Goal: Task Accomplishment & Management: Manage account settings

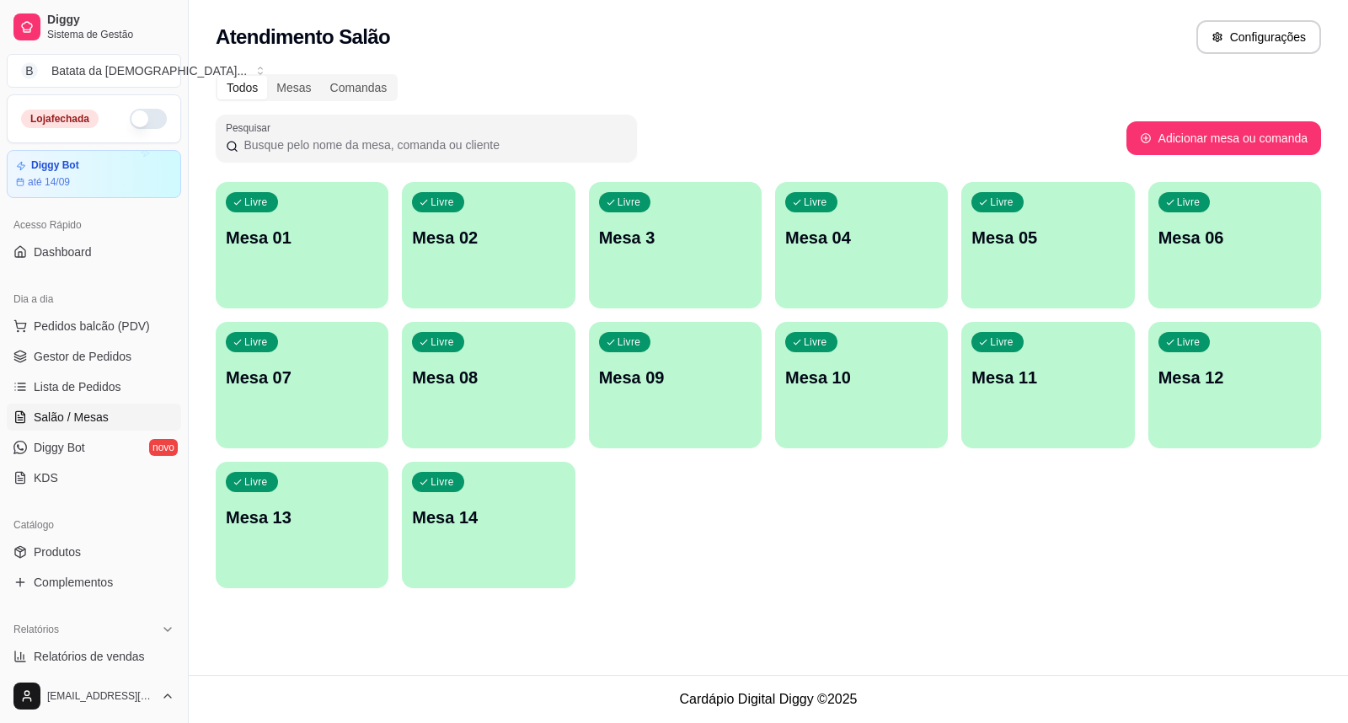
click at [697, 390] on div "Livre Mesa 09" at bounding box center [675, 375] width 173 height 106
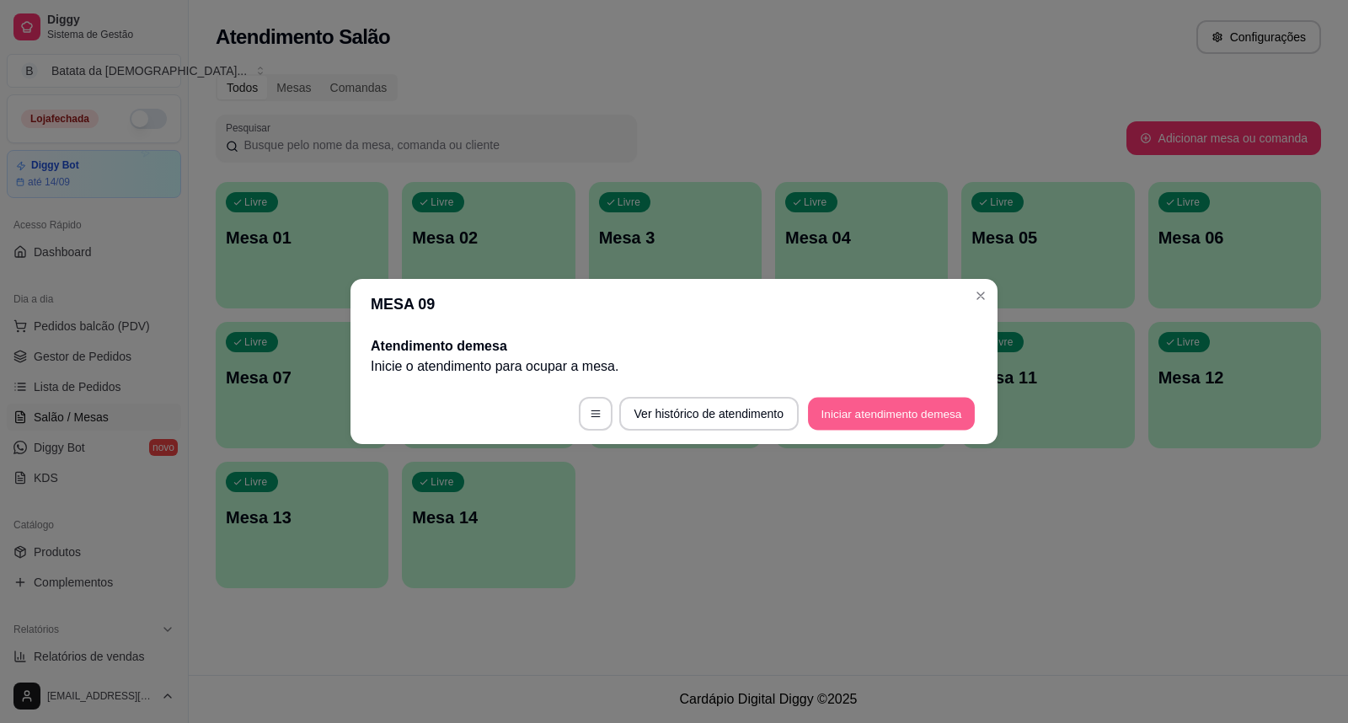
click at [840, 414] on button "Iniciar atendimento de mesa" at bounding box center [891, 414] width 167 height 33
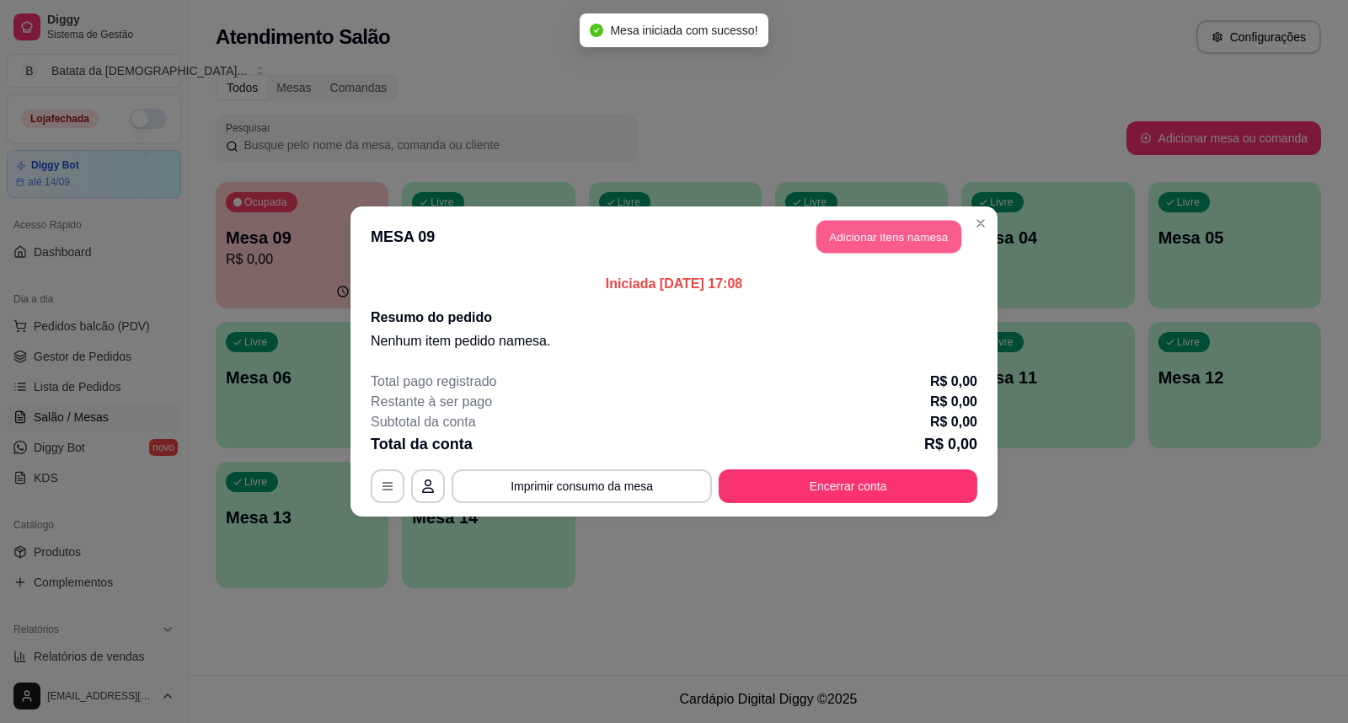
click at [881, 239] on button "Adicionar itens na mesa" at bounding box center [889, 237] width 145 height 33
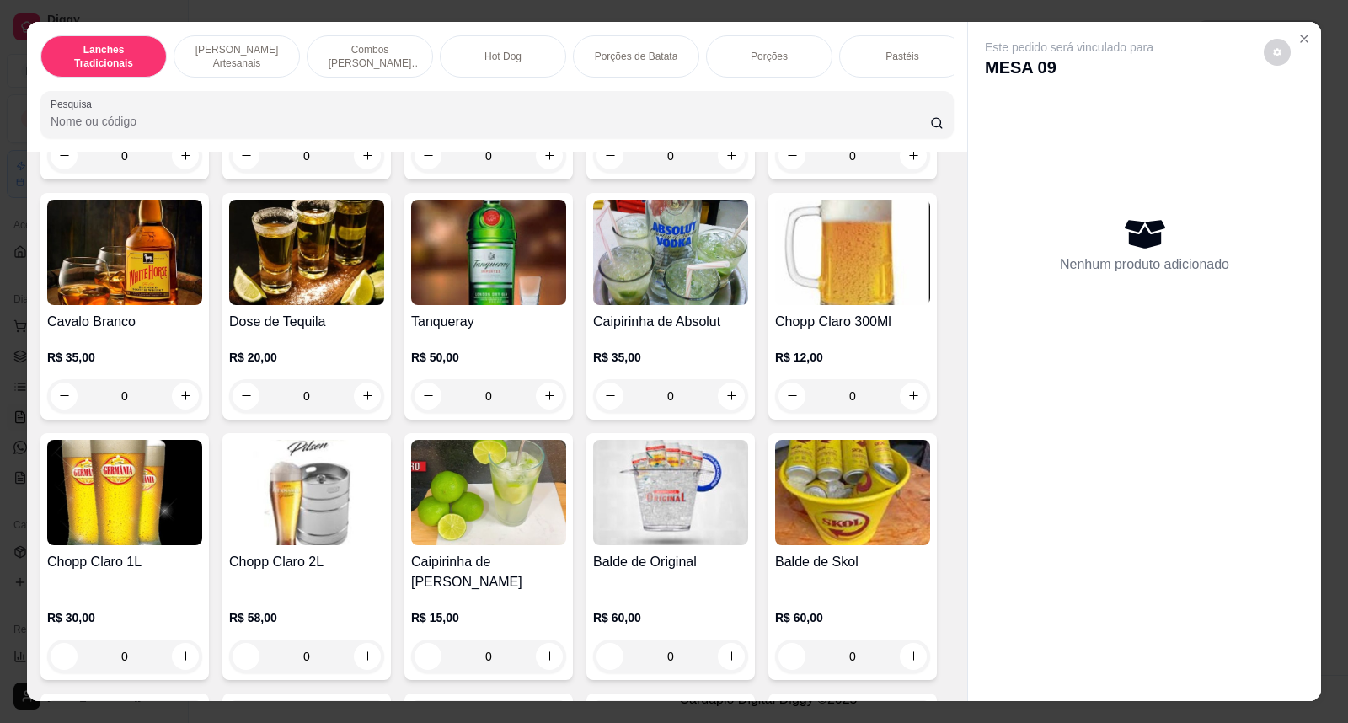
scroll to position [6086, 0]
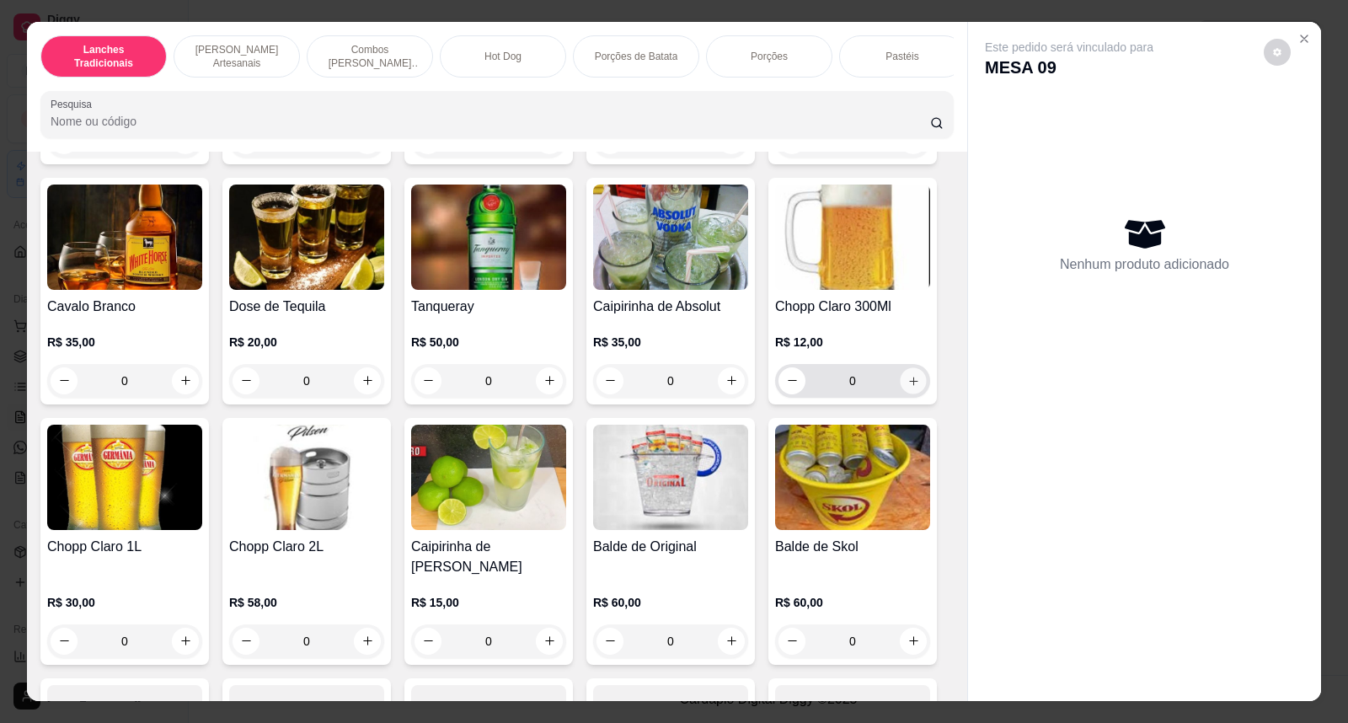
click at [908, 374] on icon "increase-product-quantity" at bounding box center [914, 380] width 13 height 13
type input "1"
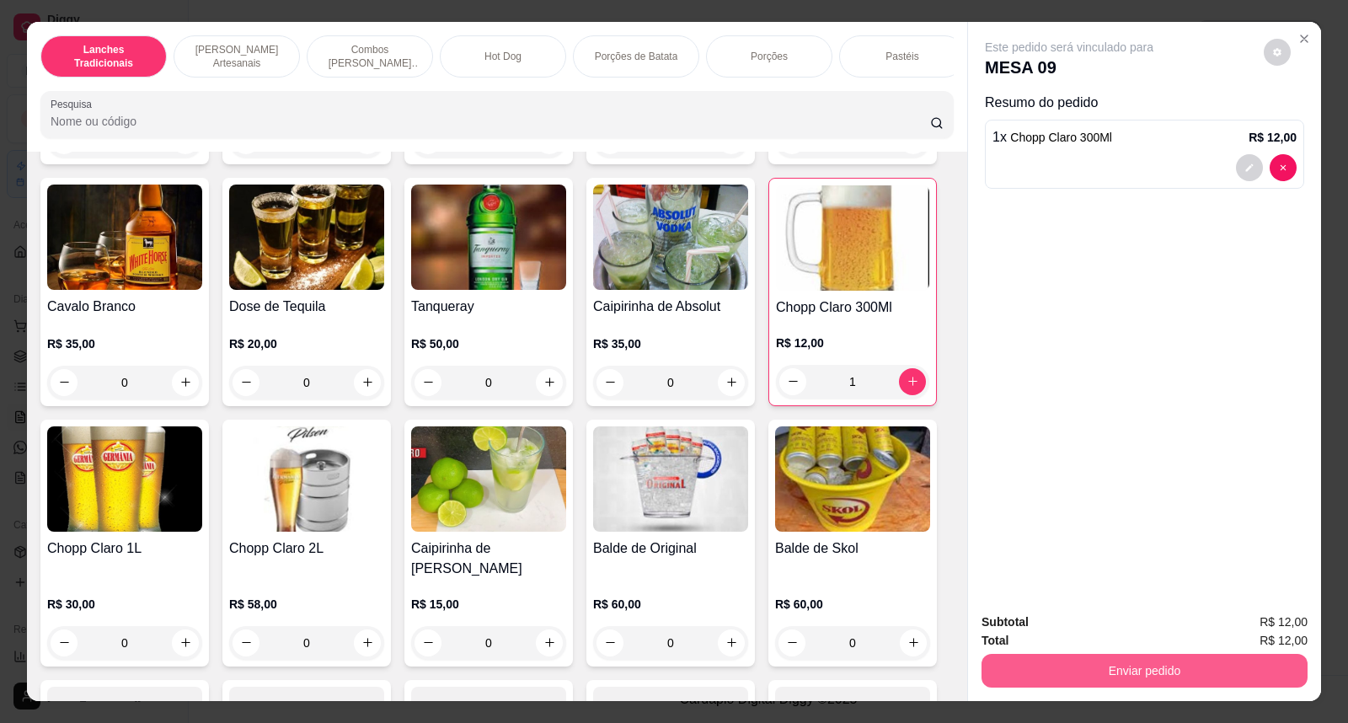
click at [1140, 669] on button "Enviar pedido" at bounding box center [1145, 671] width 326 height 34
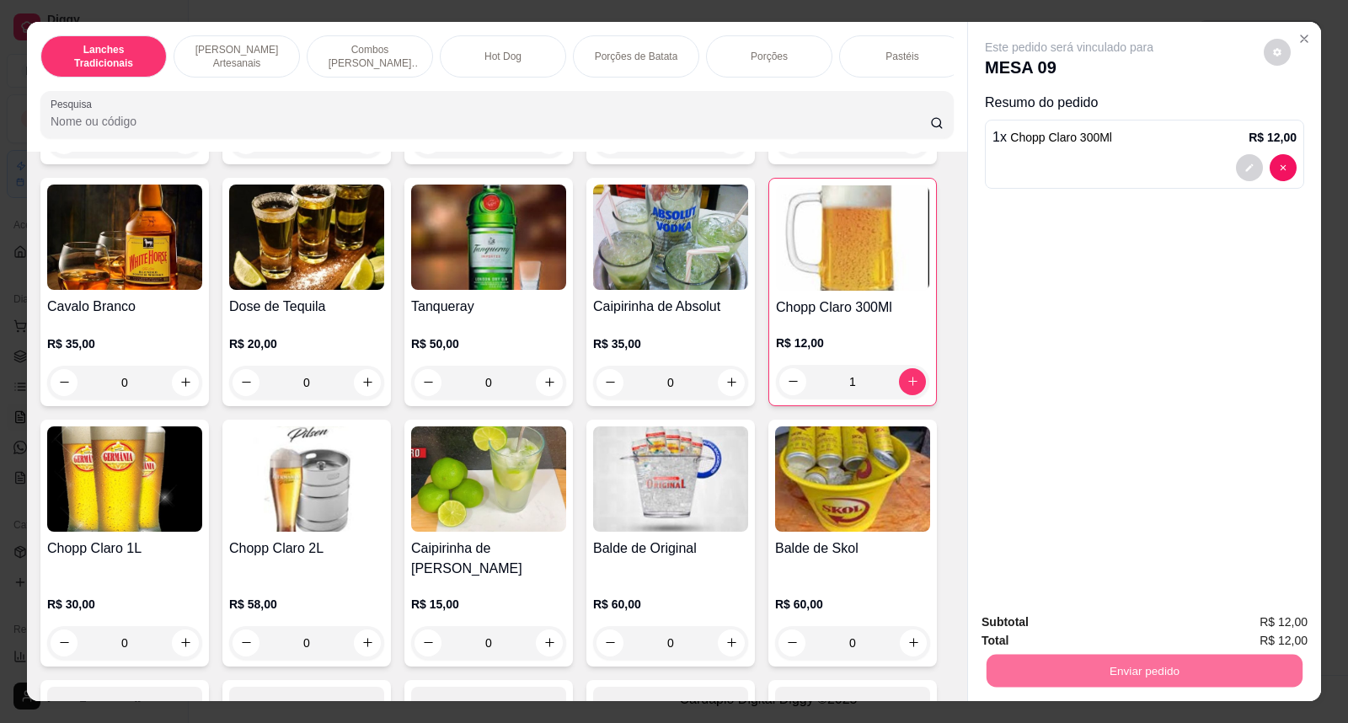
click at [1104, 632] on button "Não registrar e enviar pedido" at bounding box center [1088, 630] width 175 height 32
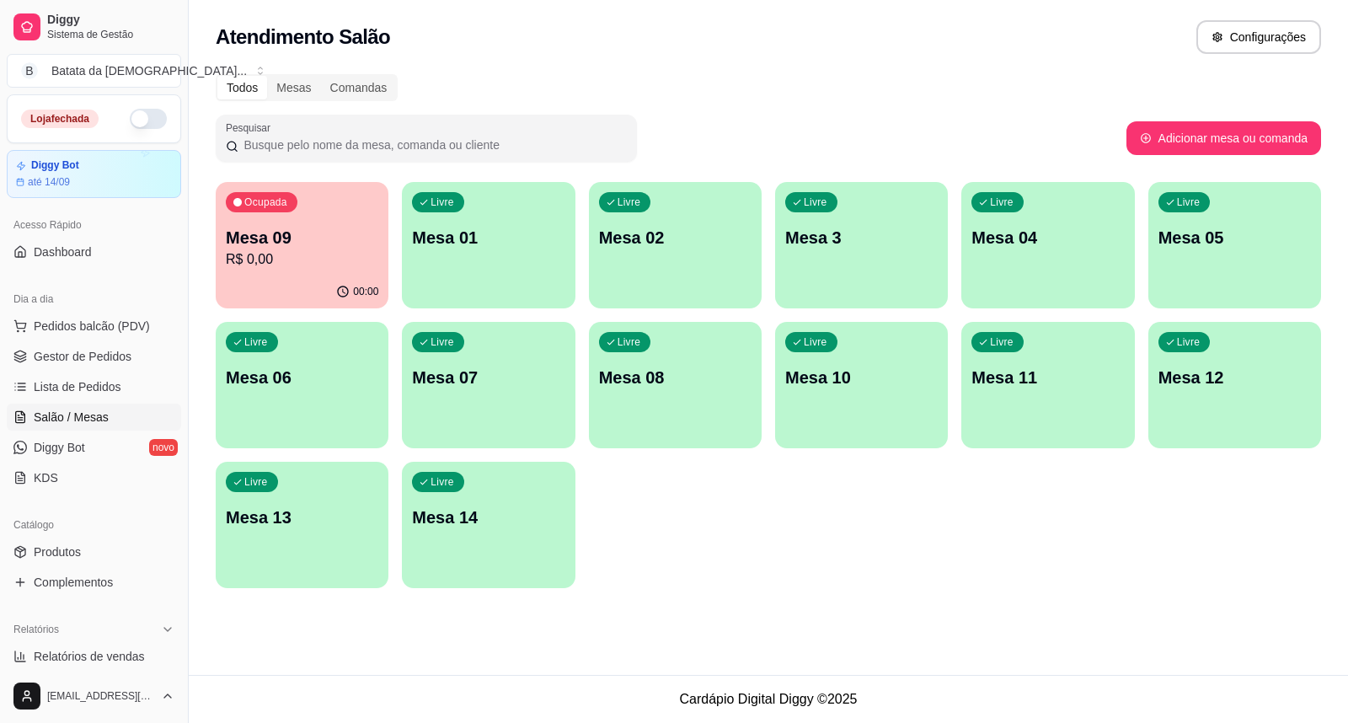
click at [293, 267] on p "R$ 0,00" at bounding box center [302, 259] width 153 height 20
click at [315, 232] on p "Mesa 09" at bounding box center [302, 238] width 153 height 24
click at [310, 254] on p "R$ 0,00" at bounding box center [302, 259] width 153 height 20
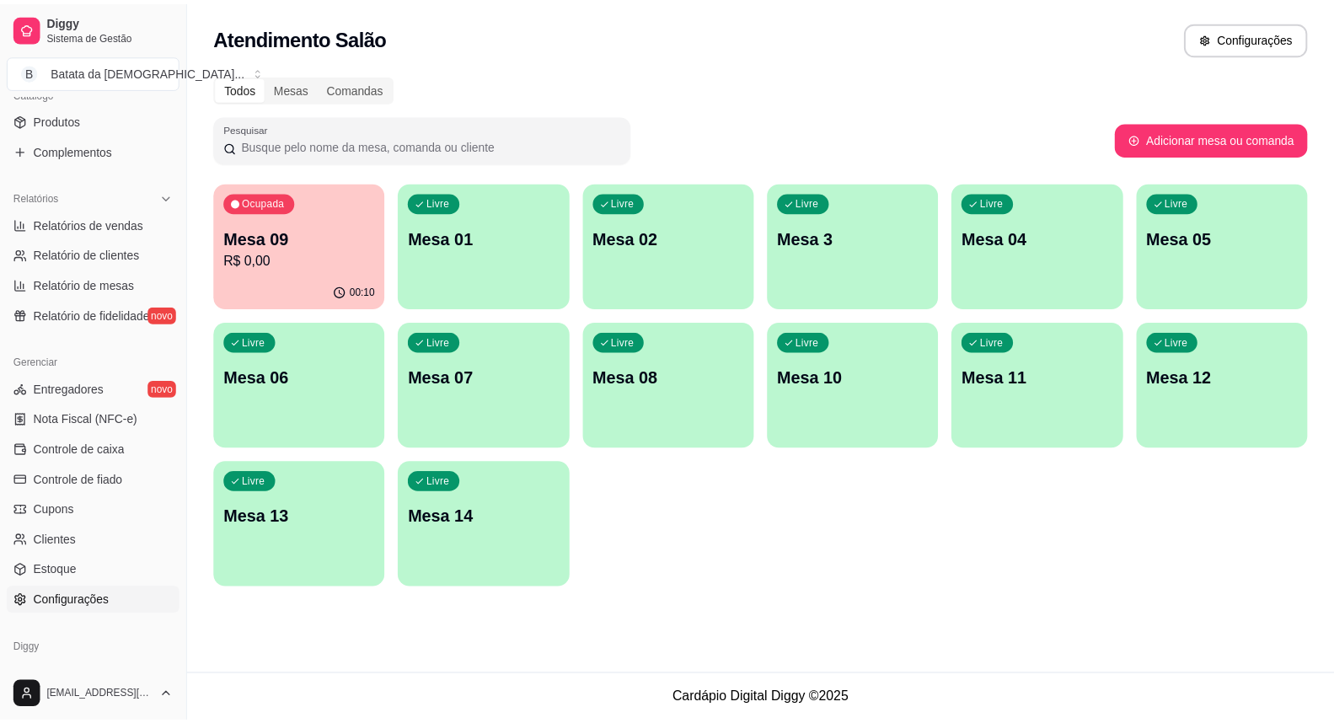
scroll to position [489, 0]
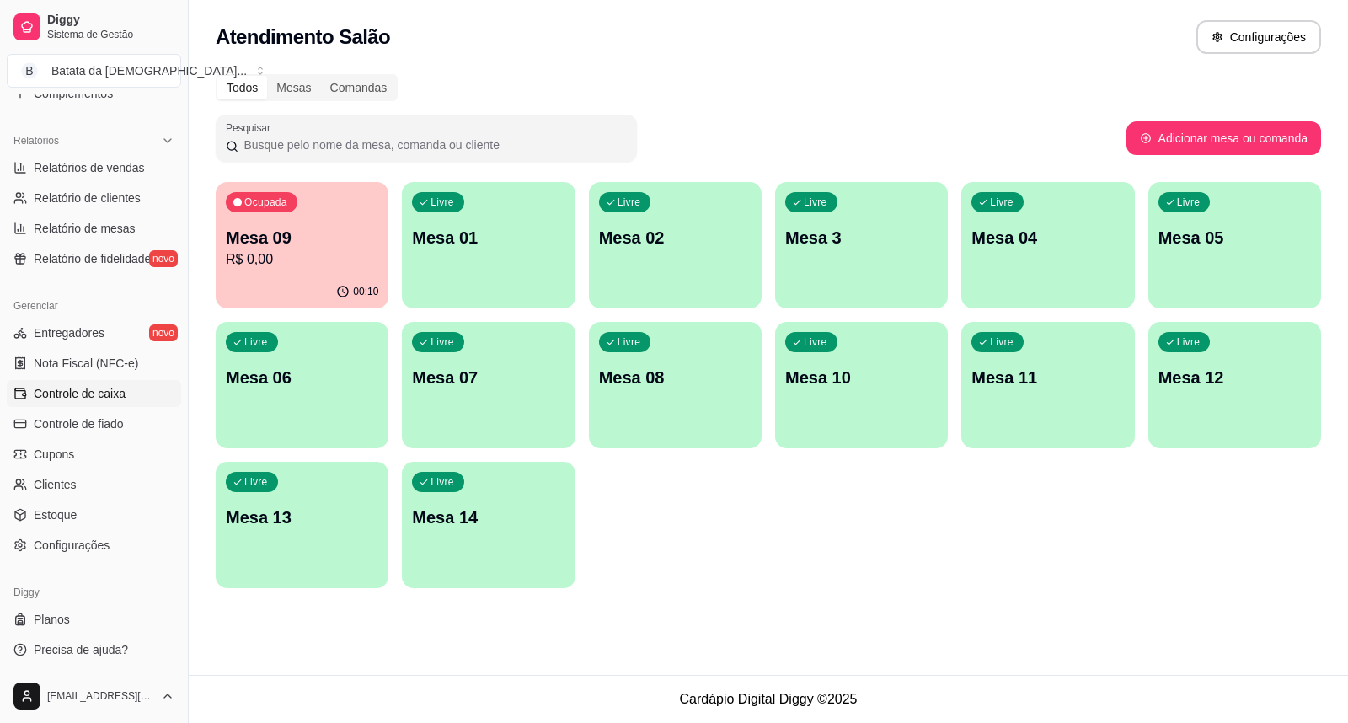
click at [71, 389] on span "Controle de caixa" at bounding box center [80, 393] width 92 height 17
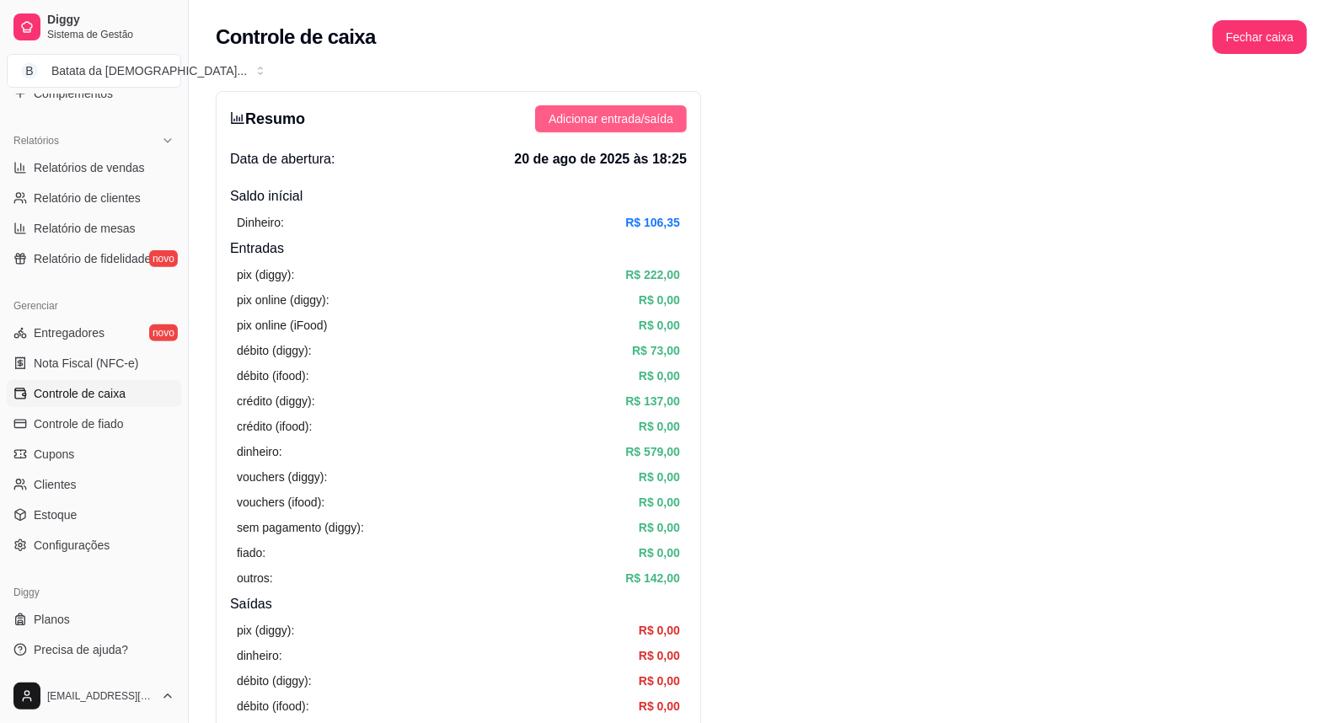
click at [574, 120] on span "Adicionar entrada/saída" at bounding box center [611, 119] width 125 height 19
click at [652, 124] on span "Adicionar entrada/saída" at bounding box center [611, 119] width 125 height 19
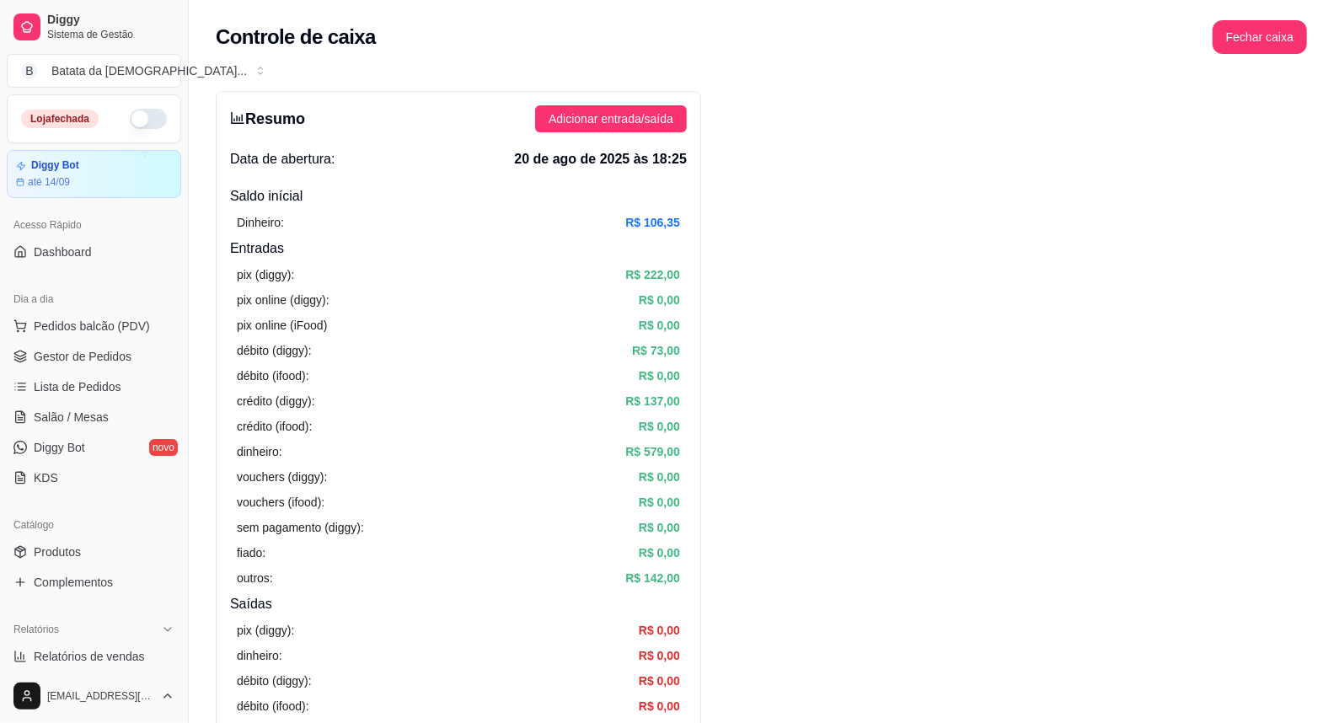
drag, startPoint x: 131, startPoint y: 107, endPoint x: 142, endPoint y: 107, distance: 10.1
click at [133, 107] on div "Loja fechada" at bounding box center [94, 118] width 173 height 47
click at [140, 114] on button "button" at bounding box center [148, 119] width 37 height 20
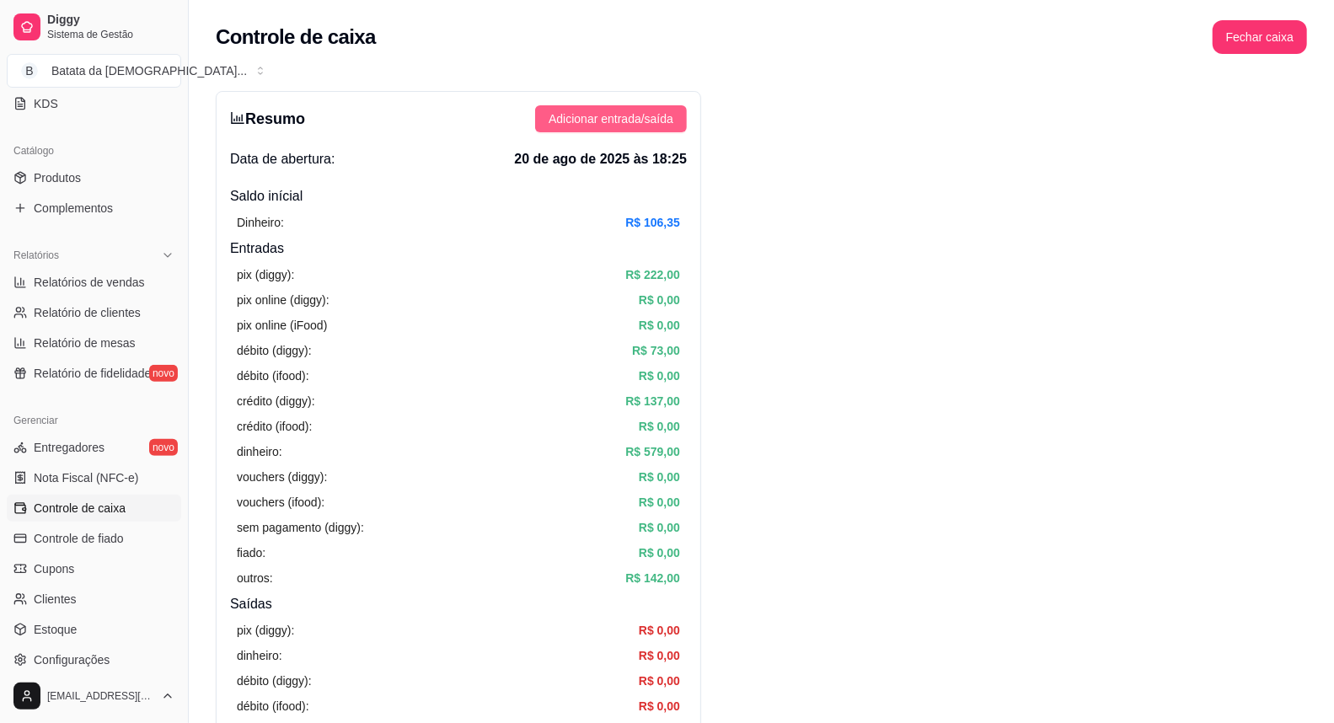
click at [608, 121] on span "Adicionar entrada/saída" at bounding box center [611, 119] width 125 height 19
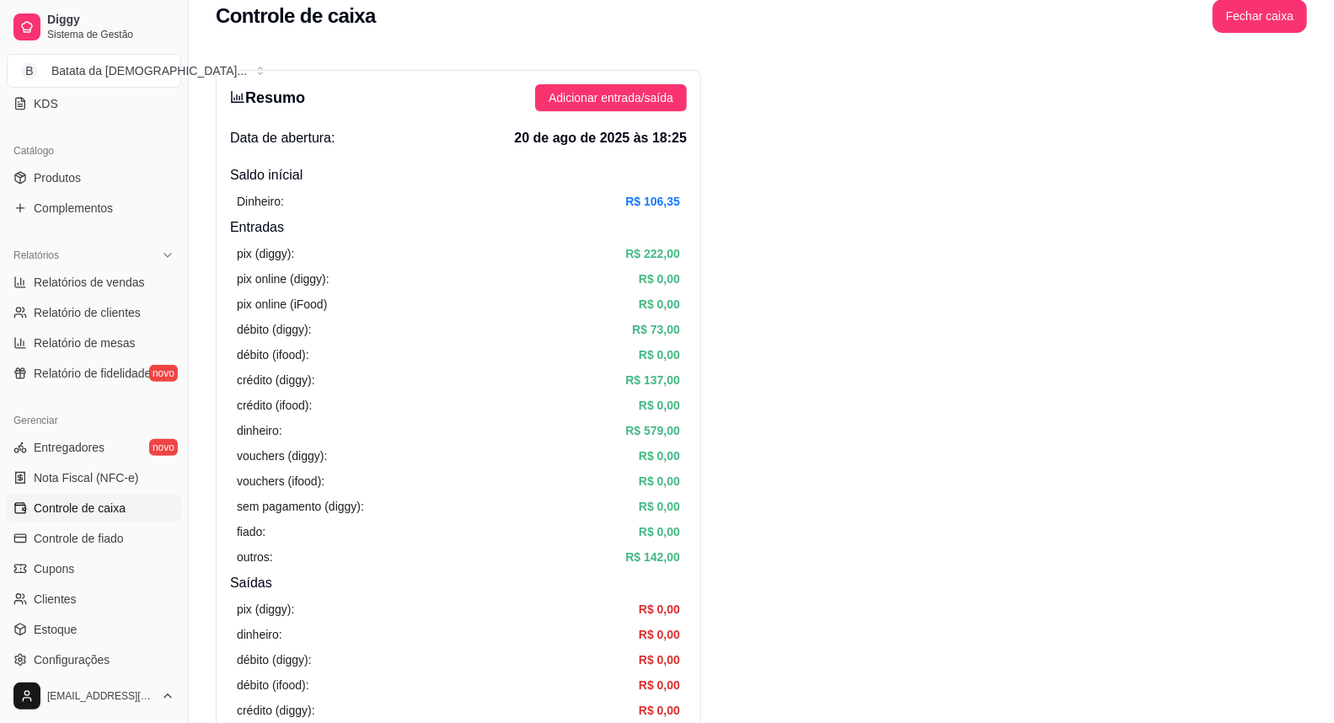
scroll to position [25, 0]
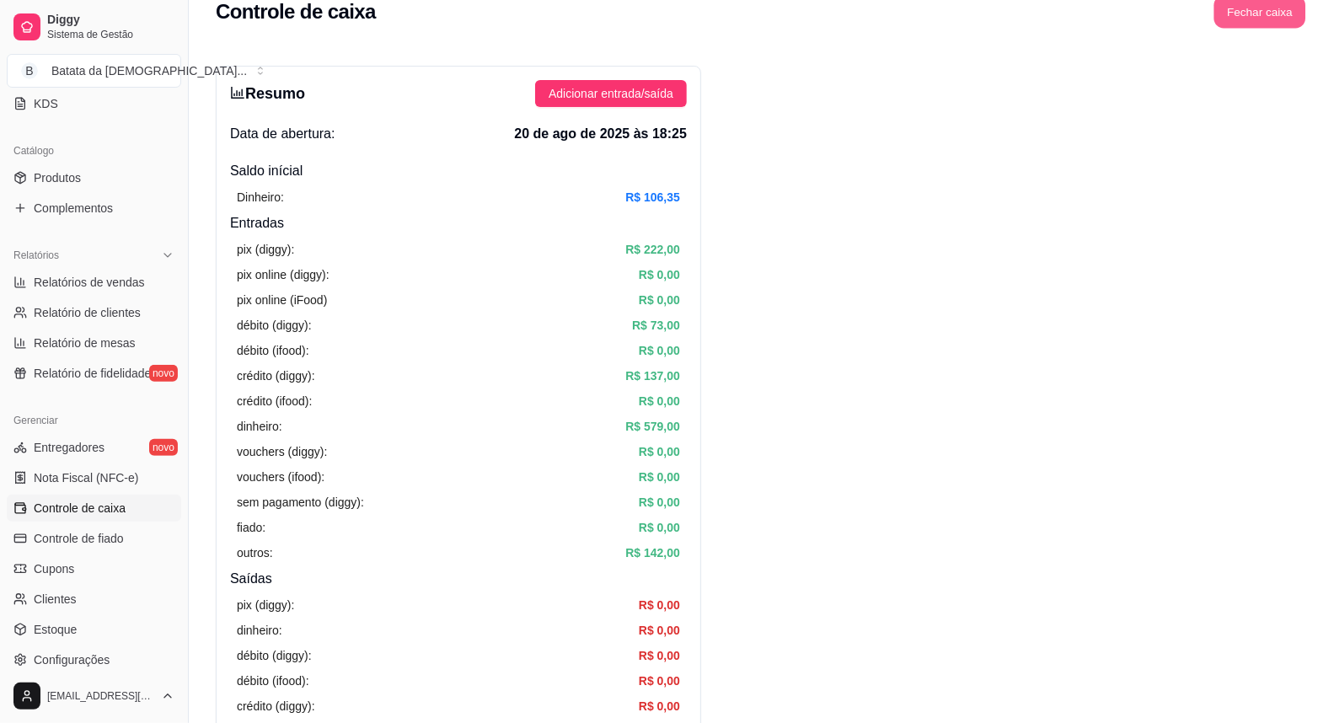
click at [1251, 18] on button "Fechar caixa" at bounding box center [1260, 12] width 92 height 33
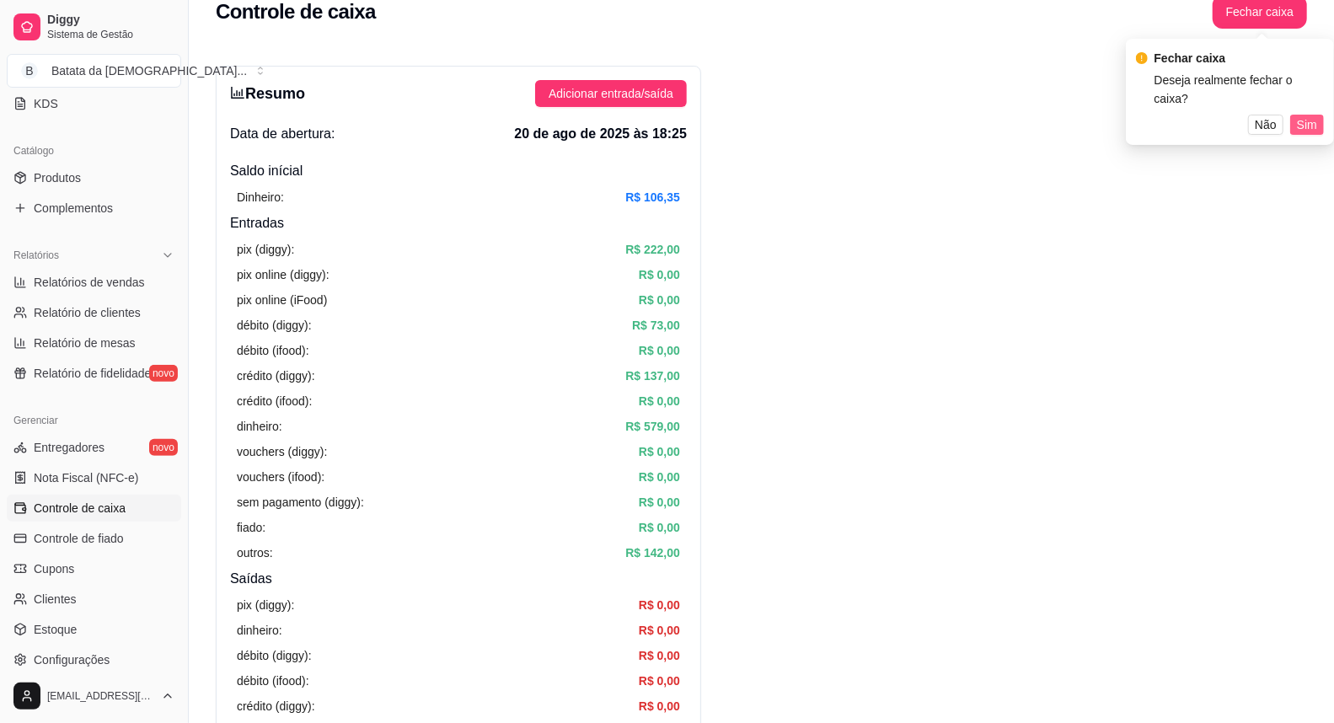
drag, startPoint x: 1304, startPoint y: 91, endPoint x: 1303, endPoint y: 101, distance: 10.3
click at [1304, 96] on div "Fechar caixa Deseja realmente fechar o caixa? Não Sim" at bounding box center [1230, 92] width 188 height 86
click at [1303, 115] on span "Sim" at bounding box center [1307, 124] width 20 height 19
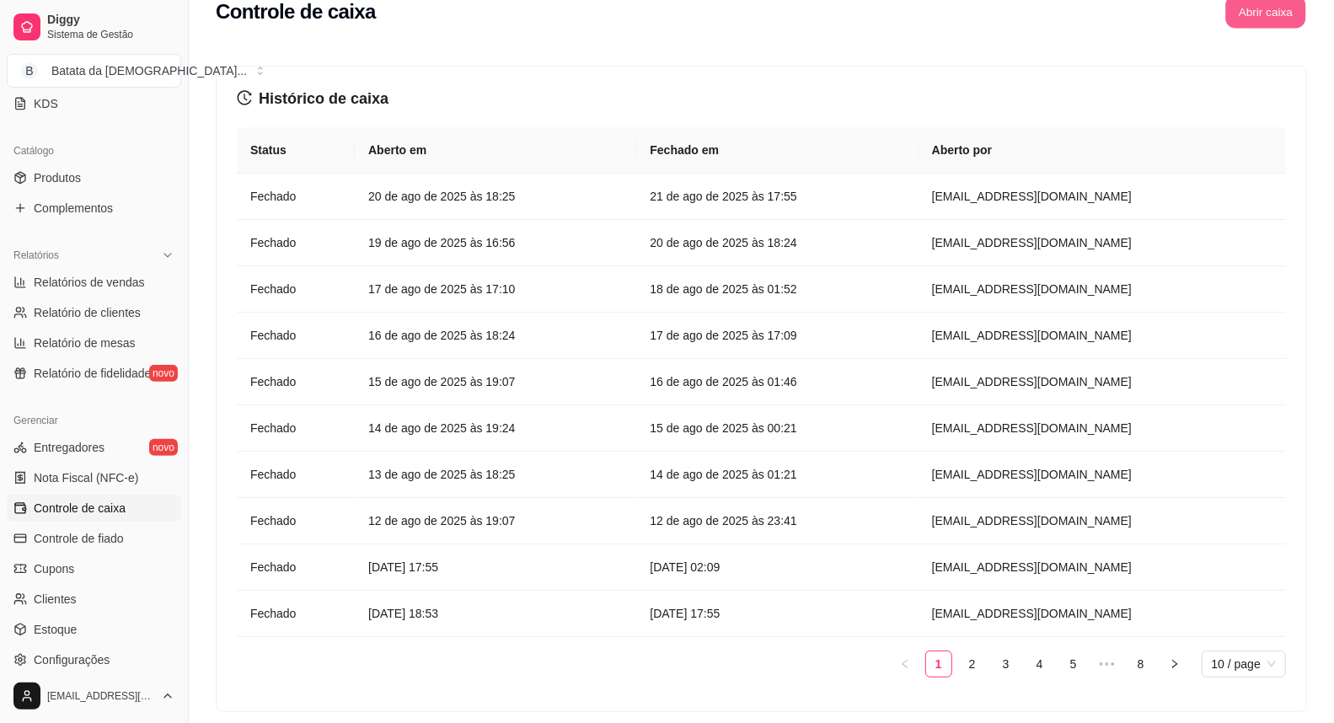
click at [1257, 19] on button "Abrir caixa" at bounding box center [1265, 12] width 80 height 33
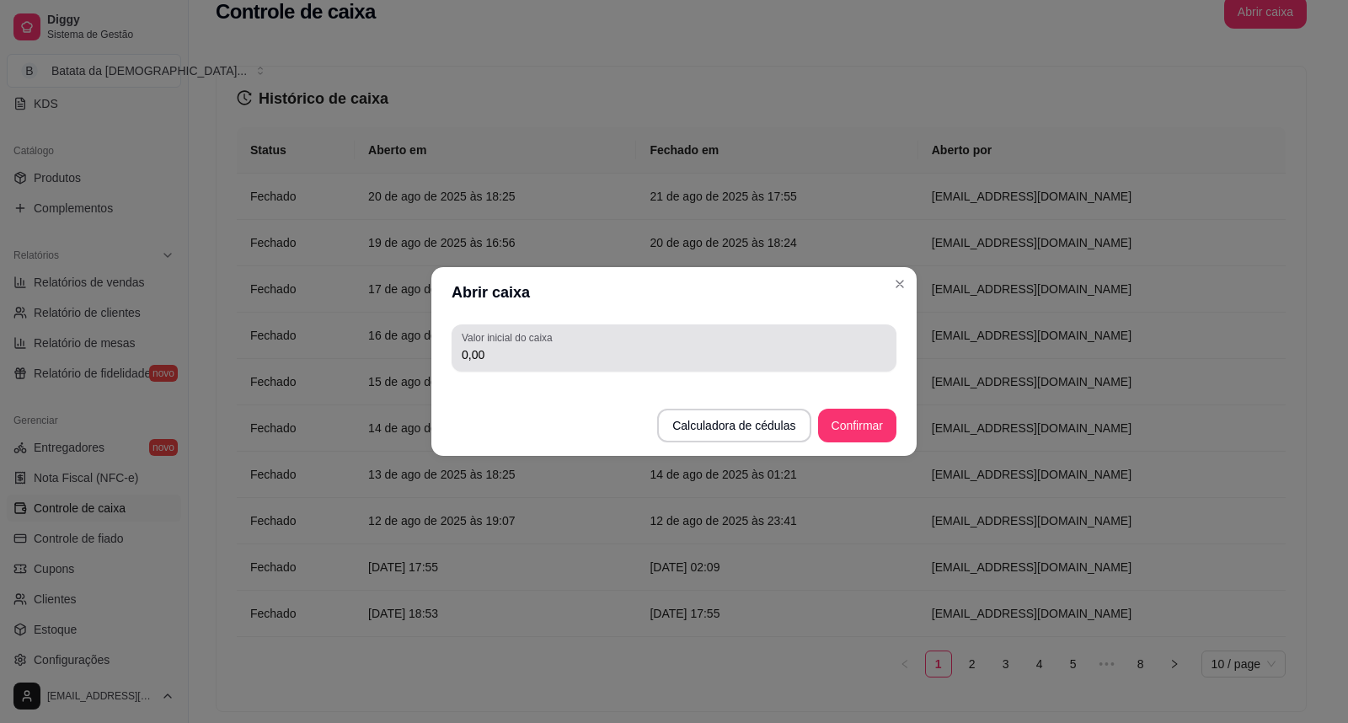
click at [742, 363] on input "0,00" at bounding box center [674, 354] width 425 height 17
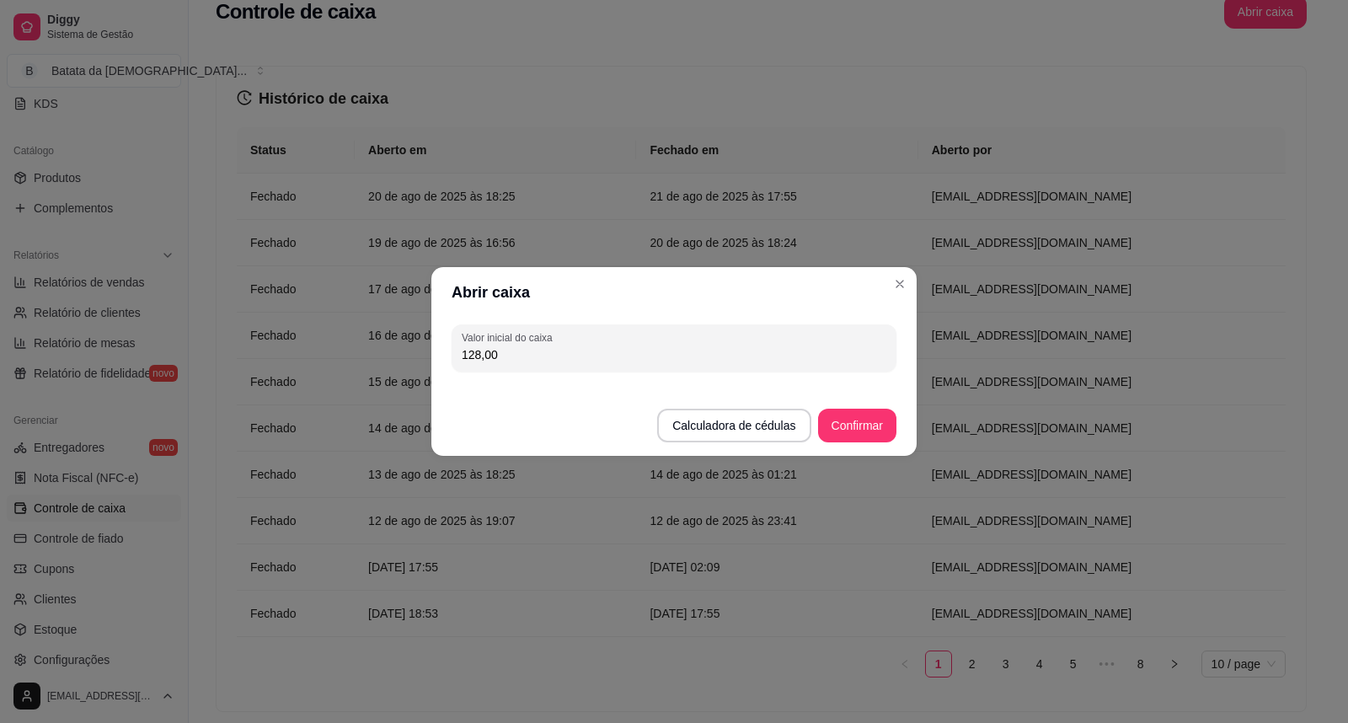
type input "128,00"
click at [742, 483] on div "Abrir caixa Valor inicial do caixa 128,00 Calculadora de cédulas Confirmar" at bounding box center [674, 361] width 1348 height 723
click at [844, 421] on button "Confirmar" at bounding box center [857, 426] width 78 height 34
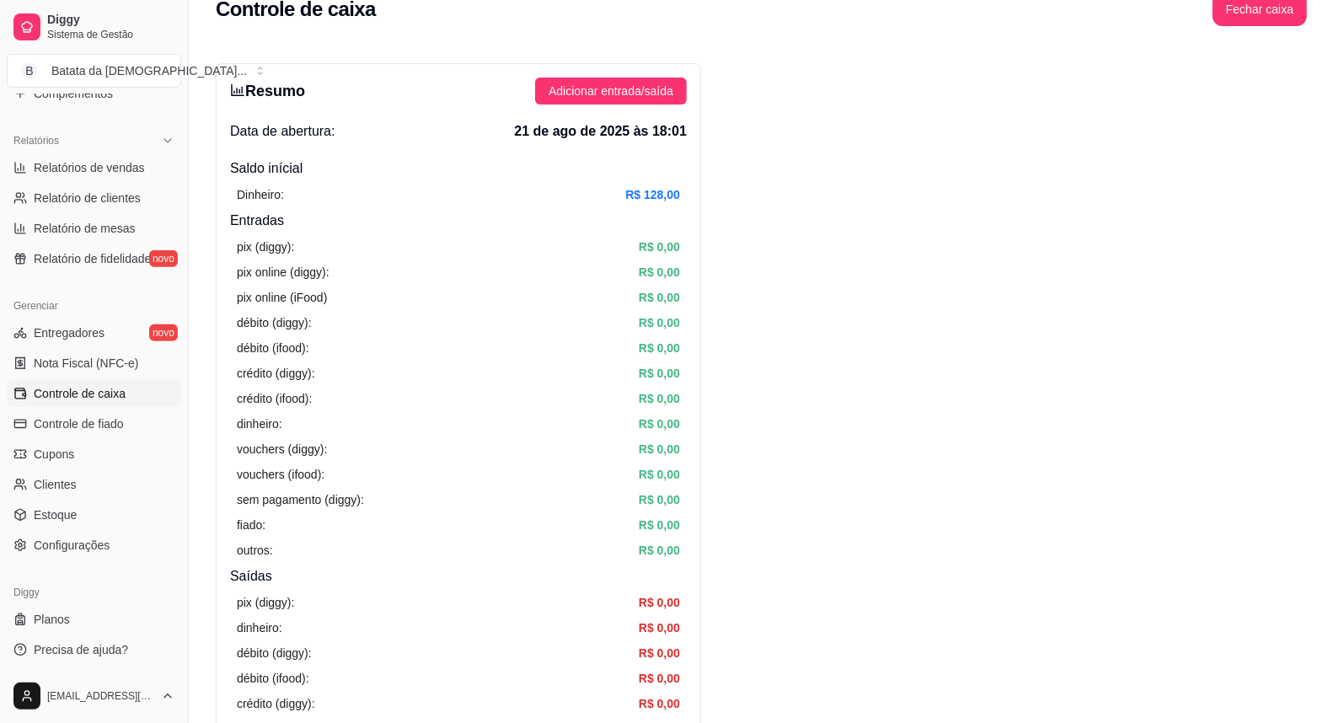
scroll to position [0, 0]
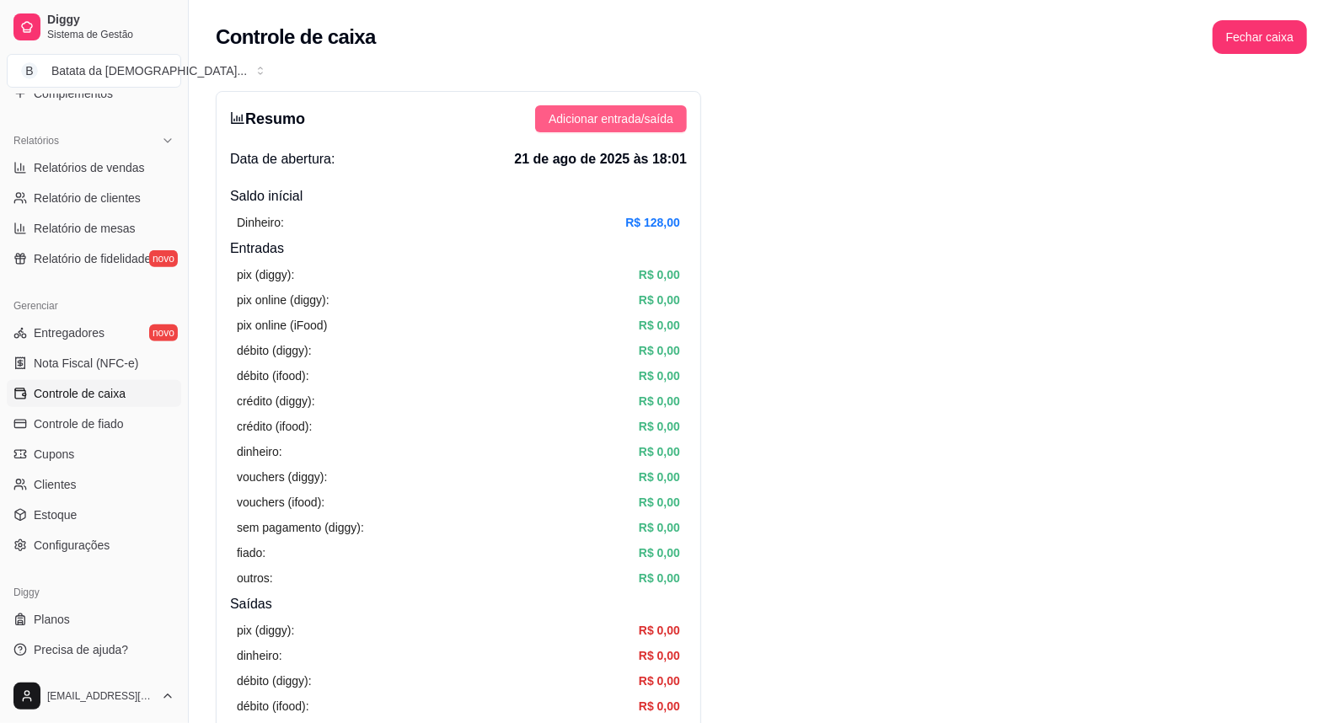
click at [663, 122] on span "Adicionar entrada/saída" at bounding box center [611, 119] width 125 height 19
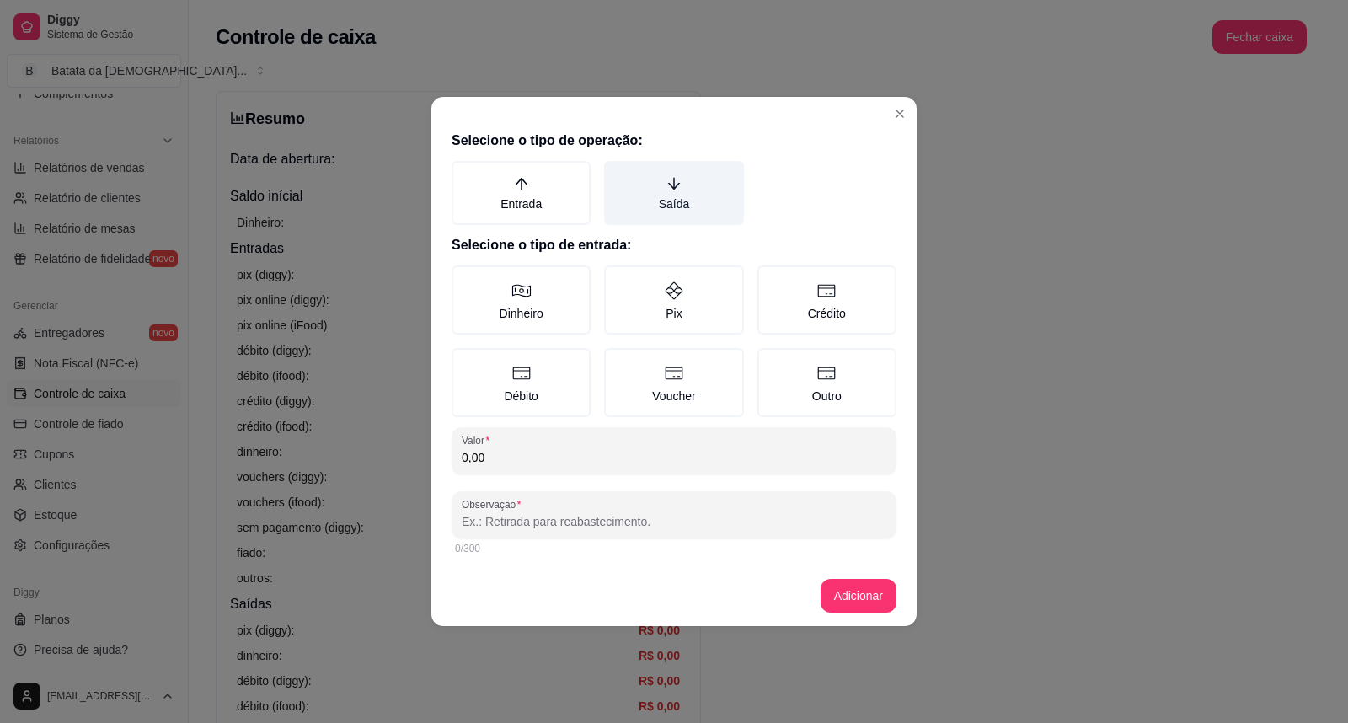
click at [680, 213] on label "Saída" at bounding box center [673, 193] width 139 height 64
click at [617, 174] on button "Saída" at bounding box center [609, 166] width 13 height 13
click at [582, 461] on input "0,00" at bounding box center [674, 457] width 425 height 17
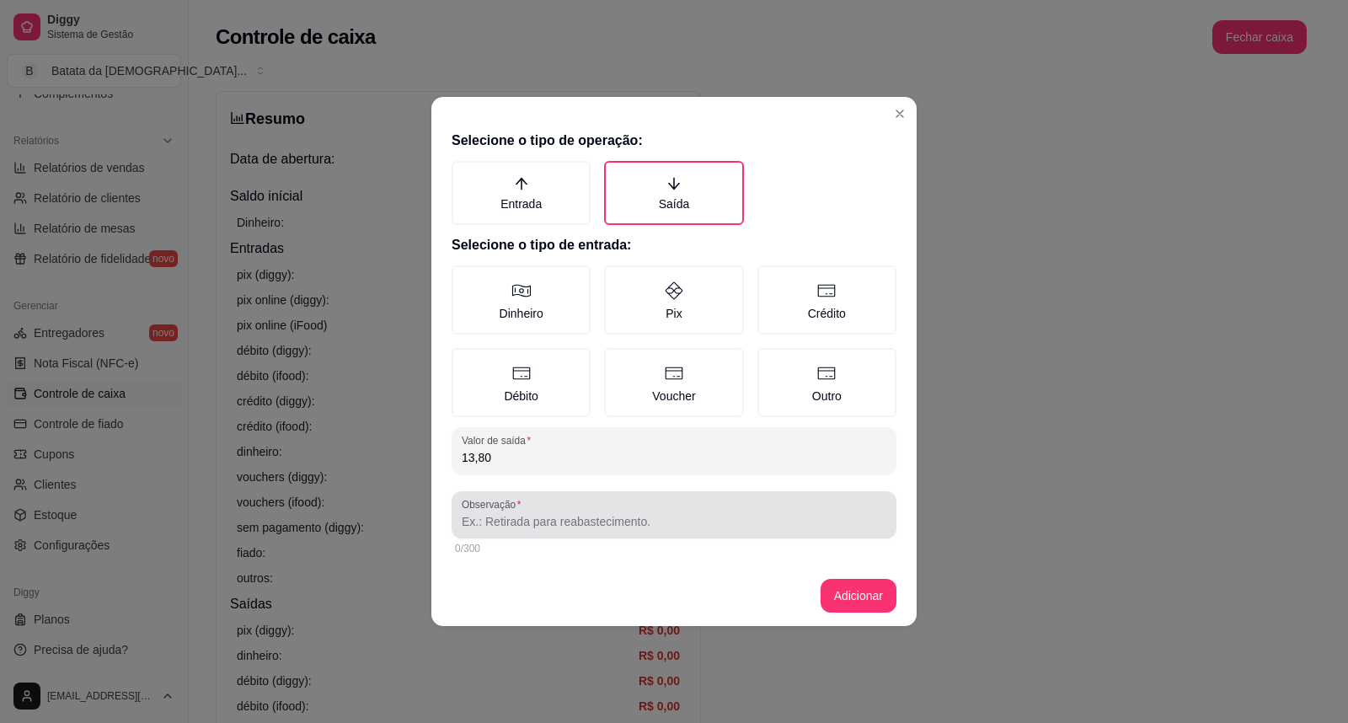
type input "13,80"
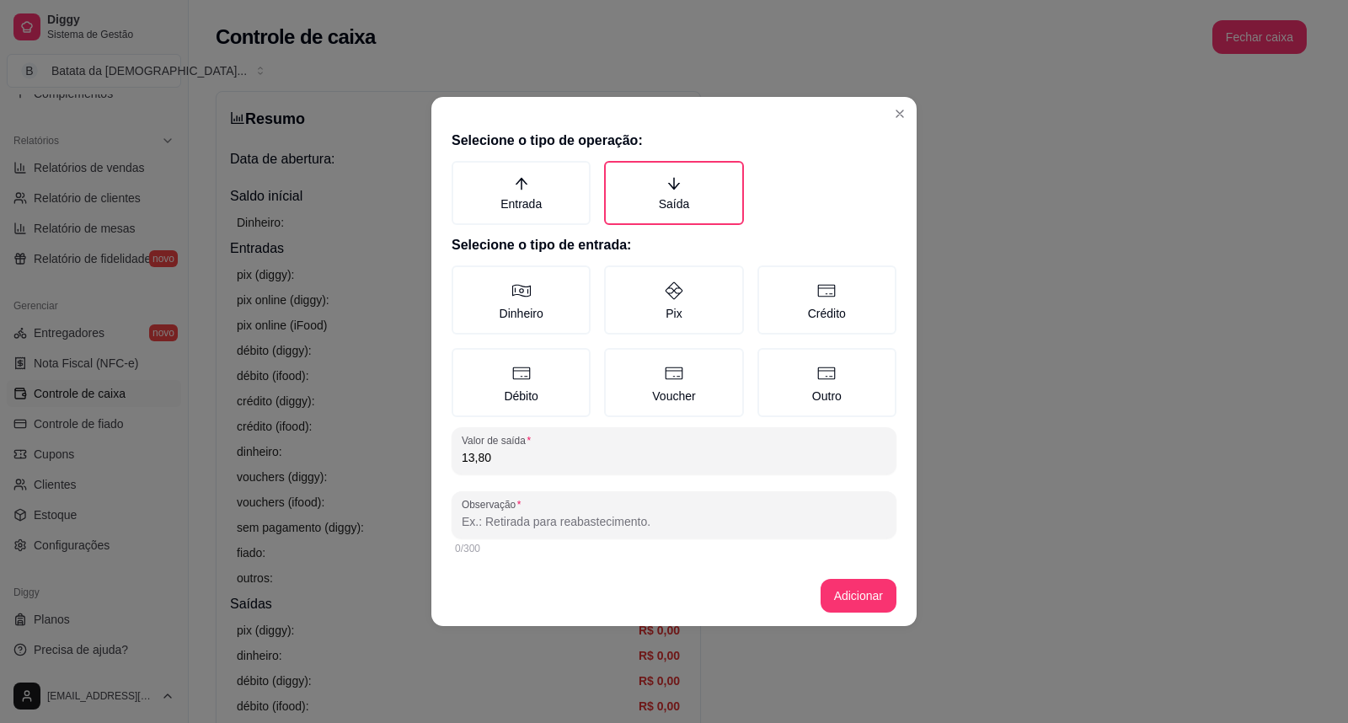
click at [553, 513] on input "Observação" at bounding box center [674, 521] width 425 height 17
type input "s"
type input "victor 99"
click at [840, 596] on button "Adicionar" at bounding box center [859, 596] width 74 height 33
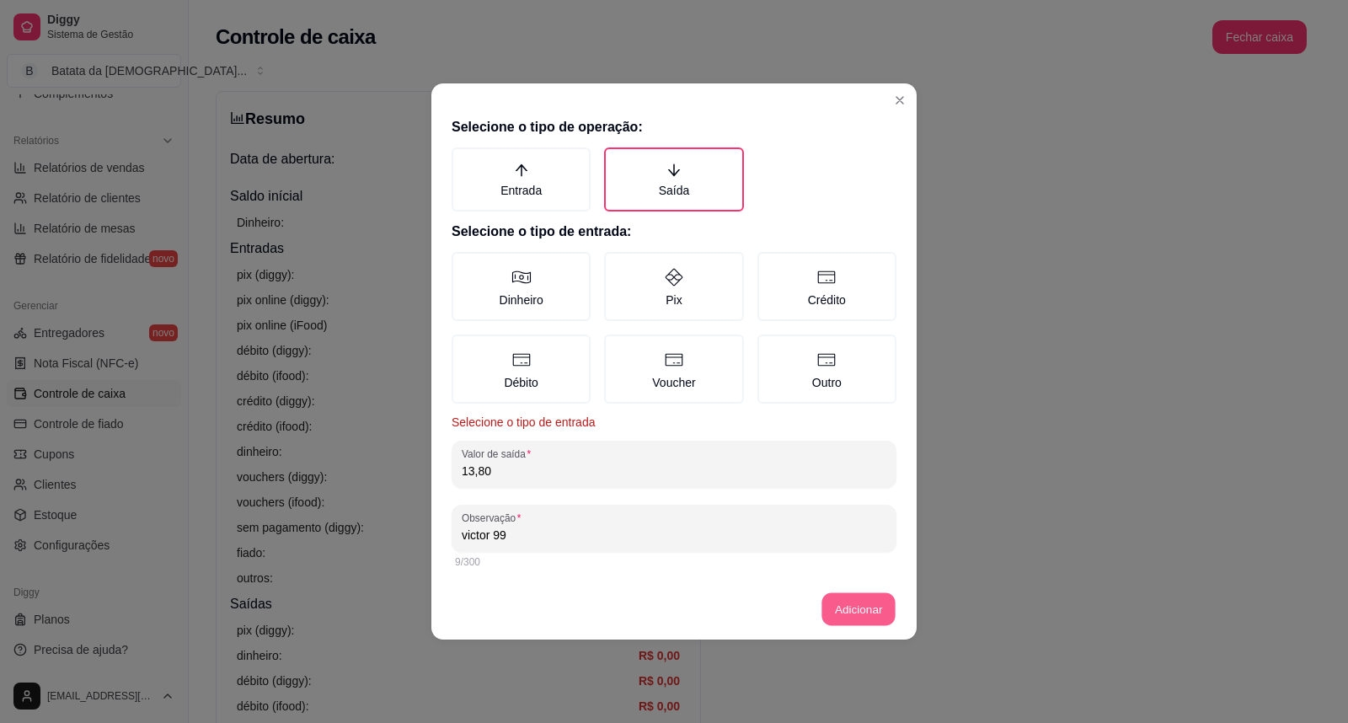
click at [881, 601] on button "Adicionar" at bounding box center [859, 609] width 74 height 33
click at [878, 613] on button "Adicionar" at bounding box center [859, 609] width 74 height 33
click at [534, 300] on label "Dinheiro" at bounding box center [521, 286] width 139 height 69
click at [464, 265] on button "Dinheiro" at bounding box center [457, 257] width 13 height 13
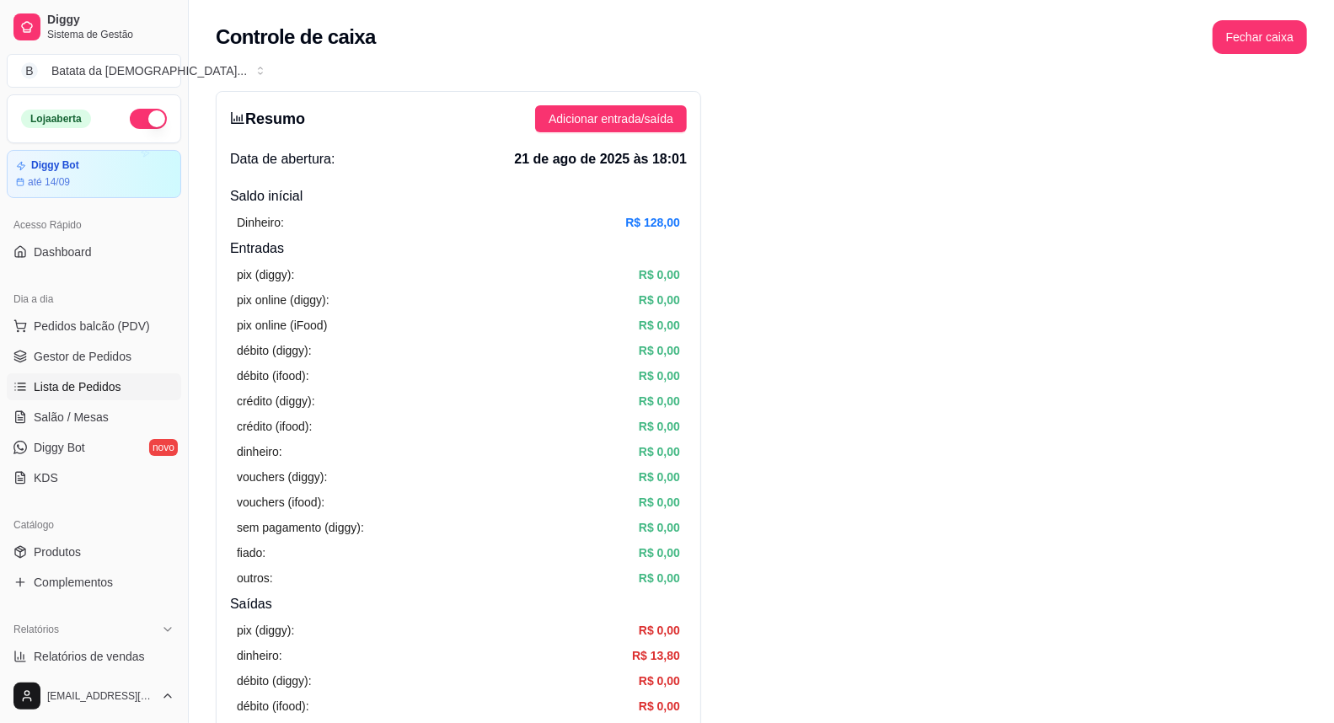
click at [120, 388] on link "Lista de Pedidos" at bounding box center [94, 386] width 174 height 27
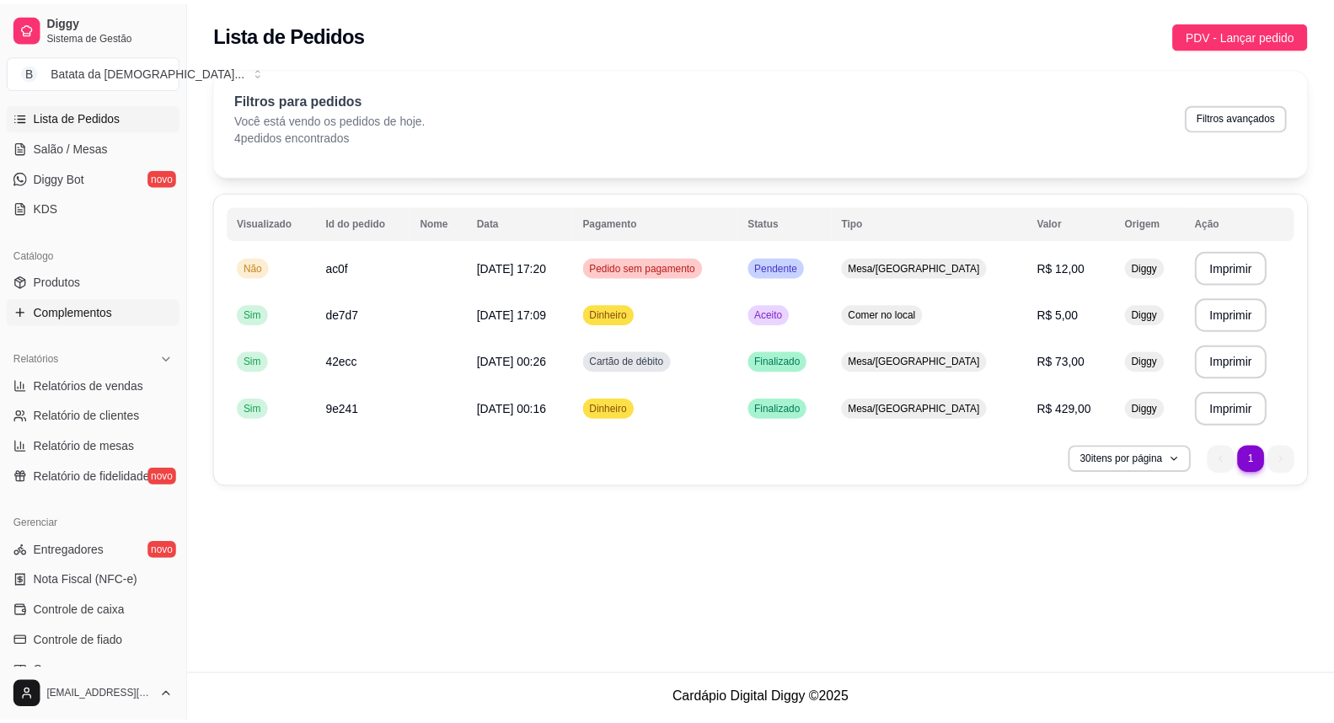
scroll to position [394, 0]
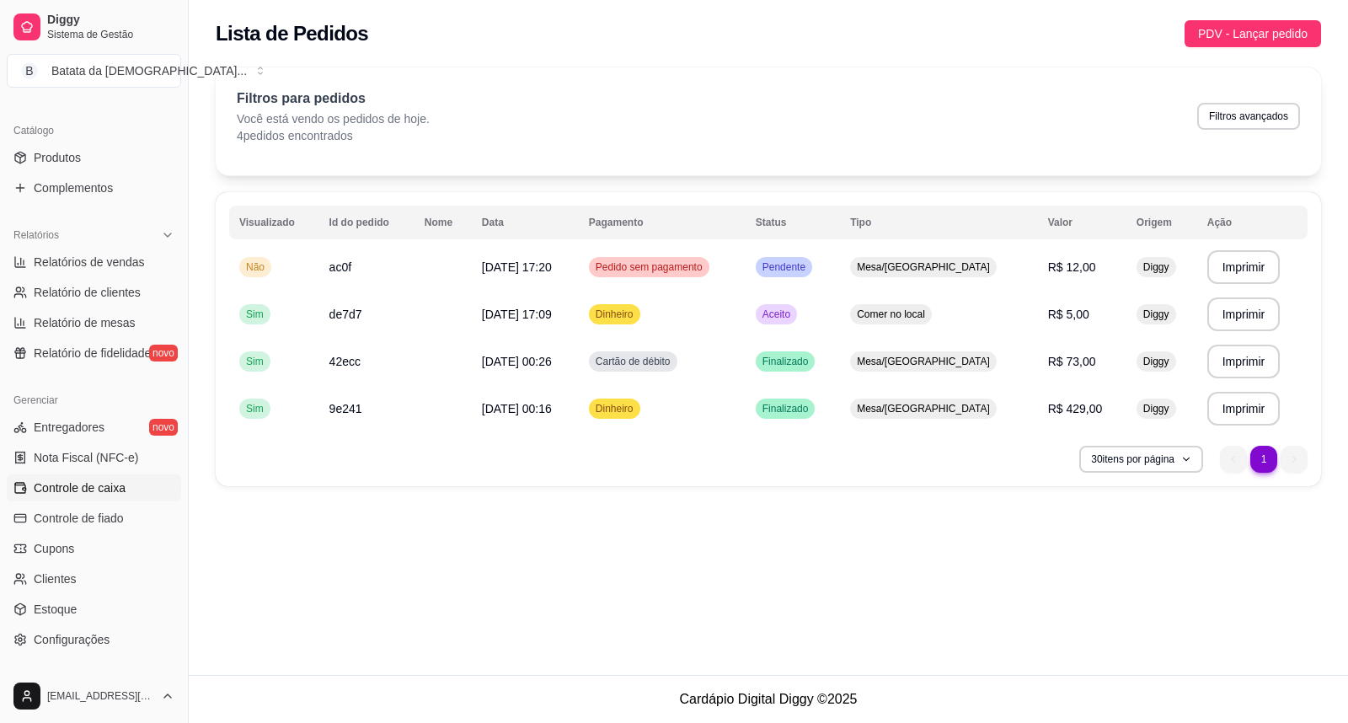
click at [121, 491] on span "Controle de caixa" at bounding box center [80, 487] width 92 height 17
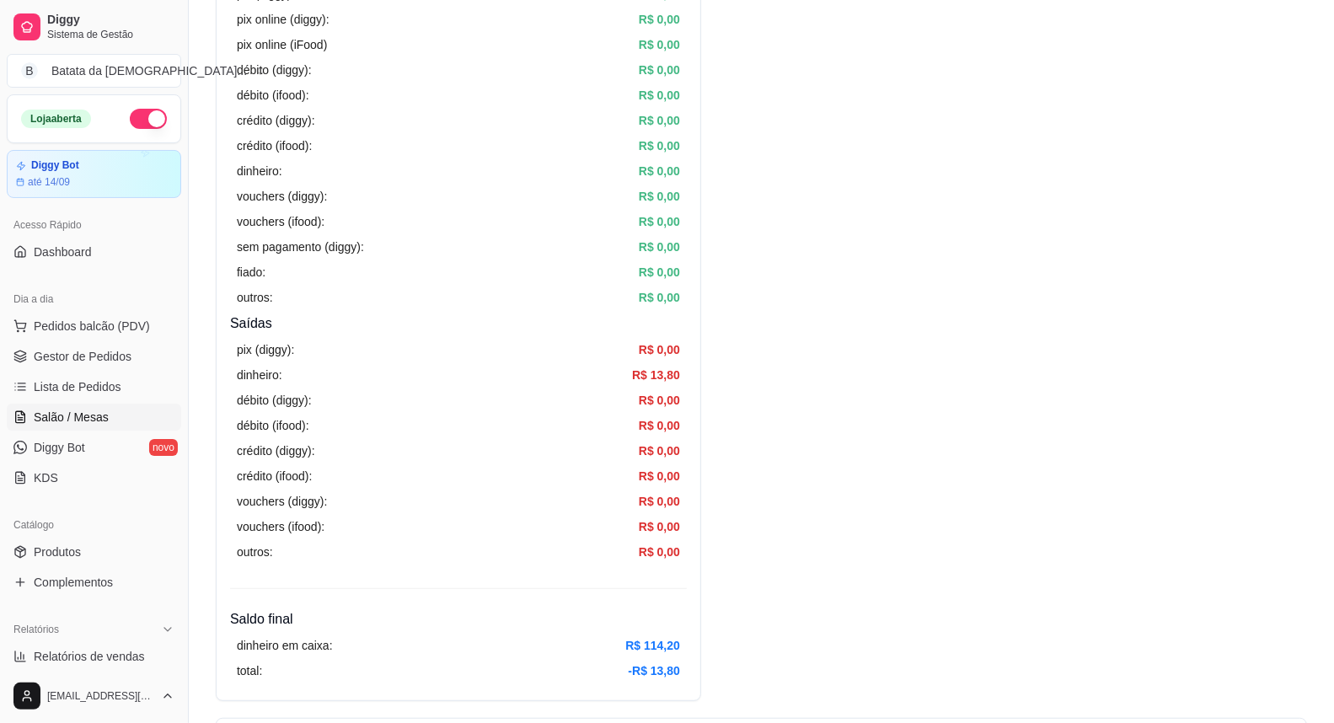
click at [72, 417] on span "Salão / Mesas" at bounding box center [71, 417] width 75 height 17
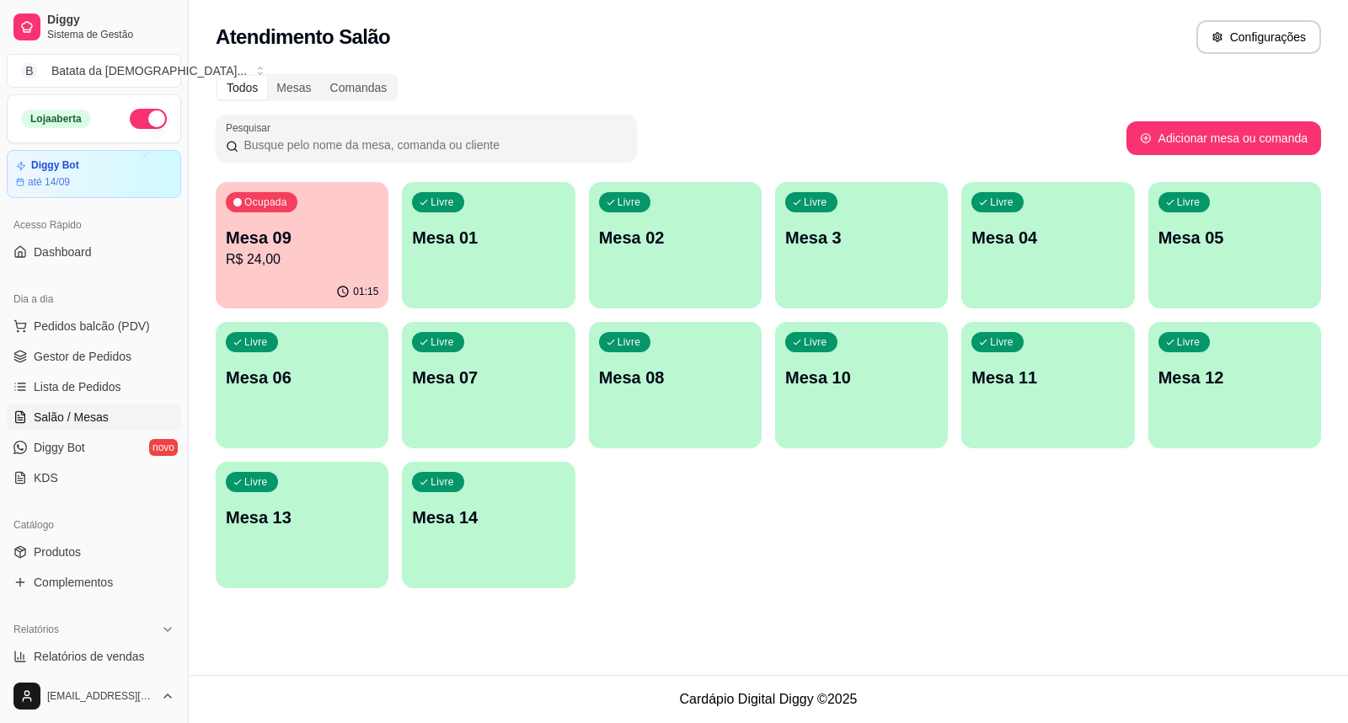
click at [458, 278] on div "Livre Mesa 01" at bounding box center [488, 235] width 173 height 106
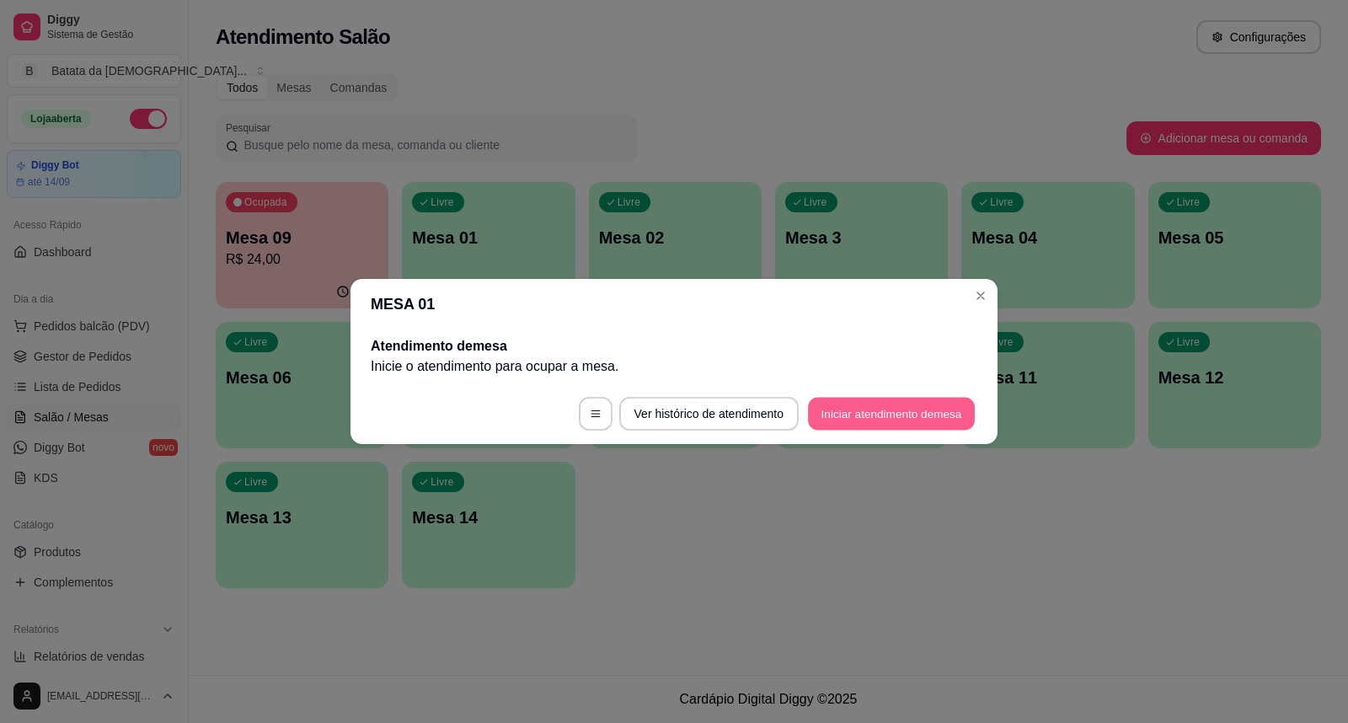
click at [917, 415] on button "Iniciar atendimento de mesa" at bounding box center [891, 414] width 167 height 33
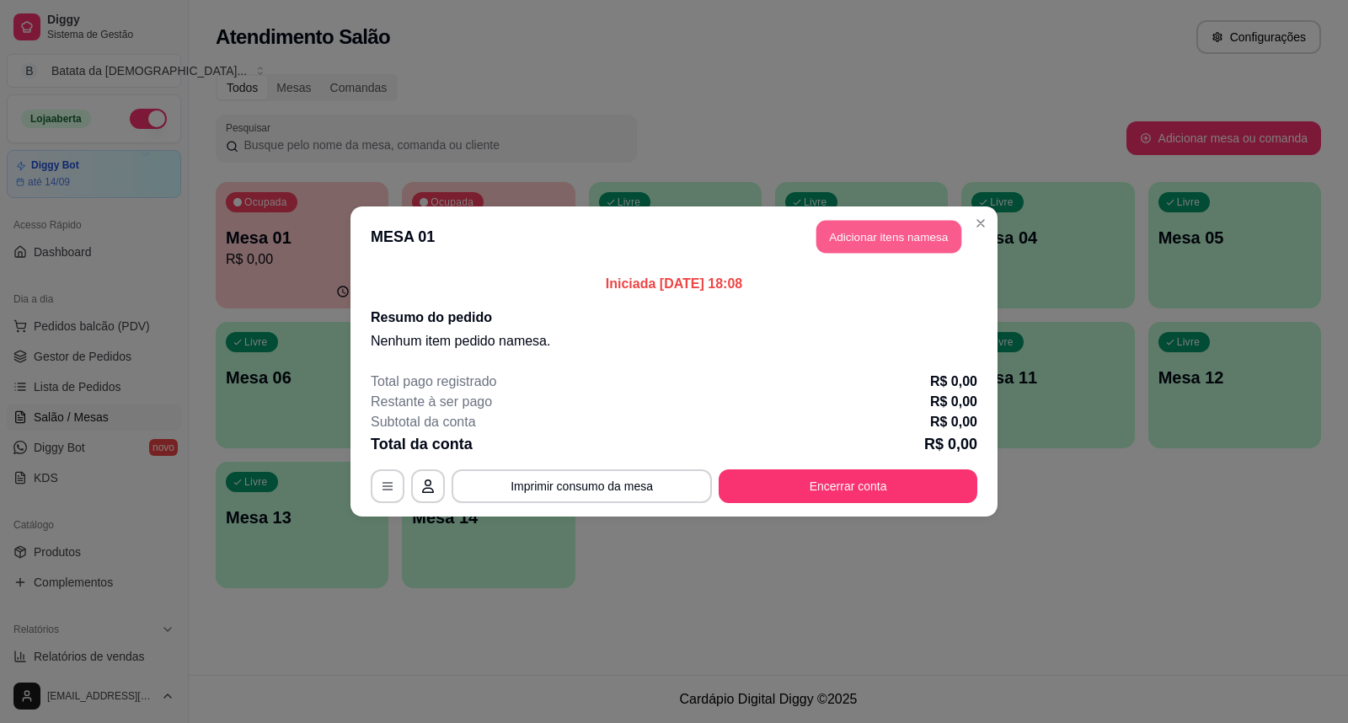
click at [849, 236] on button "Adicionar itens na mesa" at bounding box center [889, 237] width 145 height 33
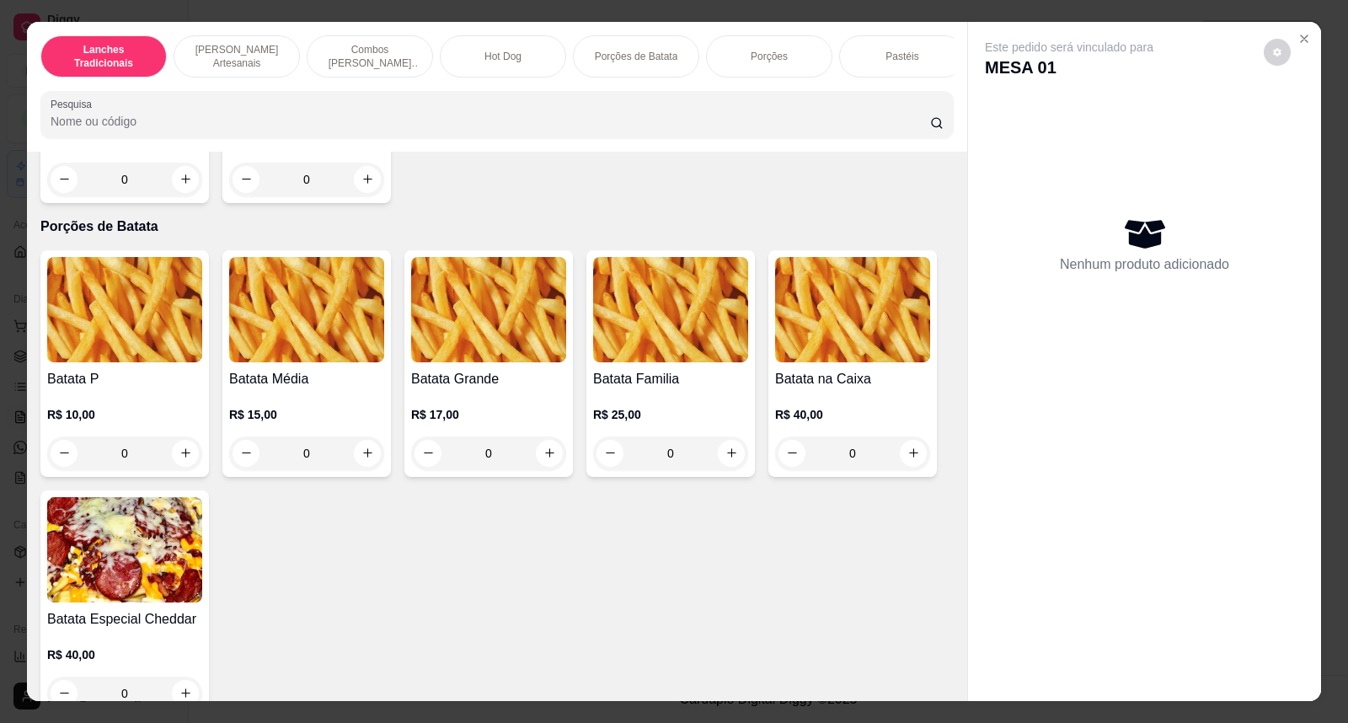
scroll to position [1872, 0]
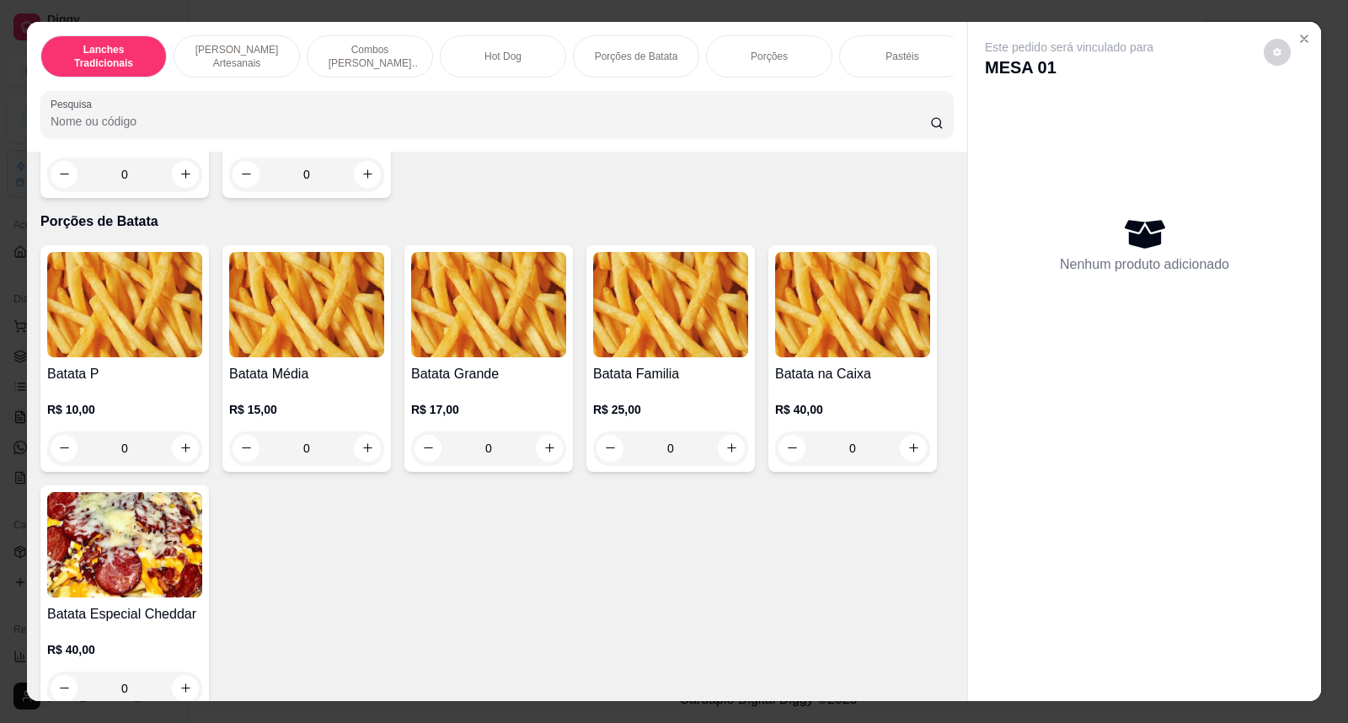
click at [95, 401] on div "R$ 10,00 0" at bounding box center [124, 424] width 155 height 81
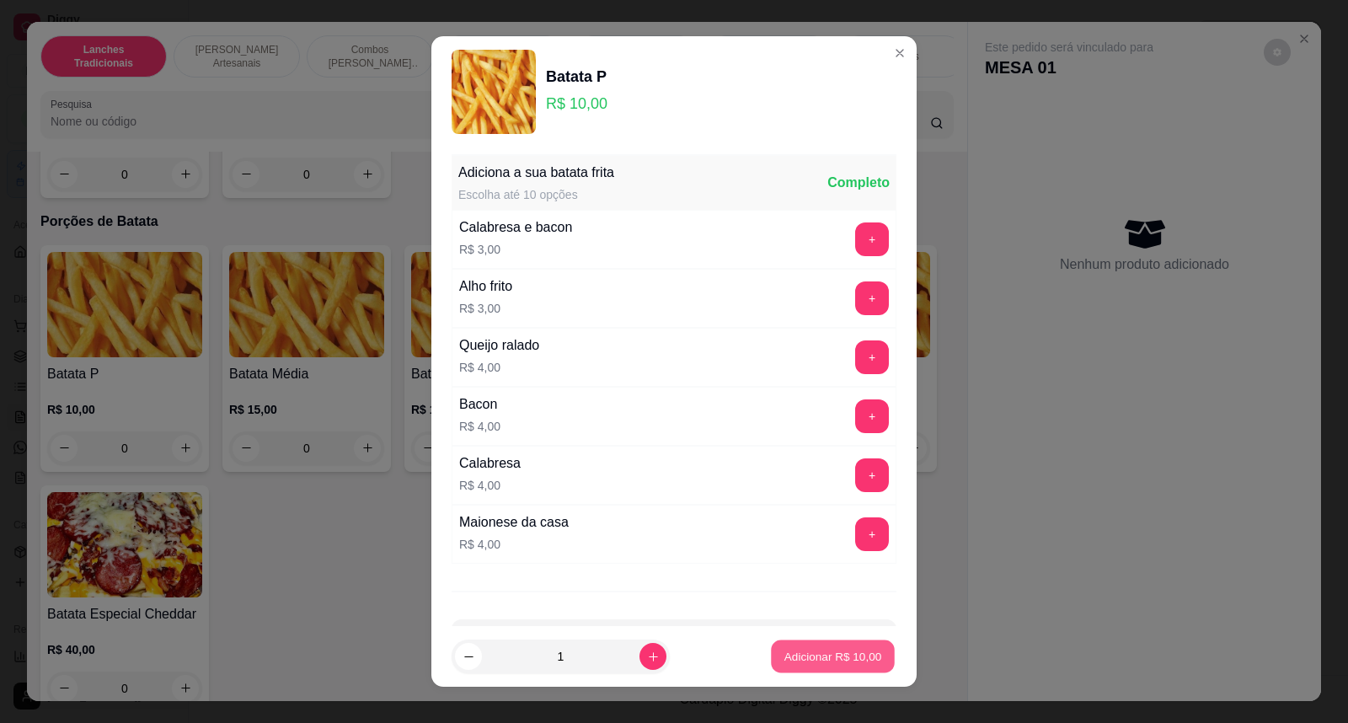
click at [824, 657] on p "Adicionar R$ 10,00" at bounding box center [834, 656] width 98 height 16
type input "1"
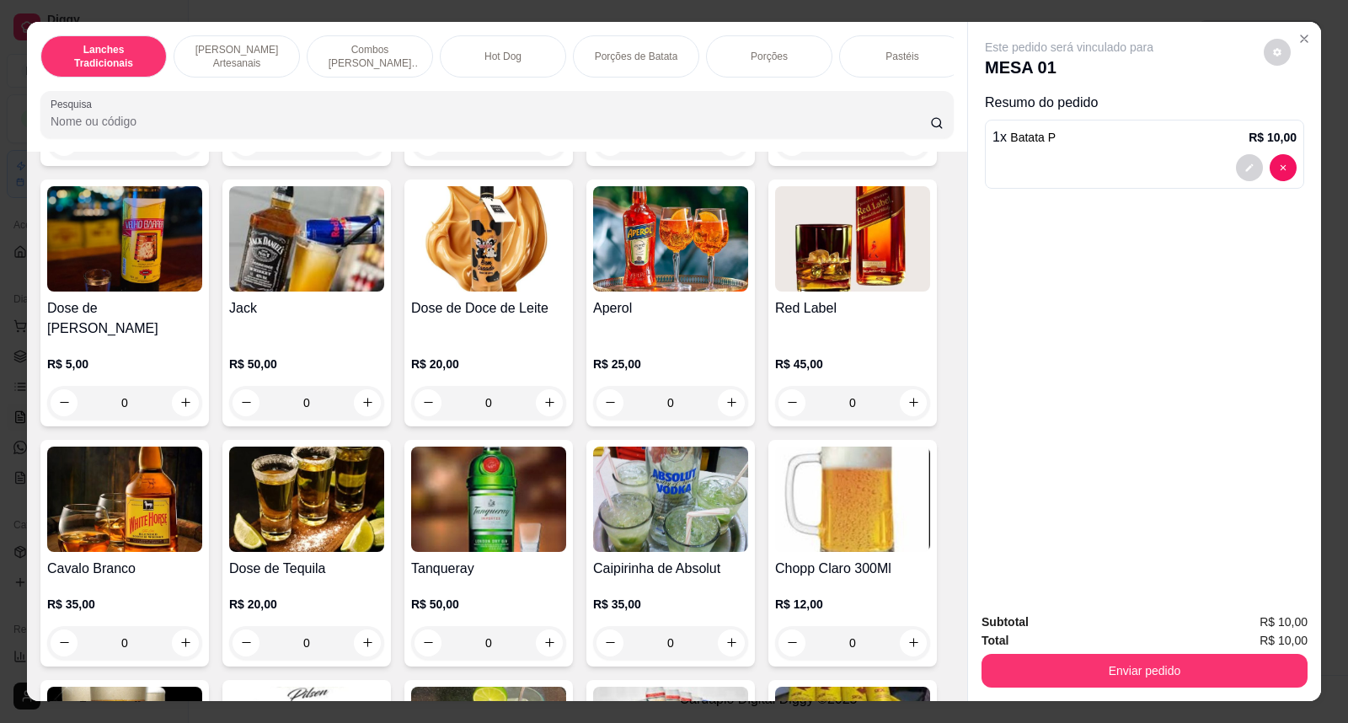
scroll to position [5899, 0]
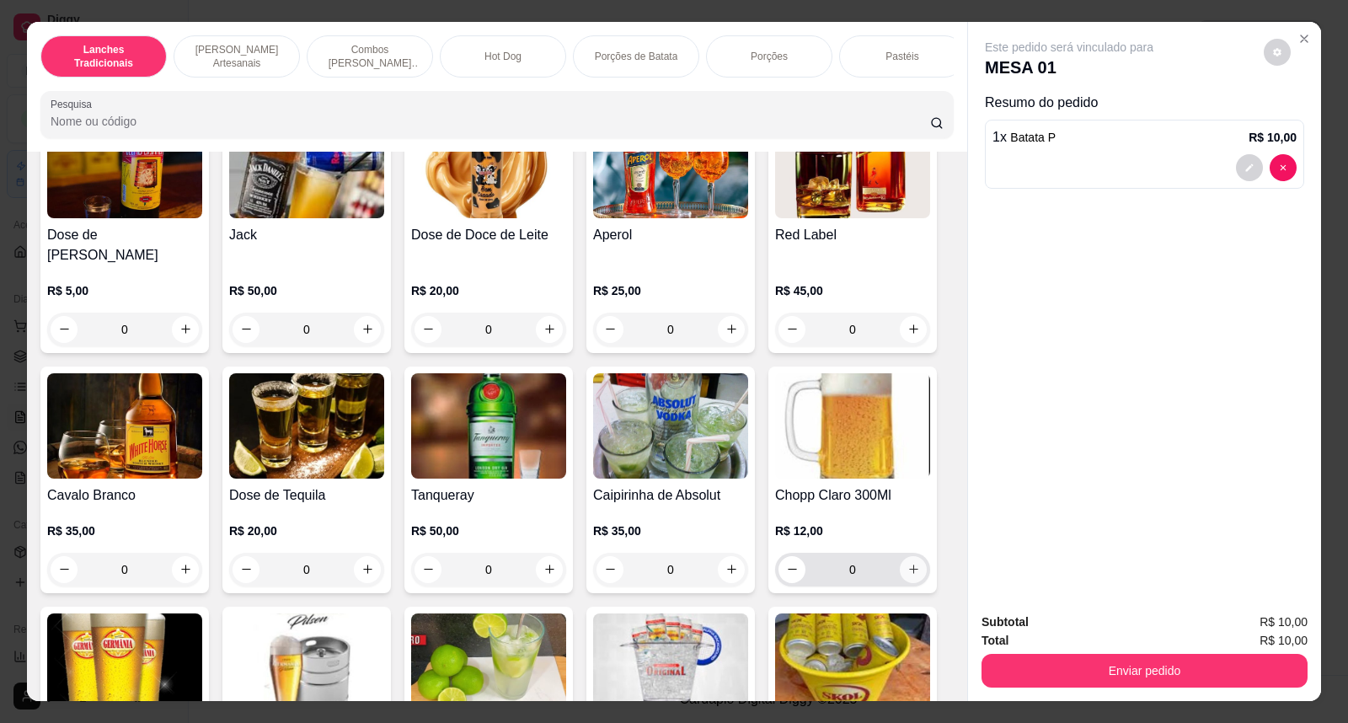
click at [912, 563] on icon "increase-product-quantity" at bounding box center [914, 569] width 13 height 13
type input "1"
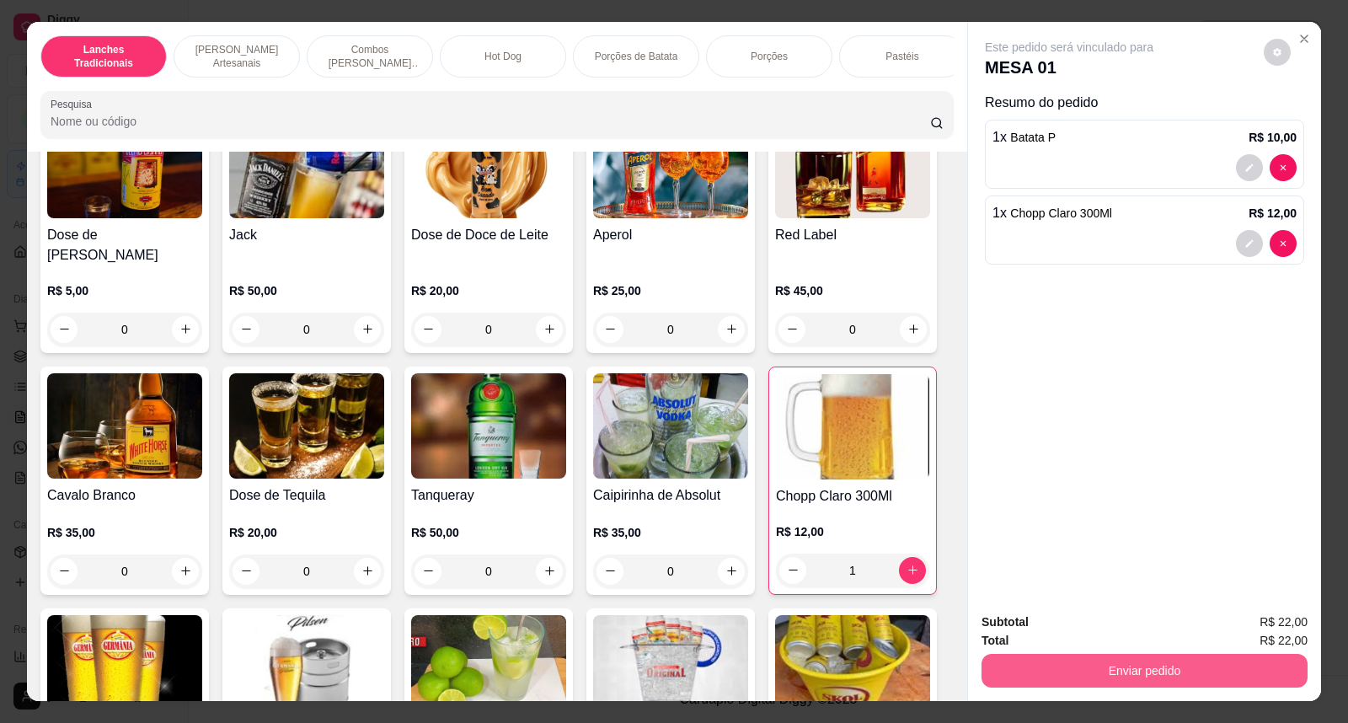
click at [1080, 664] on button "Enviar pedido" at bounding box center [1145, 671] width 326 height 34
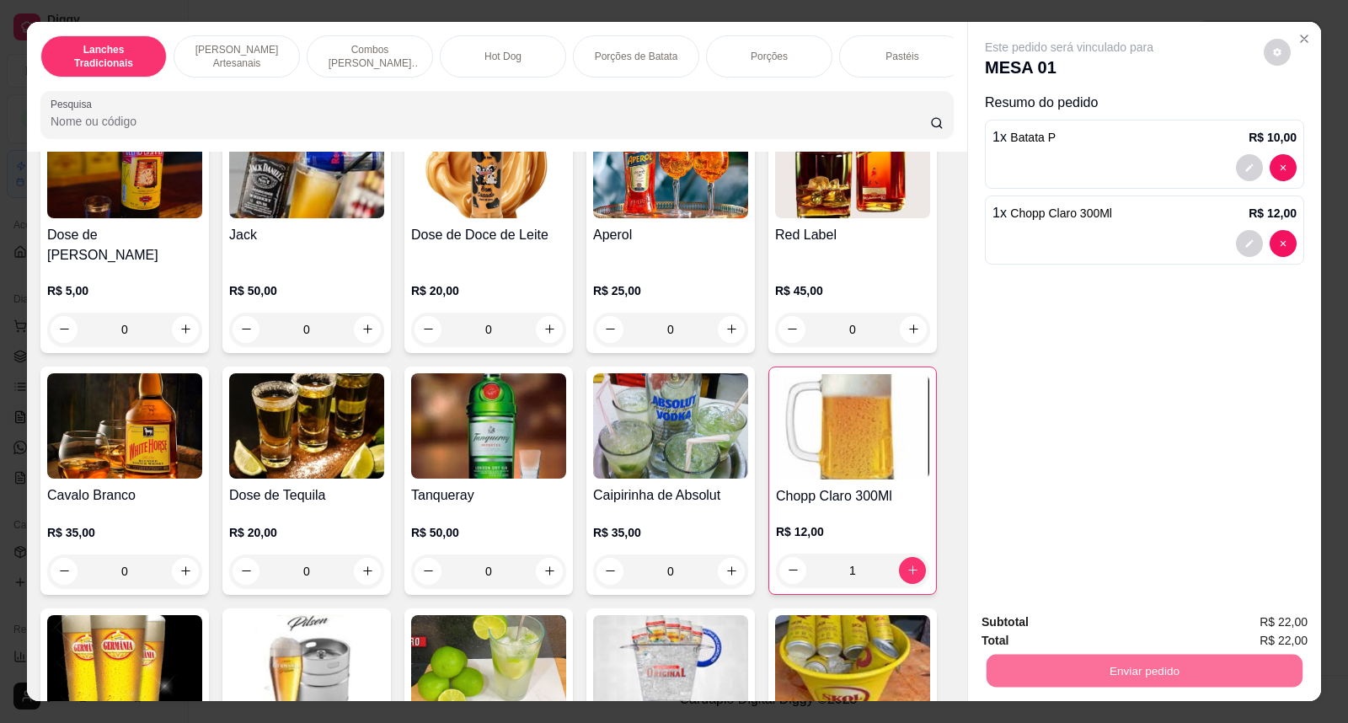
click at [1079, 633] on button "Não registrar e enviar pedido" at bounding box center [1088, 630] width 175 height 32
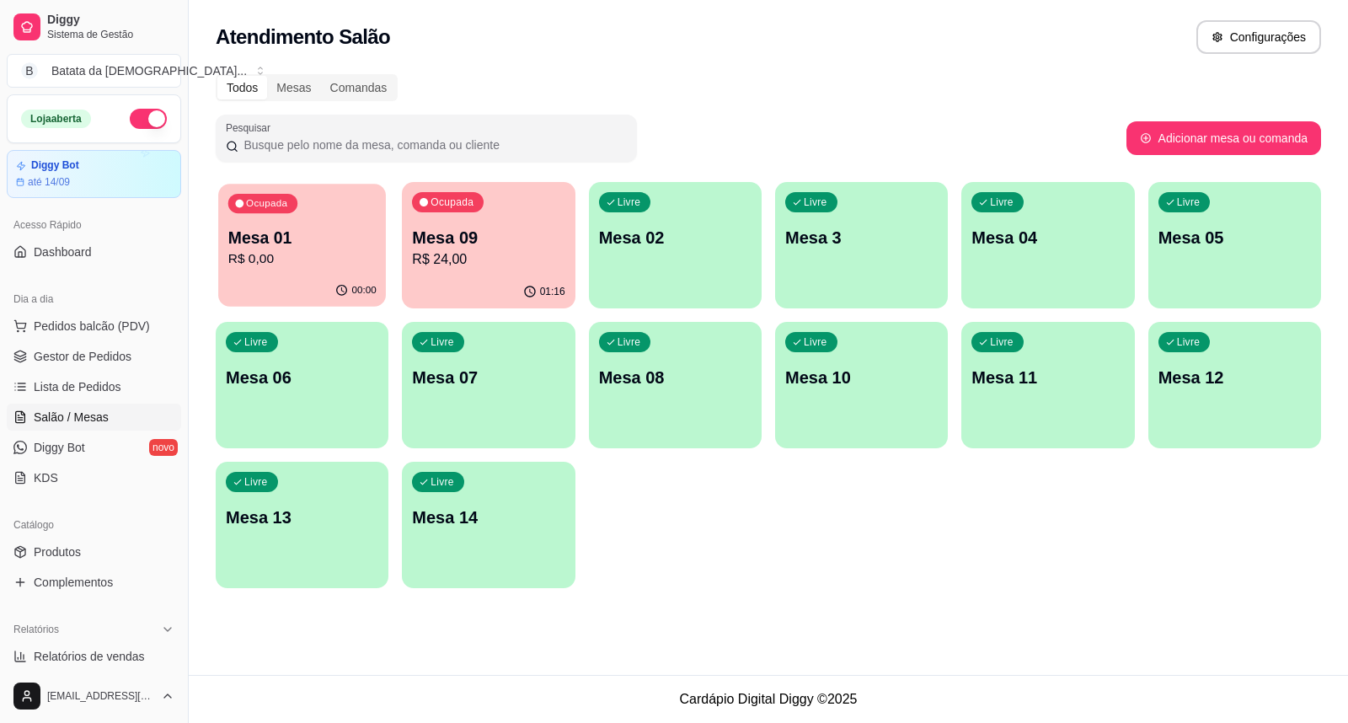
click at [300, 265] on p "R$ 0,00" at bounding box center [302, 258] width 148 height 19
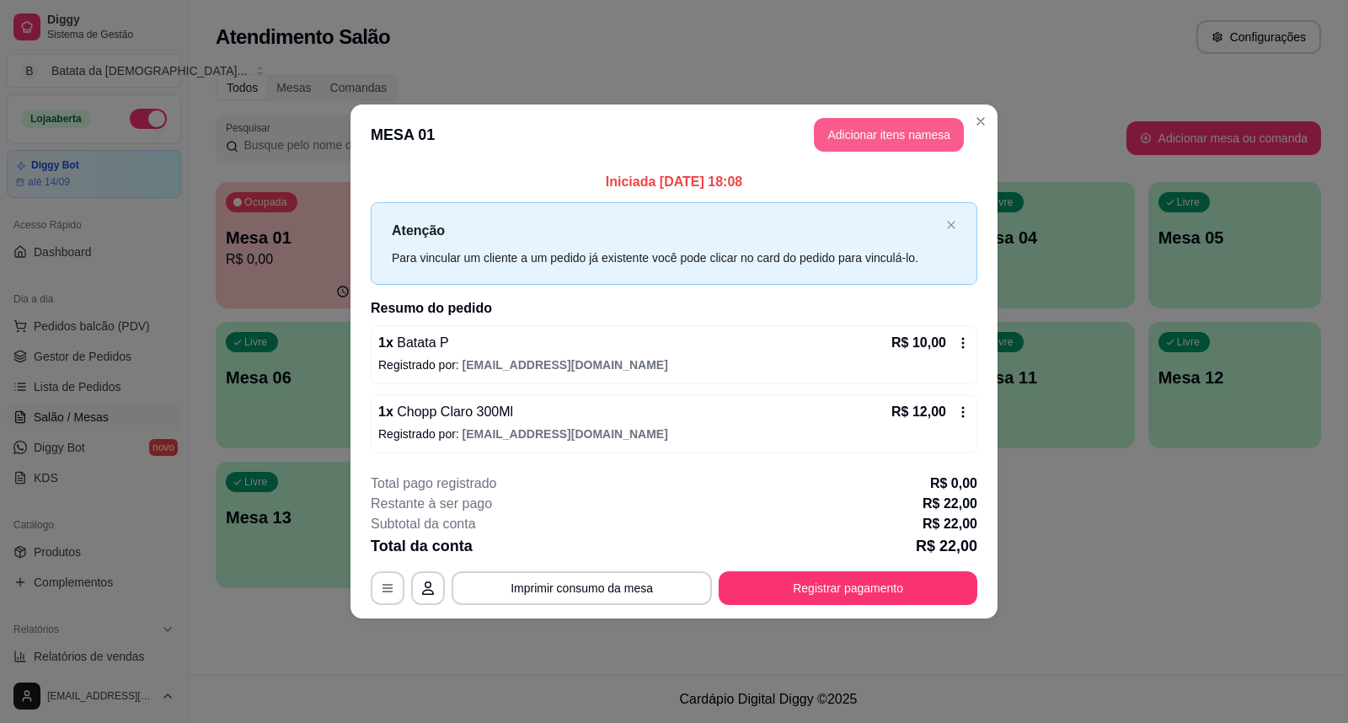
click at [865, 124] on button "Adicionar itens na mesa" at bounding box center [889, 135] width 150 height 34
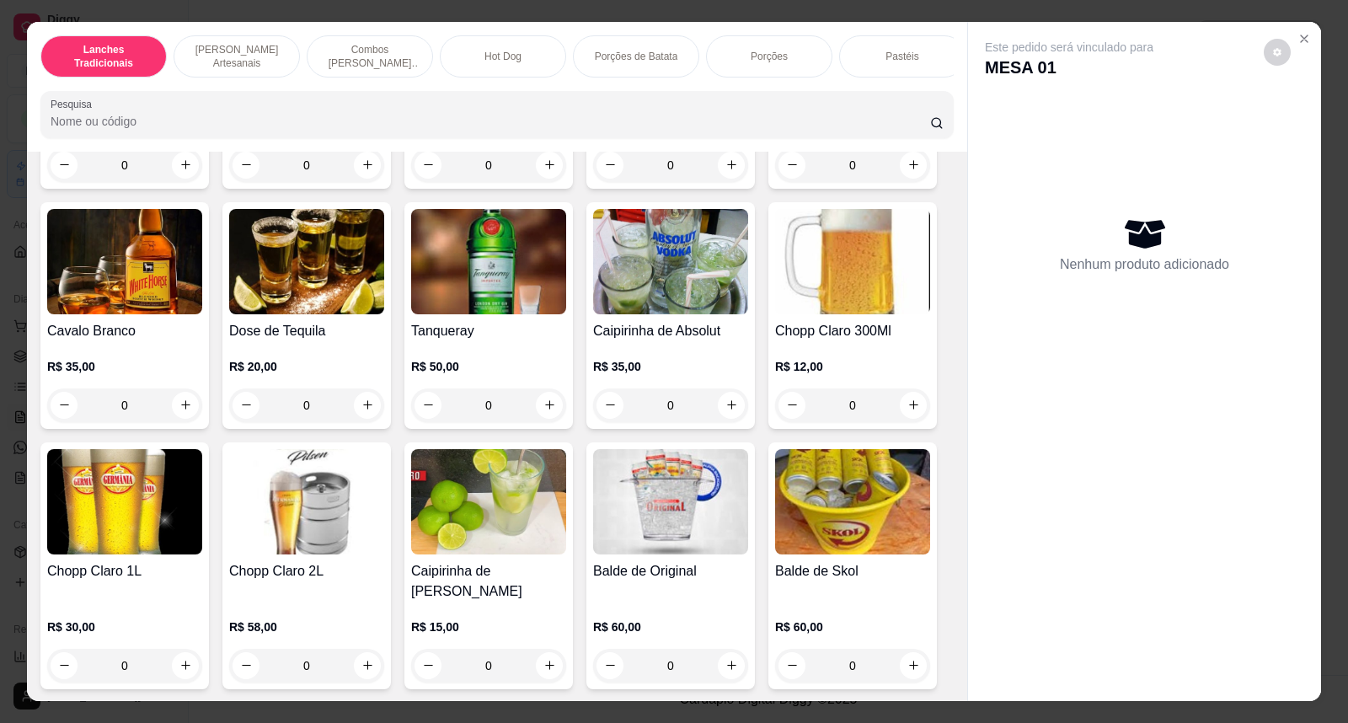
scroll to position [6086, 0]
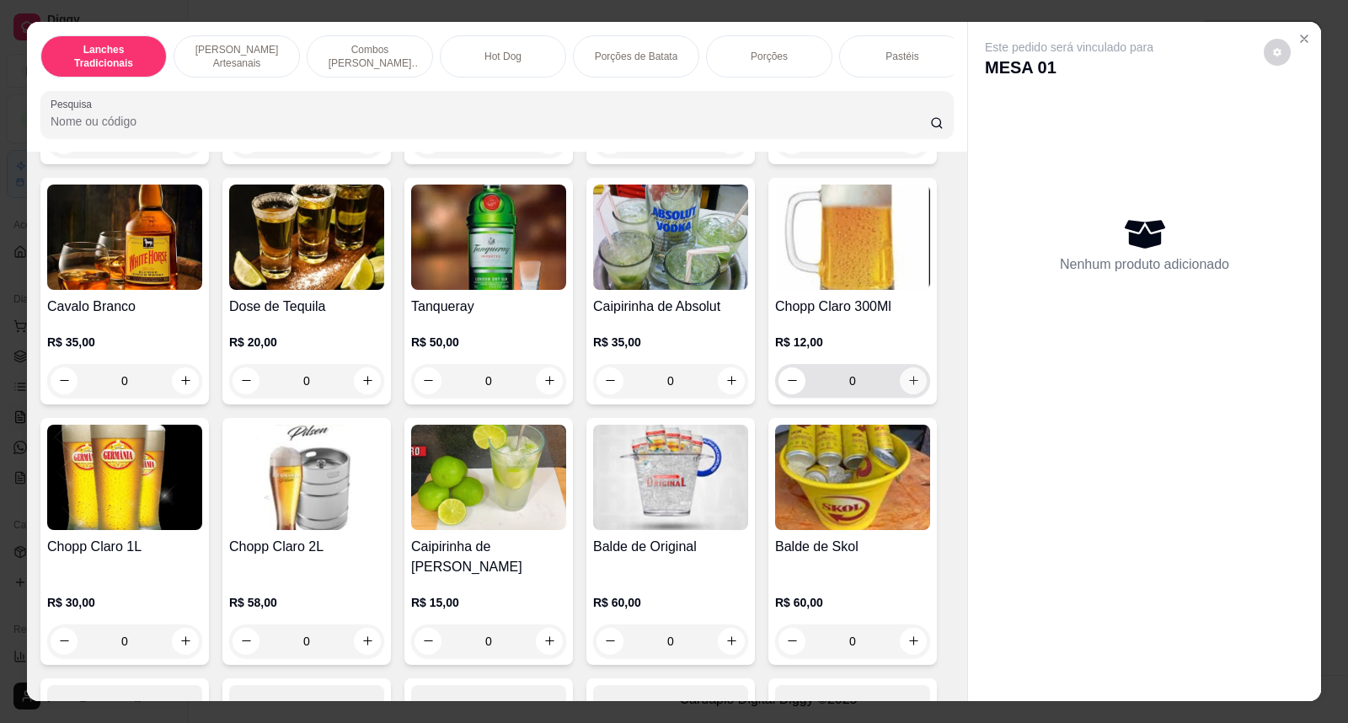
click at [912, 374] on icon "increase-product-quantity" at bounding box center [914, 380] width 13 height 13
type input "1"
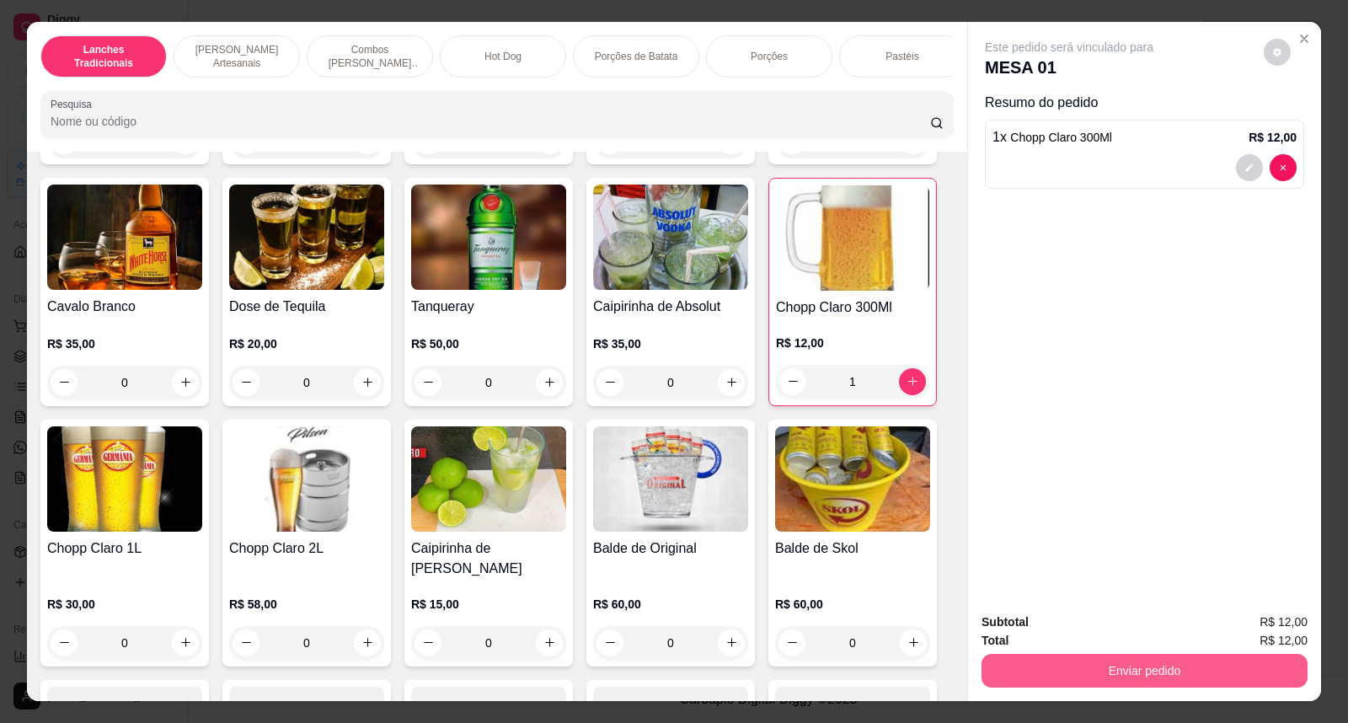
click at [1216, 678] on button "Enviar pedido" at bounding box center [1145, 671] width 326 height 34
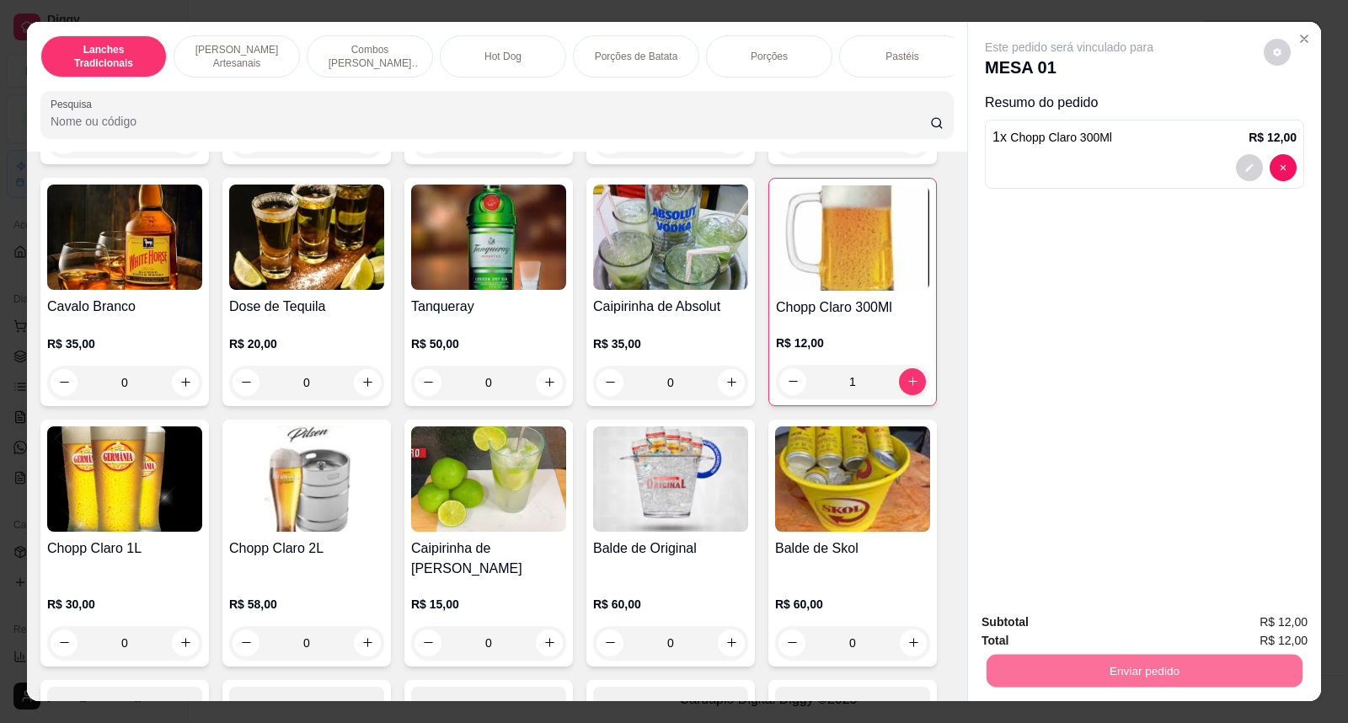
click at [1108, 620] on button "Não registrar e enviar pedido" at bounding box center [1088, 630] width 175 height 32
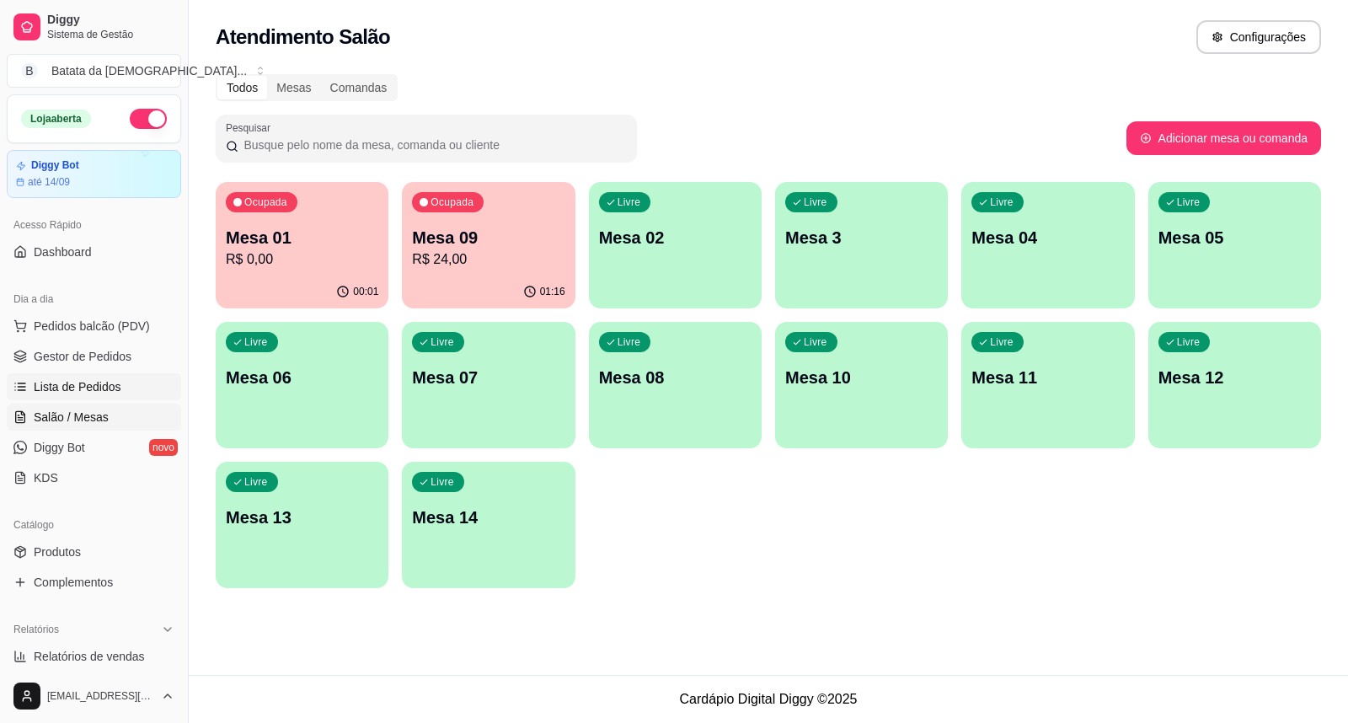
click at [79, 385] on span "Lista de Pedidos" at bounding box center [78, 386] width 88 height 17
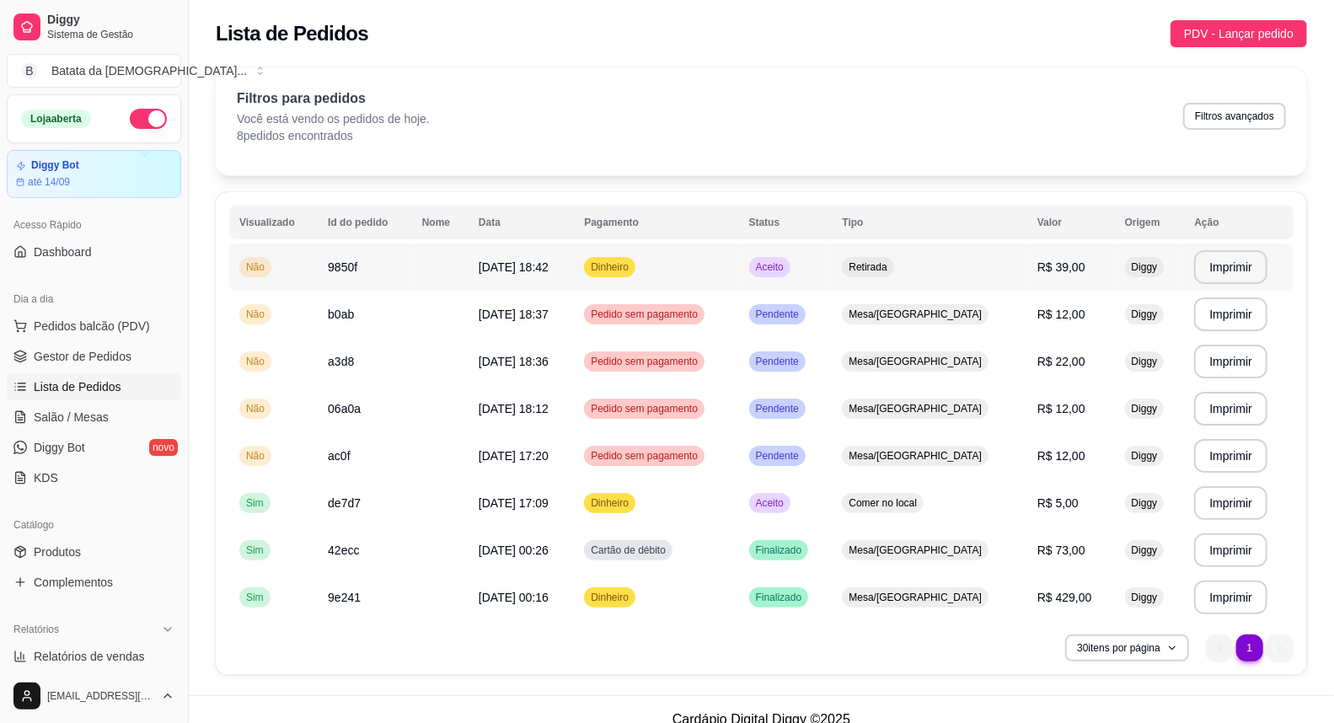
click at [890, 271] on span "Retirada" at bounding box center [867, 266] width 45 height 13
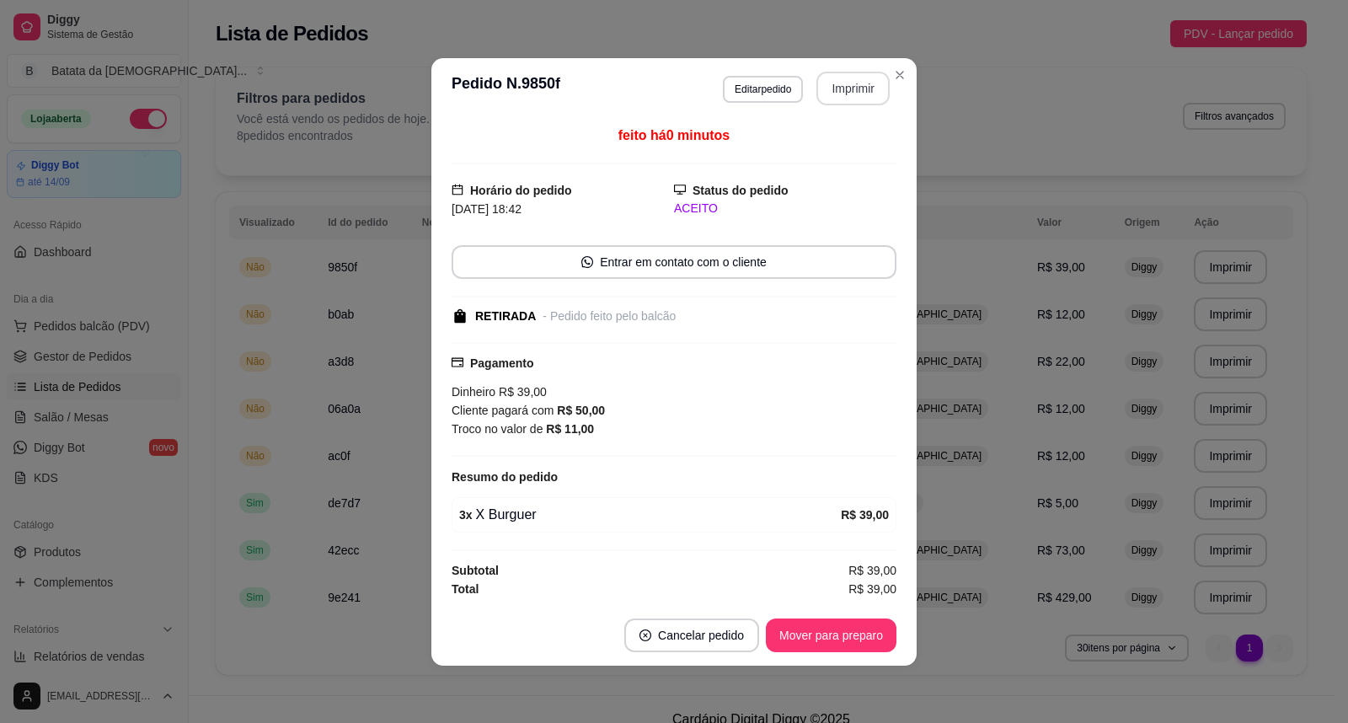
click at [858, 85] on button "Imprimir" at bounding box center [853, 89] width 73 height 34
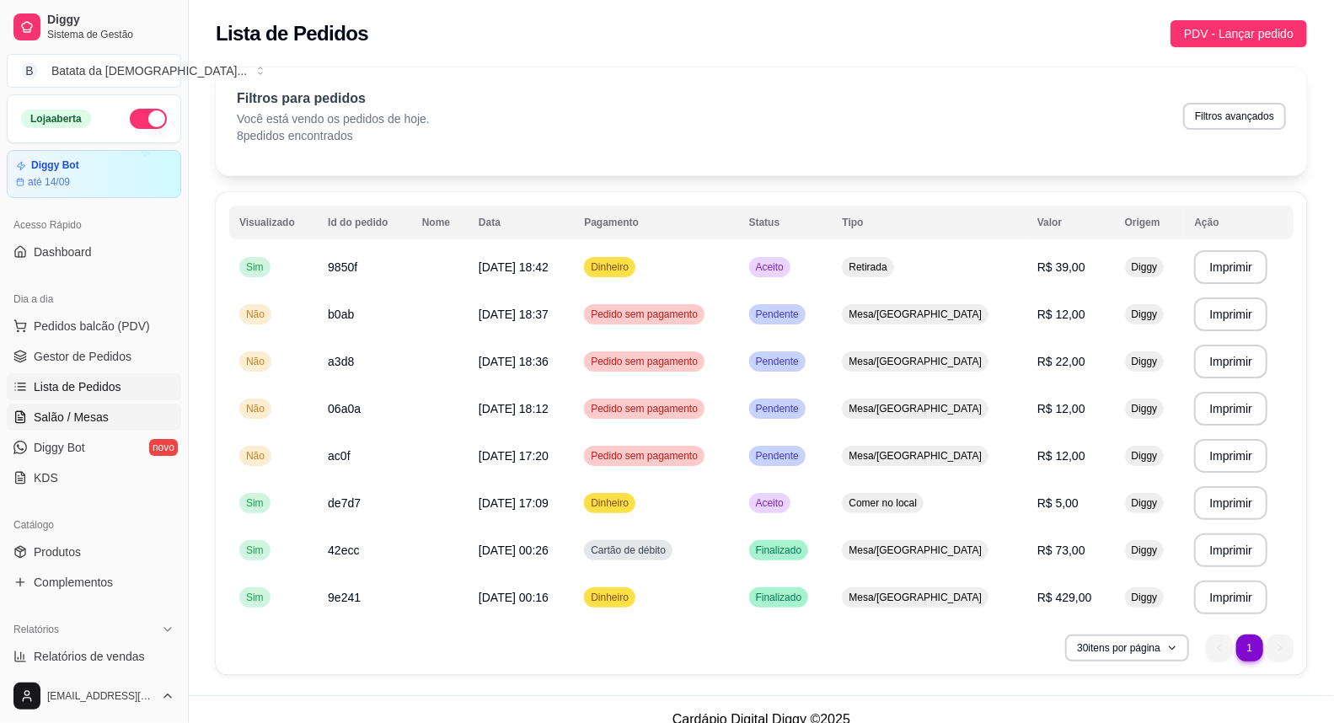
click at [61, 422] on span "Salão / Mesas" at bounding box center [71, 417] width 75 height 17
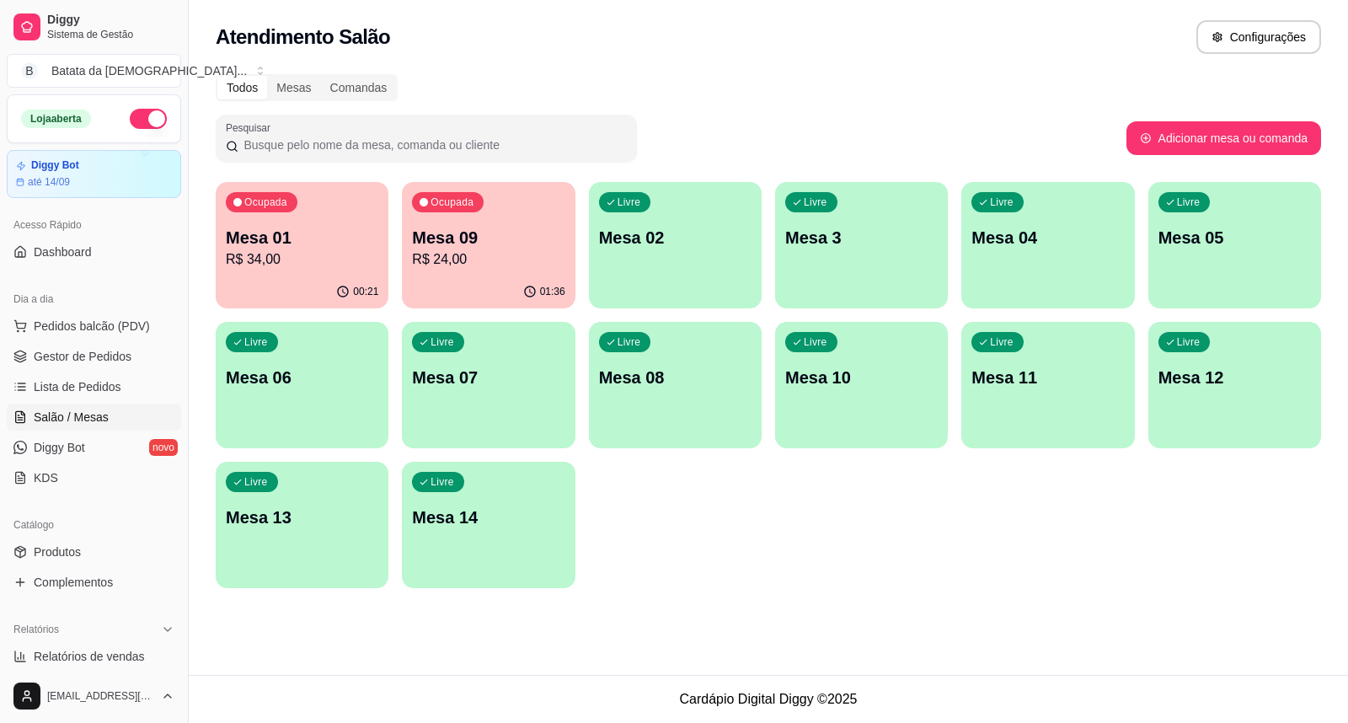
click at [449, 261] on p "R$ 24,00" at bounding box center [488, 259] width 153 height 20
click at [256, 238] on p "Mesa 01" at bounding box center [302, 238] width 148 height 23
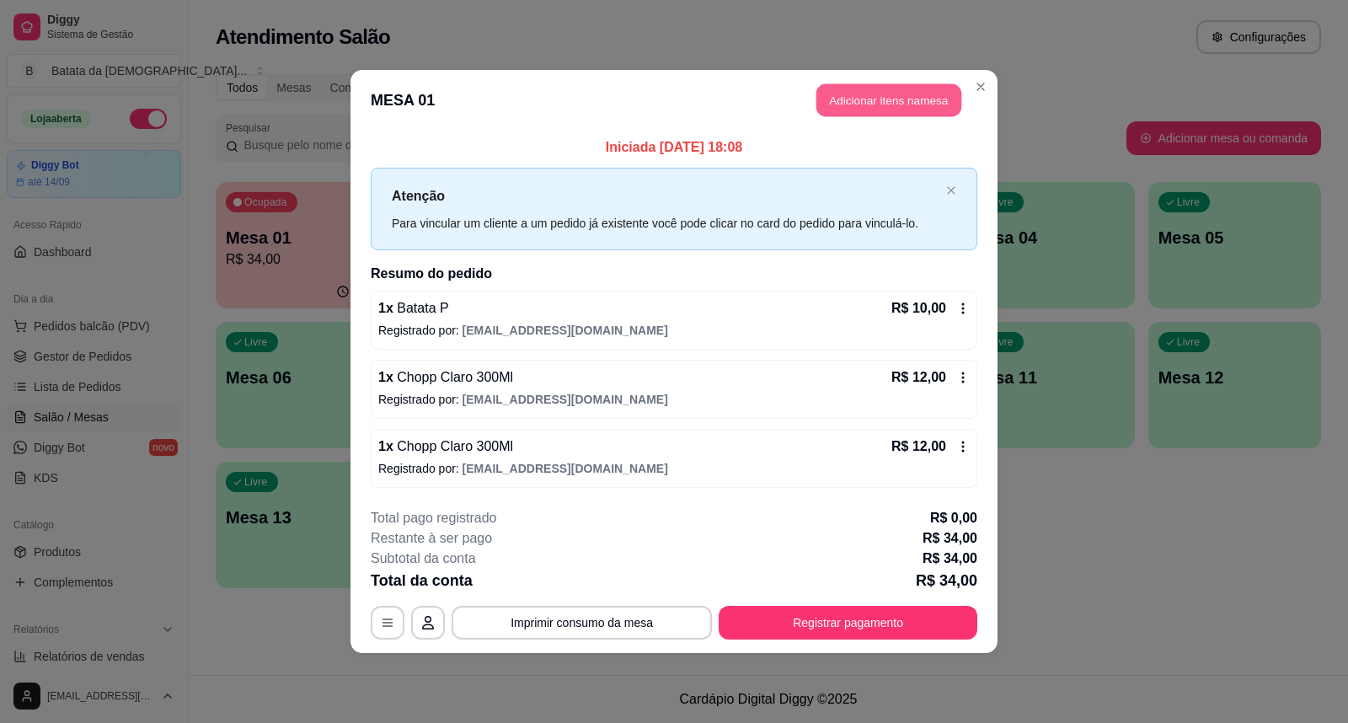
click at [858, 96] on button "Adicionar itens na mesa" at bounding box center [889, 100] width 145 height 33
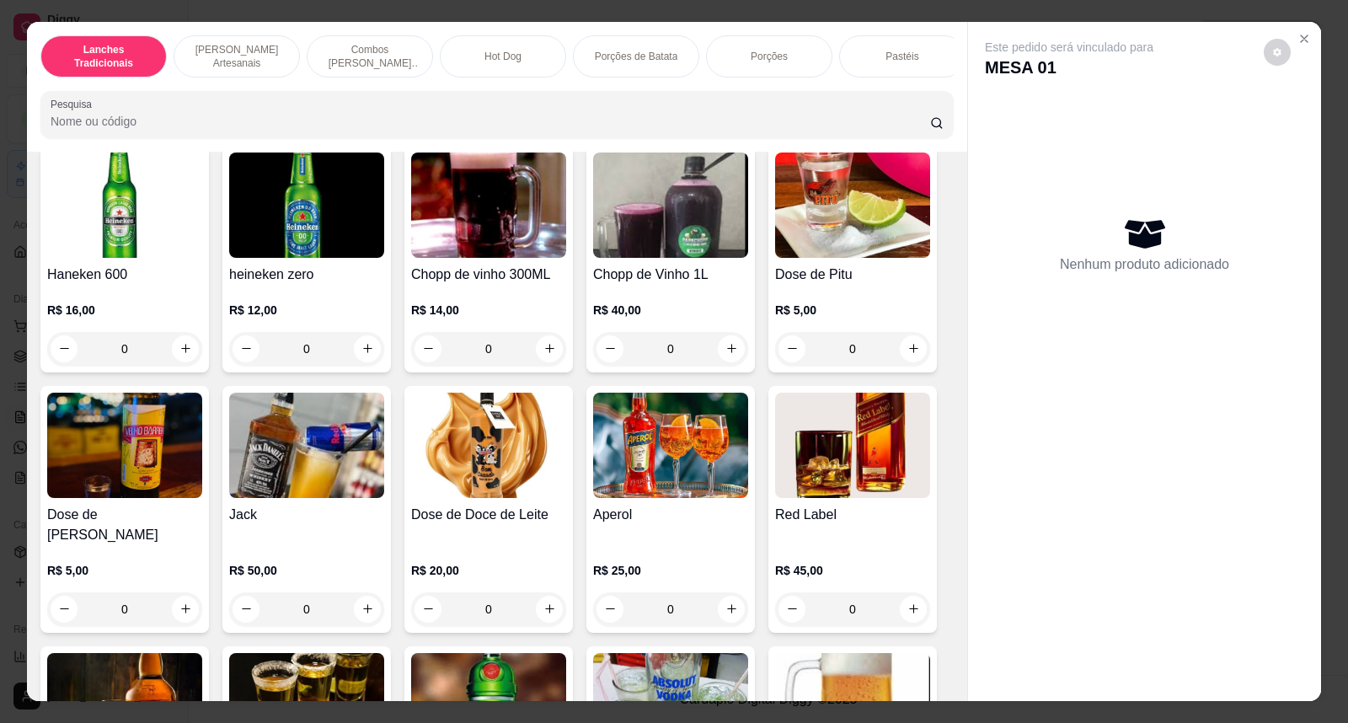
scroll to position [6180, 0]
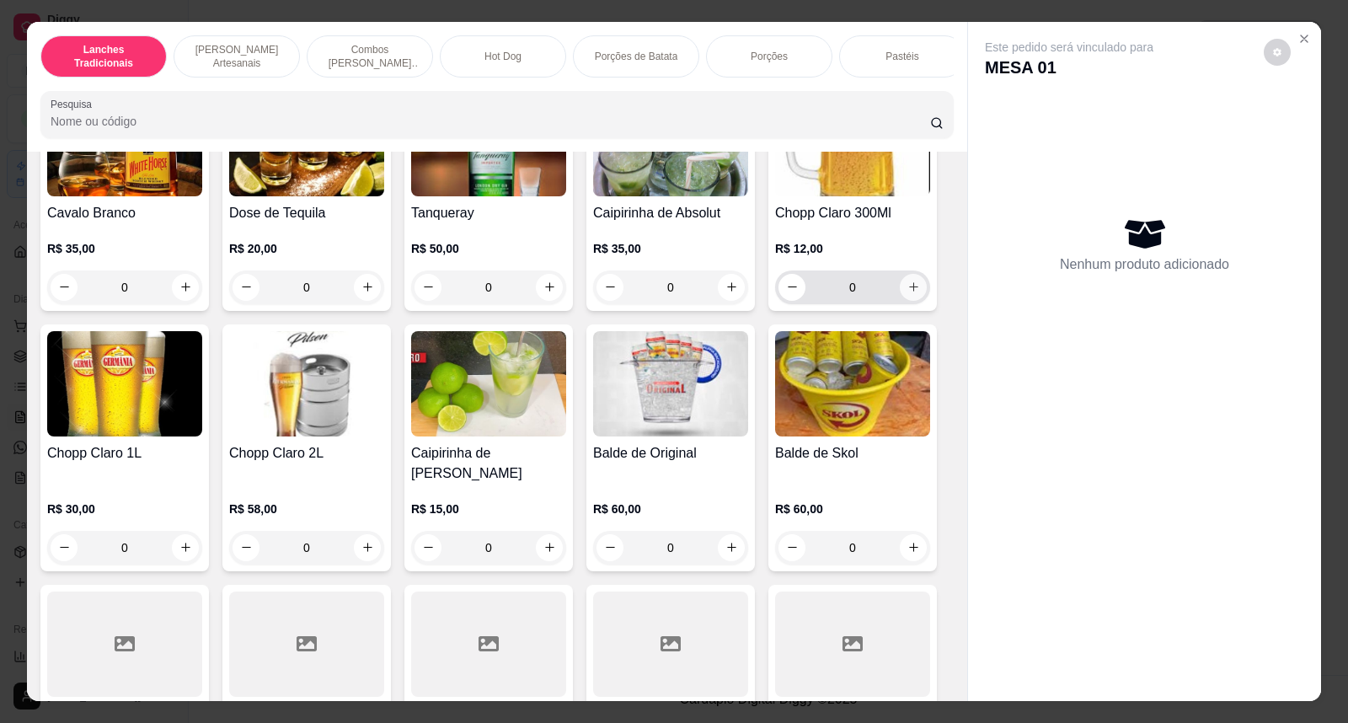
click at [916, 279] on button "increase-product-quantity" at bounding box center [913, 287] width 27 height 27
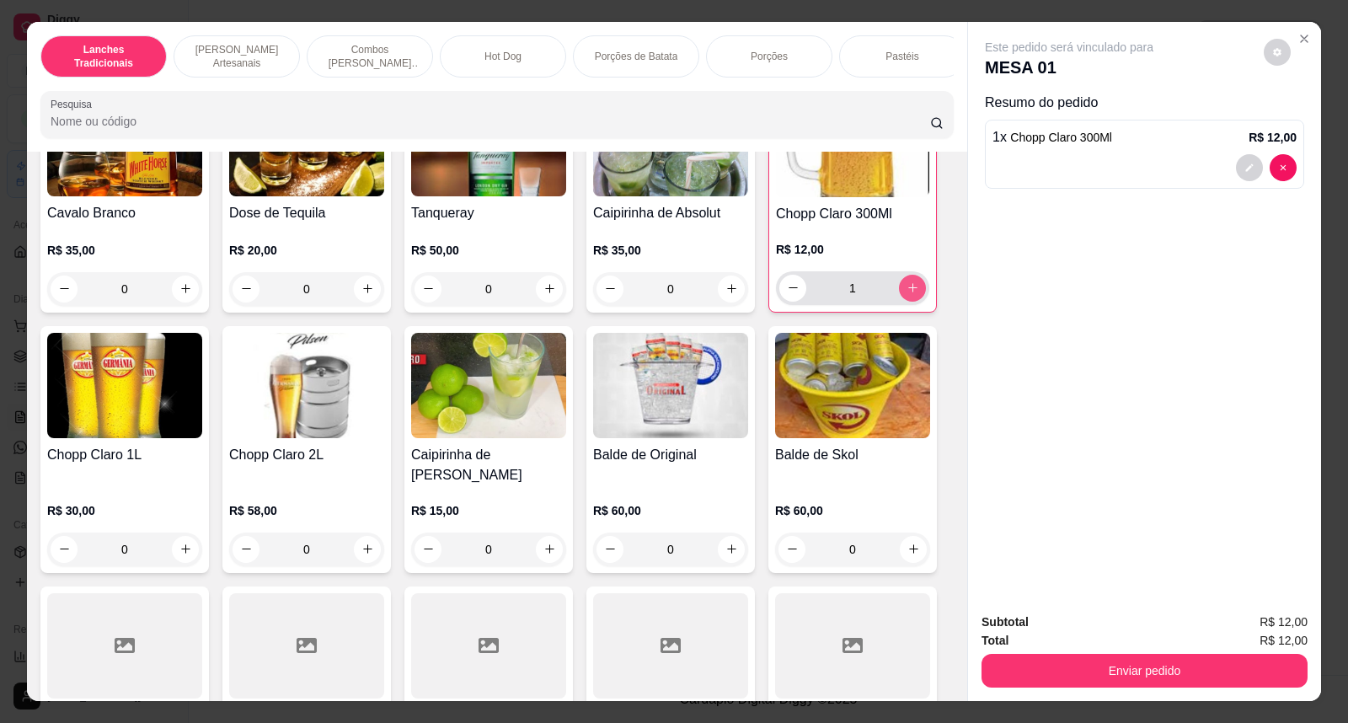
type input "1"
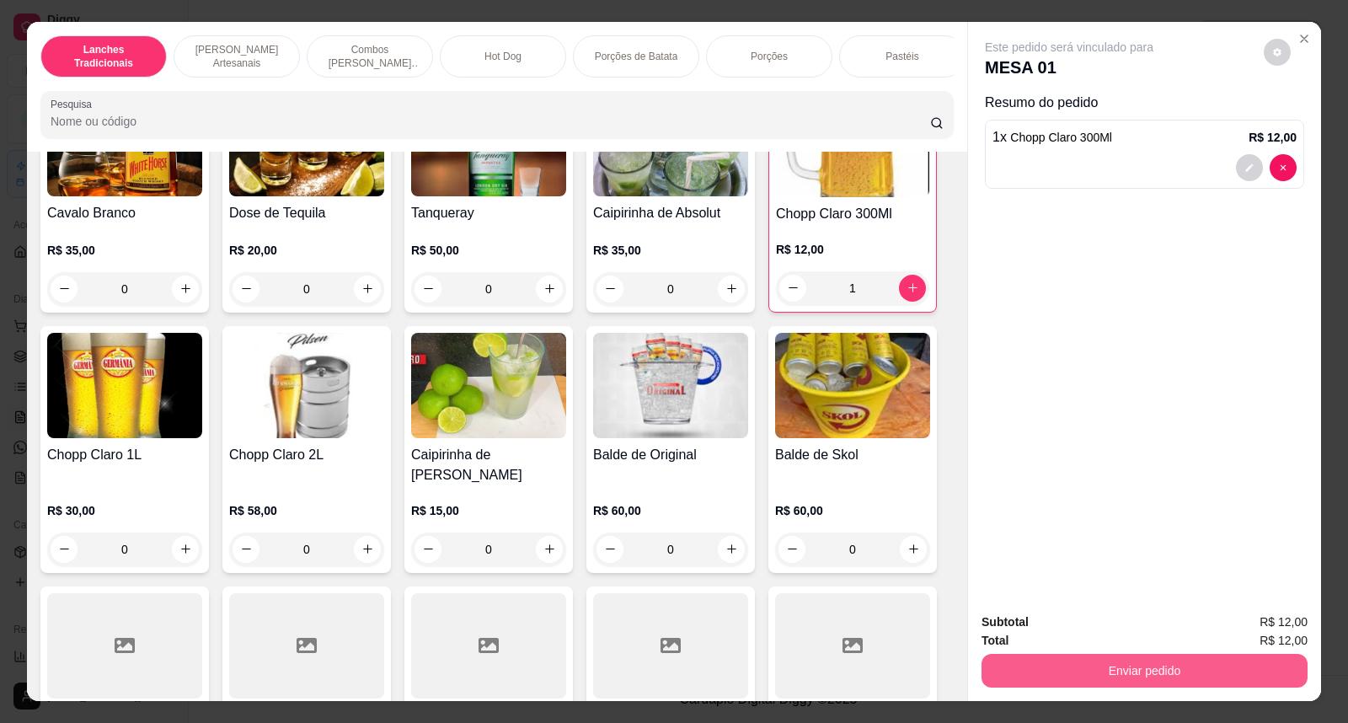
click at [1202, 674] on button "Enviar pedido" at bounding box center [1145, 671] width 326 height 34
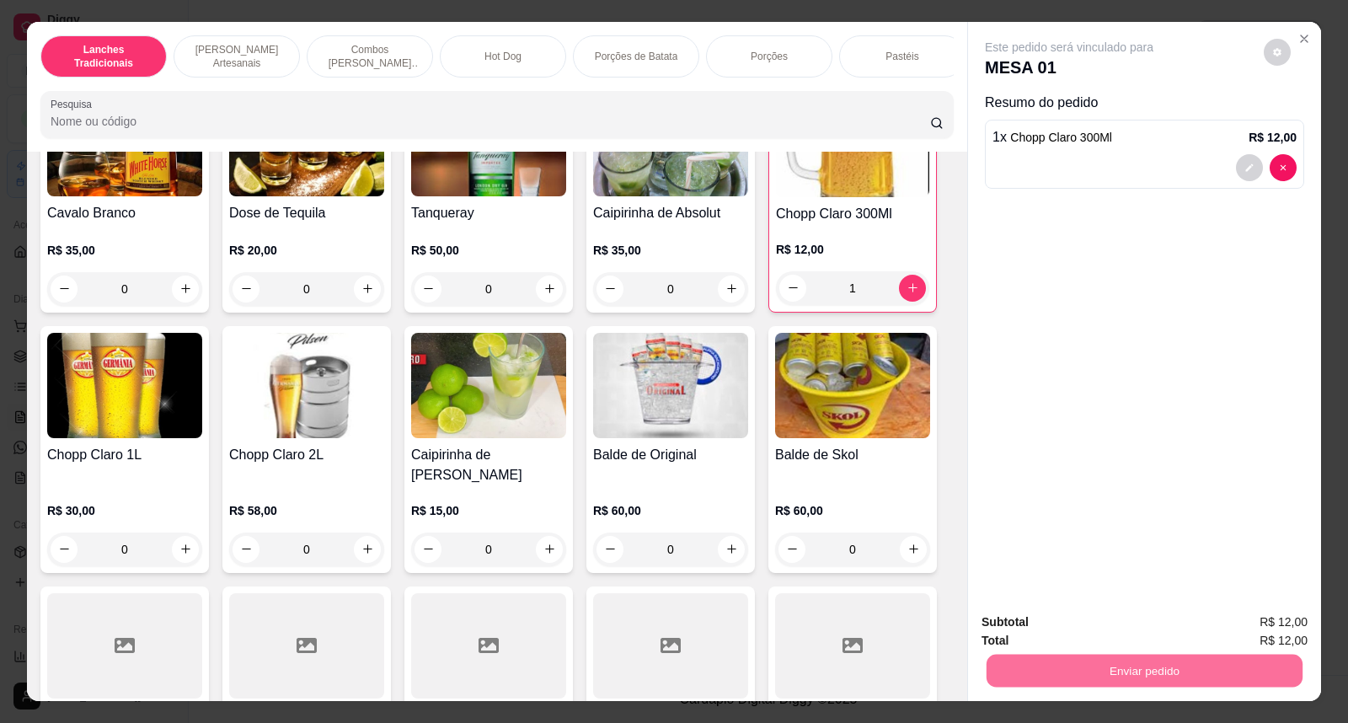
click at [1093, 635] on button "Não registrar e enviar pedido" at bounding box center [1088, 630] width 175 height 32
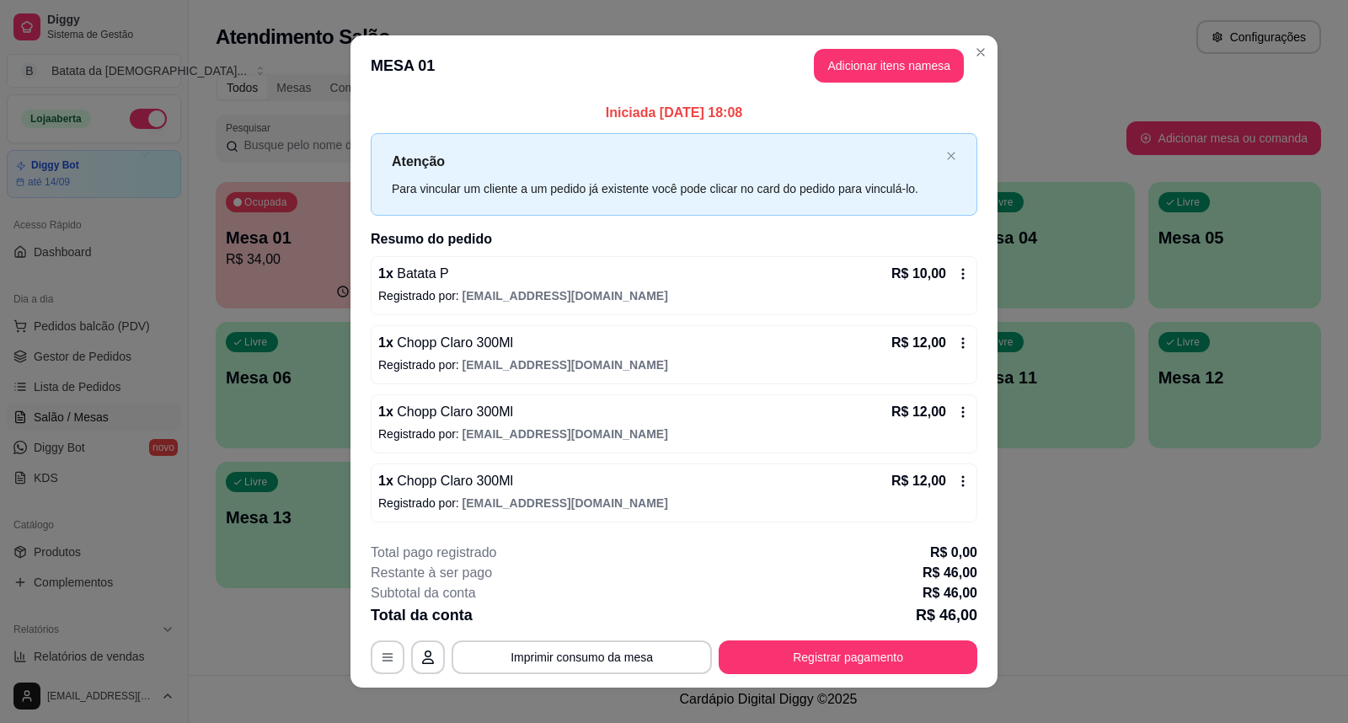
click at [956, 479] on icon at bounding box center [962, 480] width 13 height 13
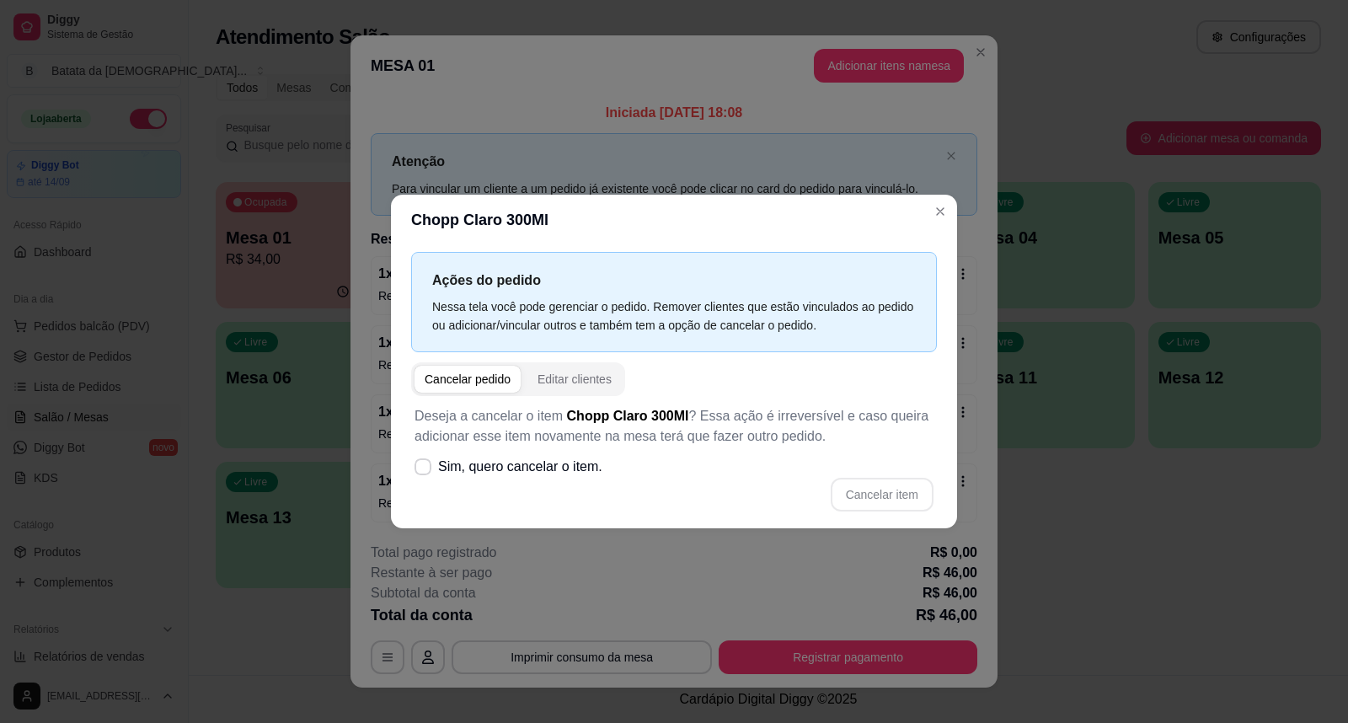
click at [507, 381] on div "Cancelar pedido" at bounding box center [468, 379] width 86 height 17
click at [485, 380] on div "Cancelar pedido" at bounding box center [468, 379] width 86 height 17
click at [423, 468] on icon at bounding box center [422, 467] width 13 height 10
click at [423, 470] on input "Sim, quero cancelar o item." at bounding box center [419, 475] width 11 height 11
checkbox input "true"
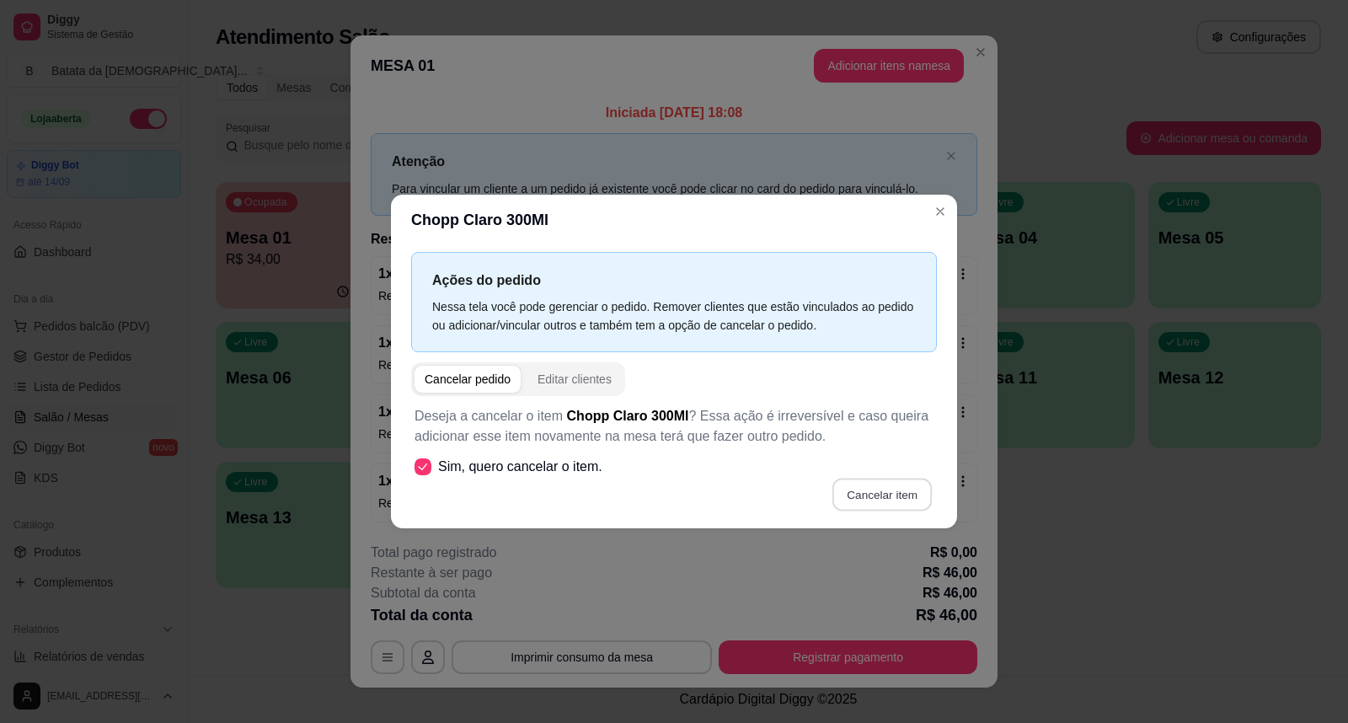
click at [910, 490] on button "Cancelar item" at bounding box center [882, 495] width 100 height 33
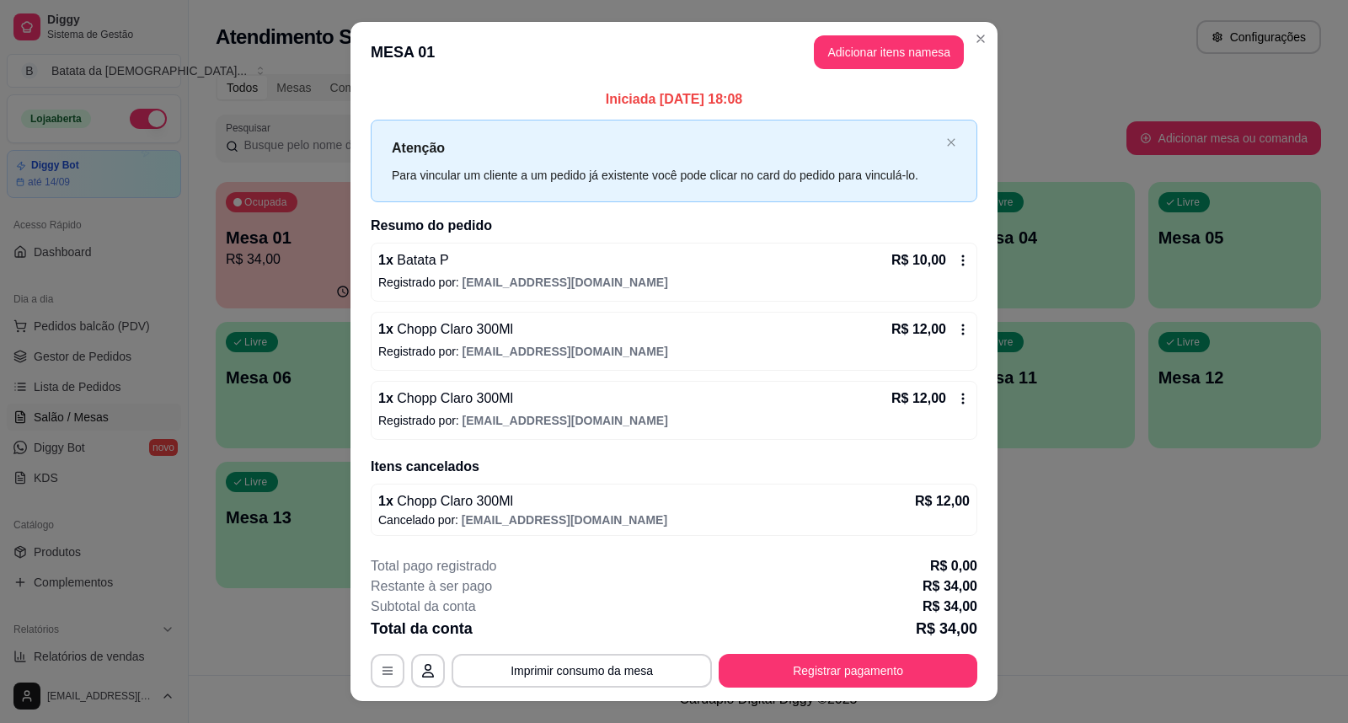
click at [956, 397] on icon at bounding box center [962, 398] width 13 height 13
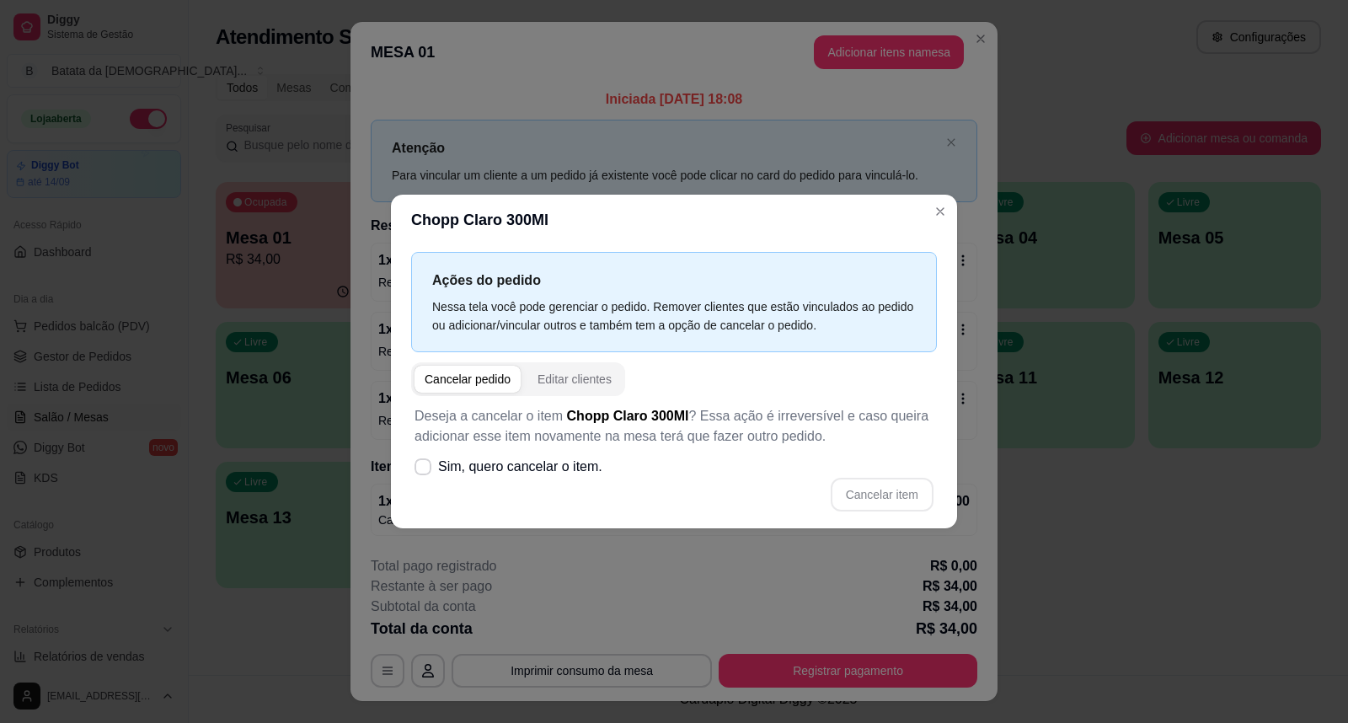
click at [470, 386] on div "Cancelar pedido" at bounding box center [468, 379] width 86 height 17
click at [423, 467] on icon at bounding box center [422, 467] width 13 height 10
click at [423, 470] on input "Sim, quero cancelar o item." at bounding box center [419, 475] width 11 height 11
checkbox input "true"
click at [877, 493] on button "Cancelar item" at bounding box center [882, 495] width 103 height 34
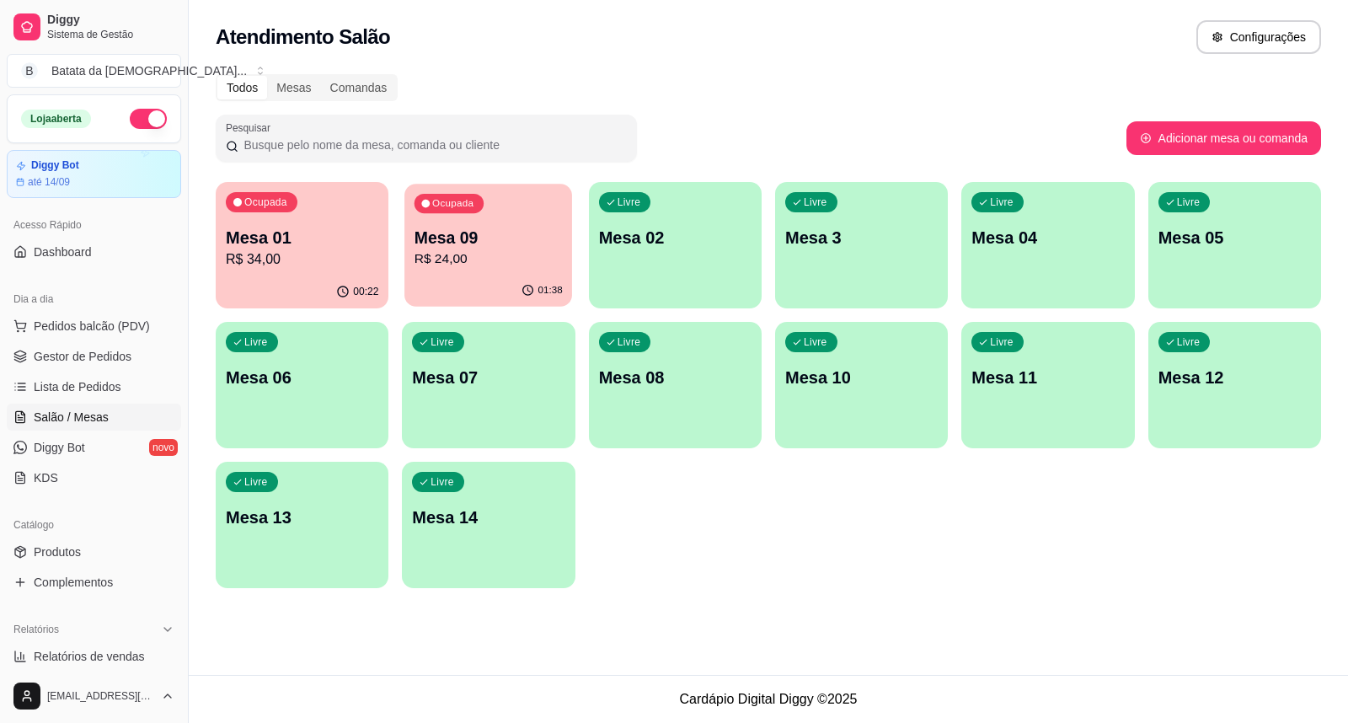
click at [435, 255] on p "R$ 24,00" at bounding box center [489, 258] width 148 height 19
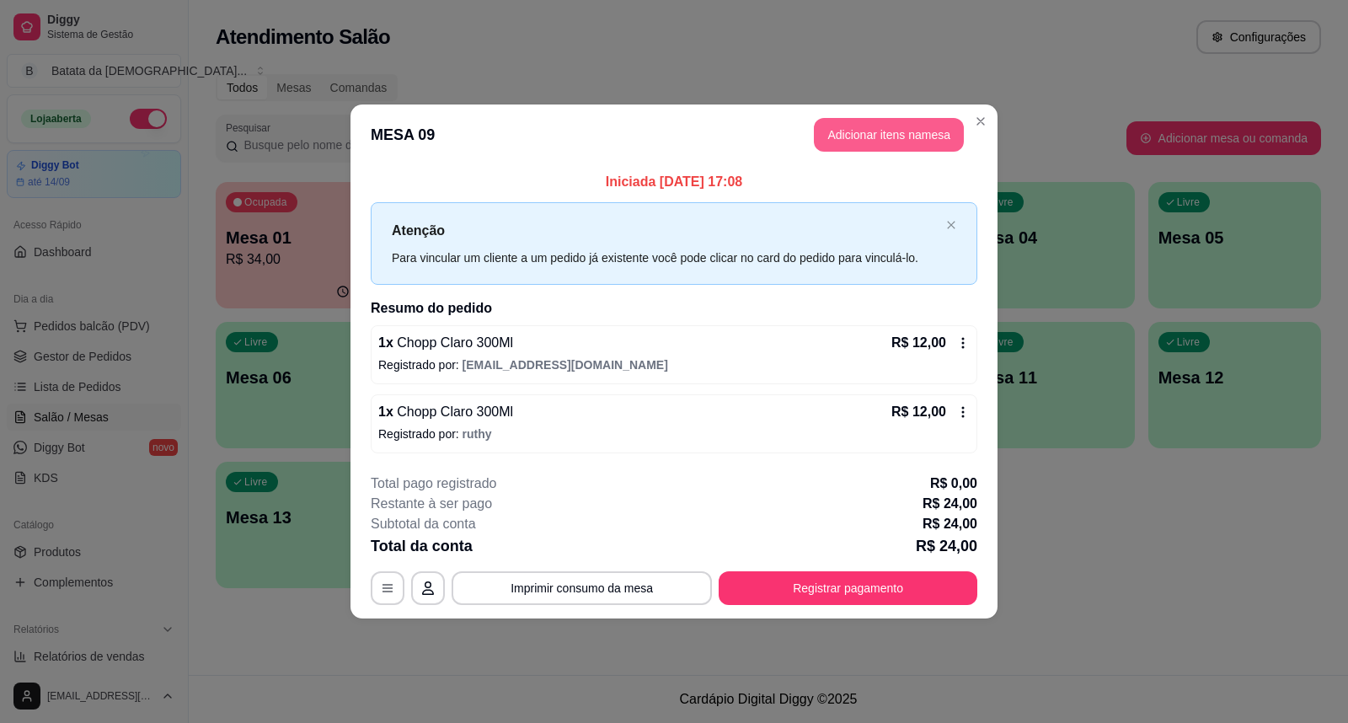
click at [899, 123] on button "Adicionar itens na mesa" at bounding box center [889, 135] width 150 height 34
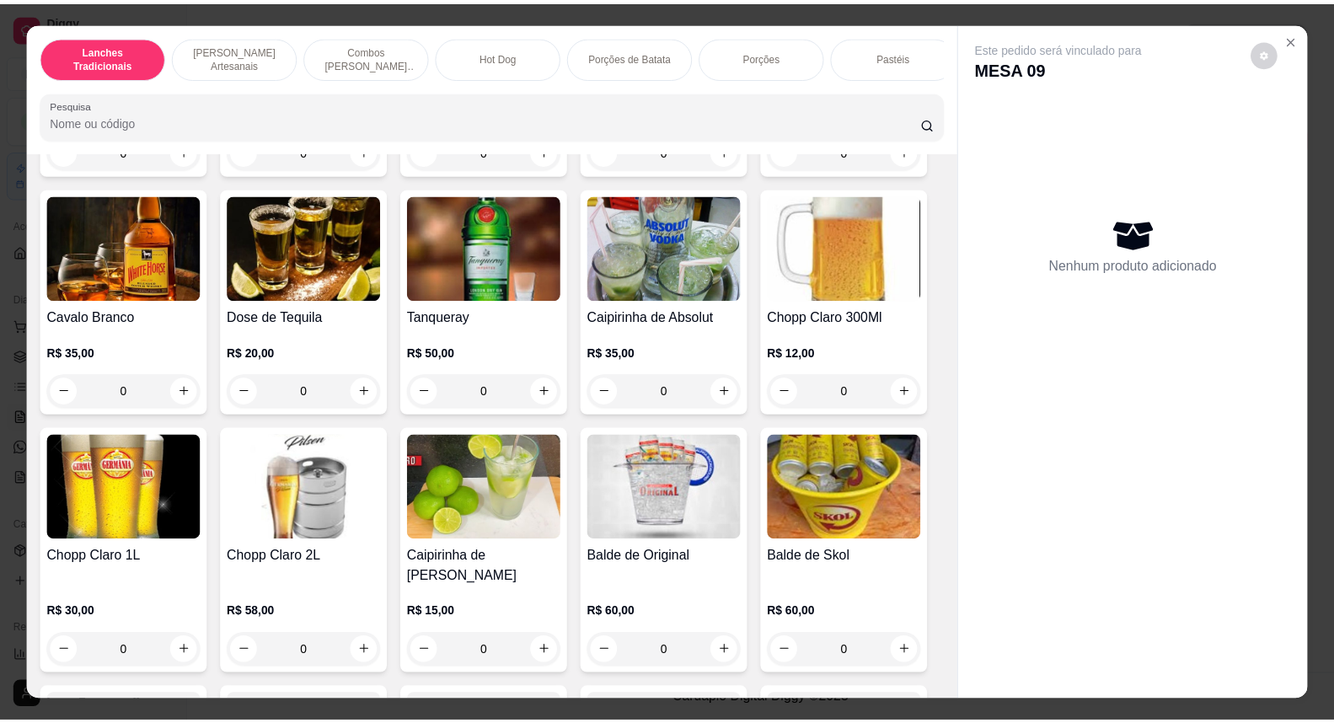
scroll to position [6086, 0]
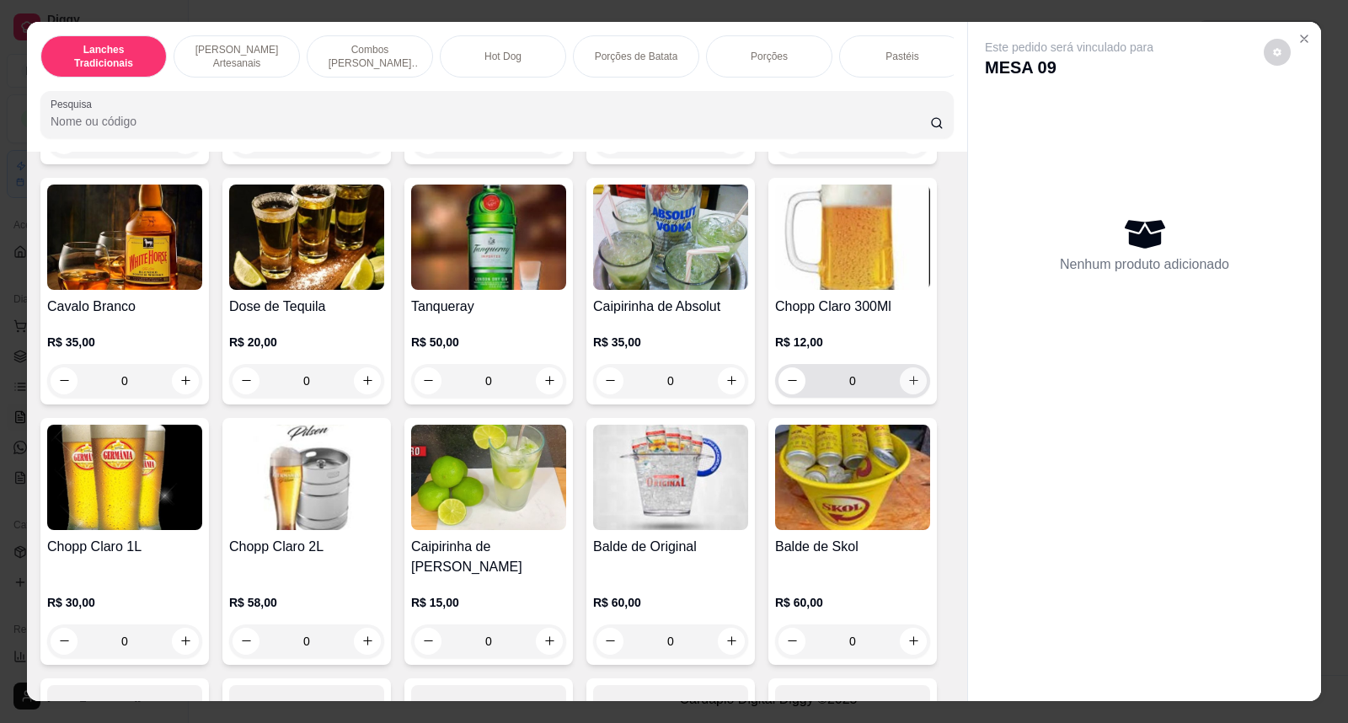
click at [913, 374] on button "increase-product-quantity" at bounding box center [913, 380] width 27 height 27
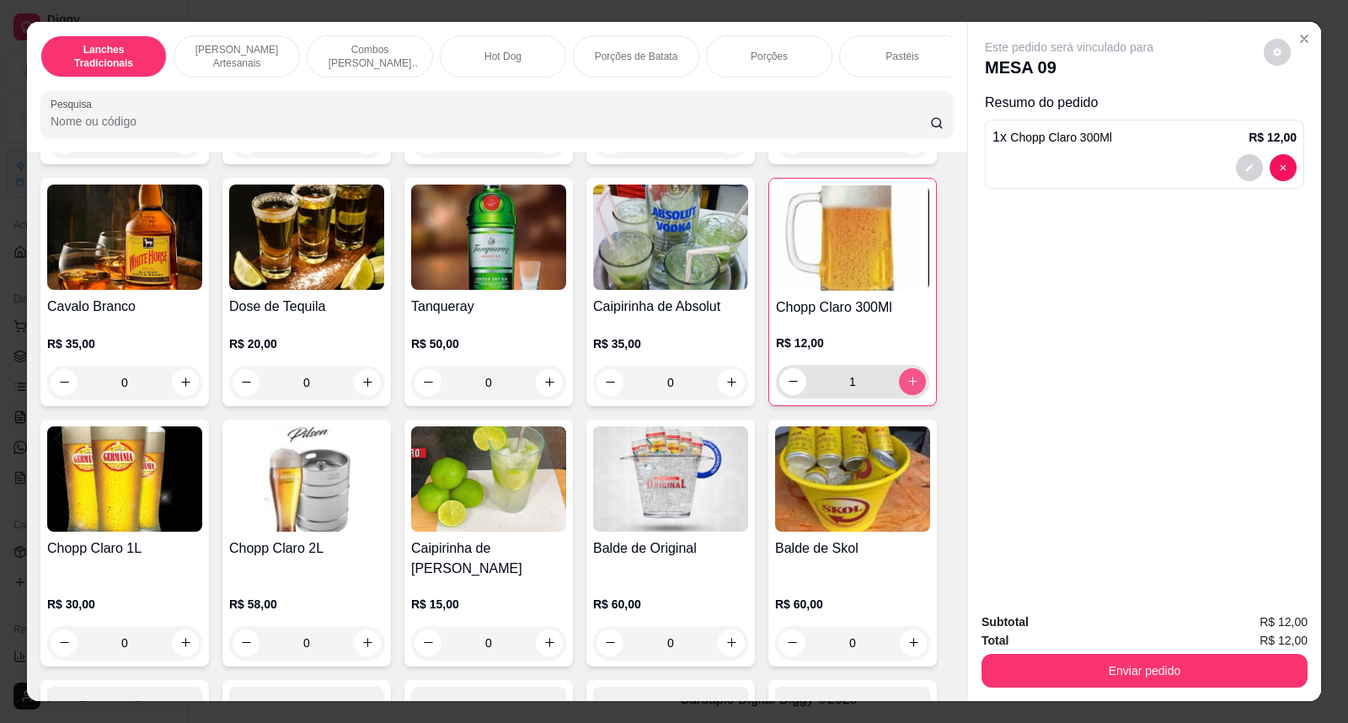
click at [907, 375] on icon "increase-product-quantity" at bounding box center [913, 381] width 13 height 13
type input "2"
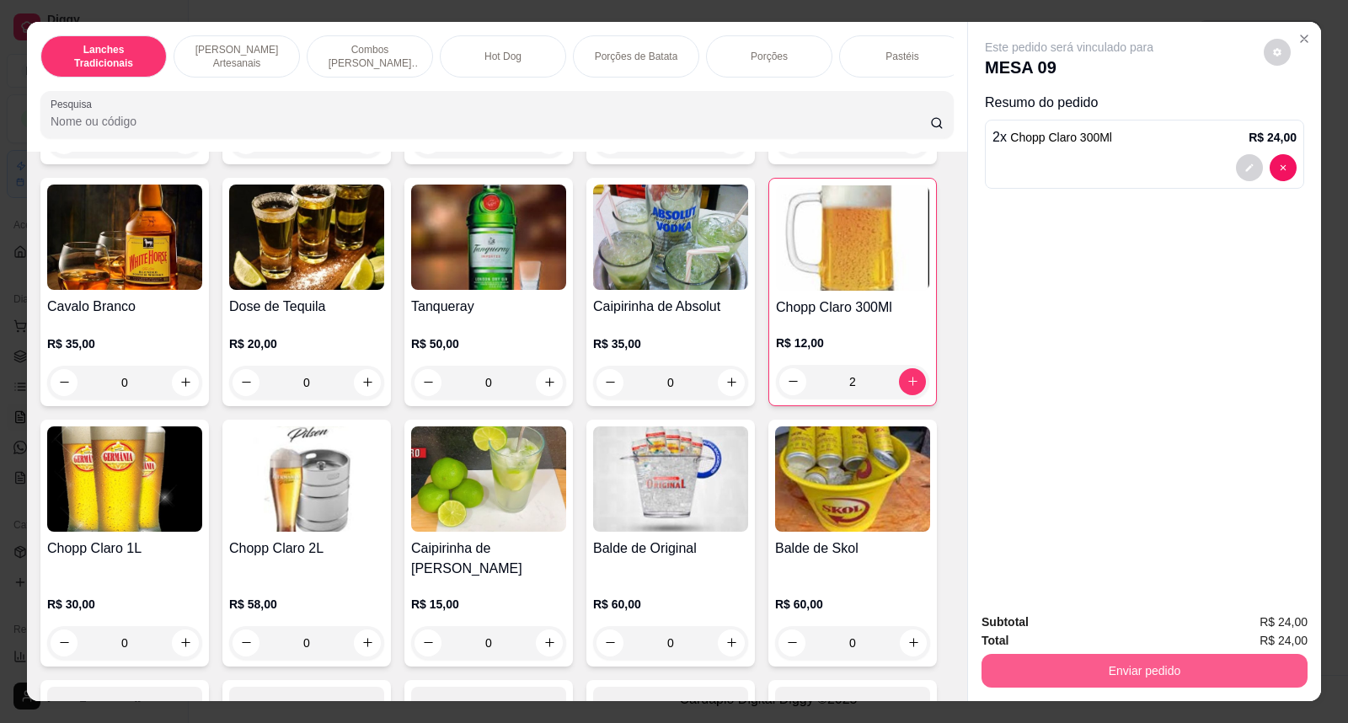
click at [1067, 667] on button "Enviar pedido" at bounding box center [1145, 671] width 326 height 34
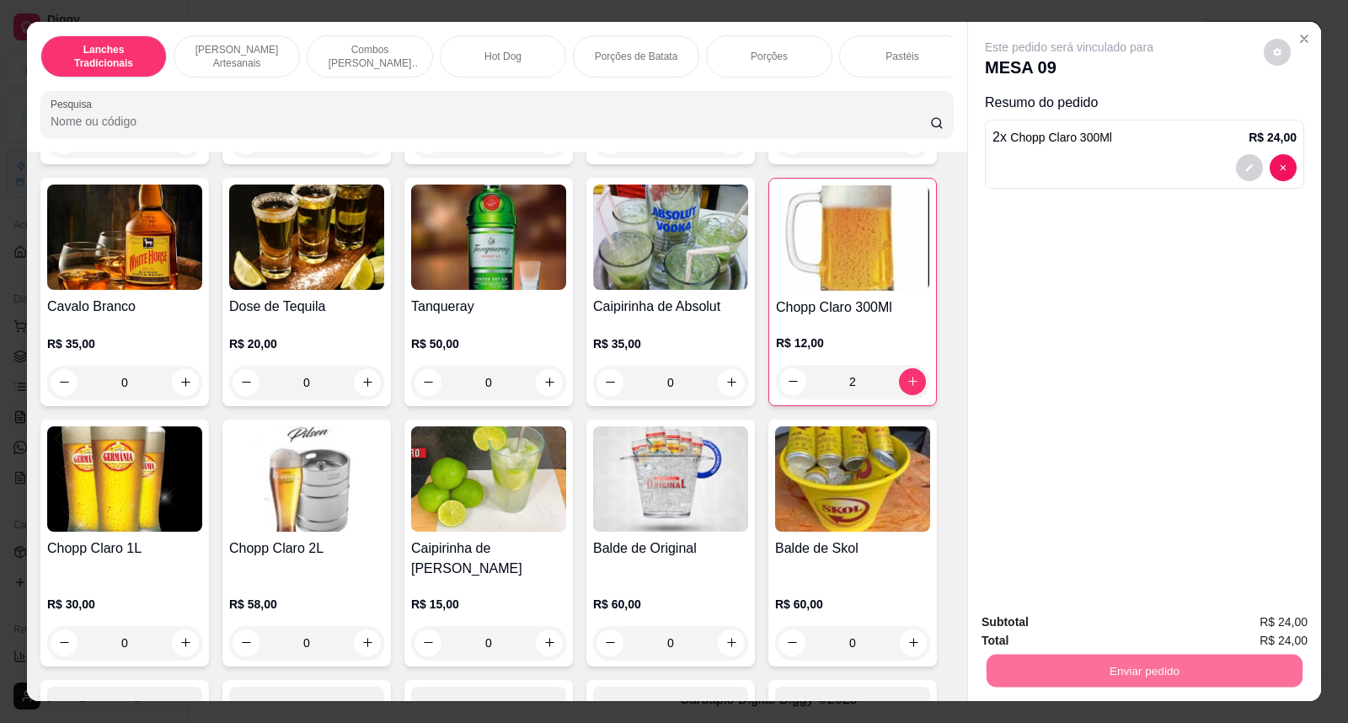
click at [1240, 628] on button "Sim, quero registrar" at bounding box center [1249, 630] width 126 height 32
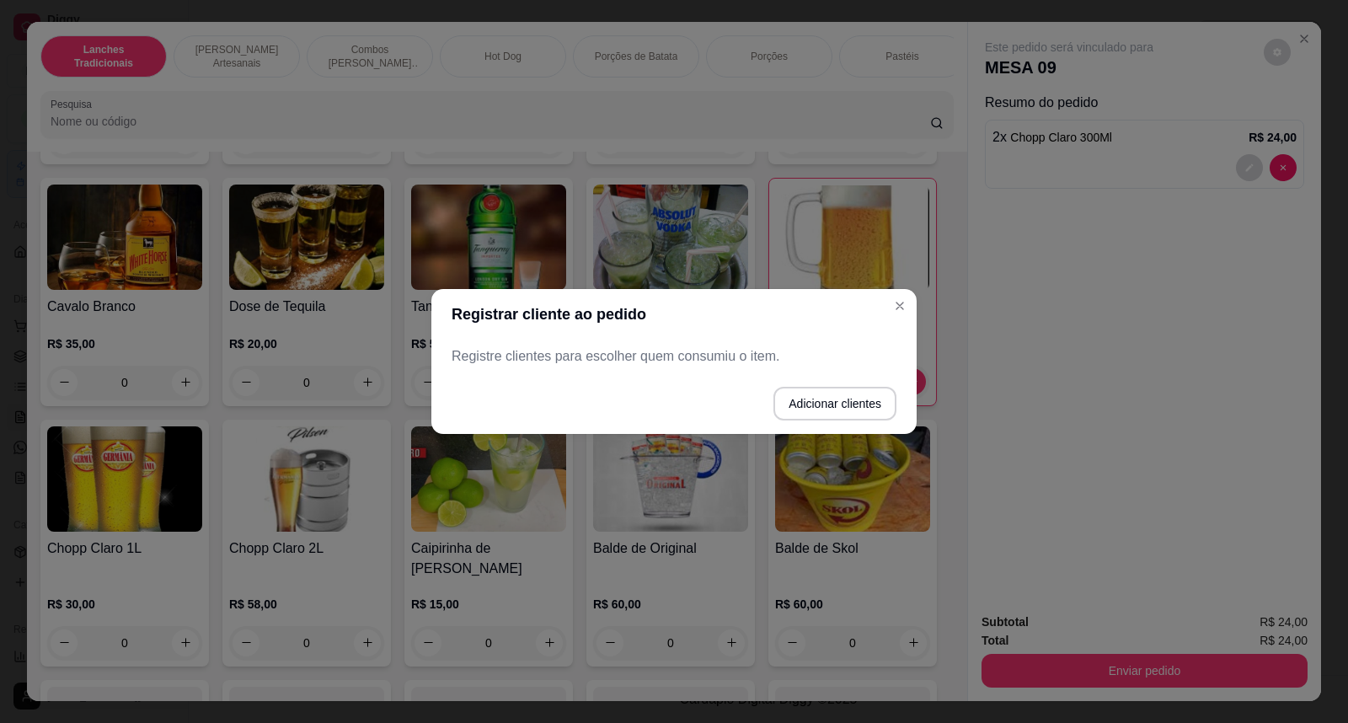
click at [760, 351] on p "Registre clientes para escolher quem consumiu o item." at bounding box center [674, 356] width 445 height 20
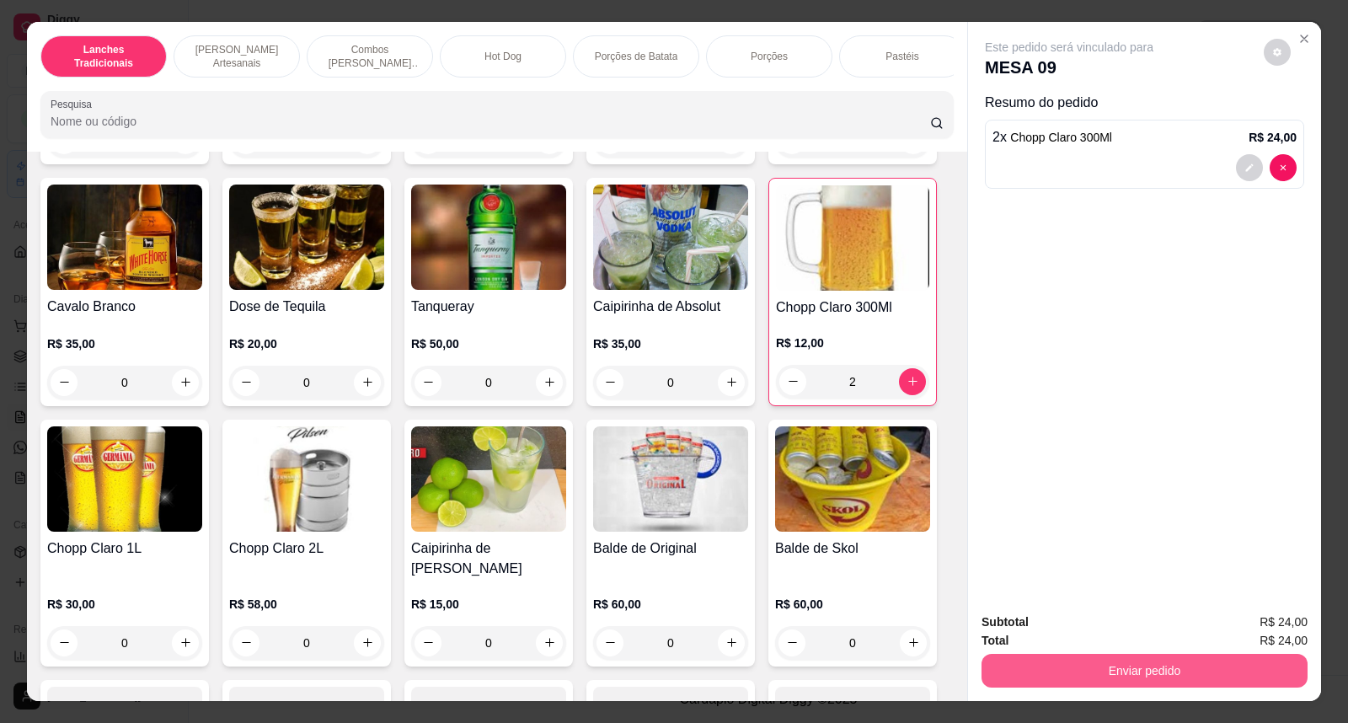
click at [1089, 667] on button "Enviar pedido" at bounding box center [1145, 671] width 326 height 34
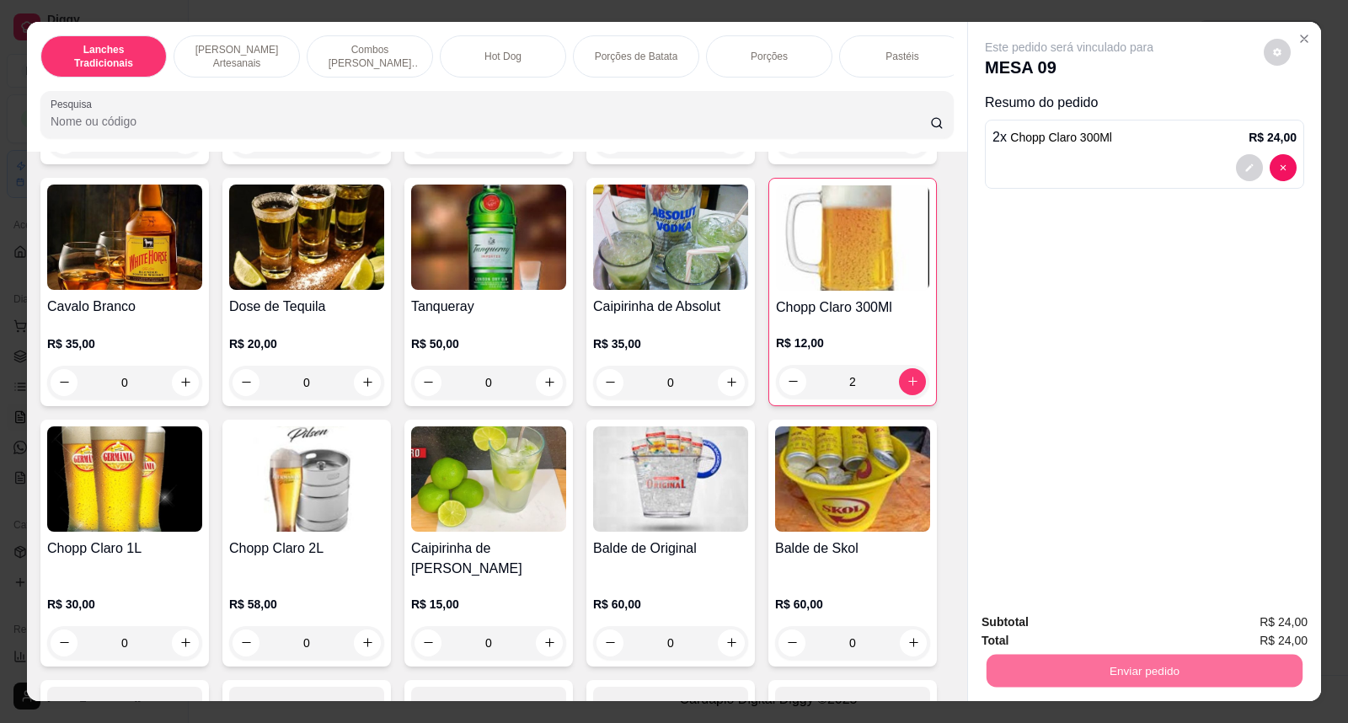
click at [1101, 641] on button "Não registrar e enviar pedido" at bounding box center [1089, 629] width 170 height 31
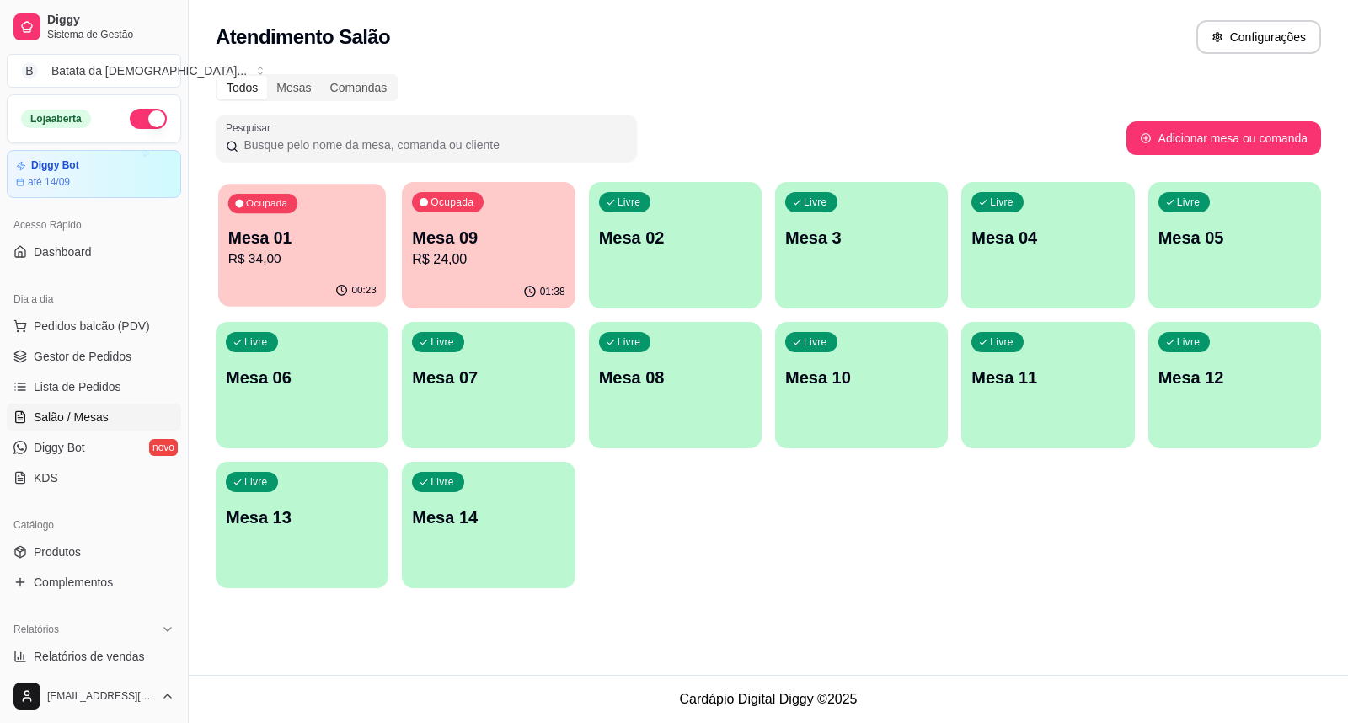
click at [335, 251] on p "R$ 34,00" at bounding box center [302, 258] width 148 height 19
click at [487, 247] on p "Mesa 09" at bounding box center [489, 238] width 148 height 23
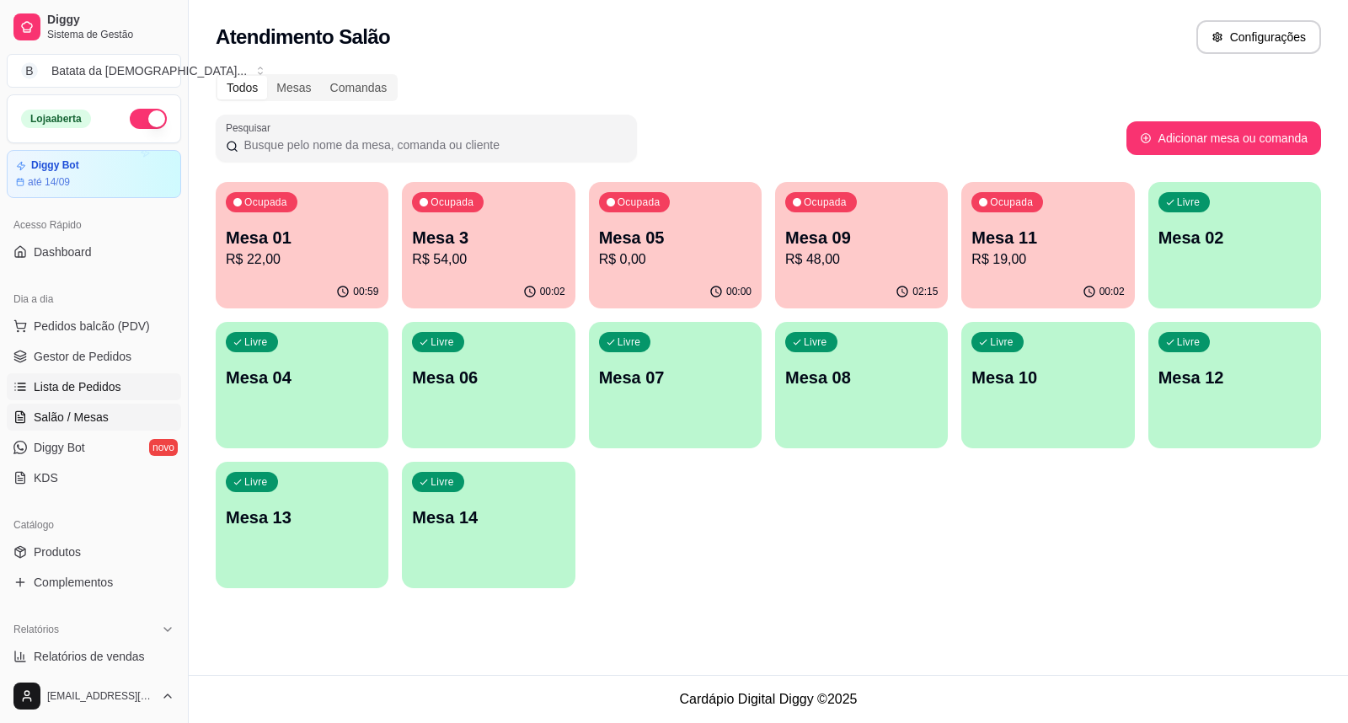
click at [68, 382] on span "Lista de Pedidos" at bounding box center [78, 386] width 88 height 17
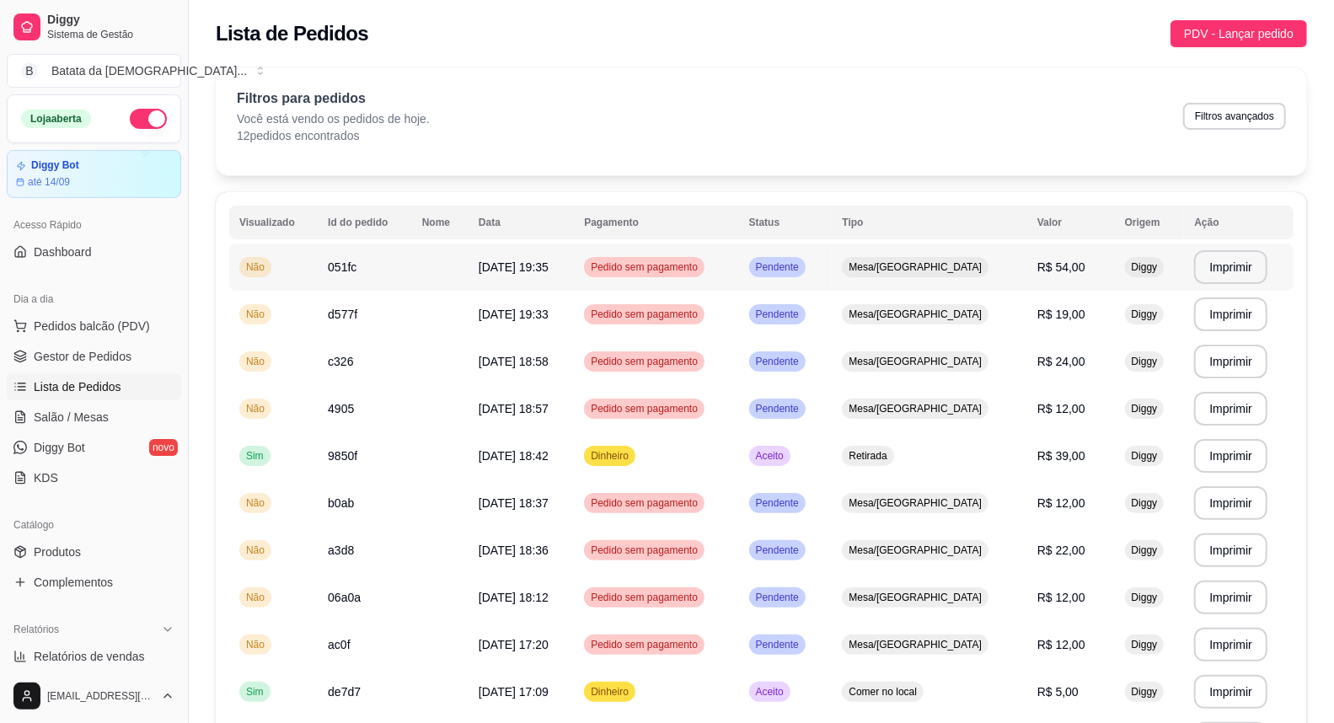
click at [651, 276] on div "Pedido sem pagamento" at bounding box center [644, 267] width 121 height 20
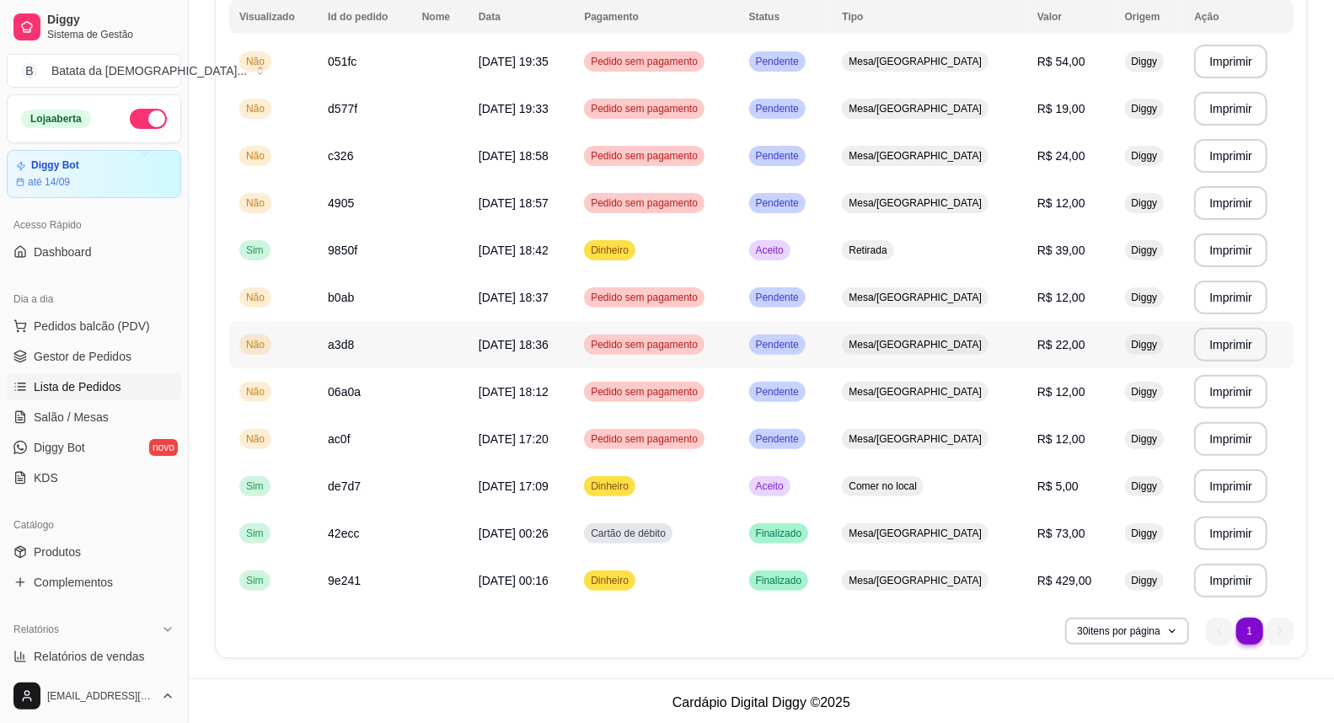
scroll to position [207, 0]
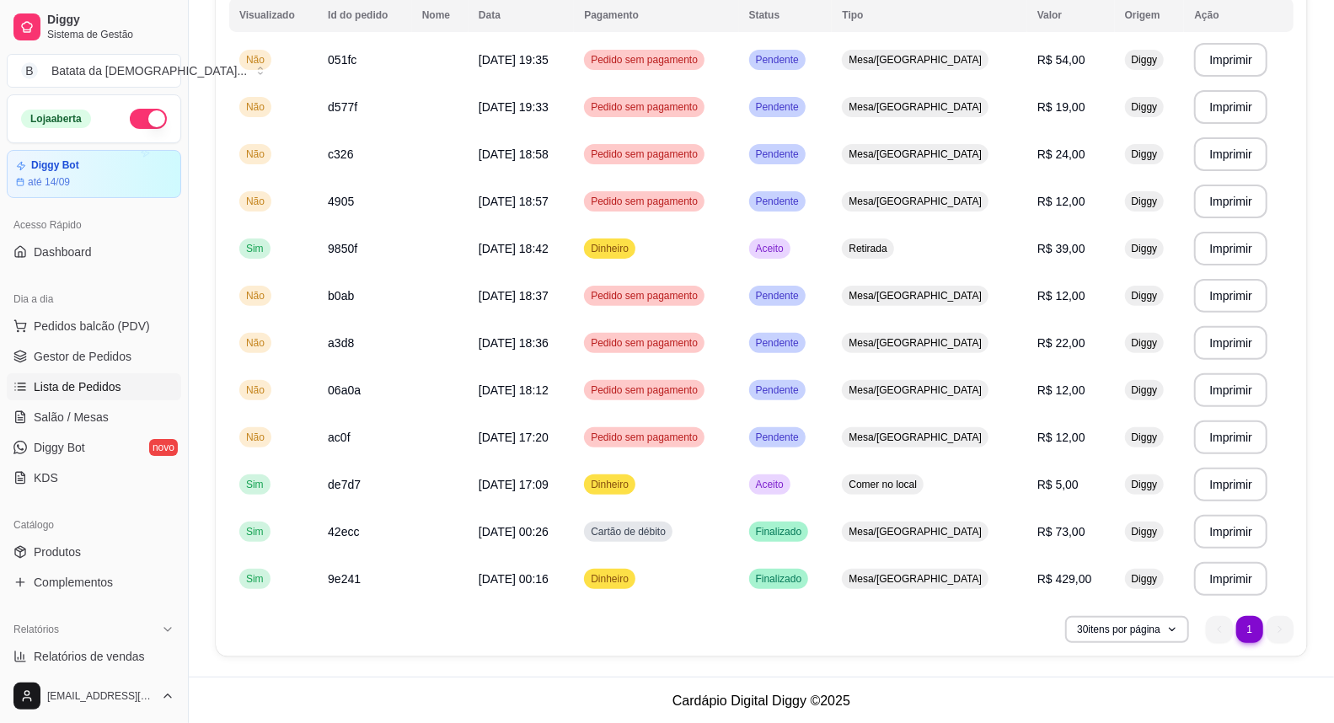
click at [1248, 635] on li "1" at bounding box center [1249, 629] width 26 height 26
click at [1124, 639] on button "30 itens por página" at bounding box center [1127, 629] width 120 height 26
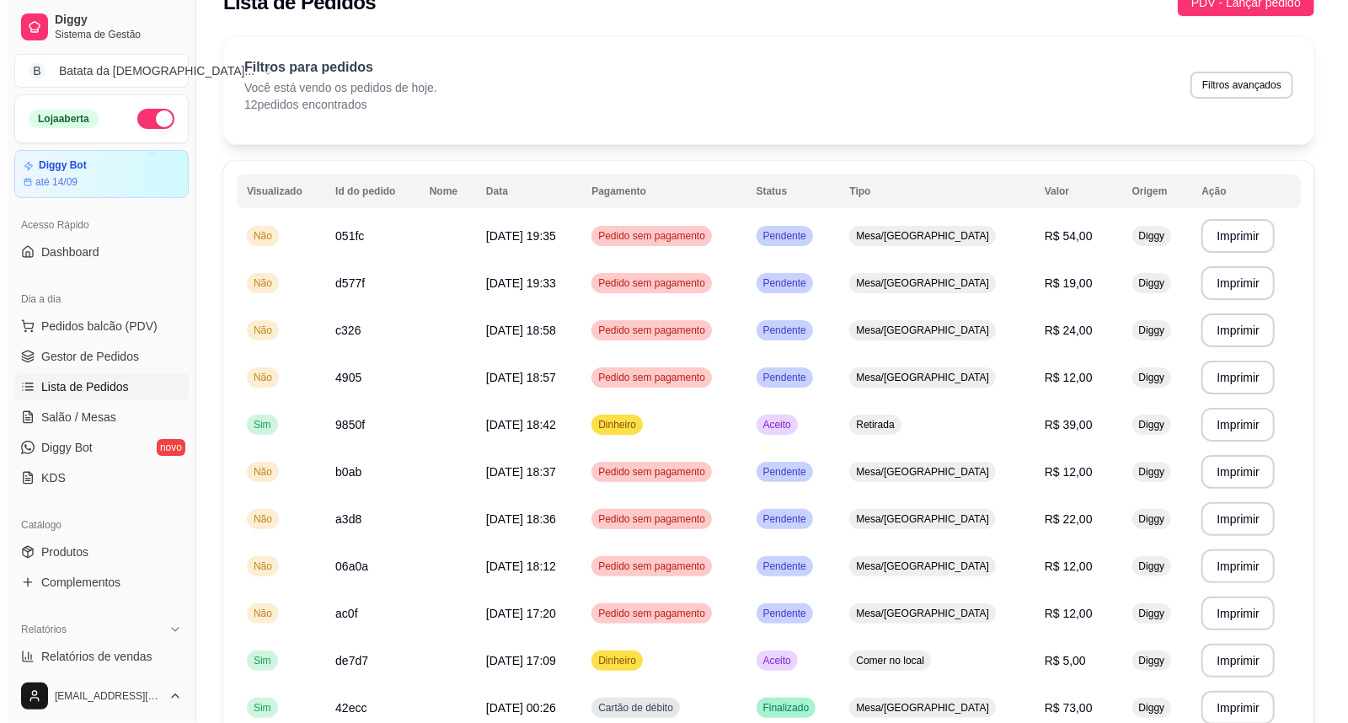
scroll to position [0, 0]
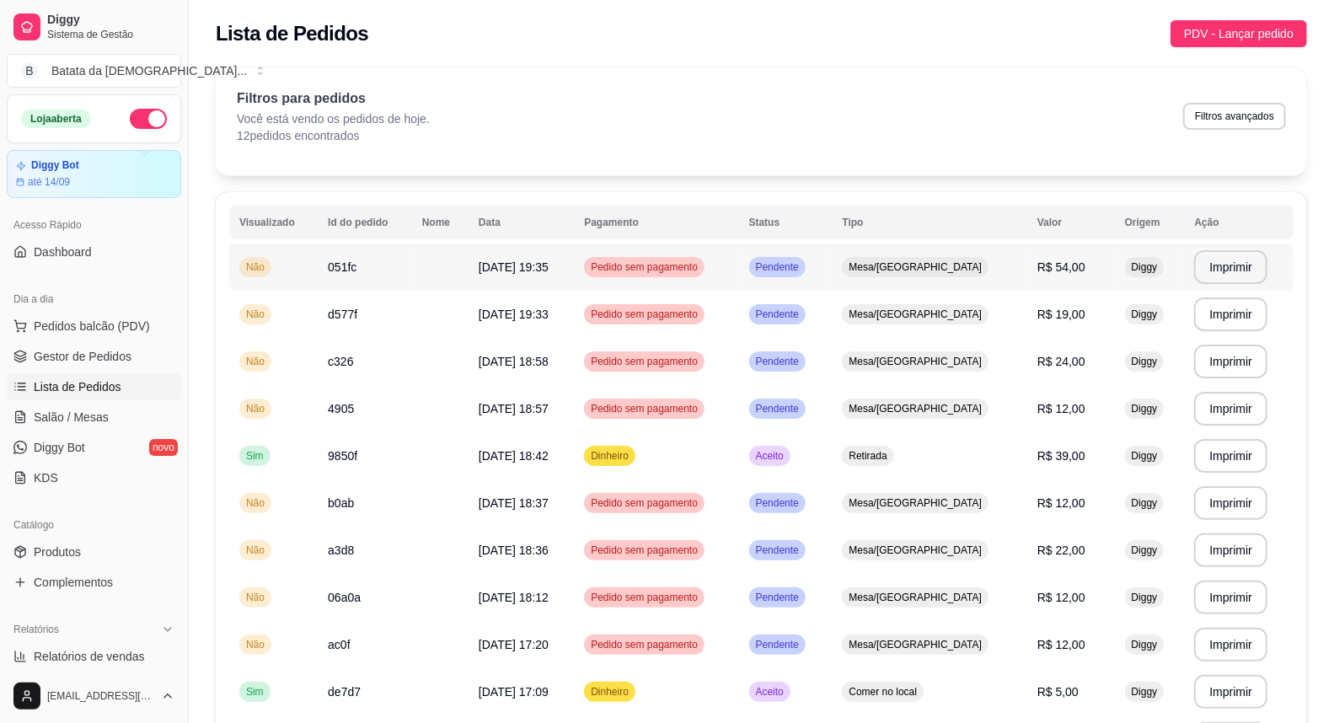
click at [822, 253] on td "Pendente" at bounding box center [786, 267] width 94 height 47
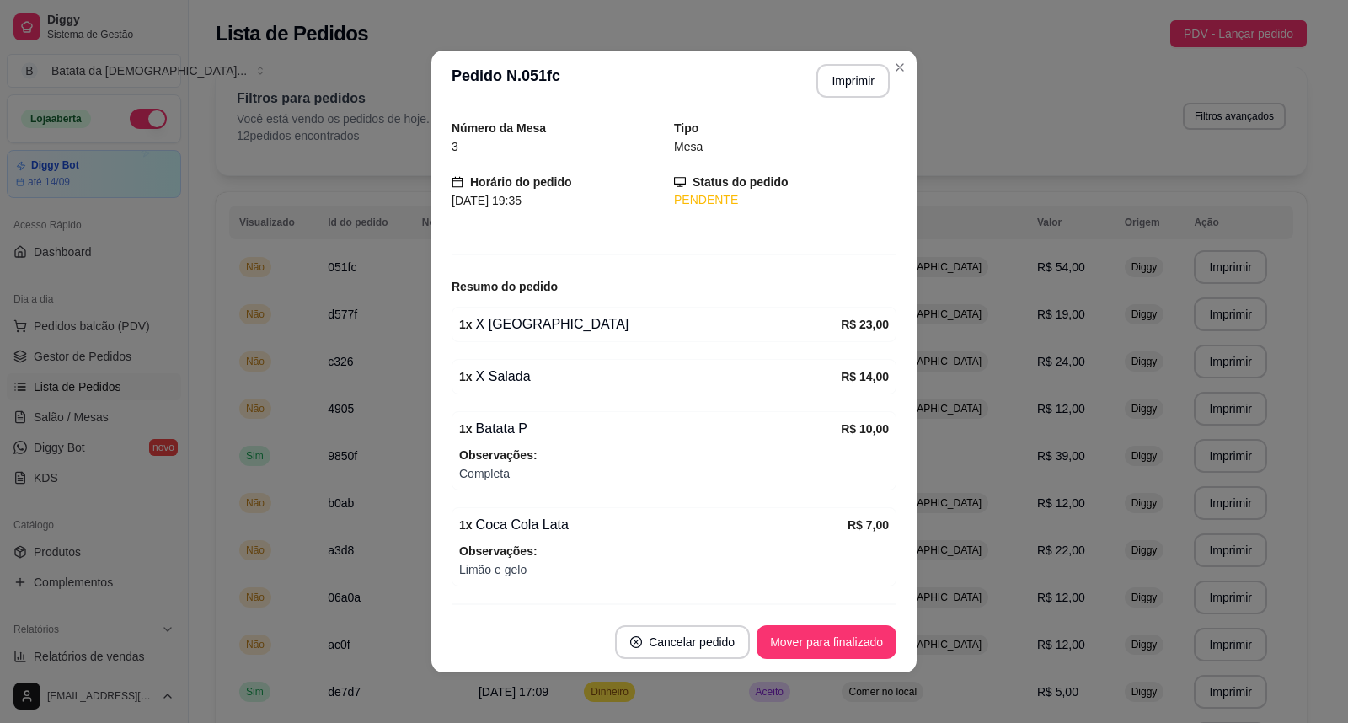
scroll to position [103, 0]
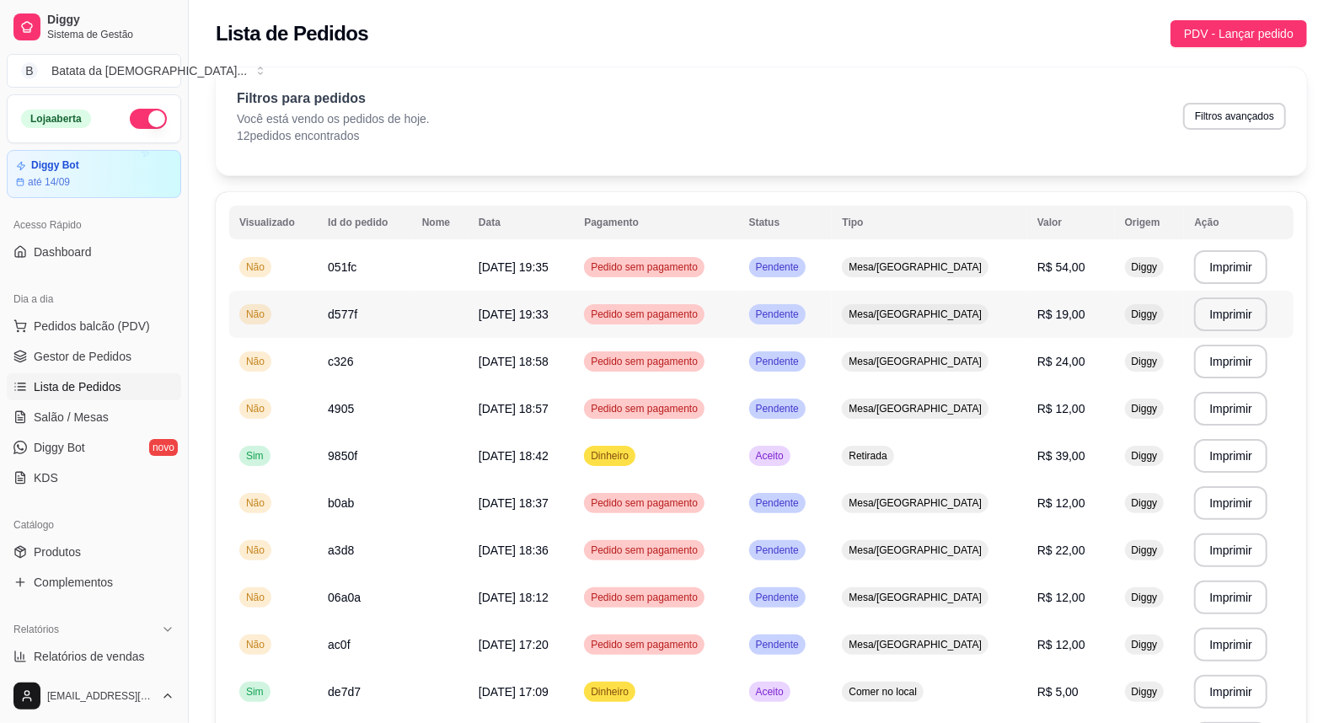
click at [301, 318] on td "Não" at bounding box center [273, 314] width 88 height 47
click at [691, 310] on span "Pedido sem pagamento" at bounding box center [644, 314] width 114 height 13
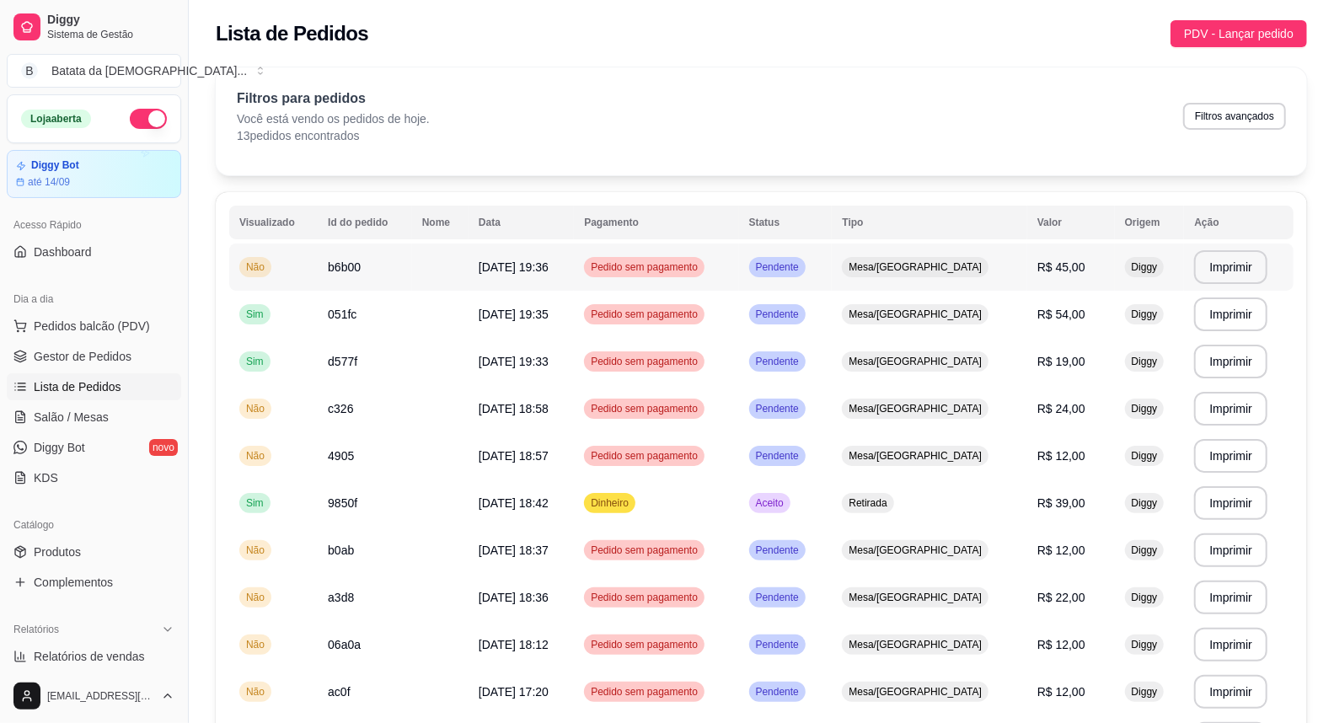
click at [632, 276] on div "Pedido sem pagamento" at bounding box center [644, 267] width 121 height 20
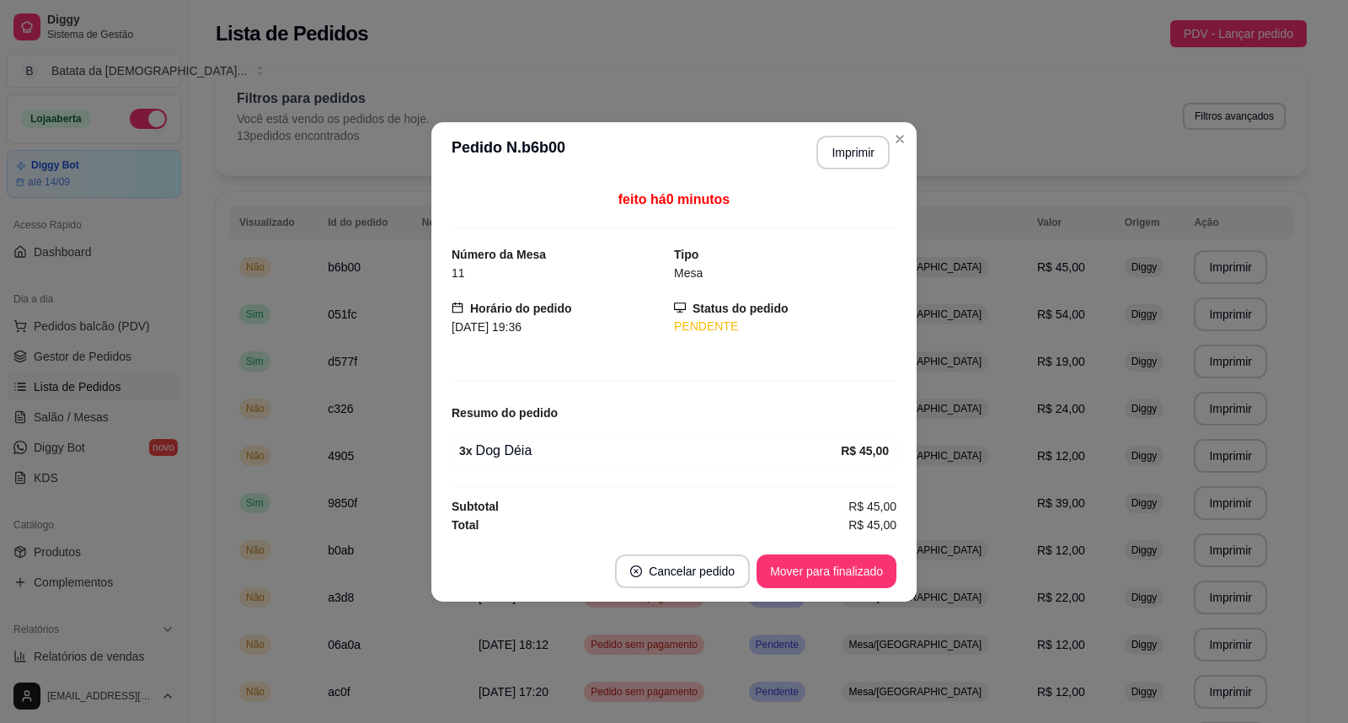
click at [871, 169] on header "**********" at bounding box center [673, 152] width 485 height 61
click at [839, 155] on button "Imprimir" at bounding box center [853, 152] width 71 height 33
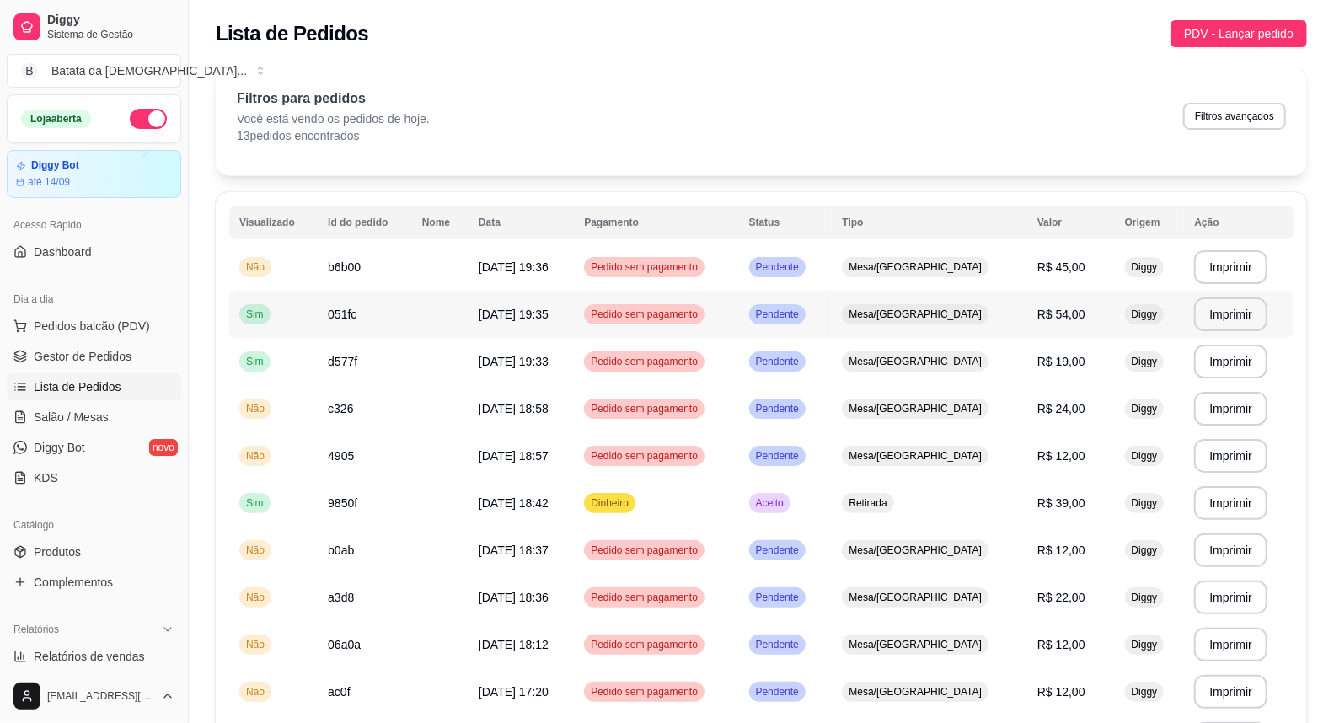
click at [704, 304] on div "Pedido sem pagamento" at bounding box center [644, 314] width 121 height 20
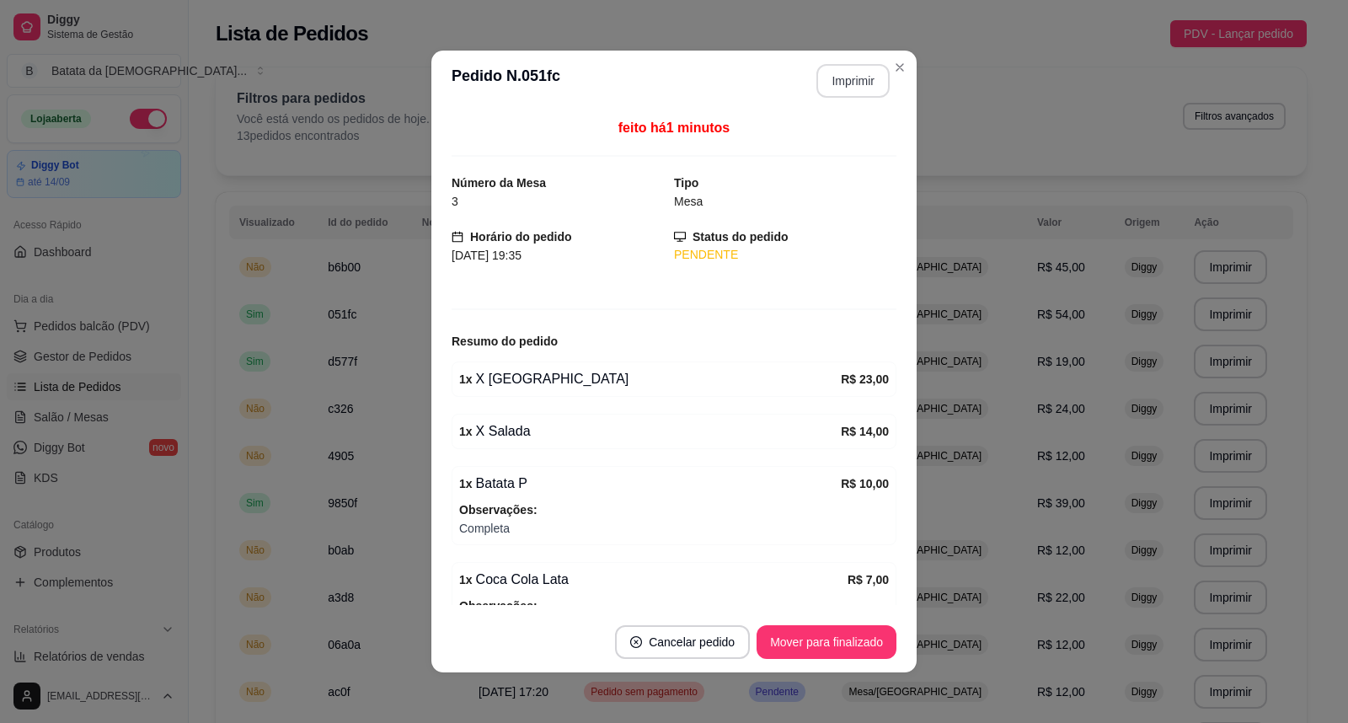
click at [835, 81] on button "Imprimir" at bounding box center [853, 81] width 73 height 34
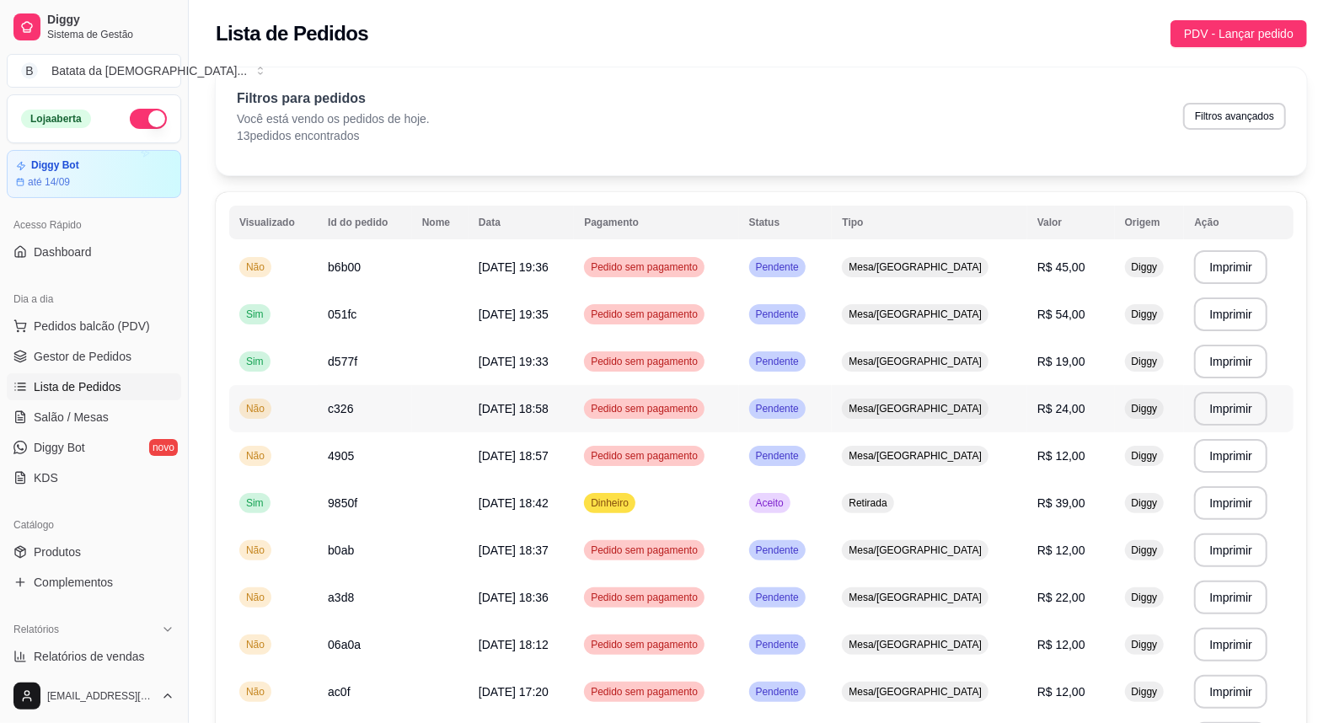
click at [738, 390] on td "Pedido sem pagamento" at bounding box center [656, 408] width 164 height 47
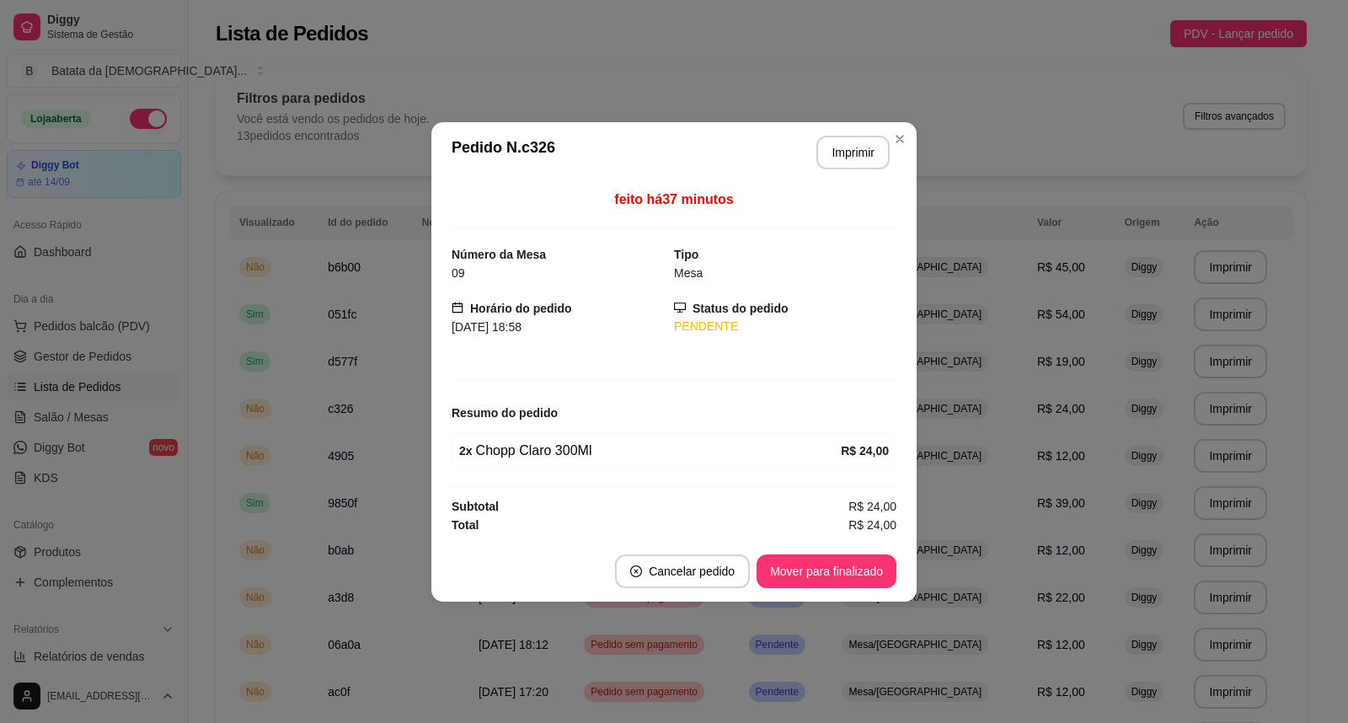
drag, startPoint x: 793, startPoint y: 342, endPoint x: 881, endPoint y: 383, distance: 96.9
click at [871, 377] on div "feito há 37 minutos Número da Mesa 09 Tipo Mesa Horário do pedido 21/08/2025 18…" at bounding box center [674, 362] width 445 height 345
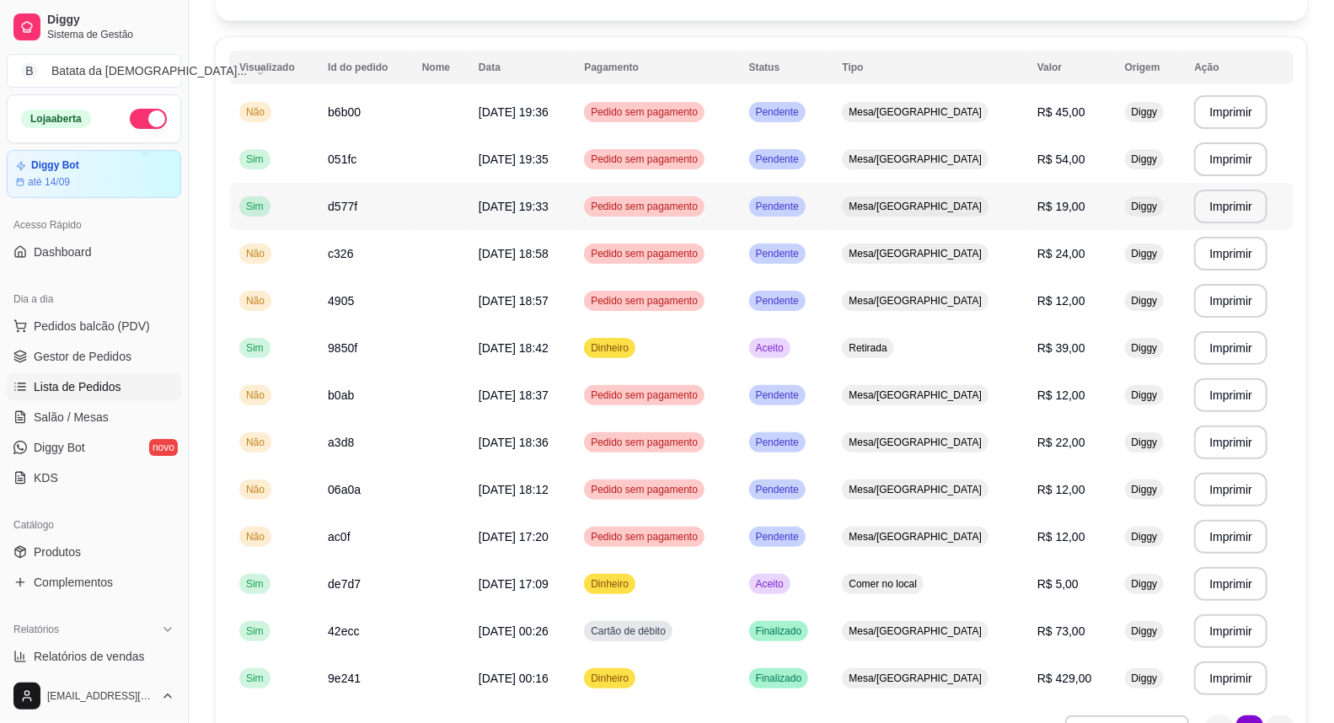
scroll to position [255, 0]
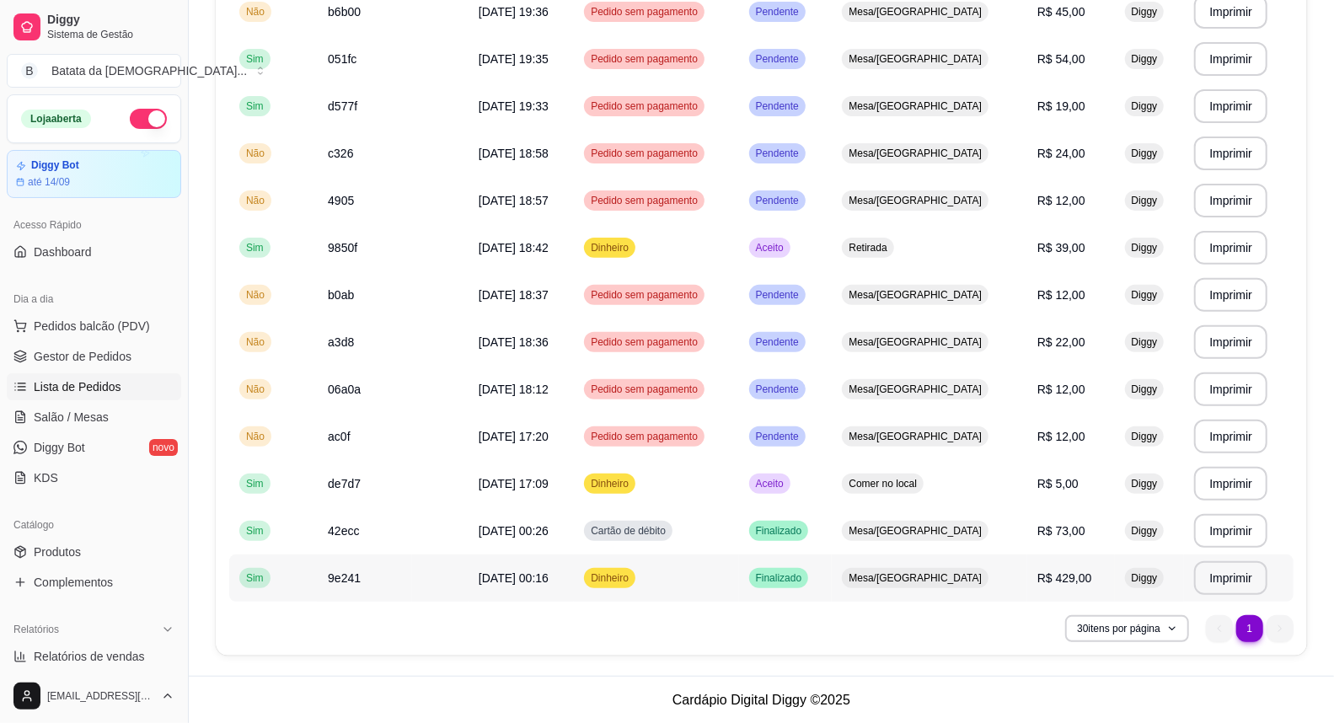
click at [738, 583] on td "Dinheiro" at bounding box center [656, 577] width 164 height 47
click at [587, 435] on tbody "**********" at bounding box center [761, 294] width 1064 height 613
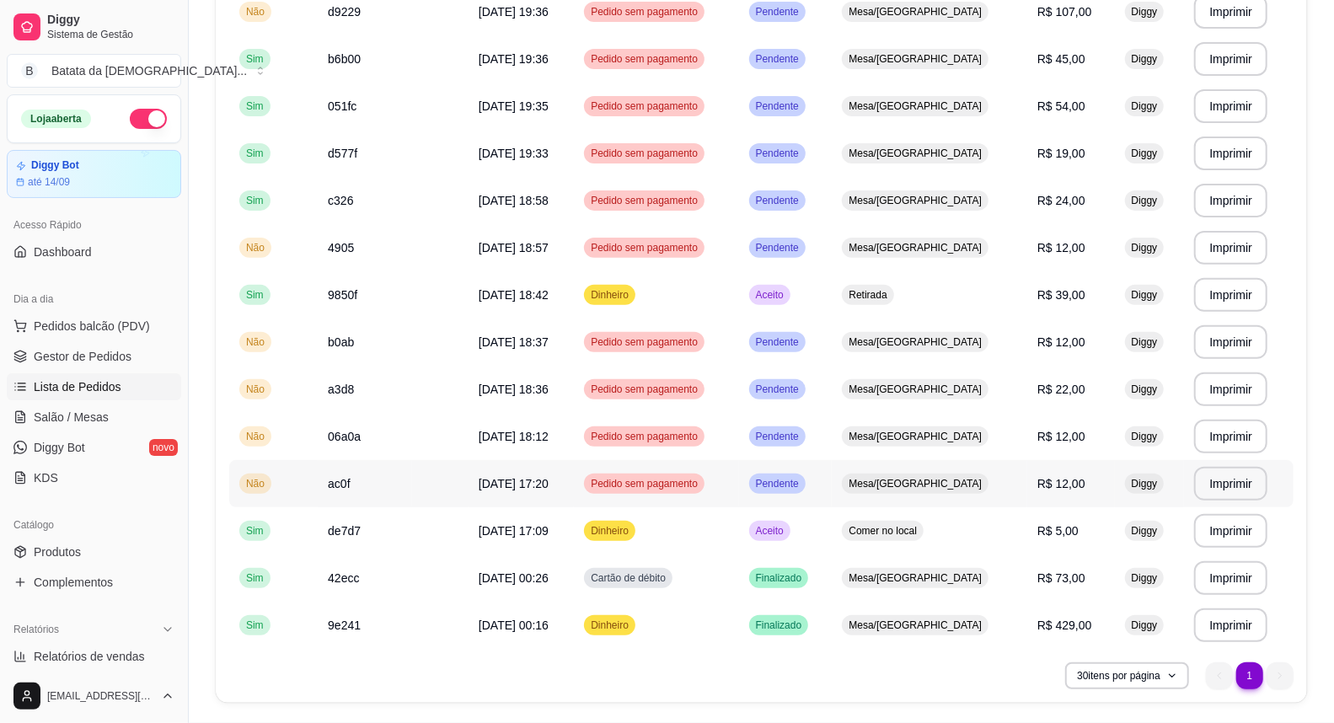
click at [489, 473] on td "21/08/25 às 17:20" at bounding box center [521, 483] width 105 height 47
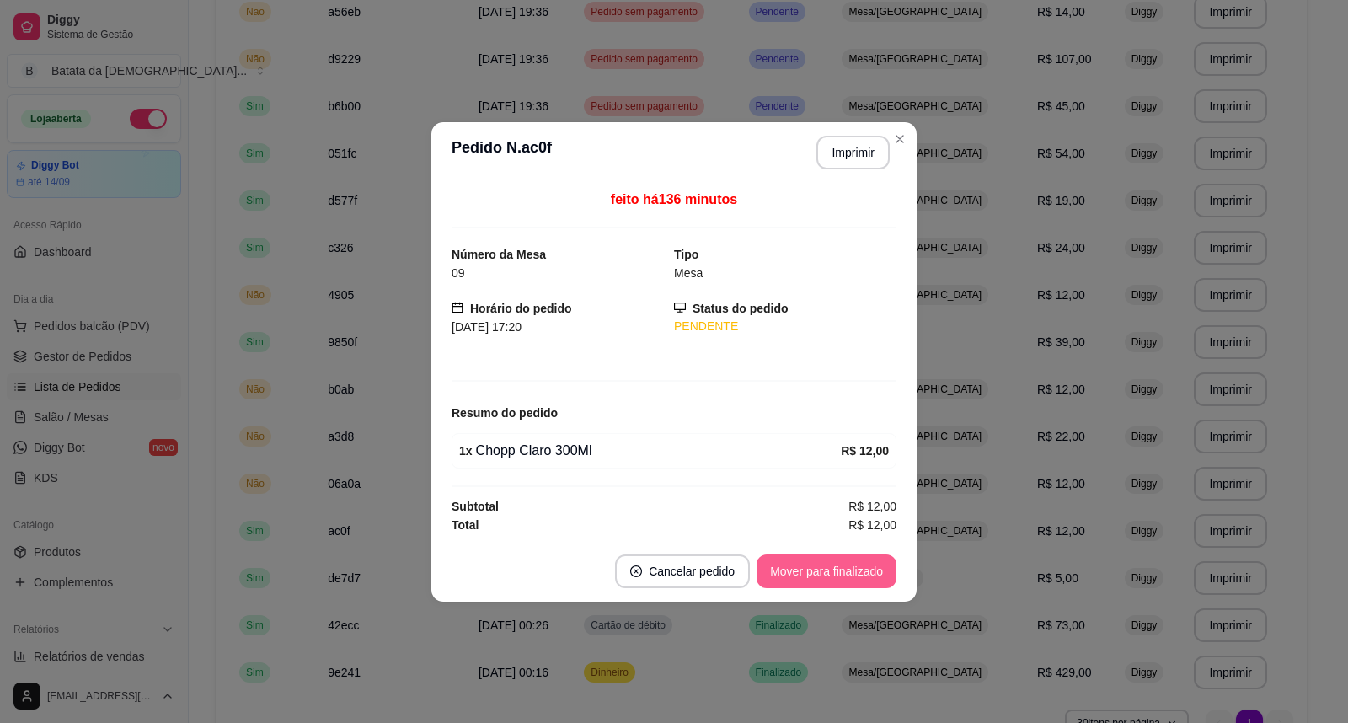
click at [828, 561] on button "Mover para finalizado" at bounding box center [827, 571] width 140 height 34
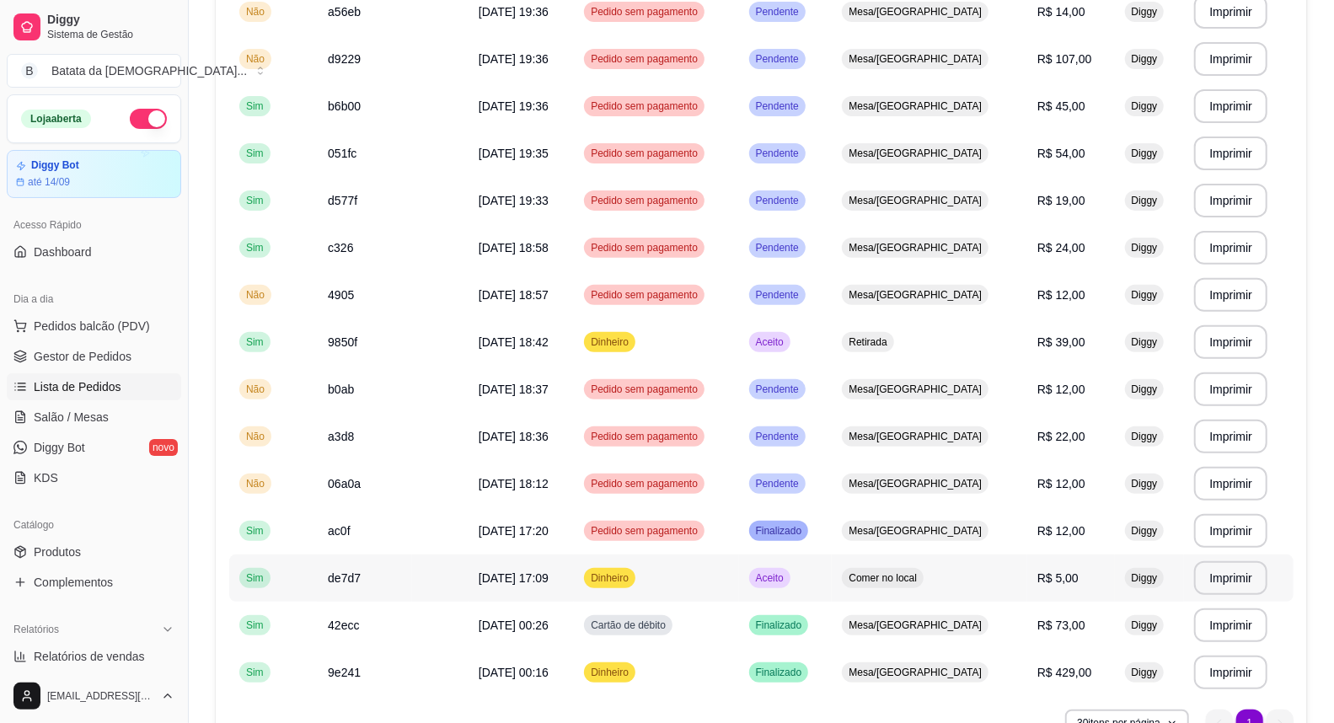
click at [833, 554] on td "Aceito" at bounding box center [786, 577] width 94 height 47
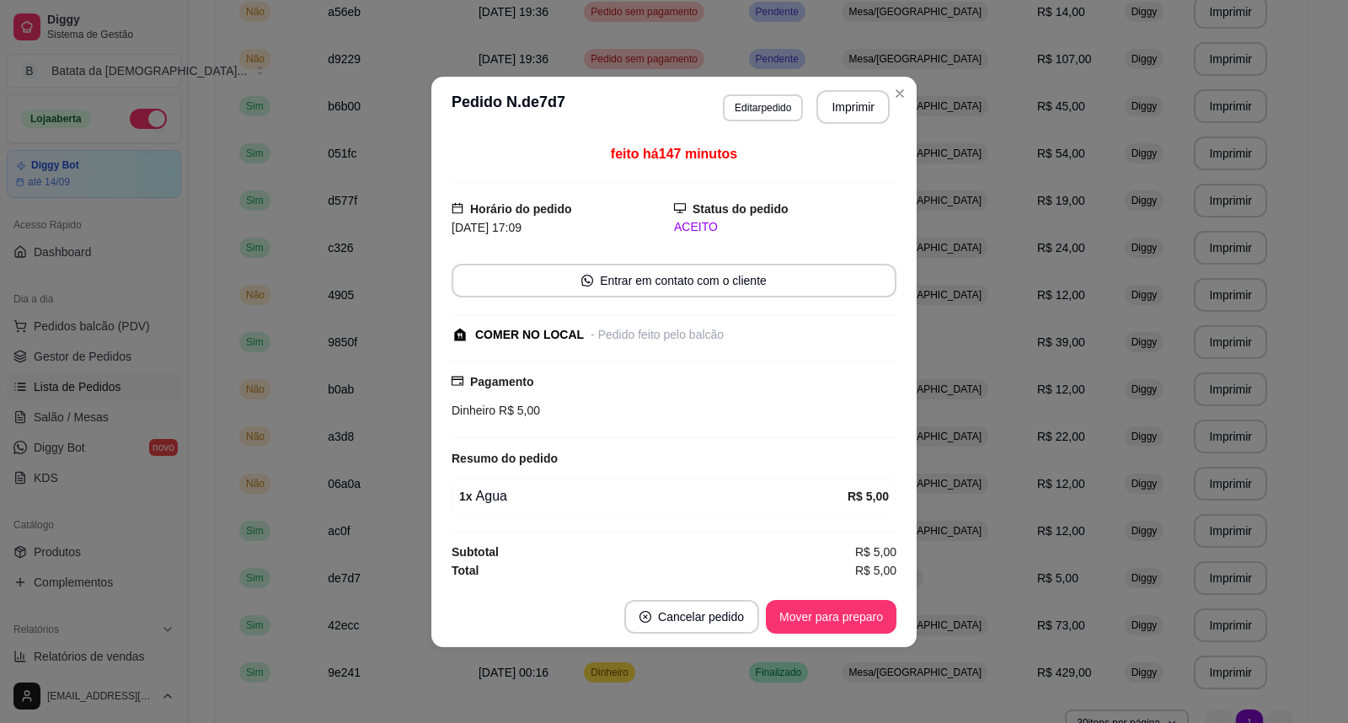
click at [844, 596] on footer "Cancelar pedido Mover para preparo" at bounding box center [673, 617] width 485 height 61
click at [855, 618] on button "Mover para preparo" at bounding box center [831, 617] width 131 height 34
click at [855, 618] on button "Mover para retirada disponível" at bounding box center [803, 617] width 186 height 34
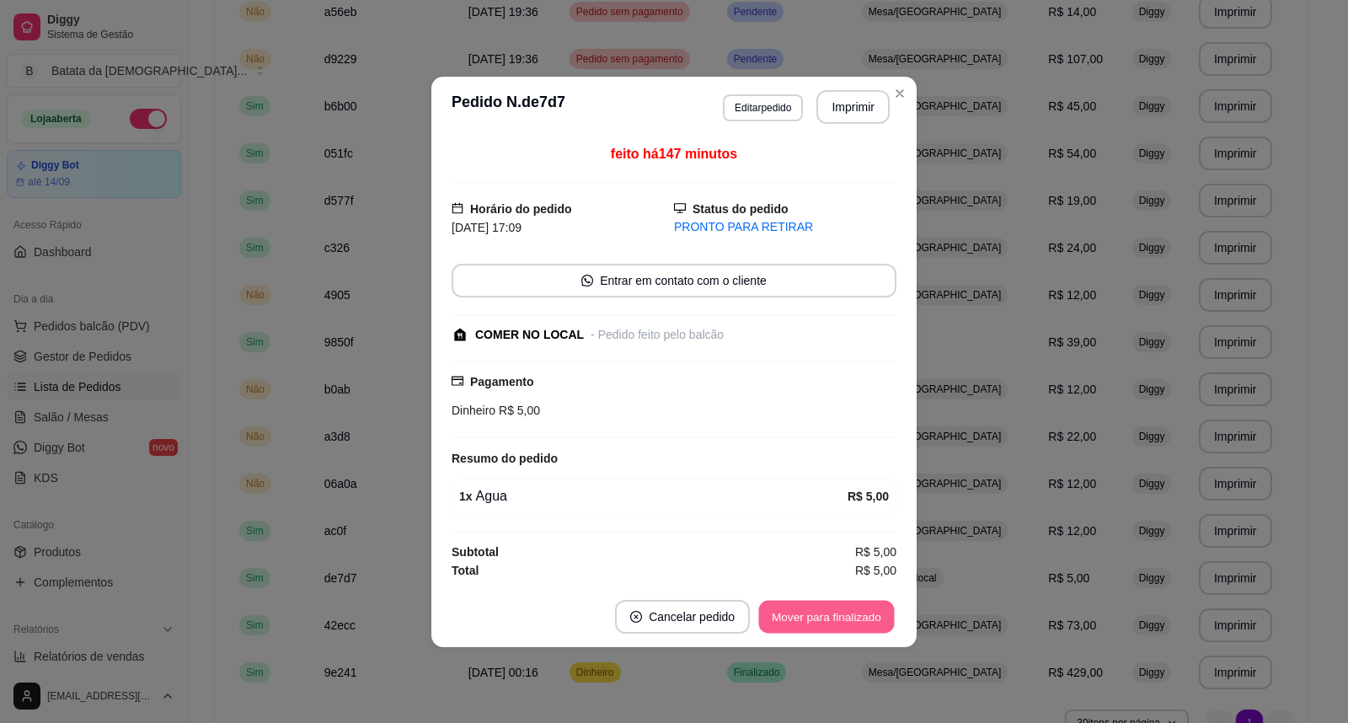
click at [855, 618] on button "Mover para finalizado" at bounding box center [827, 616] width 136 height 33
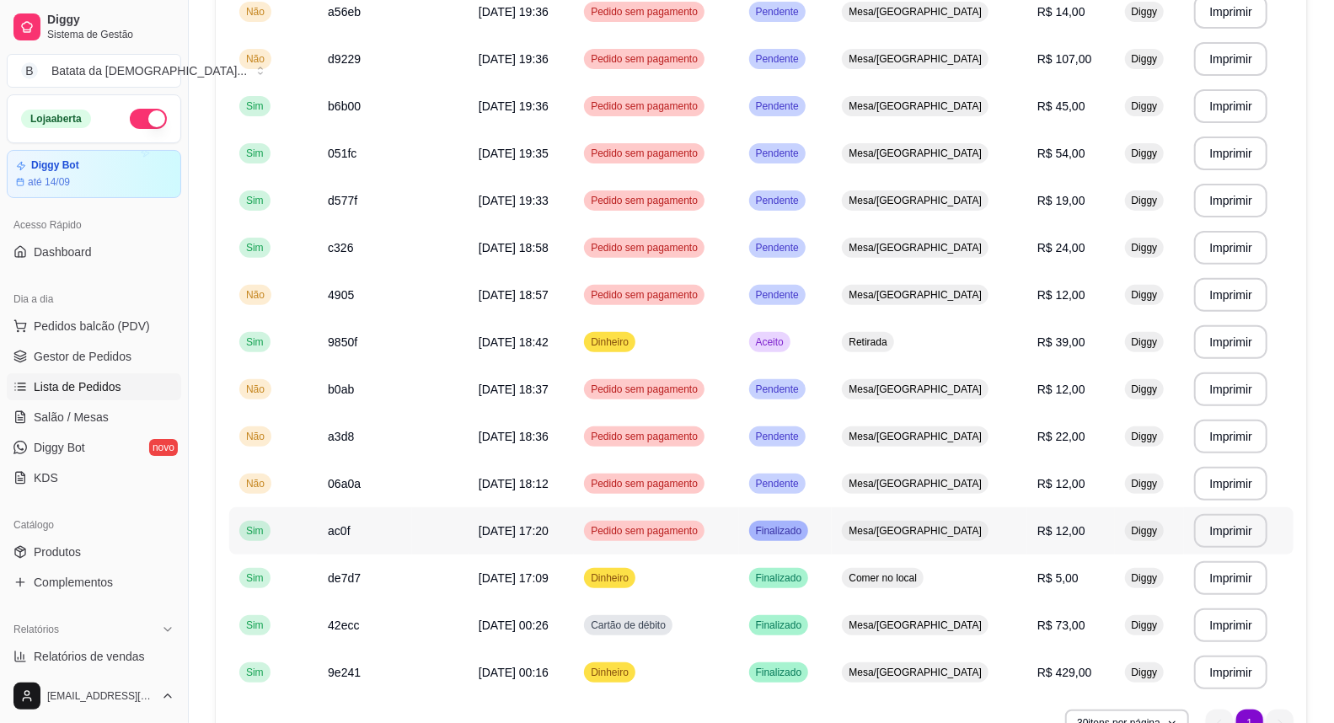
click at [806, 509] on td "Finalizado" at bounding box center [786, 530] width 94 height 47
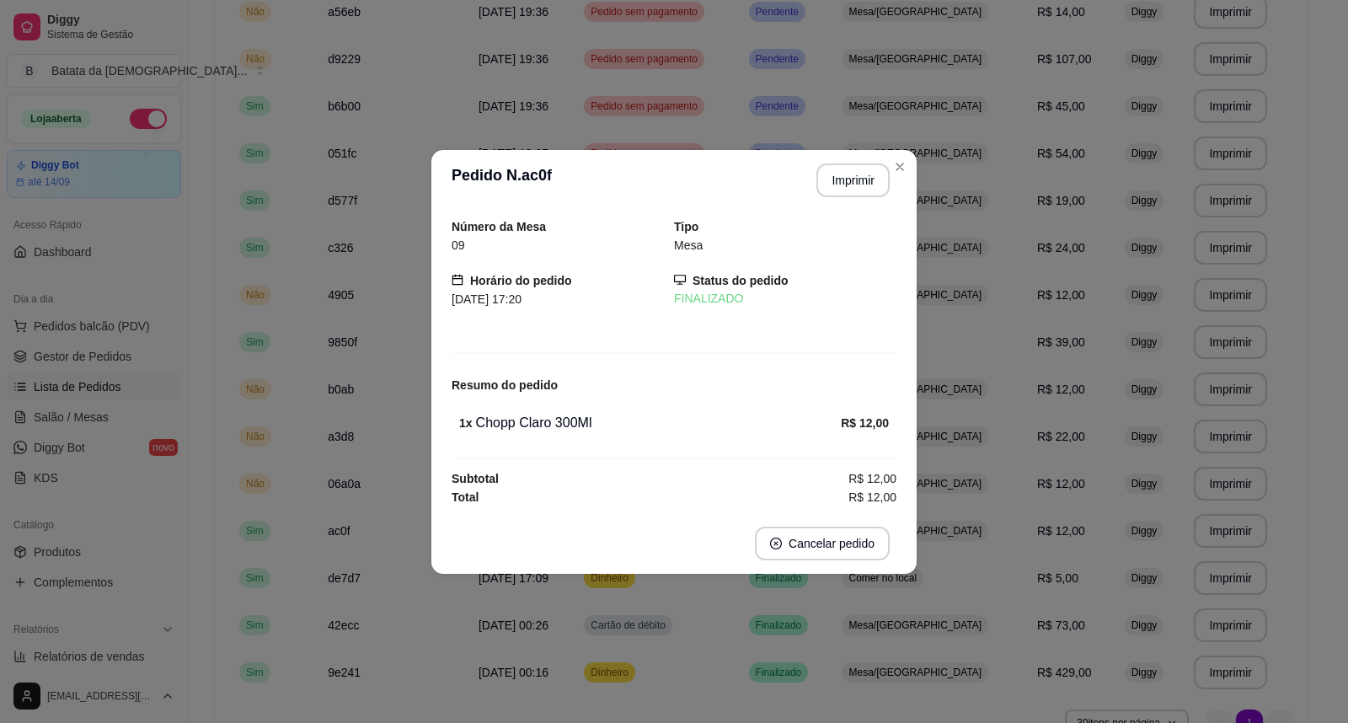
click at [907, 441] on div "Número da Mesa 09 Tipo Mesa Horário do pedido 21/08/2025 17:20 Status do pedido…" at bounding box center [673, 362] width 485 height 303
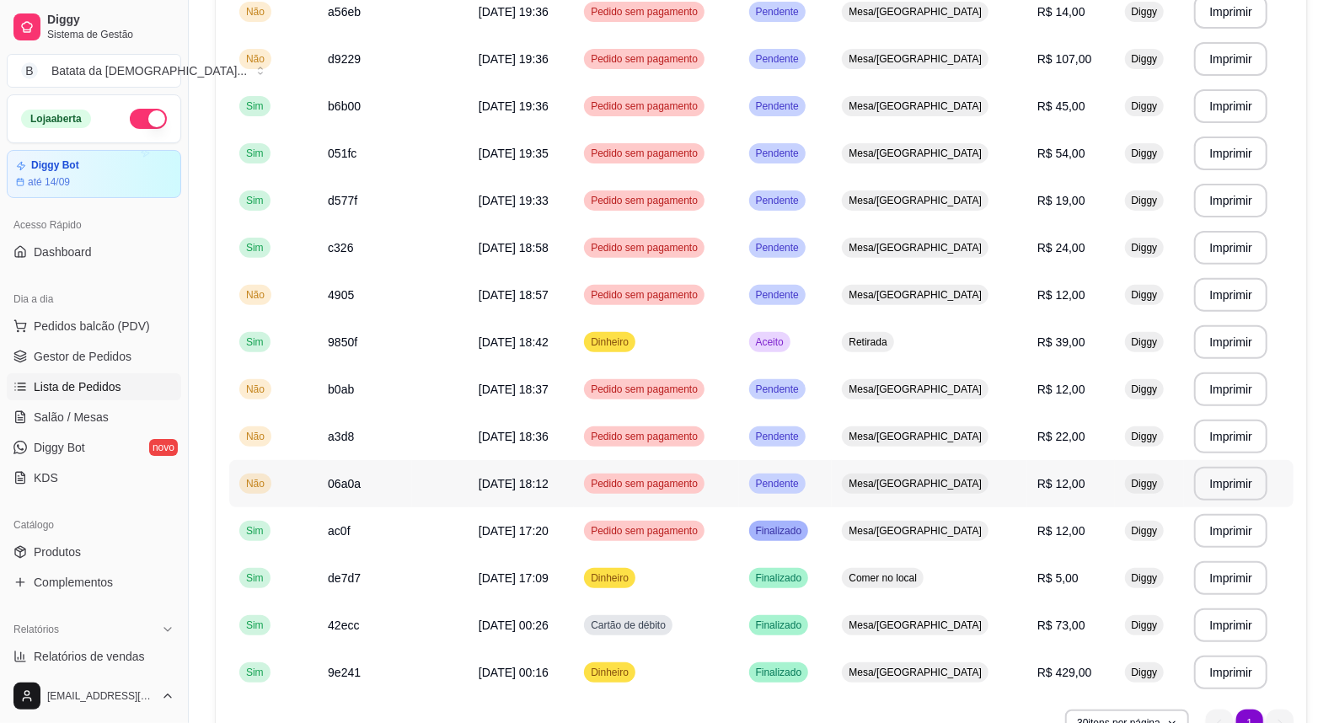
click at [833, 476] on td "Pendente" at bounding box center [786, 483] width 94 height 47
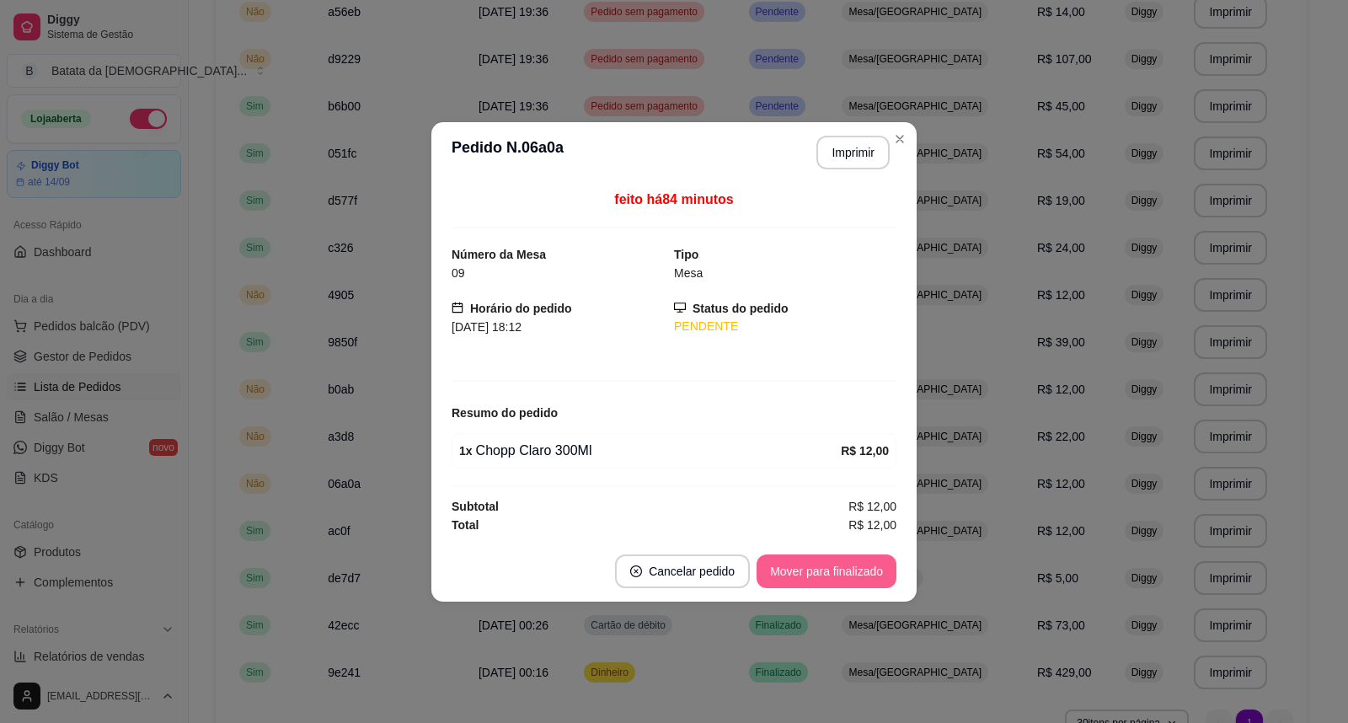
click at [851, 571] on button "Mover para finalizado" at bounding box center [827, 571] width 140 height 34
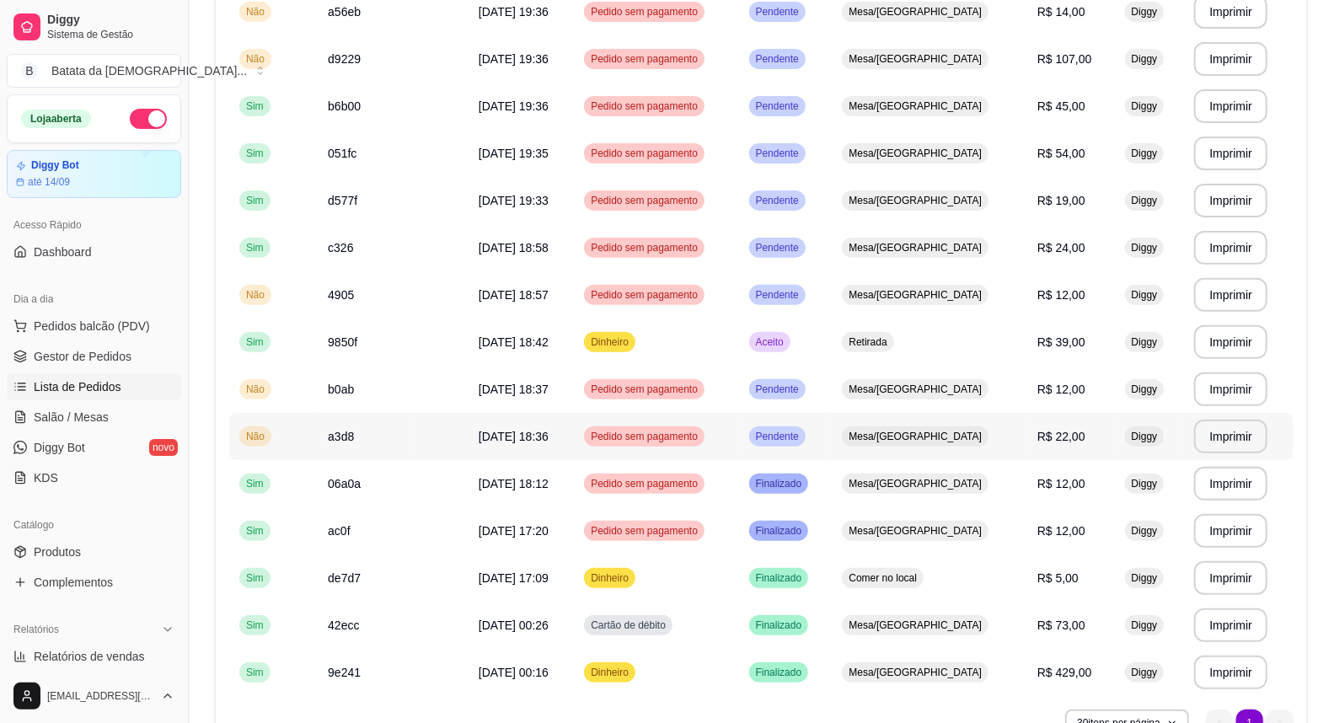
click at [802, 434] on span "Pendente" at bounding box center [778, 436] width 50 height 13
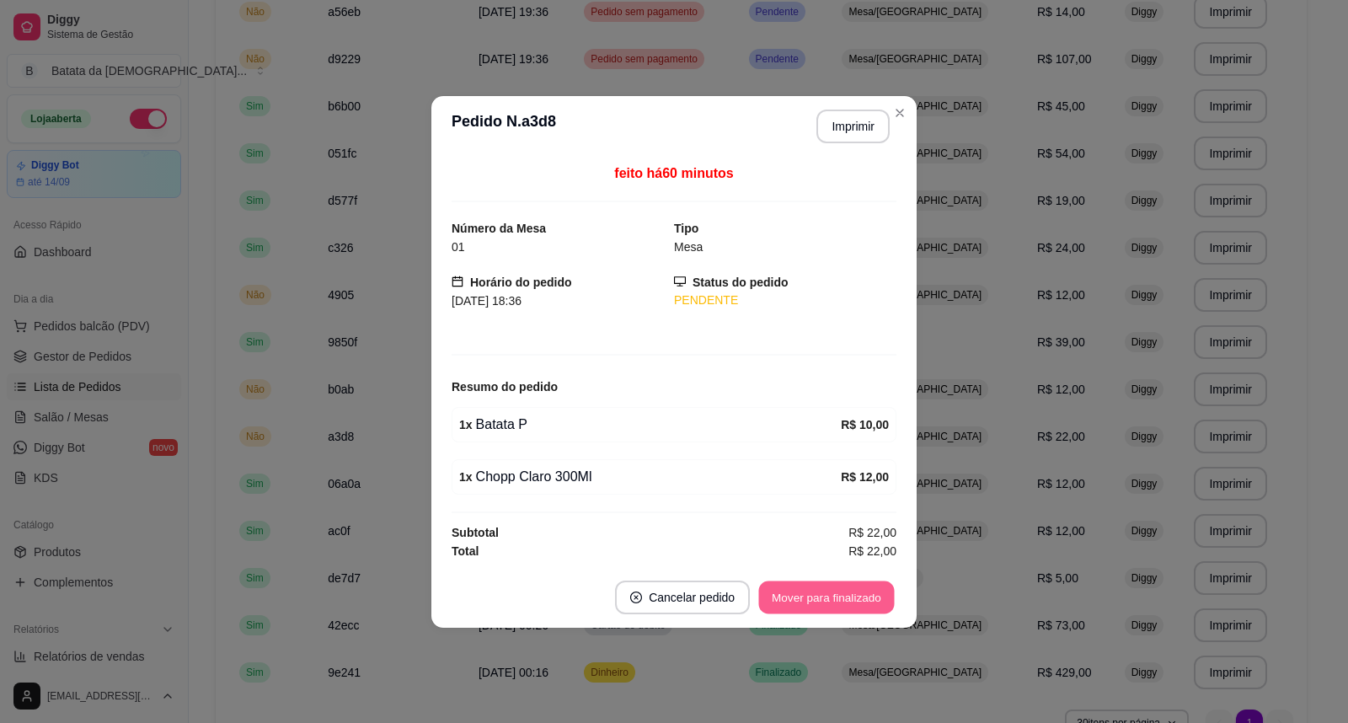
click at [863, 584] on button "Mover para finalizado" at bounding box center [827, 597] width 136 height 33
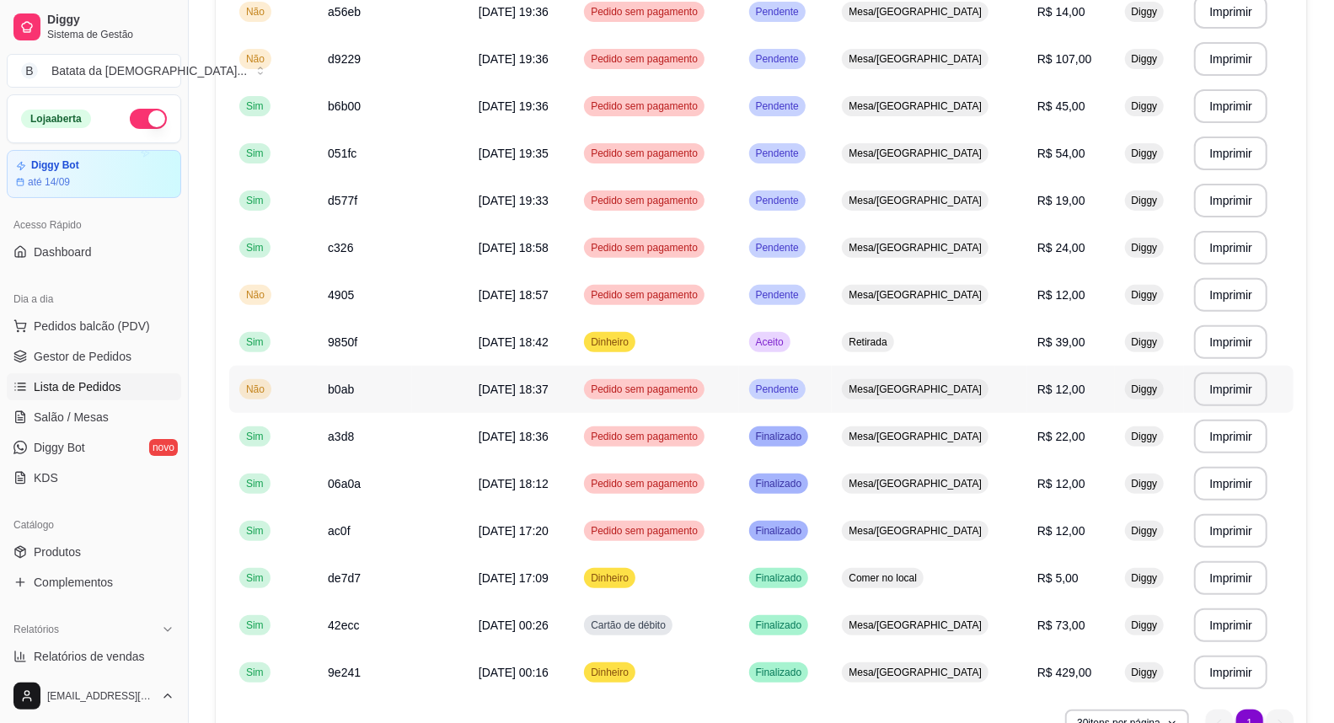
click at [802, 384] on span "Pendente" at bounding box center [778, 389] width 50 height 13
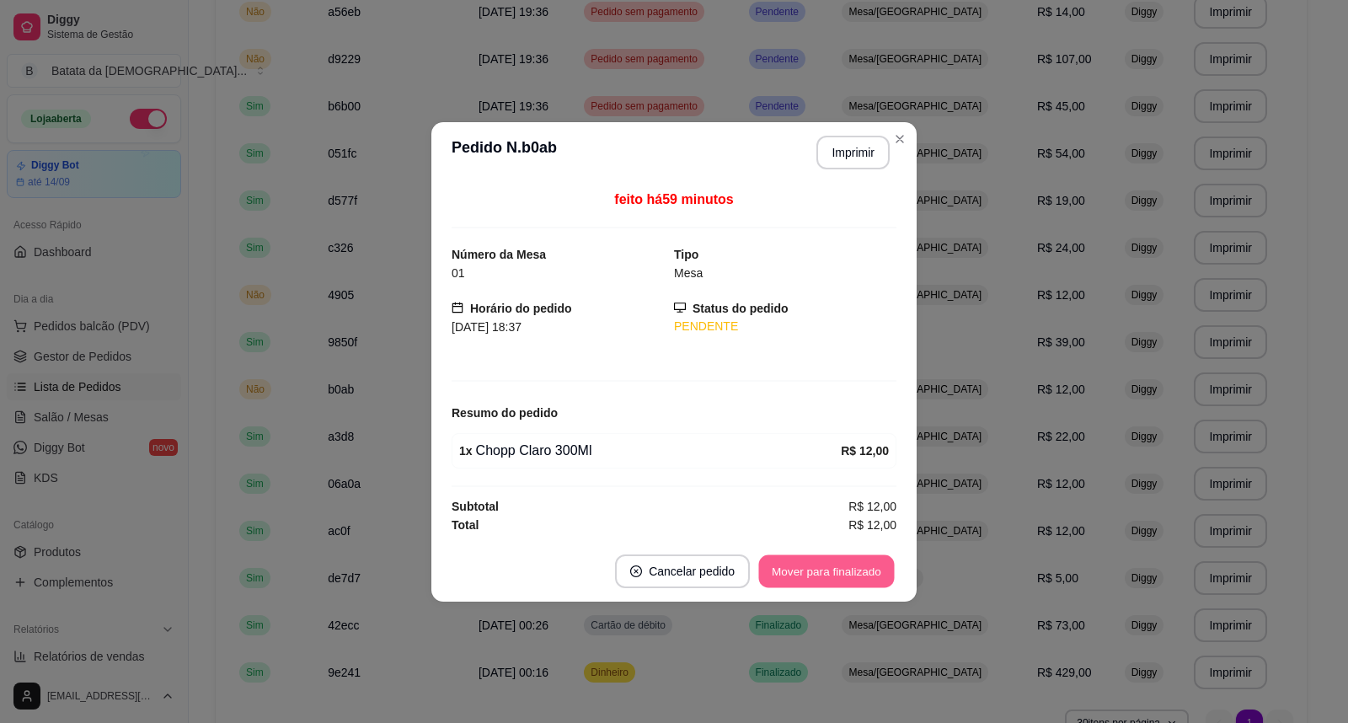
click at [818, 566] on button "Mover para finalizado" at bounding box center [827, 570] width 136 height 33
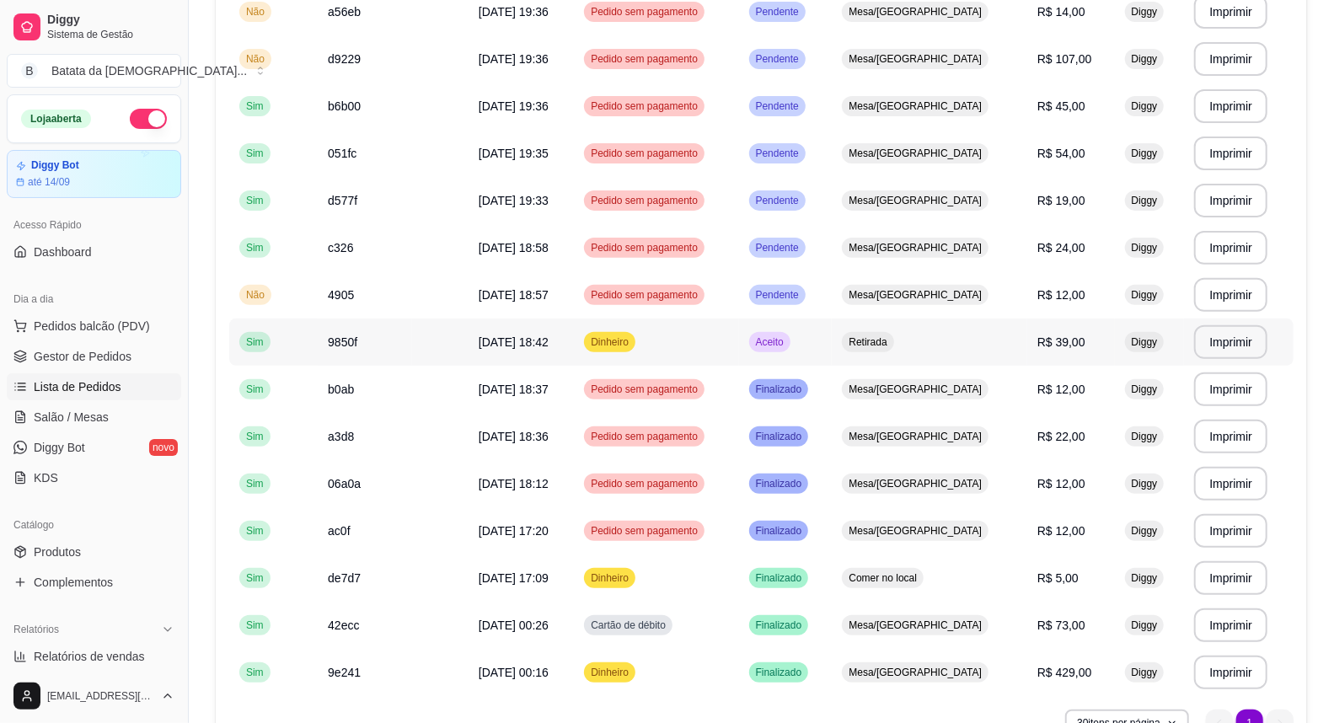
click at [833, 337] on td "Aceito" at bounding box center [786, 342] width 94 height 47
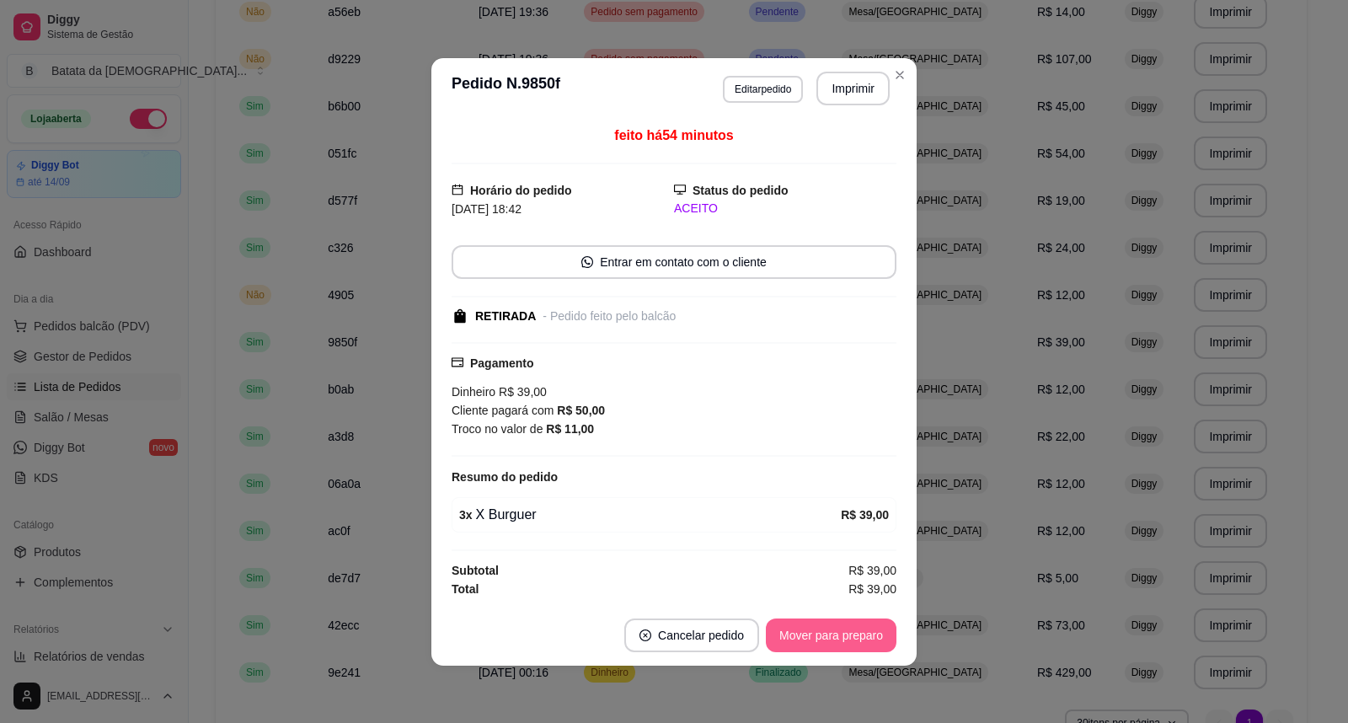
click at [844, 646] on button "Mover para preparo" at bounding box center [831, 636] width 131 height 34
click at [840, 632] on button "Mover para retirada disponível" at bounding box center [803, 635] width 180 height 33
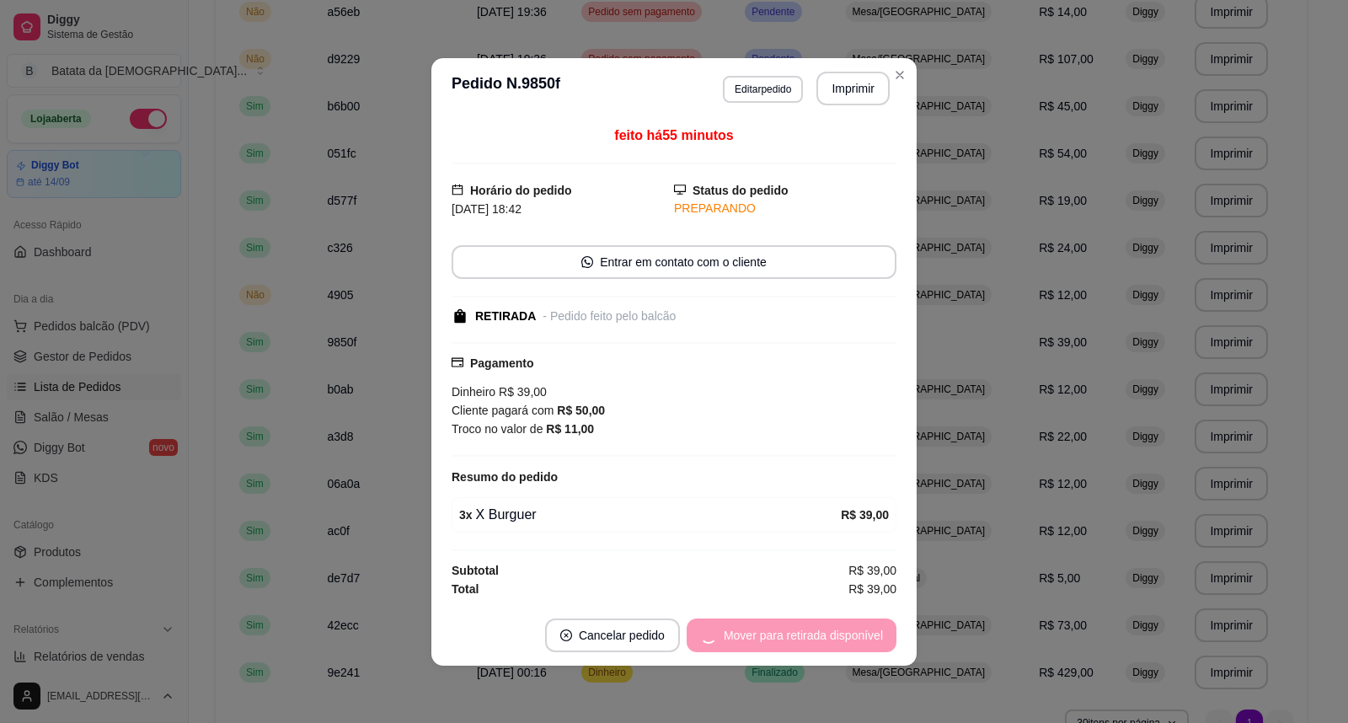
click at [840, 632] on div "Mover para retirada disponível" at bounding box center [792, 636] width 210 height 34
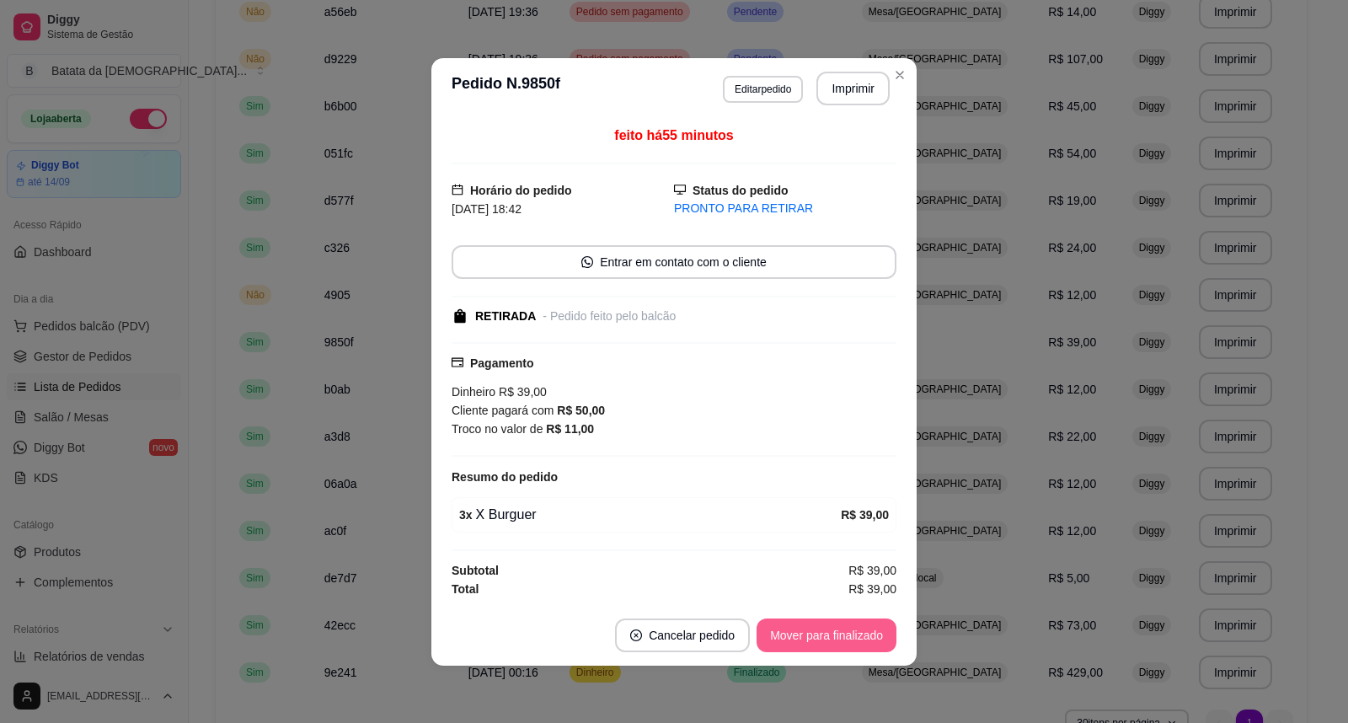
click at [840, 632] on button "Mover para finalizado" at bounding box center [827, 636] width 140 height 34
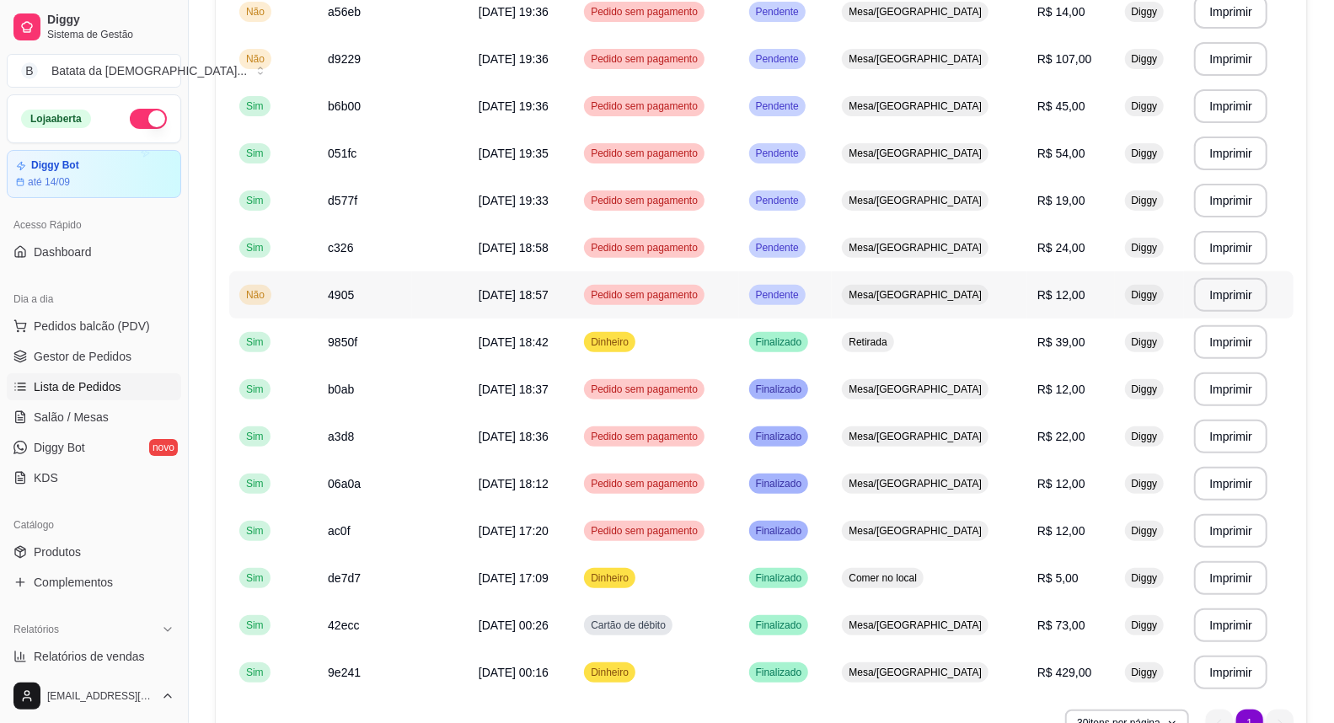
click at [833, 292] on td "Pendente" at bounding box center [786, 294] width 94 height 47
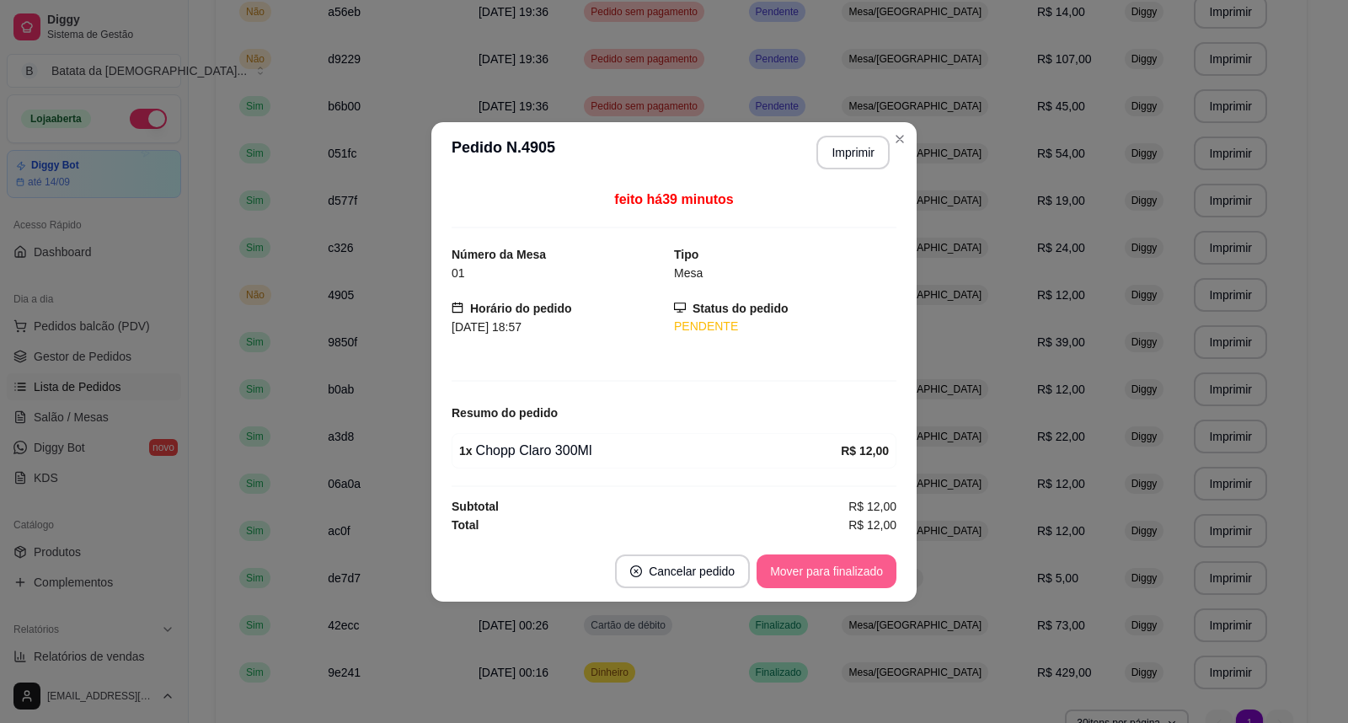
click at [877, 569] on button "Mover para finalizado" at bounding box center [827, 571] width 140 height 34
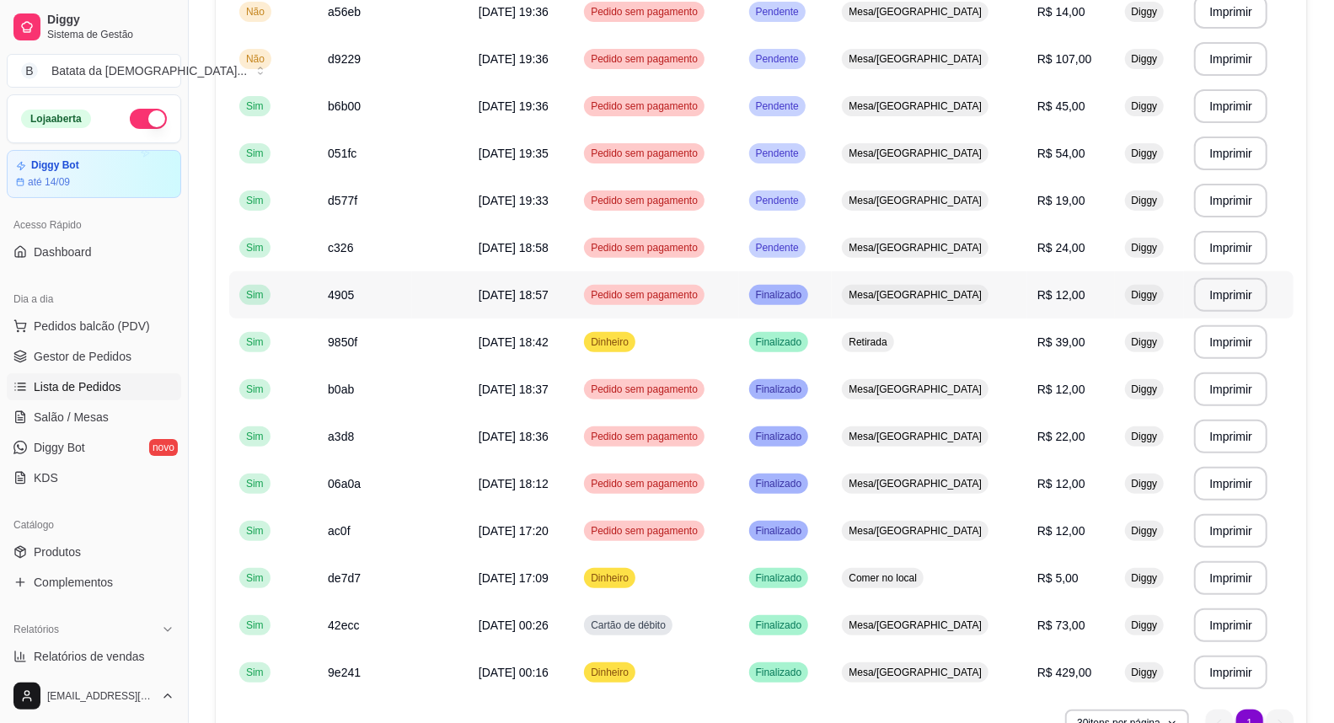
click at [833, 291] on td "Finalizado" at bounding box center [786, 294] width 94 height 47
click at [935, 254] on div "Mesa/[GEOGRAPHIC_DATA]" at bounding box center [915, 248] width 147 height 20
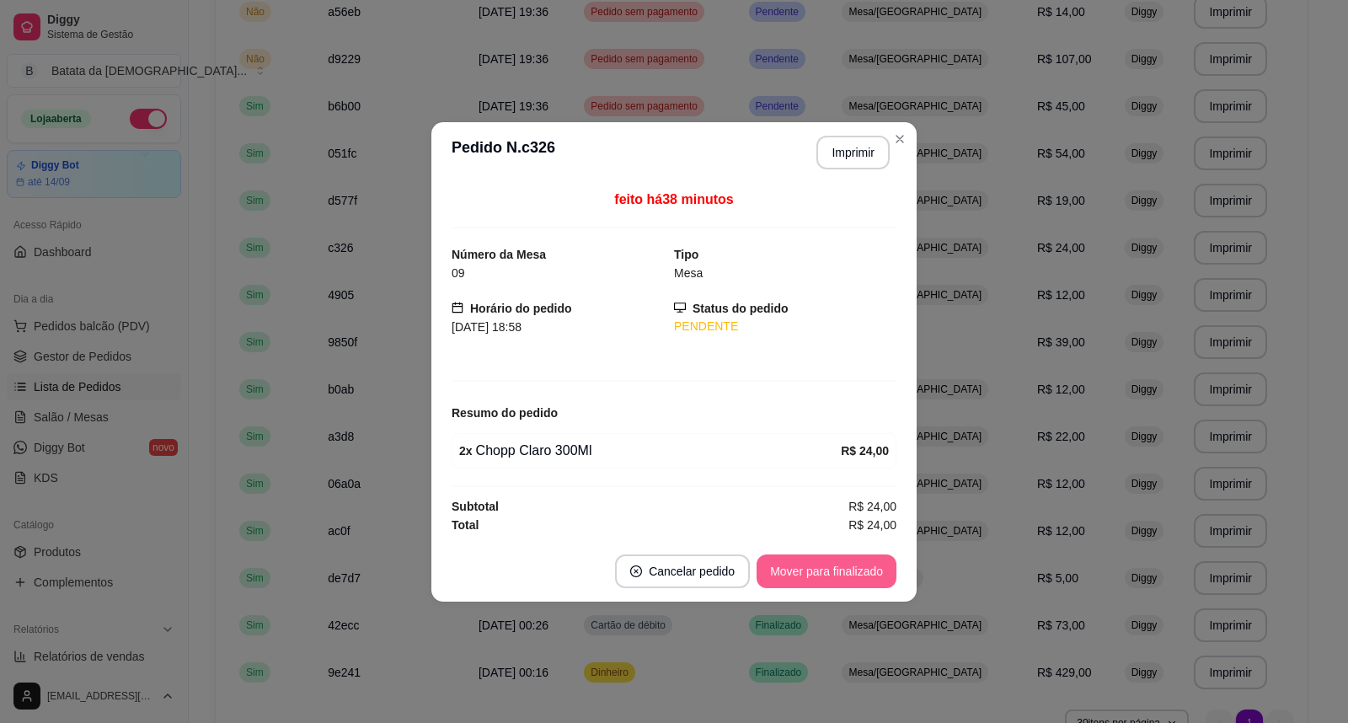
click at [849, 570] on button "Mover para finalizado" at bounding box center [827, 571] width 140 height 34
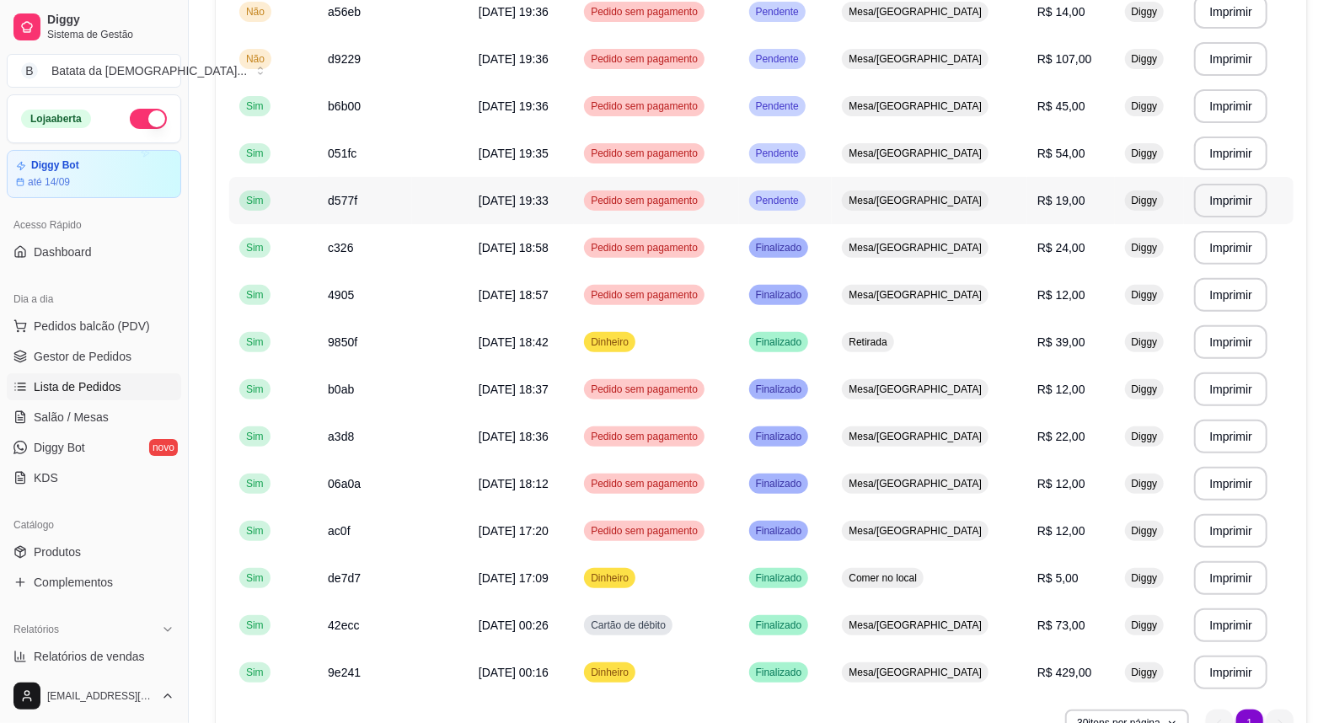
click at [920, 216] on td "Mesa/[GEOGRAPHIC_DATA]" at bounding box center [929, 200] width 195 height 47
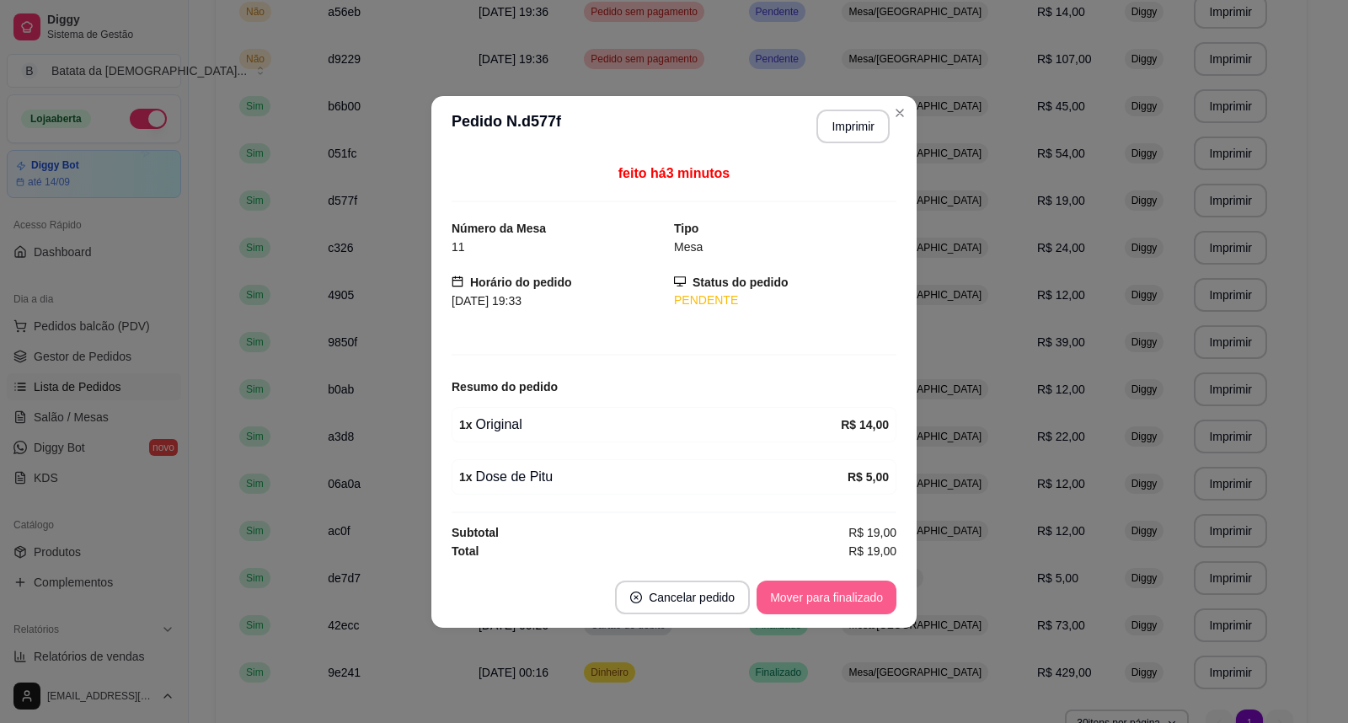
click at [813, 603] on button "Mover para finalizado" at bounding box center [827, 598] width 140 height 34
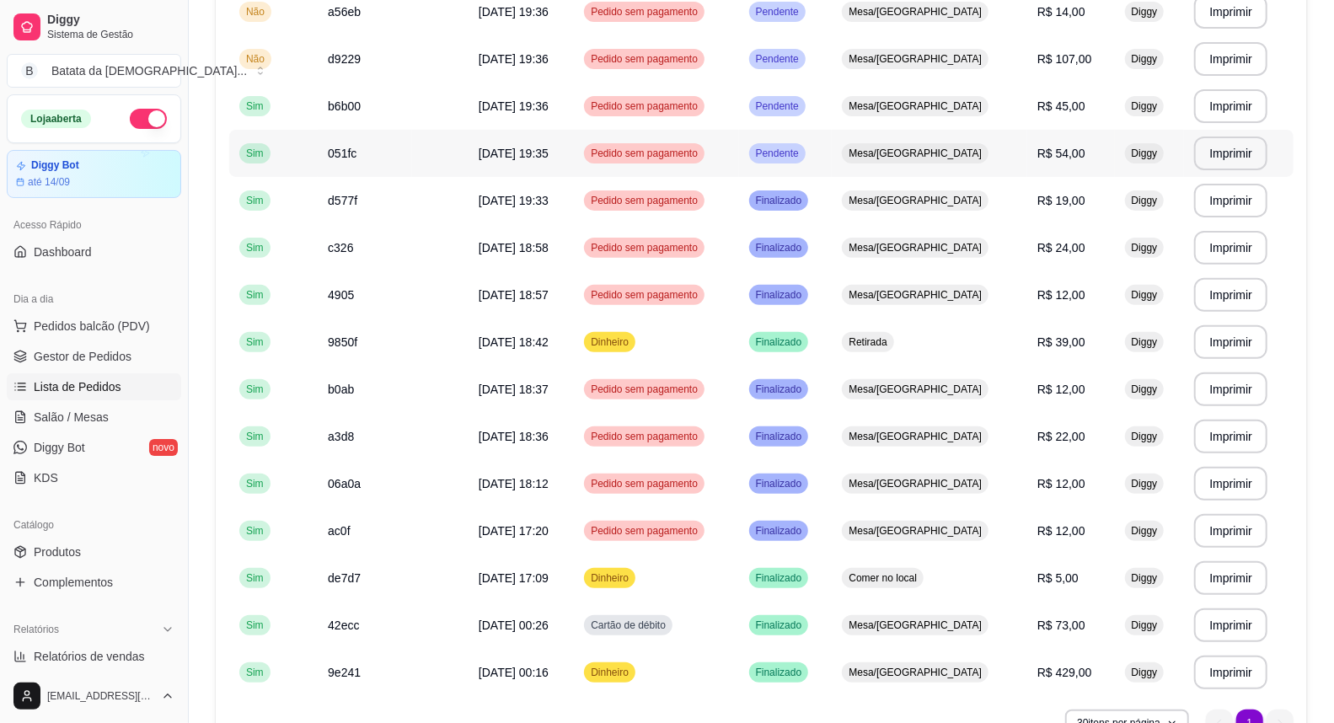
click at [921, 169] on td "Mesa/[GEOGRAPHIC_DATA]" at bounding box center [929, 153] width 195 height 47
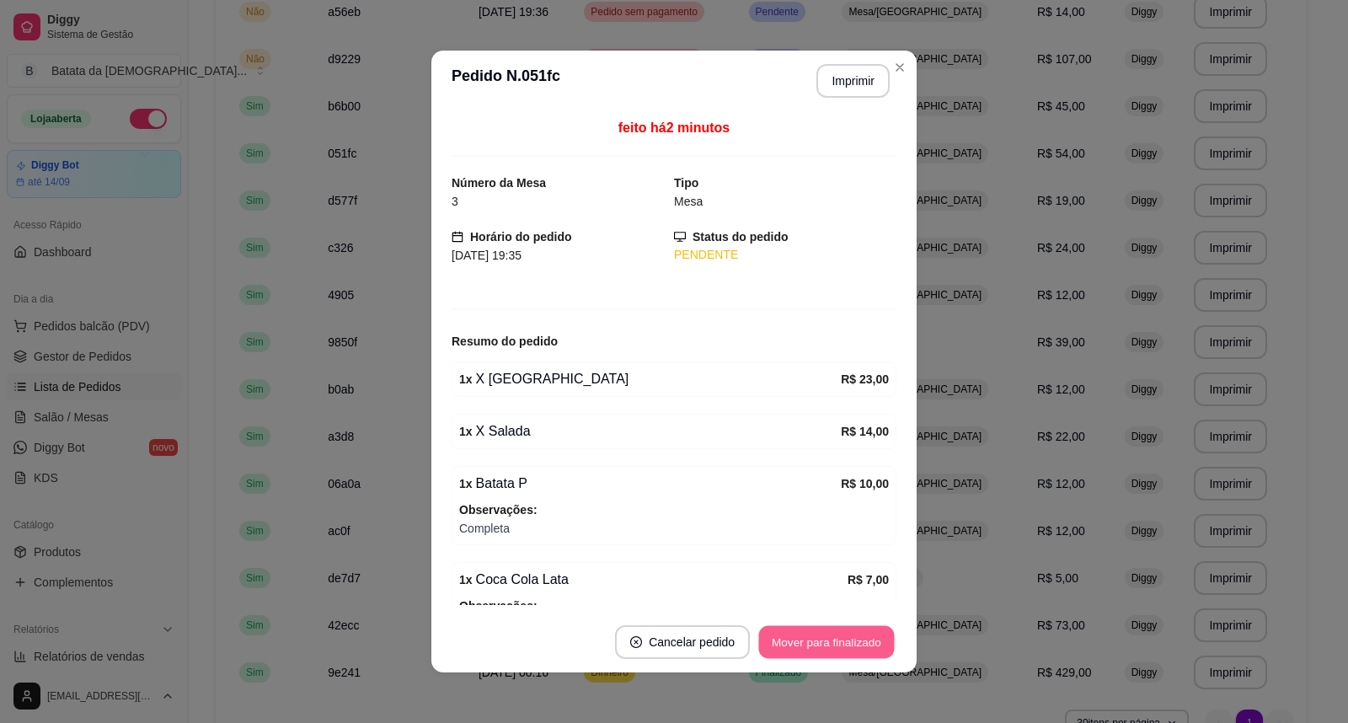
click at [831, 639] on button "Mover para finalizado" at bounding box center [827, 642] width 136 height 33
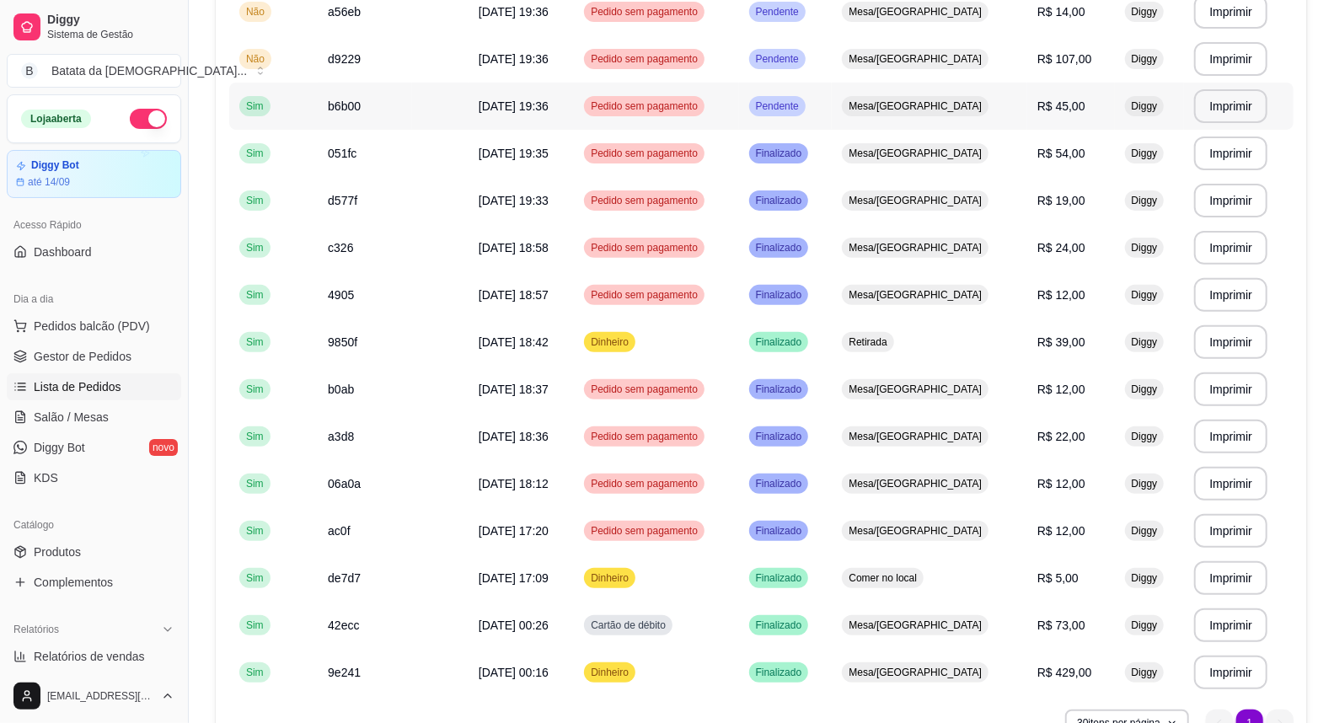
click at [962, 99] on span "Mesa/[GEOGRAPHIC_DATA]" at bounding box center [915, 105] width 140 height 13
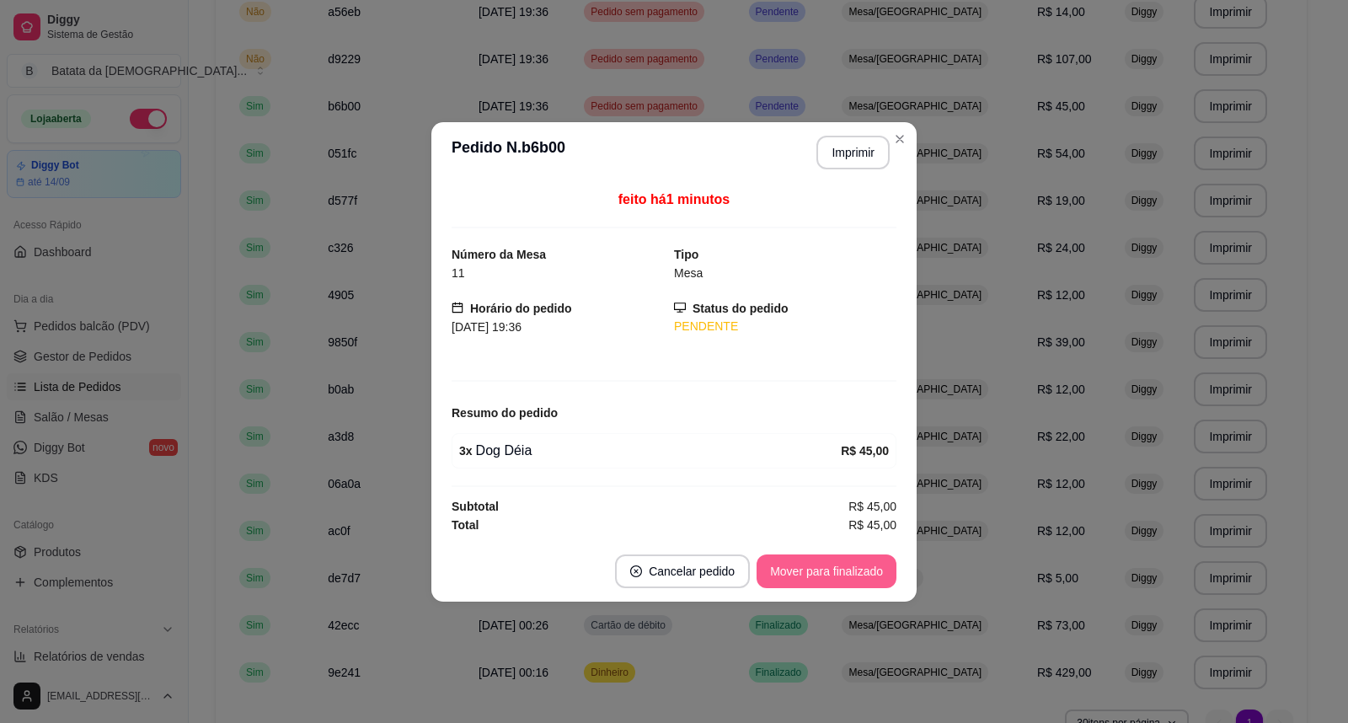
click at [809, 577] on button "Mover para finalizado" at bounding box center [827, 571] width 140 height 34
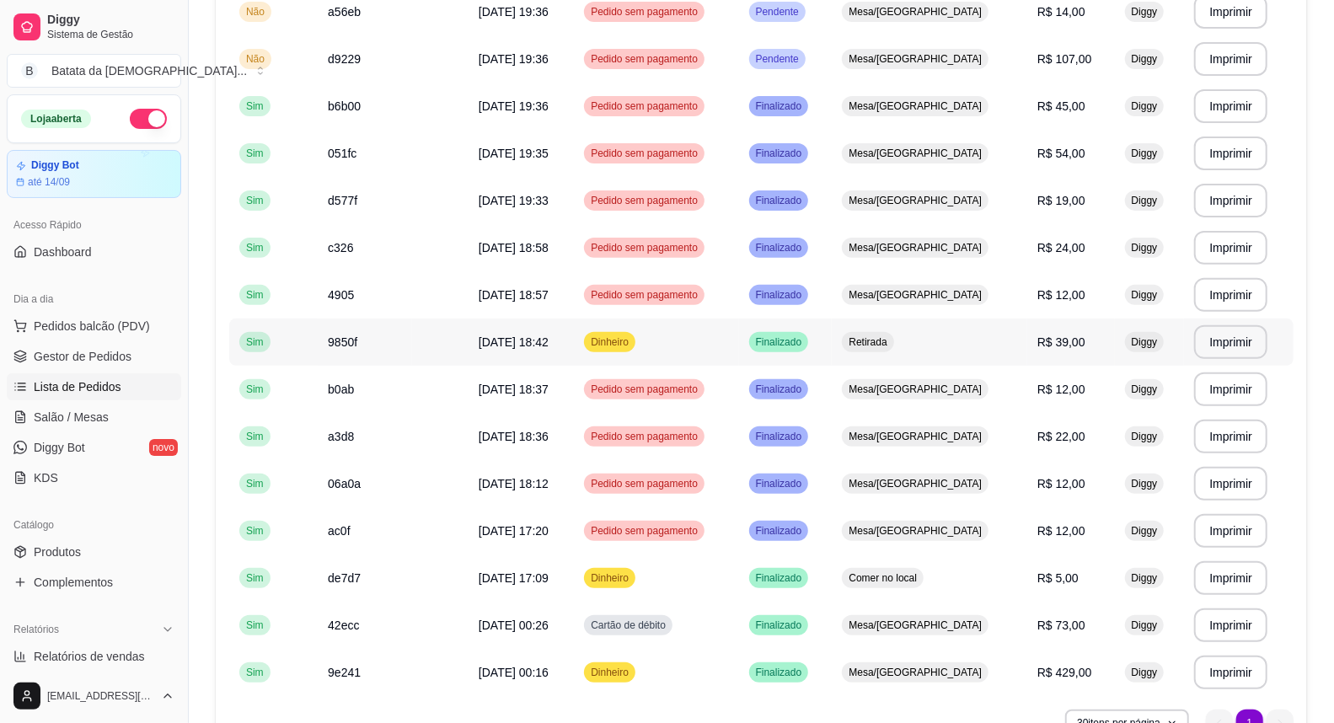
scroll to position [162, 0]
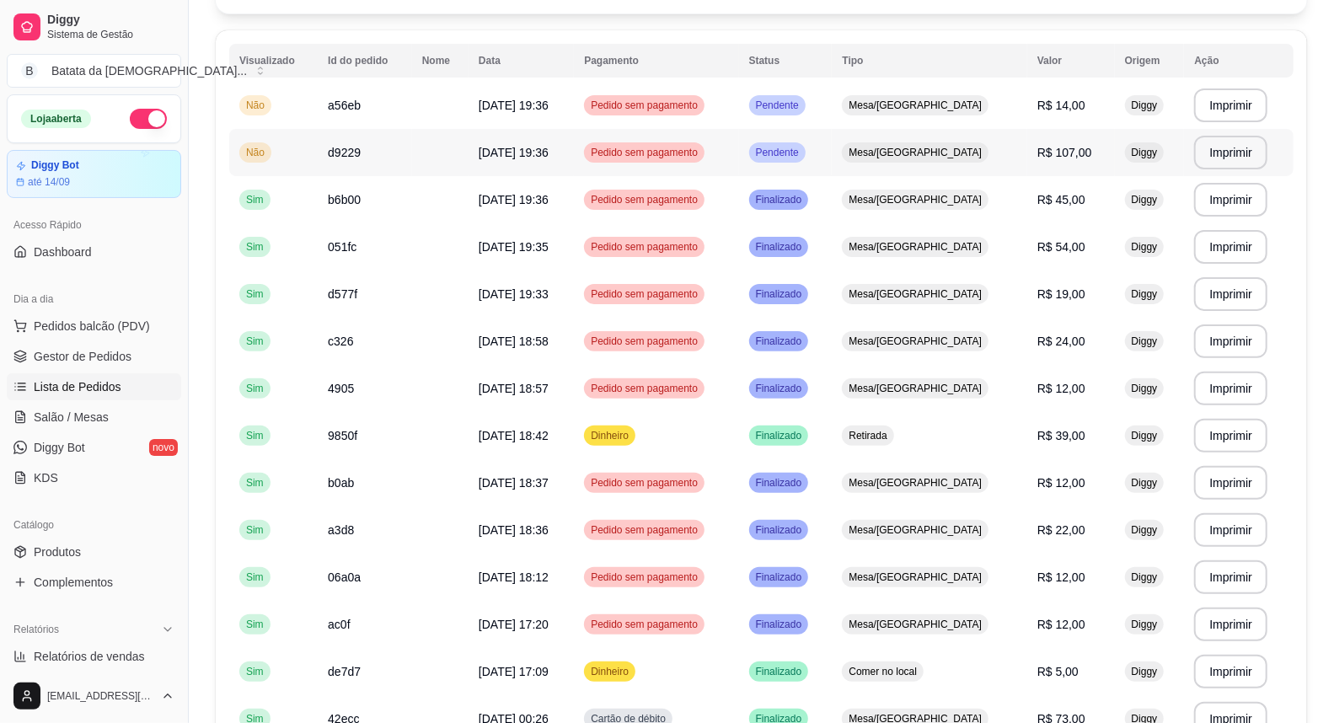
click at [979, 135] on td "Mesa/[GEOGRAPHIC_DATA]" at bounding box center [929, 152] width 195 height 47
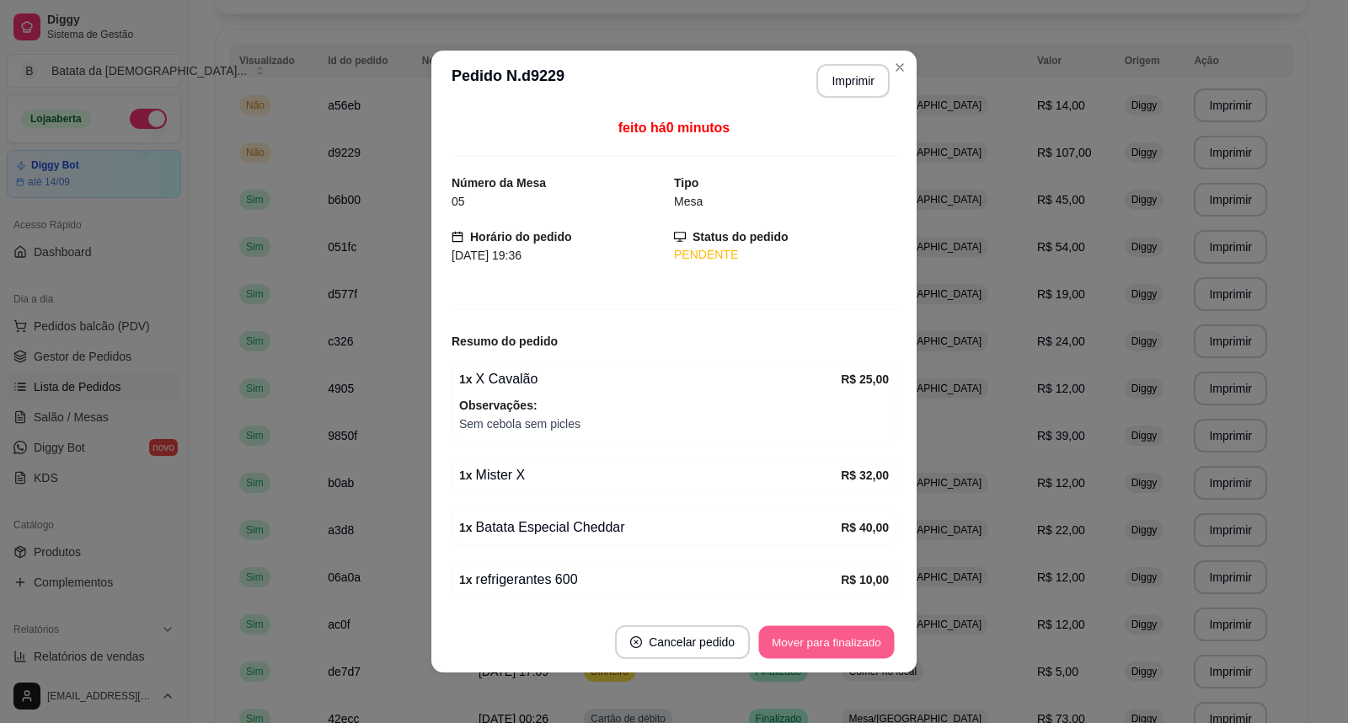
click at [887, 640] on button "Mover para finalizado" at bounding box center [827, 642] width 136 height 33
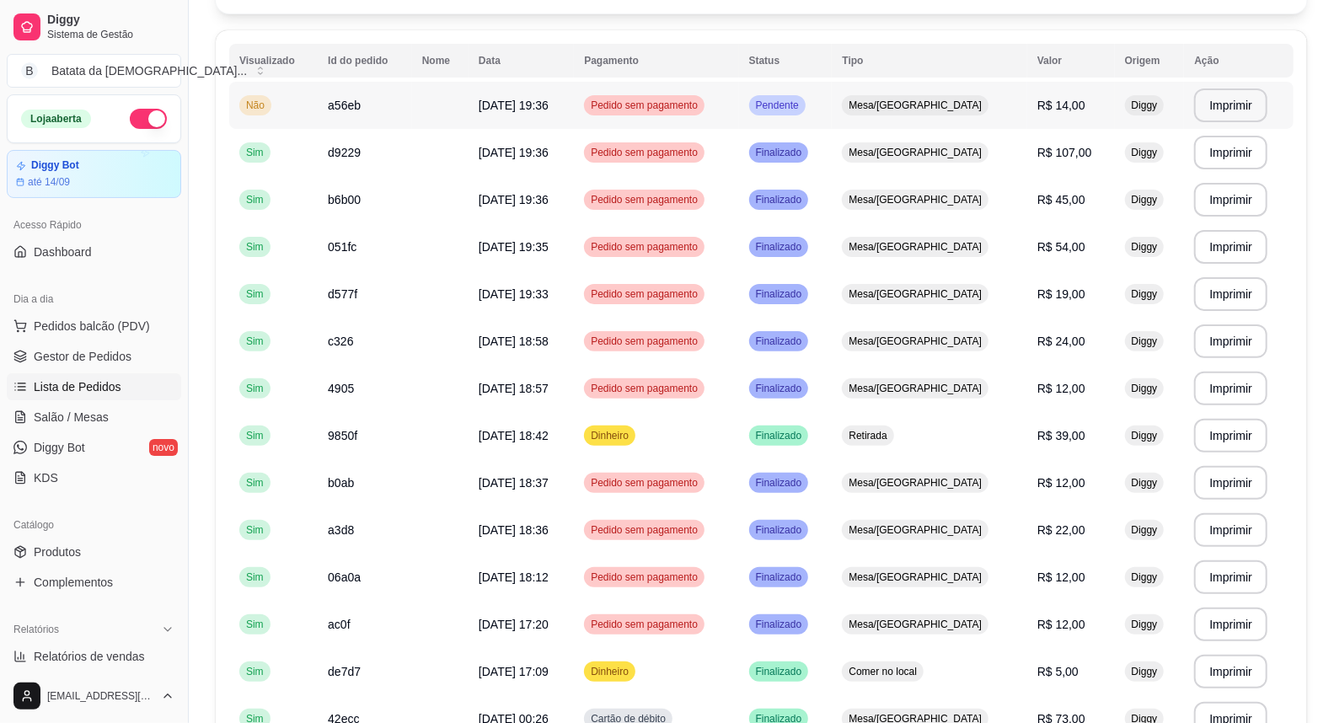
click at [1128, 110] on span "Diggy" at bounding box center [1144, 105] width 33 height 13
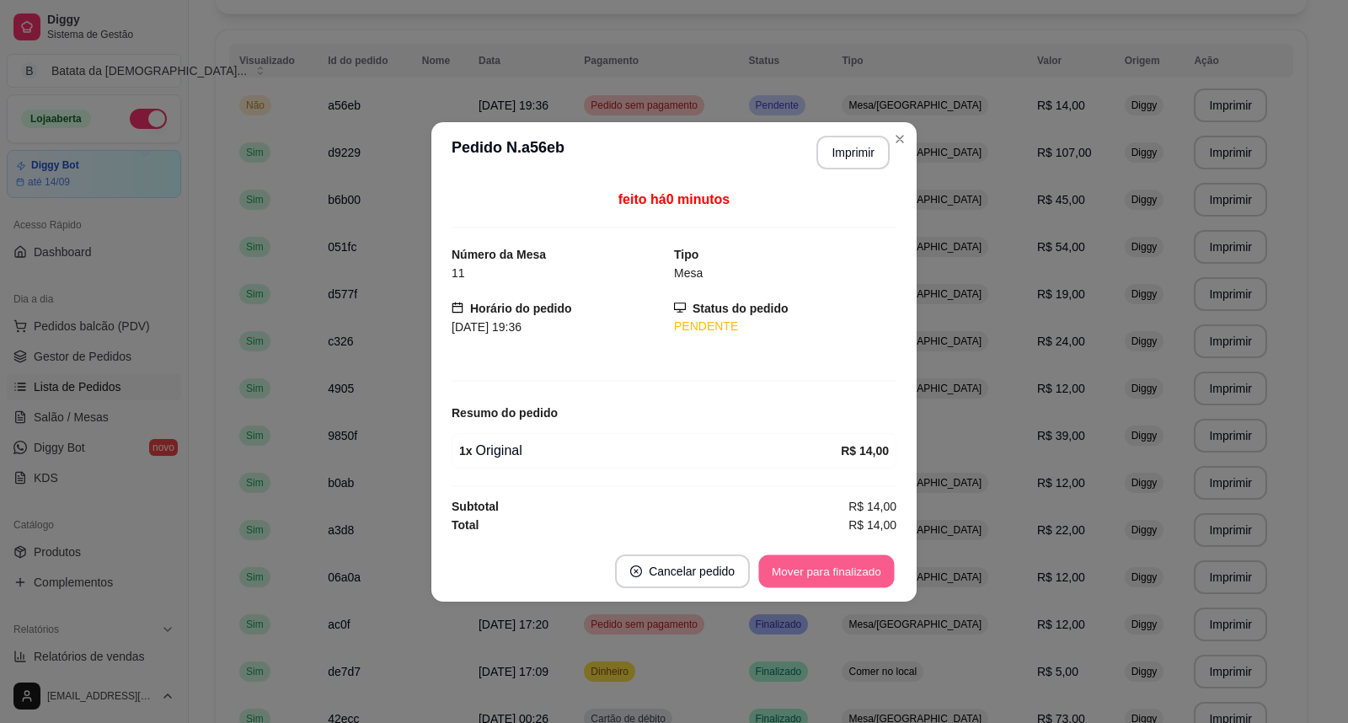
click at [811, 561] on button "Mover para finalizado" at bounding box center [827, 570] width 136 height 33
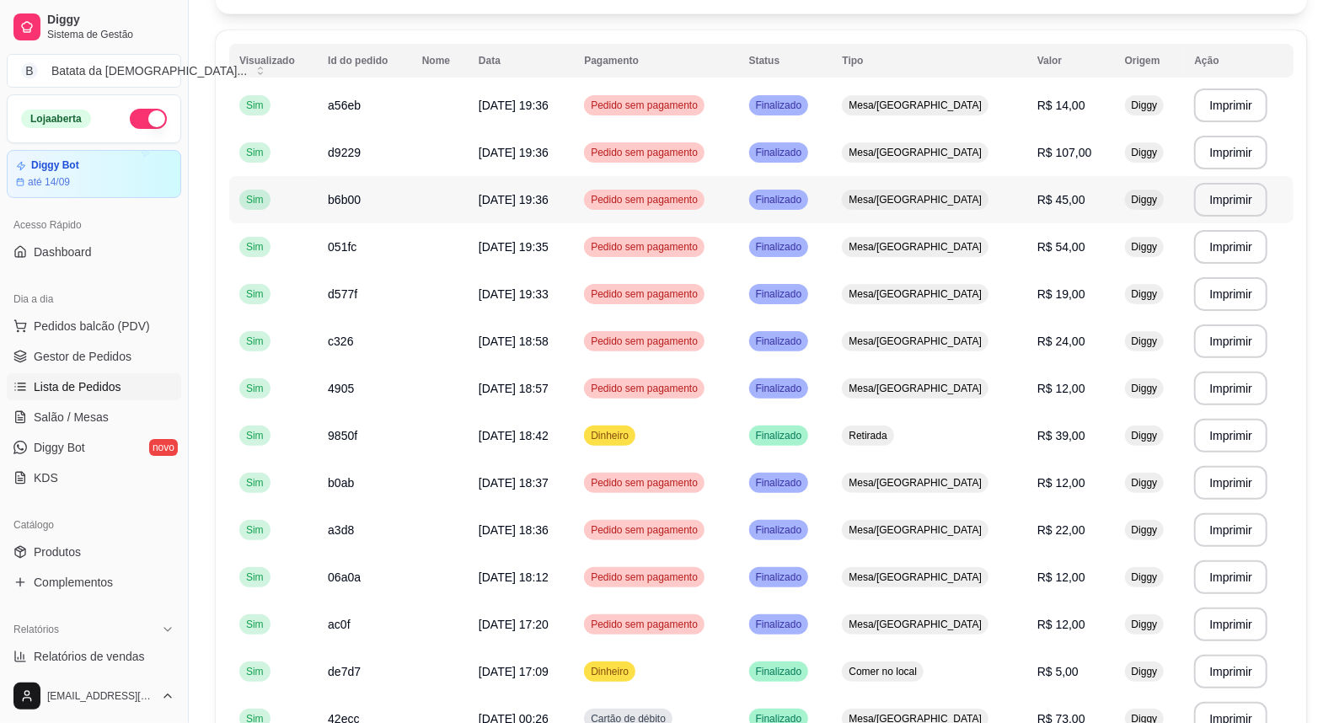
click at [738, 211] on td "Pedido sem pagamento" at bounding box center [656, 199] width 164 height 47
click at [902, 212] on td "Mesa/[GEOGRAPHIC_DATA]" at bounding box center [929, 199] width 195 height 47
click at [921, 255] on div "Mesa/[GEOGRAPHIC_DATA]" at bounding box center [915, 247] width 147 height 20
click at [833, 94] on td "Finalizado" at bounding box center [786, 105] width 94 height 47
click at [947, 165] on td "Mesa/[GEOGRAPHIC_DATA]" at bounding box center [929, 152] width 195 height 47
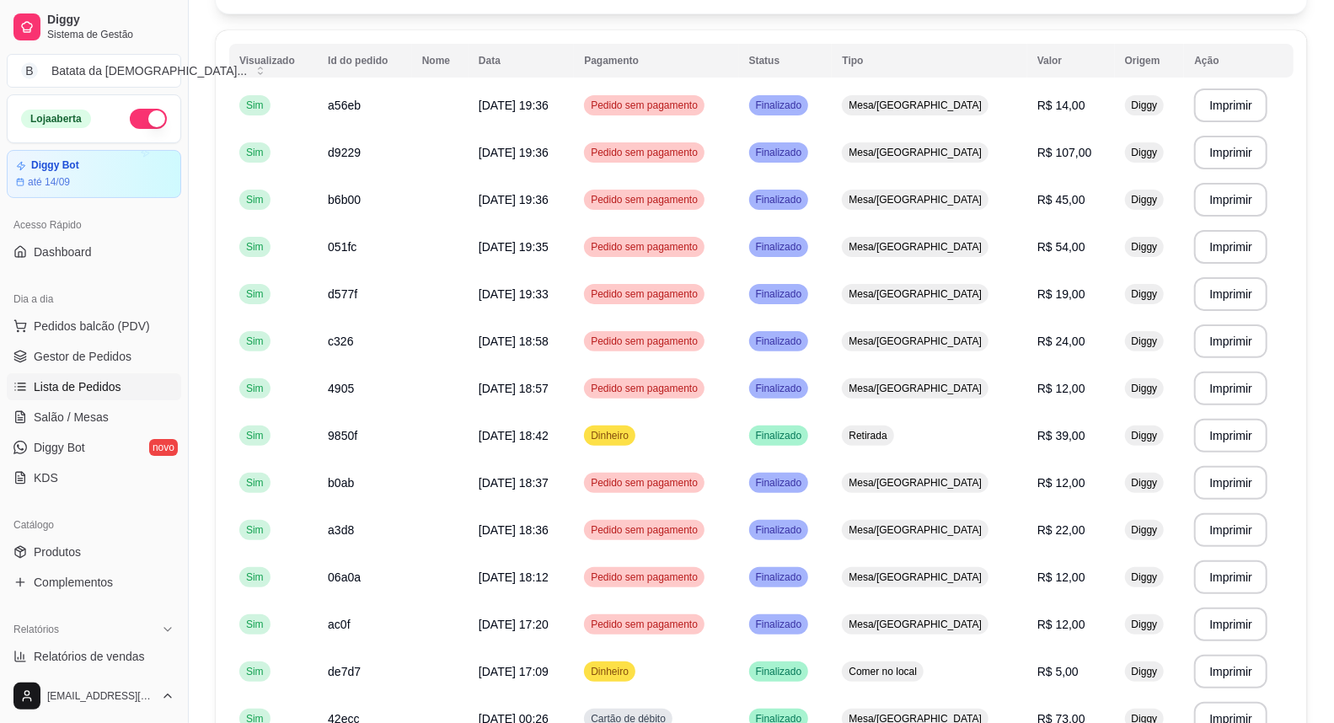
click at [1, 296] on div "Dia a dia Pedidos balcão (PDV) Gestor de Pedidos Lista de Pedidos Salão / Mesas…" at bounding box center [94, 388] width 188 height 219
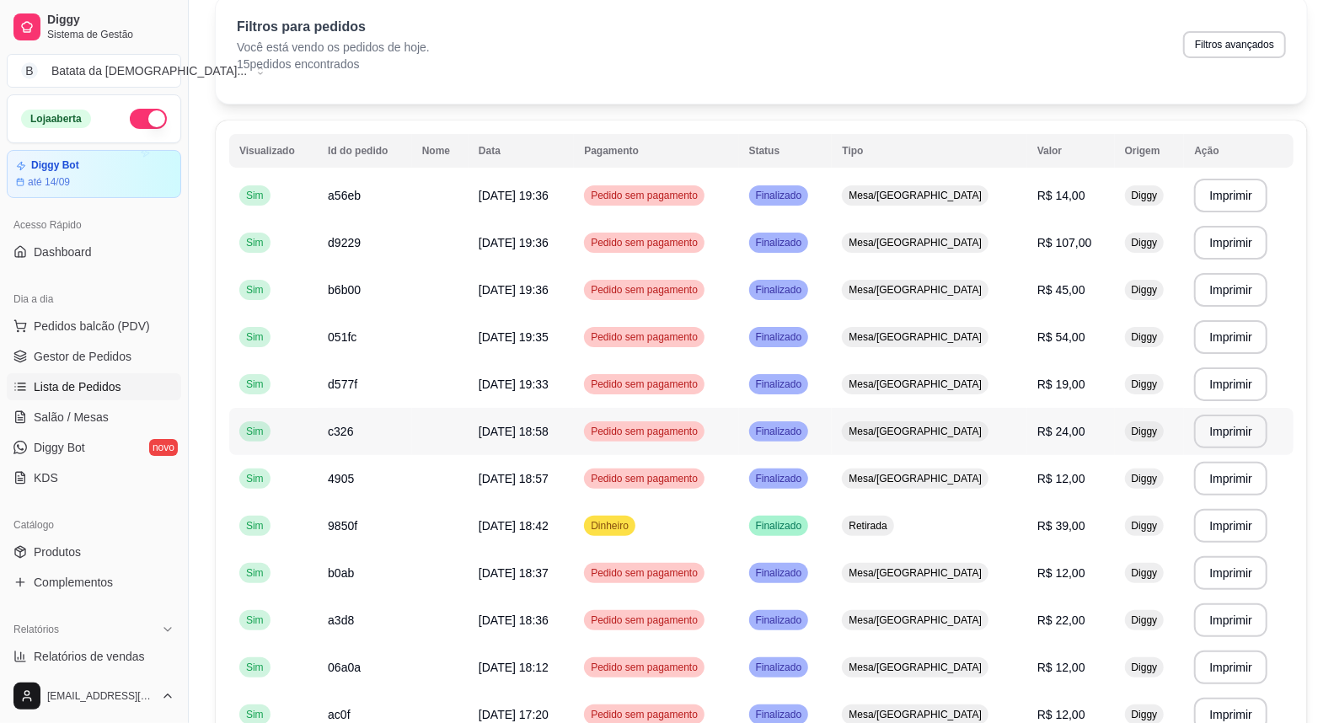
scroll to position [0, 0]
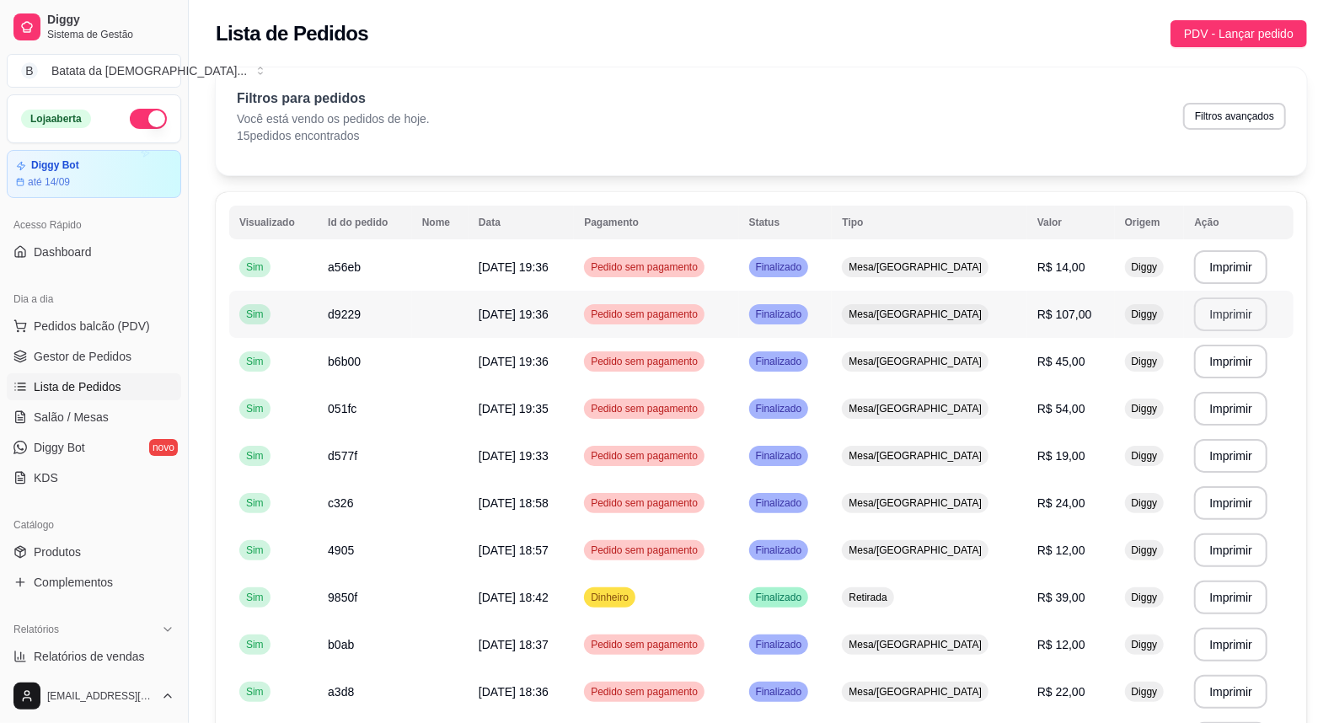
click at [1225, 306] on button "Imprimir" at bounding box center [1230, 314] width 73 height 34
click at [84, 426] on link "Salão / Mesas" at bounding box center [94, 417] width 174 height 27
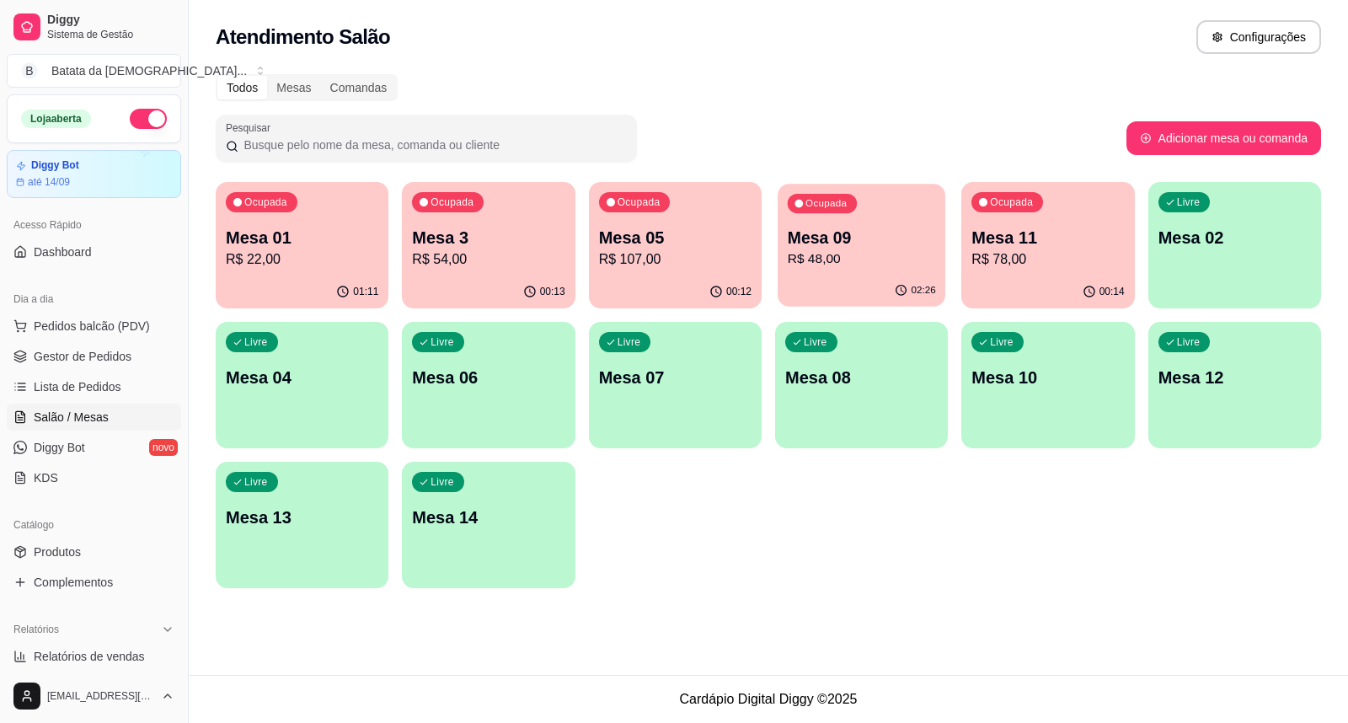
click at [879, 254] on p "R$ 48,00" at bounding box center [862, 258] width 148 height 19
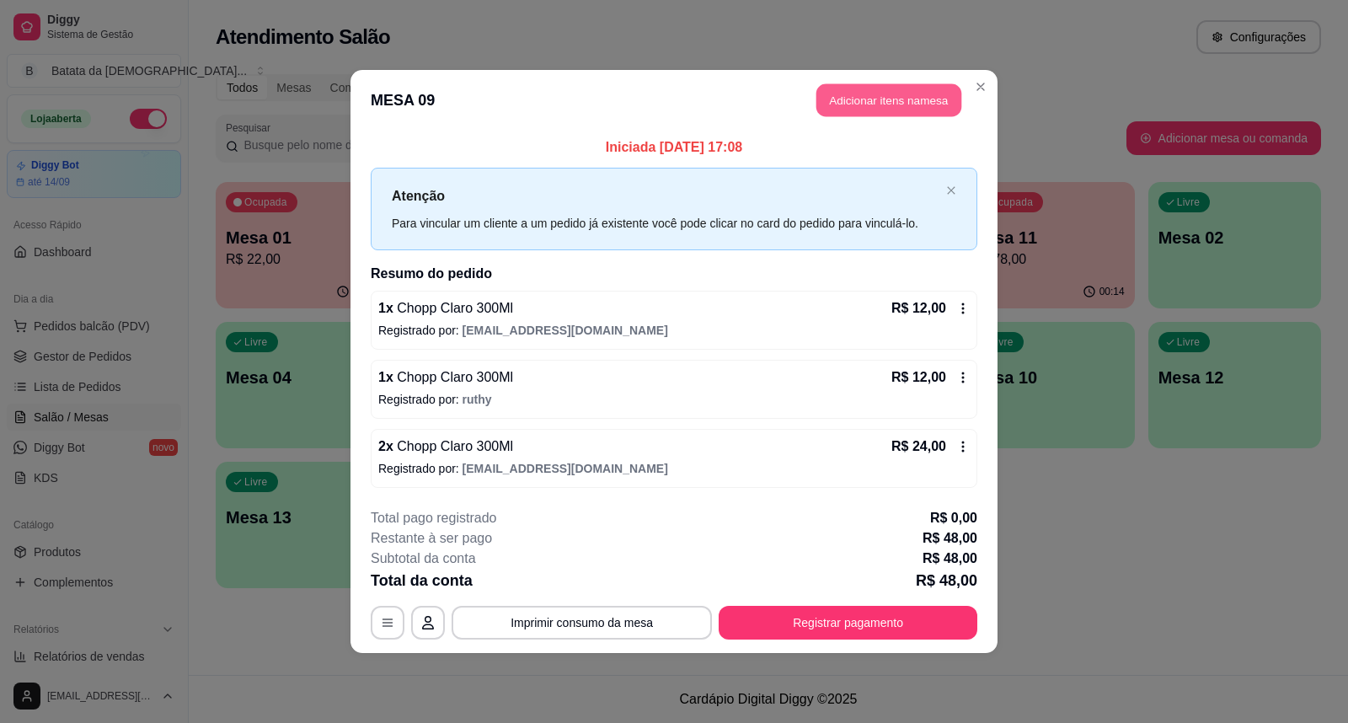
click at [830, 89] on button "Adicionar itens na mesa" at bounding box center [889, 100] width 145 height 33
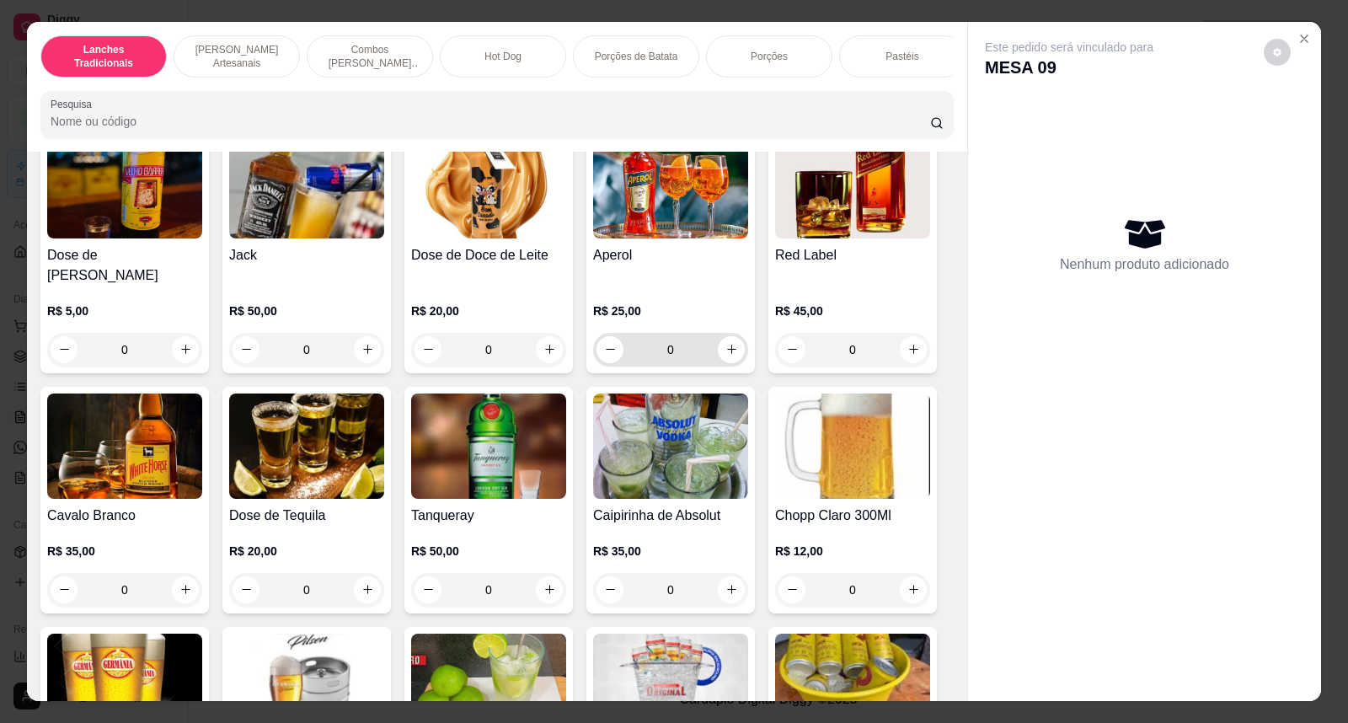
scroll to position [5899, 0]
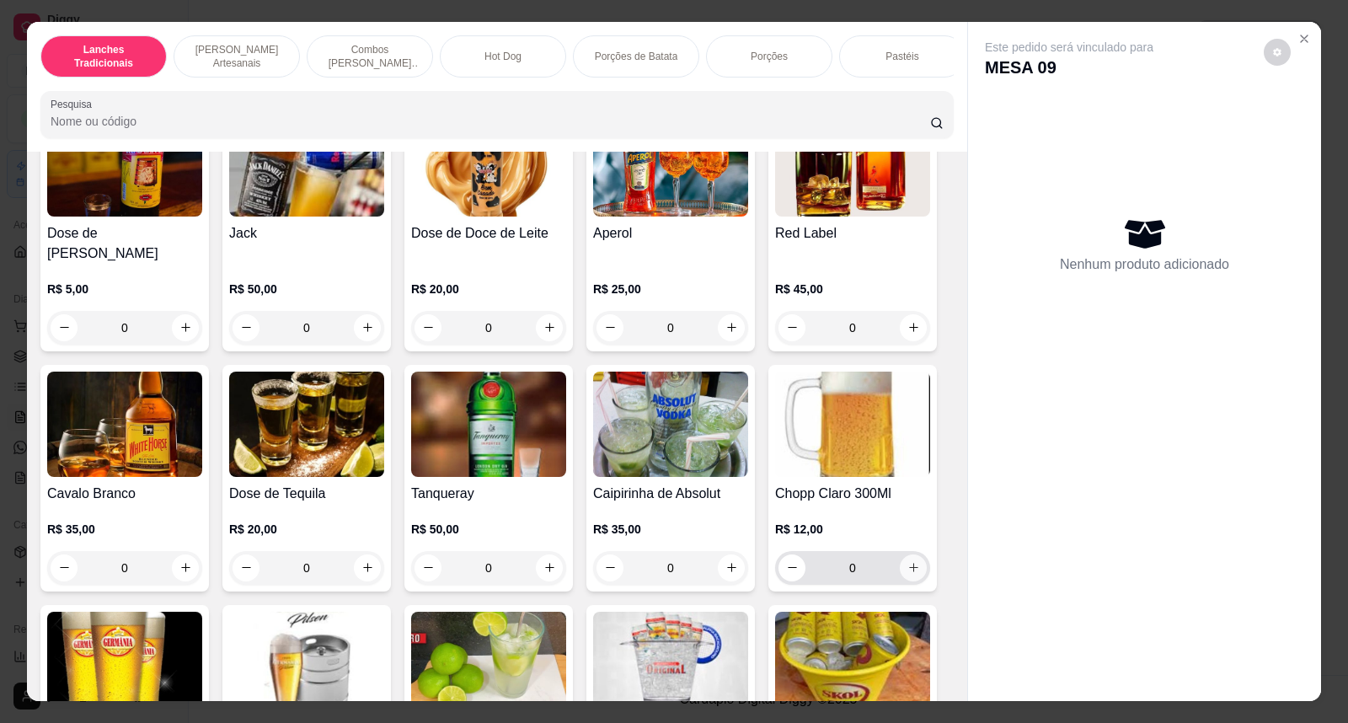
click at [911, 563] on icon "increase-product-quantity" at bounding box center [914, 567] width 13 height 13
type input "1"
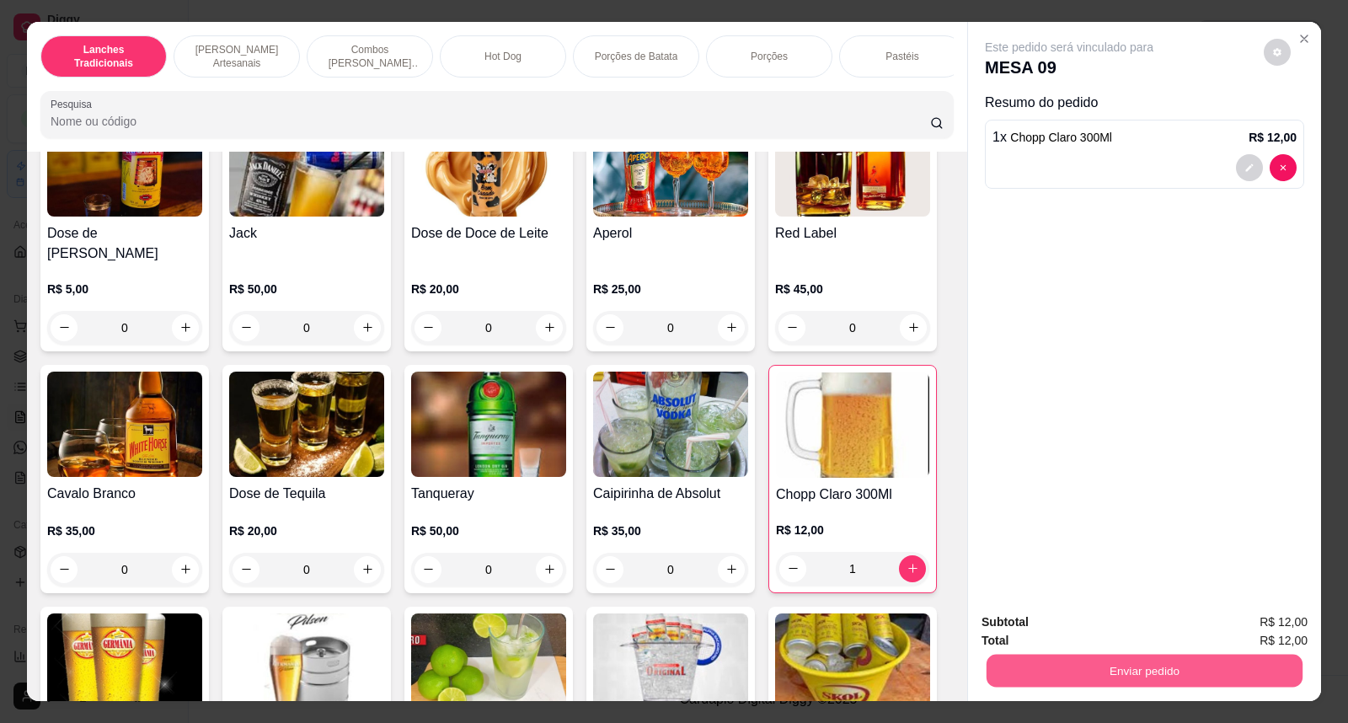
click at [1252, 678] on button "Enviar pedido" at bounding box center [1145, 671] width 316 height 33
click at [1141, 633] on button "Não registrar e enviar pedido" at bounding box center [1089, 629] width 170 height 31
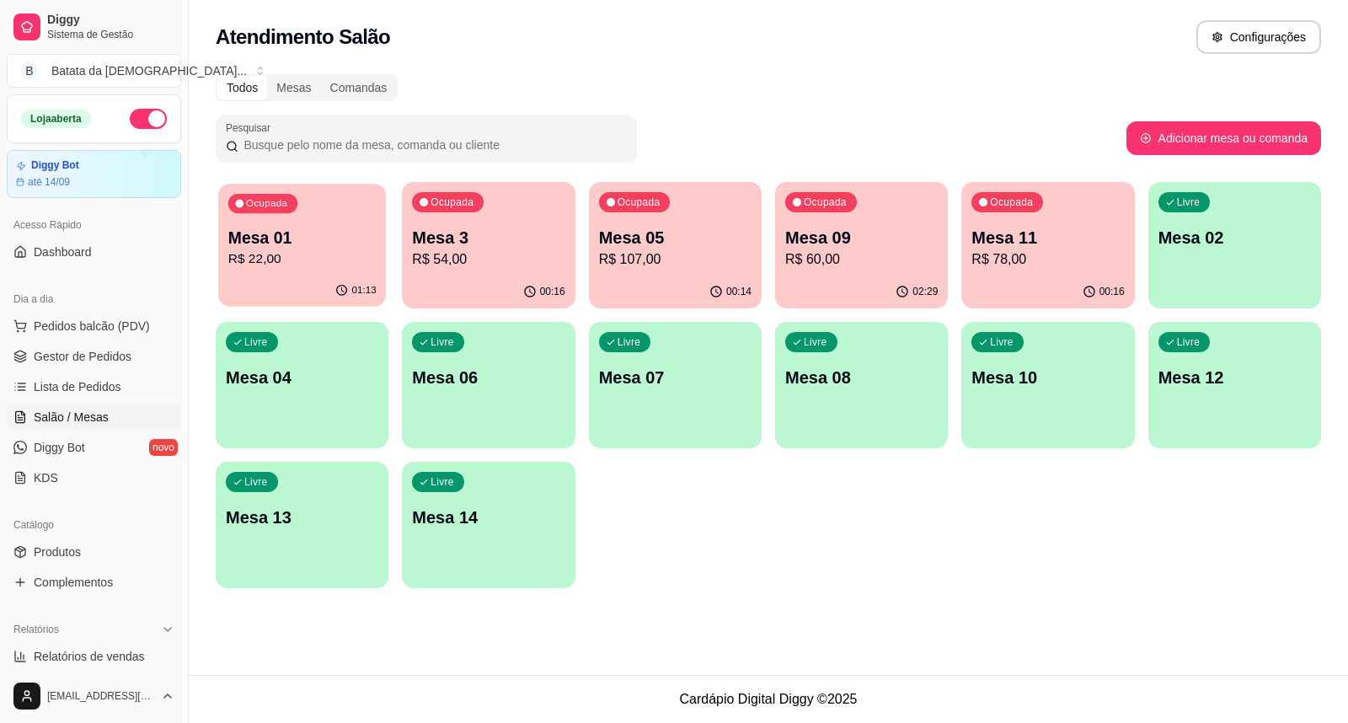
click at [263, 271] on div "Ocupada Mesa 01 R$ 22,00" at bounding box center [302, 229] width 168 height 91
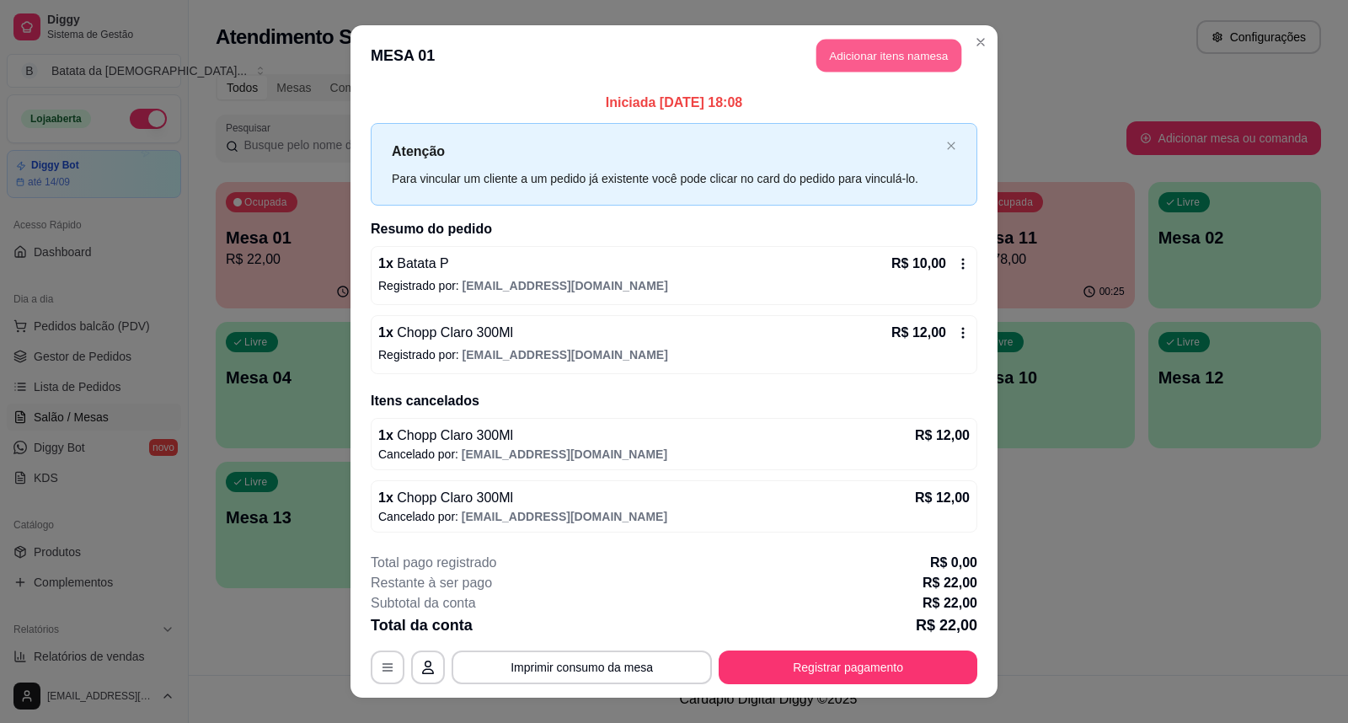
click at [865, 51] on button "Adicionar itens na mesa" at bounding box center [889, 56] width 145 height 33
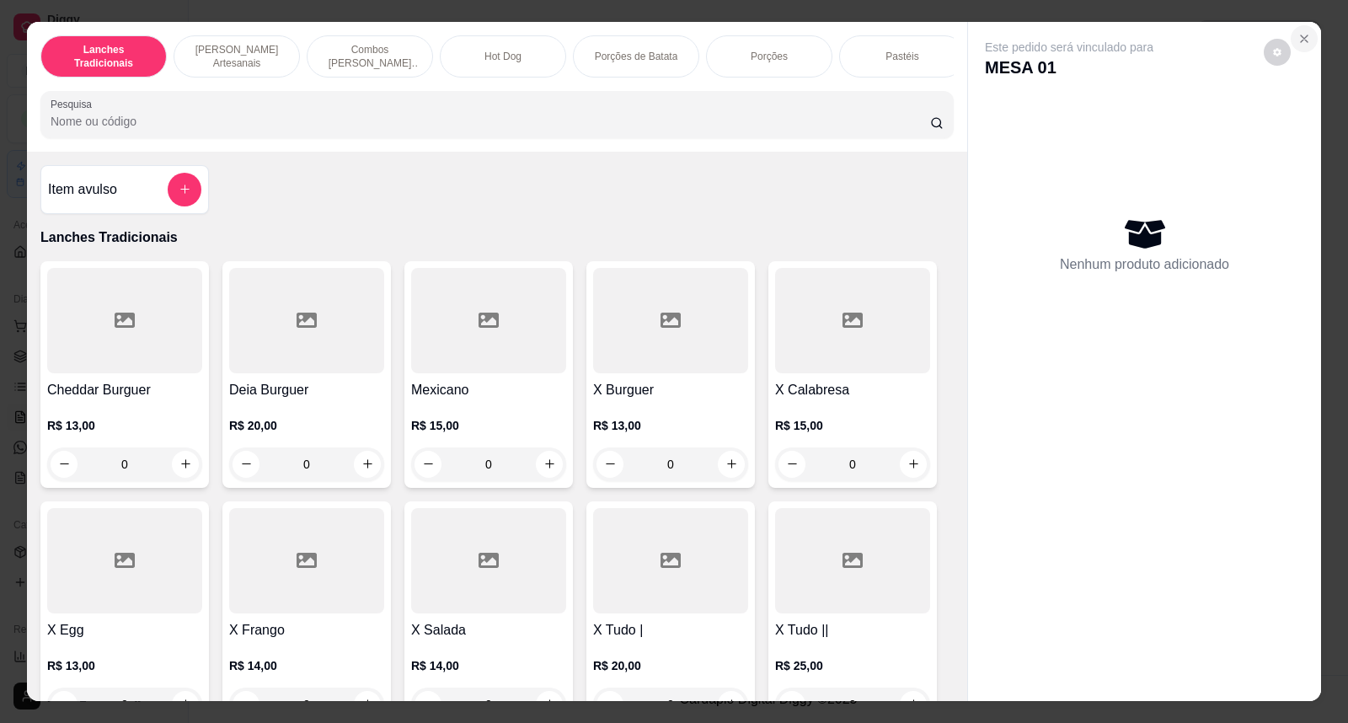
click at [1301, 40] on icon "Close" at bounding box center [1304, 38] width 13 height 13
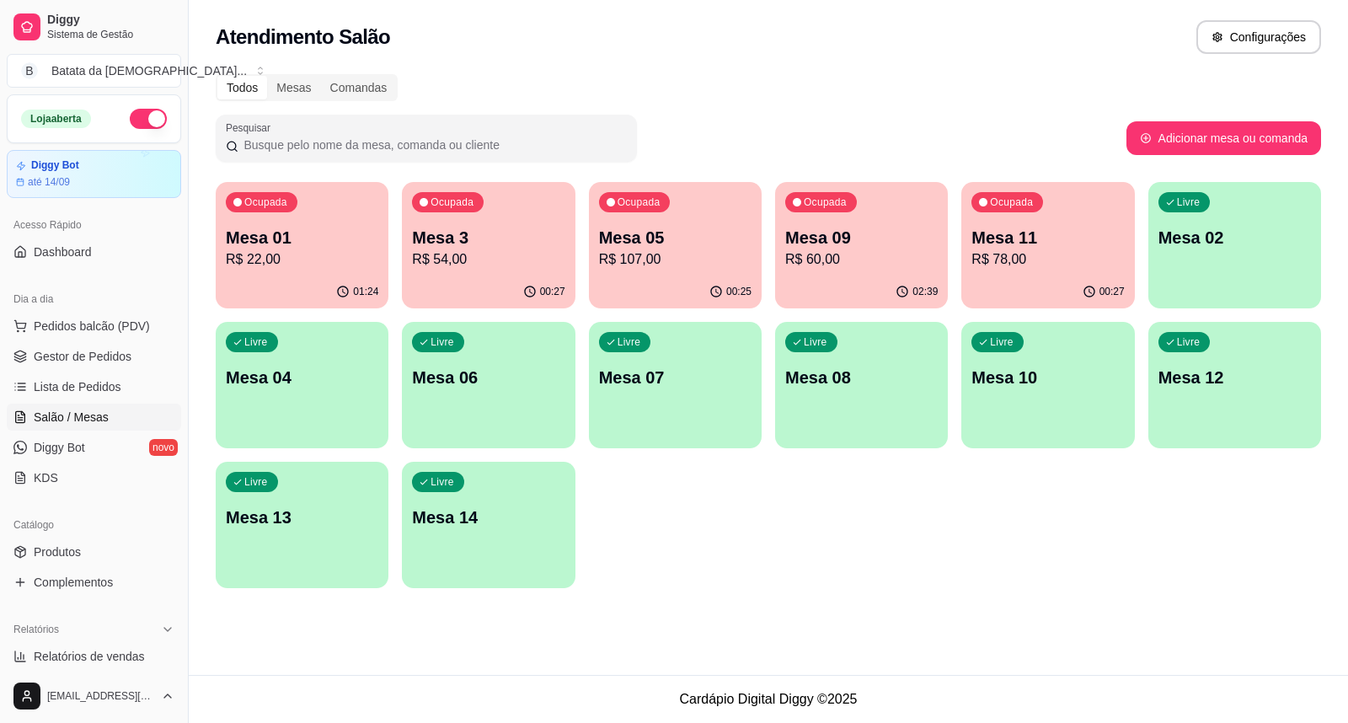
click at [287, 272] on div "Ocupada Mesa 01 R$ 22,00" at bounding box center [302, 229] width 173 height 94
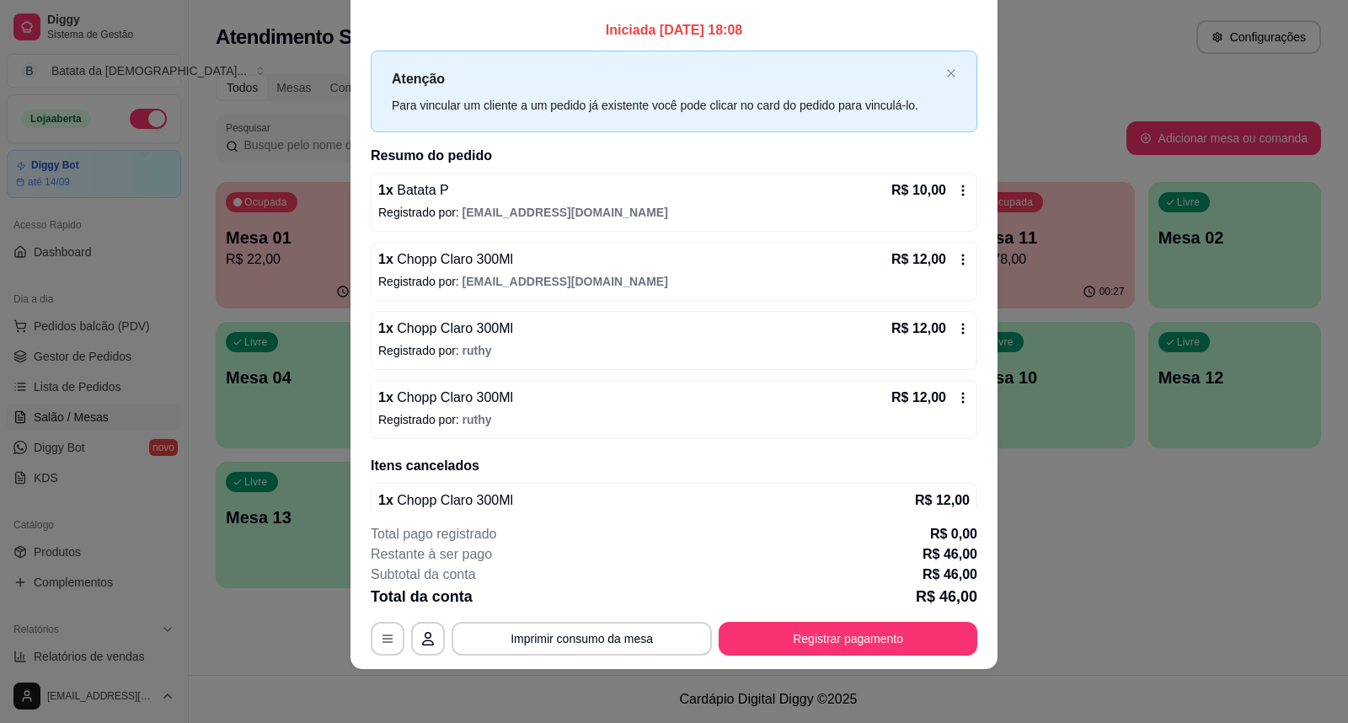
scroll to position [0, 0]
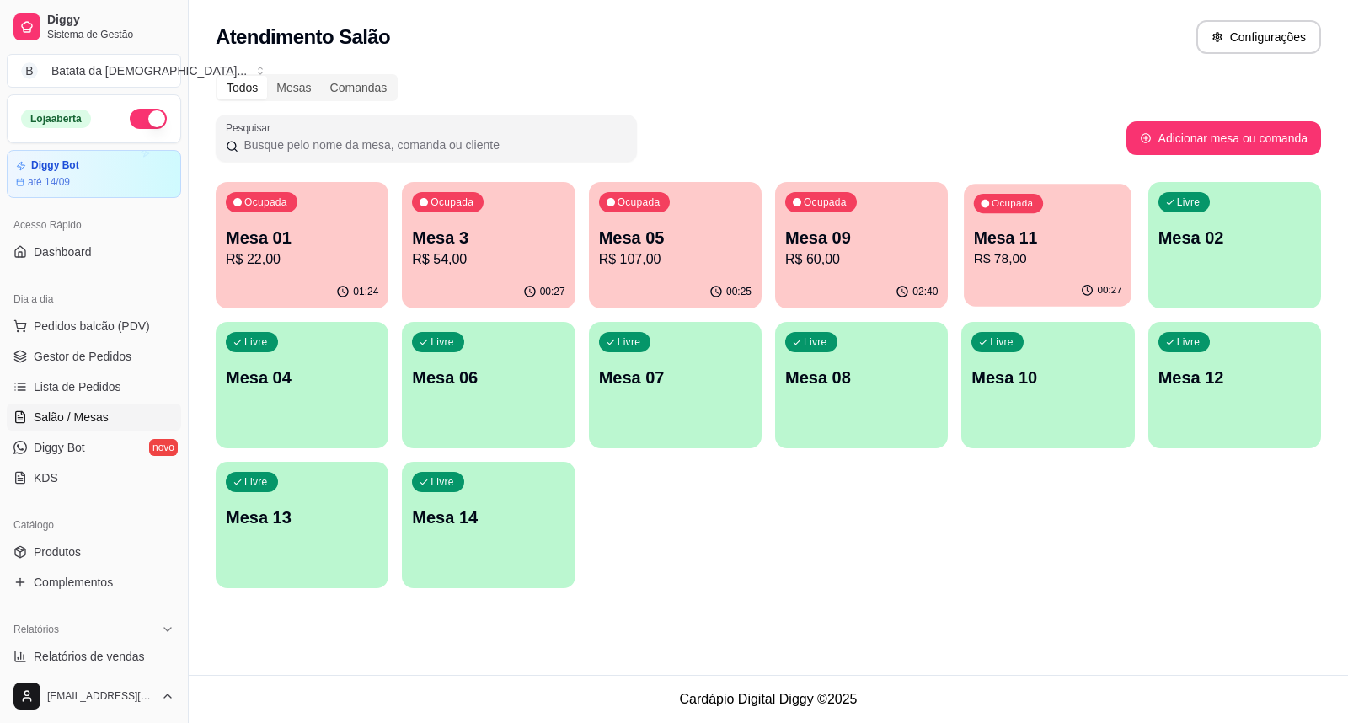
click at [1026, 263] on p "R$ 78,00" at bounding box center [1048, 258] width 148 height 19
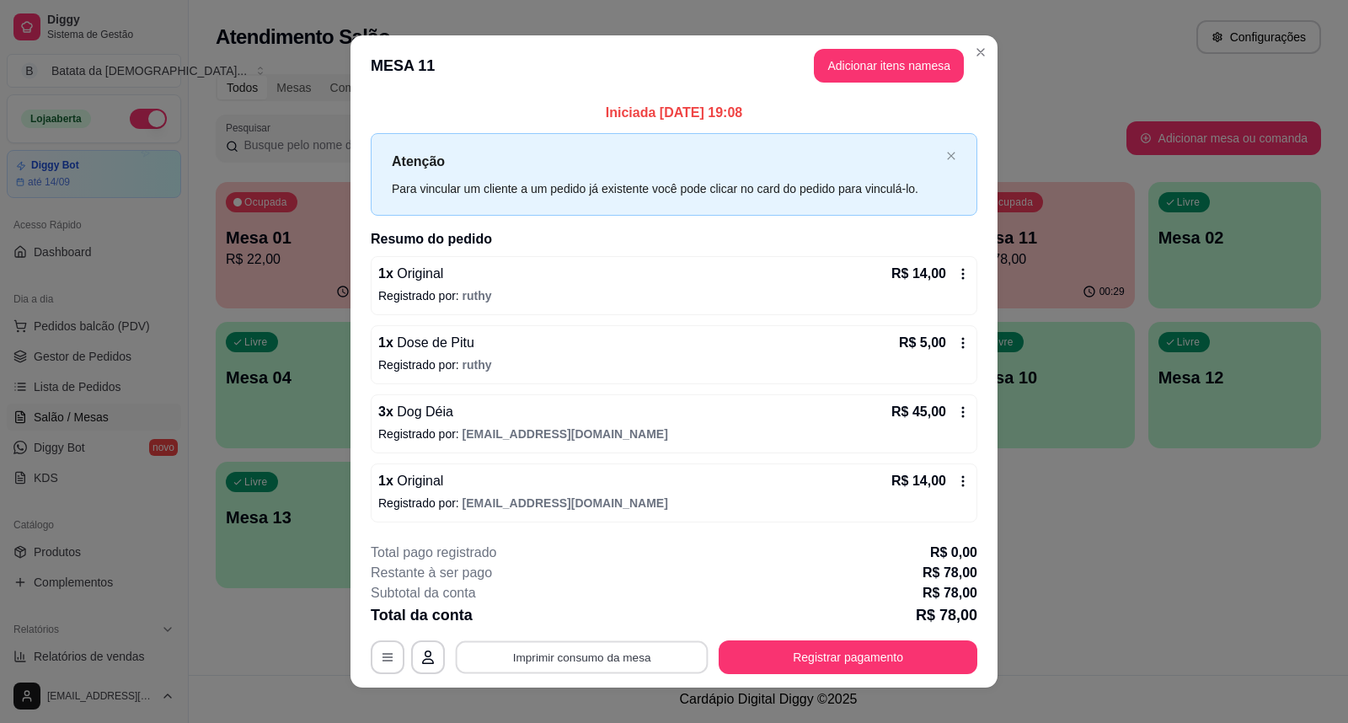
click at [584, 656] on button "Imprimir consumo da mesa" at bounding box center [582, 656] width 253 height 33
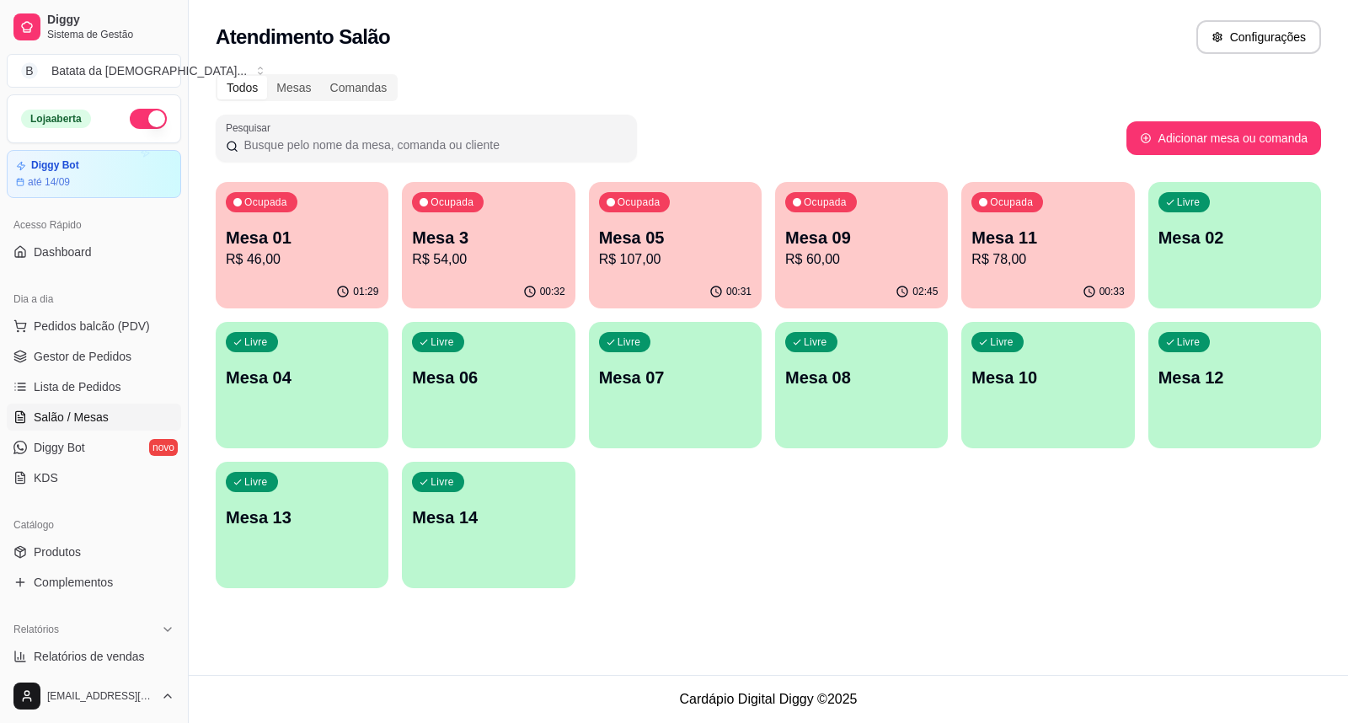
click at [1072, 237] on p "Mesa 11" at bounding box center [1048, 238] width 153 height 24
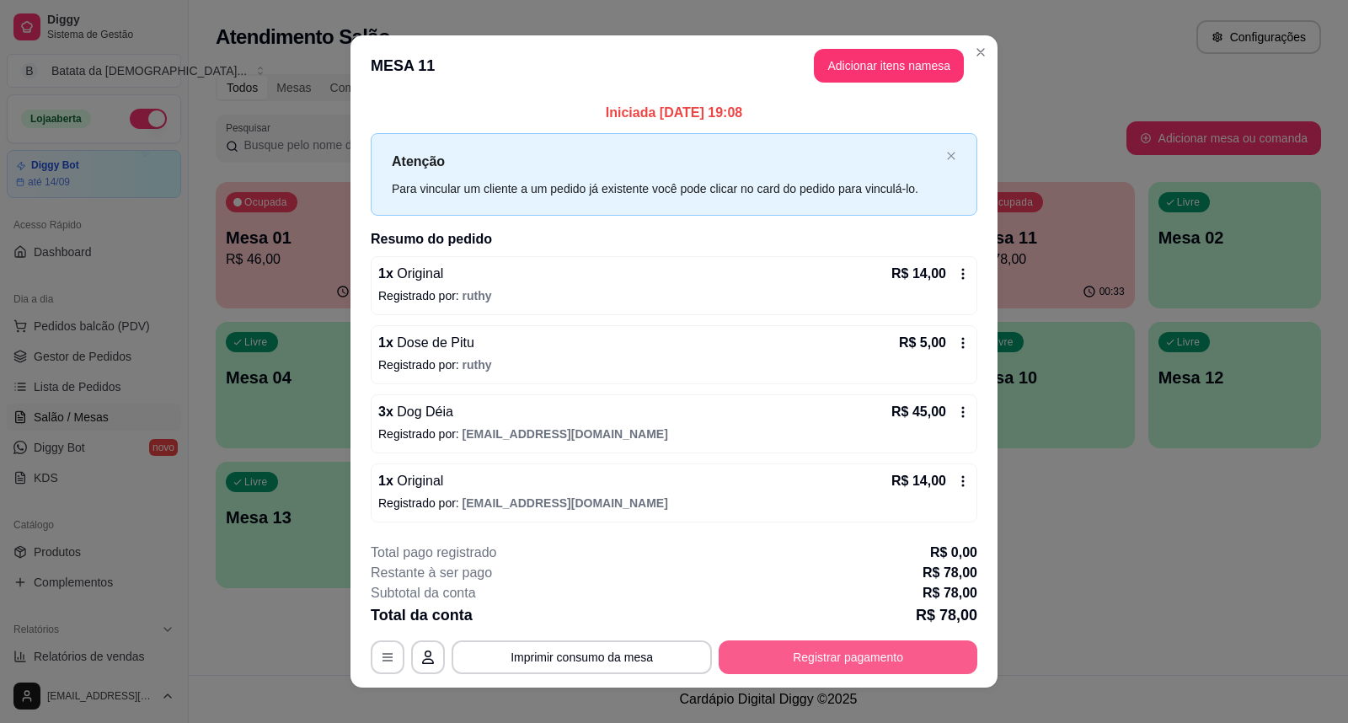
click at [841, 643] on button "Registrar pagamento" at bounding box center [848, 657] width 259 height 34
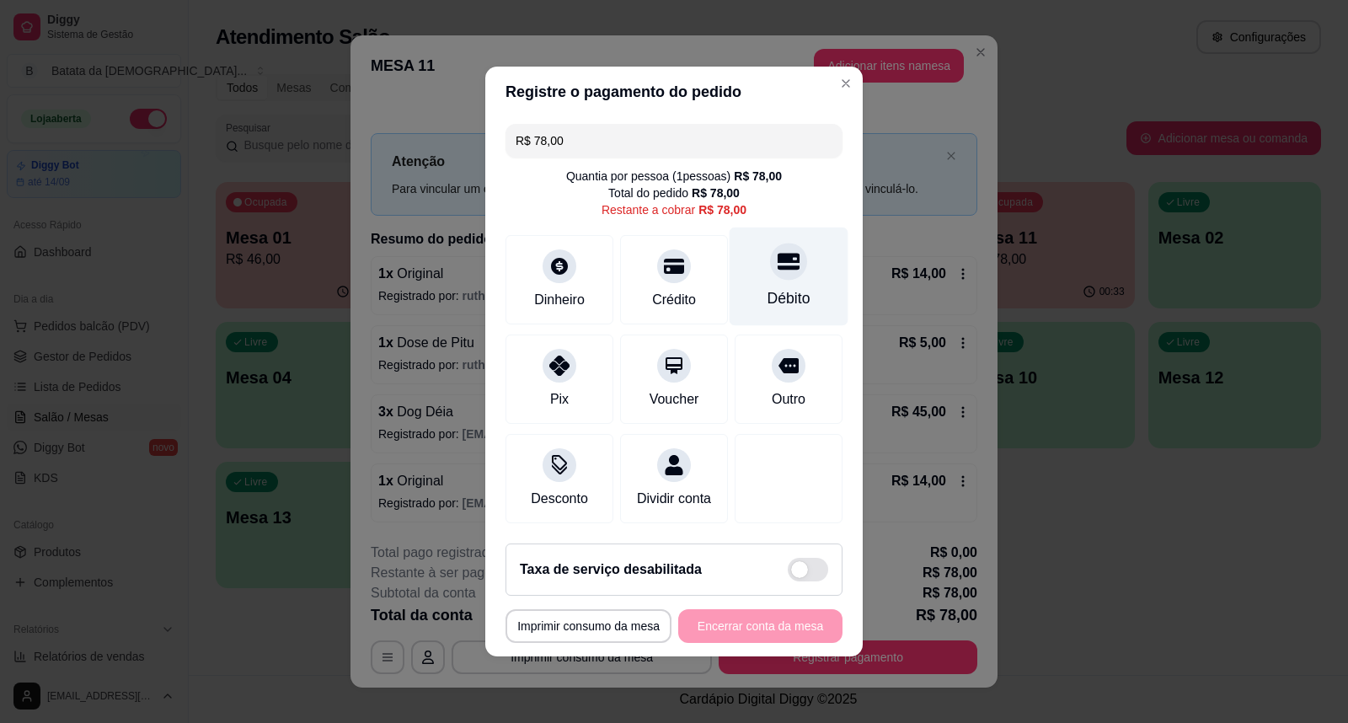
click at [796, 265] on div "Débito" at bounding box center [789, 277] width 119 height 99
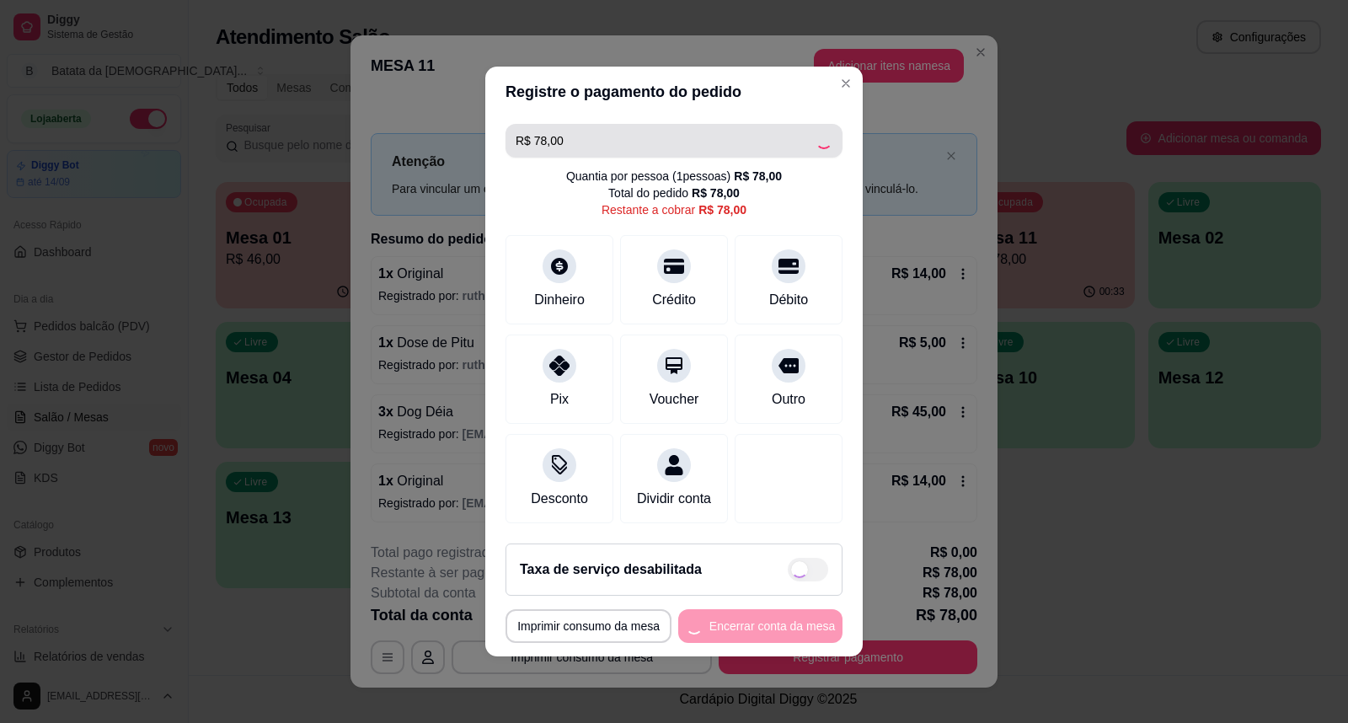
click at [681, 124] on input "R$ 78,00" at bounding box center [666, 141] width 300 height 34
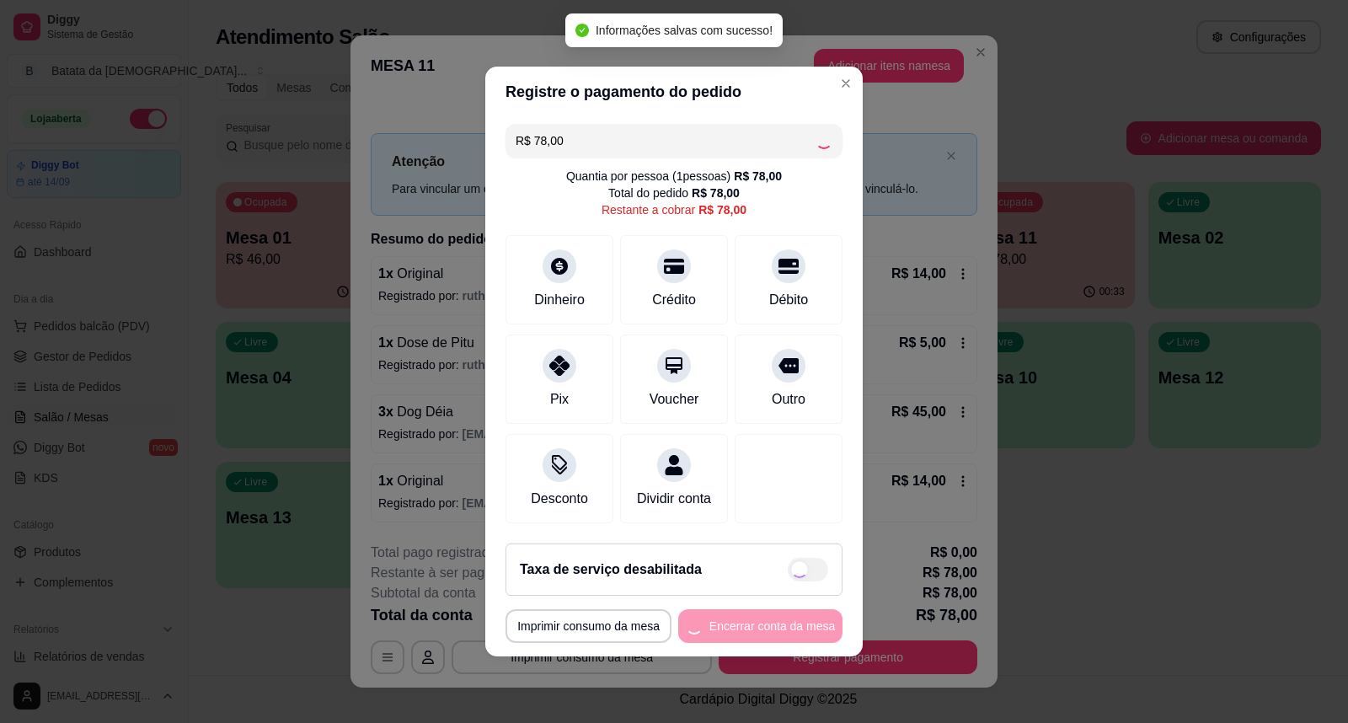
type input "R$ 0,00"
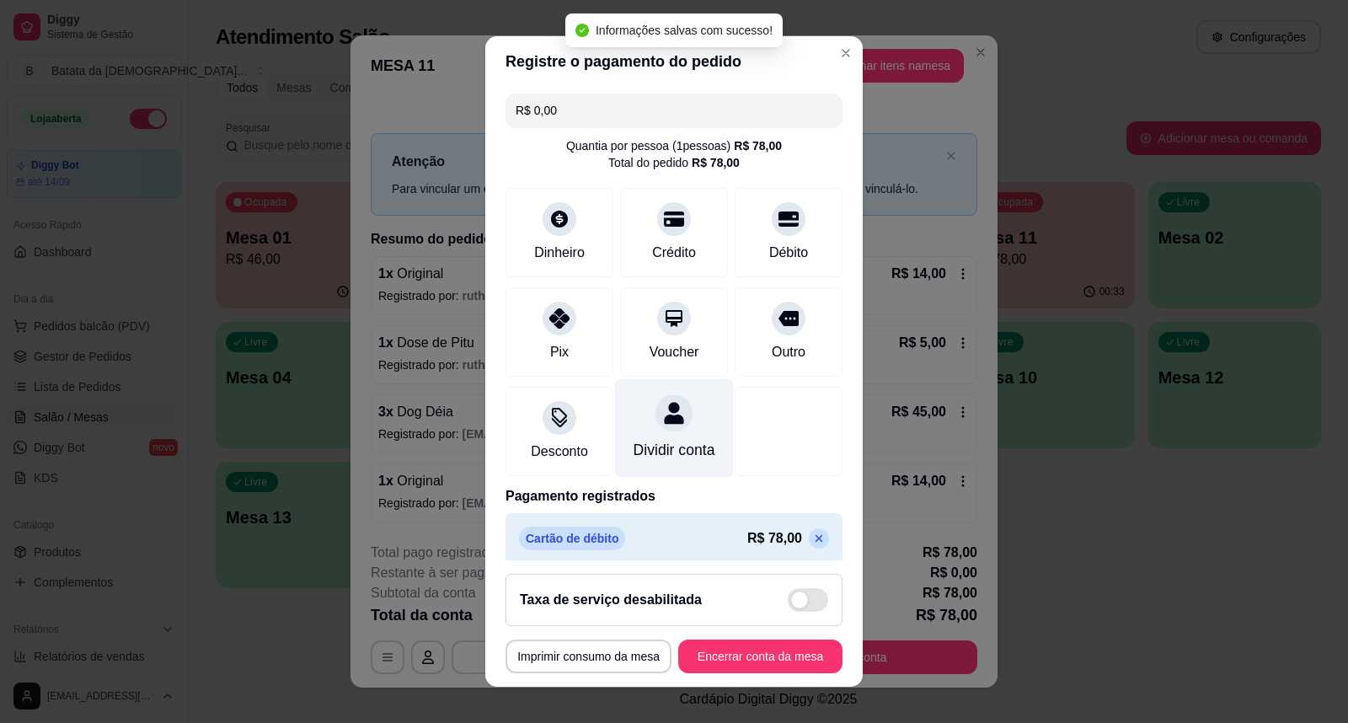
click at [634, 439] on div "Dividir conta" at bounding box center [675, 450] width 82 height 22
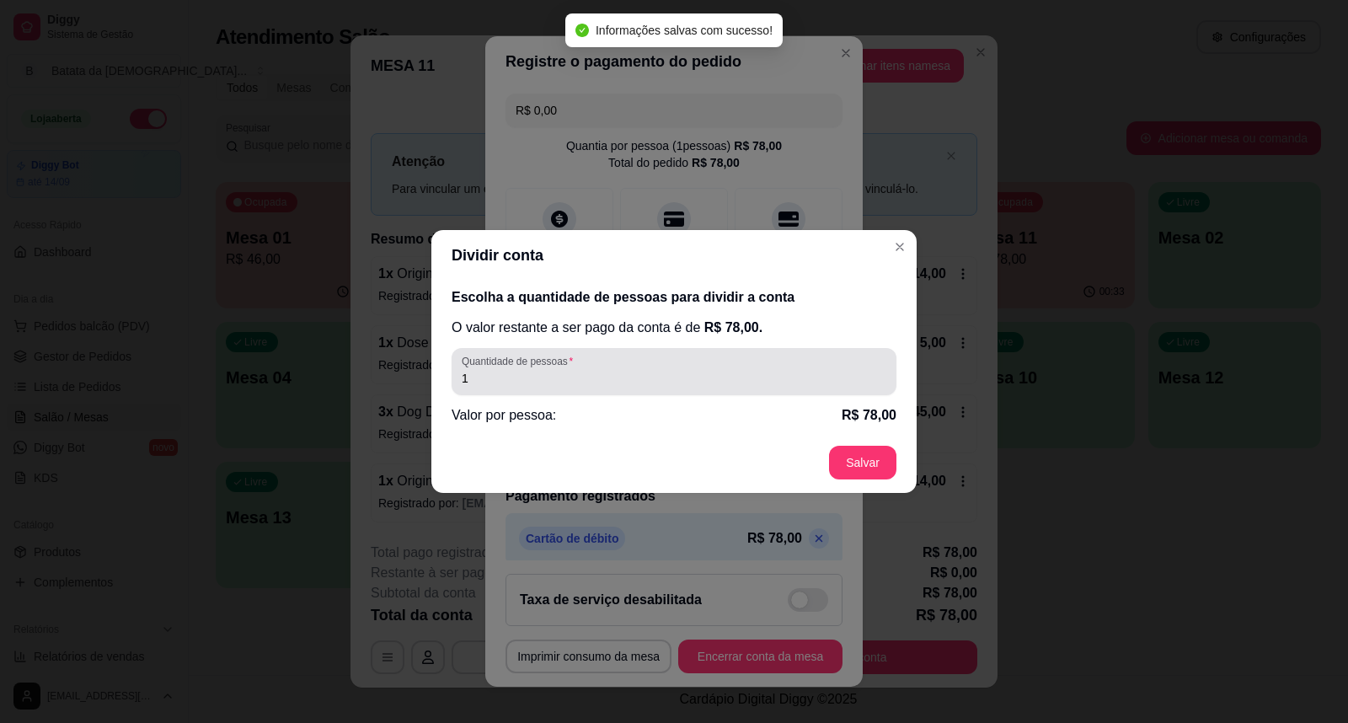
click at [747, 358] on div "1" at bounding box center [674, 372] width 425 height 34
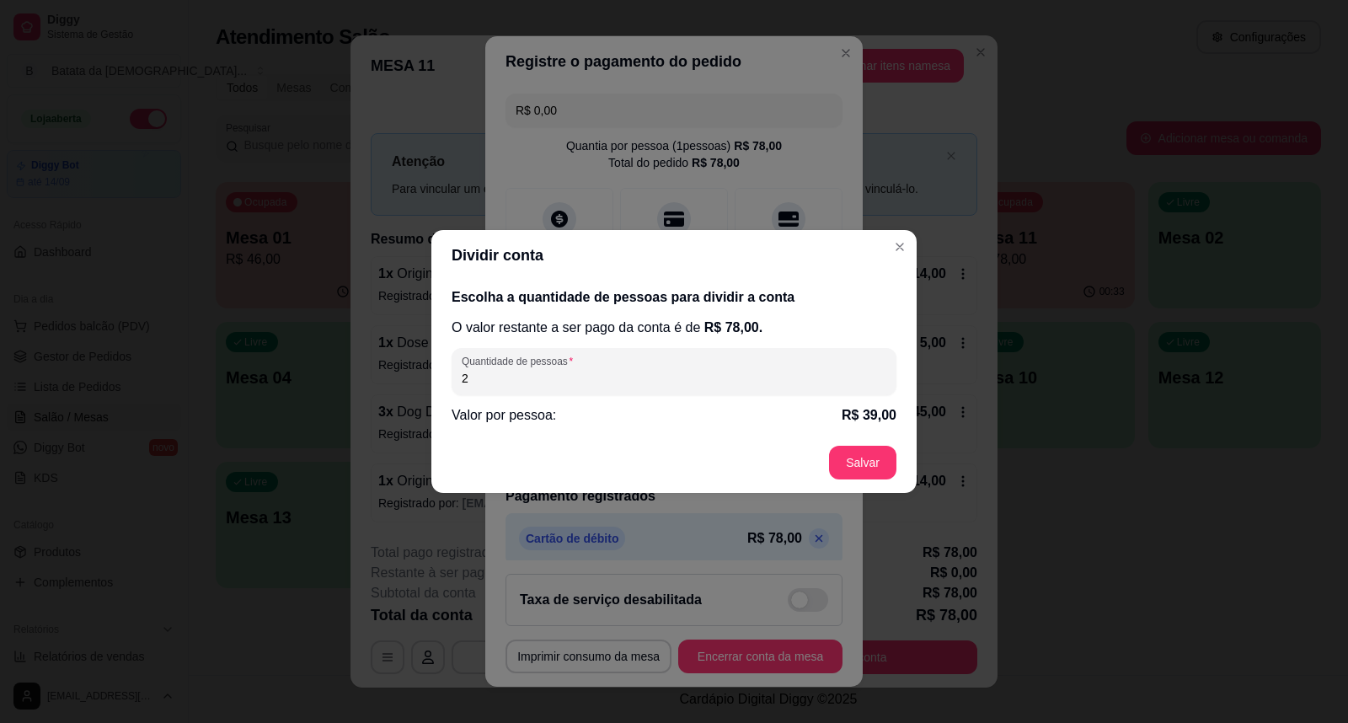
type input "2"
click at [861, 450] on footer "Salvar" at bounding box center [673, 462] width 485 height 61
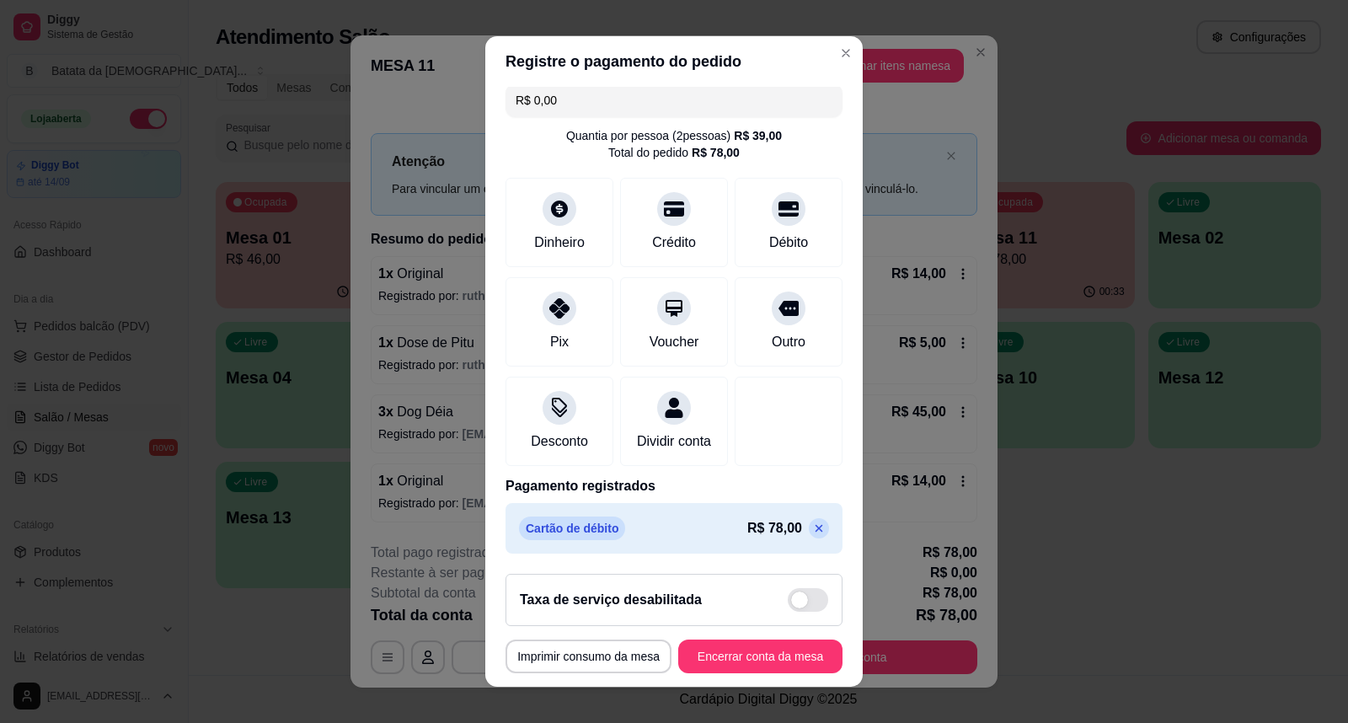
scroll to position [29, 0]
click at [809, 519] on p at bounding box center [819, 528] width 20 height 20
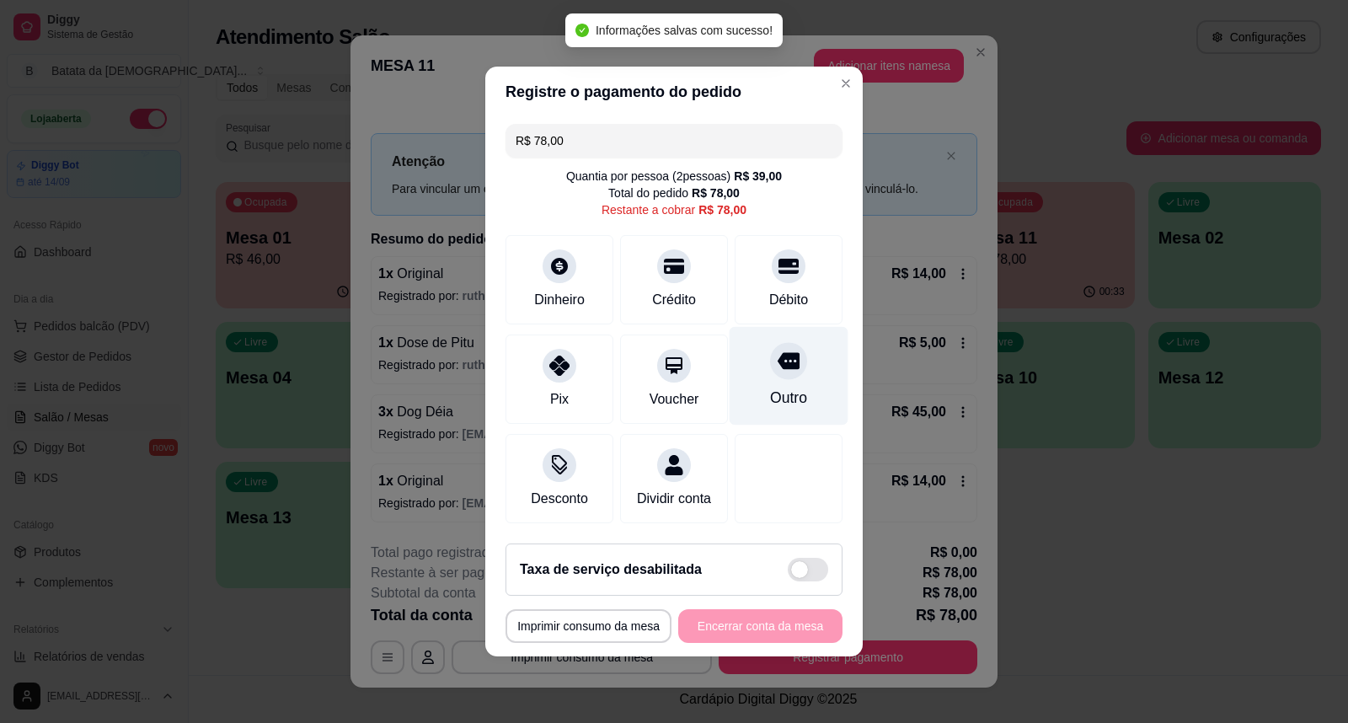
scroll to position [0, 0]
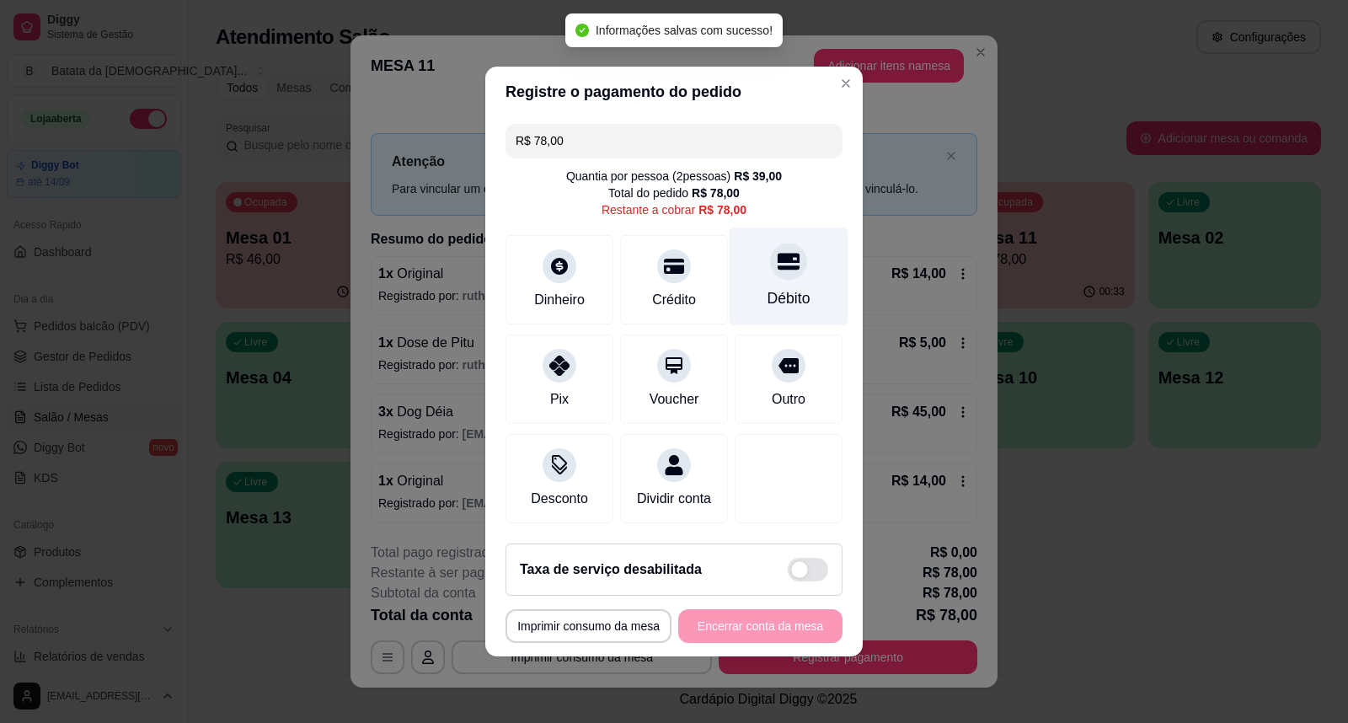
click at [778, 250] on icon at bounding box center [789, 261] width 22 height 22
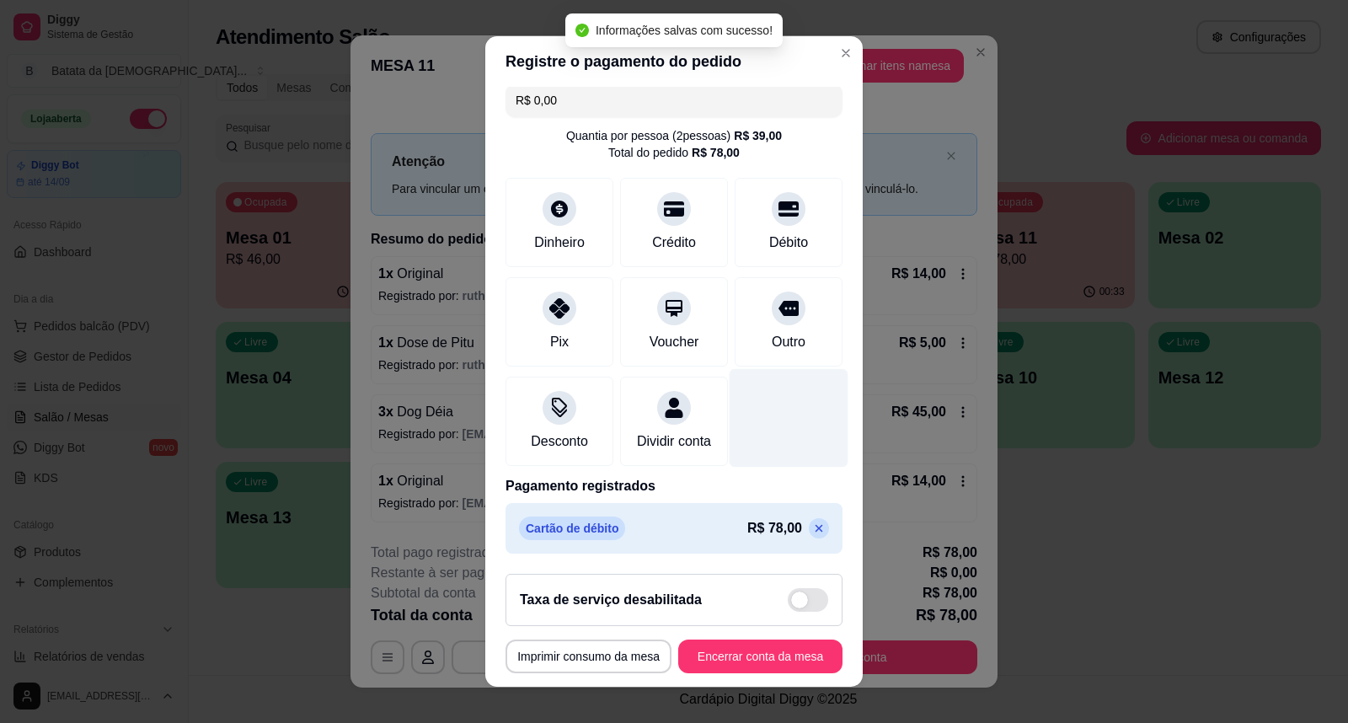
scroll to position [29, 0]
click at [812, 522] on icon at bounding box center [818, 528] width 13 height 13
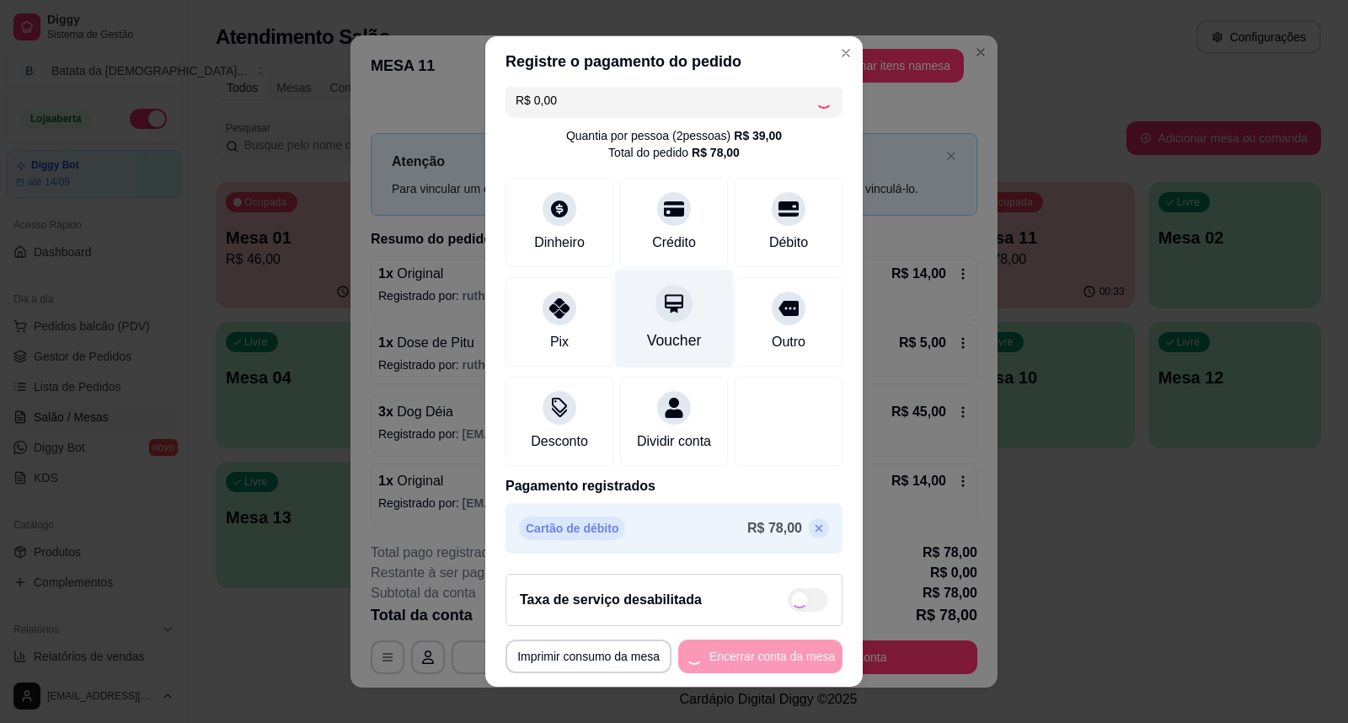
scroll to position [0, 0]
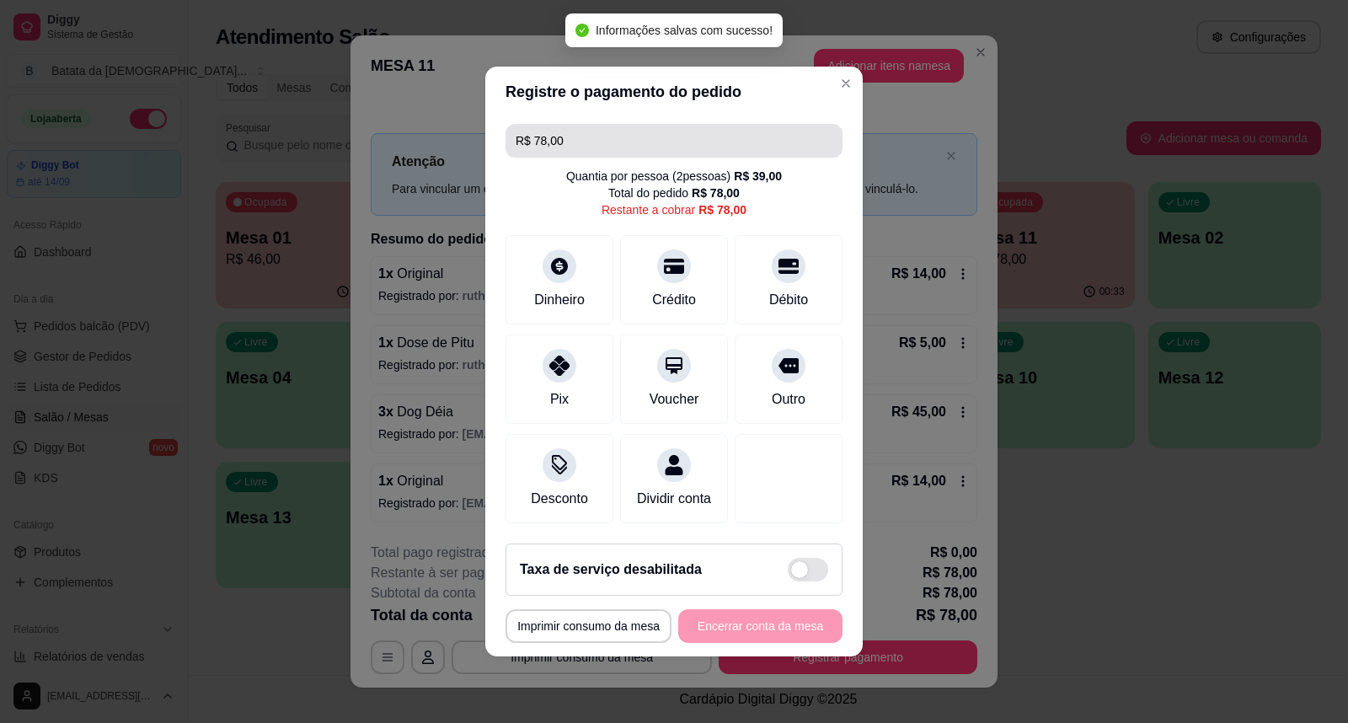
click at [658, 145] on input "R$ 78,00" at bounding box center [674, 141] width 317 height 34
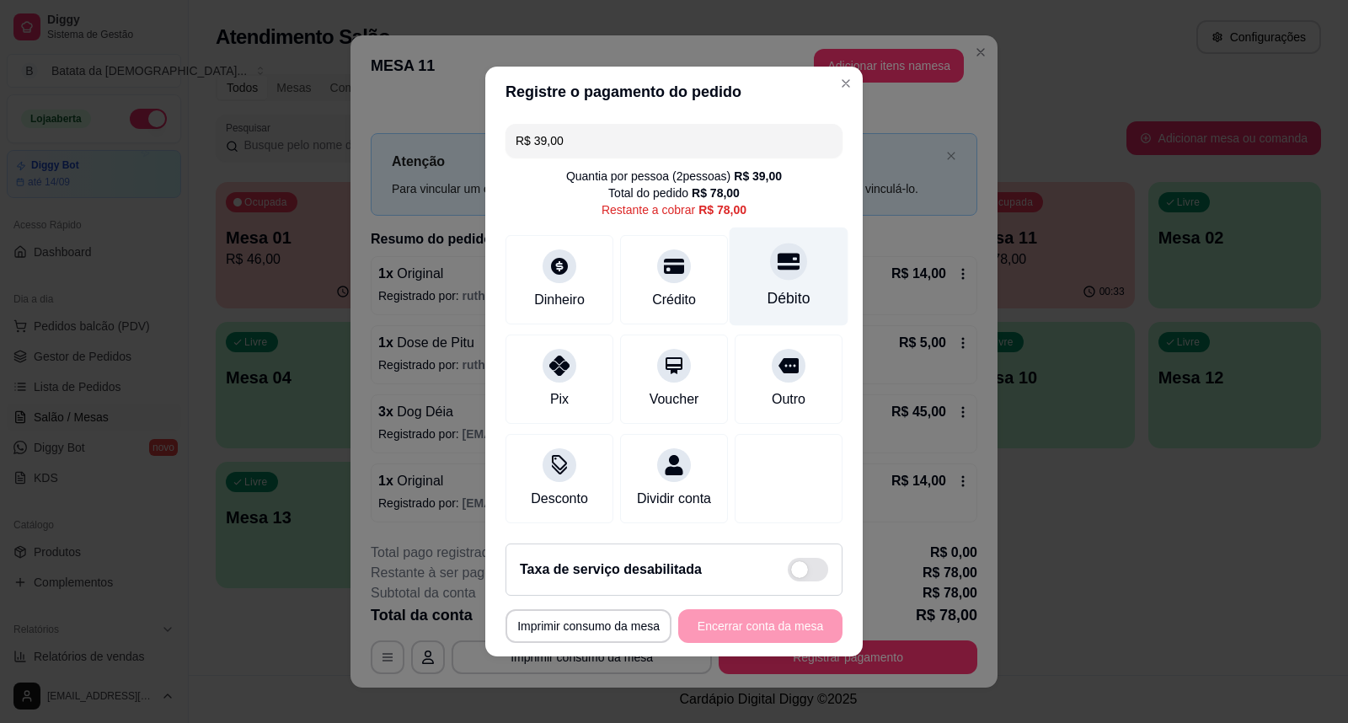
click at [754, 264] on div "Débito" at bounding box center [789, 277] width 119 height 99
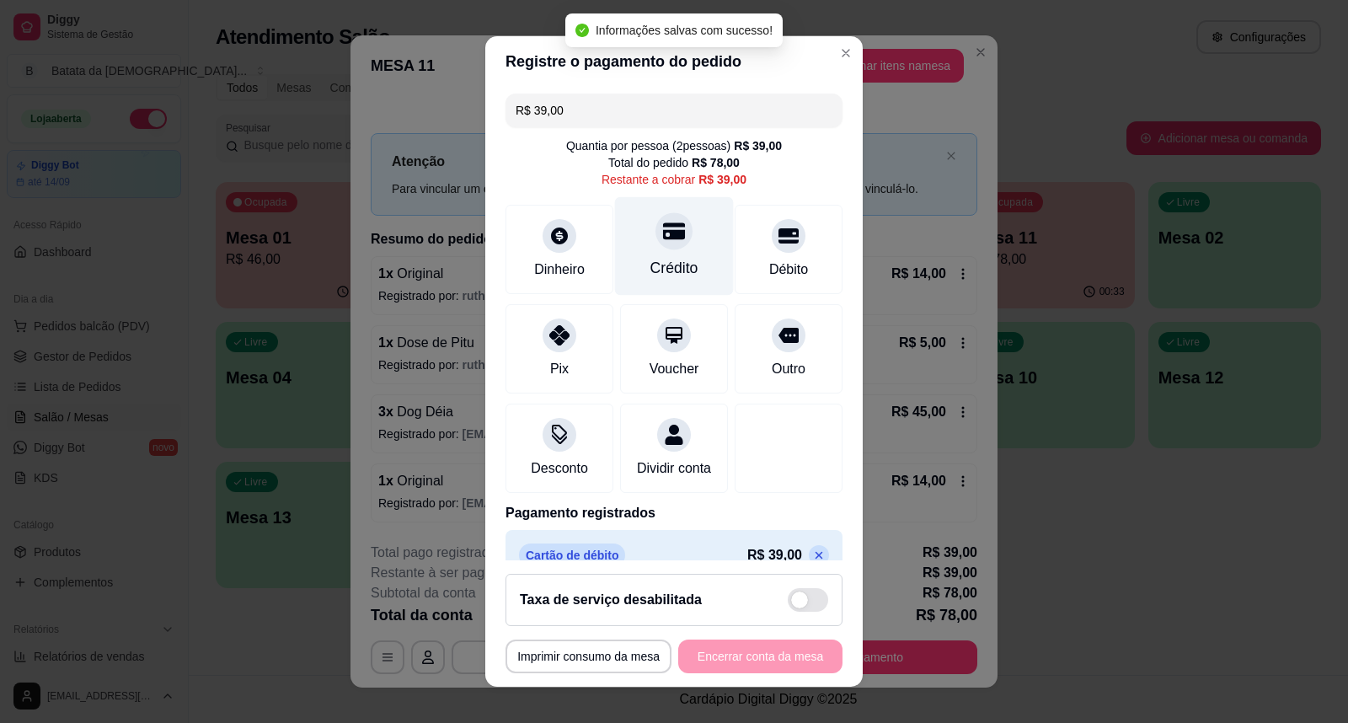
click at [643, 254] on div "Crédito" at bounding box center [674, 246] width 119 height 99
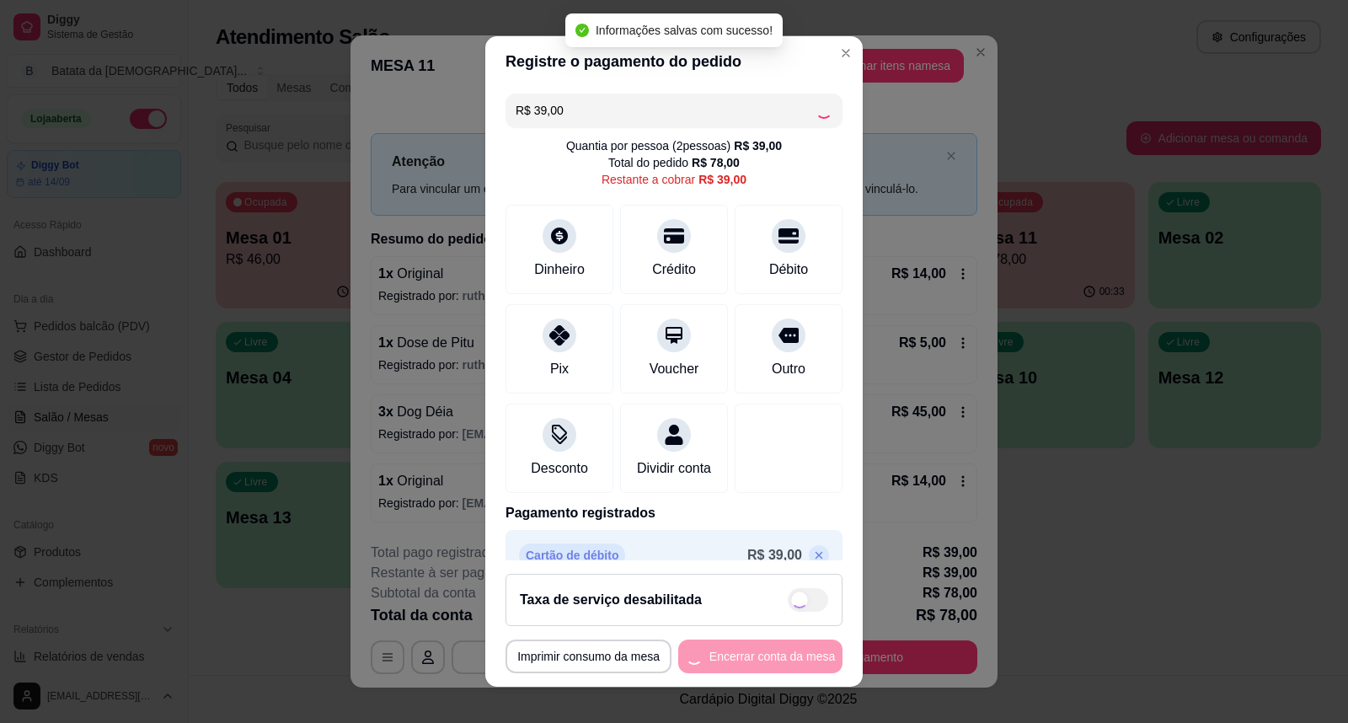
type input "R$ 0,00"
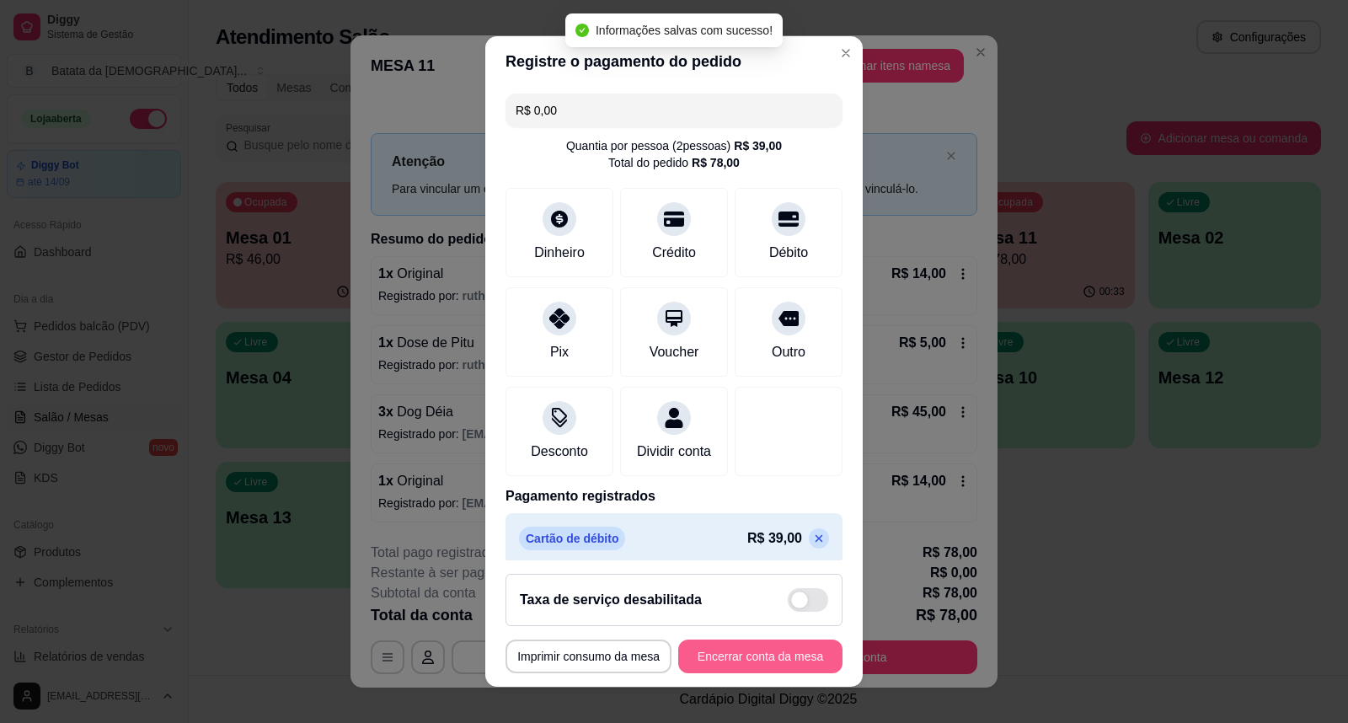
click at [763, 640] on button "Encerrar conta da mesa" at bounding box center [760, 657] width 164 height 34
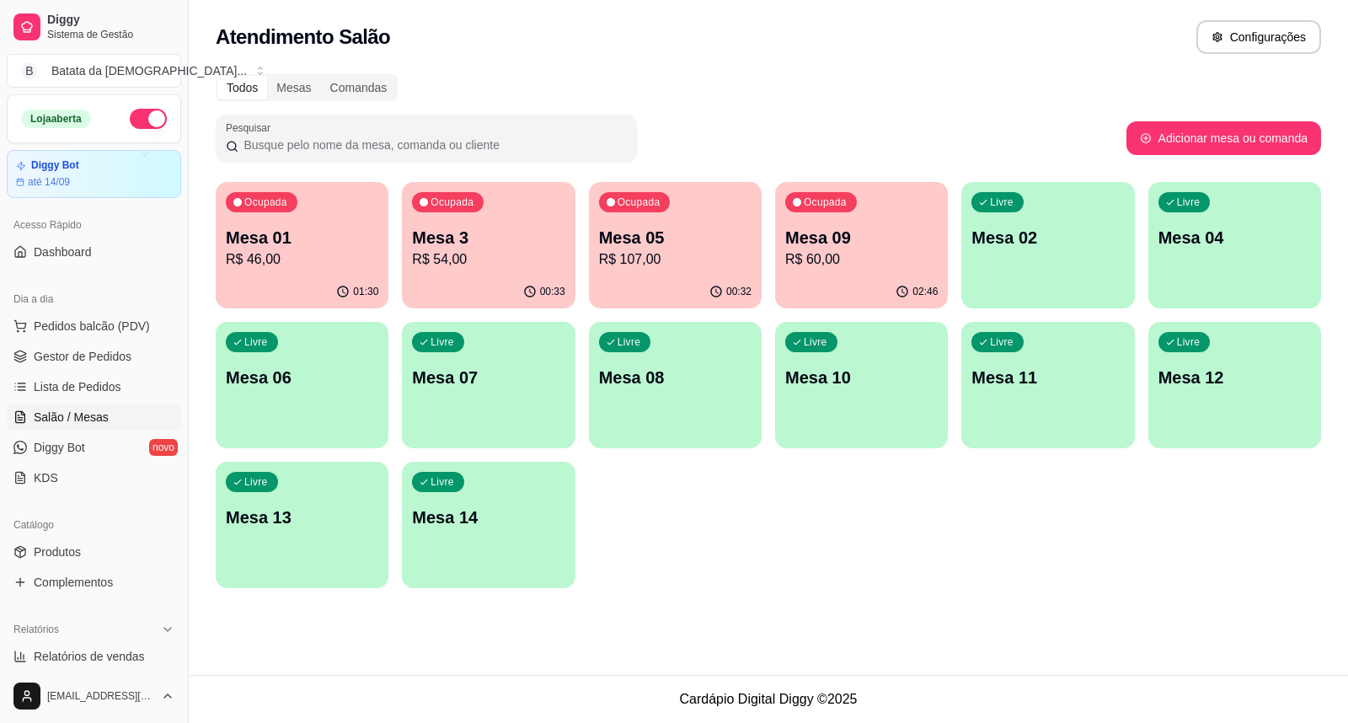
click at [519, 248] on div "Mesa 3 R$ 54,00" at bounding box center [488, 248] width 153 height 44
click at [143, 388] on link "Lista de Pedidos" at bounding box center [94, 386] width 174 height 27
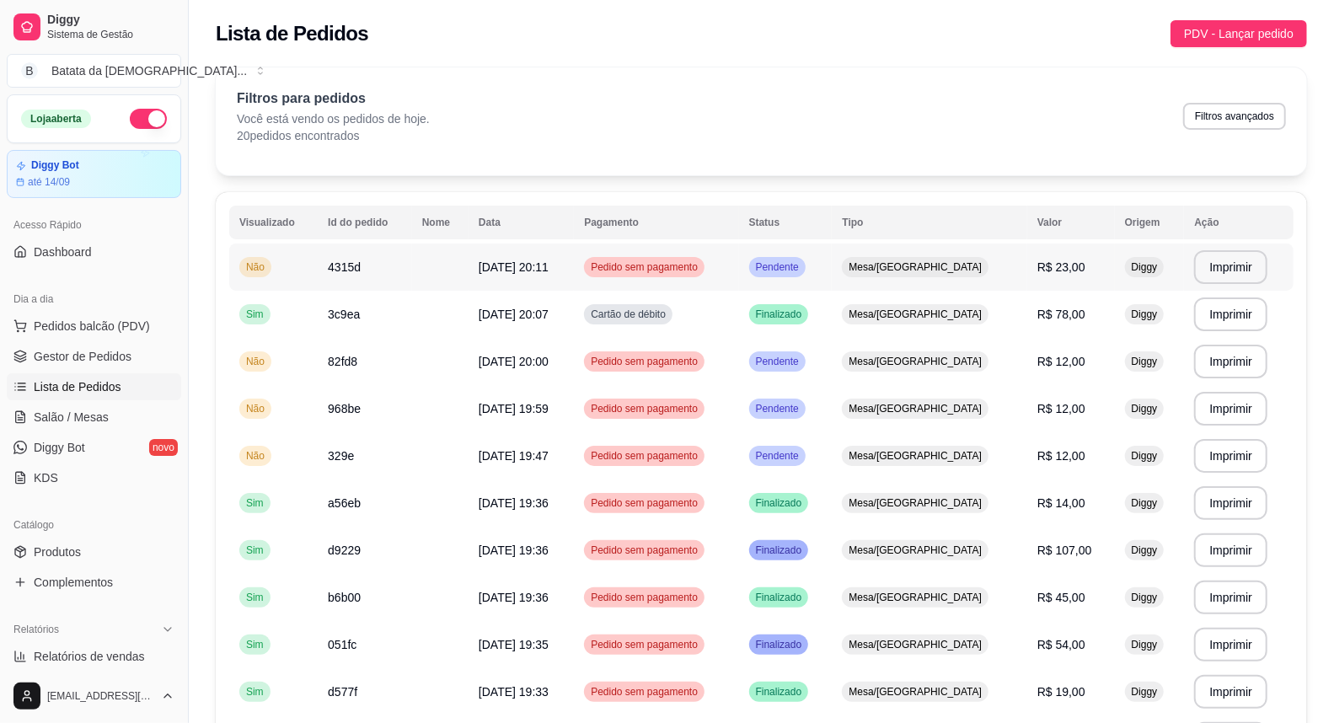
click at [802, 268] on span "Pendente" at bounding box center [778, 266] width 50 height 13
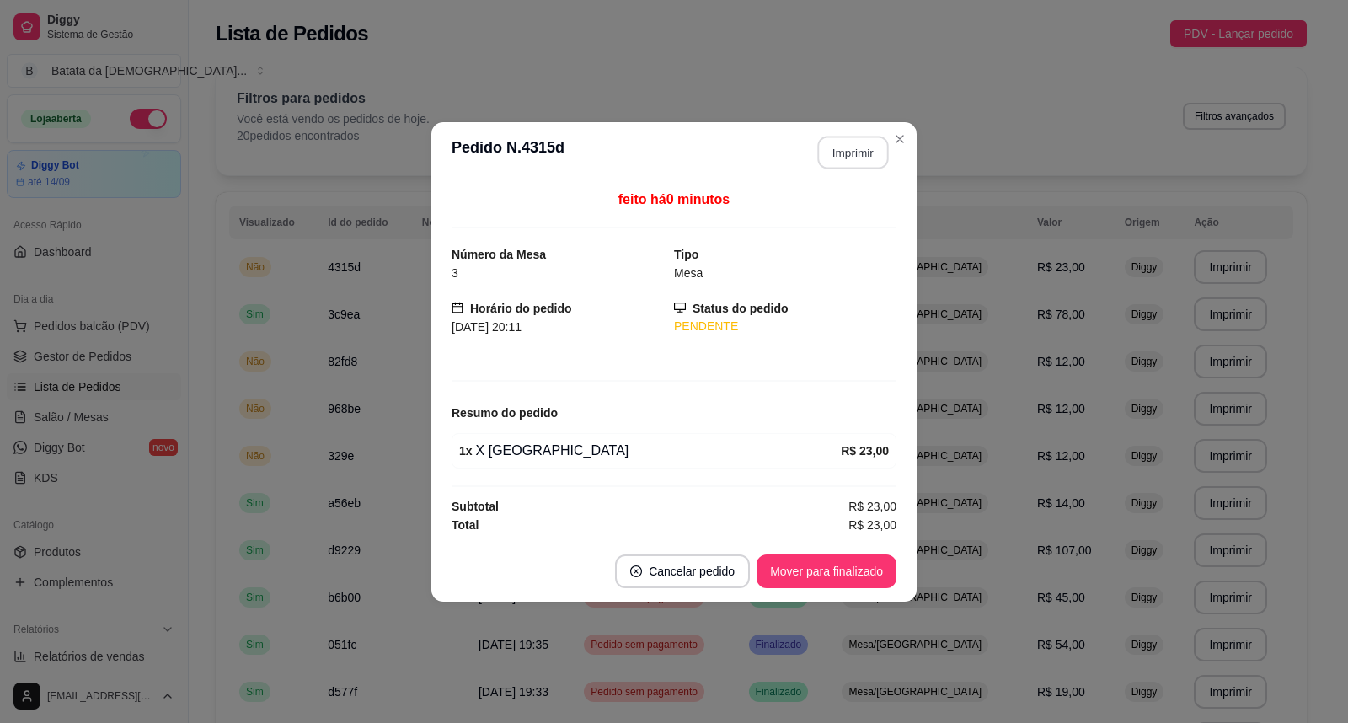
click at [845, 154] on button "Imprimir" at bounding box center [853, 152] width 71 height 33
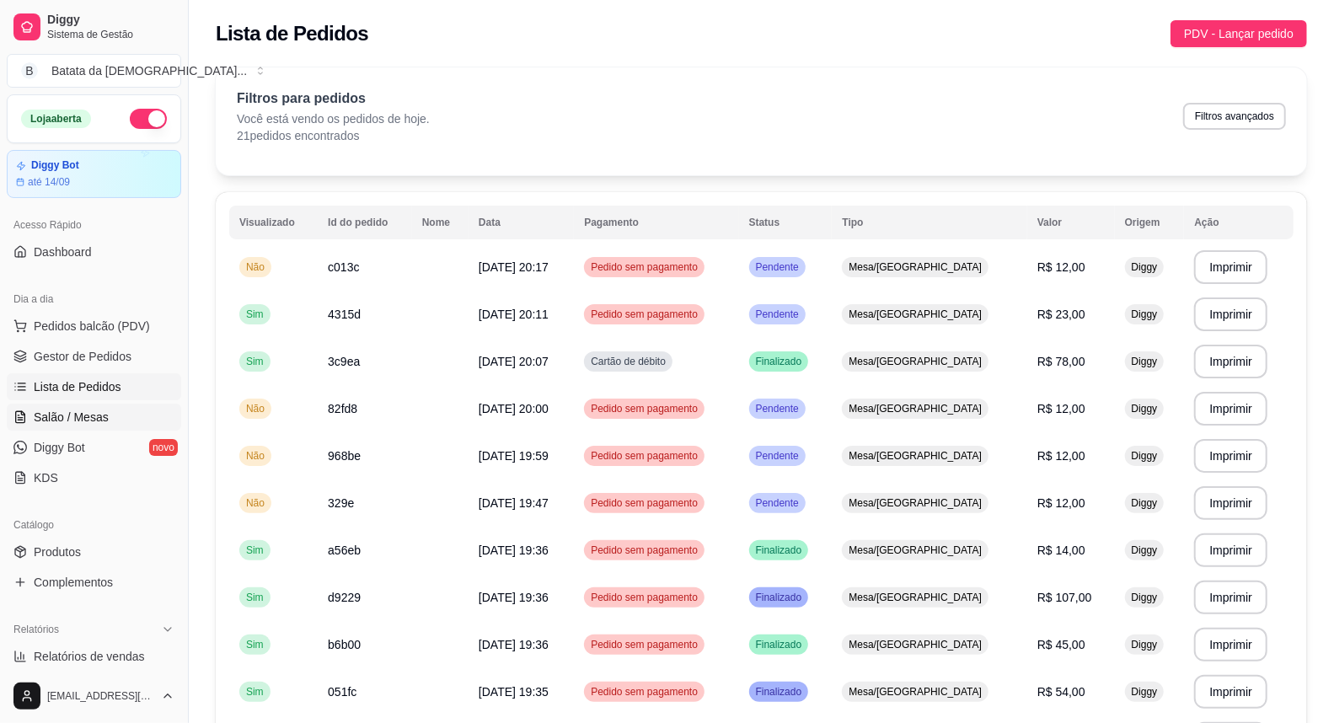
click at [91, 415] on span "Salão / Mesas" at bounding box center [71, 417] width 75 height 17
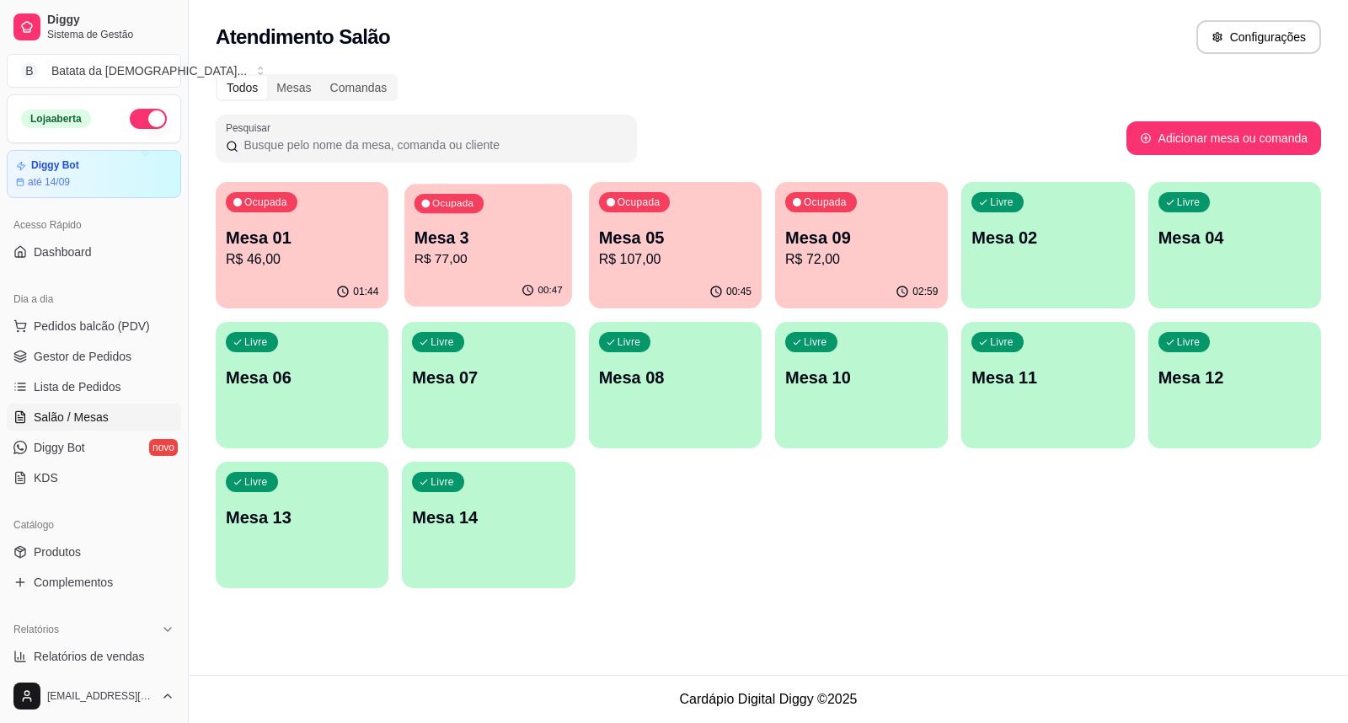
click at [536, 251] on p "R$ 77,00" at bounding box center [489, 258] width 148 height 19
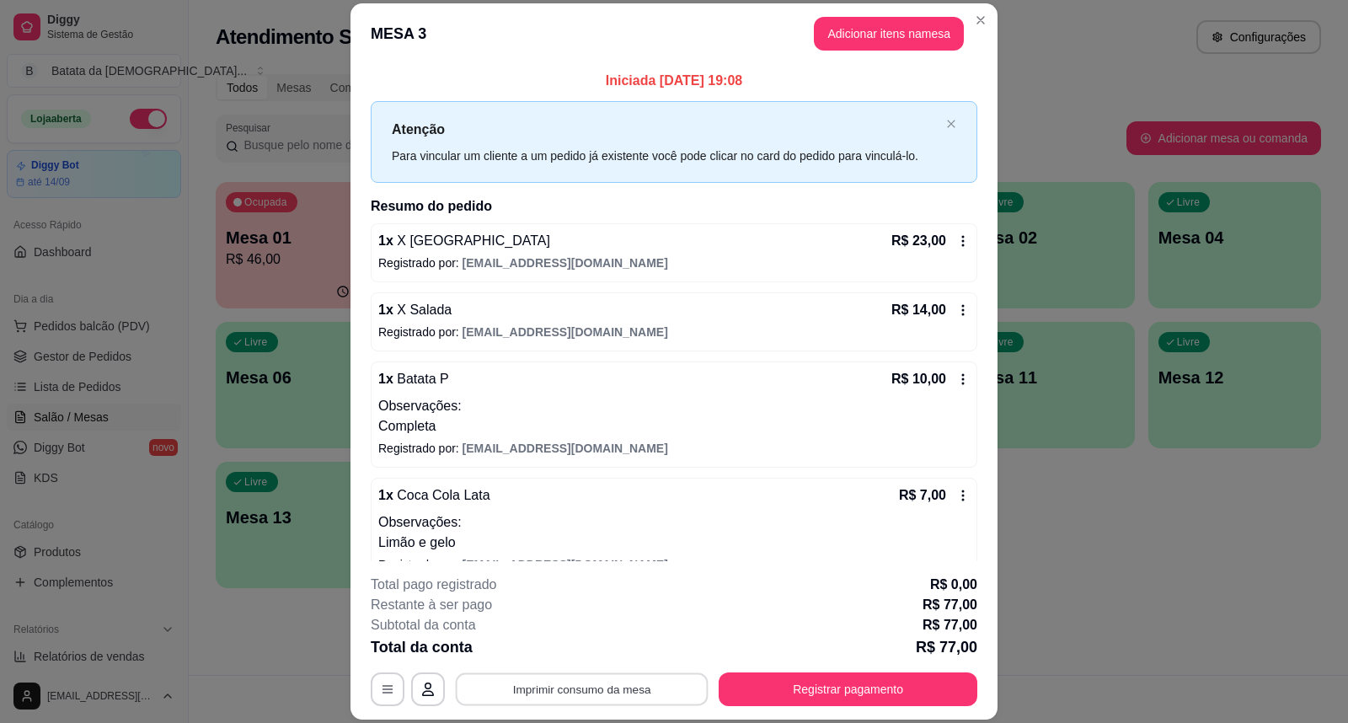
click at [576, 678] on button "Imprimir consumo da mesa" at bounding box center [582, 688] width 253 height 33
click at [761, 686] on button "Registrar pagamento" at bounding box center [848, 688] width 251 height 33
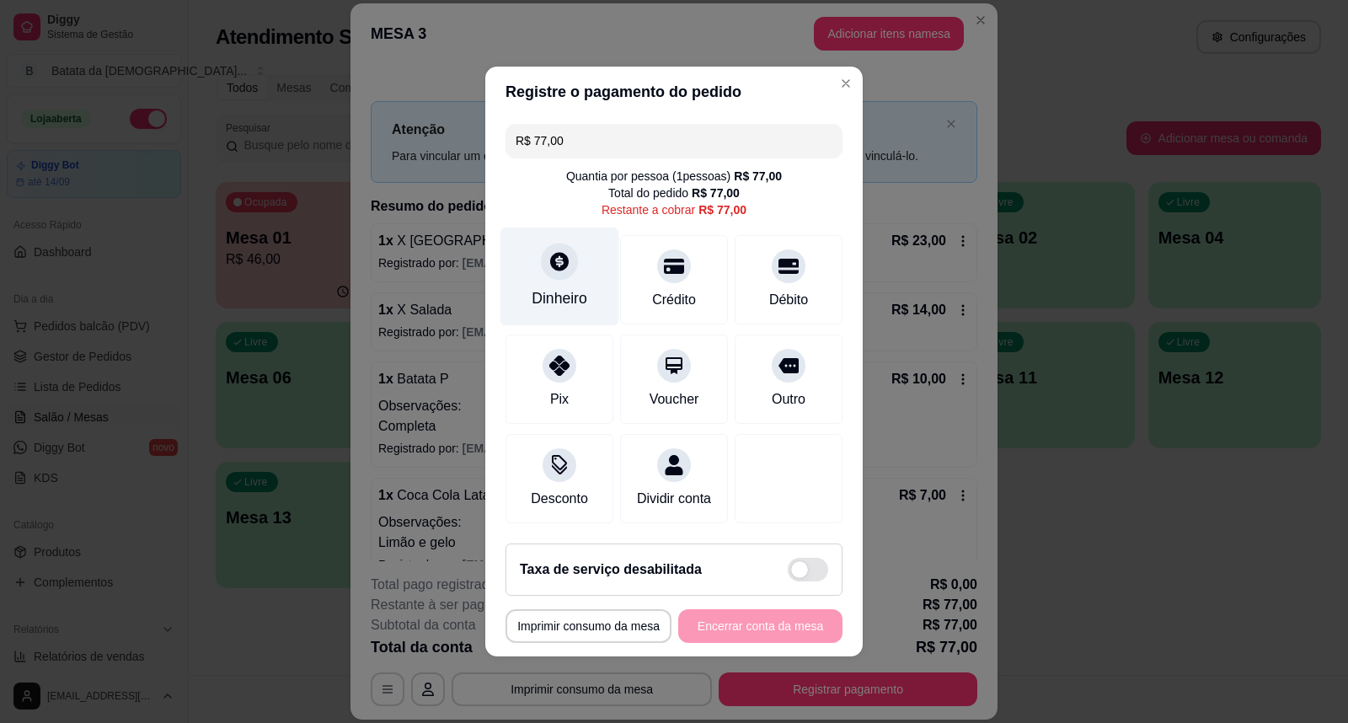
click at [565, 287] on div "Dinheiro" at bounding box center [560, 298] width 56 height 22
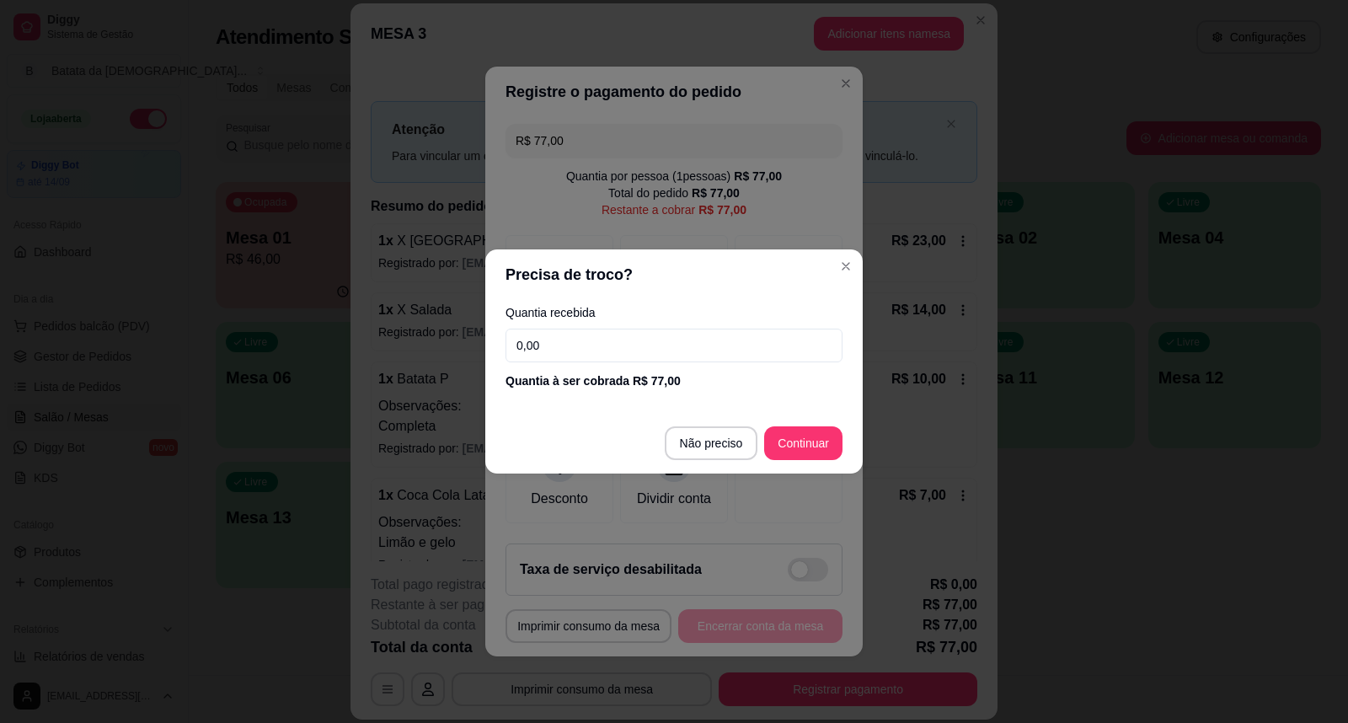
click at [598, 351] on input "0,00" at bounding box center [674, 346] width 337 height 34
type input "49,75"
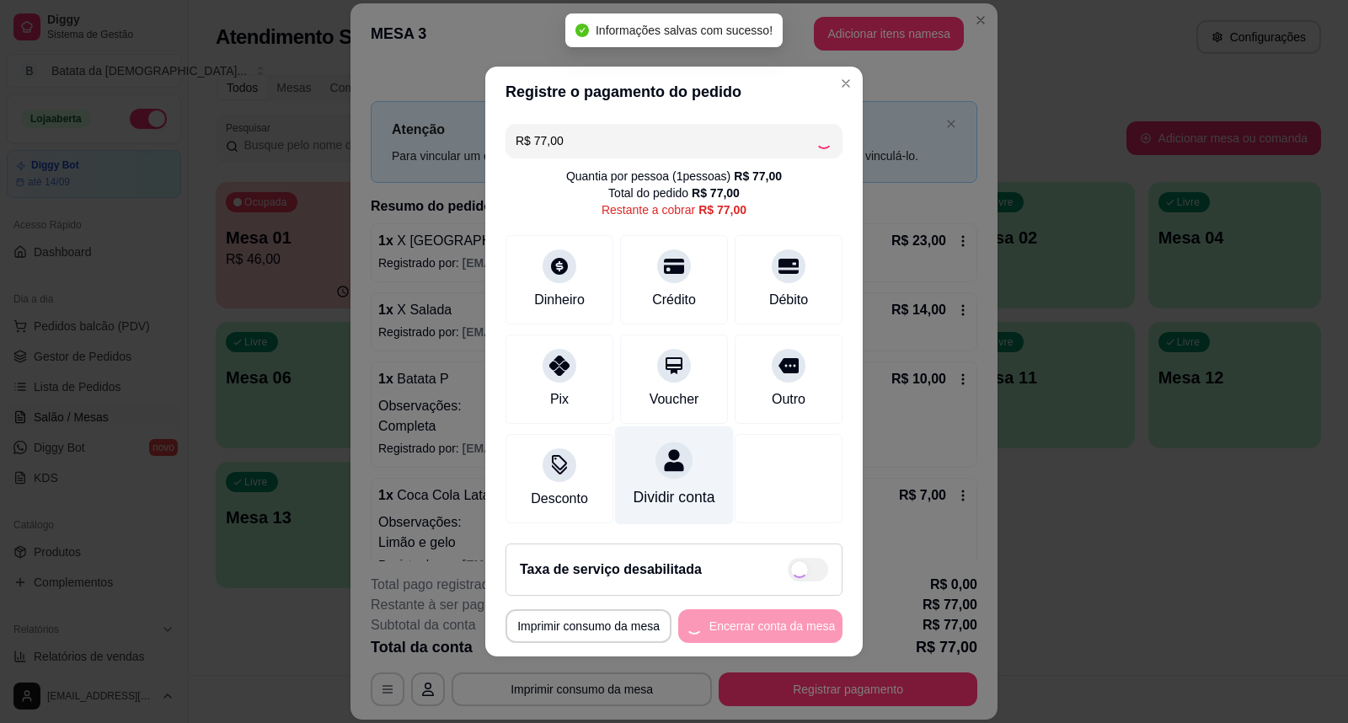
type input "R$ 0,00"
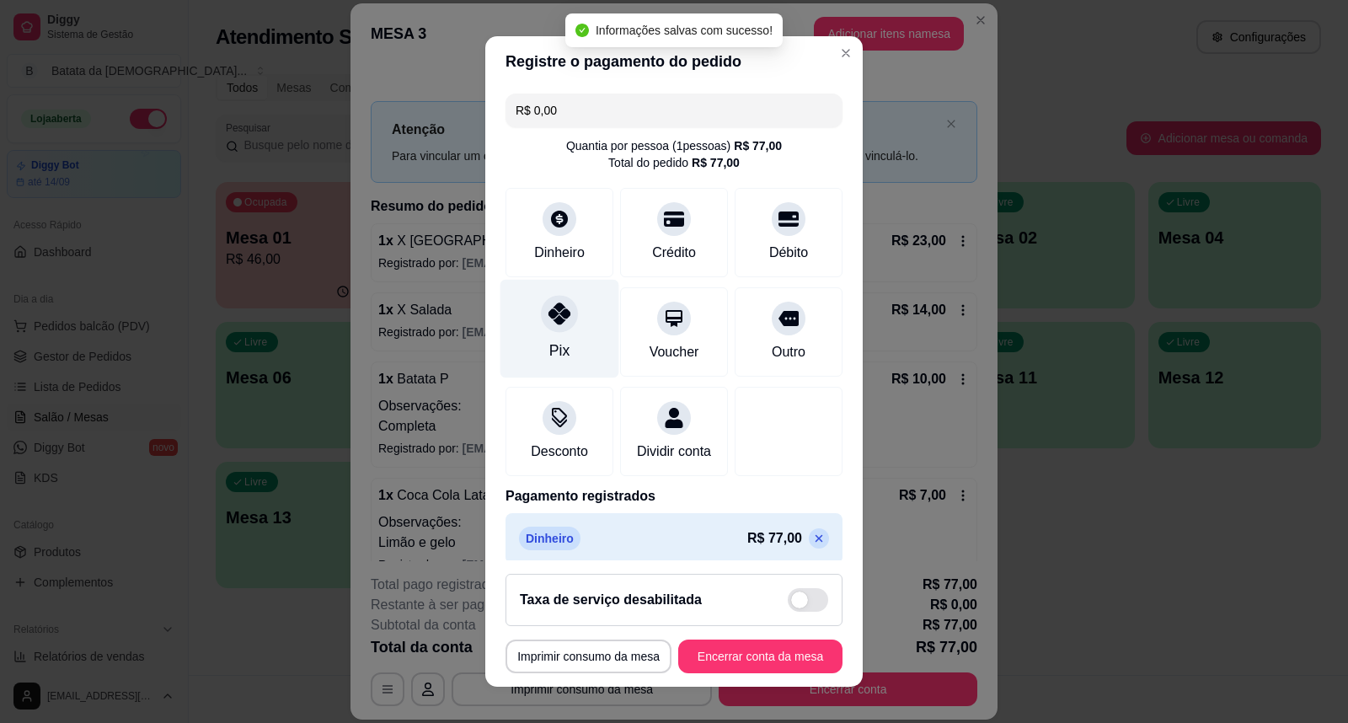
click at [549, 357] on div "Pix" at bounding box center [559, 351] width 20 height 22
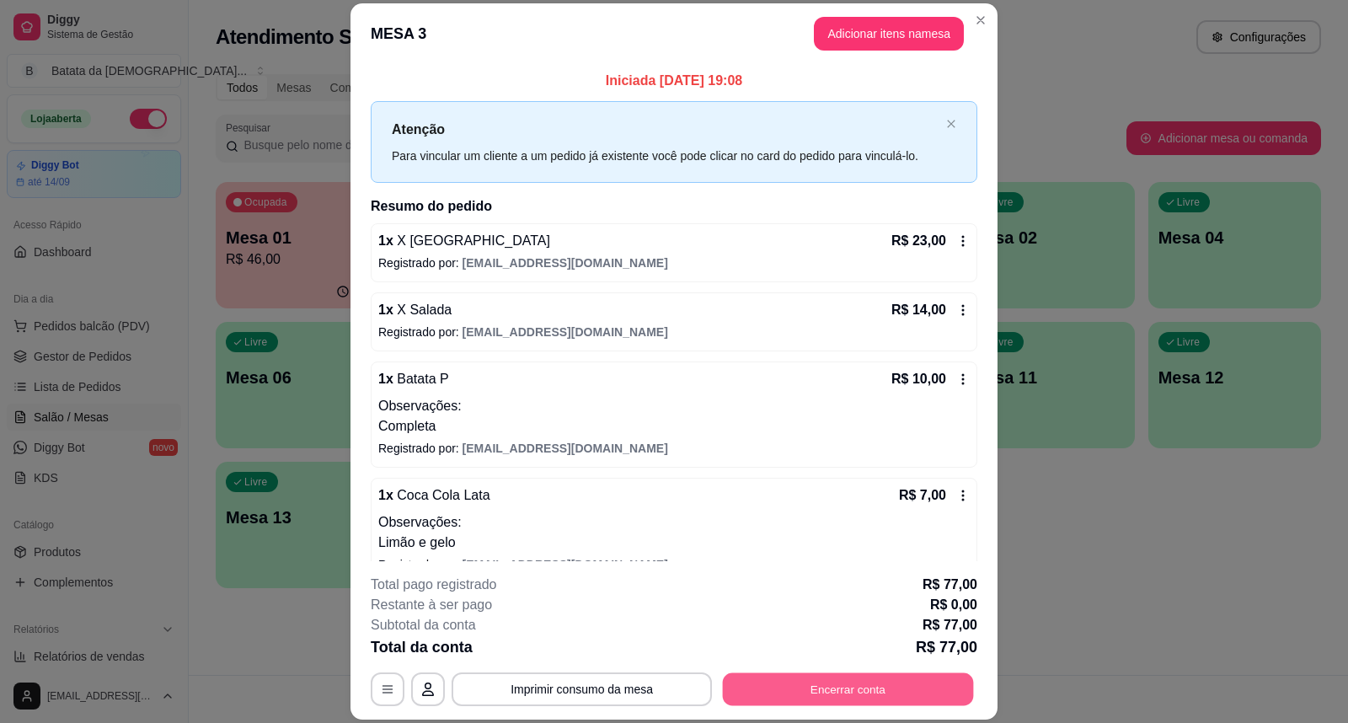
click at [777, 688] on button "Encerrar conta" at bounding box center [848, 688] width 251 height 33
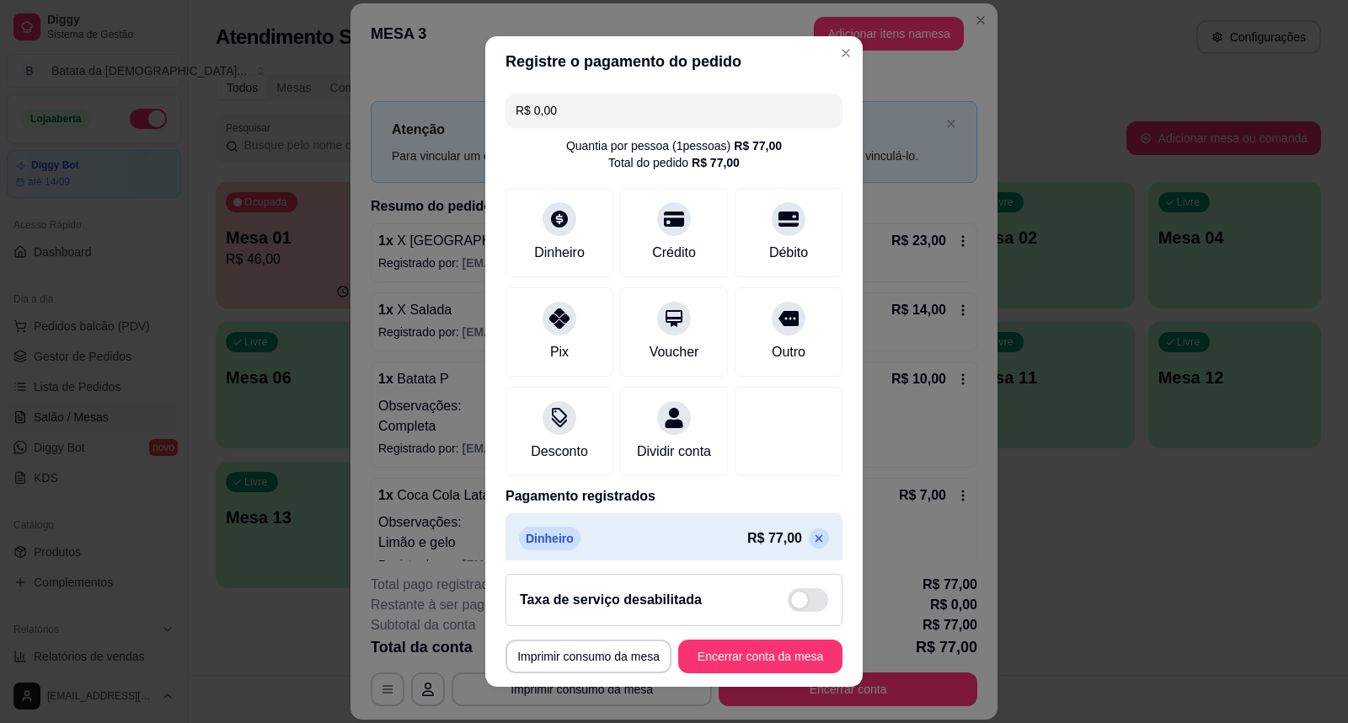
drag, startPoint x: 567, startPoint y: 104, endPoint x: 624, endPoint y: 150, distance: 72.5
click at [568, 104] on input "R$ 0,00" at bounding box center [674, 111] width 317 height 34
click at [664, 366] on div "Voucher" at bounding box center [674, 329] width 119 height 99
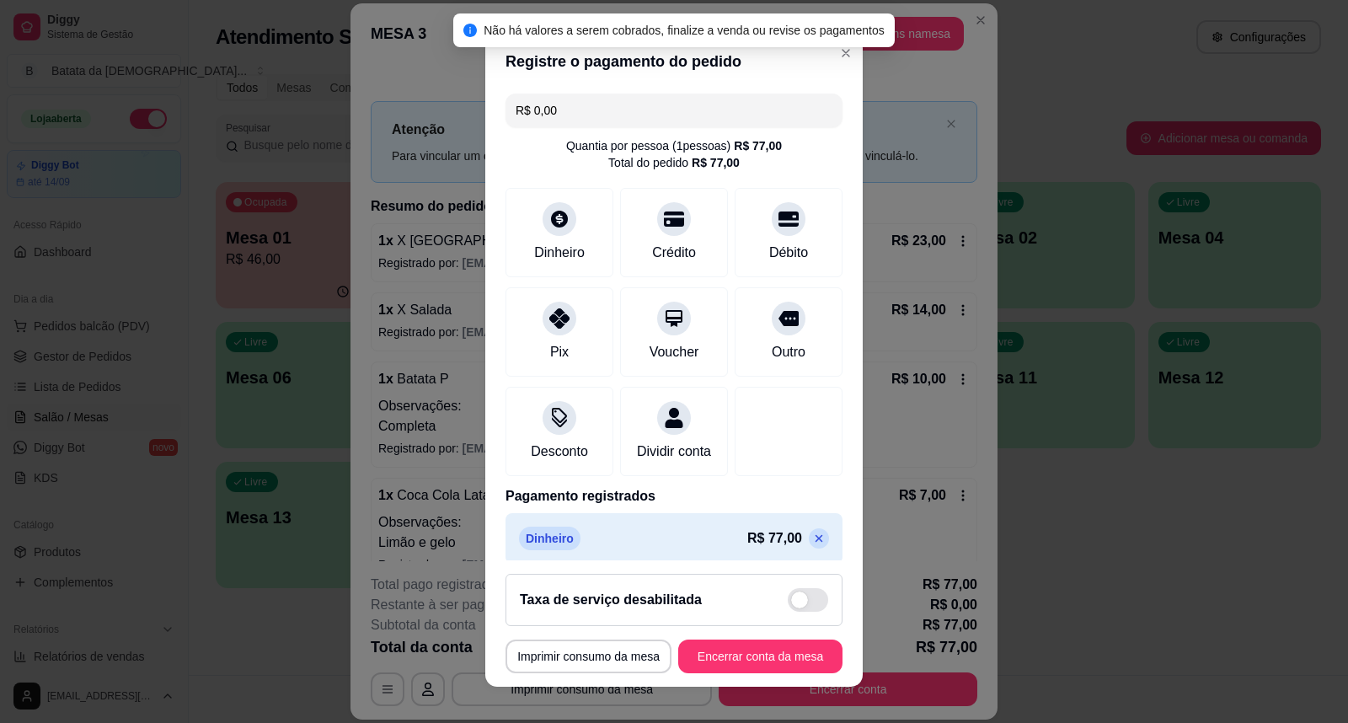
click at [694, 88] on div "R$ 0,00 Quantia por pessoa ( 1 pessoas) R$ 77,00 Total do pedido R$ 77,00 Dinhe…" at bounding box center [674, 324] width 378 height 474
click at [685, 103] on input "R$ 0,00" at bounding box center [674, 111] width 317 height 34
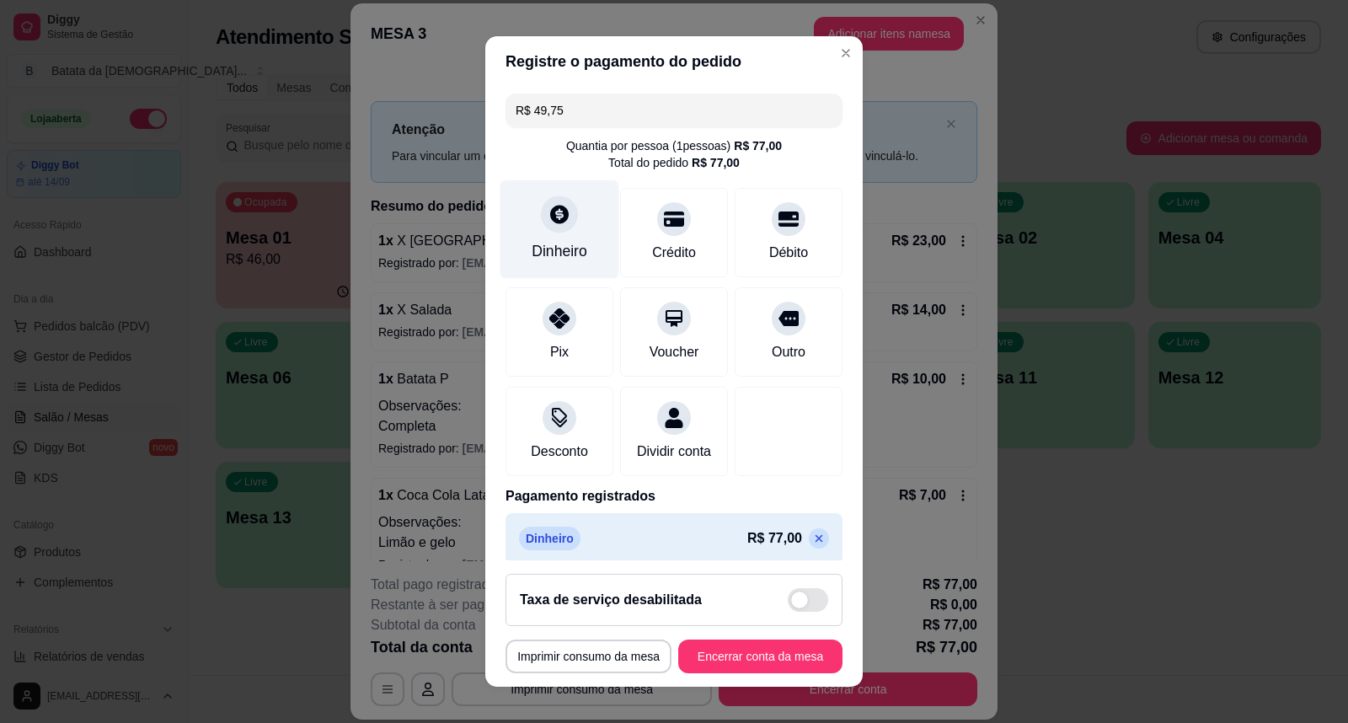
click at [549, 233] on div "Dinheiro" at bounding box center [560, 229] width 119 height 99
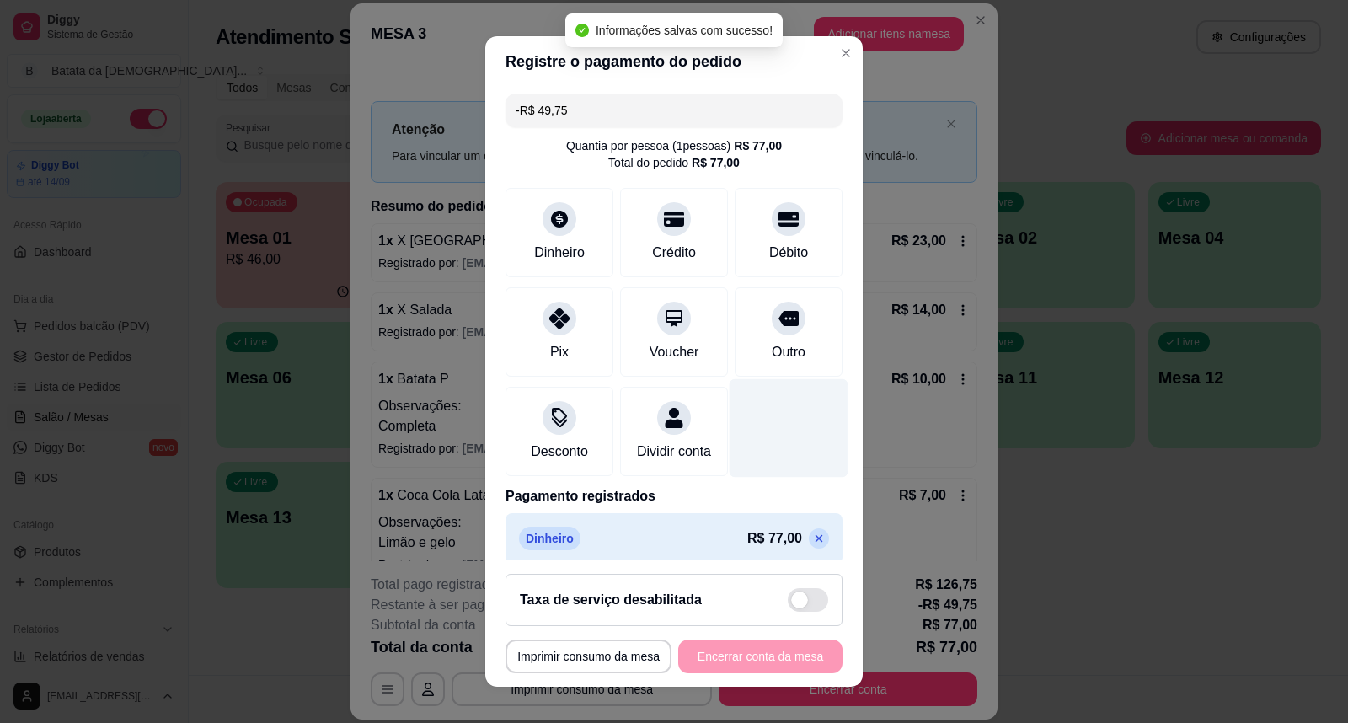
scroll to position [94, 0]
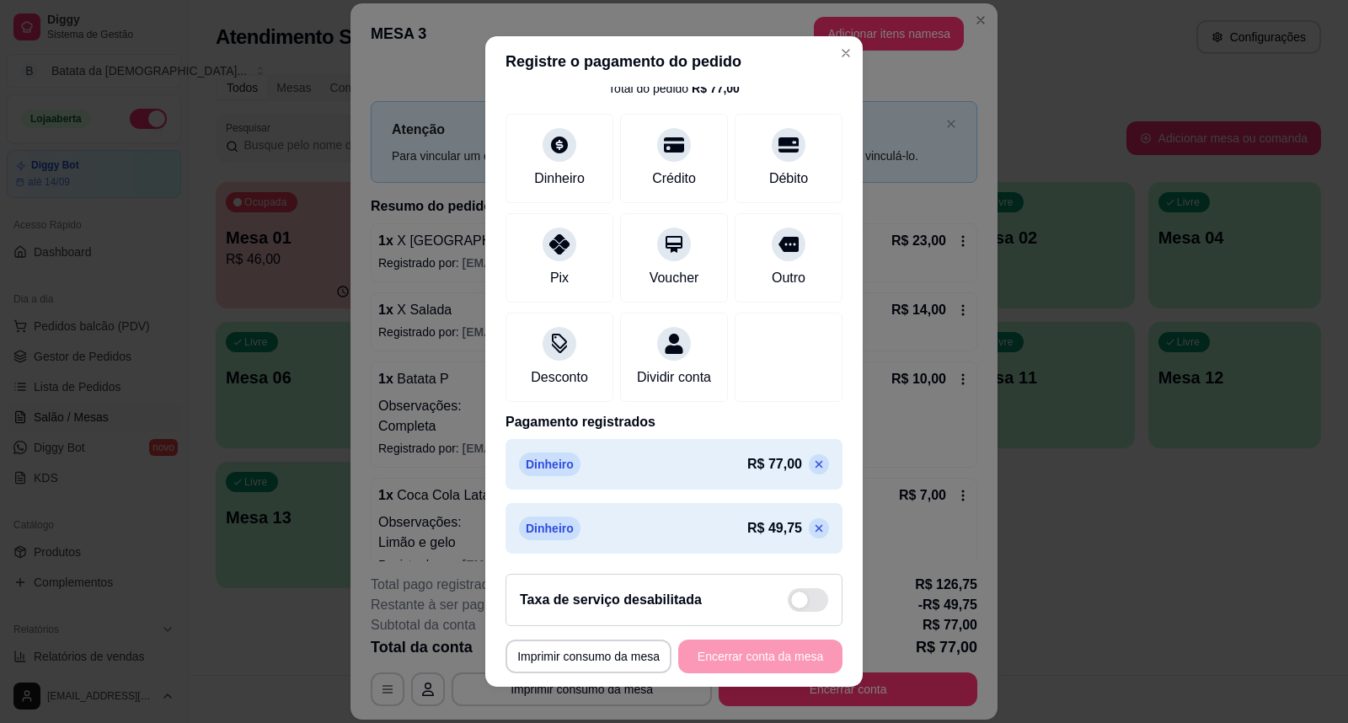
click at [816, 468] on icon at bounding box center [820, 465] width 8 height 8
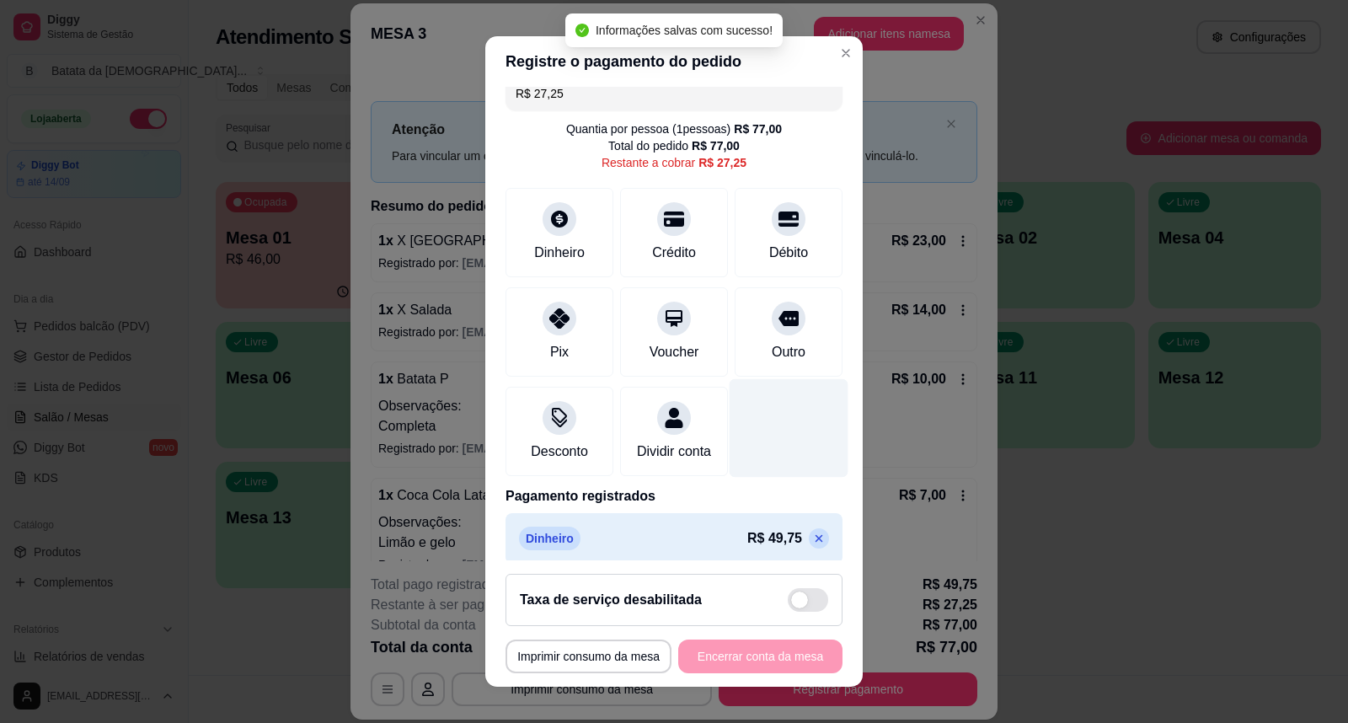
scroll to position [0, 0]
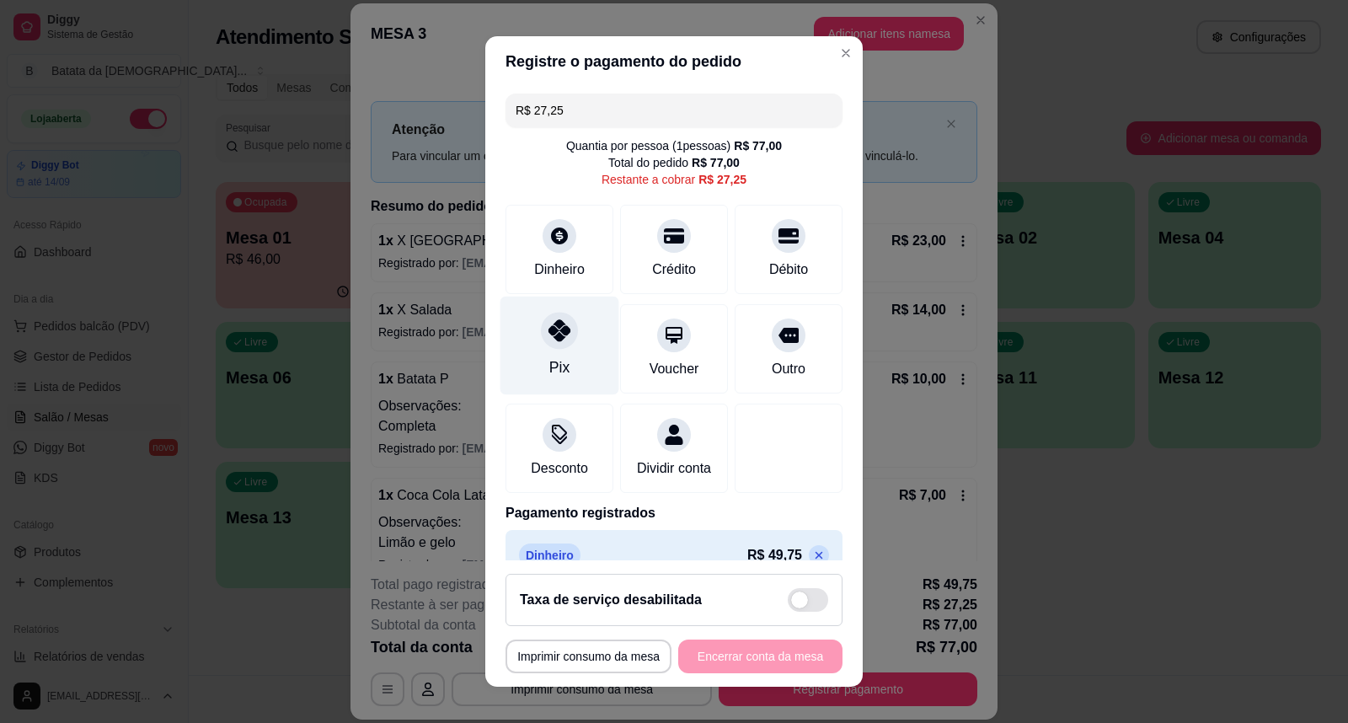
click at [559, 344] on div at bounding box center [559, 330] width 37 height 37
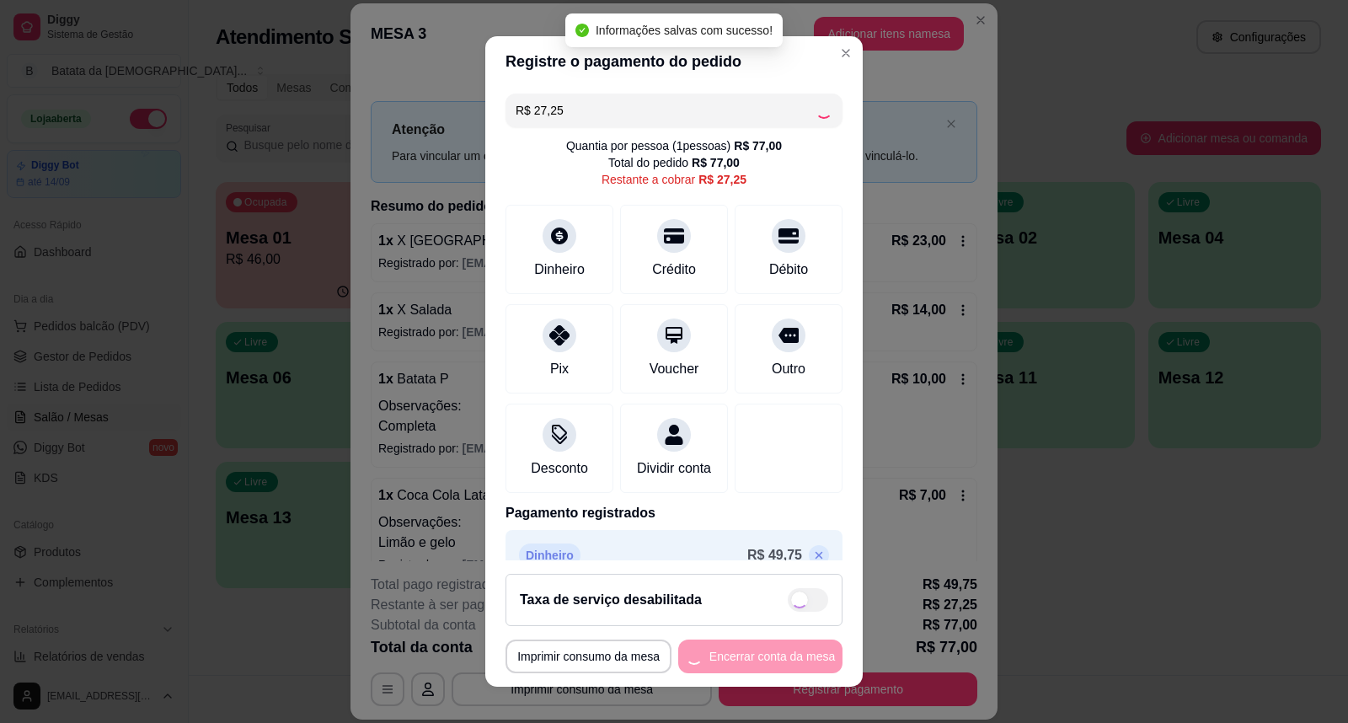
type input "R$ 0,00"
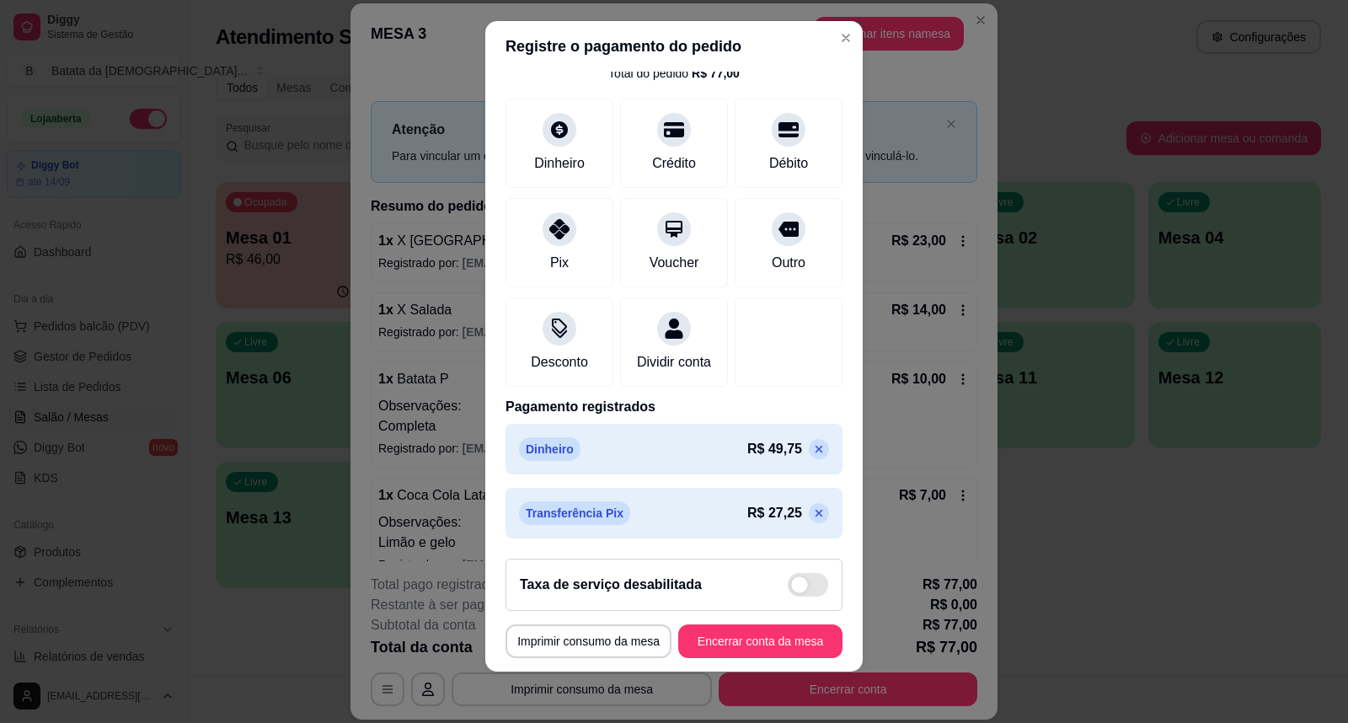
scroll to position [18, 0]
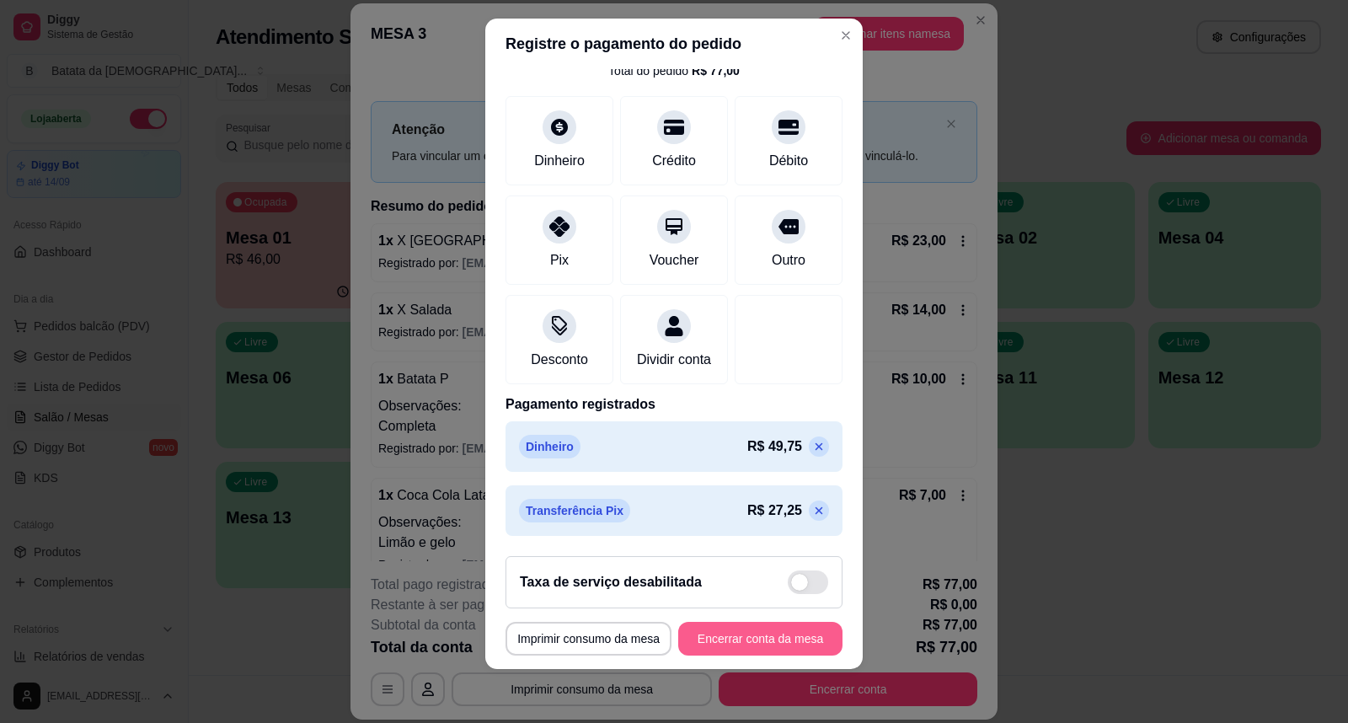
click at [726, 630] on button "Encerrar conta da mesa" at bounding box center [760, 639] width 164 height 34
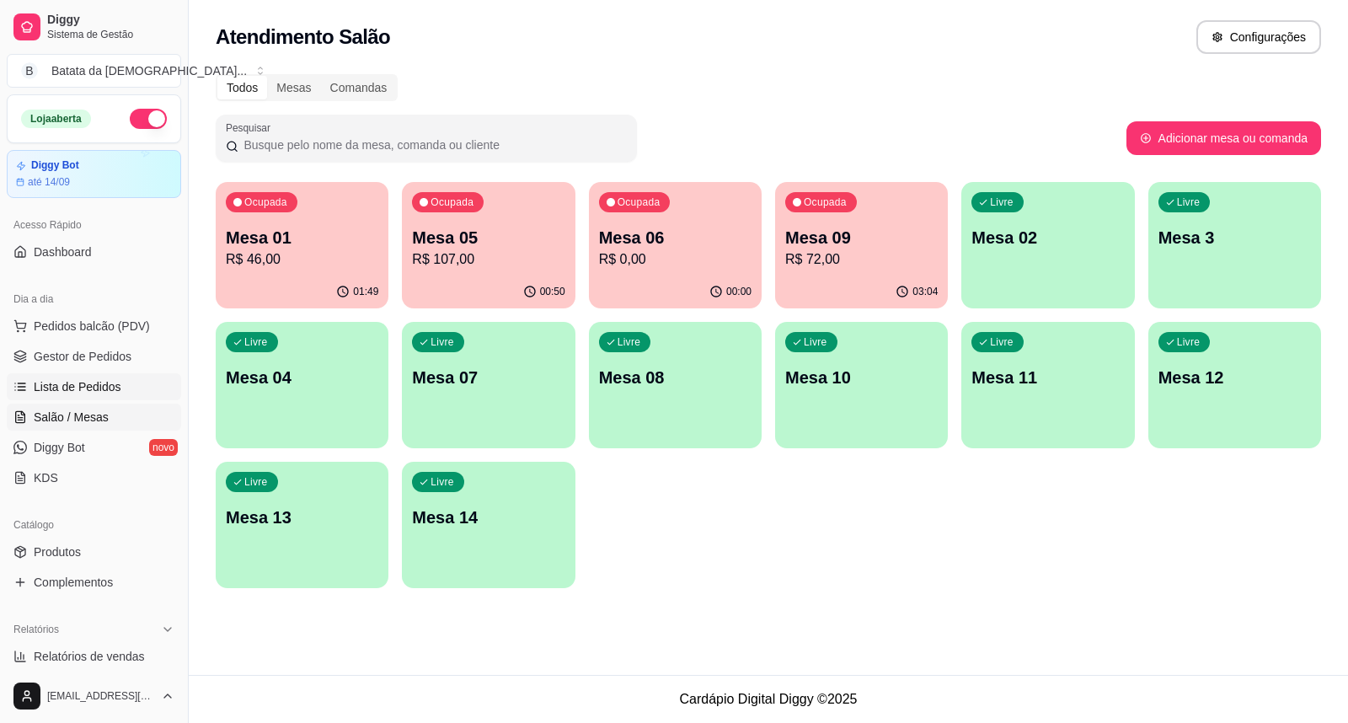
click at [93, 391] on span "Lista de Pedidos" at bounding box center [78, 386] width 88 height 17
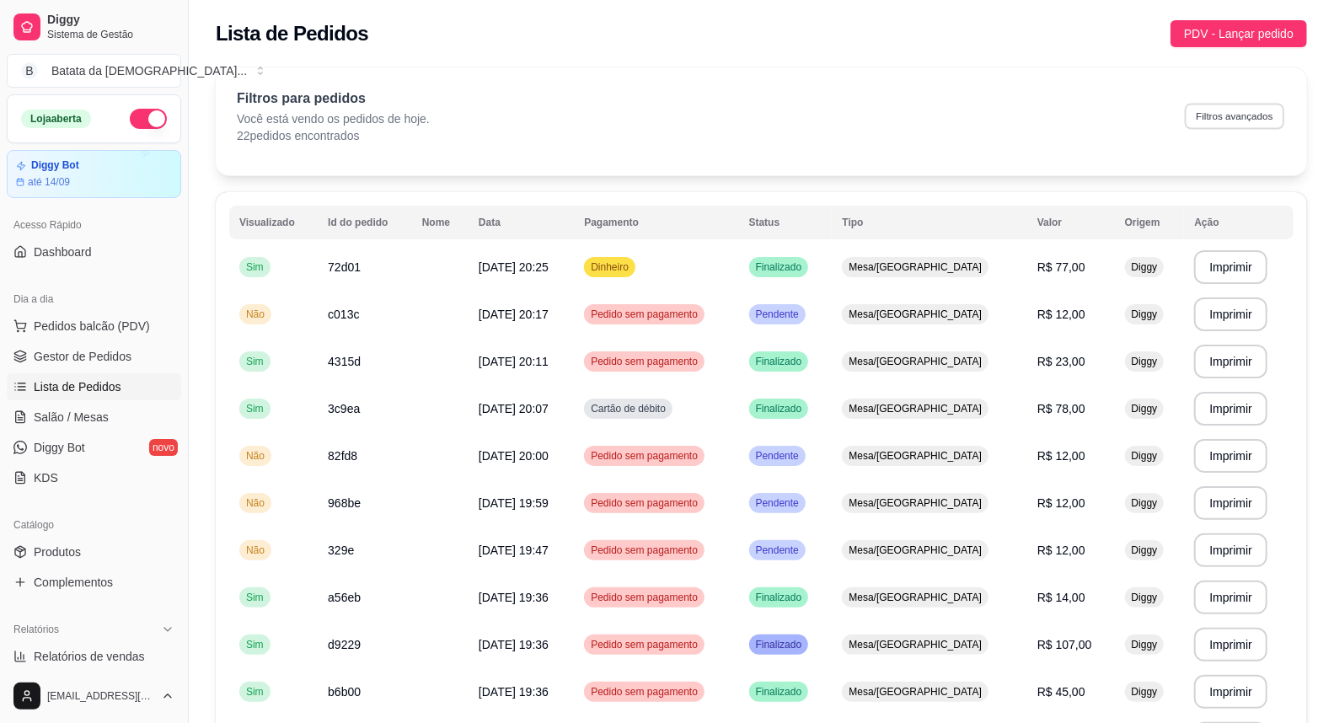
click at [1269, 121] on button "Filtros avançados" at bounding box center [1234, 116] width 99 height 26
select select "0"
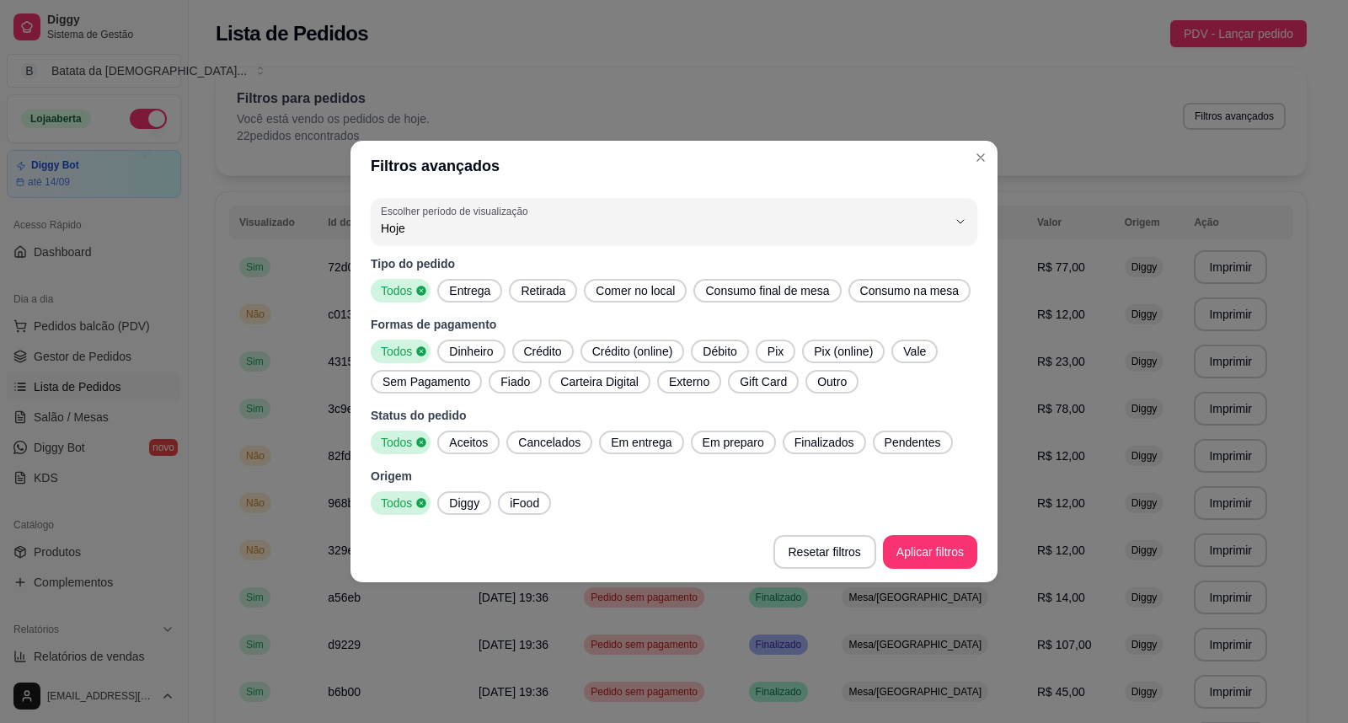
click at [528, 293] on span "Retirada" at bounding box center [543, 290] width 58 height 17
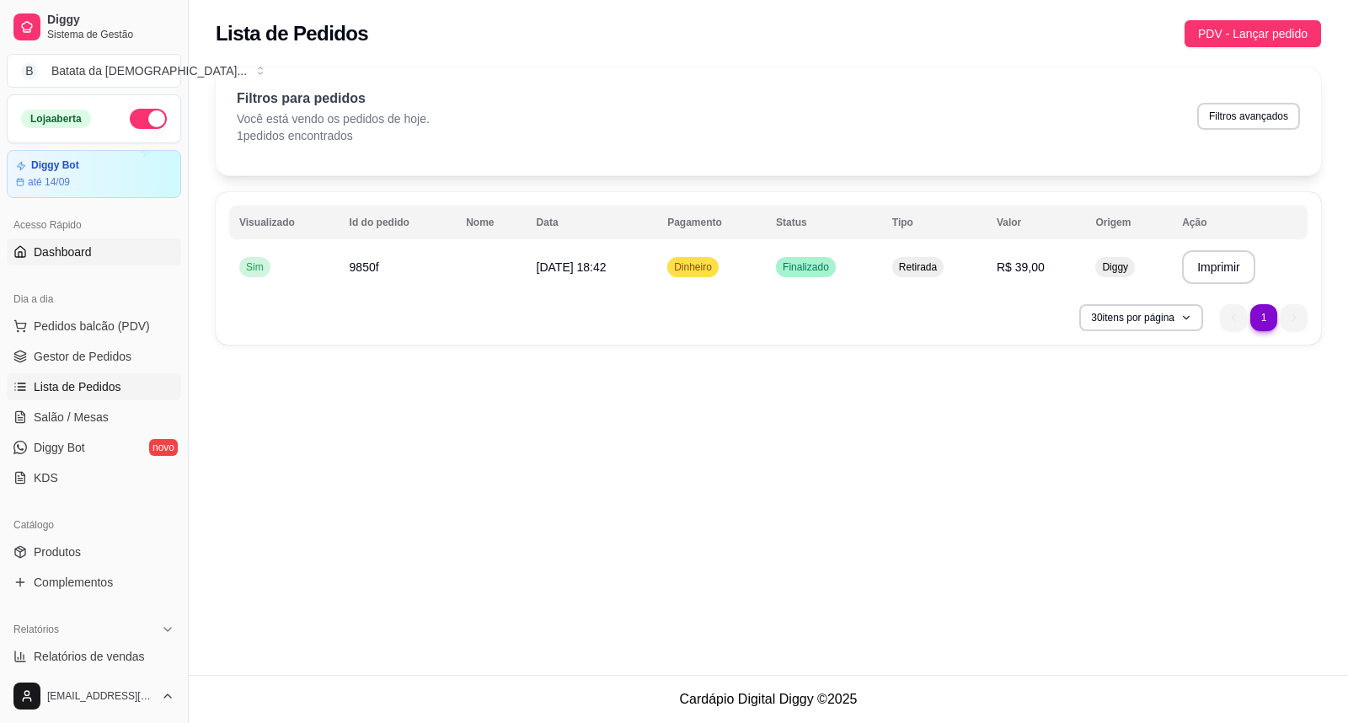
click at [98, 244] on link "Dashboard" at bounding box center [94, 251] width 174 height 27
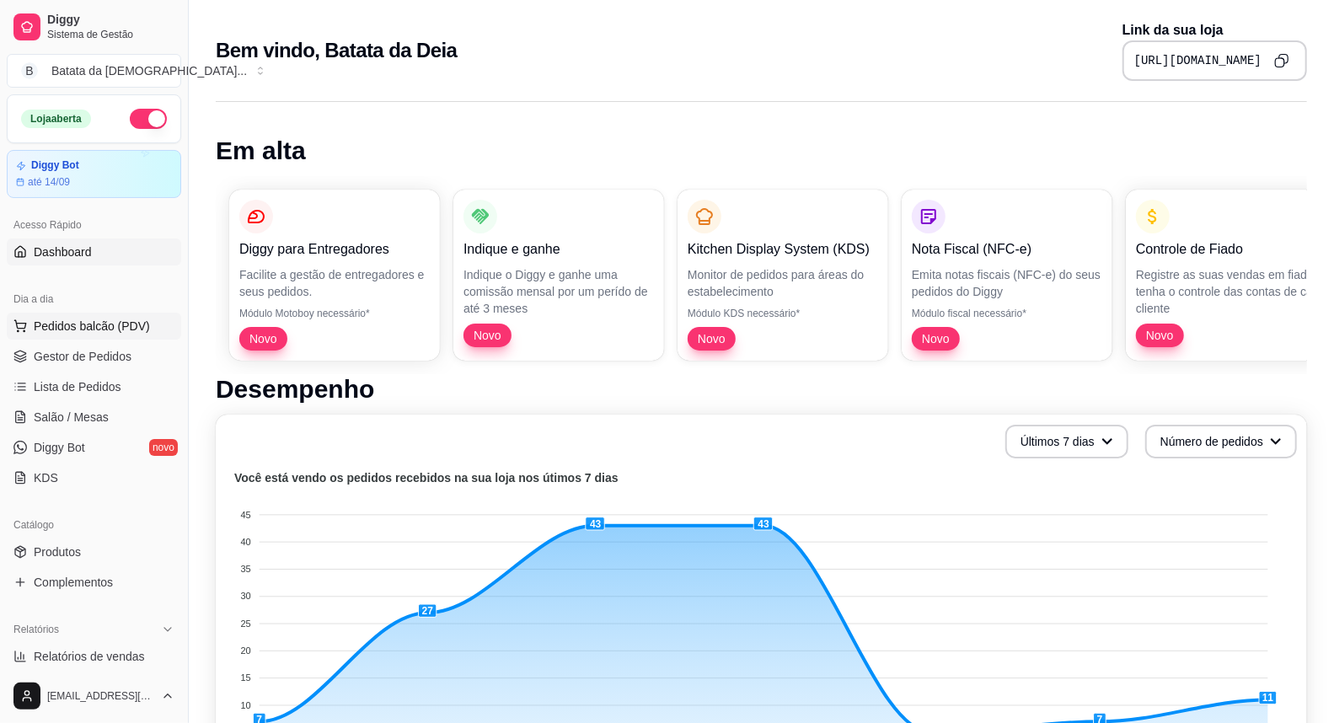
click at [107, 321] on span "Pedidos balcão (PDV)" at bounding box center [92, 326] width 116 height 17
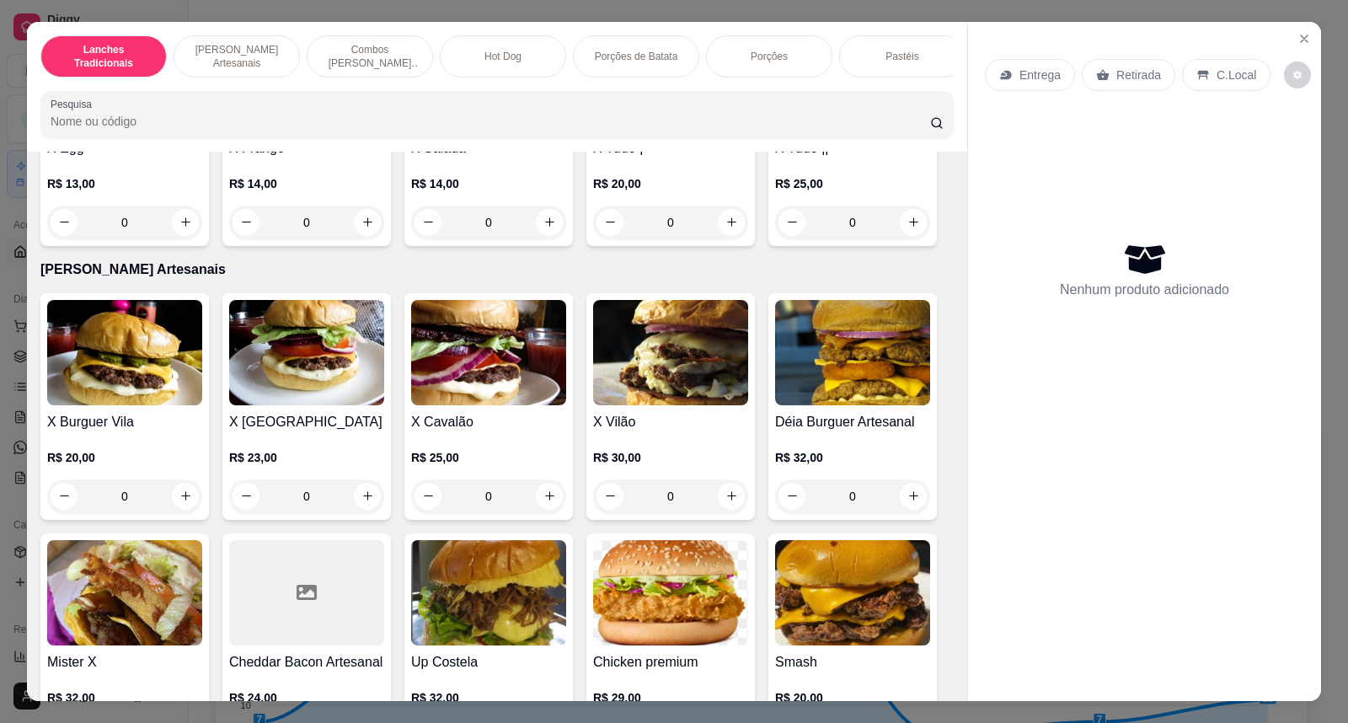
scroll to position [655, 0]
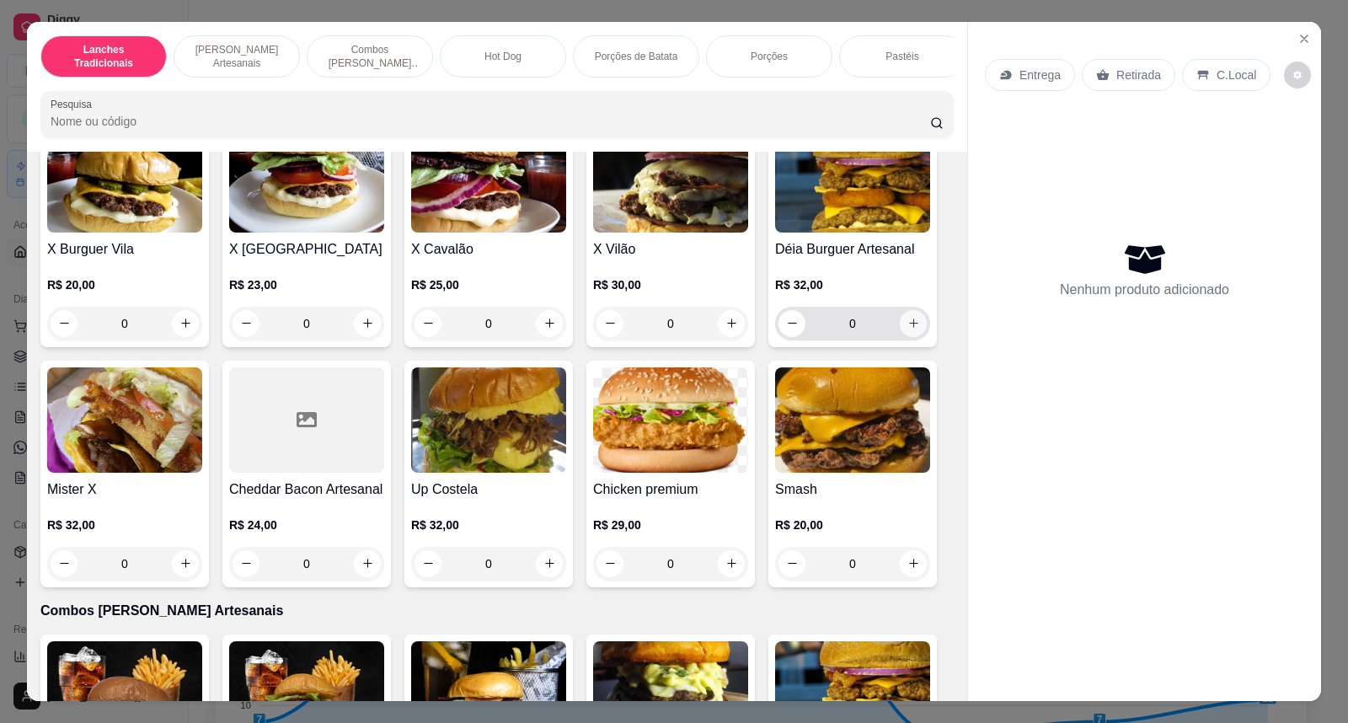
click at [912, 329] on icon "increase-product-quantity" at bounding box center [914, 323] width 13 height 13
type input "1"
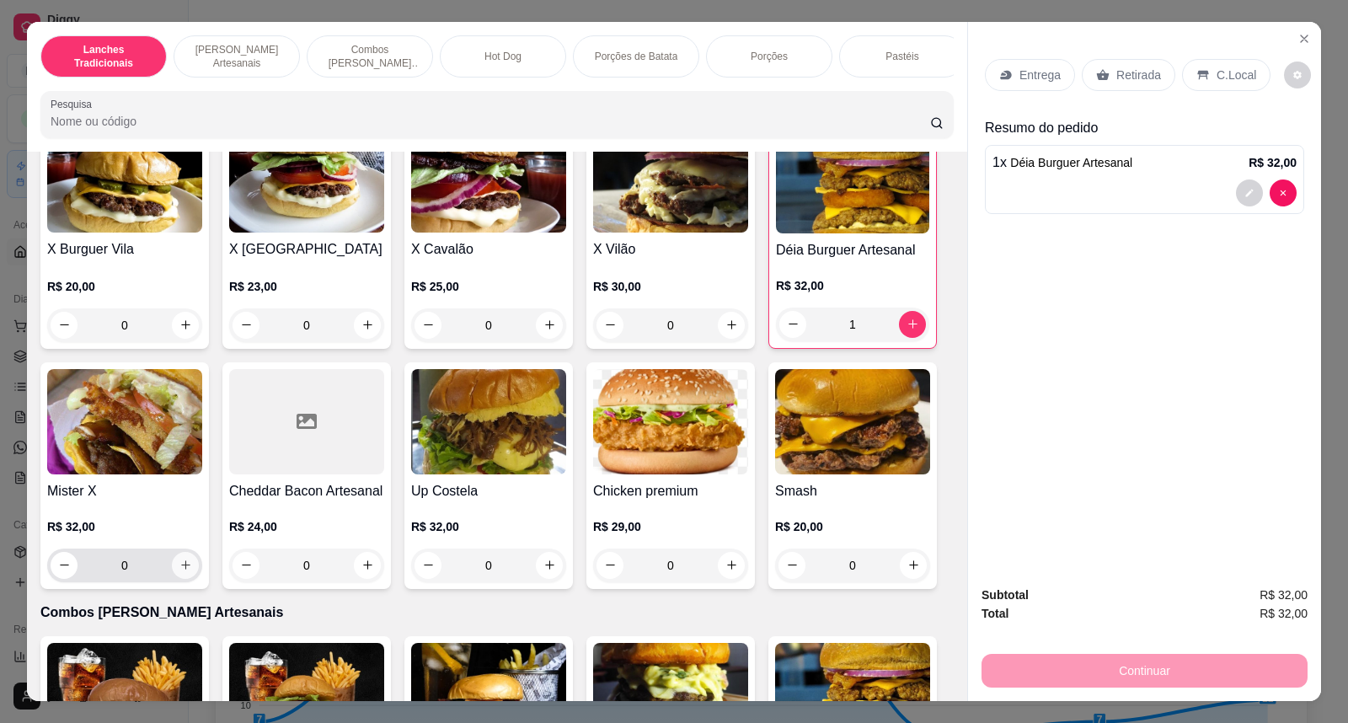
click at [184, 571] on button "increase-product-quantity" at bounding box center [185, 565] width 27 height 27
type input "1"
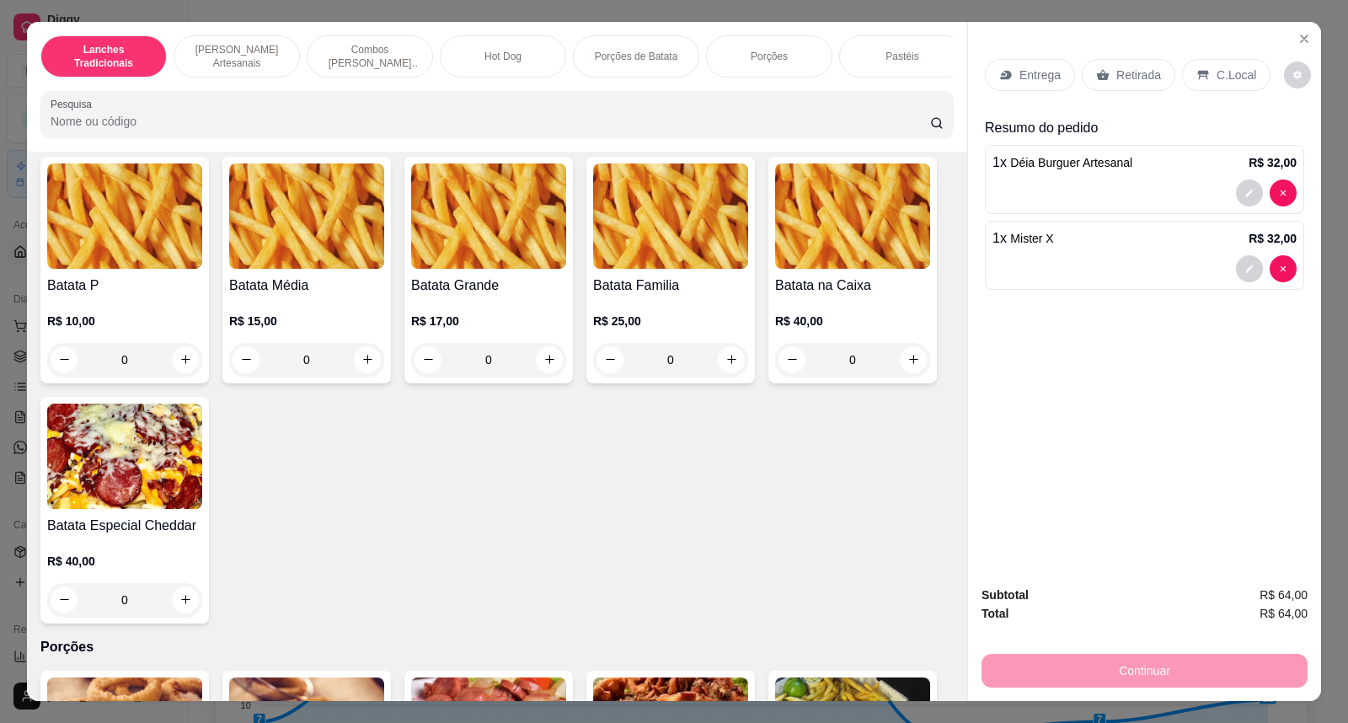
scroll to position [1966, 0]
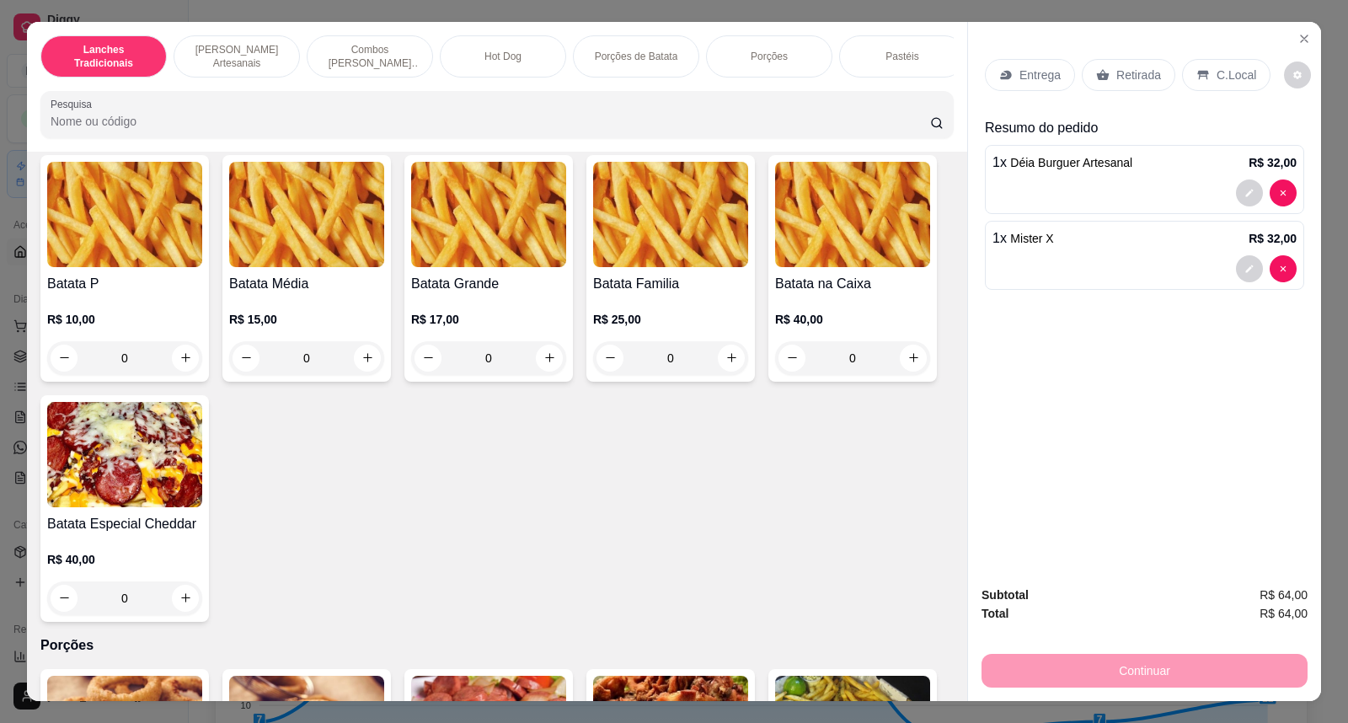
click at [180, 373] on div "0" at bounding box center [124, 358] width 155 height 34
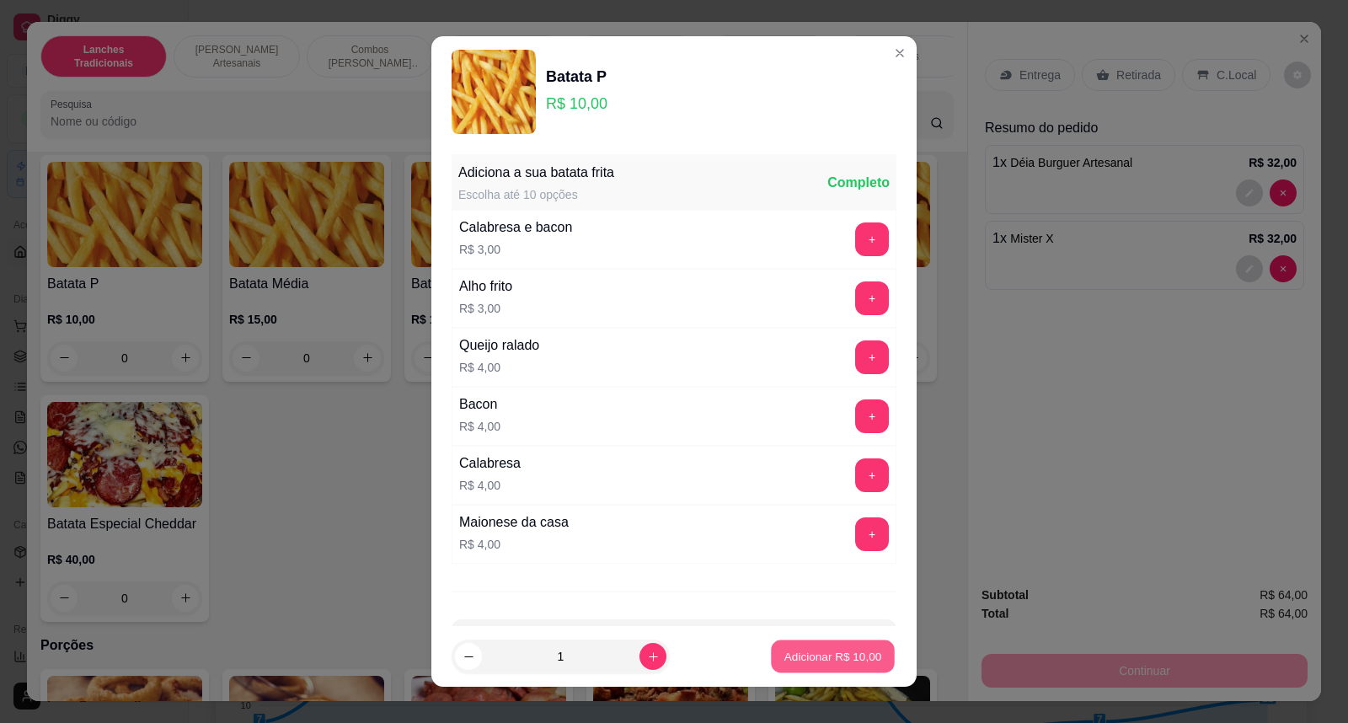
click at [828, 647] on button "Adicionar R$ 10,00" at bounding box center [833, 656] width 124 height 33
type input "1"
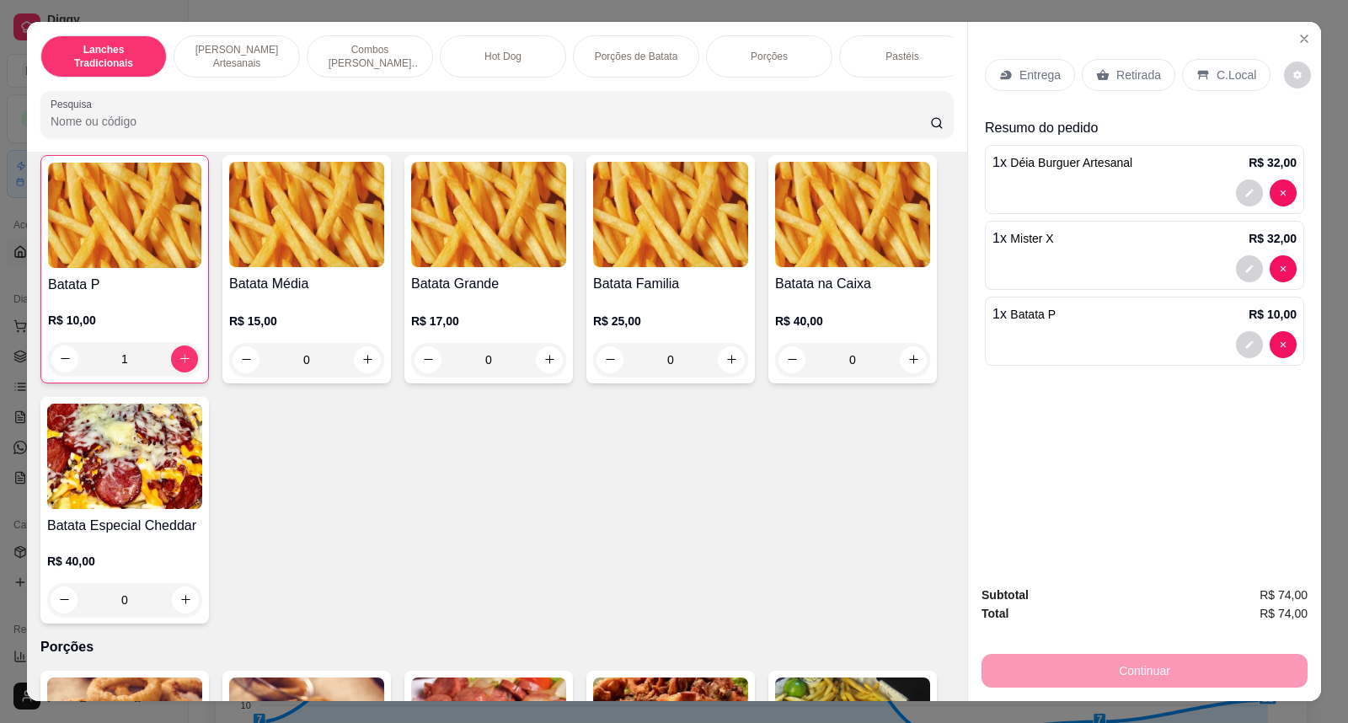
click at [1126, 60] on div "Retirada" at bounding box center [1129, 75] width 94 height 32
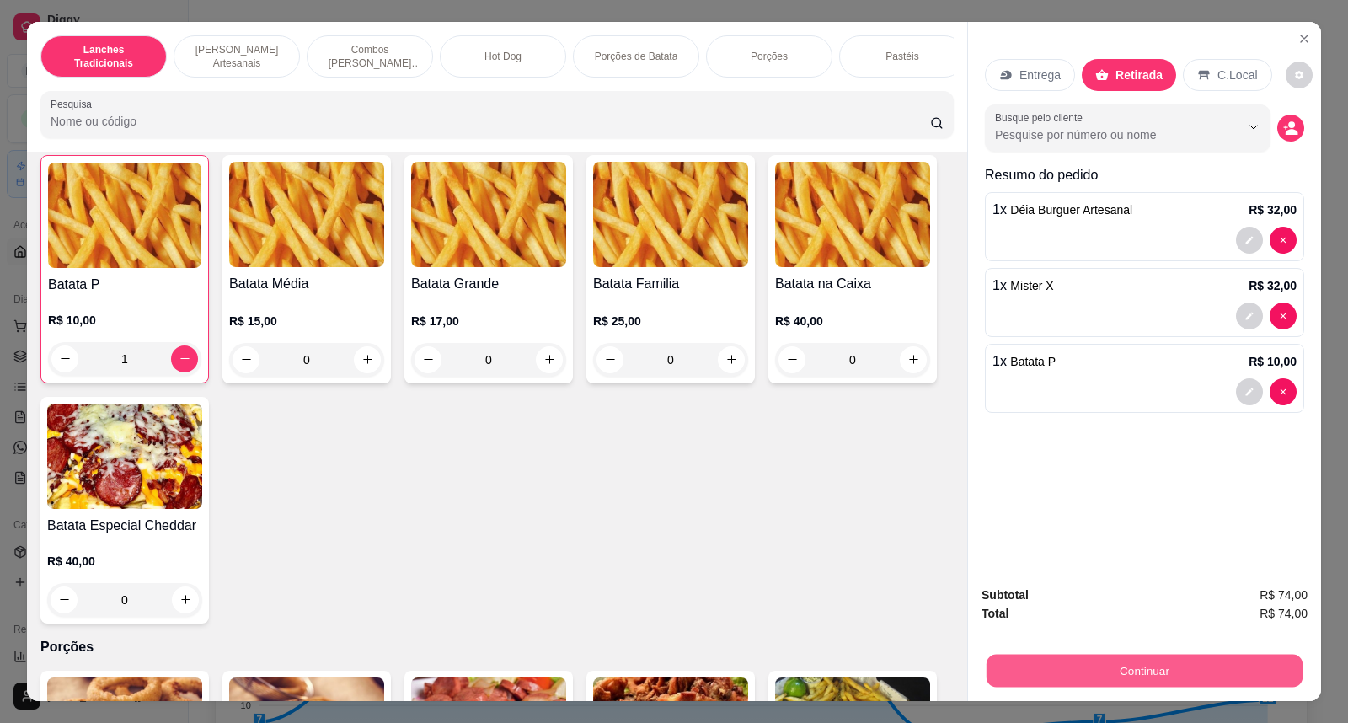
click at [1100, 666] on button "Continuar" at bounding box center [1145, 671] width 316 height 33
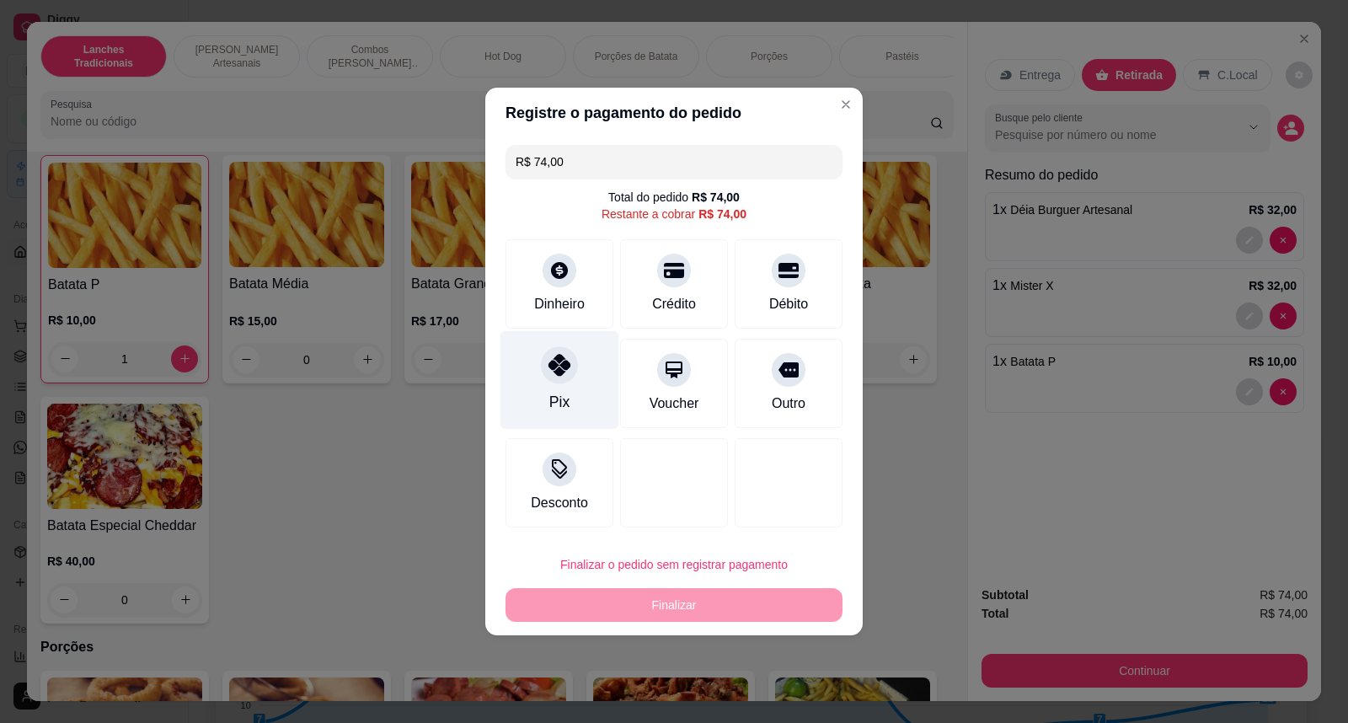
click at [570, 366] on div at bounding box center [559, 364] width 37 height 37
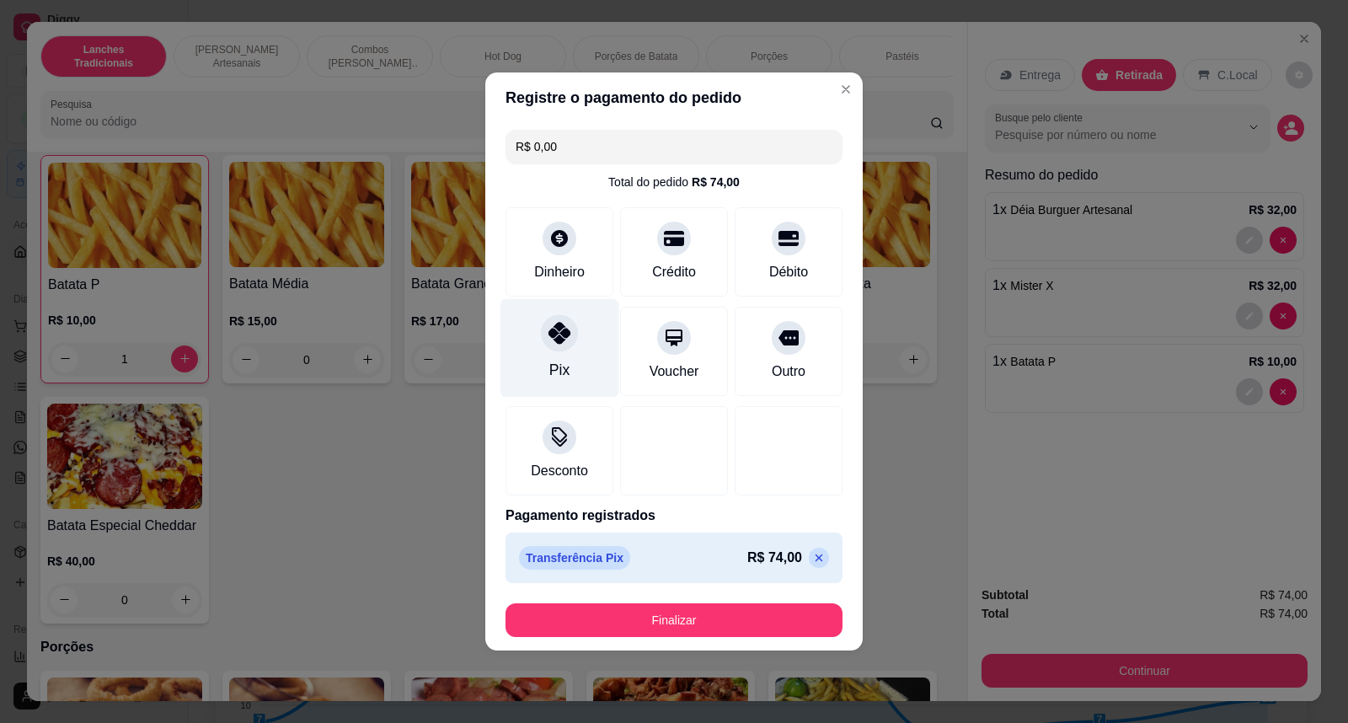
type input "R$ 0,00"
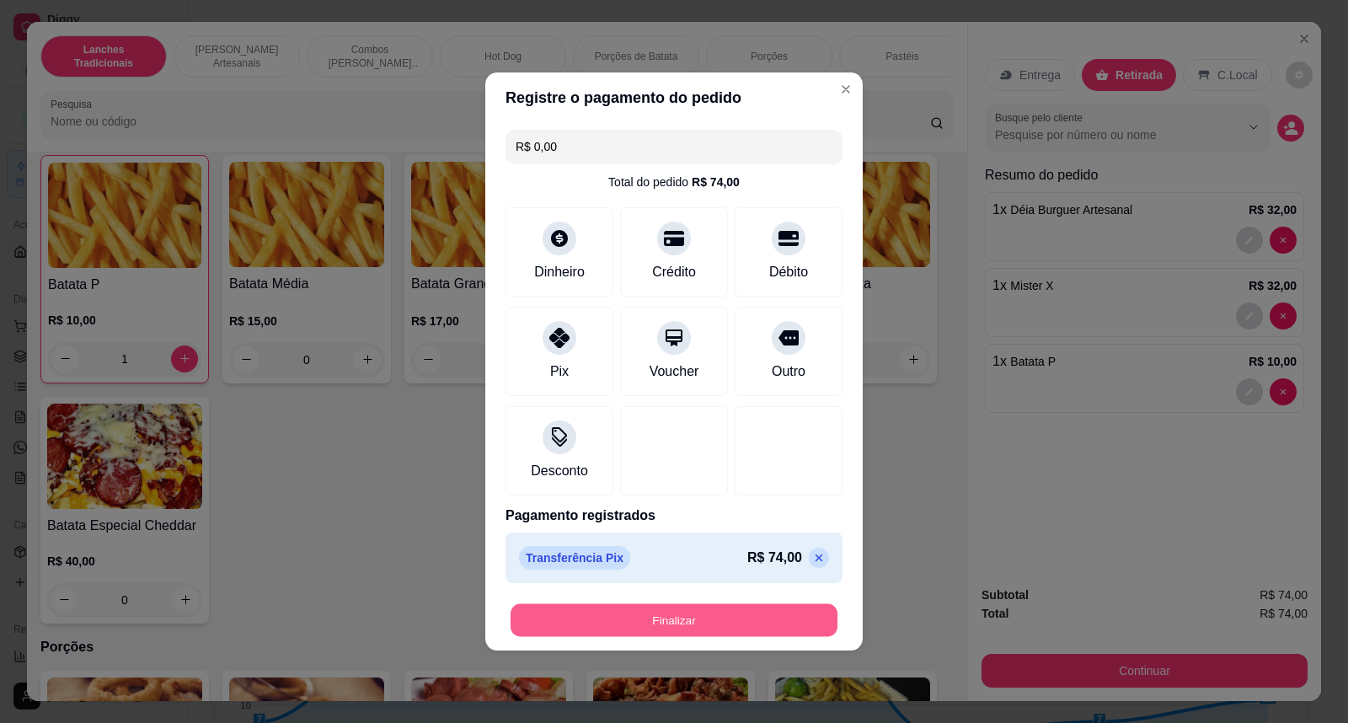
click at [710, 619] on button "Finalizar" at bounding box center [674, 620] width 327 height 33
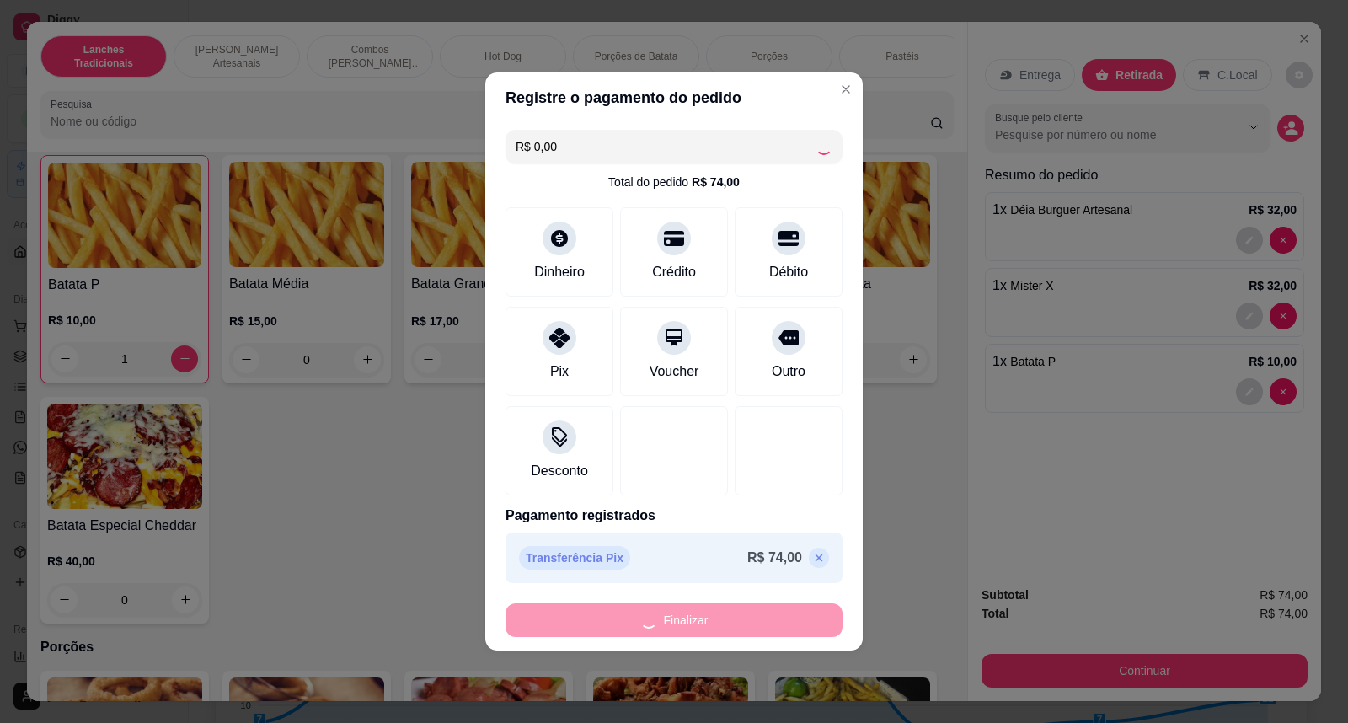
type input "0"
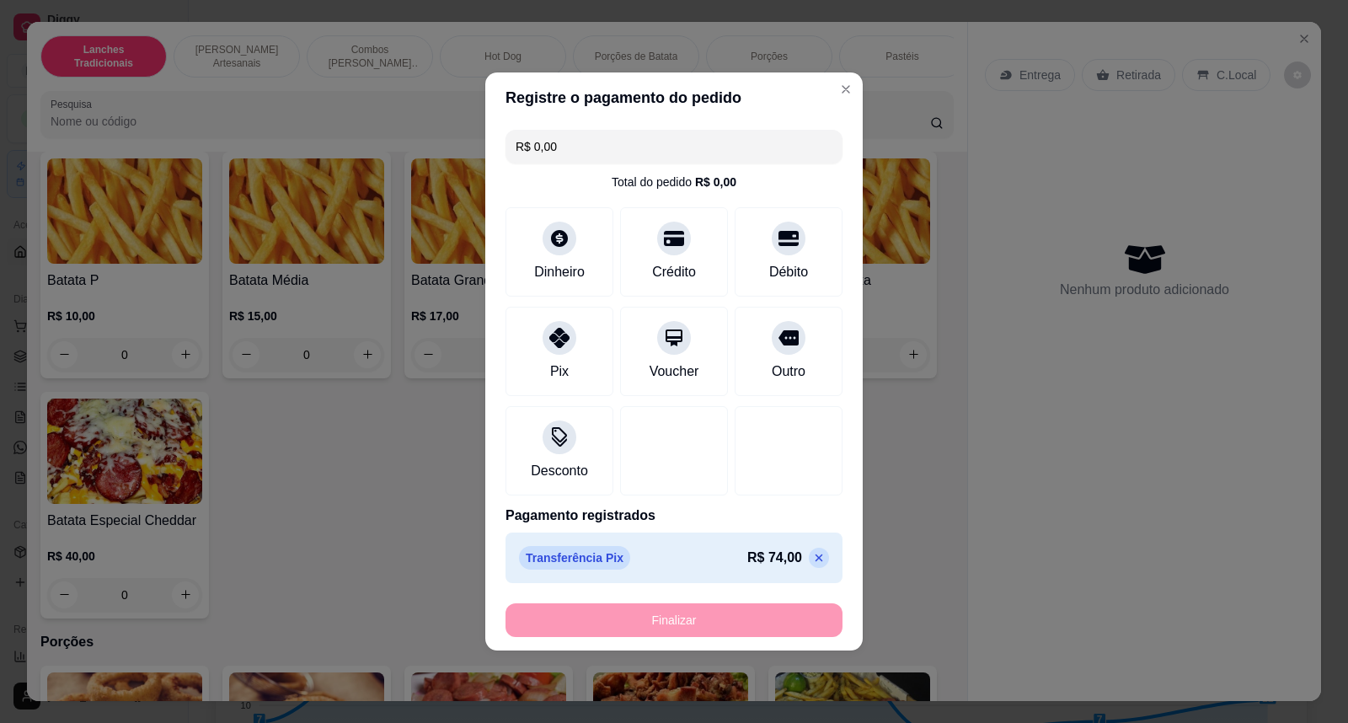
type input "-R$ 74,00"
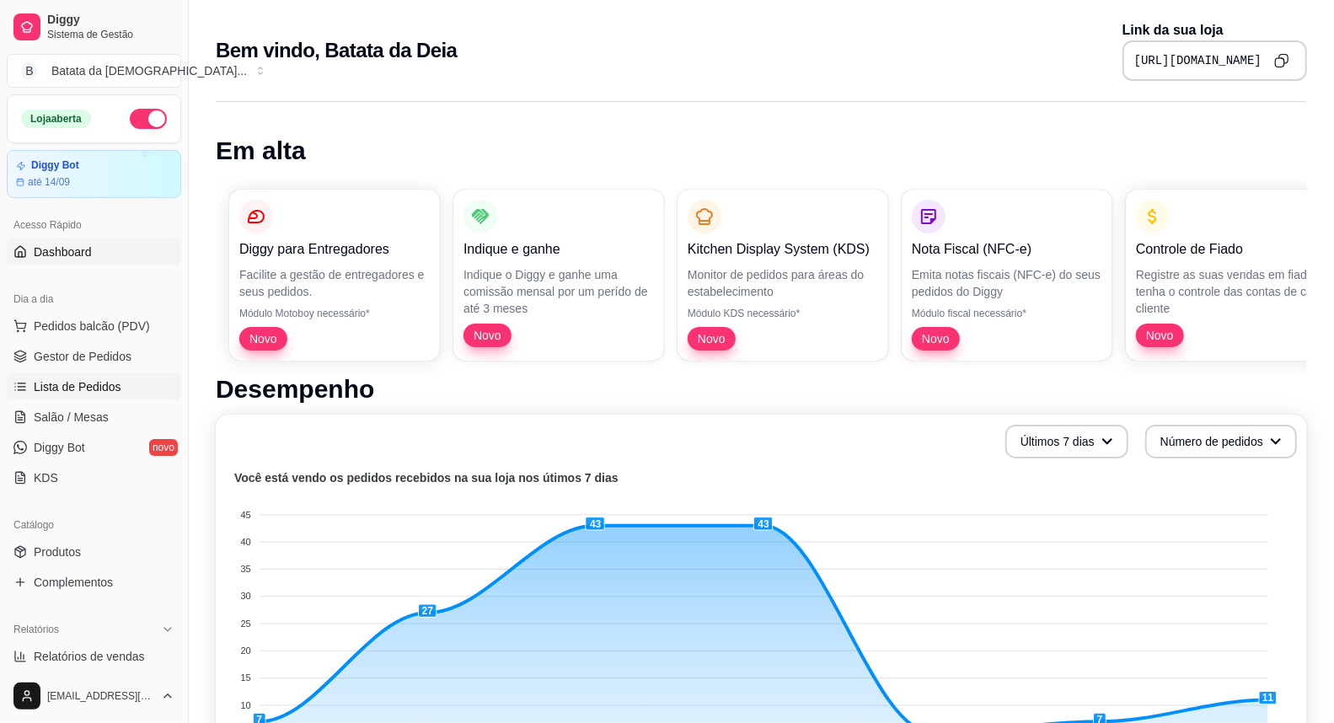
click at [84, 391] on span "Lista de Pedidos" at bounding box center [78, 386] width 88 height 17
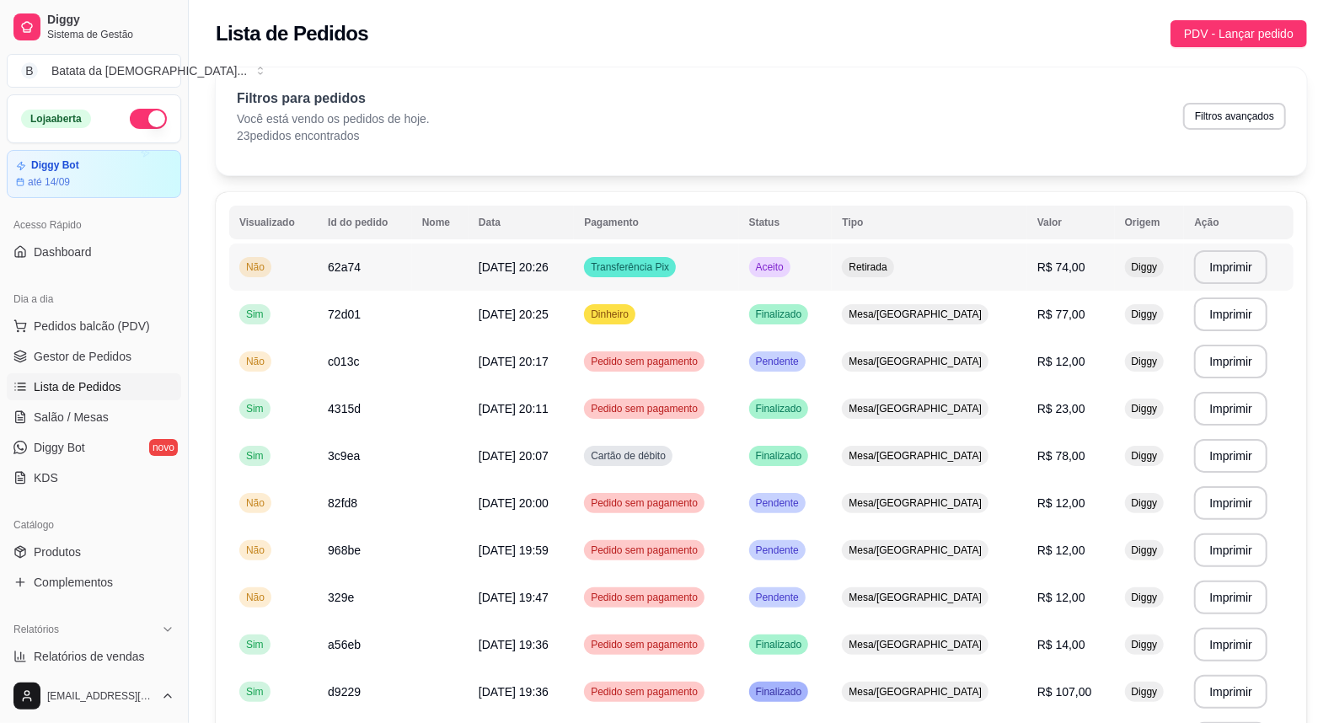
click at [676, 258] on div "Transferência Pix" at bounding box center [630, 267] width 92 height 20
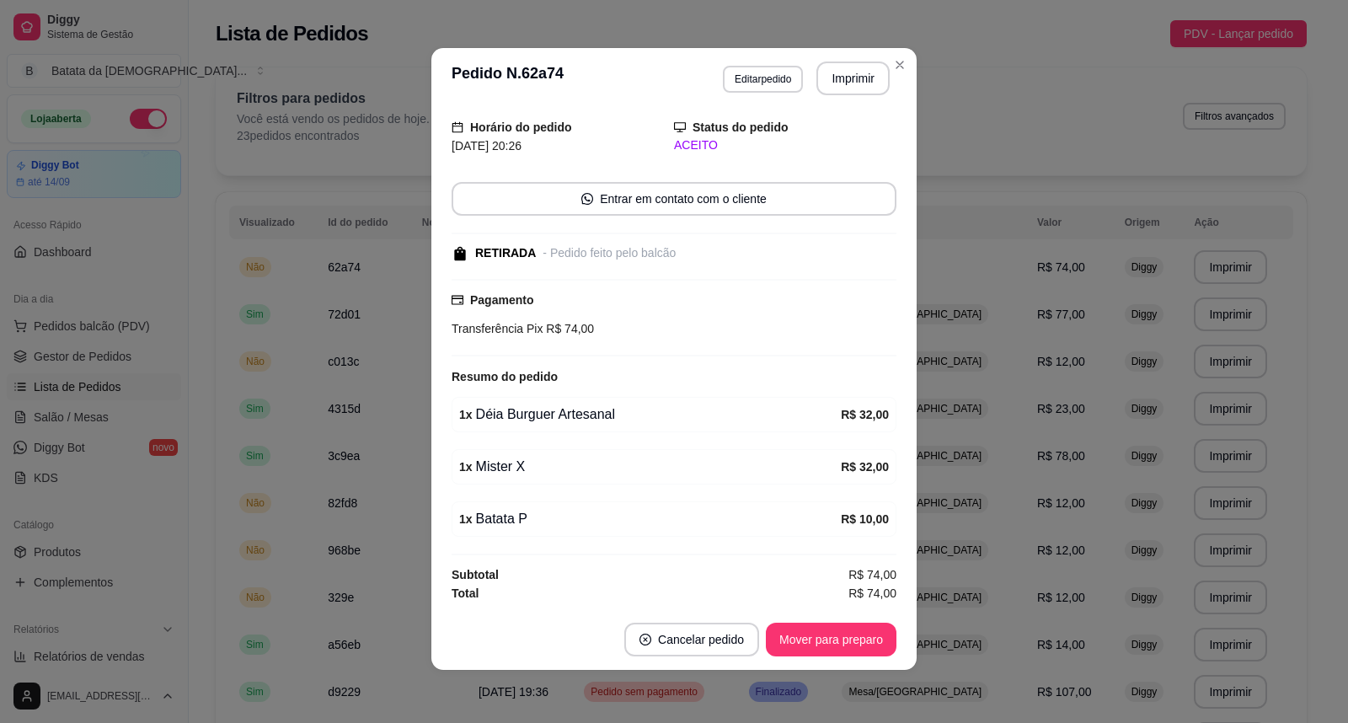
scroll to position [3, 0]
click at [799, 636] on button "Mover para preparo" at bounding box center [831, 639] width 131 height 34
click at [871, 78] on button "Imprimir" at bounding box center [853, 78] width 73 height 34
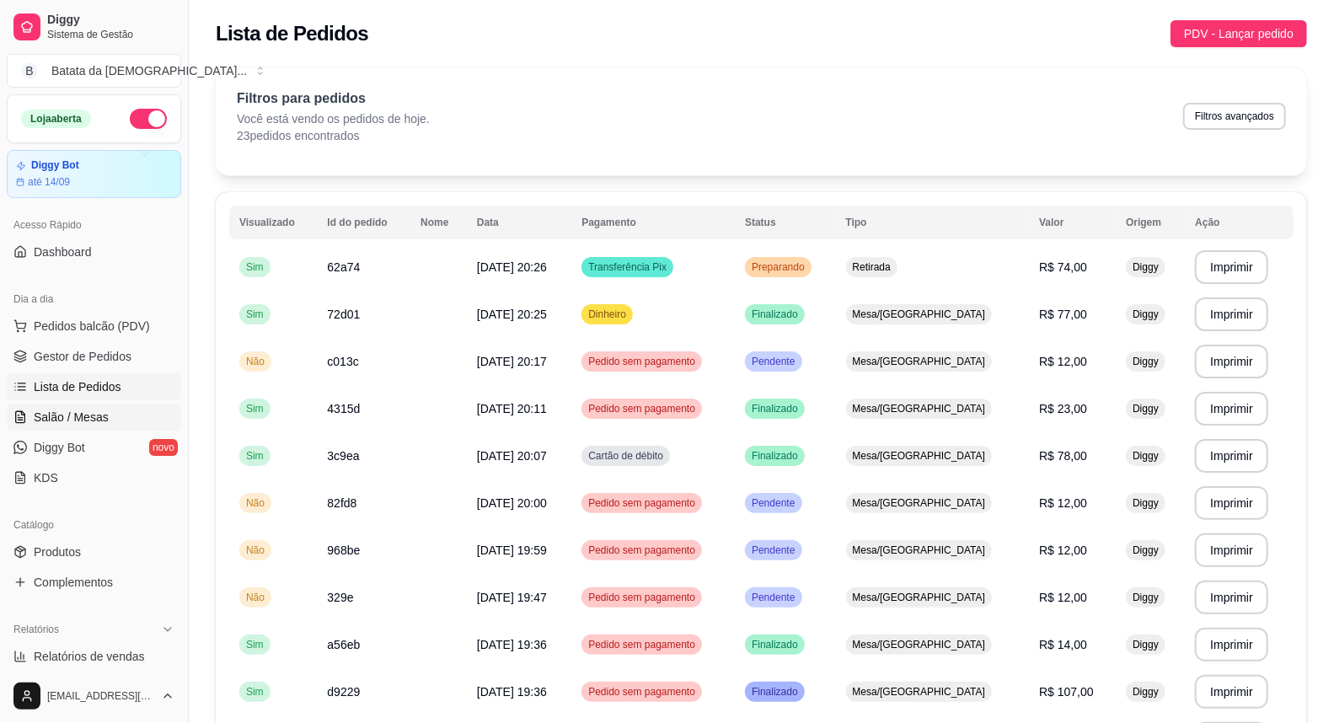
click at [96, 415] on span "Salão / Mesas" at bounding box center [71, 417] width 75 height 17
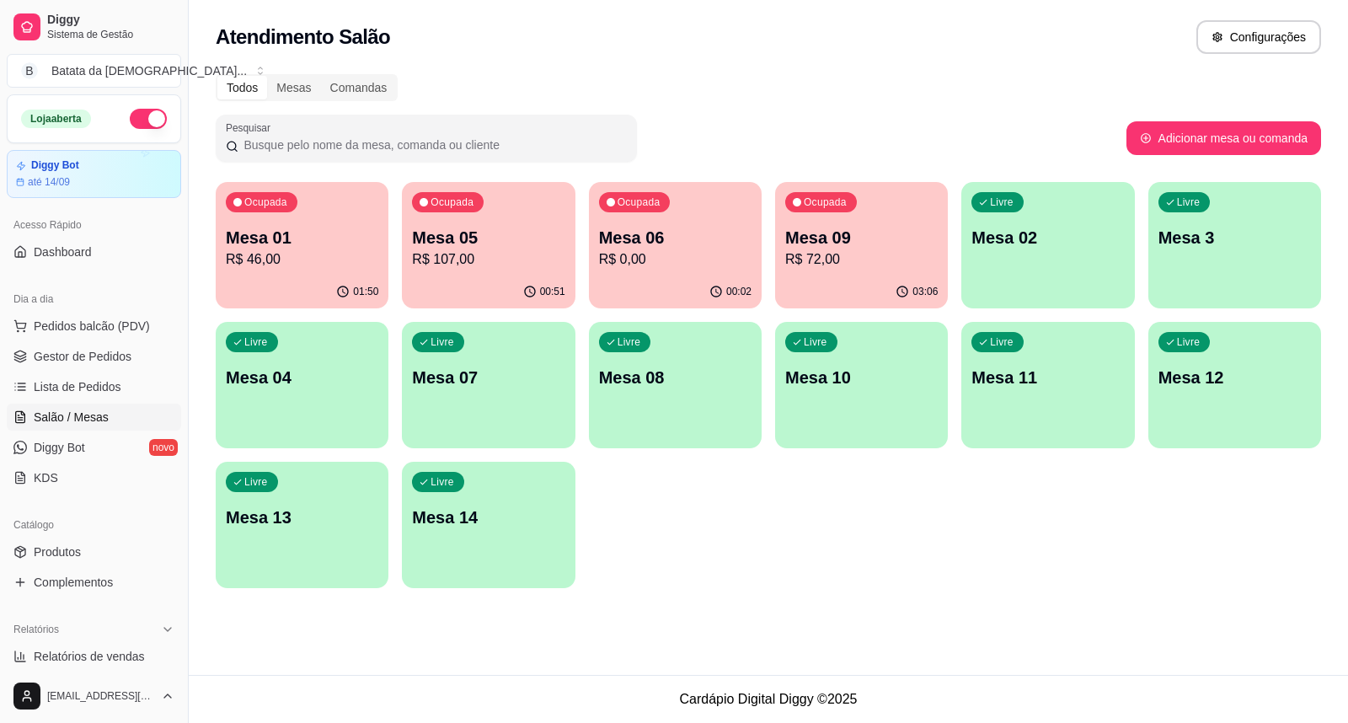
click at [645, 280] on div "00:02" at bounding box center [675, 292] width 173 height 33
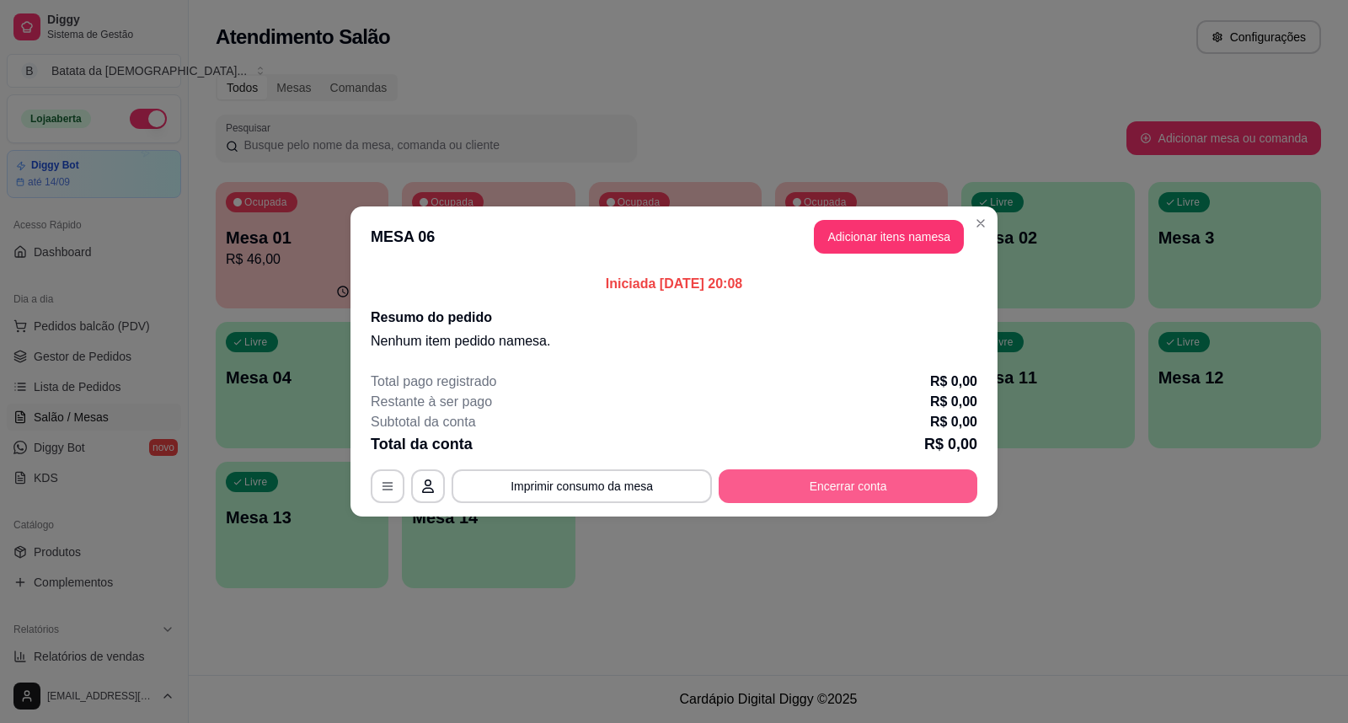
click at [769, 478] on button "Encerrar conta" at bounding box center [848, 486] width 259 height 34
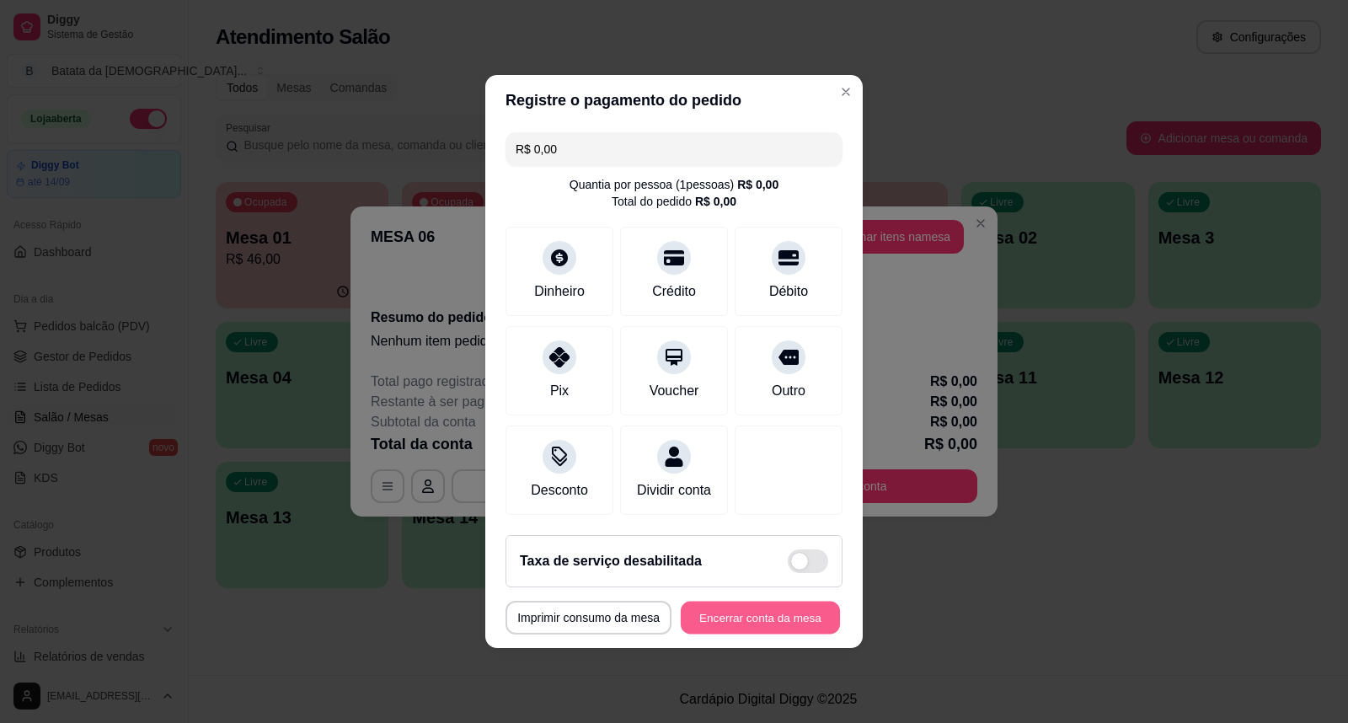
click at [744, 630] on button "Encerrar conta da mesa" at bounding box center [760, 618] width 159 height 33
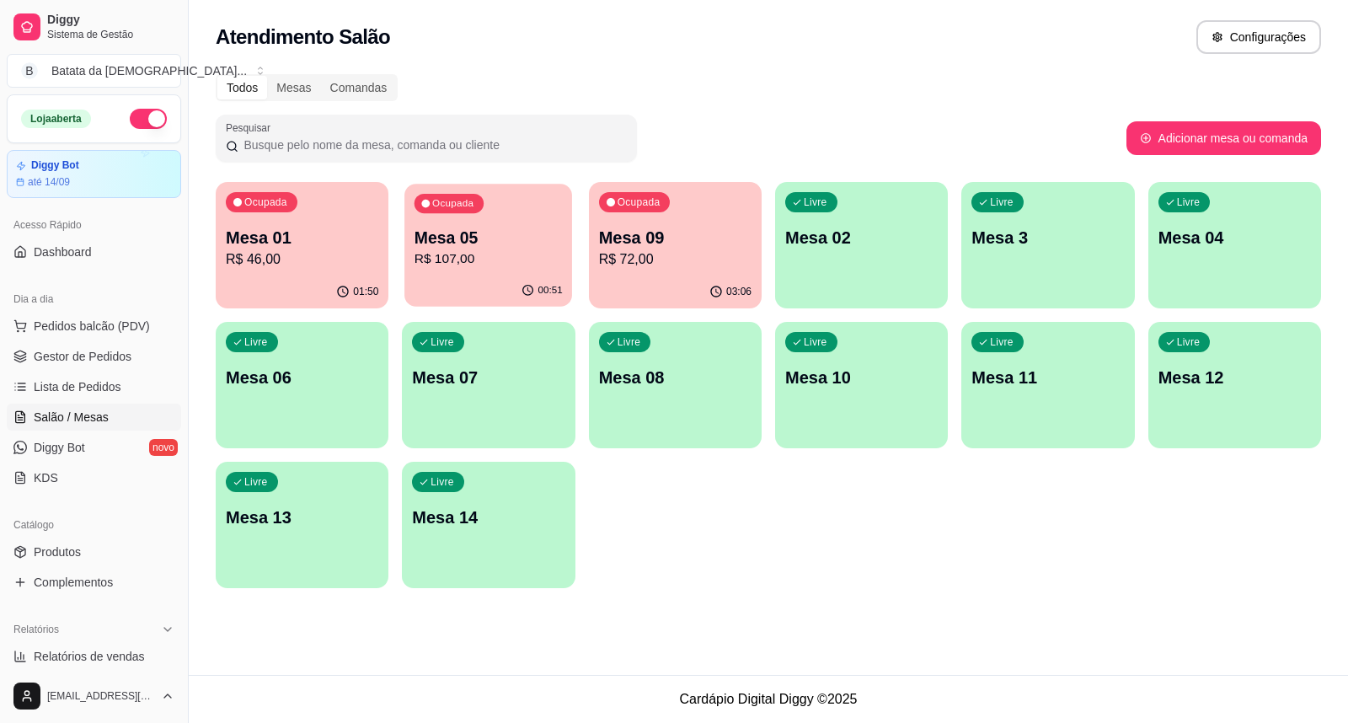
click at [474, 283] on div "00:51" at bounding box center [488, 291] width 168 height 32
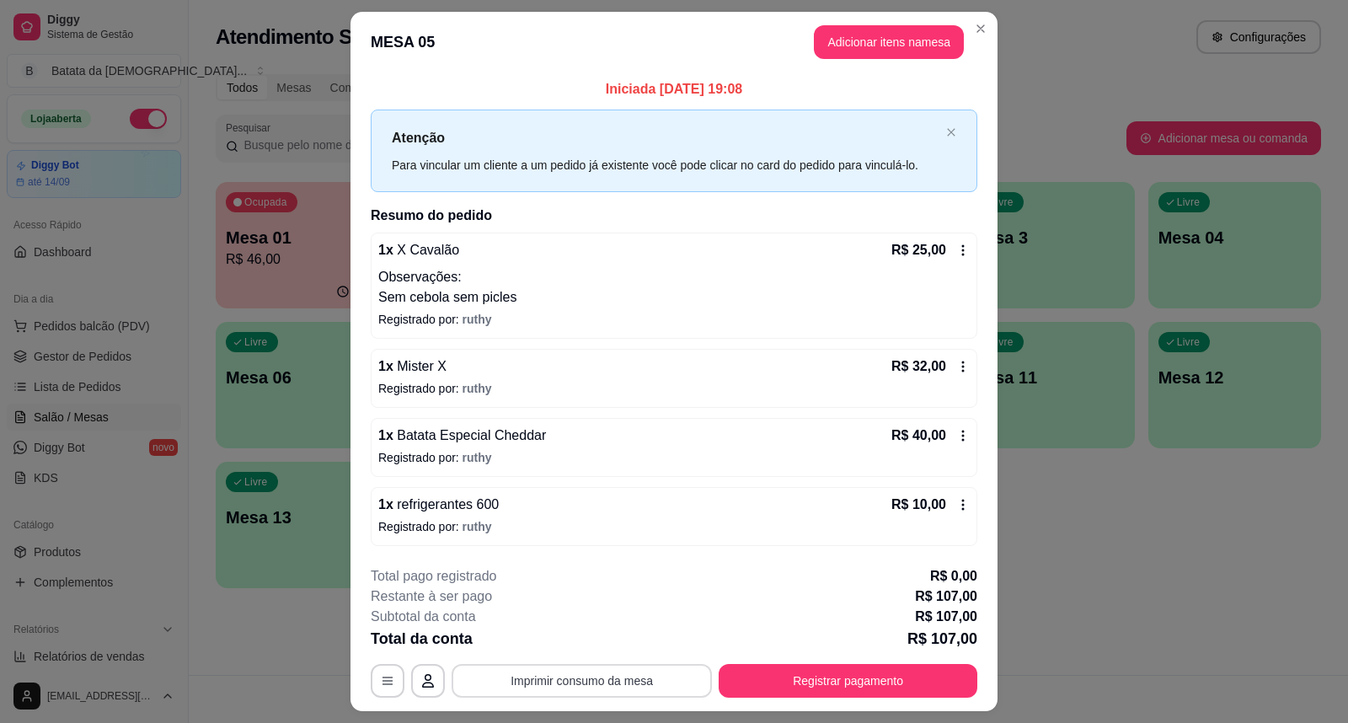
click at [557, 685] on button "Imprimir consumo da mesa" at bounding box center [582, 681] width 260 height 34
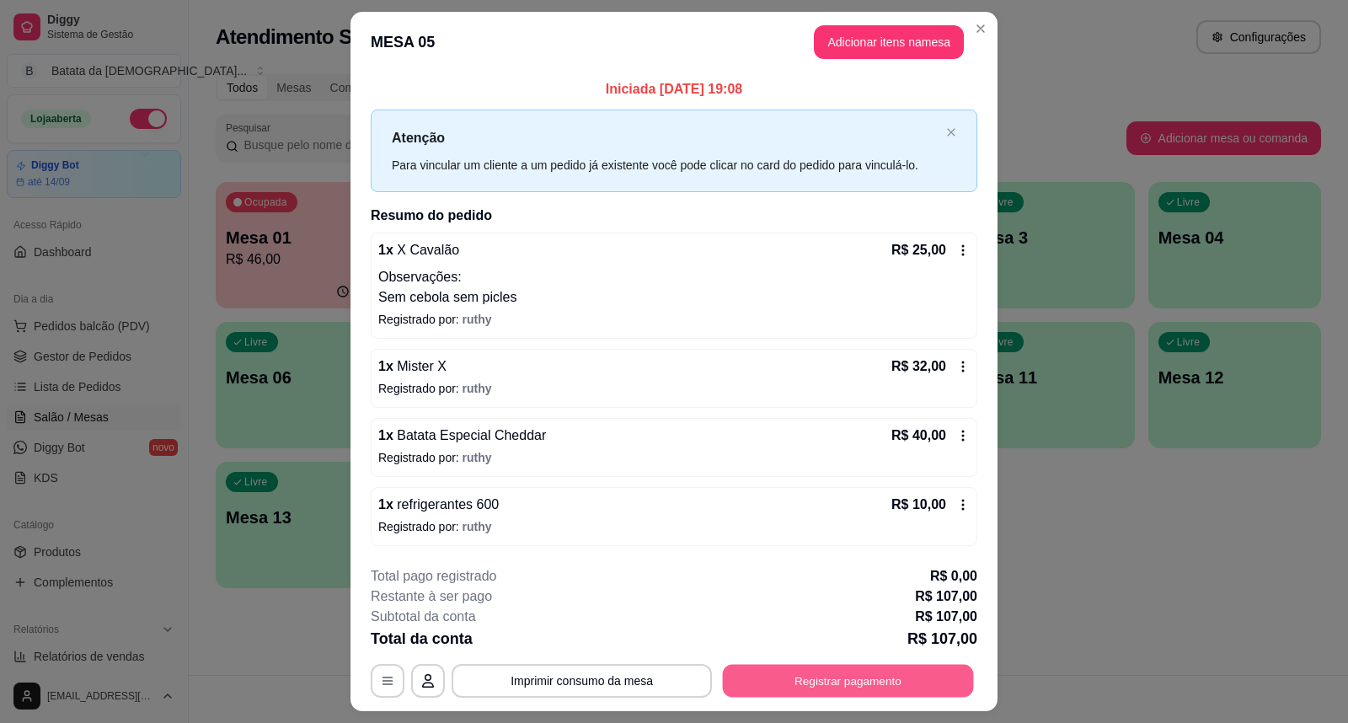
click at [920, 672] on button "Registrar pagamento" at bounding box center [848, 680] width 251 height 33
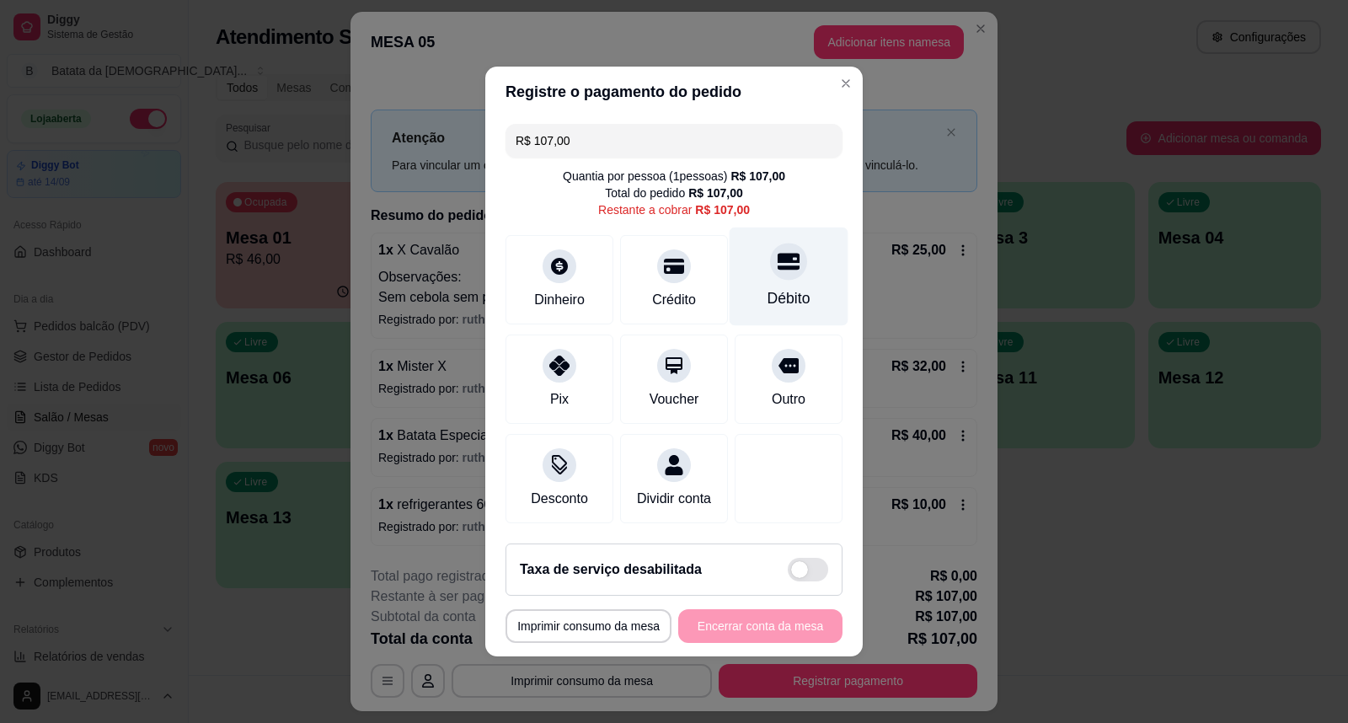
click at [805, 278] on div "Débito" at bounding box center [789, 277] width 119 height 99
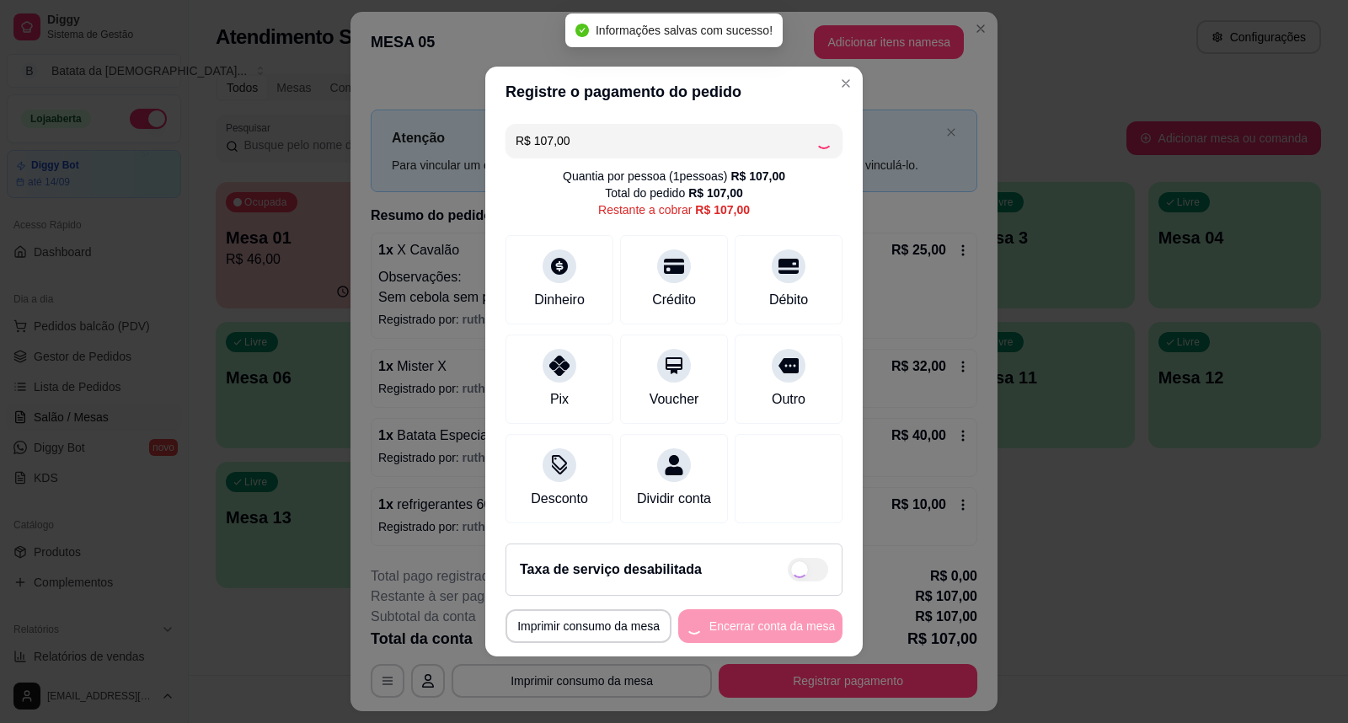
type input "R$ 0,00"
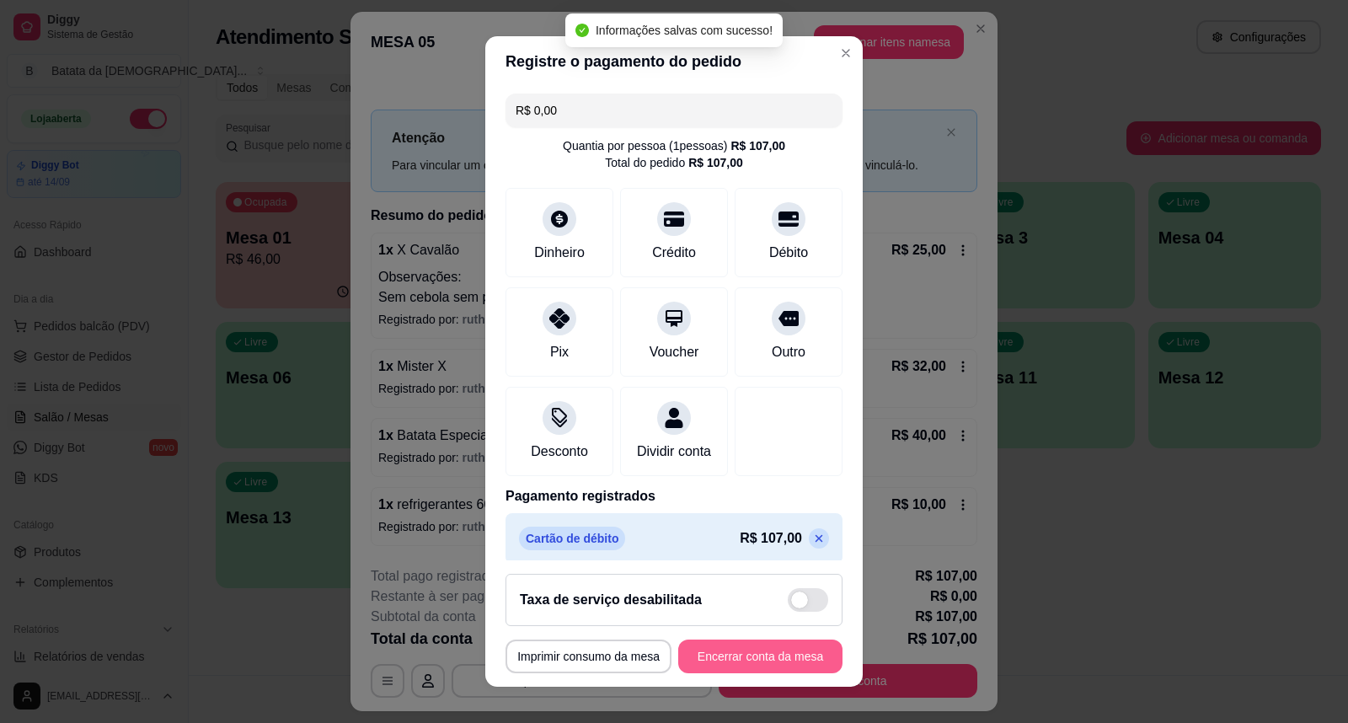
click at [780, 649] on button "Encerrar conta da mesa" at bounding box center [760, 657] width 164 height 34
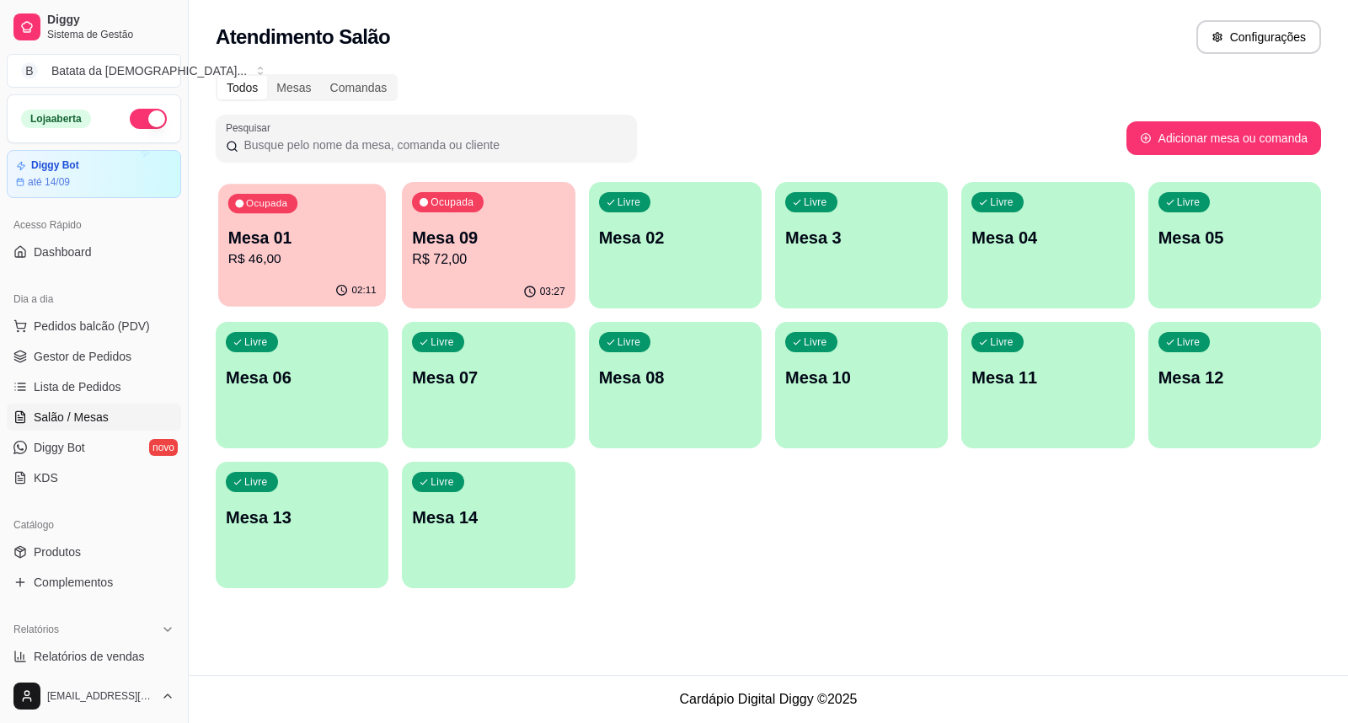
click at [231, 246] on p "Mesa 01" at bounding box center [302, 238] width 148 height 23
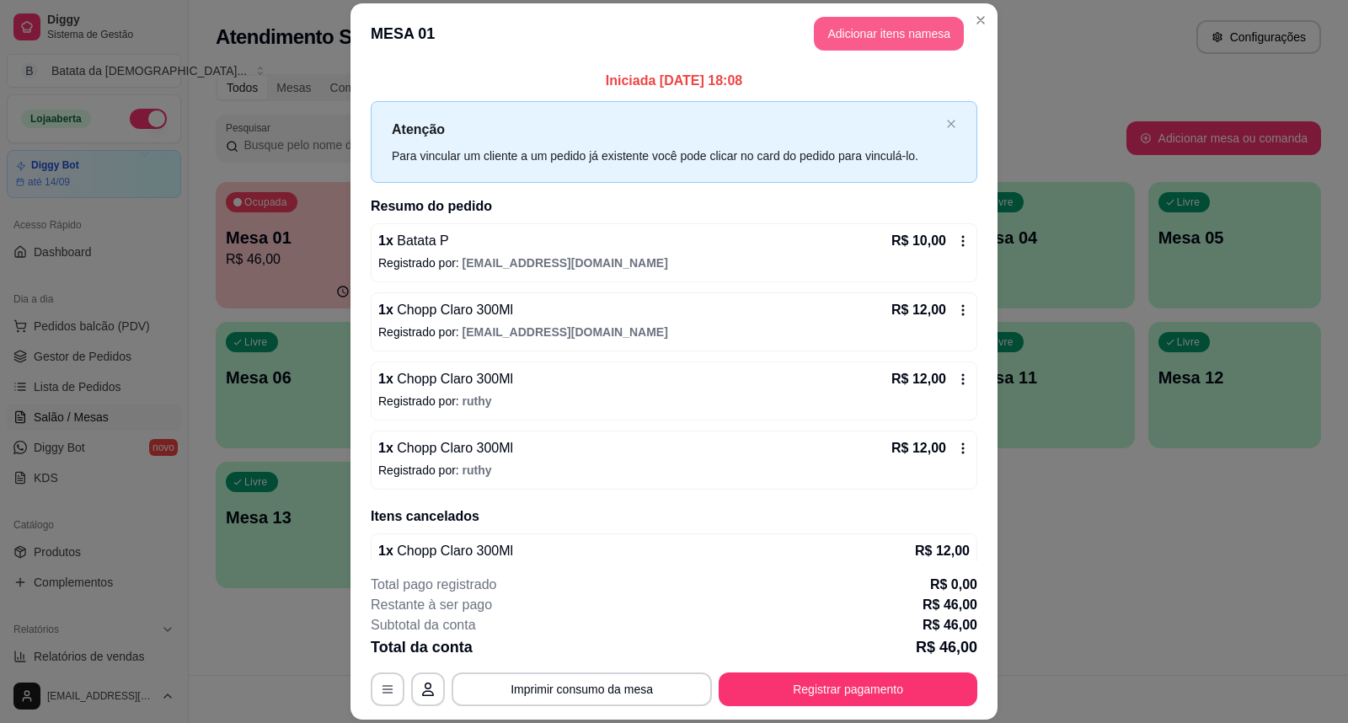
click at [869, 45] on button "Adicionar itens na mesa" at bounding box center [889, 34] width 150 height 34
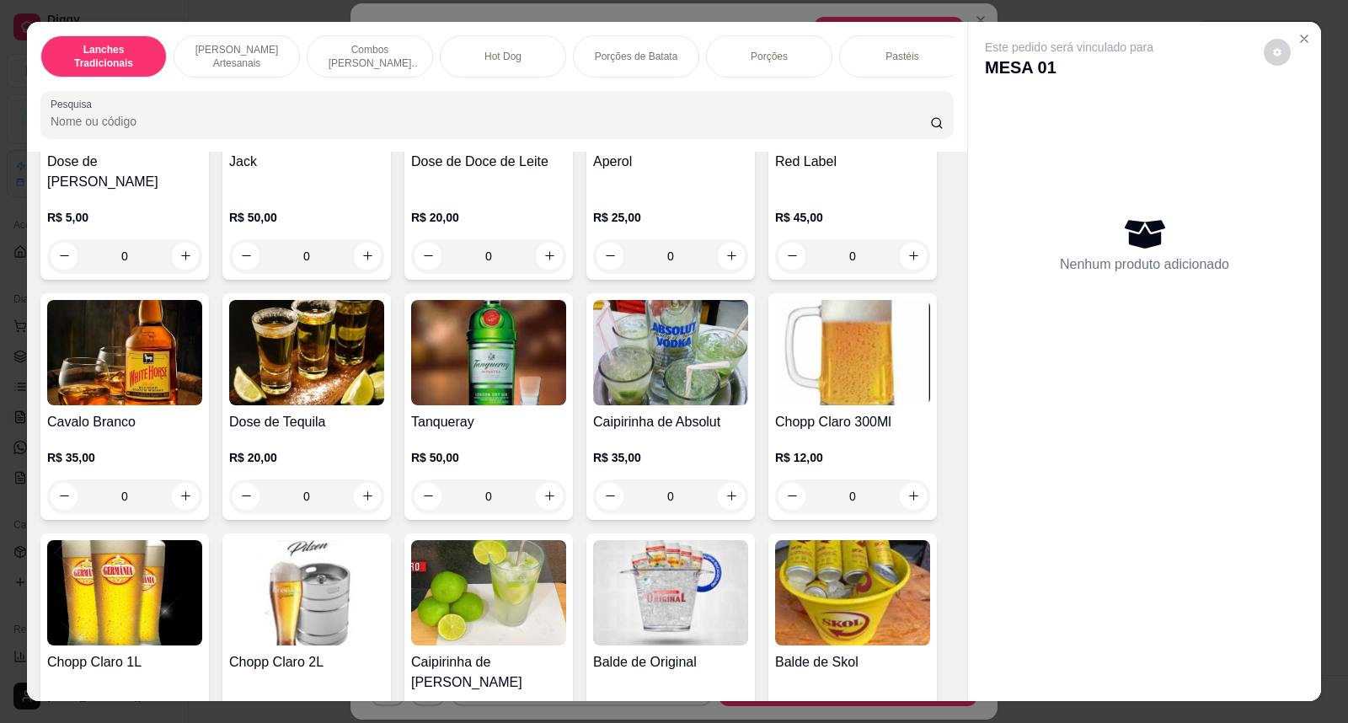
scroll to position [5879, 0]
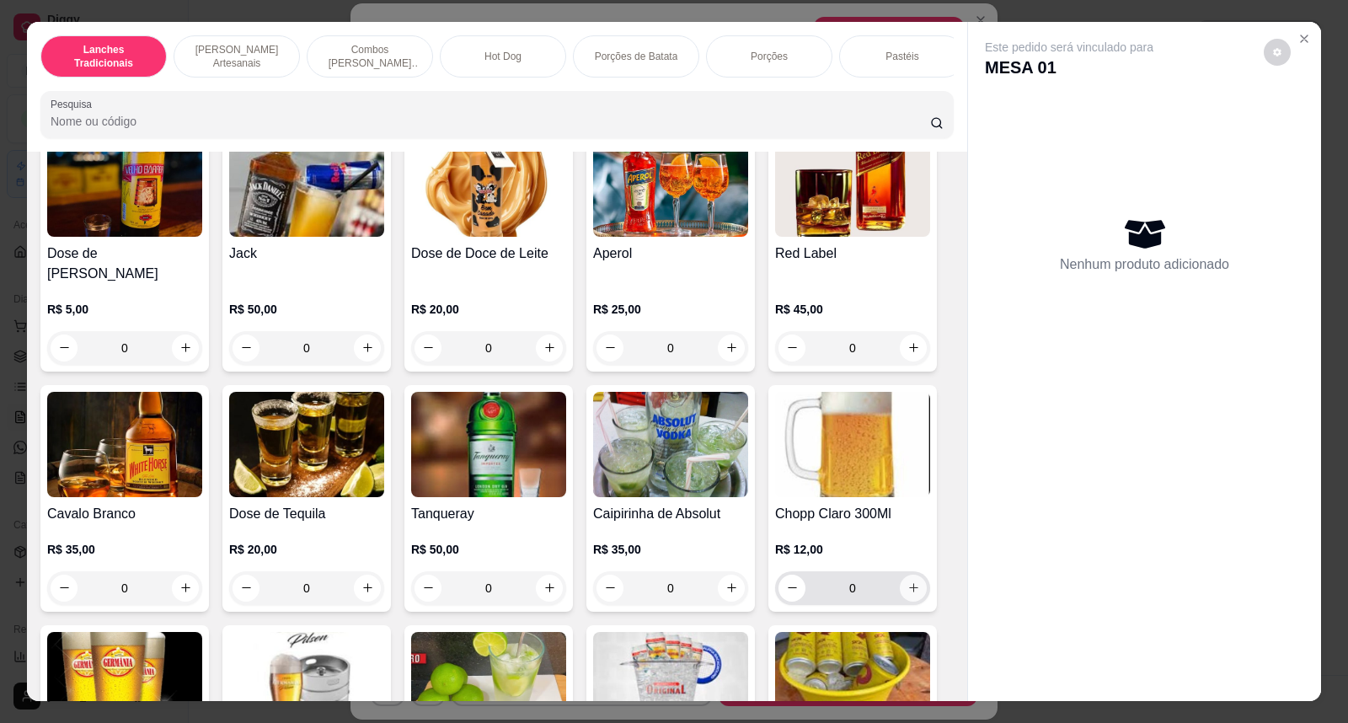
click at [908, 585] on icon "increase-product-quantity" at bounding box center [914, 587] width 13 height 13
type input "1"
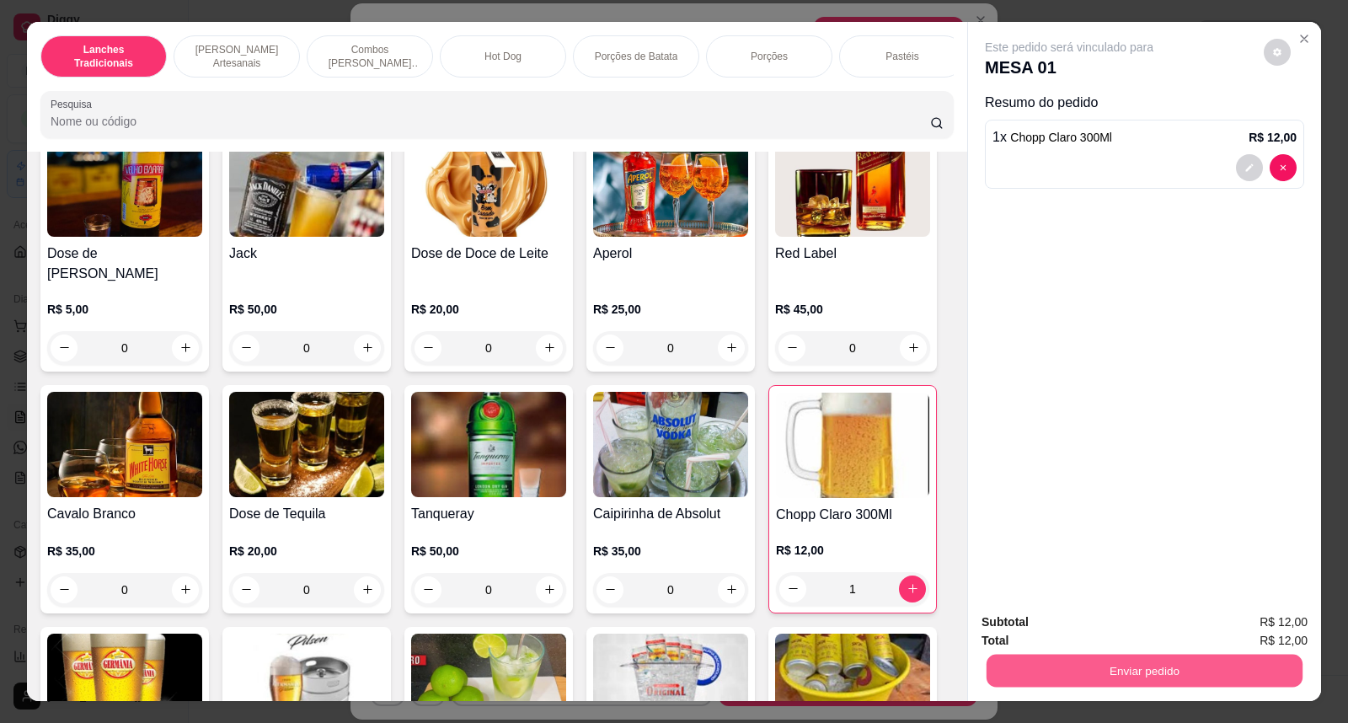
click at [1067, 657] on button "Enviar pedido" at bounding box center [1145, 671] width 316 height 33
click at [1097, 629] on button "Não registrar e enviar pedido" at bounding box center [1089, 629] width 170 height 31
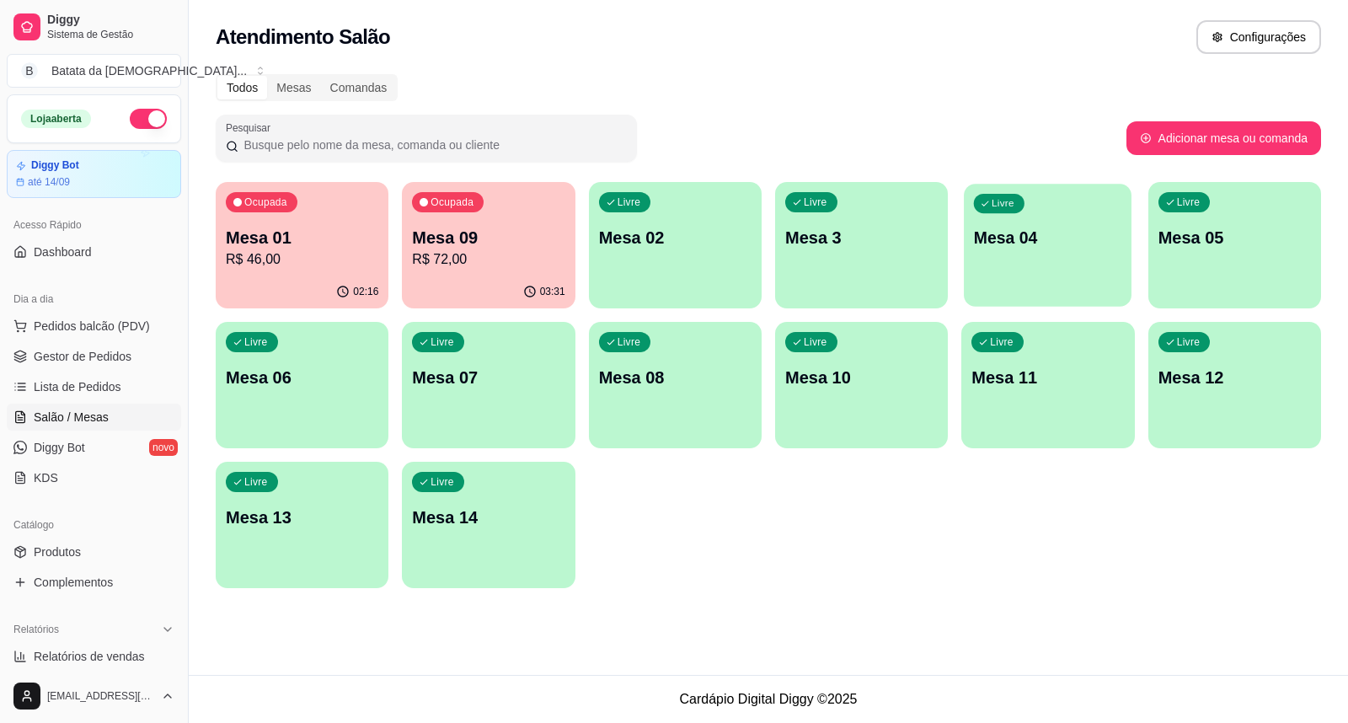
click at [996, 249] on div "Livre Mesa 04" at bounding box center [1048, 235] width 168 height 103
click at [438, 232] on p "Mesa 09" at bounding box center [488, 238] width 153 height 24
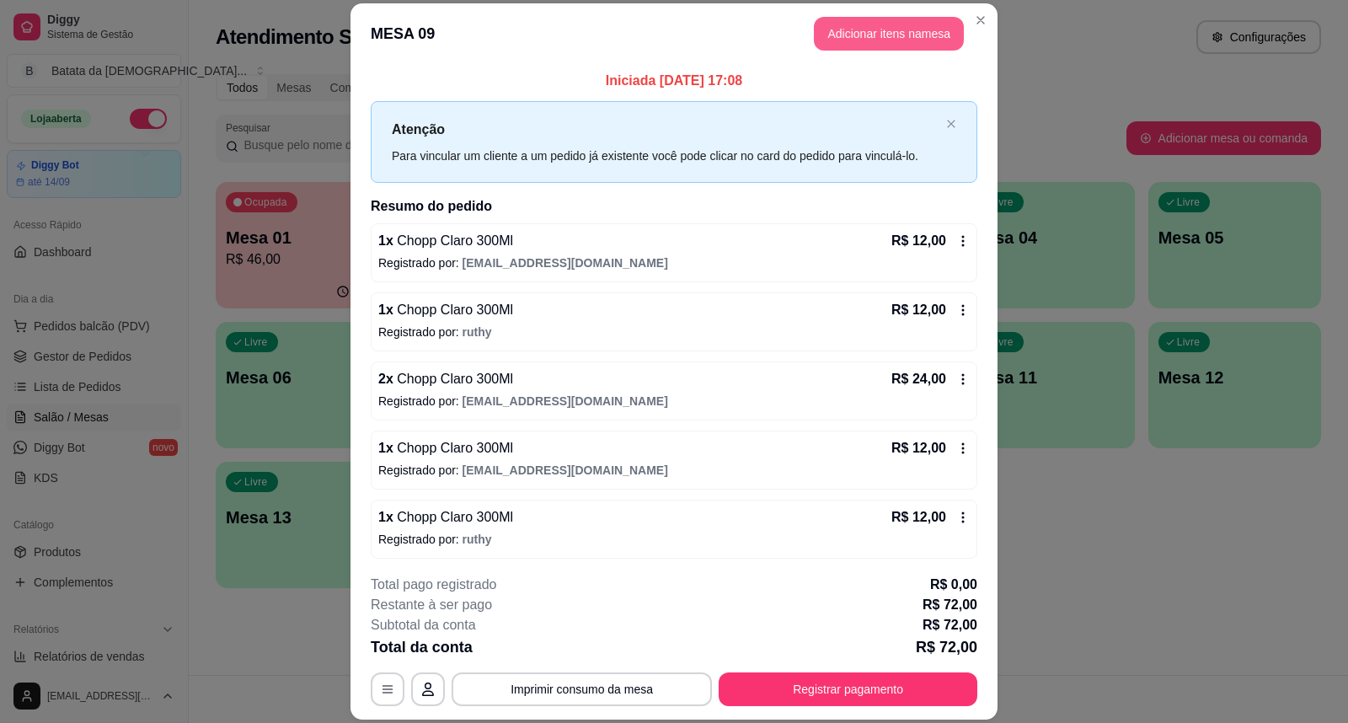
click at [844, 30] on button "Adicionar itens na mesa" at bounding box center [889, 34] width 150 height 34
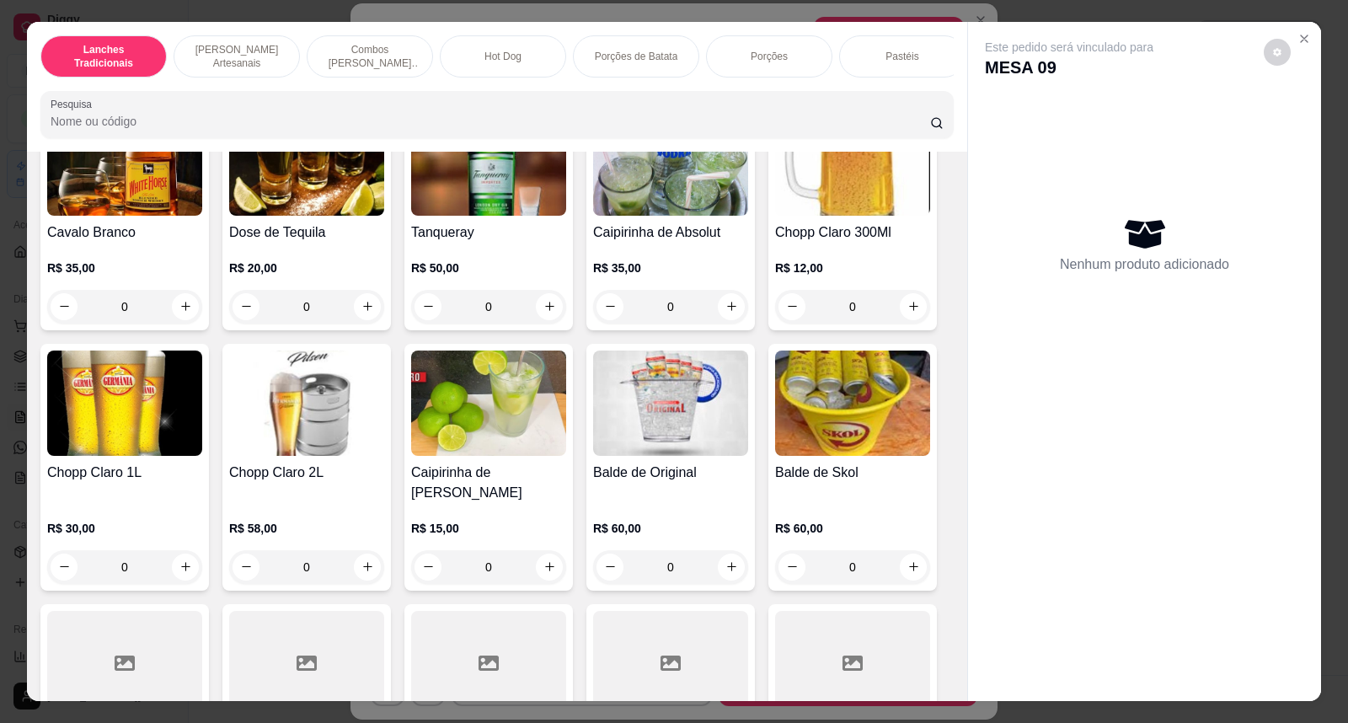
scroll to position [6066, 0]
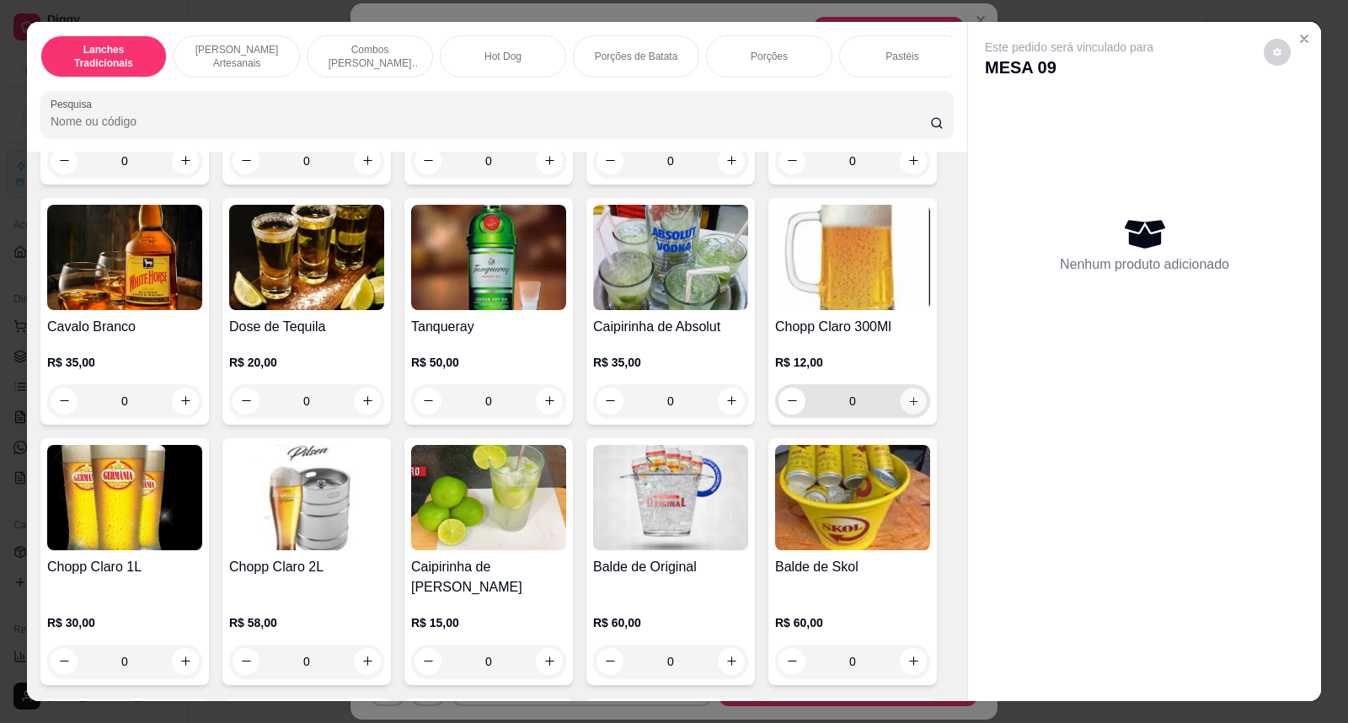
click at [904, 404] on button "increase-product-quantity" at bounding box center [913, 401] width 26 height 26
type input "1"
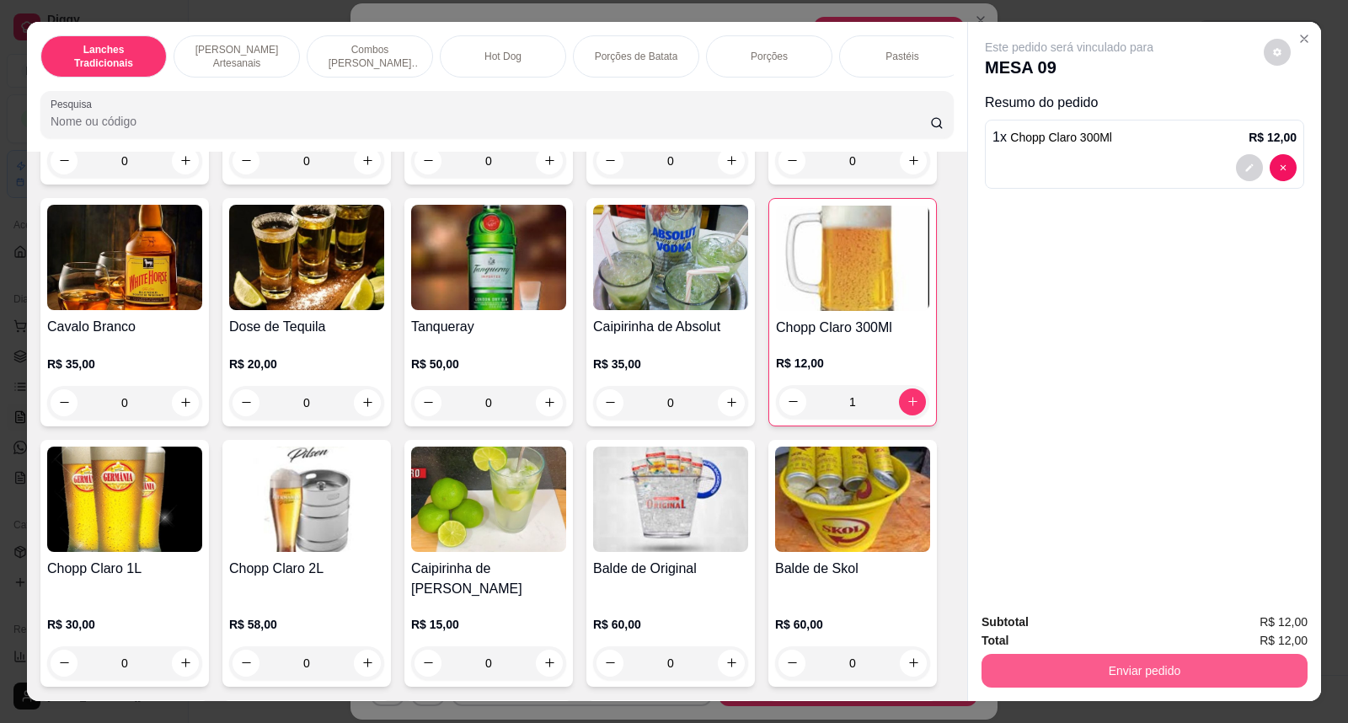
click at [1219, 678] on button "Enviar pedido" at bounding box center [1145, 671] width 326 height 34
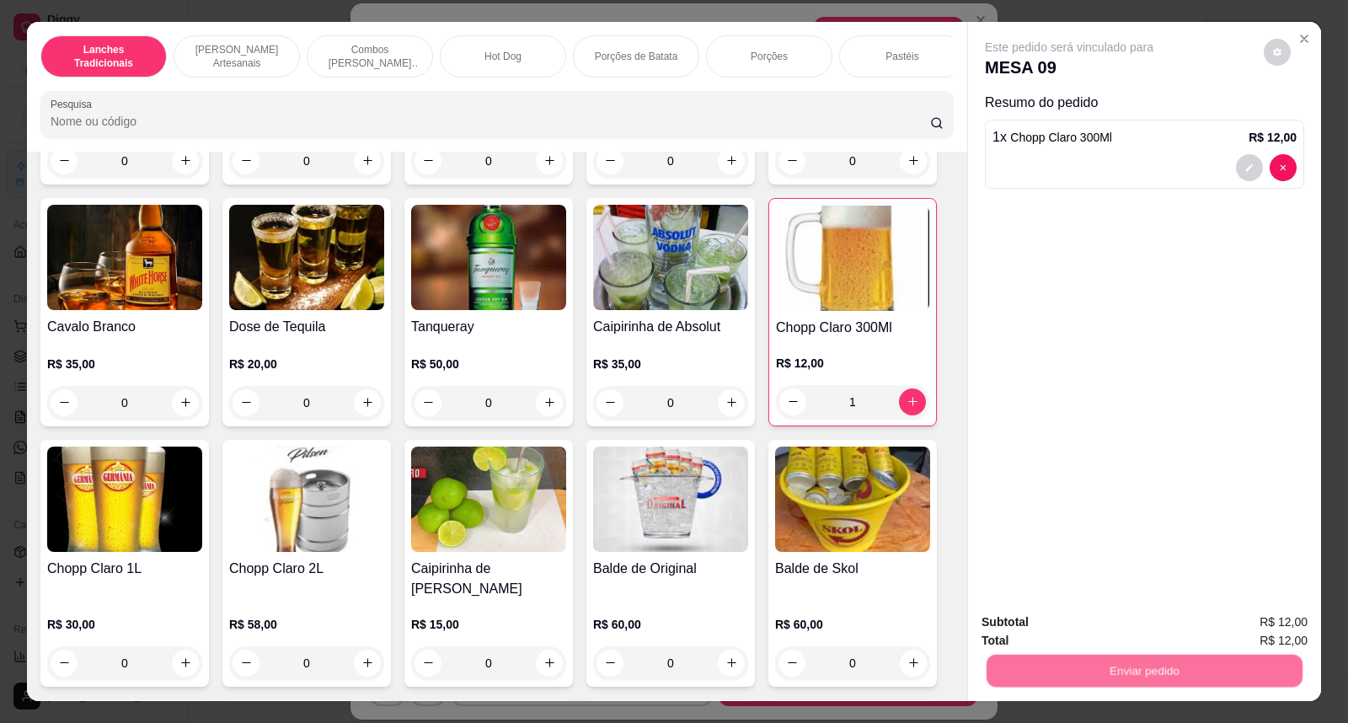
click at [1121, 635] on button "Não registrar e enviar pedido" at bounding box center [1089, 629] width 170 height 31
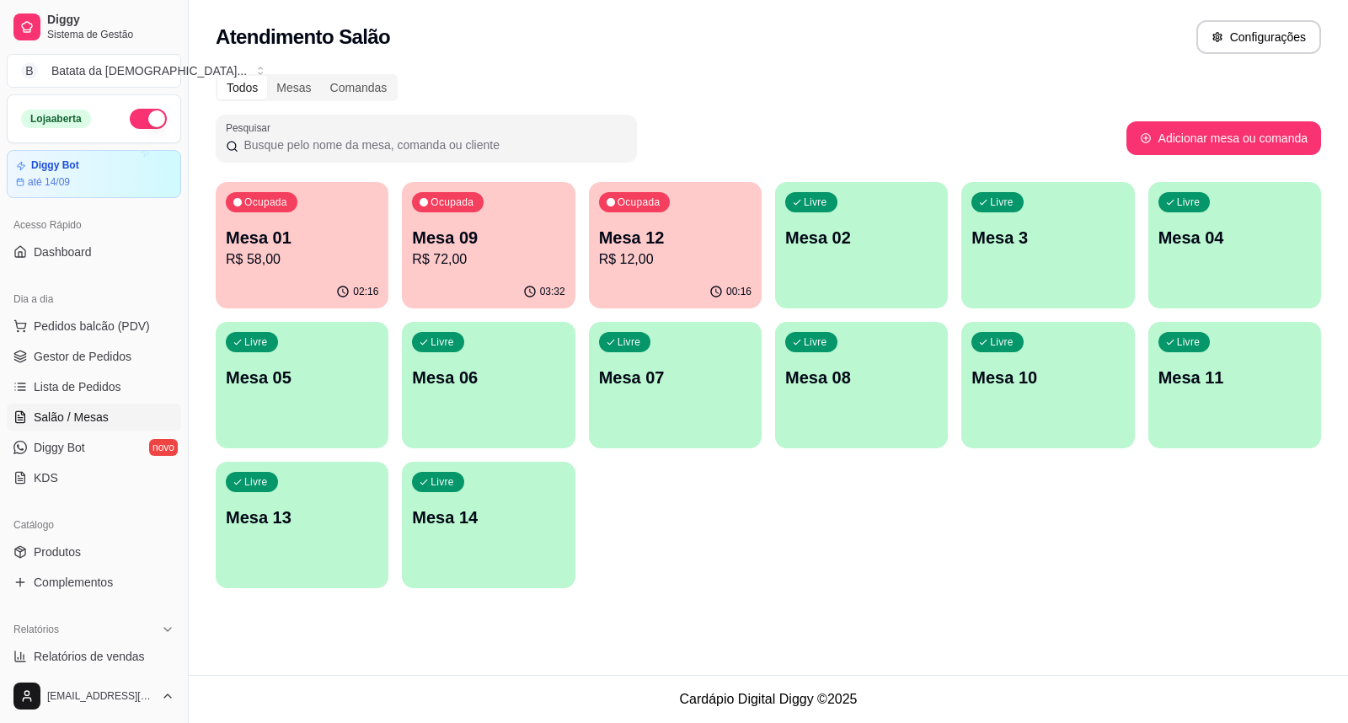
click at [719, 259] on p "R$ 12,00" at bounding box center [675, 259] width 153 height 20
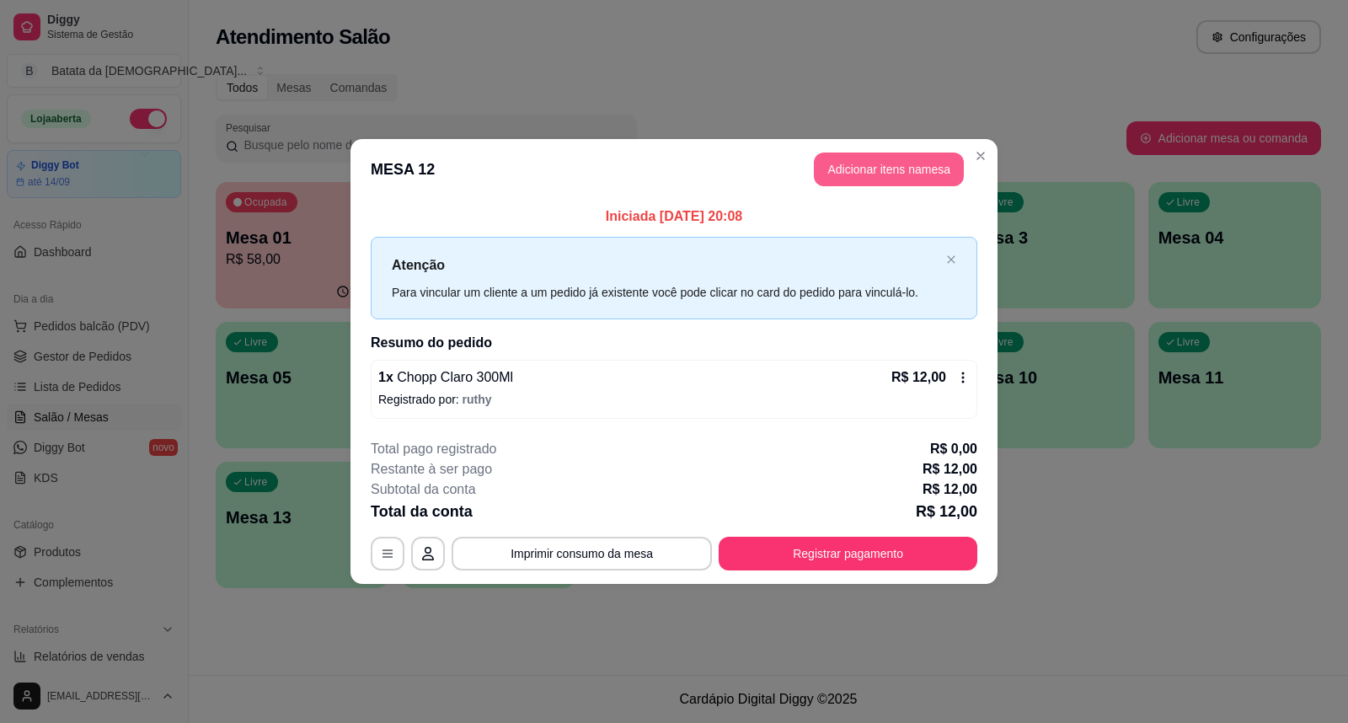
click at [857, 166] on button "Adicionar itens na mesa" at bounding box center [889, 170] width 150 height 34
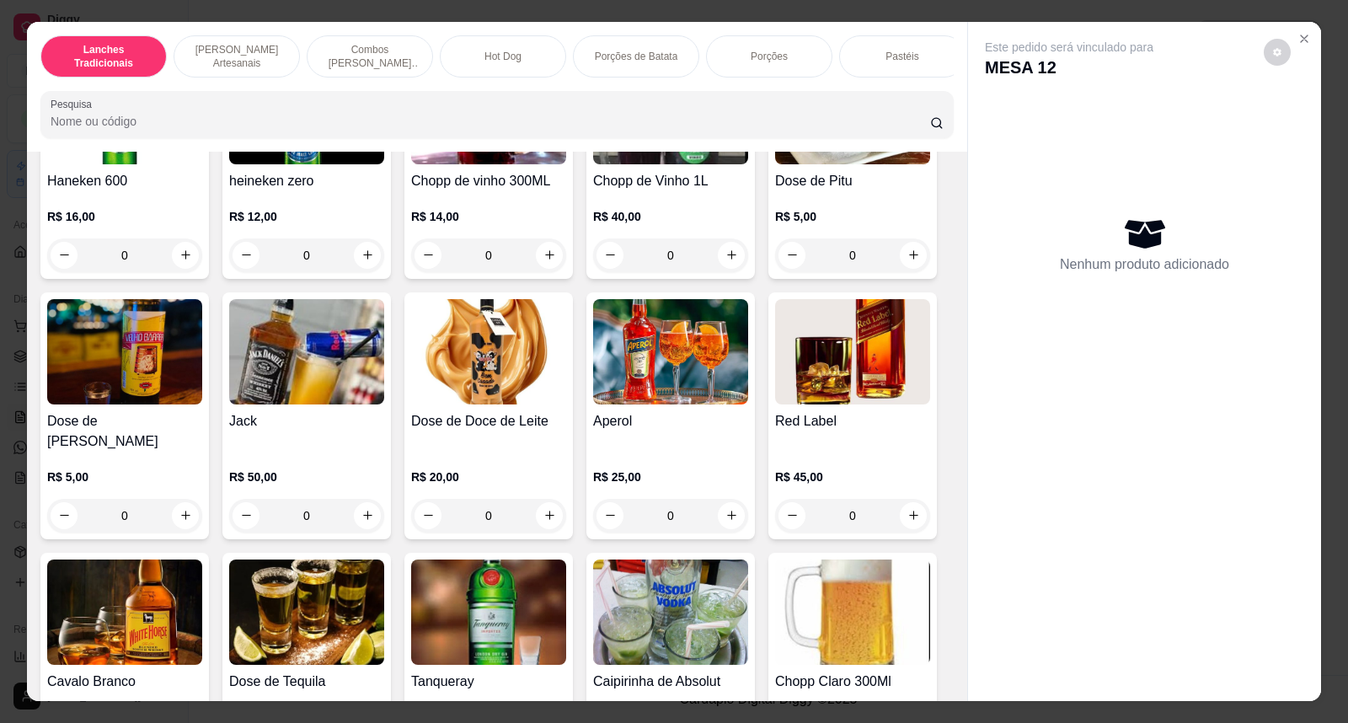
scroll to position [6086, 0]
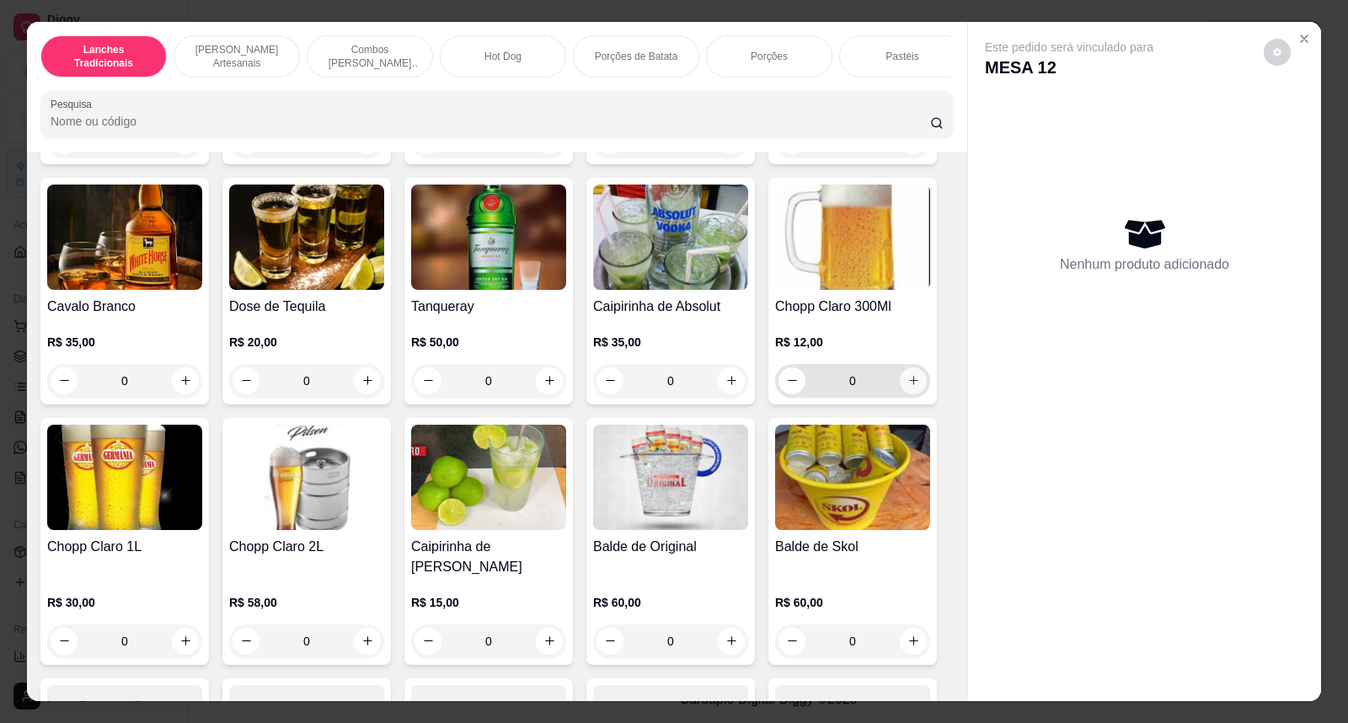
click at [908, 374] on icon "increase-product-quantity" at bounding box center [914, 380] width 13 height 13
type input "1"
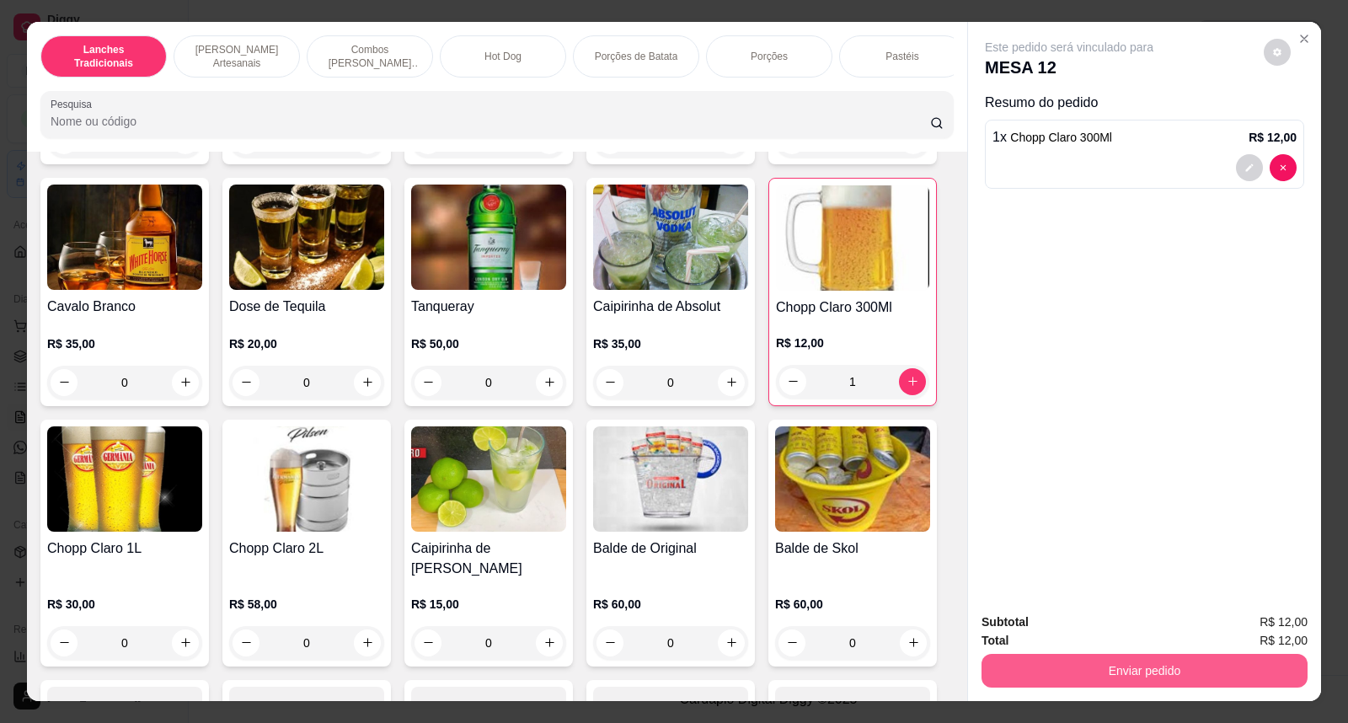
click at [1206, 677] on button "Enviar pedido" at bounding box center [1145, 671] width 326 height 34
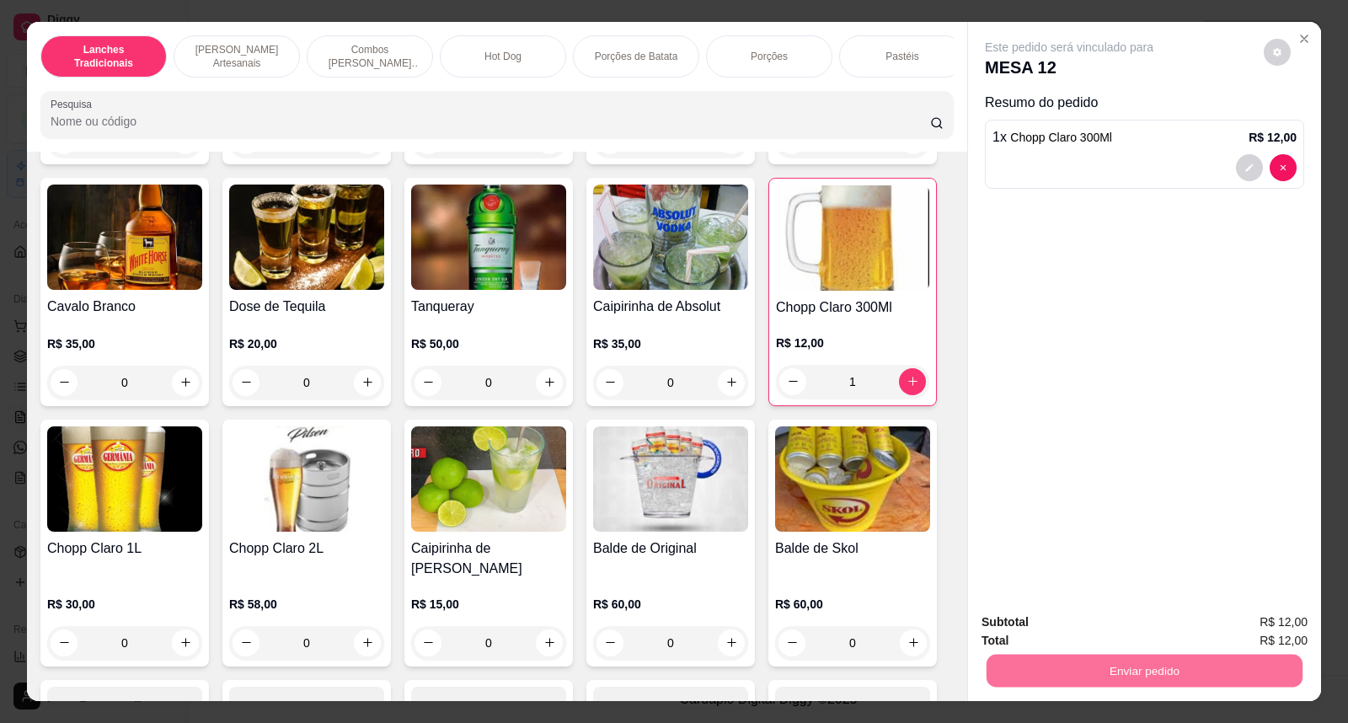
click at [1071, 627] on button "Não registrar e enviar pedido" at bounding box center [1088, 630] width 175 height 32
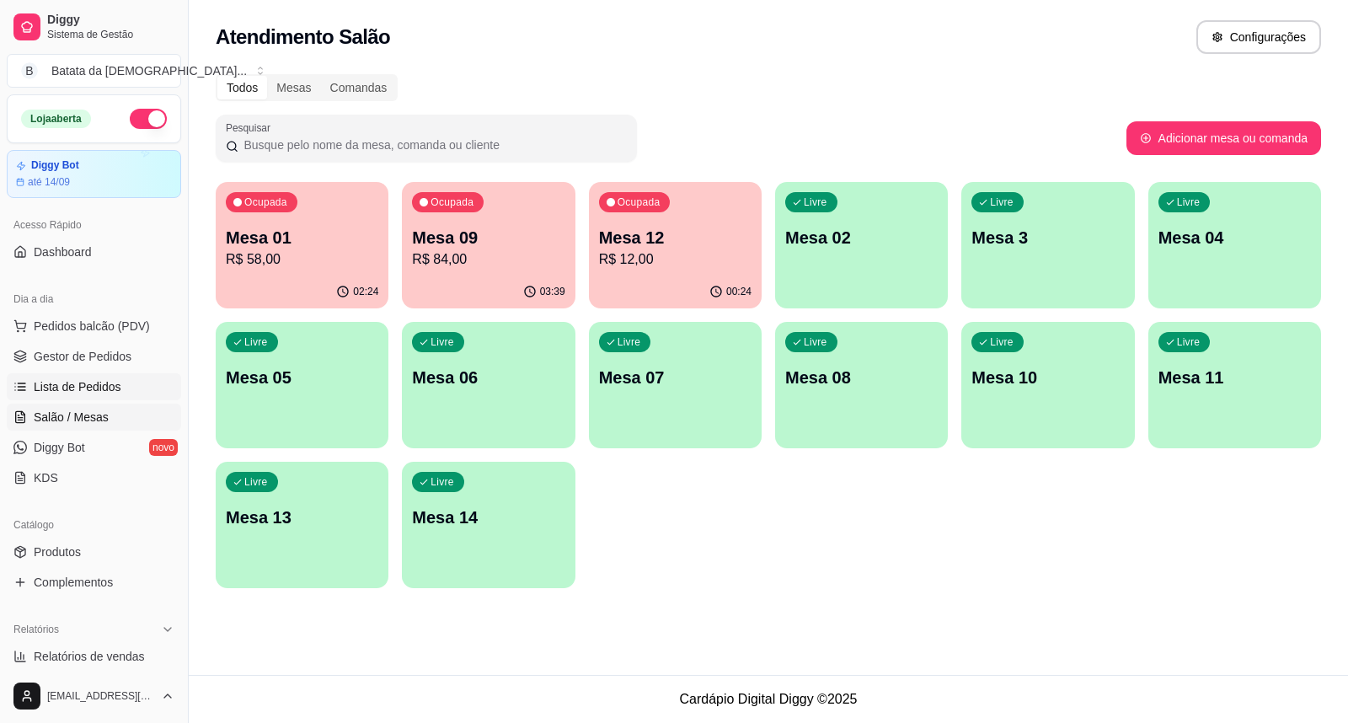
click at [107, 386] on span "Lista de Pedidos" at bounding box center [78, 386] width 88 height 17
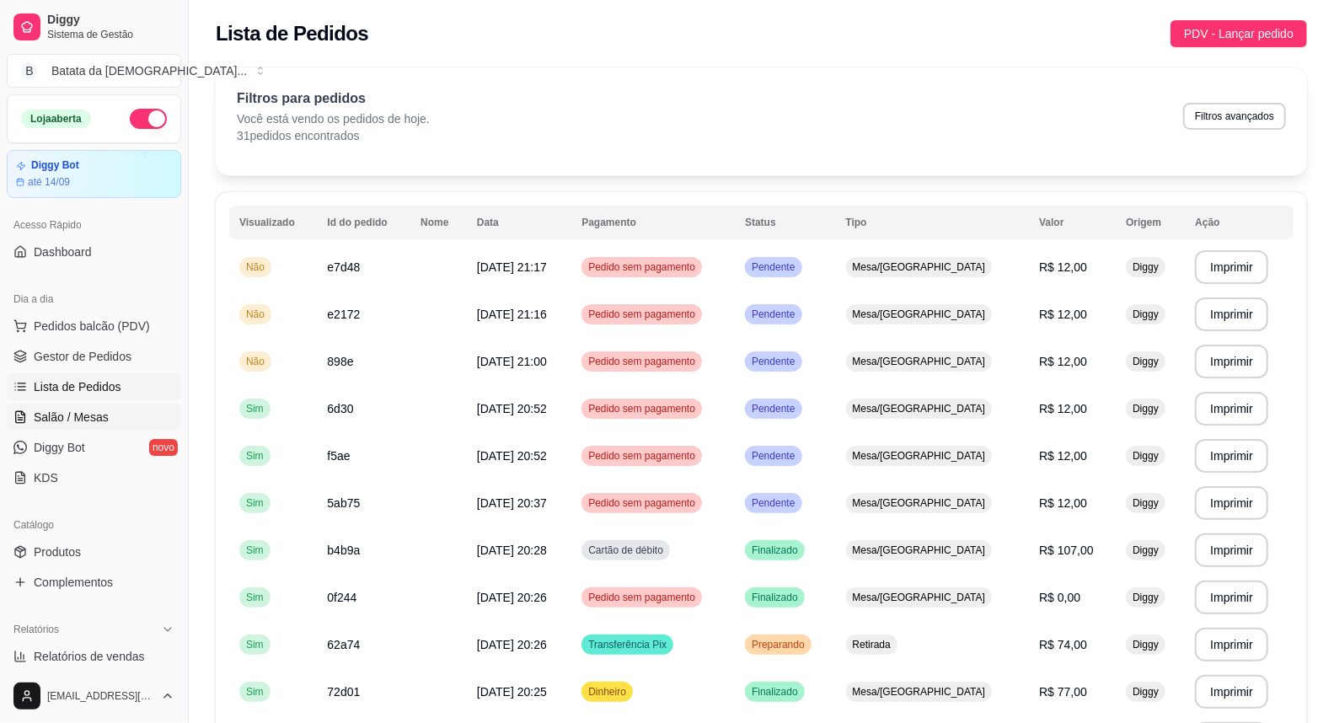
click at [52, 417] on span "Salão / Mesas" at bounding box center [71, 417] width 75 height 17
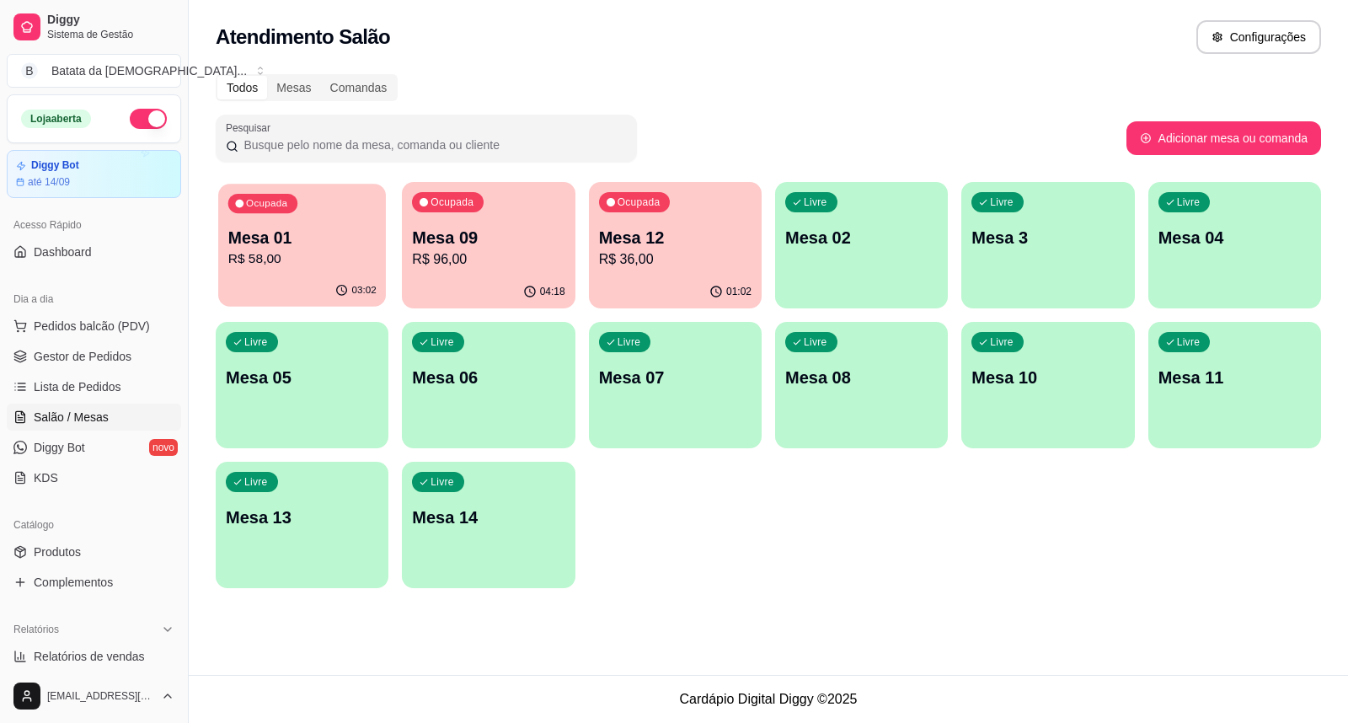
click at [355, 240] on p "Mesa 01" at bounding box center [302, 238] width 148 height 23
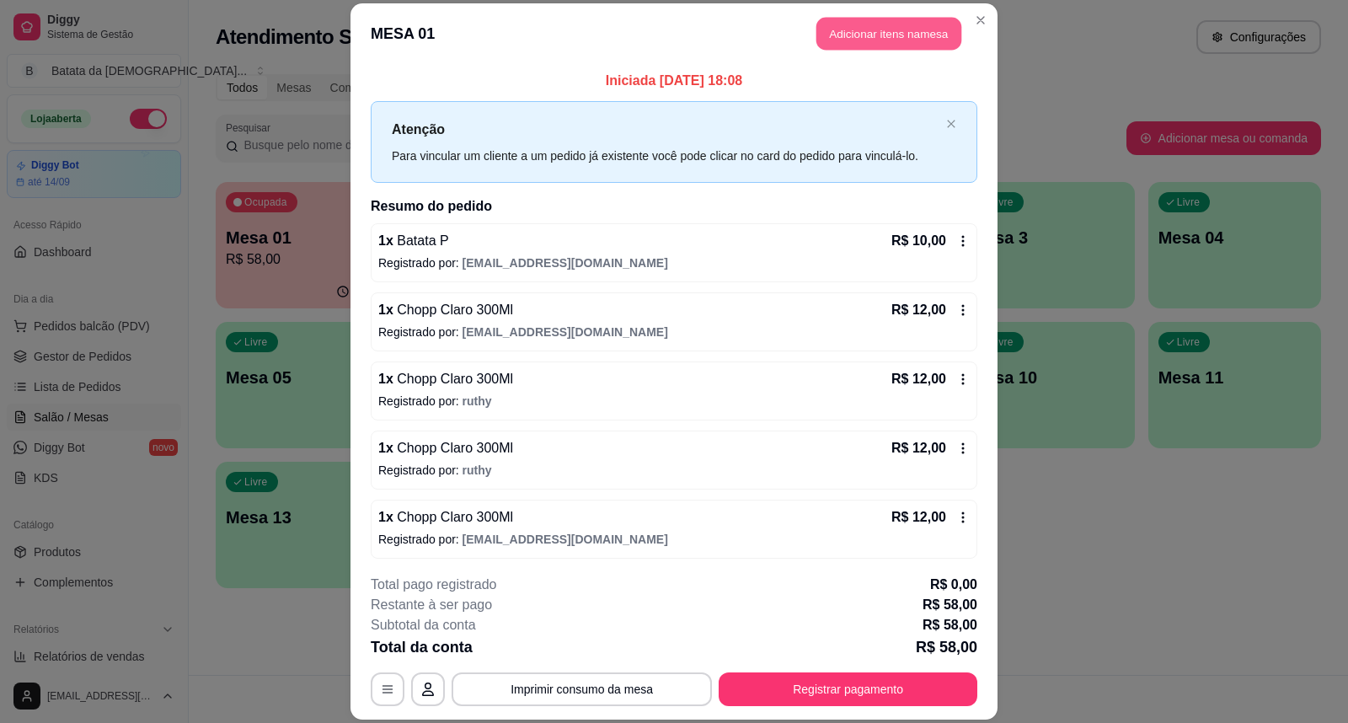
click at [863, 22] on button "Adicionar itens na mesa" at bounding box center [889, 34] width 145 height 33
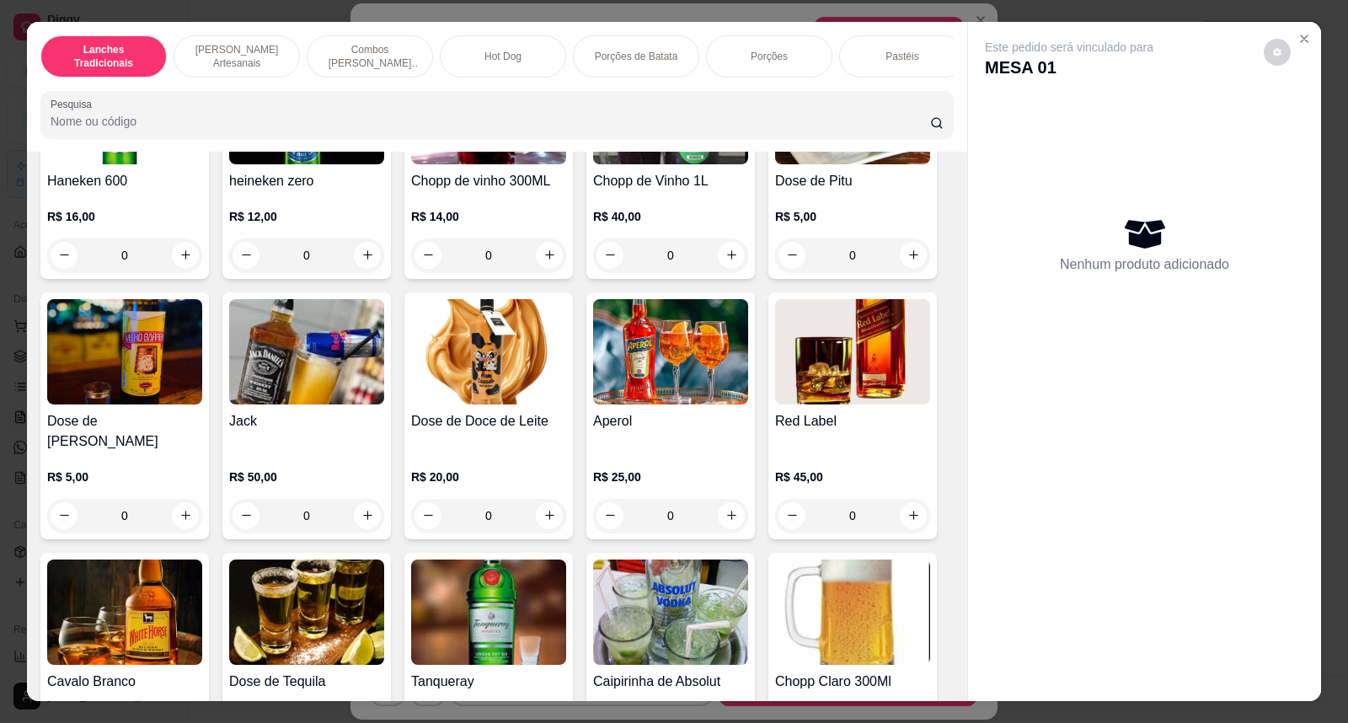
scroll to position [5805, 0]
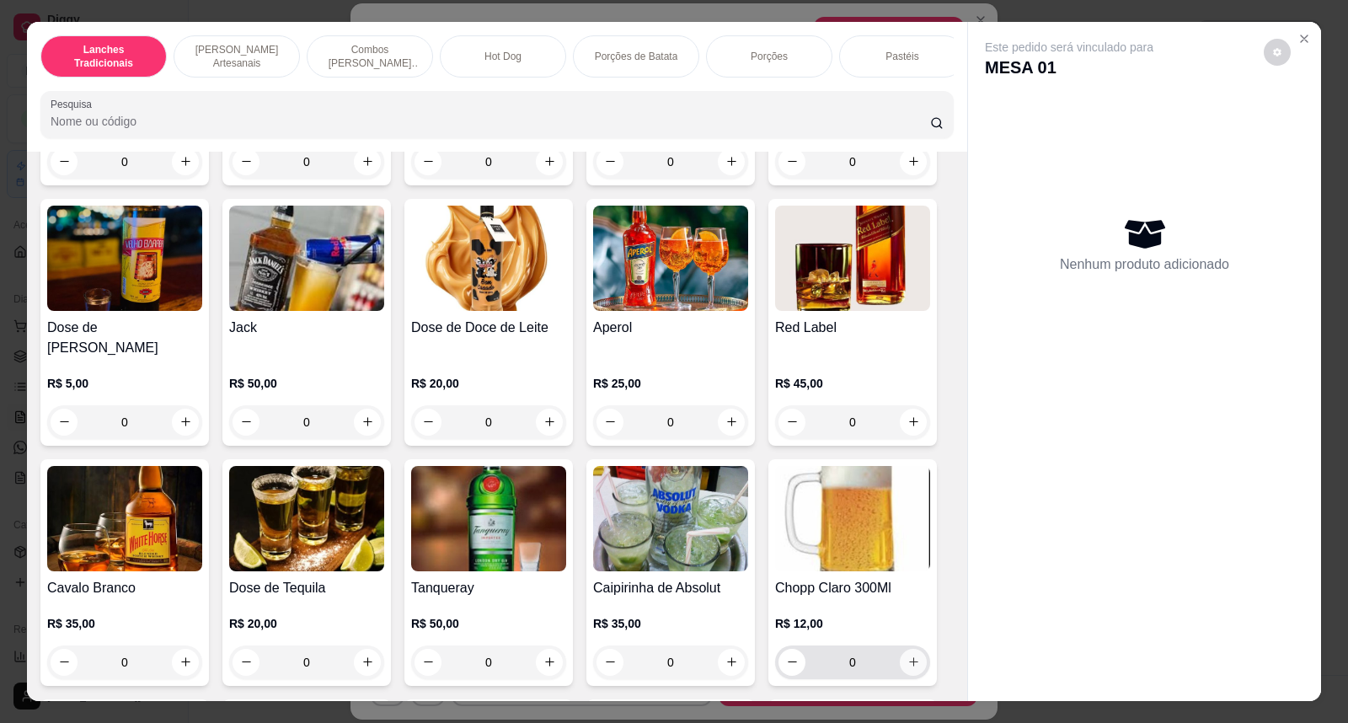
click at [911, 649] on button "increase-product-quantity" at bounding box center [913, 662] width 27 height 27
type input "1"
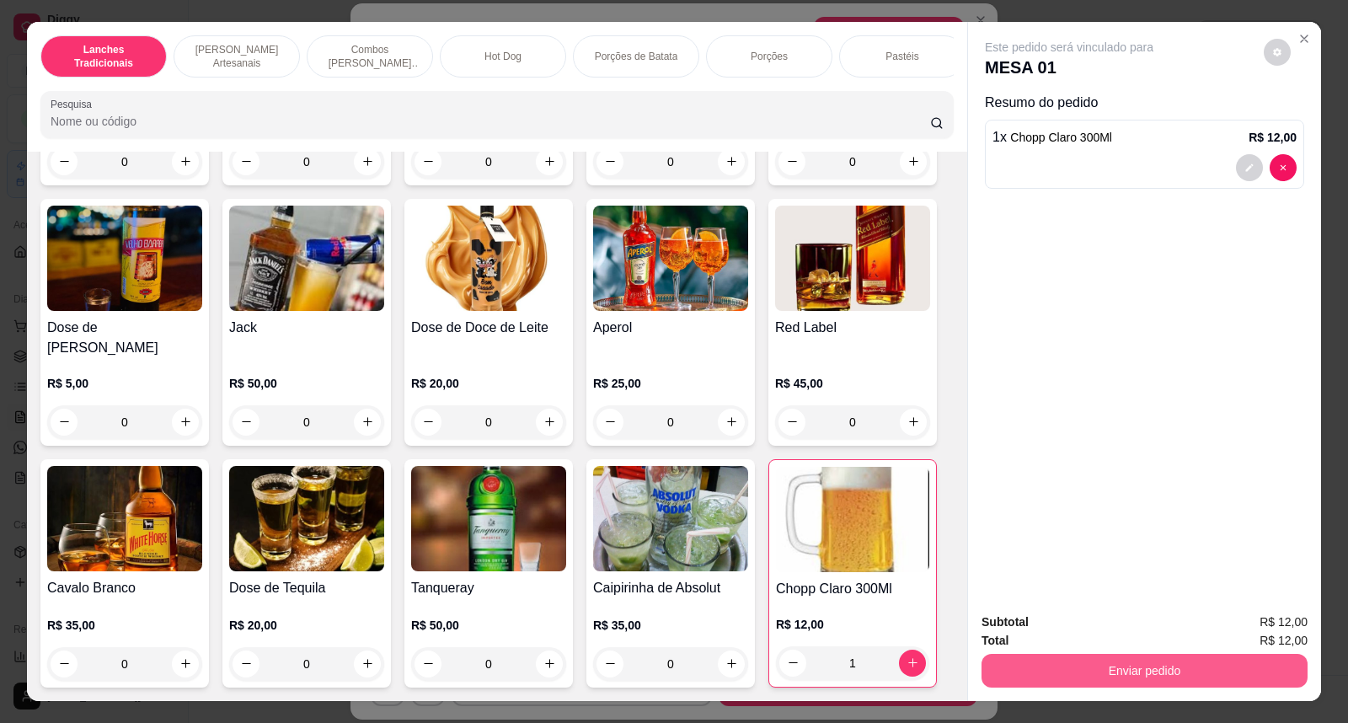
click at [1135, 658] on button "Enviar pedido" at bounding box center [1145, 671] width 326 height 34
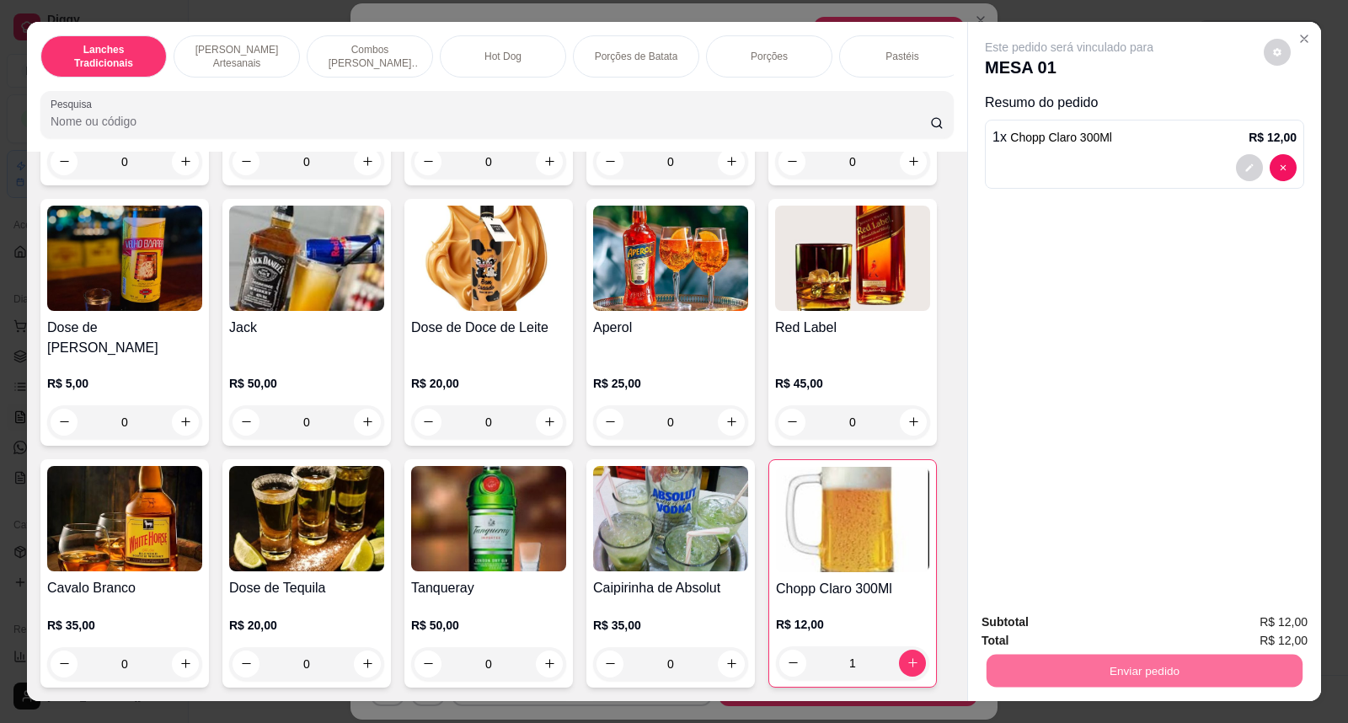
click at [1076, 639] on button "Não registrar e enviar pedido" at bounding box center [1088, 630] width 175 height 32
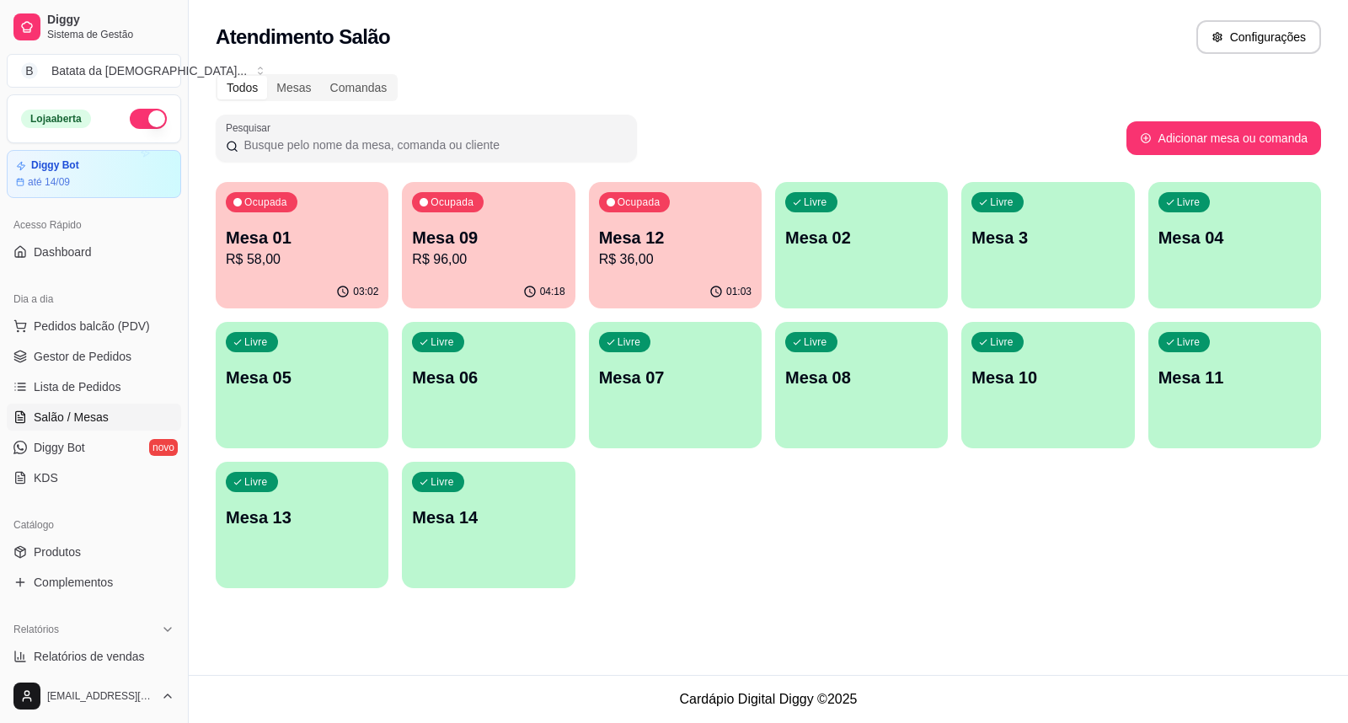
click at [472, 258] on p "R$ 96,00" at bounding box center [488, 259] width 153 height 20
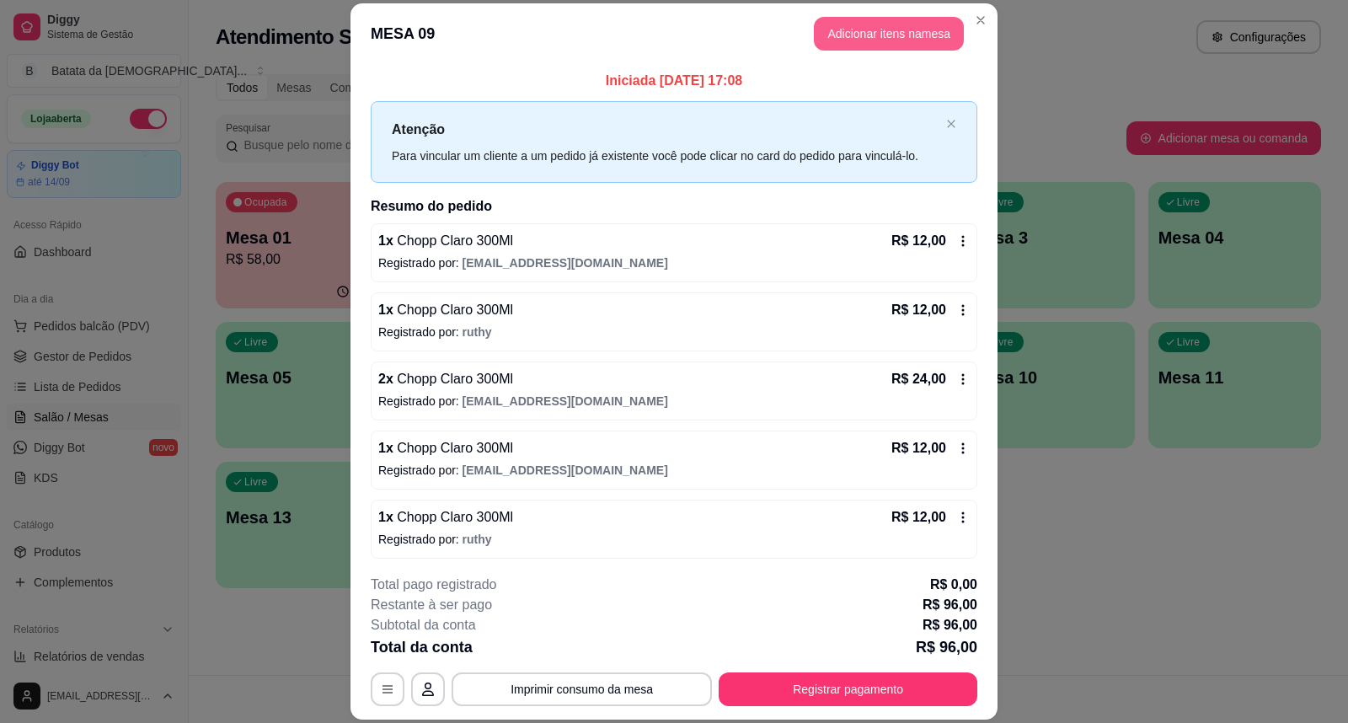
click at [848, 40] on button "Adicionar itens na mesa" at bounding box center [889, 34] width 150 height 34
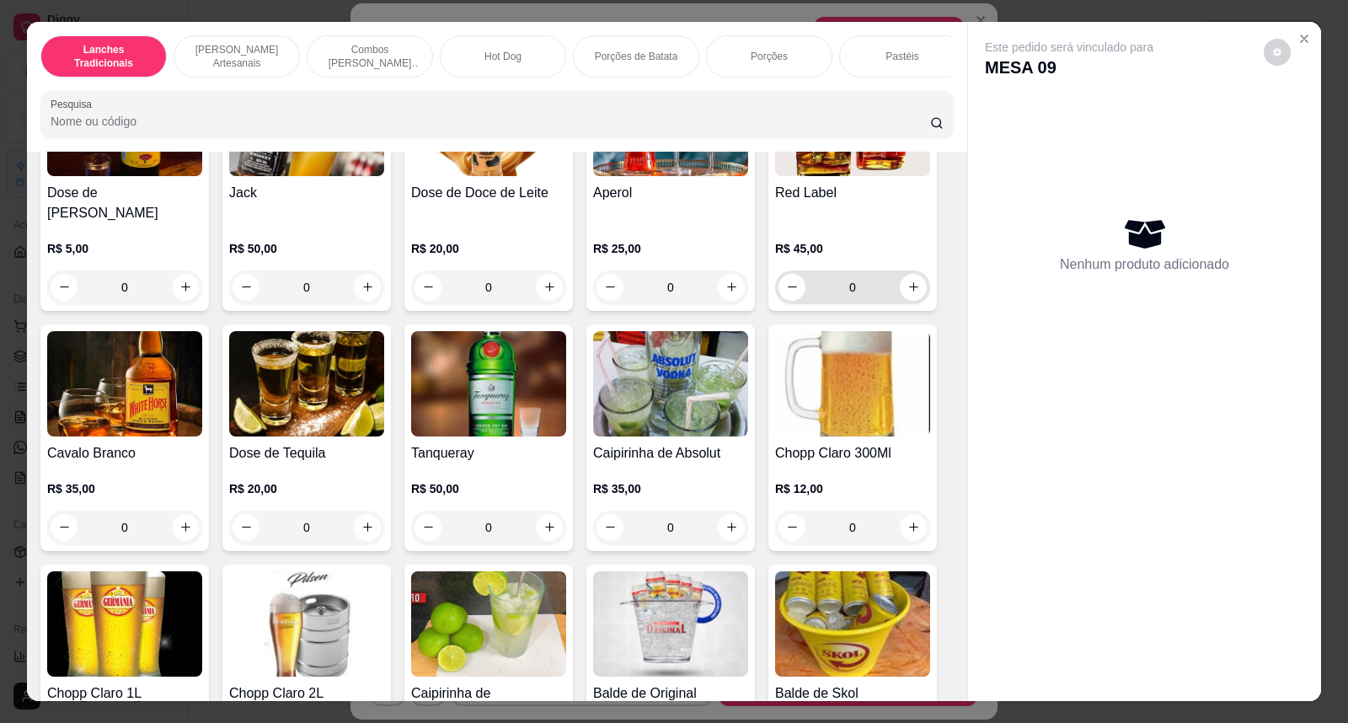
scroll to position [6086, 0]
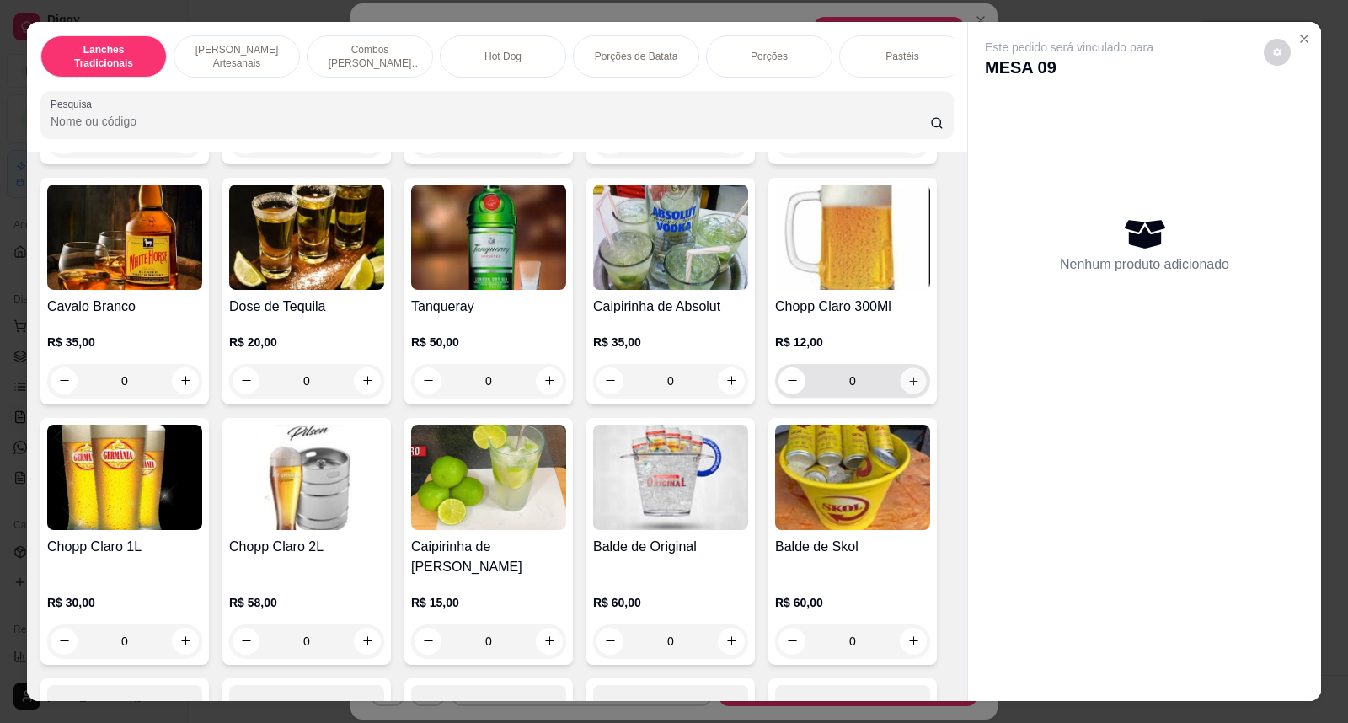
click at [908, 374] on icon "increase-product-quantity" at bounding box center [914, 380] width 13 height 13
type input "1"
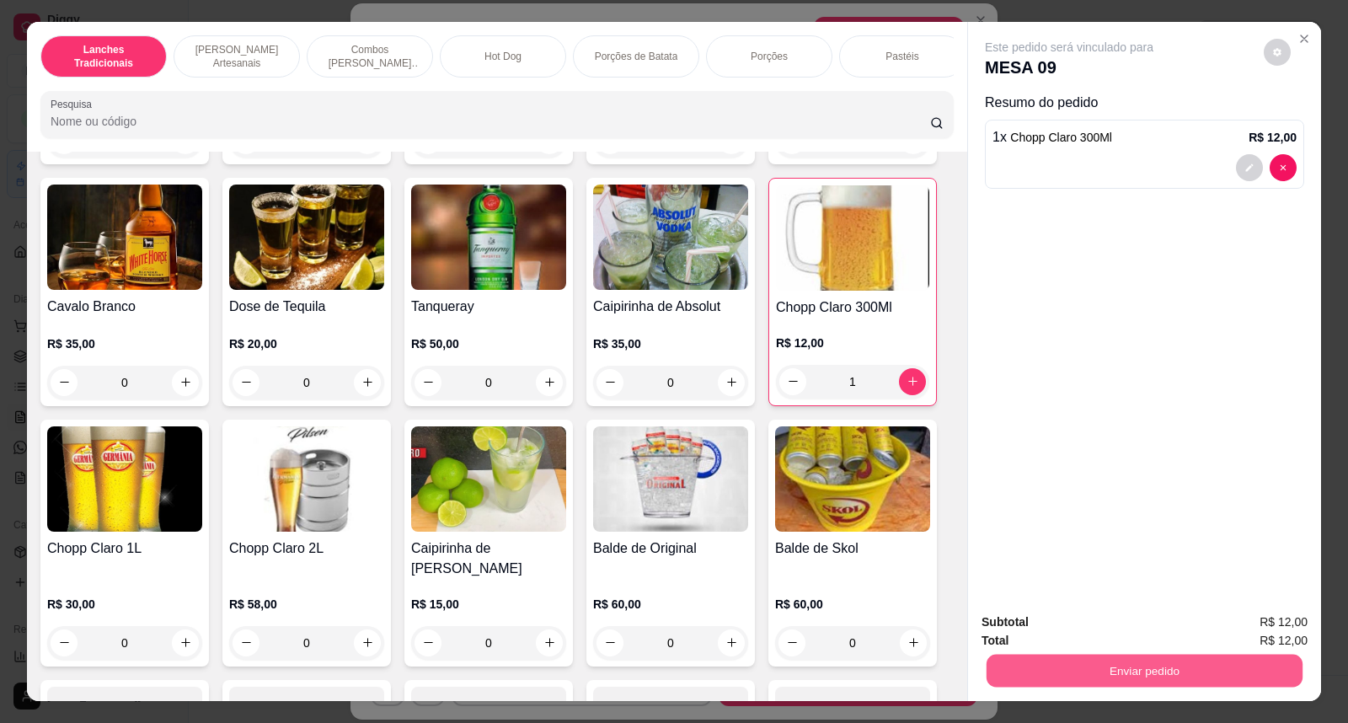
click at [1058, 675] on button "Enviar pedido" at bounding box center [1145, 671] width 316 height 33
click at [1101, 629] on button "Não registrar e enviar pedido" at bounding box center [1089, 629] width 170 height 31
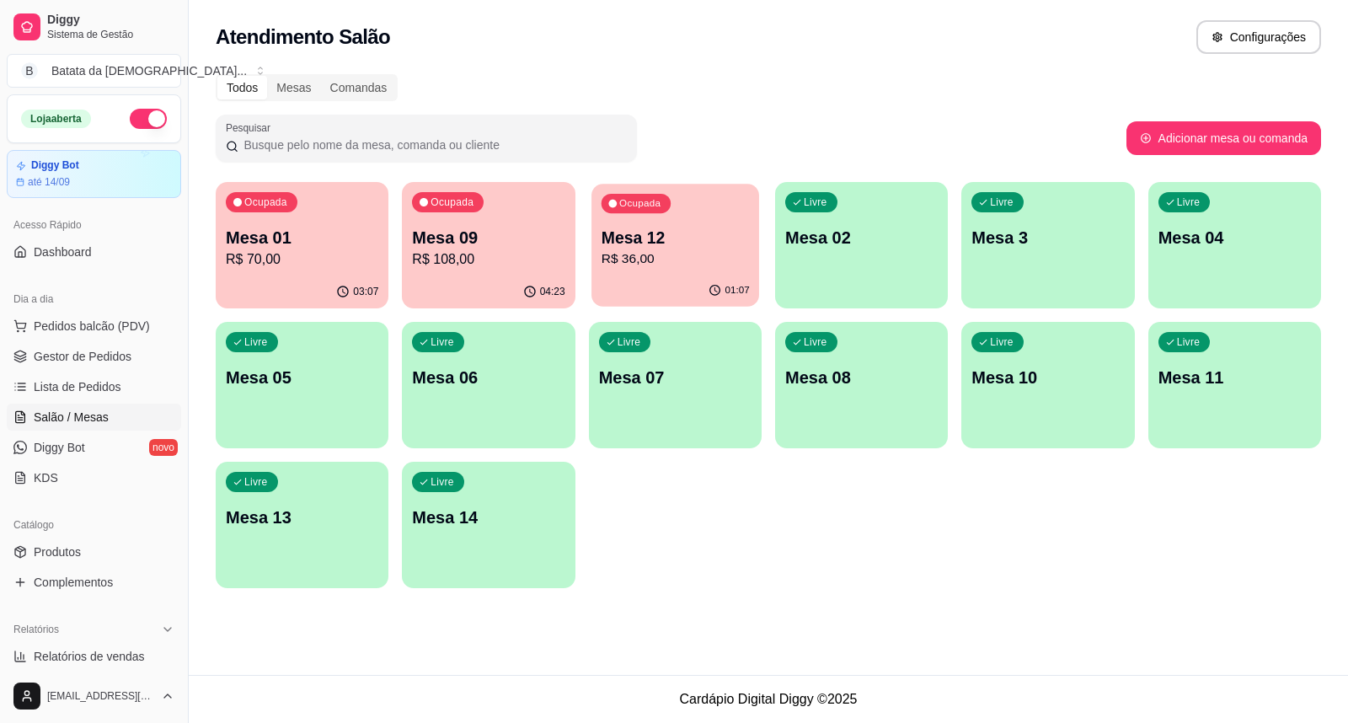
click at [742, 236] on p "Mesa 12" at bounding box center [675, 238] width 148 height 23
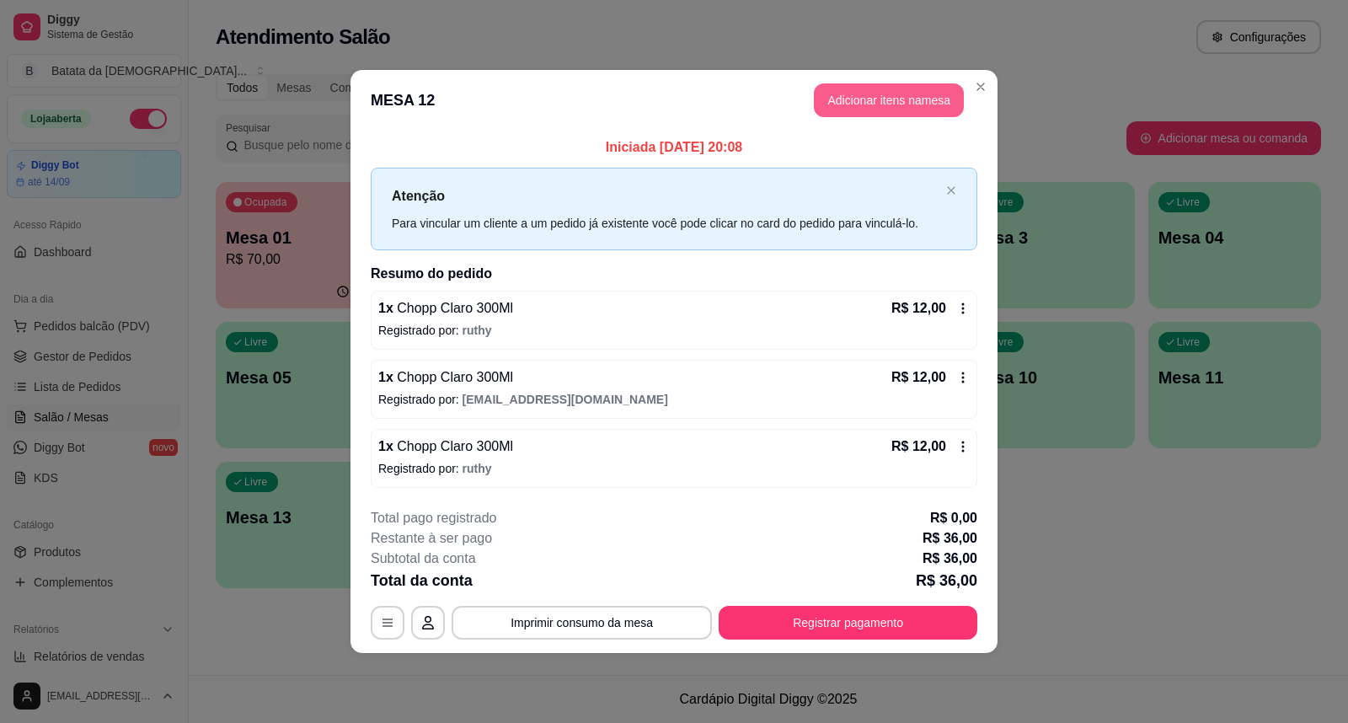
click at [854, 97] on button "Adicionar itens na mesa" at bounding box center [889, 100] width 150 height 34
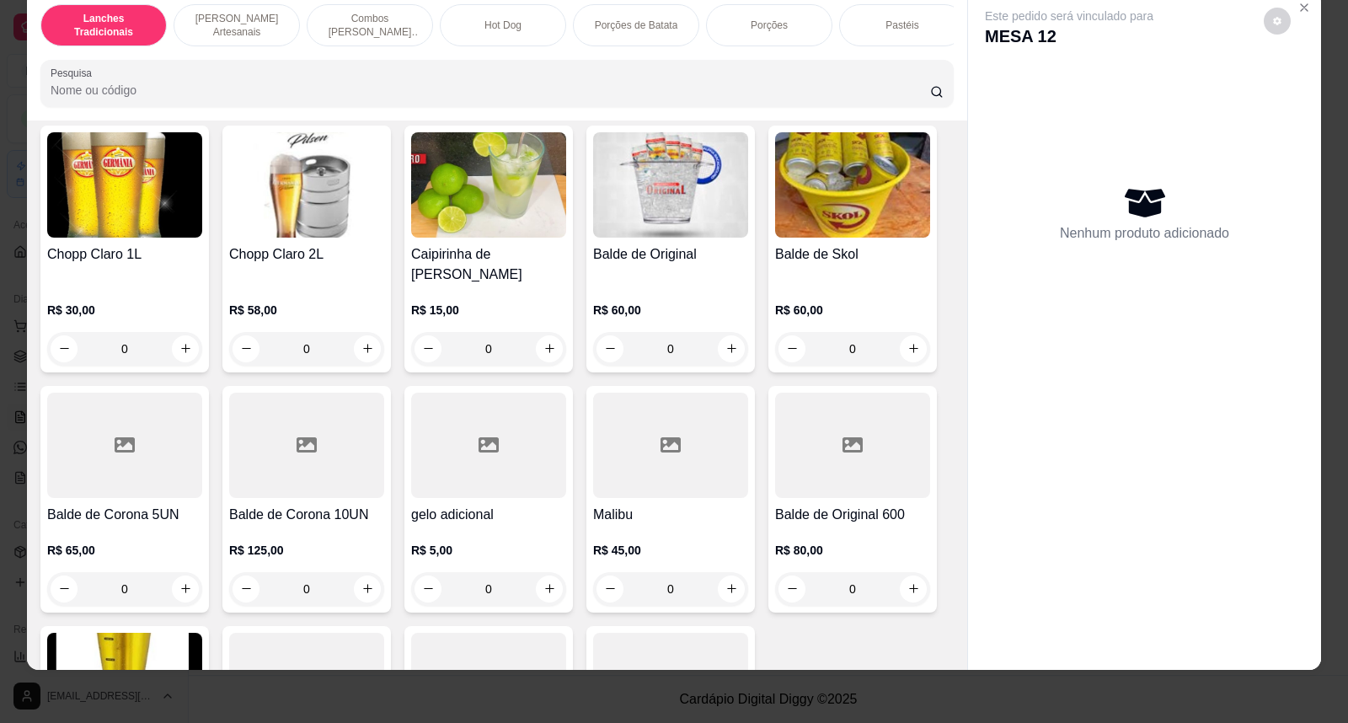
scroll to position [6254, 0]
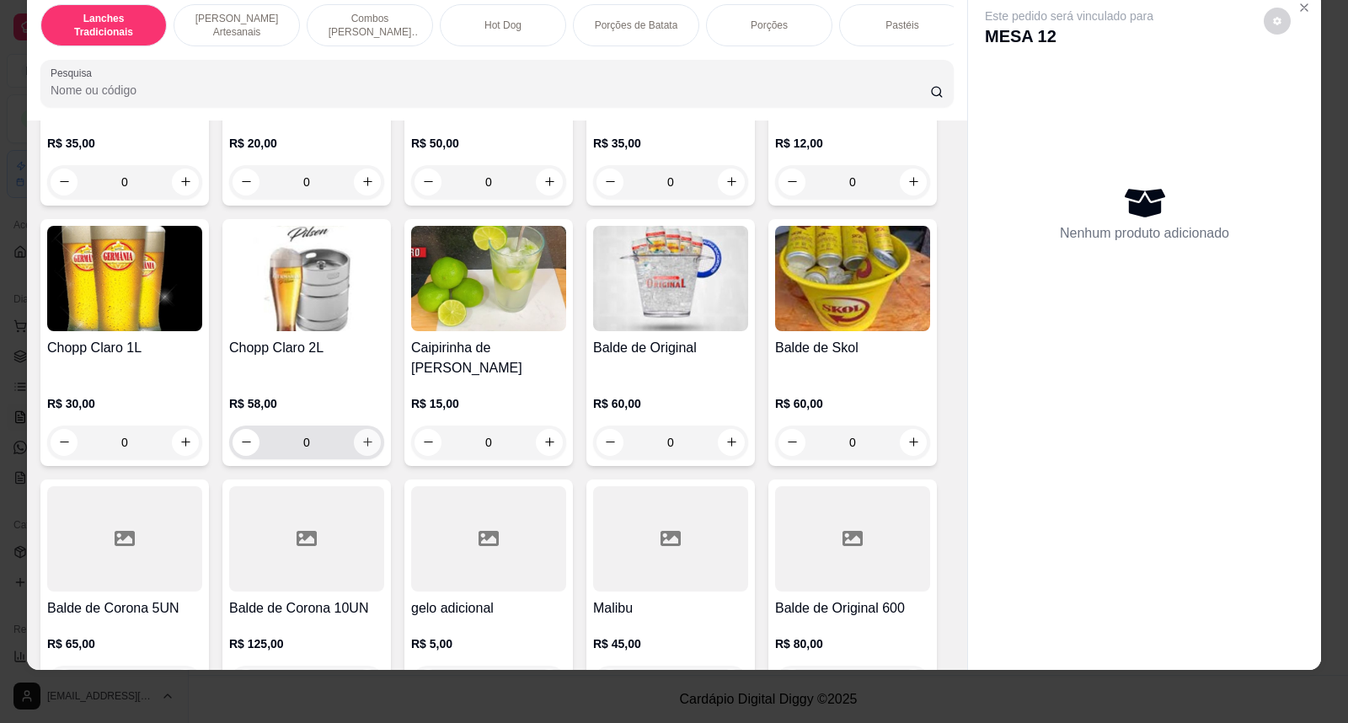
click at [369, 436] on button "increase-product-quantity" at bounding box center [367, 442] width 27 height 27
type input "1"
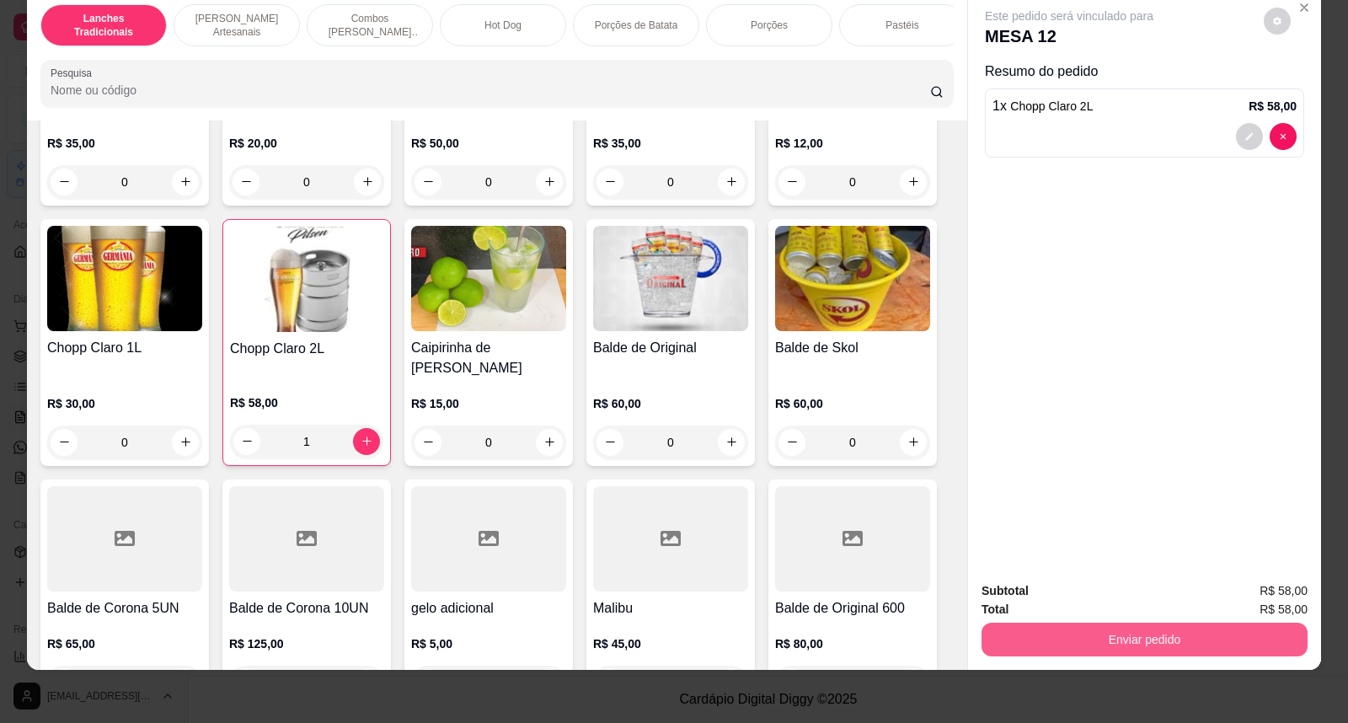
click at [1087, 637] on button "Enviar pedido" at bounding box center [1145, 640] width 326 height 34
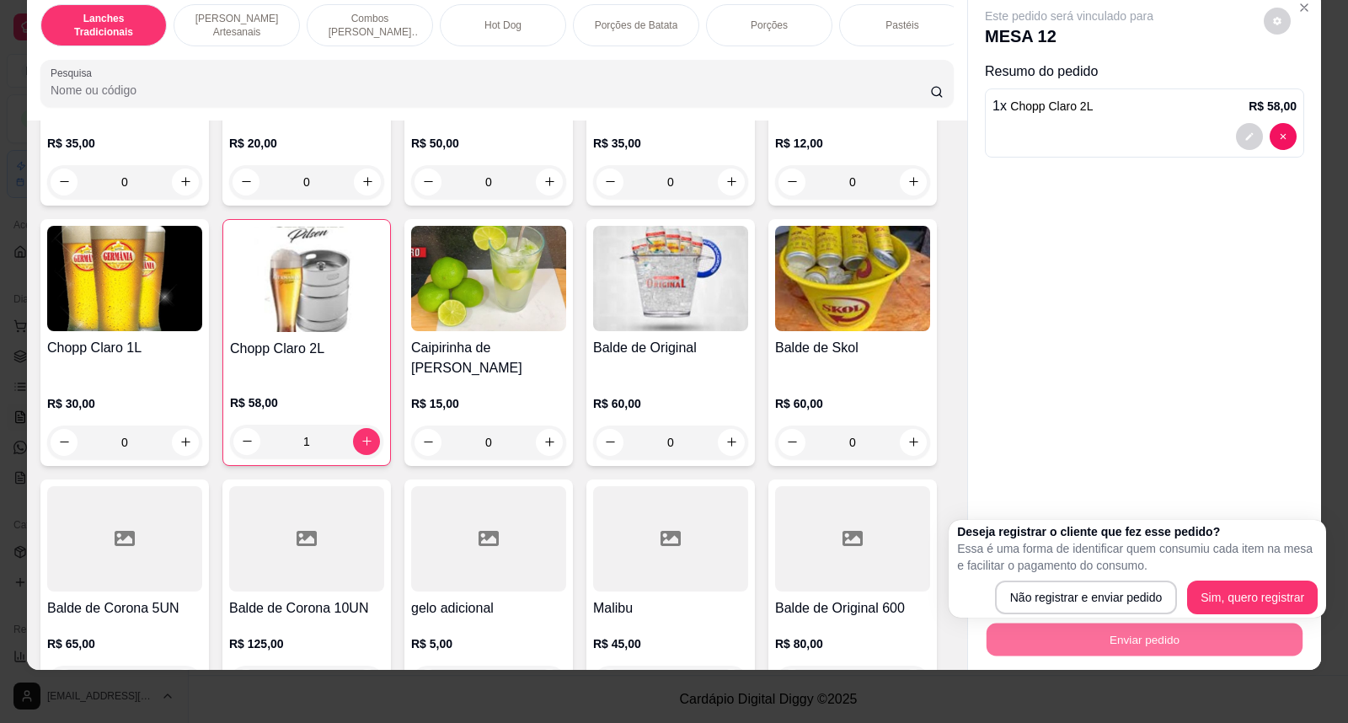
click at [1104, 615] on div "Deseja registrar o cliente que fez esse pedido? Essa é uma forma de identificar…" at bounding box center [1138, 569] width 378 height 98
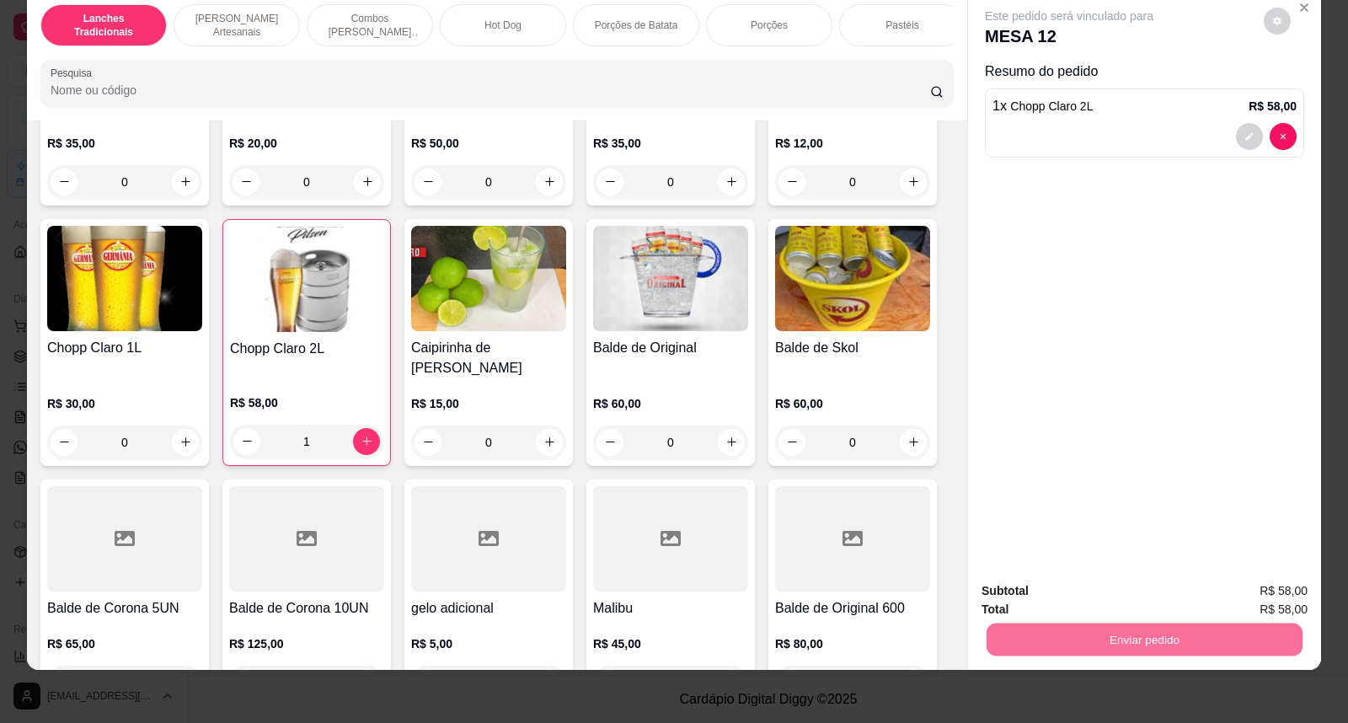
click at [1104, 603] on button "Não registrar e enviar pedido" at bounding box center [1089, 597] width 170 height 31
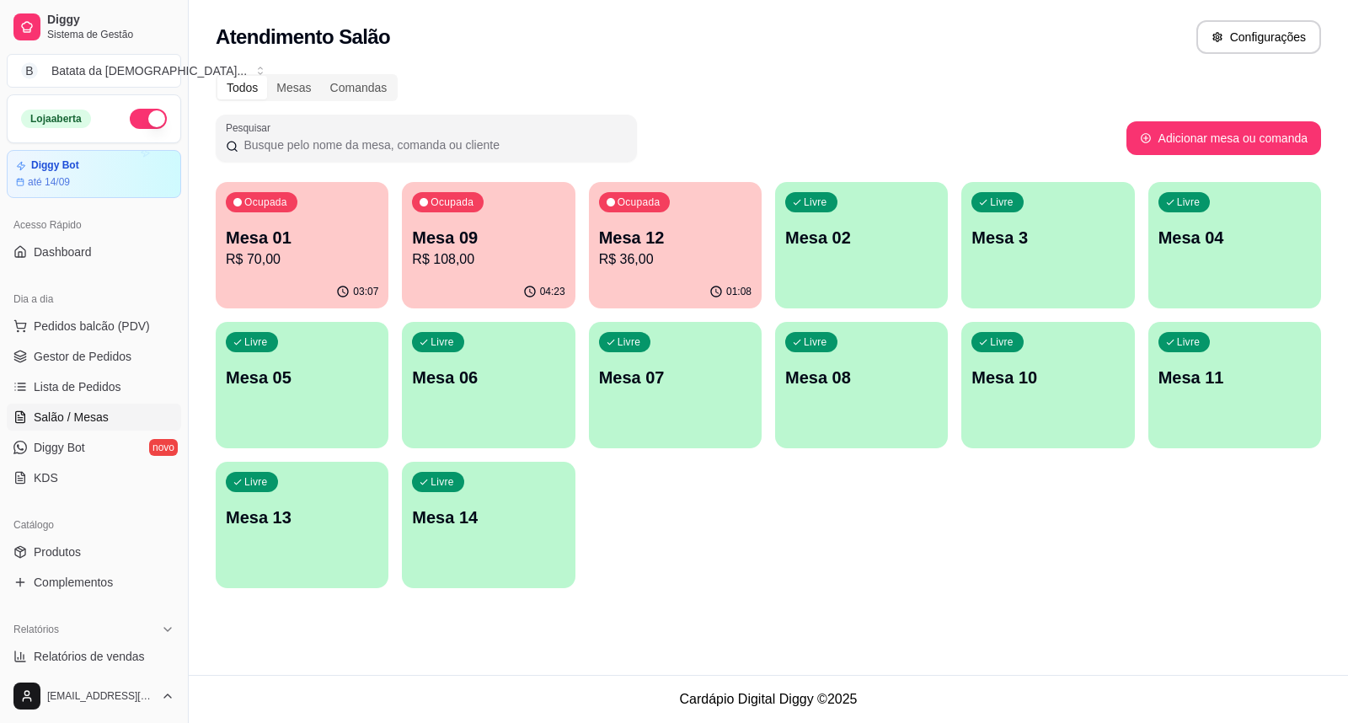
click at [669, 261] on p "R$ 36,00" at bounding box center [675, 259] width 153 height 20
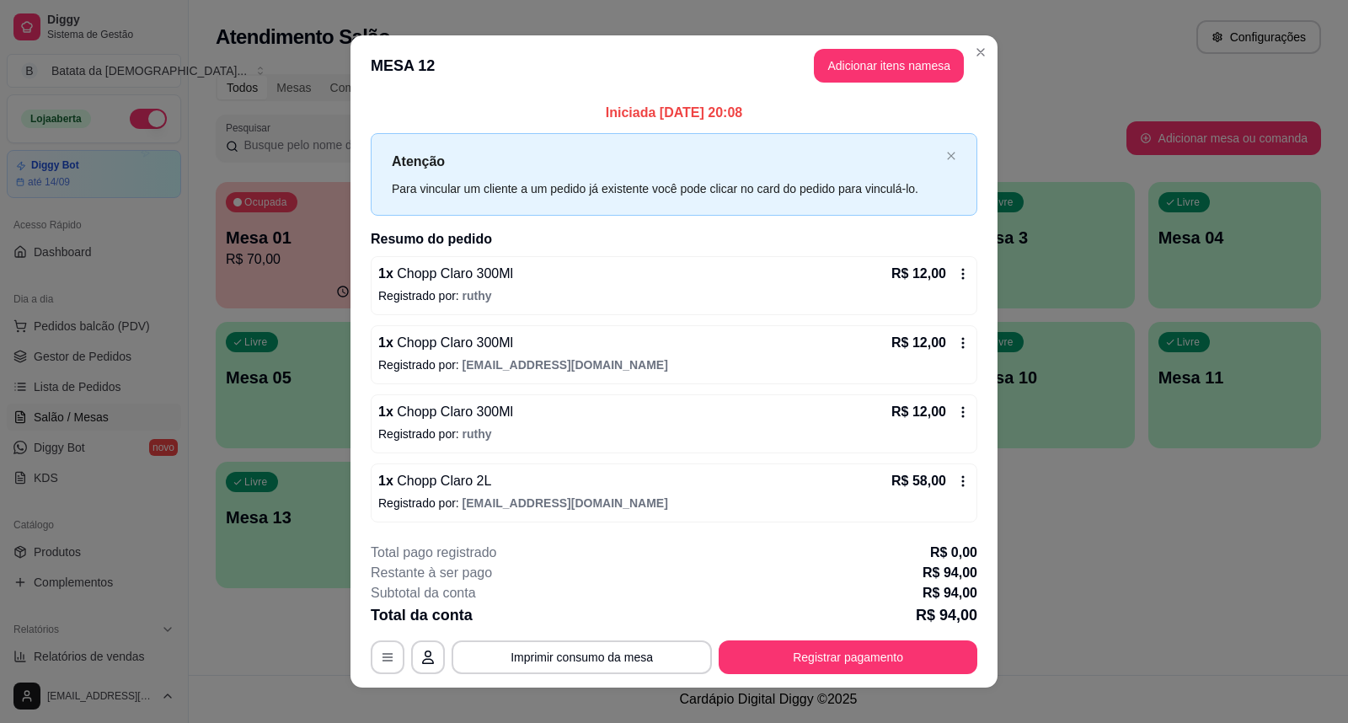
click at [840, 486] on div "1 x Chopp Claro 2L R$ 58,00" at bounding box center [674, 481] width 592 height 20
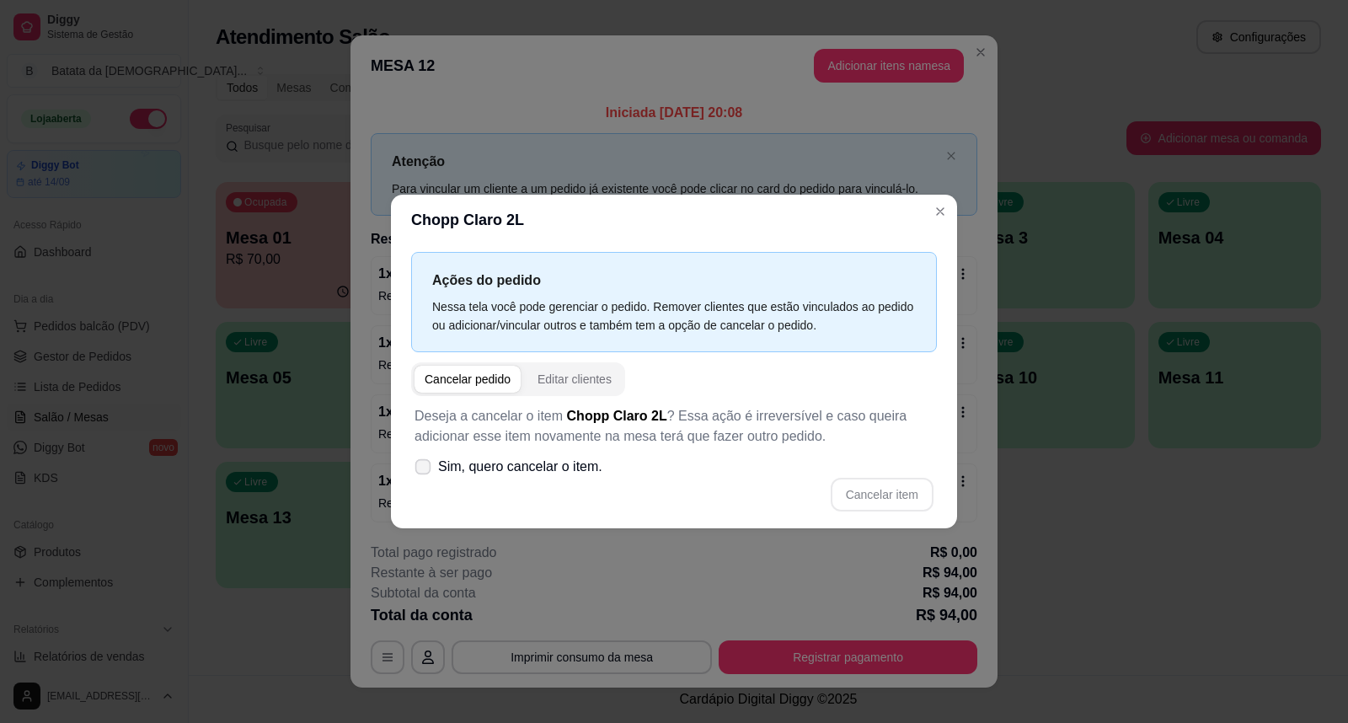
click at [426, 474] on span at bounding box center [423, 467] width 16 height 16
click at [425, 474] on input "Sim, quero cancelar o item." at bounding box center [419, 475] width 11 height 11
checkbox input "true"
click at [908, 501] on button "Cancelar item" at bounding box center [882, 495] width 103 height 34
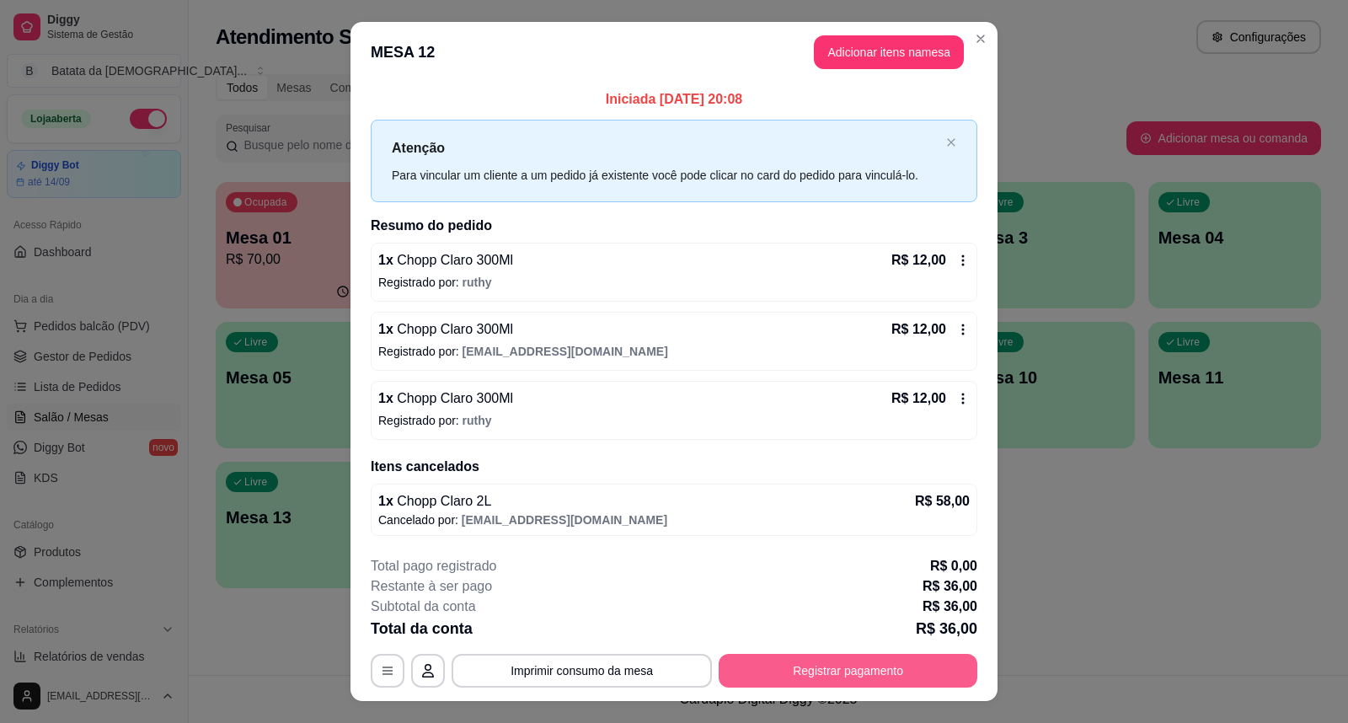
click at [879, 676] on button "Registrar pagamento" at bounding box center [848, 671] width 259 height 34
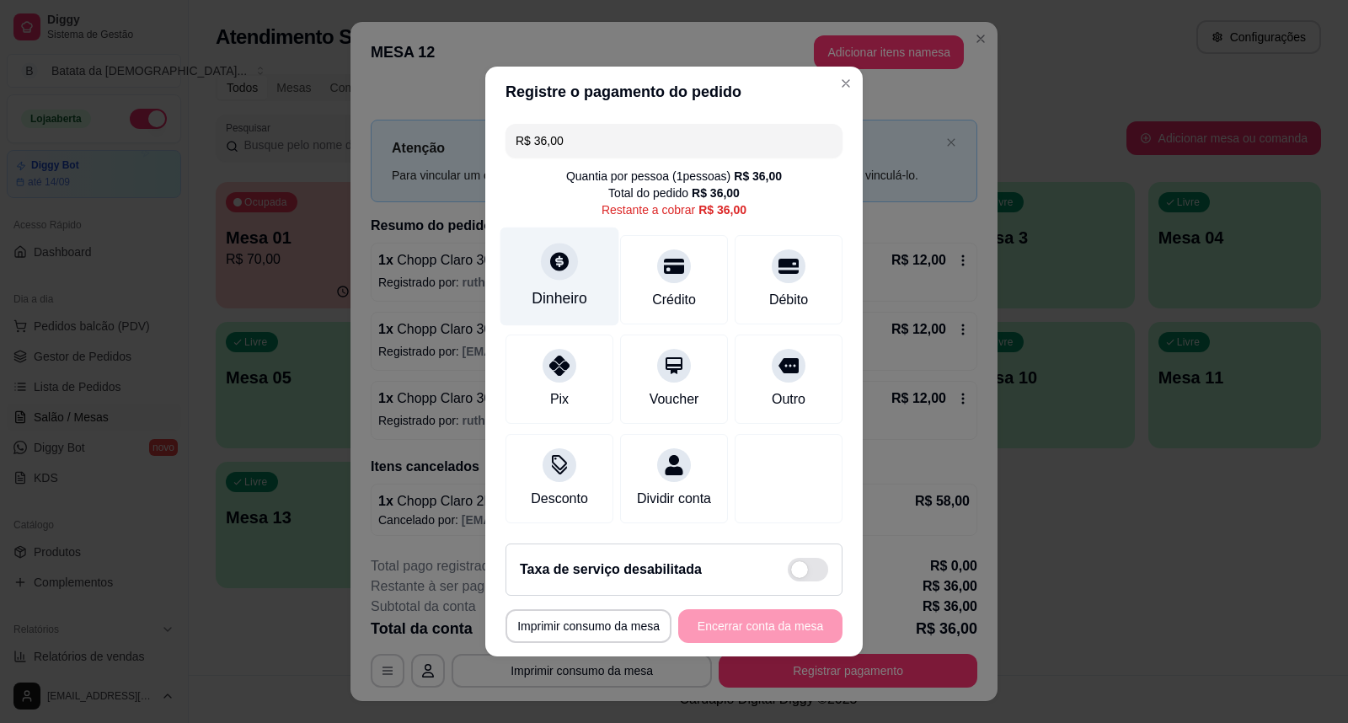
click at [587, 268] on div "Dinheiro" at bounding box center [560, 277] width 119 height 99
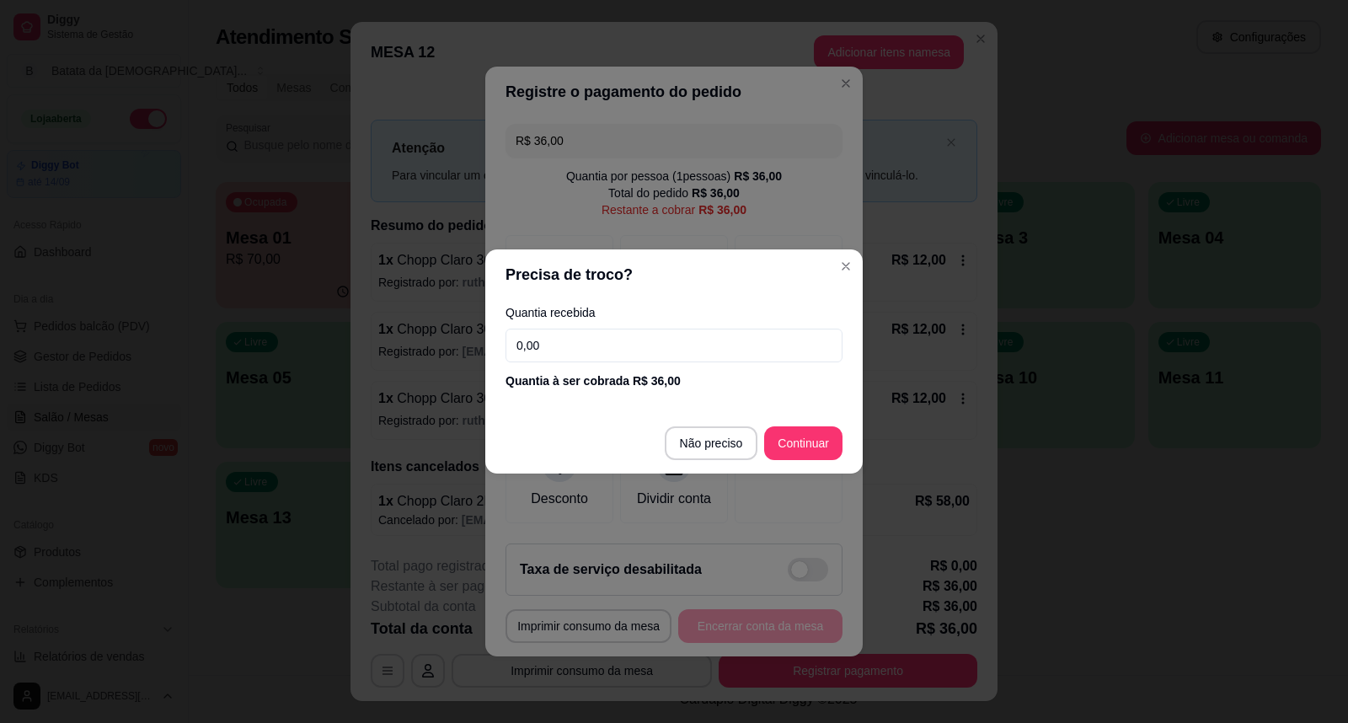
click at [587, 340] on input "0,00" at bounding box center [674, 346] width 337 height 34
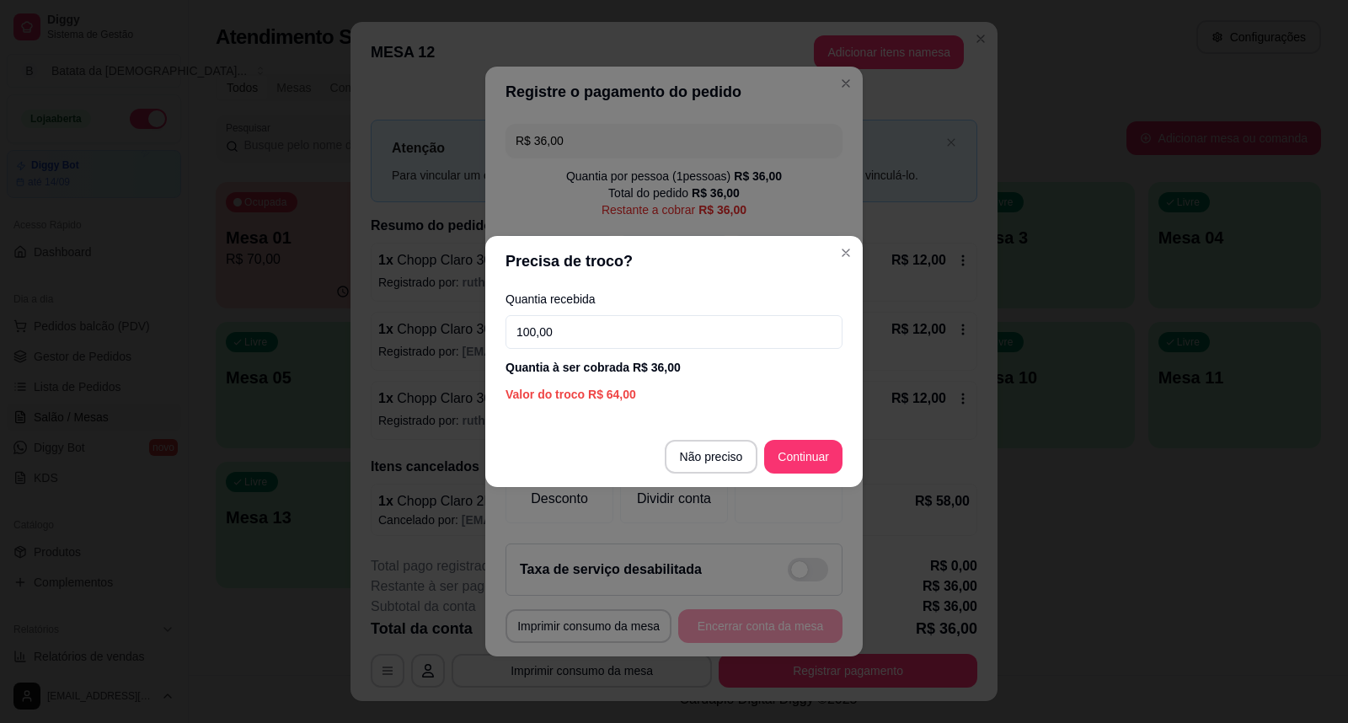
type input "100,00"
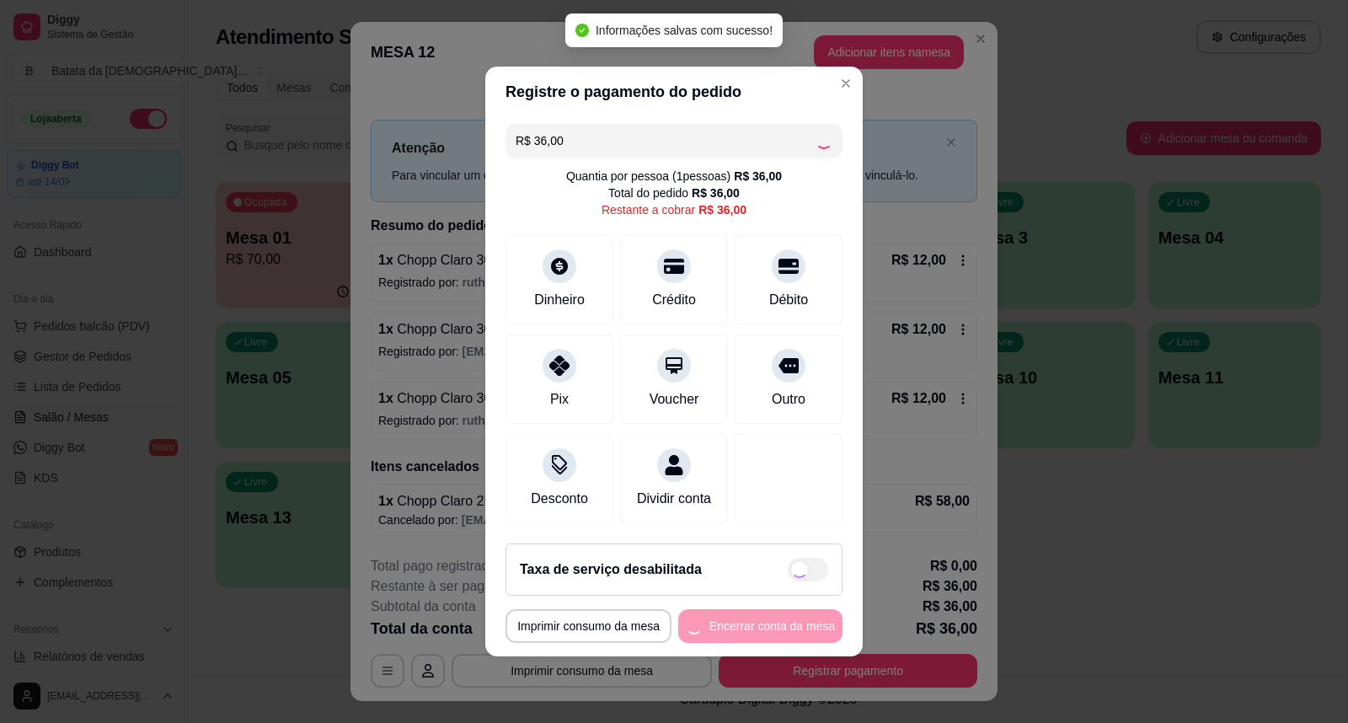
type input "R$ 0,00"
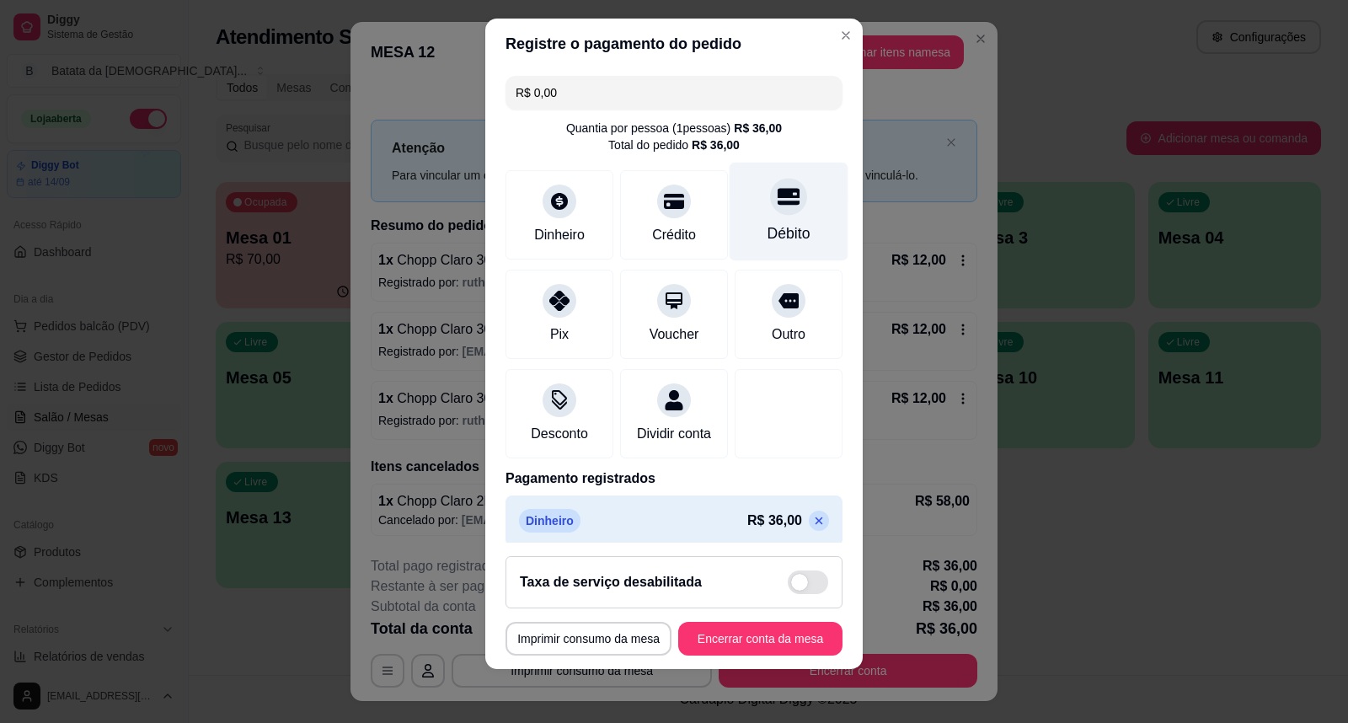
scroll to position [29, 0]
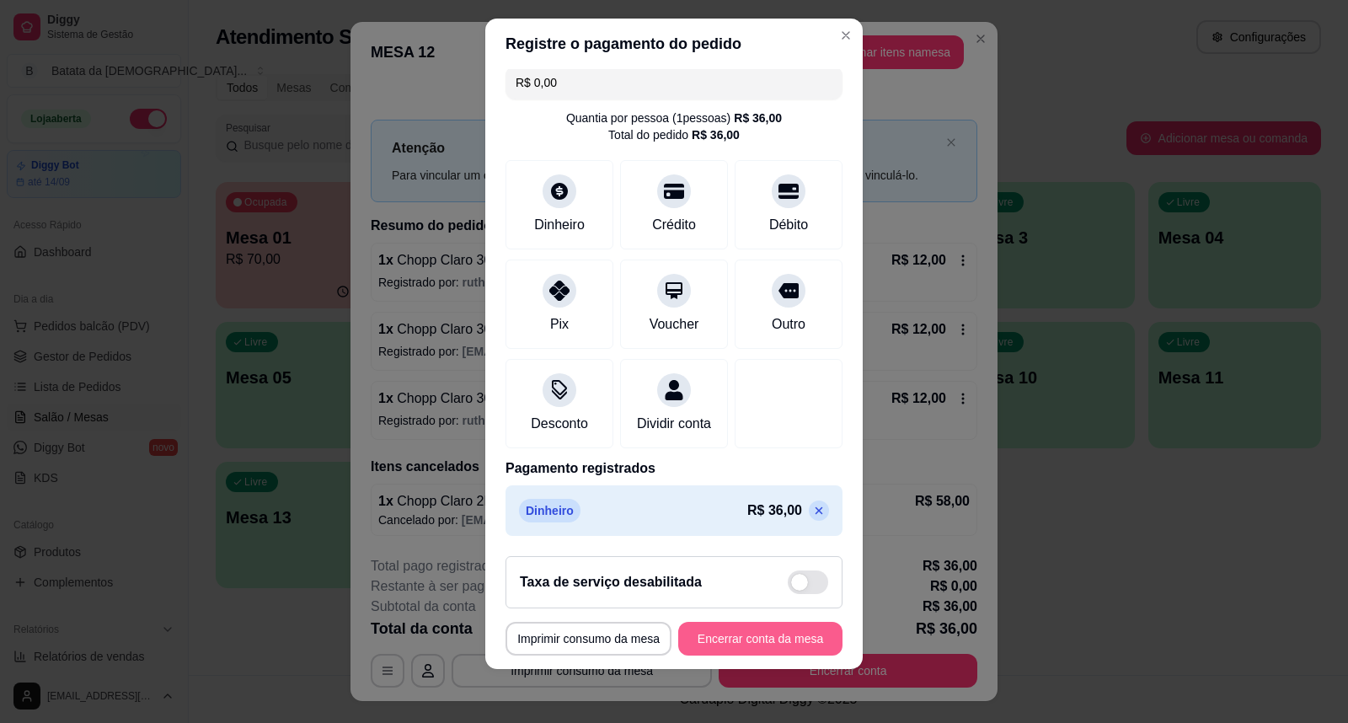
click at [761, 639] on button "Encerrar conta da mesa" at bounding box center [760, 639] width 164 height 34
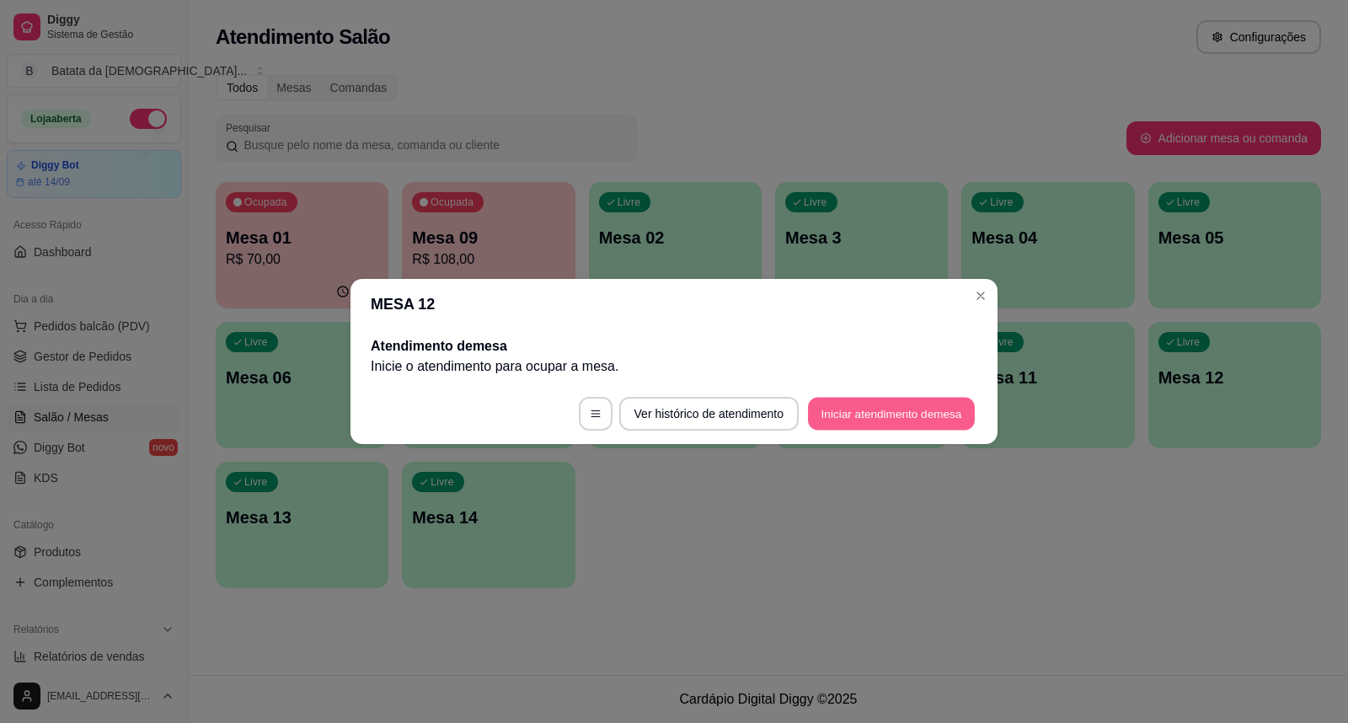
click at [950, 416] on button "Iniciar atendimento de mesa" at bounding box center [891, 414] width 167 height 33
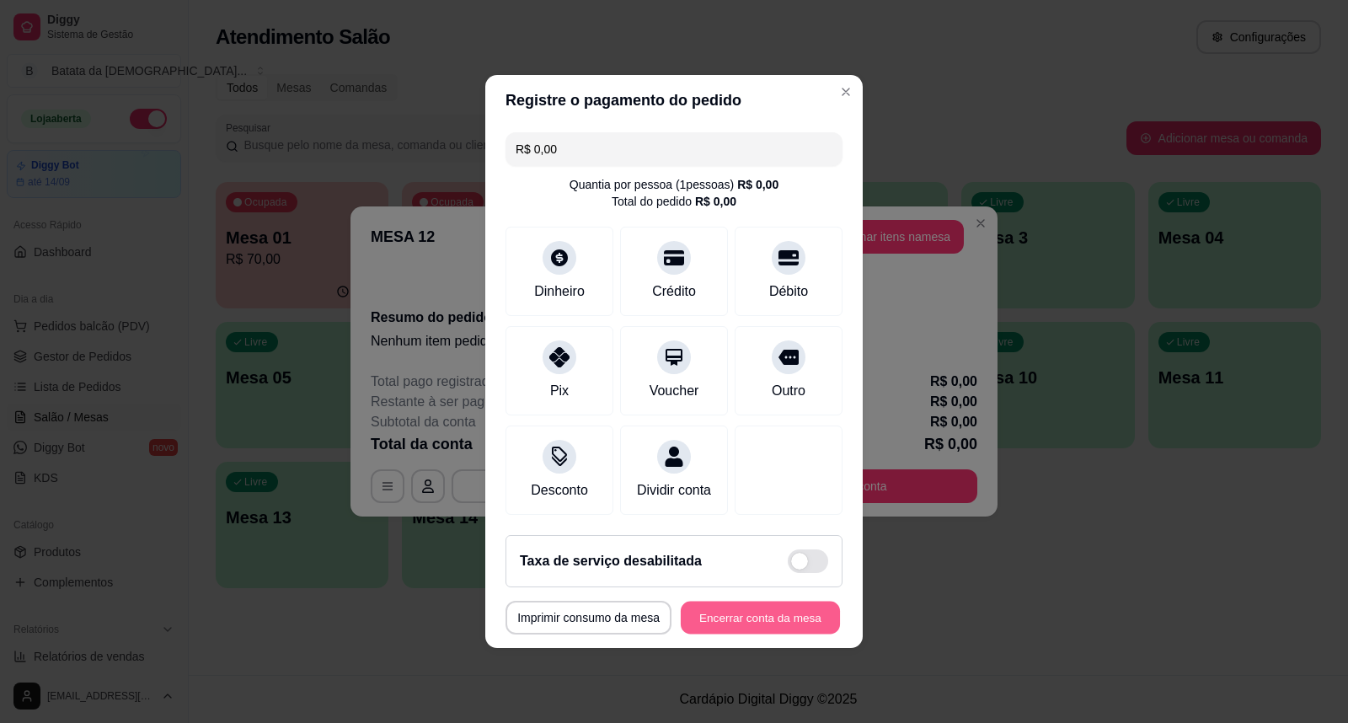
click at [742, 635] on button "Encerrar conta da mesa" at bounding box center [760, 618] width 159 height 33
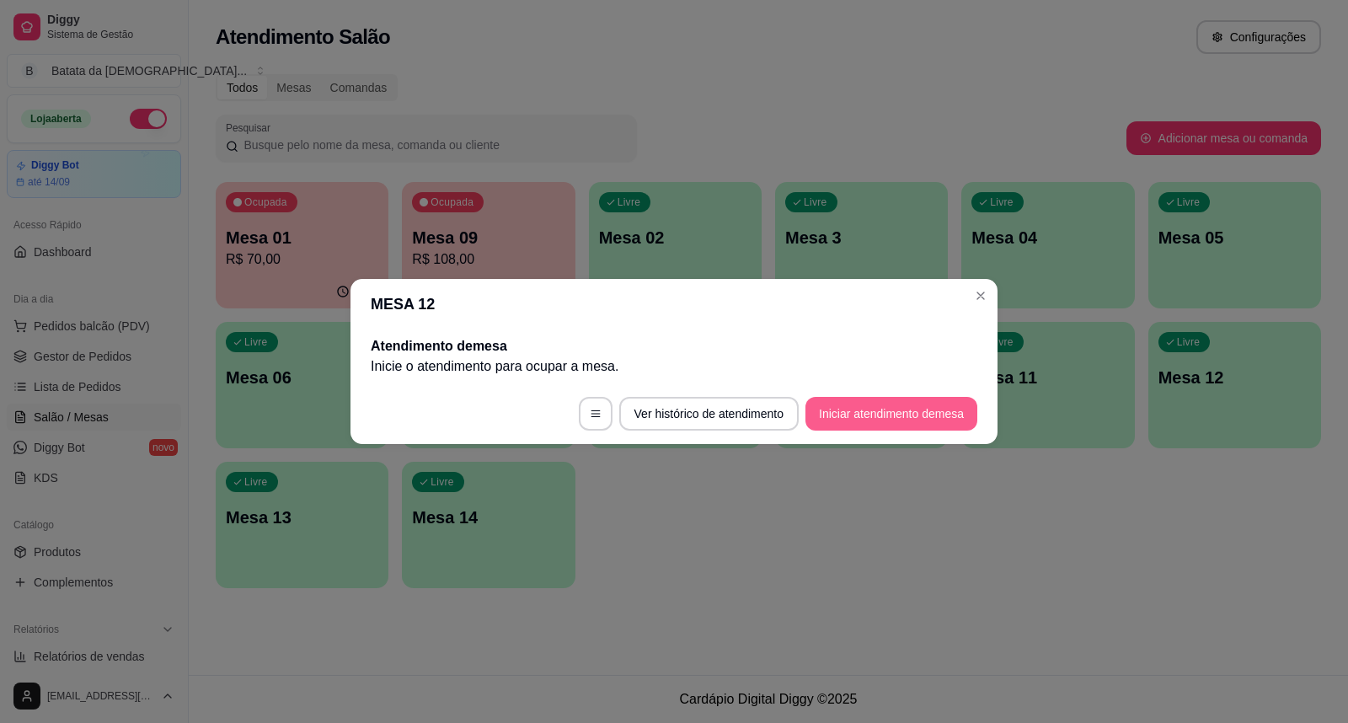
click at [836, 410] on button "Iniciar atendimento de mesa" at bounding box center [892, 414] width 172 height 34
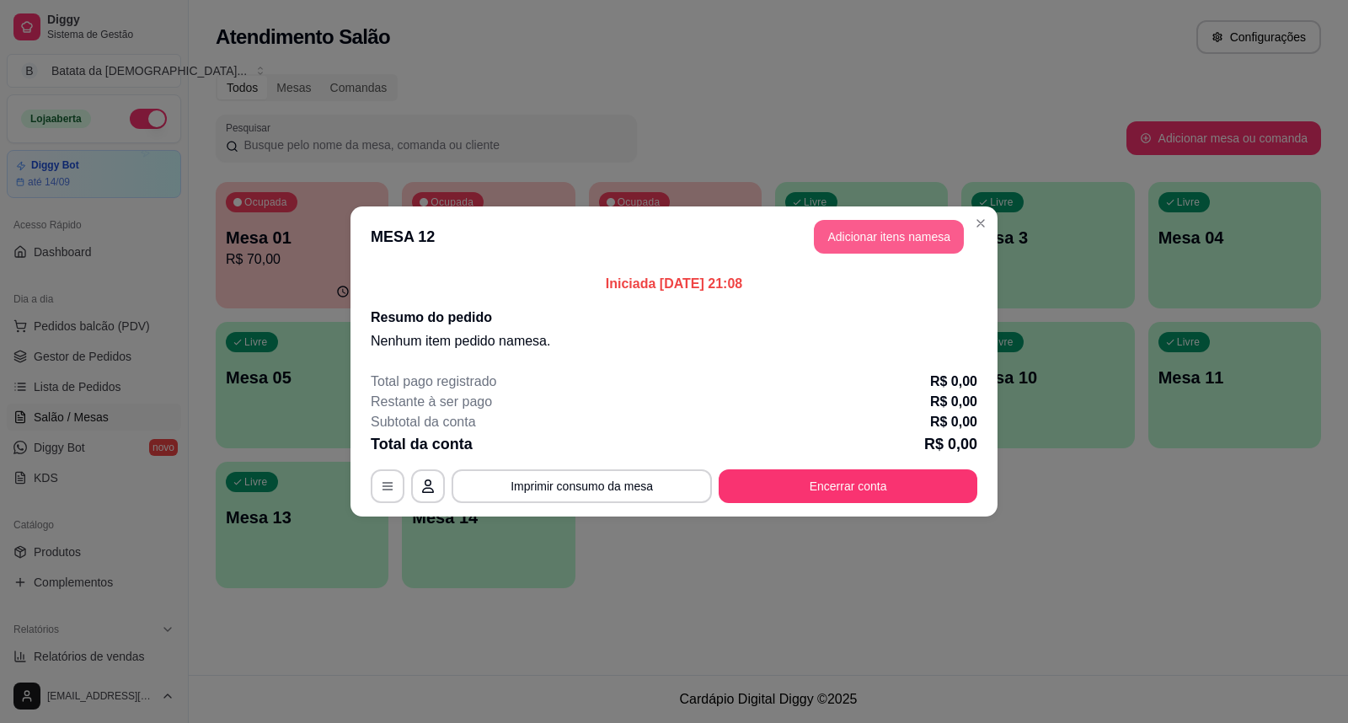
click at [937, 236] on button "Adicionar itens na mesa" at bounding box center [889, 237] width 150 height 34
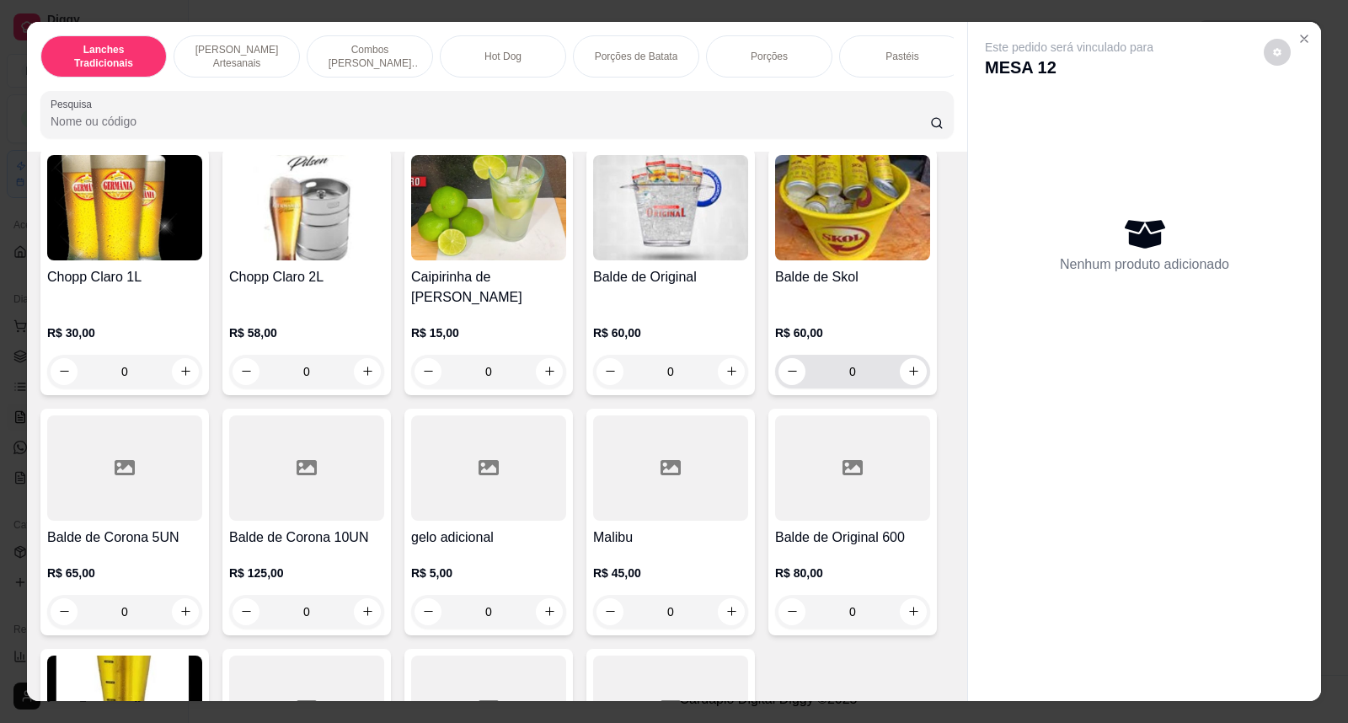
scroll to position [6367, 0]
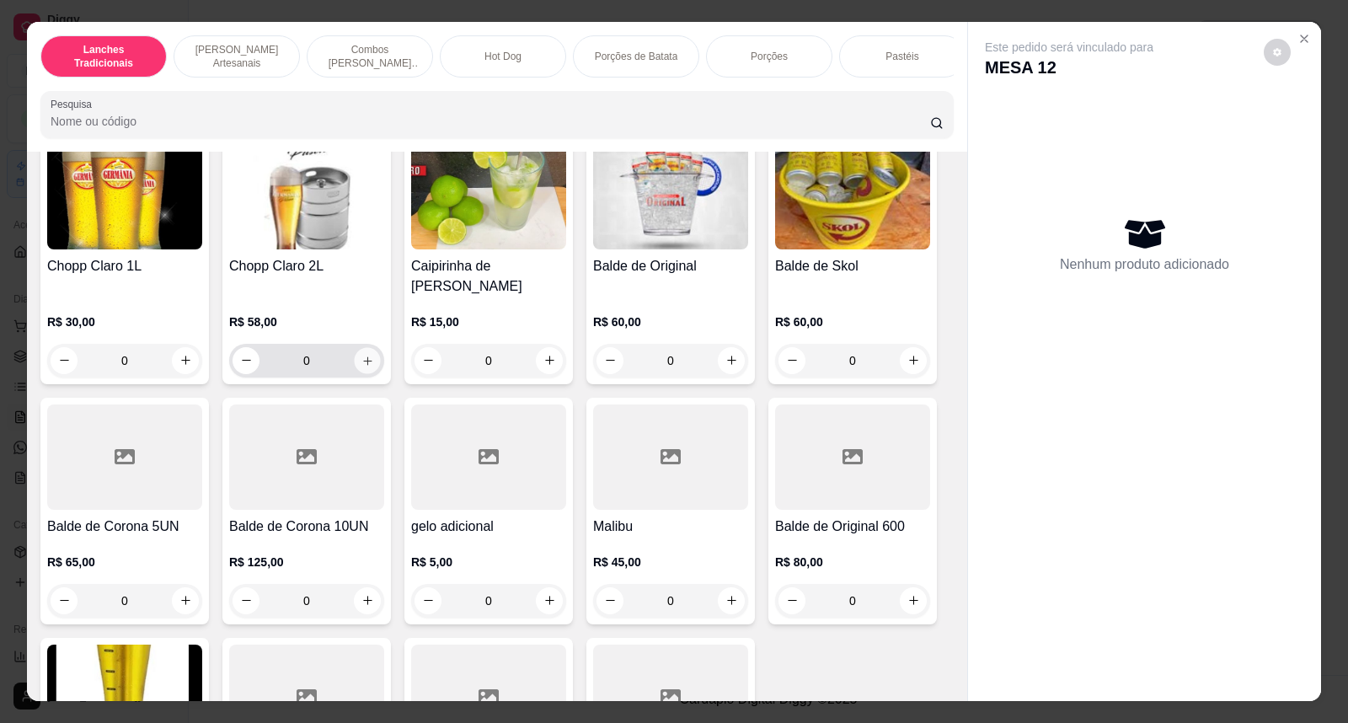
click at [362, 354] on icon "increase-product-quantity" at bounding box center [368, 360] width 13 height 13
type input "1"
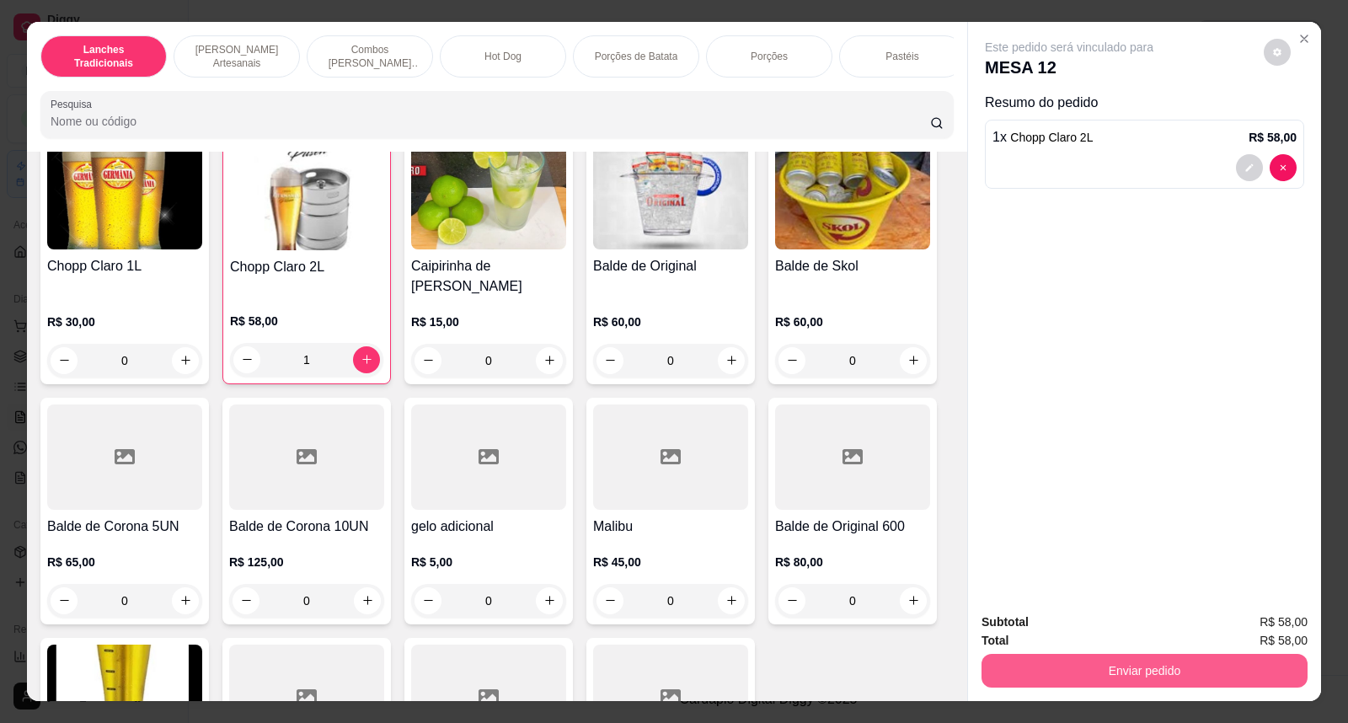
click at [1083, 671] on button "Enviar pedido" at bounding box center [1145, 671] width 326 height 34
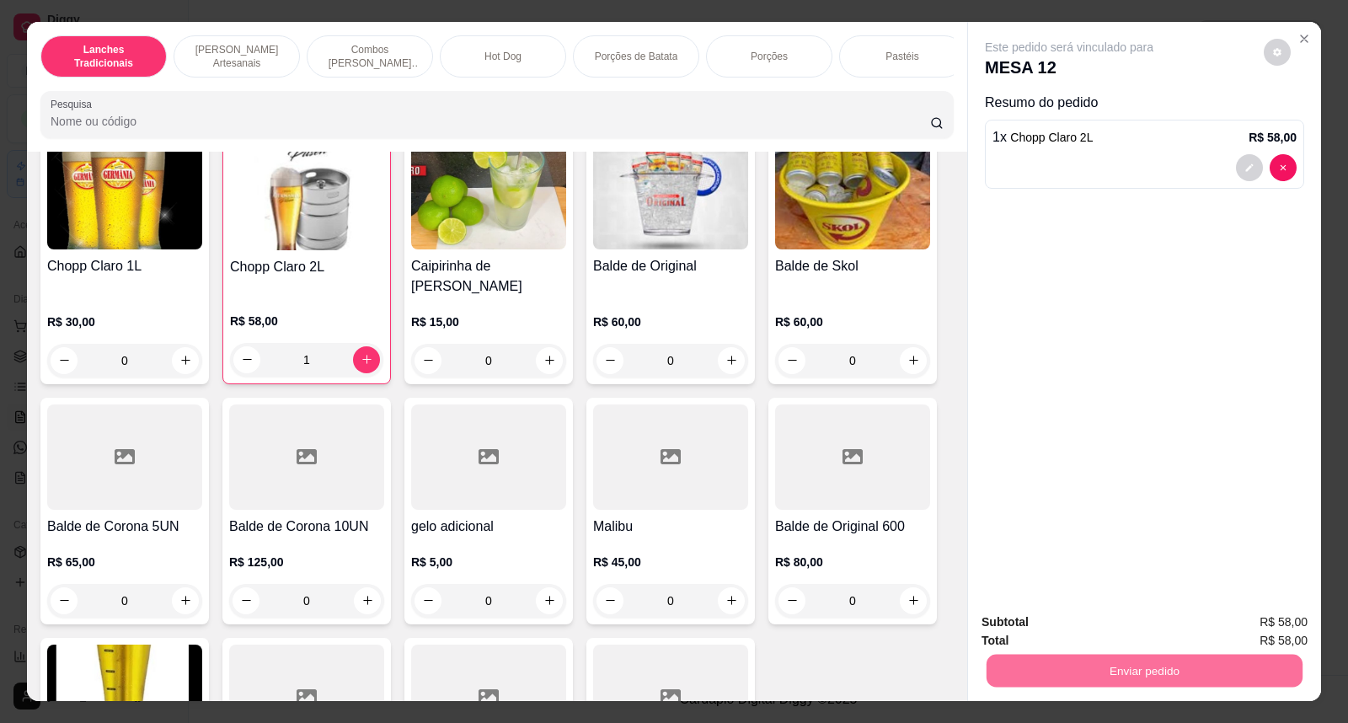
click at [1099, 635] on button "Não registrar e enviar pedido" at bounding box center [1088, 630] width 175 height 32
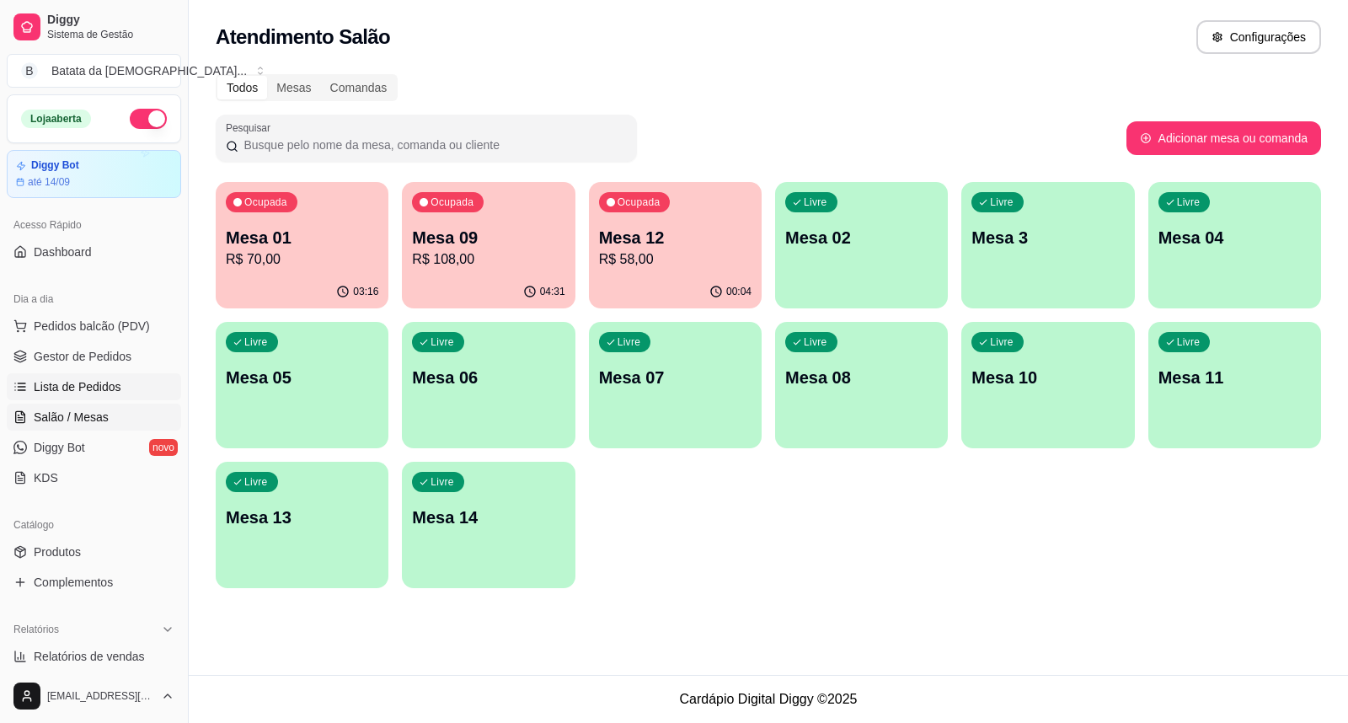
click at [78, 396] on link "Lista de Pedidos" at bounding box center [94, 386] width 174 height 27
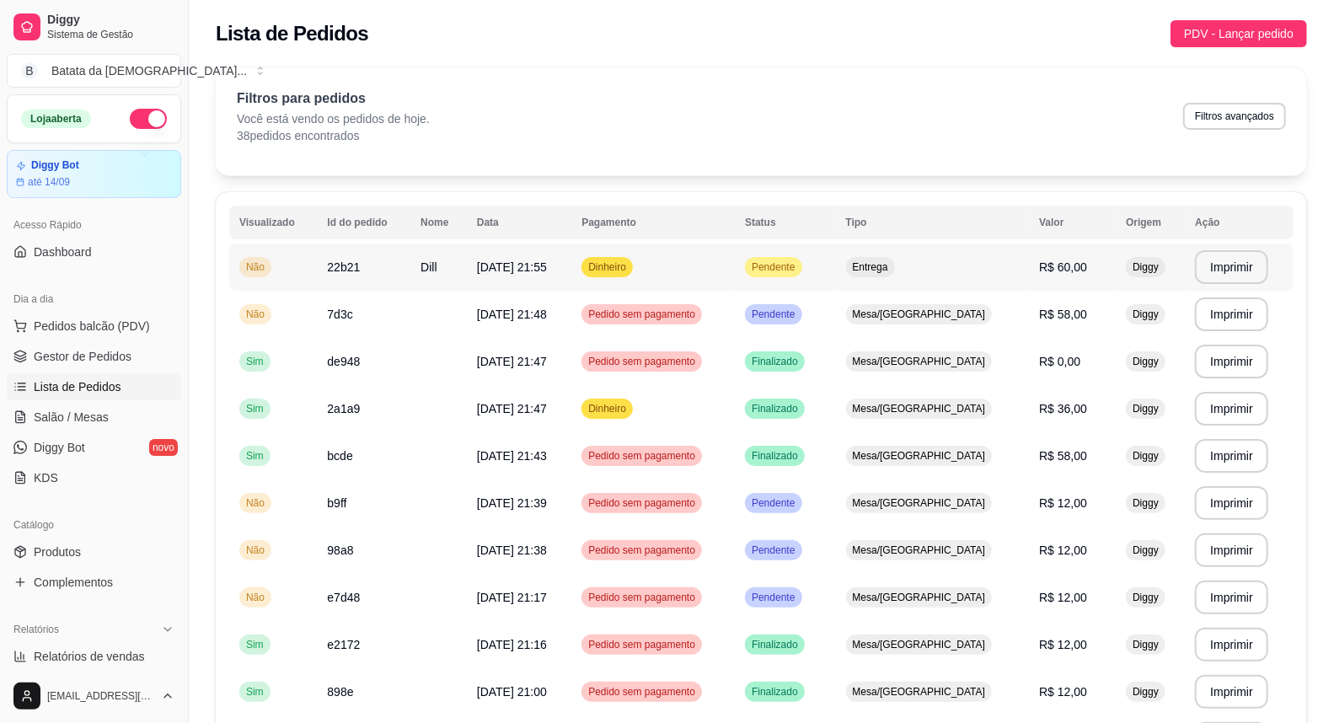
click at [798, 268] on span "Pendente" at bounding box center [773, 266] width 50 height 13
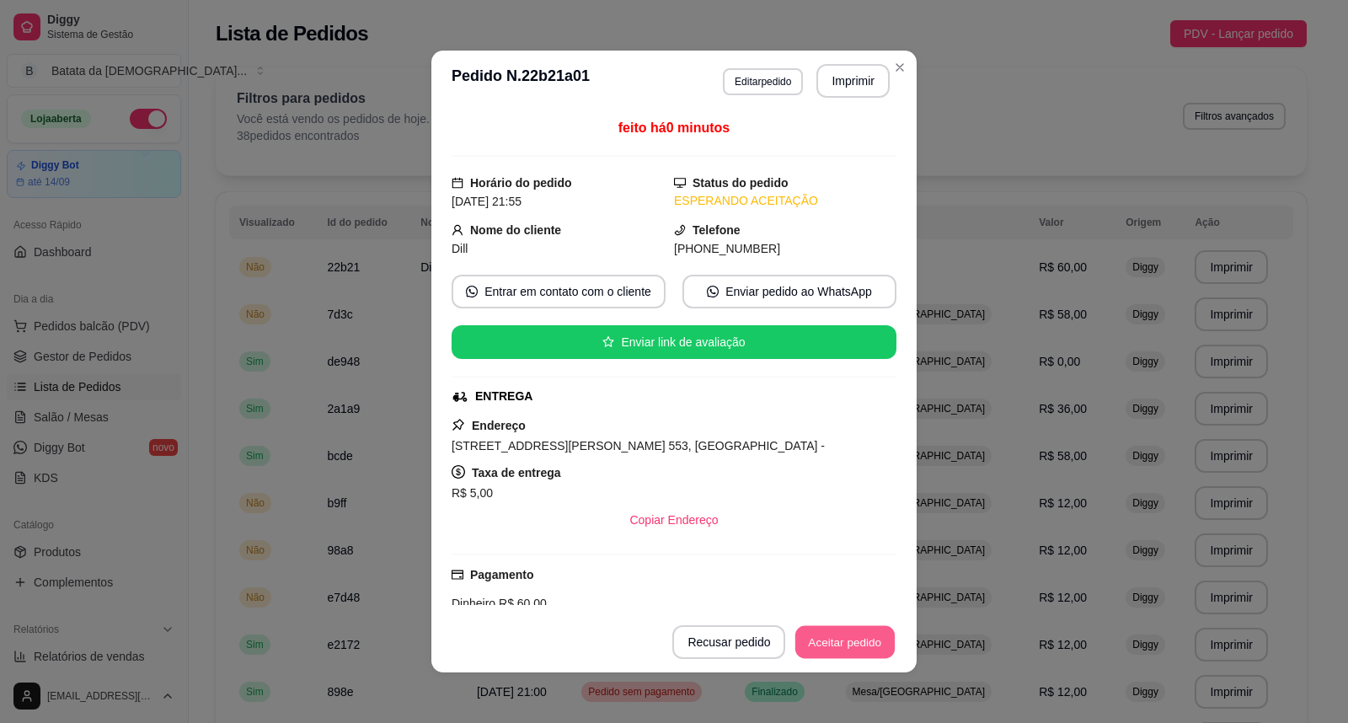
click at [849, 630] on button "Aceitar pedido" at bounding box center [845, 642] width 99 height 33
click at [838, 71] on button "Imprimir" at bounding box center [853, 81] width 71 height 33
click at [863, 72] on button "Imprimir" at bounding box center [853, 81] width 73 height 34
click at [817, 77] on button "Imprimir" at bounding box center [853, 81] width 73 height 34
click at [858, 81] on button "Imprimir" at bounding box center [853, 81] width 73 height 34
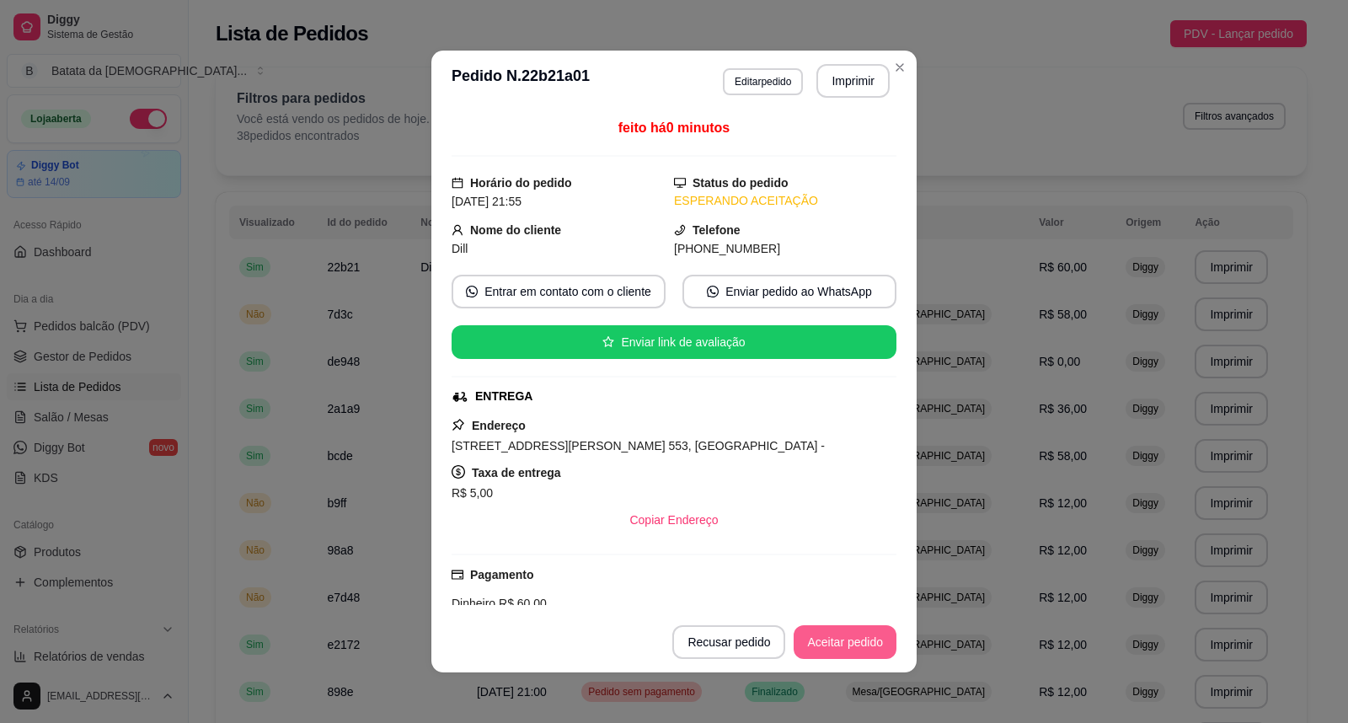
click at [841, 651] on button "Aceitar pedido" at bounding box center [845, 642] width 103 height 34
click at [838, 85] on button "Imprimir" at bounding box center [853, 81] width 71 height 33
click at [837, 79] on button "Imprimir" at bounding box center [853, 81] width 73 height 34
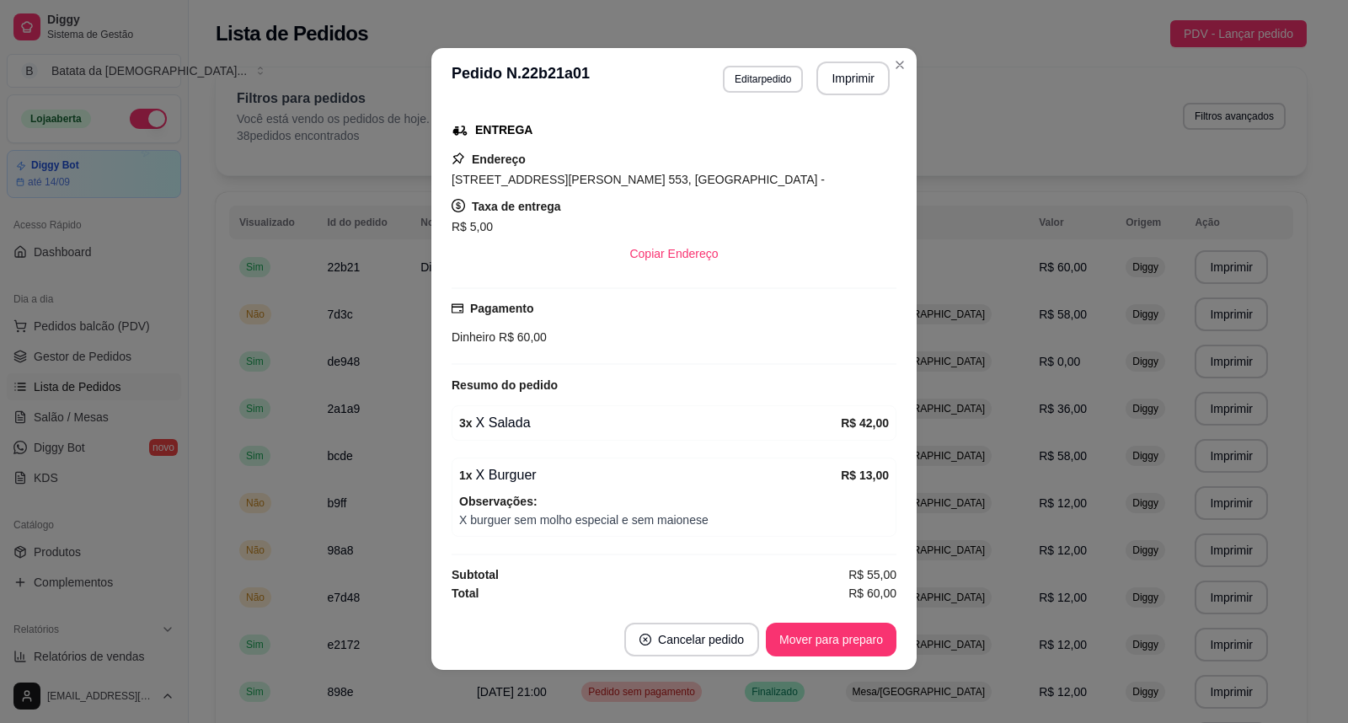
scroll to position [3, 0]
click at [853, 64] on button "Imprimir" at bounding box center [853, 78] width 73 height 34
click at [829, 80] on button "Imprimir" at bounding box center [853, 78] width 73 height 34
click at [840, 81] on button "Imprimir" at bounding box center [853, 78] width 71 height 33
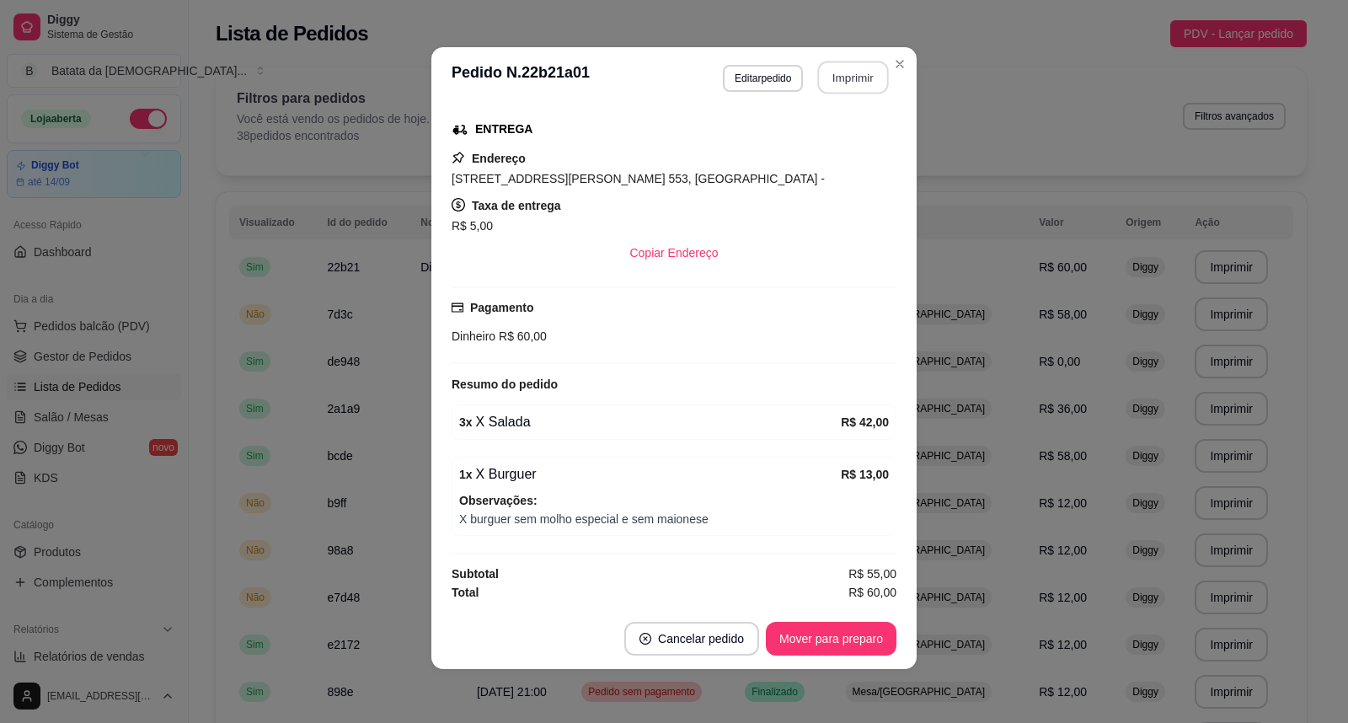
click at [854, 71] on button "Imprimir" at bounding box center [853, 78] width 71 height 33
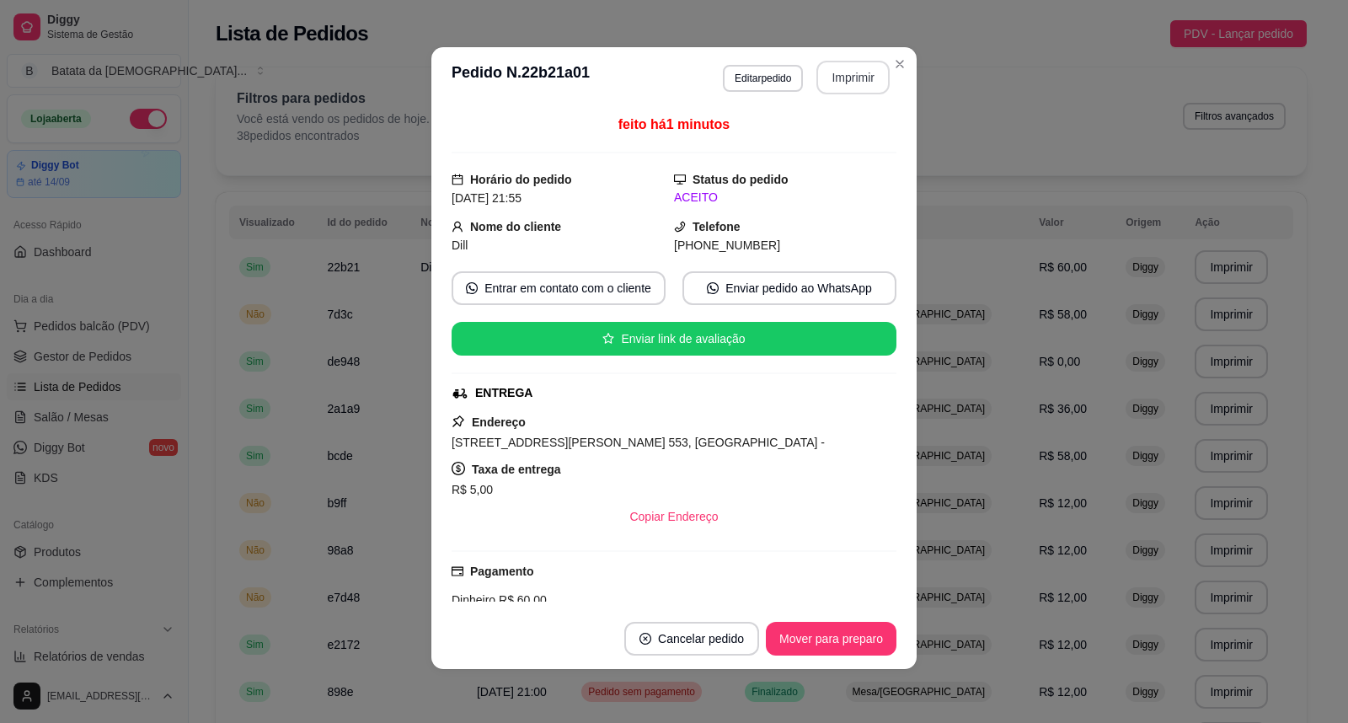
click at [860, 78] on button "Imprimir" at bounding box center [853, 78] width 73 height 34
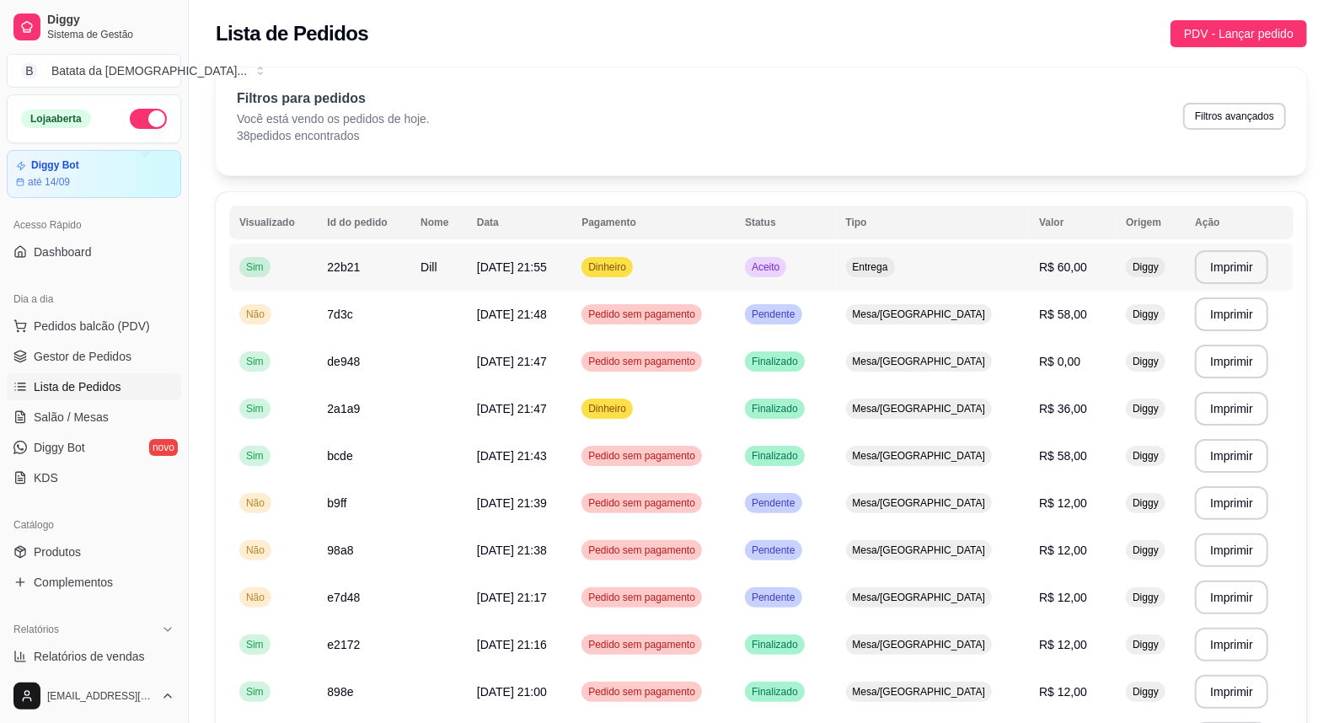
click at [783, 270] on span "Aceito" at bounding box center [765, 266] width 35 height 13
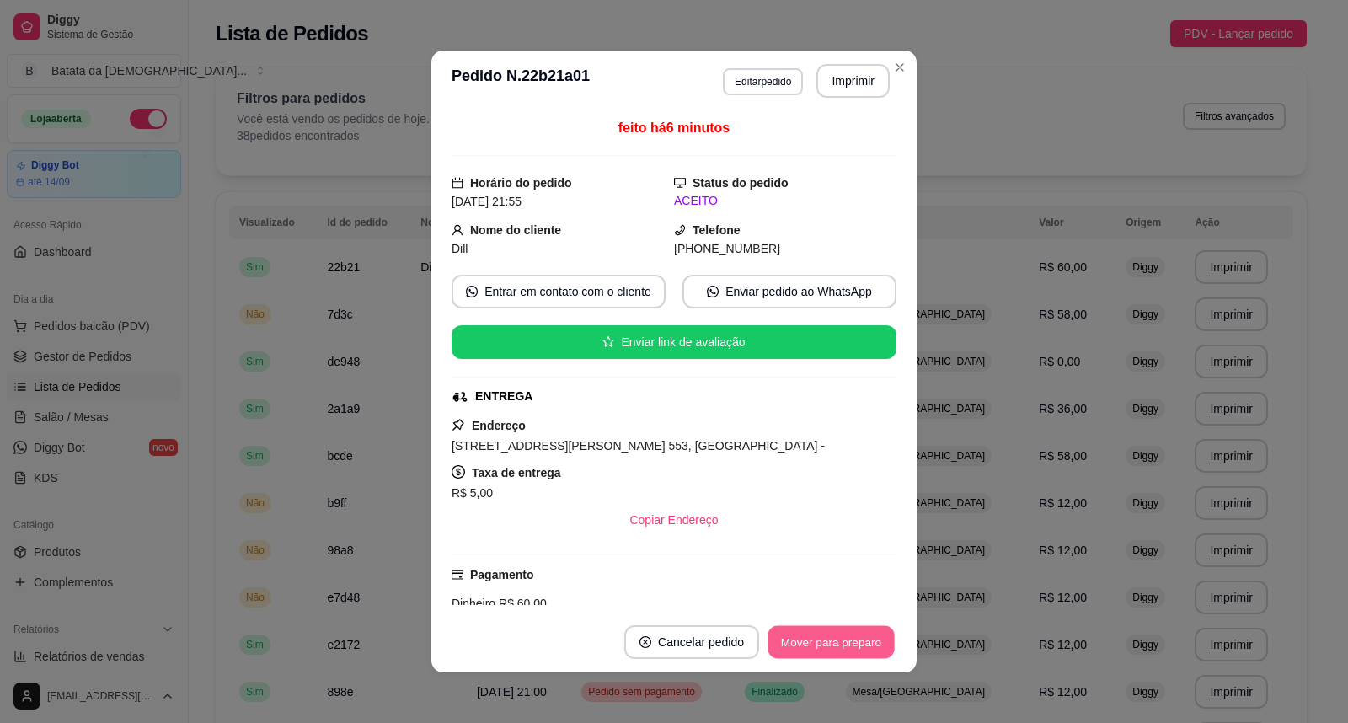
click at [822, 641] on button "Mover para preparo" at bounding box center [831, 642] width 126 height 33
click at [854, 85] on button "Imprimir" at bounding box center [853, 81] width 73 height 34
click at [846, 74] on button "Imprimir" at bounding box center [853, 81] width 71 height 33
click at [860, 78] on button "Imprimir" at bounding box center [853, 81] width 73 height 34
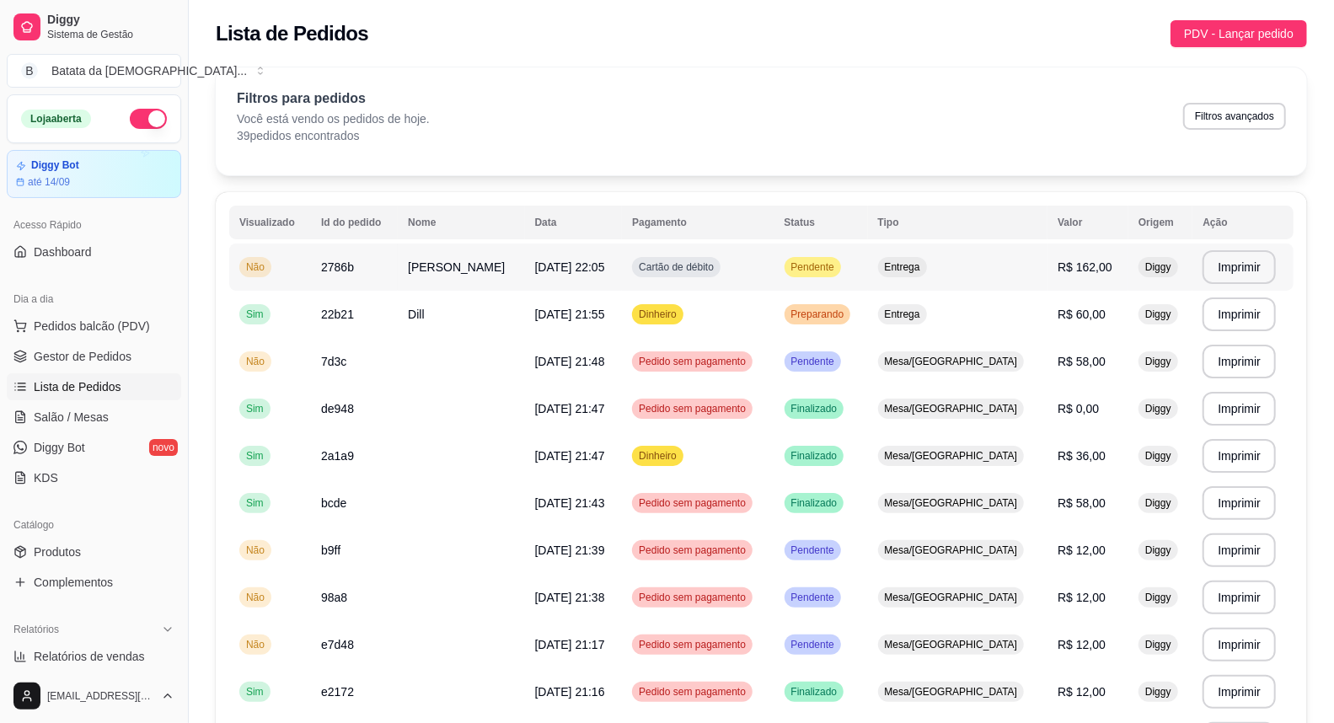
click at [807, 262] on span "Pendente" at bounding box center [813, 266] width 50 height 13
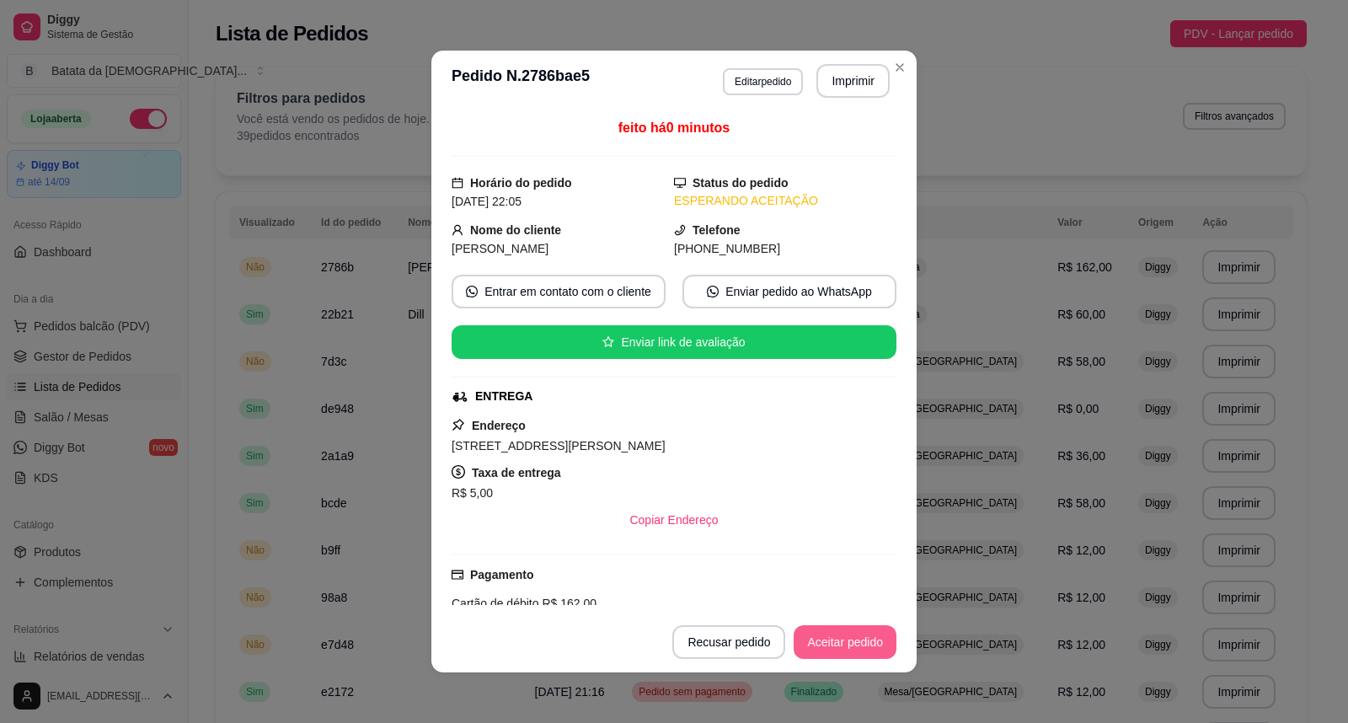
click at [829, 639] on button "Aceitar pedido" at bounding box center [845, 642] width 103 height 34
click at [837, 646] on button "Aceitar pedido" at bounding box center [845, 642] width 103 height 34
click at [837, 646] on div "Recusar pedido Aceitar pedido" at bounding box center [760, 642] width 271 height 34
click at [845, 76] on button "Imprimir" at bounding box center [853, 81] width 73 height 34
click at [852, 69] on button "Imprimir" at bounding box center [853, 81] width 73 height 34
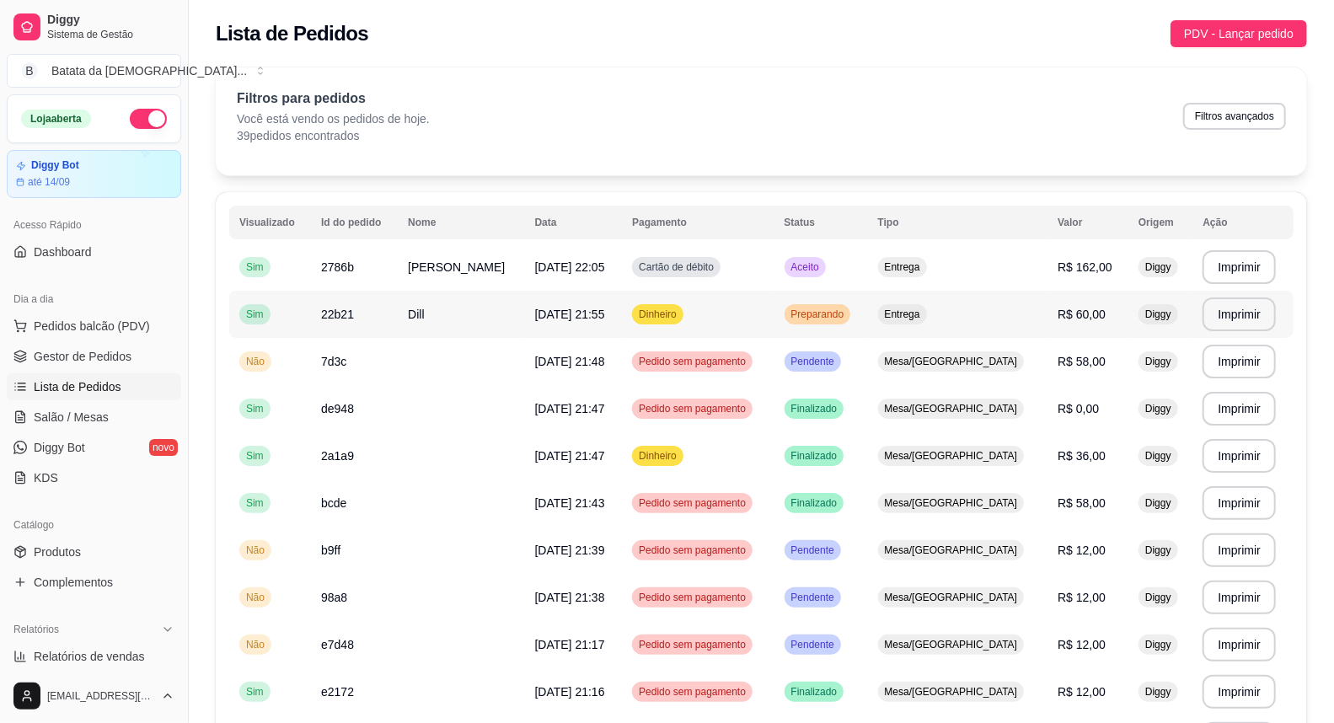
click at [647, 315] on span "Dinheiro" at bounding box center [657, 314] width 45 height 13
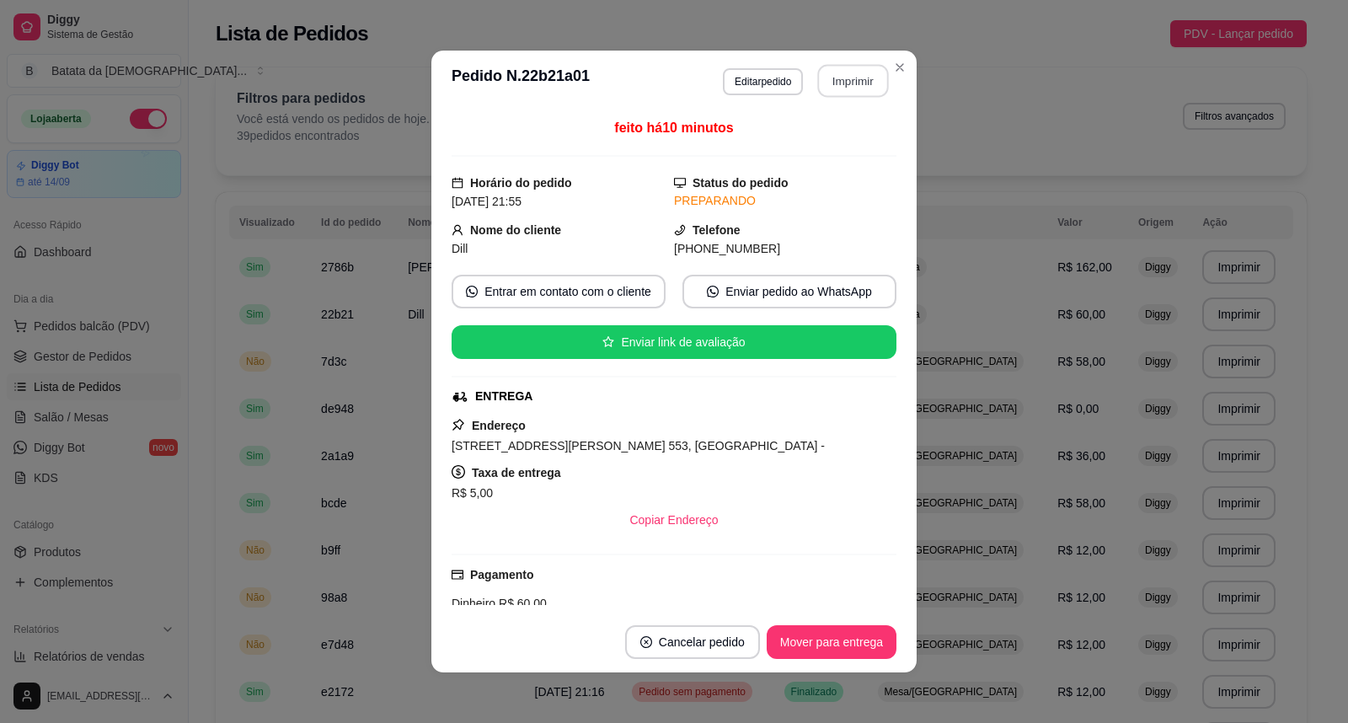
click at [854, 88] on button "Imprimir" at bounding box center [853, 81] width 71 height 33
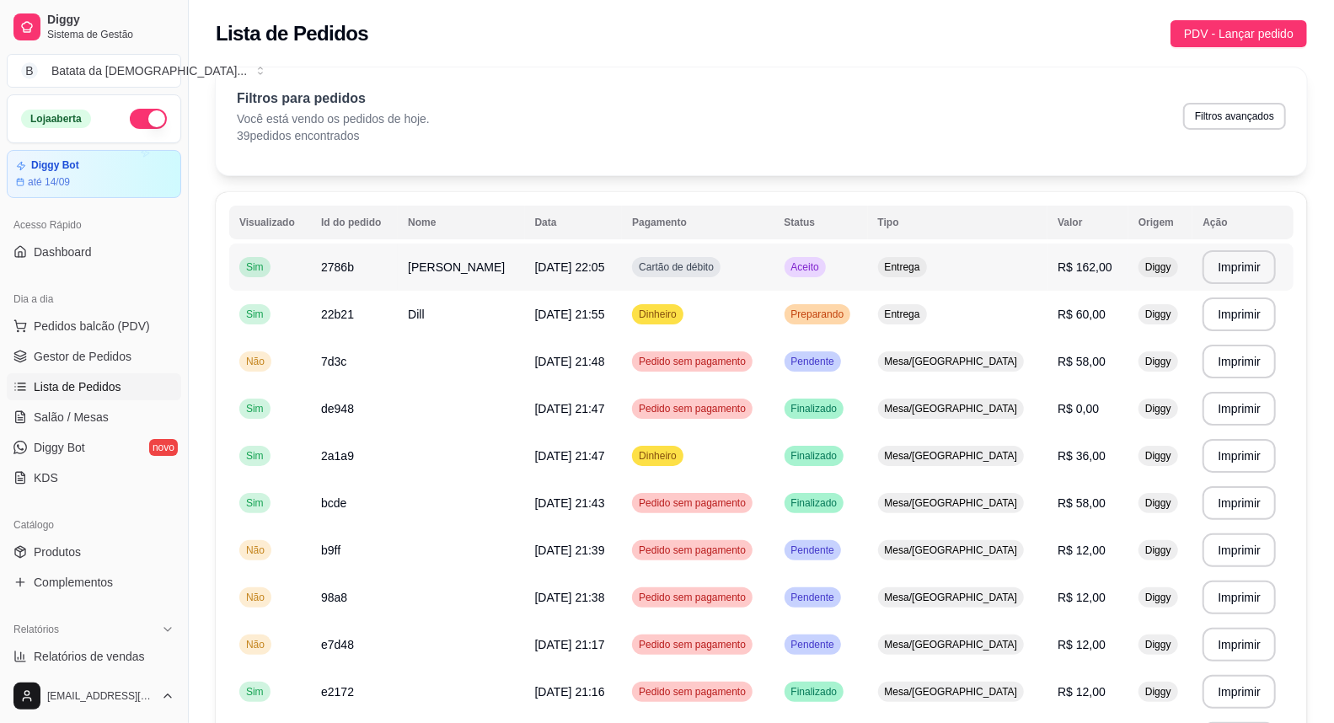
click at [810, 272] on span "Aceito" at bounding box center [805, 266] width 35 height 13
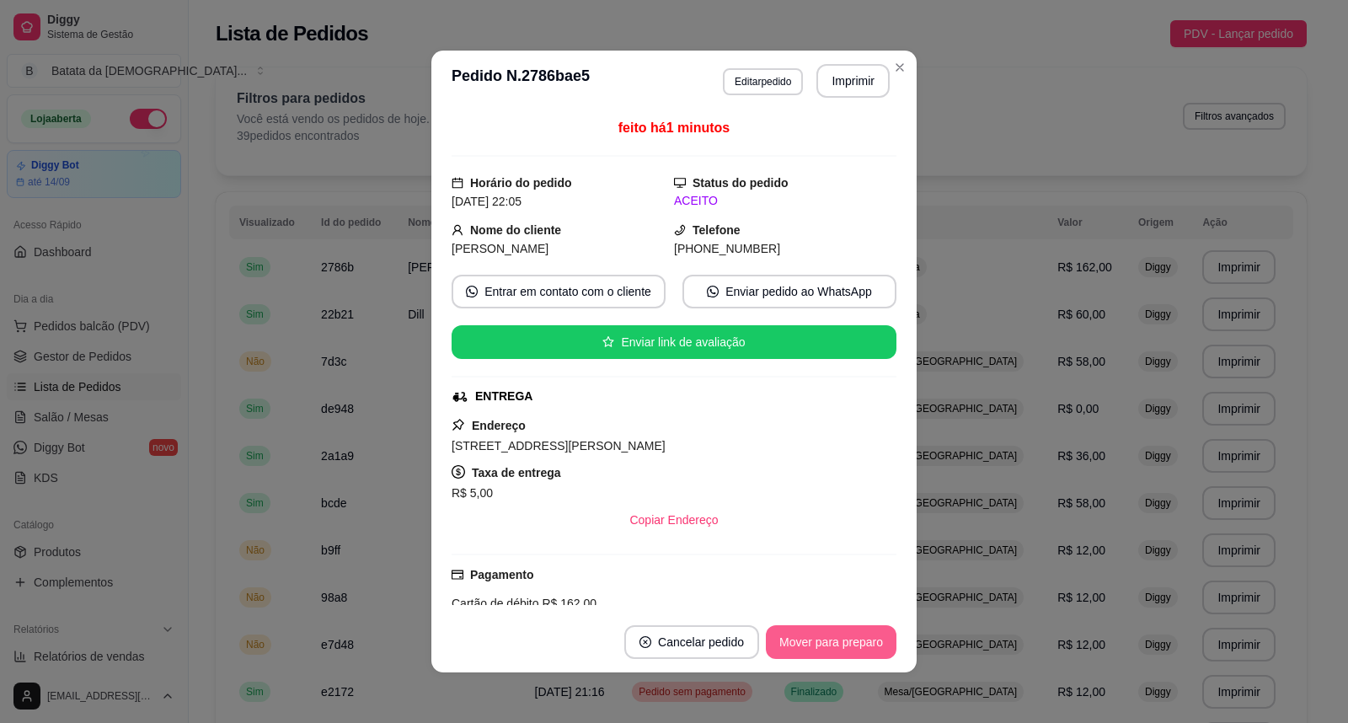
click at [873, 636] on button "Mover para preparo" at bounding box center [831, 642] width 131 height 34
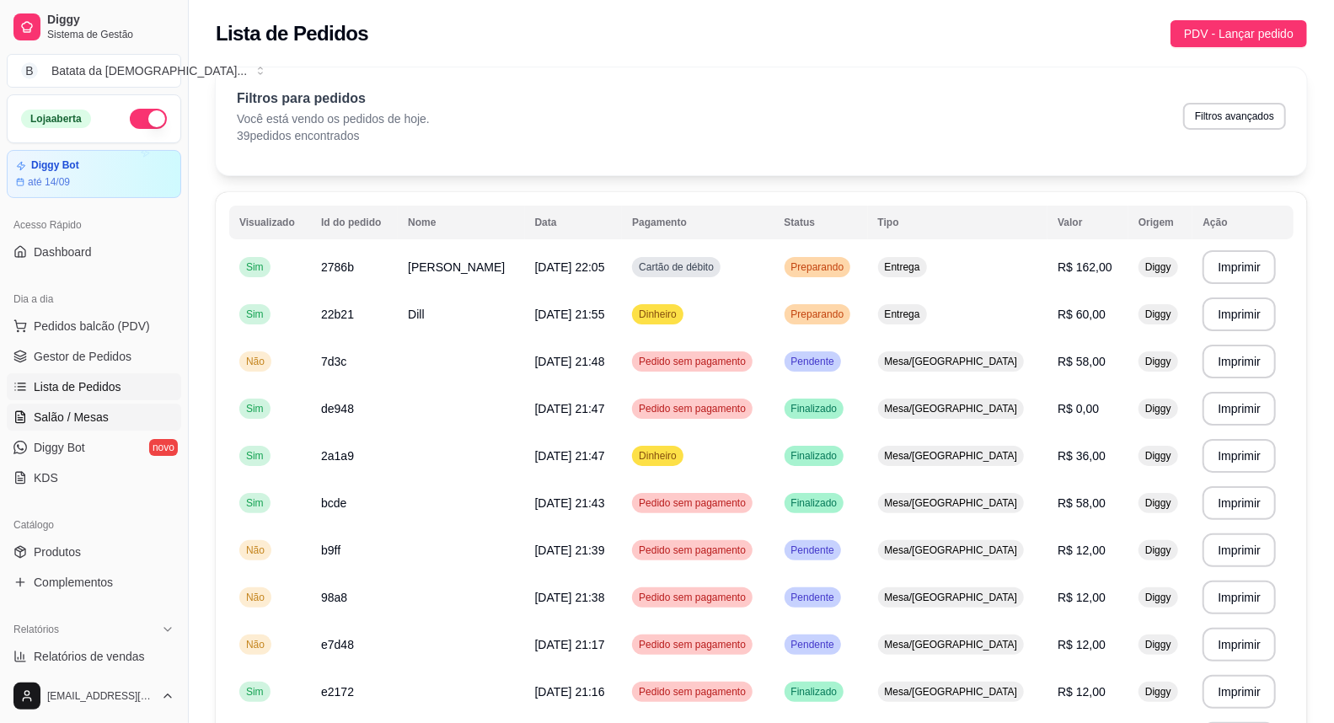
click at [44, 421] on span "Salão / Mesas" at bounding box center [71, 417] width 75 height 17
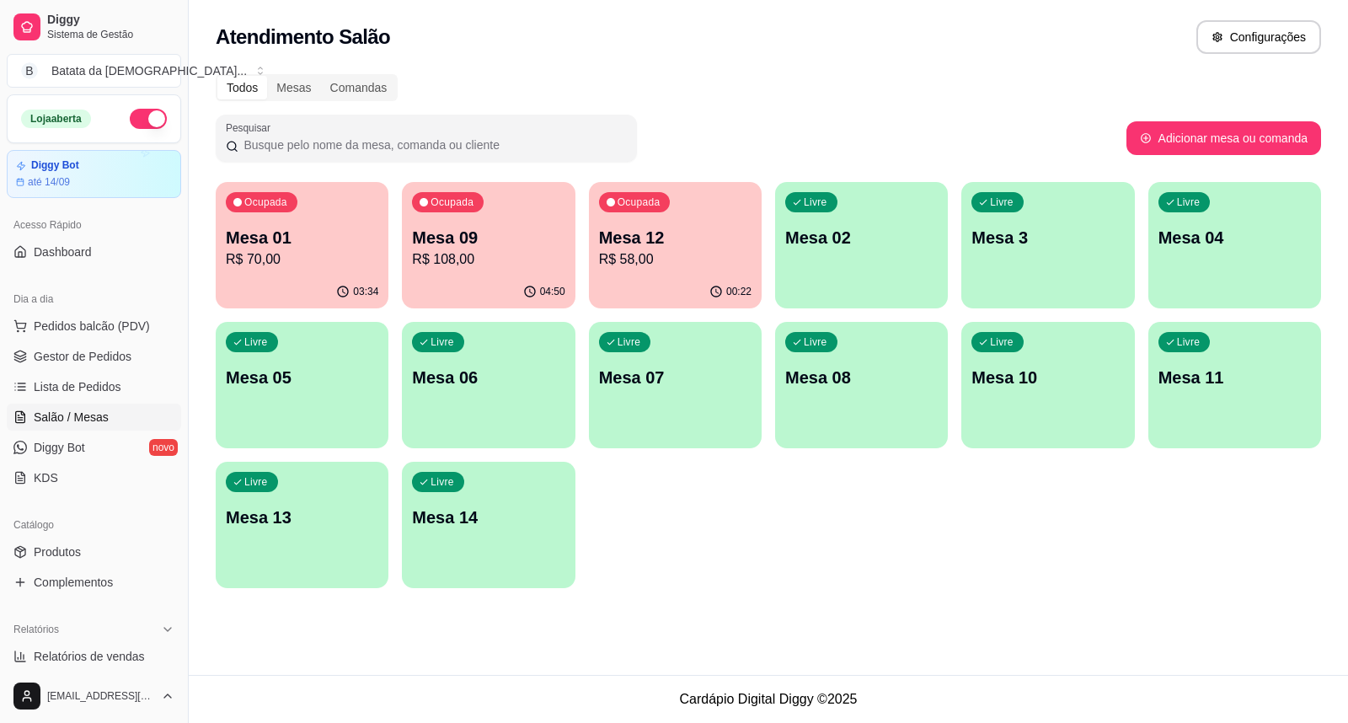
click at [470, 239] on p "Mesa 09" at bounding box center [488, 238] width 153 height 24
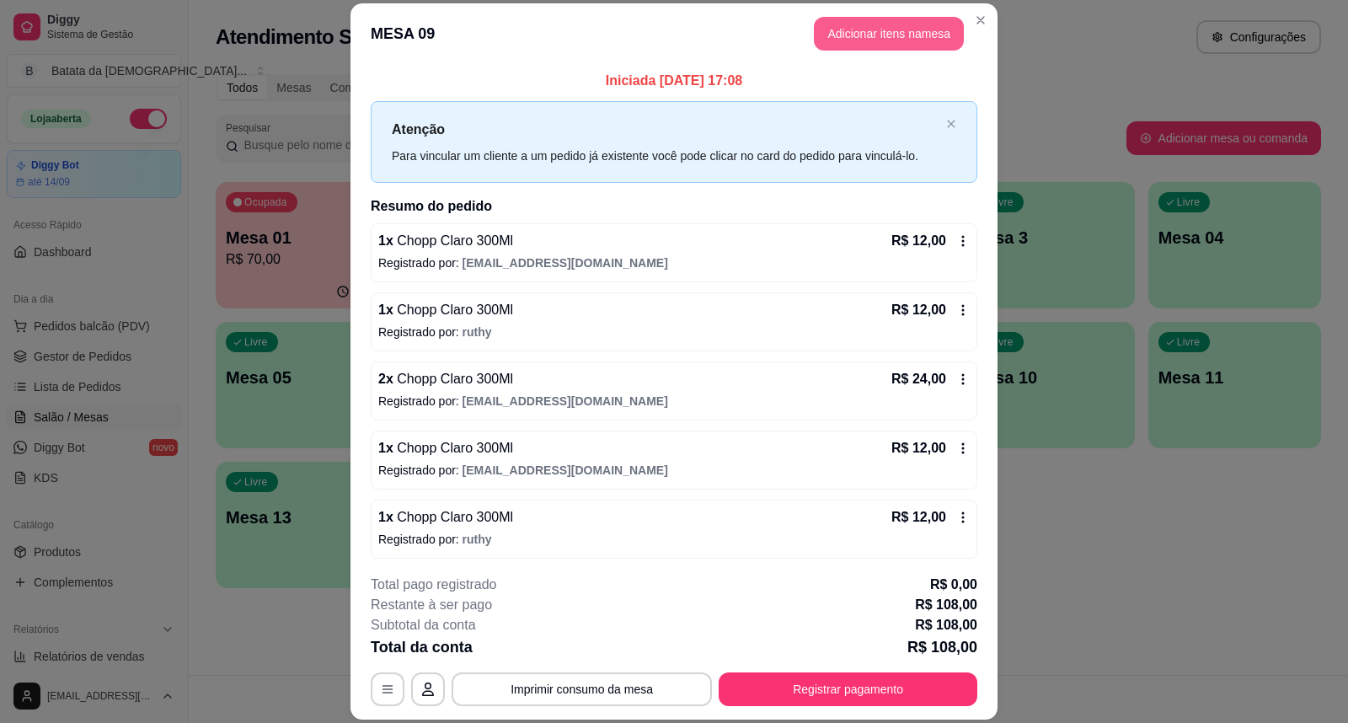
click at [897, 19] on button "Adicionar itens na mesa" at bounding box center [889, 34] width 150 height 34
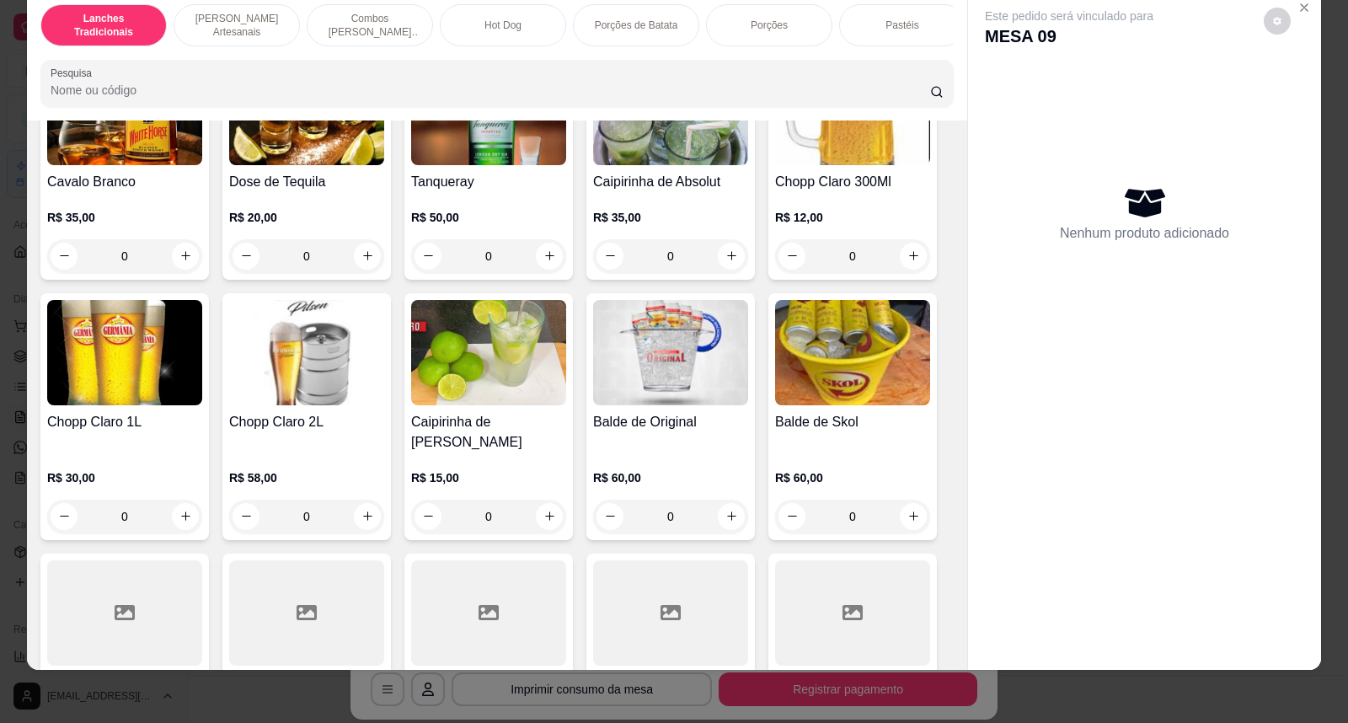
scroll to position [6086, 0]
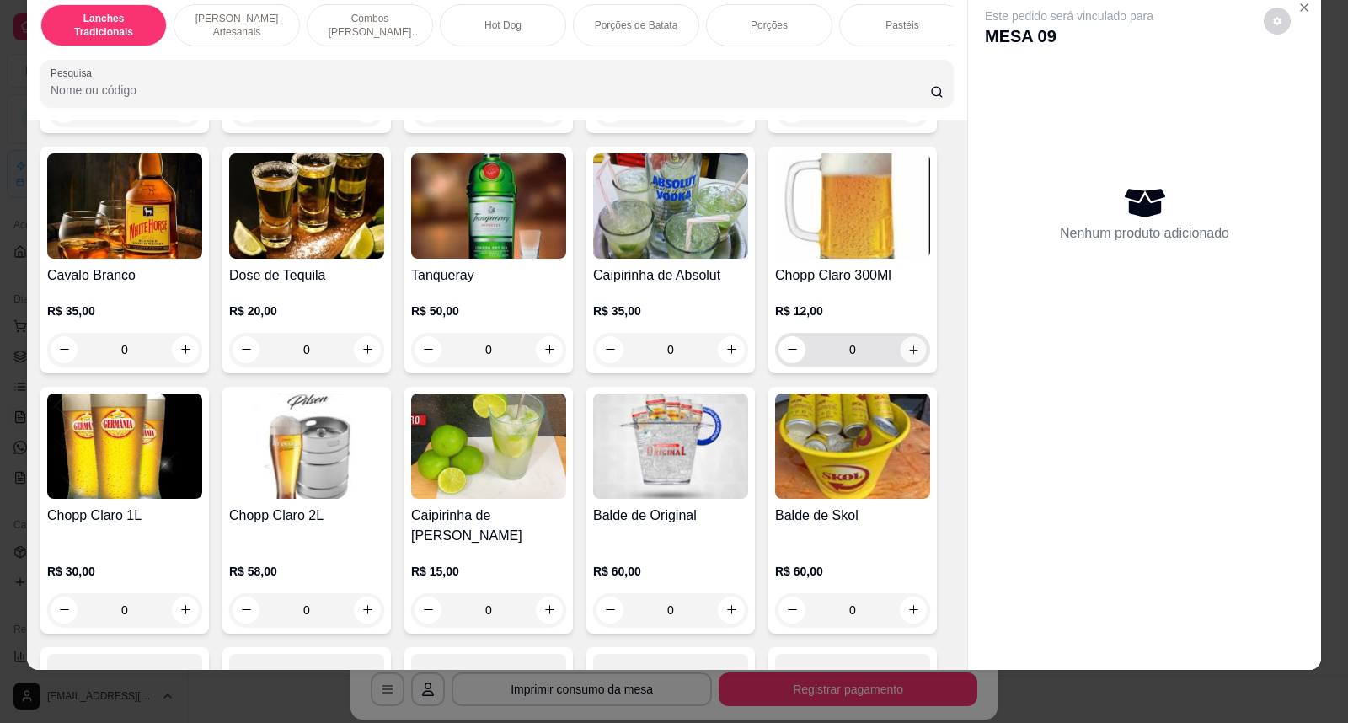
click at [909, 346] on icon "increase-product-quantity" at bounding box center [913, 350] width 8 height 8
type input "1"
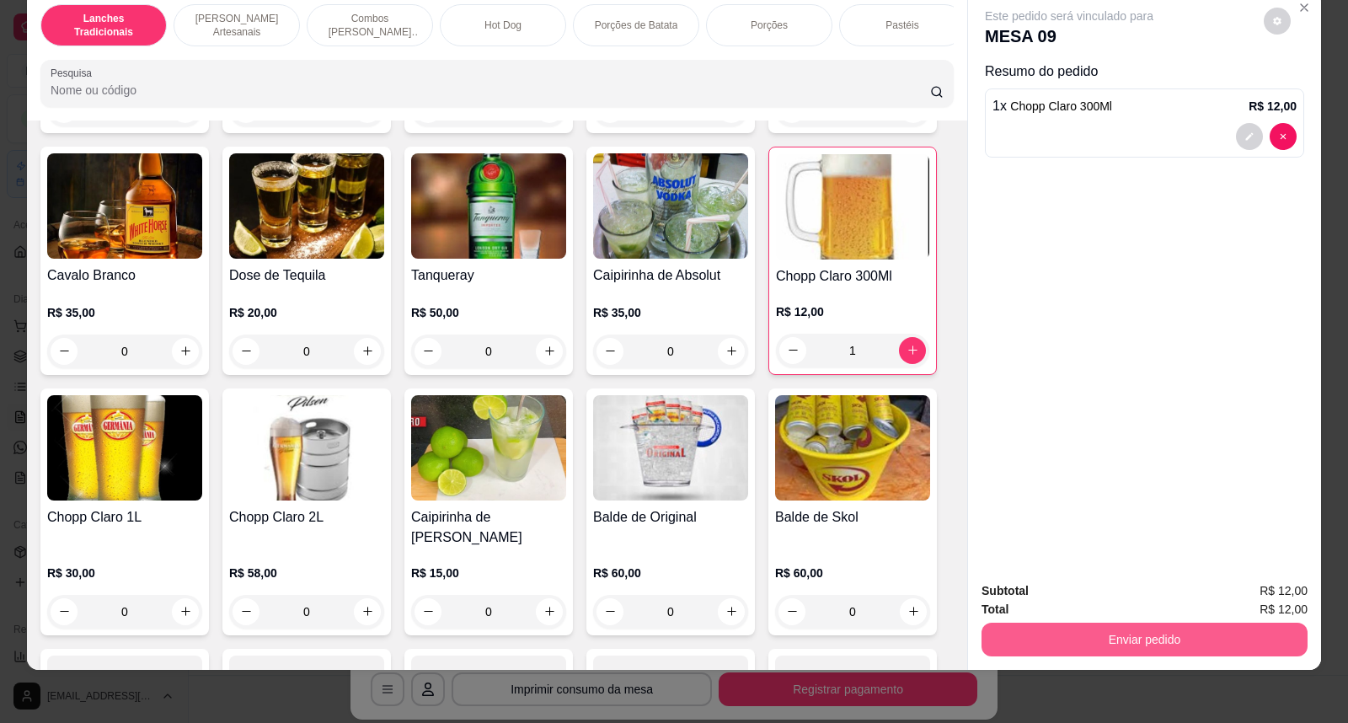
click at [1089, 643] on button "Enviar pedido" at bounding box center [1145, 640] width 326 height 34
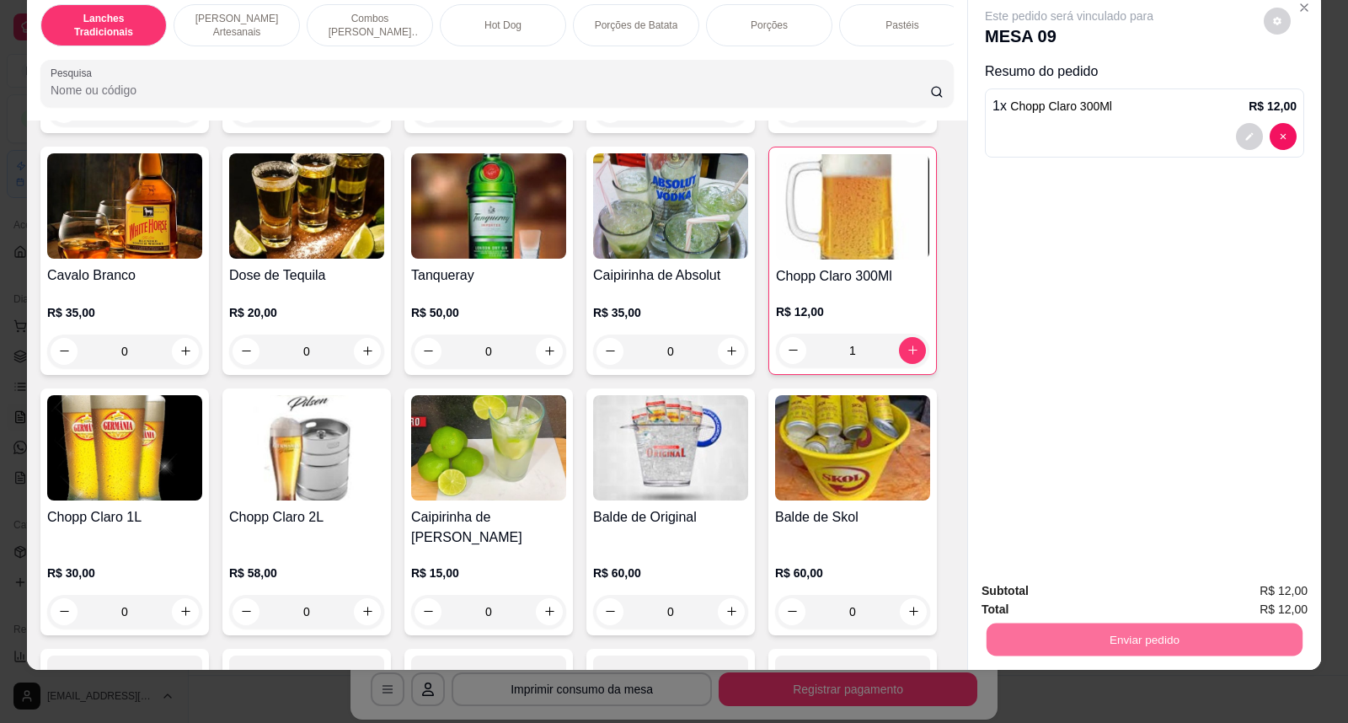
click at [1133, 599] on button "Não registrar e enviar pedido" at bounding box center [1089, 597] width 170 height 31
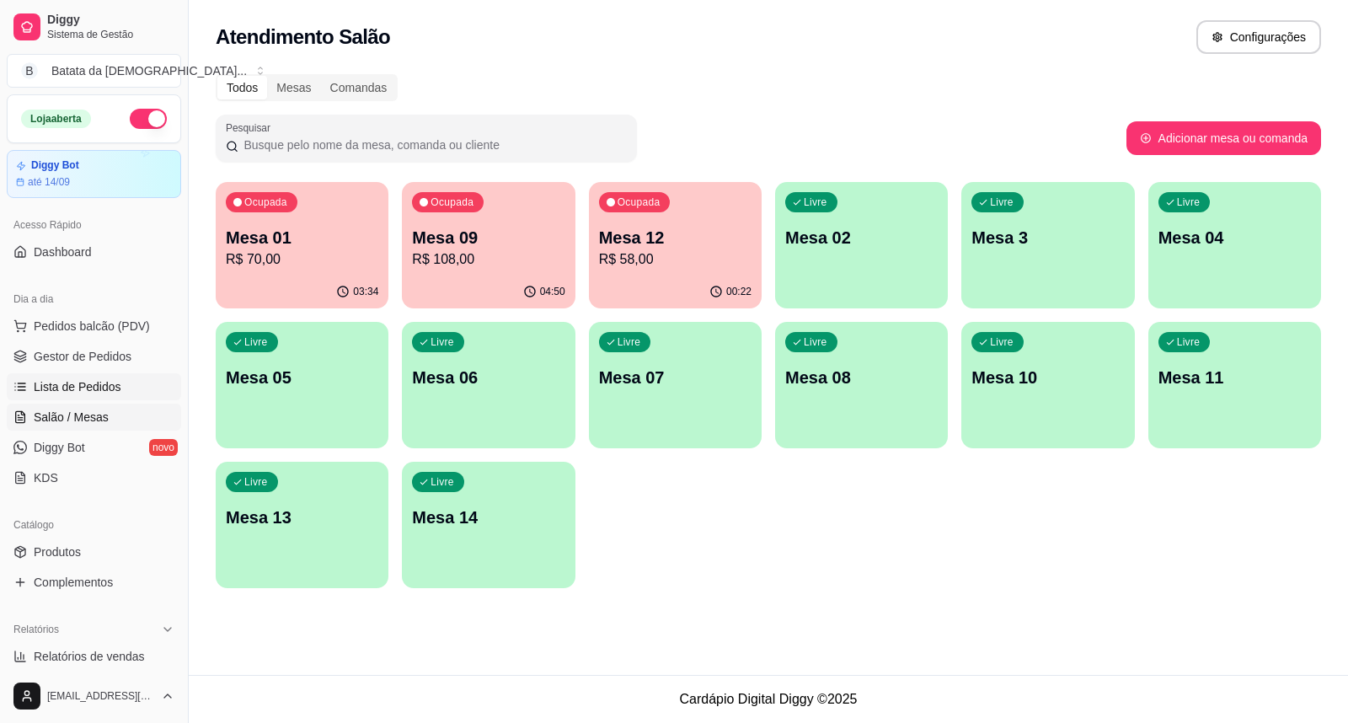
click at [51, 386] on span "Lista de Pedidos" at bounding box center [78, 386] width 88 height 17
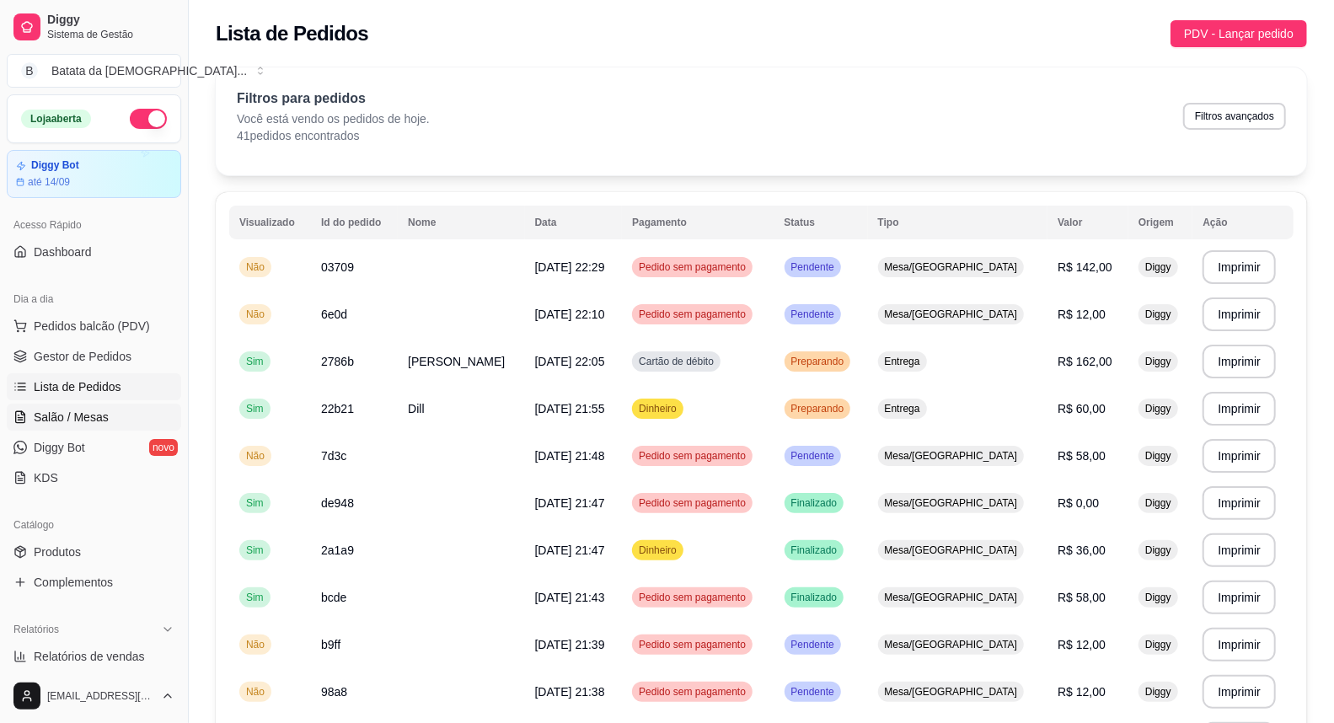
click at [104, 409] on span "Salão / Mesas" at bounding box center [71, 417] width 75 height 17
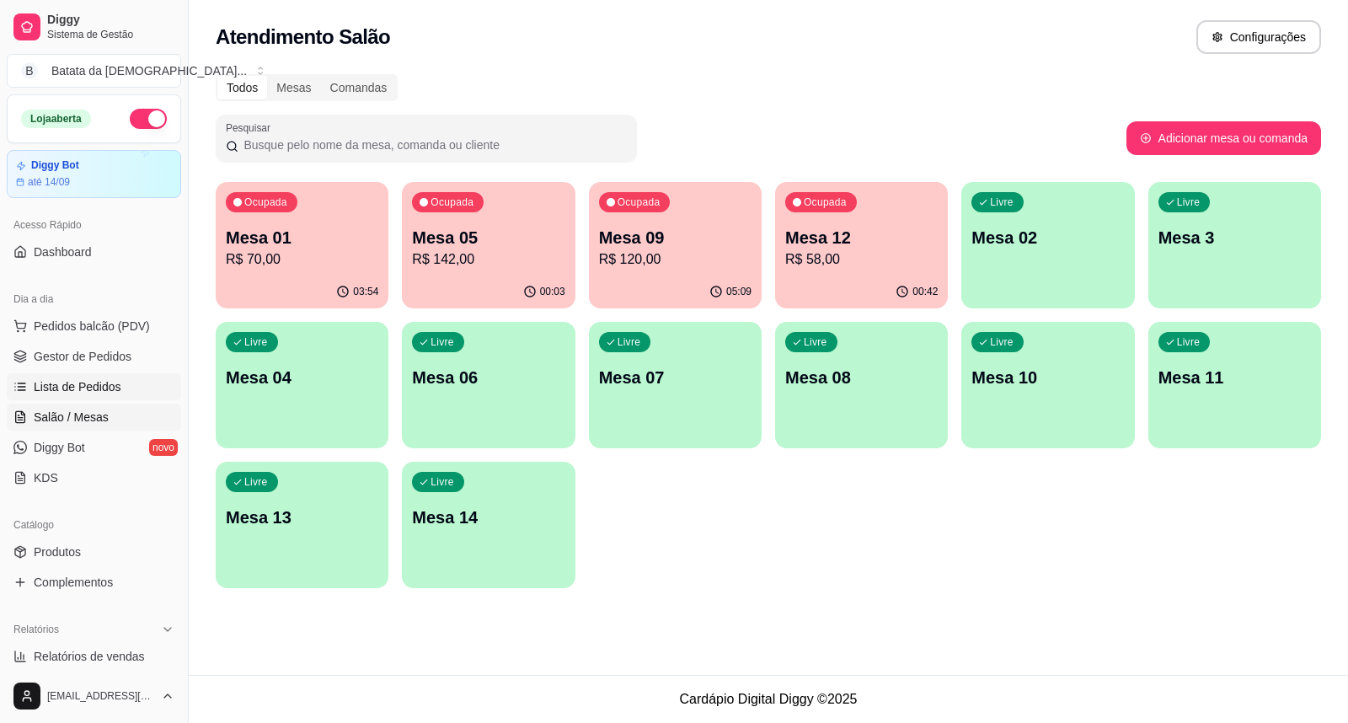
click at [130, 373] on link "Lista de Pedidos" at bounding box center [94, 386] width 174 height 27
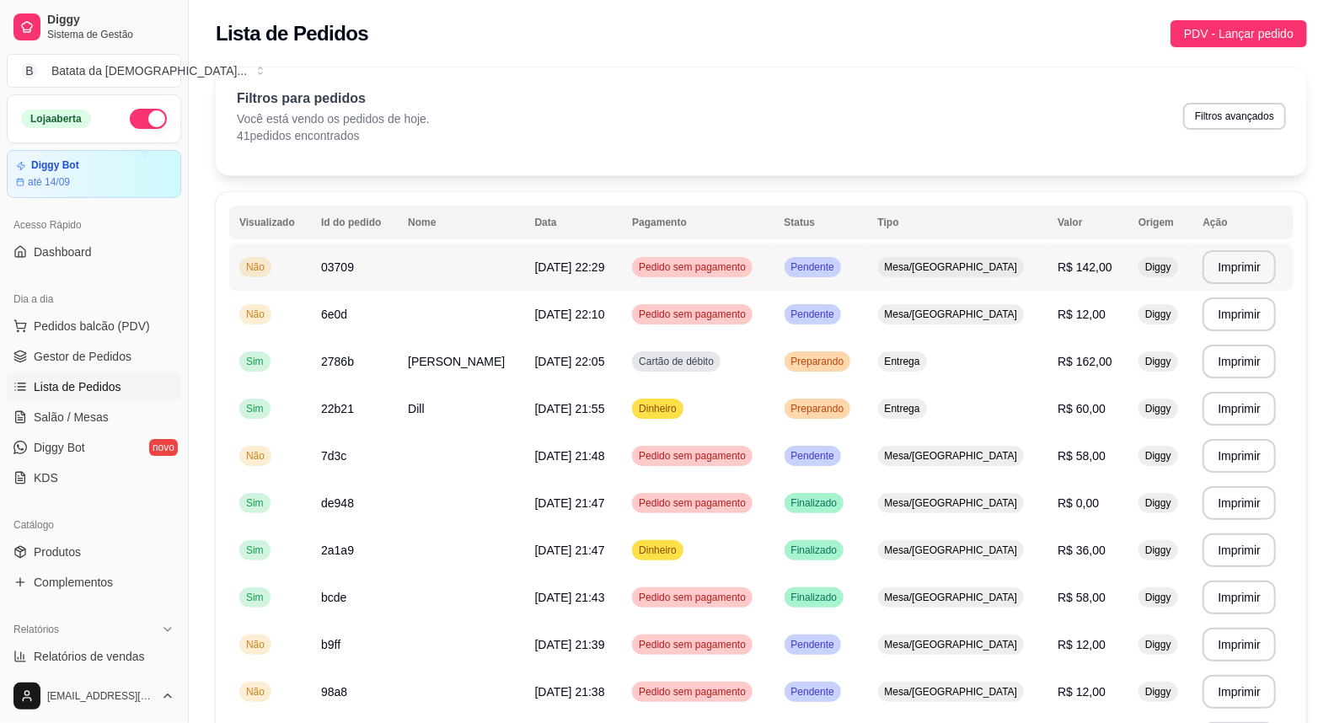
click at [821, 265] on span "Pendente" at bounding box center [813, 266] width 50 height 13
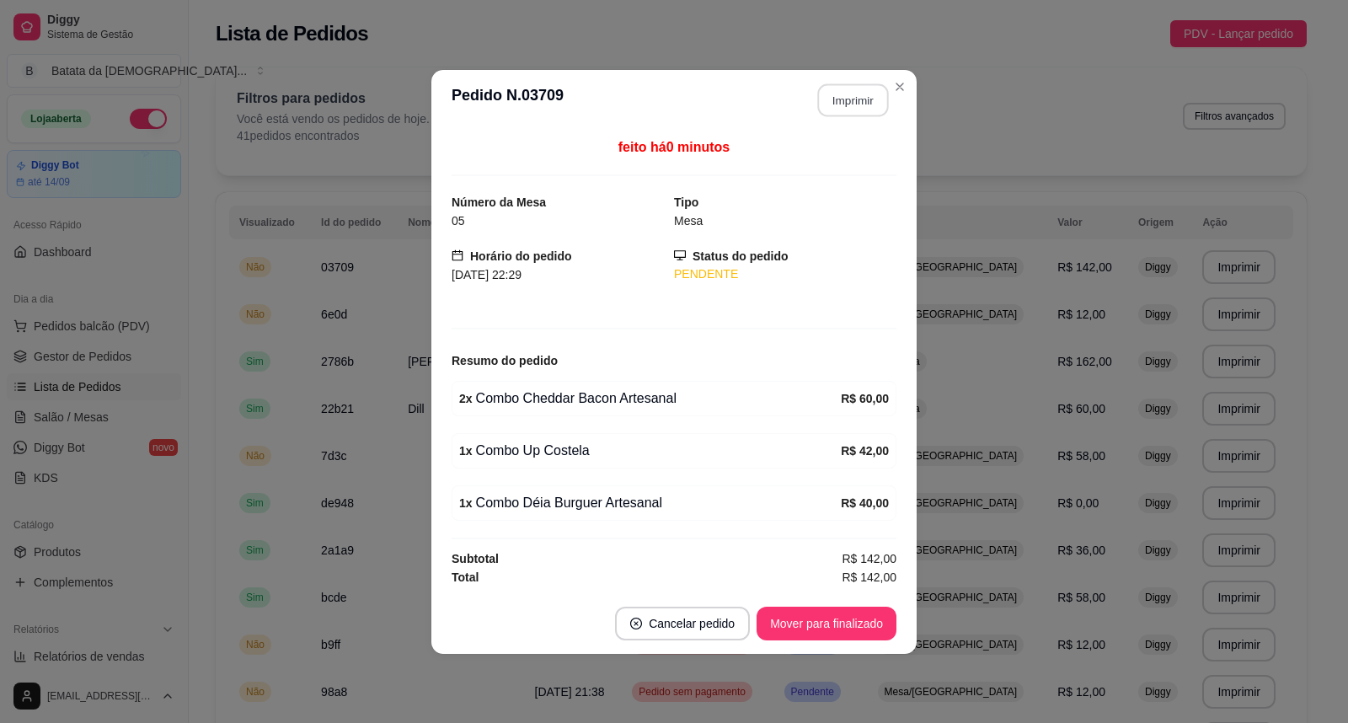
click at [839, 104] on button "Imprimir" at bounding box center [853, 99] width 71 height 33
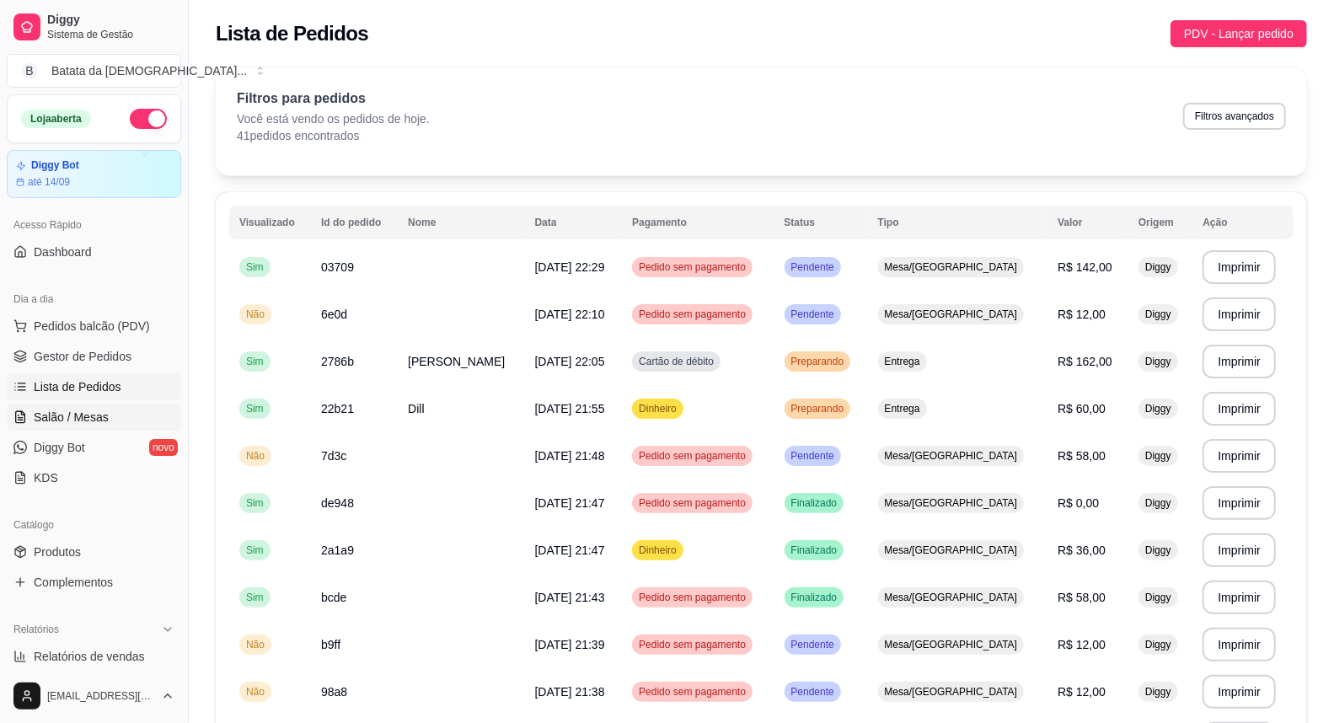
click at [108, 419] on link "Salão / Mesas" at bounding box center [94, 417] width 174 height 27
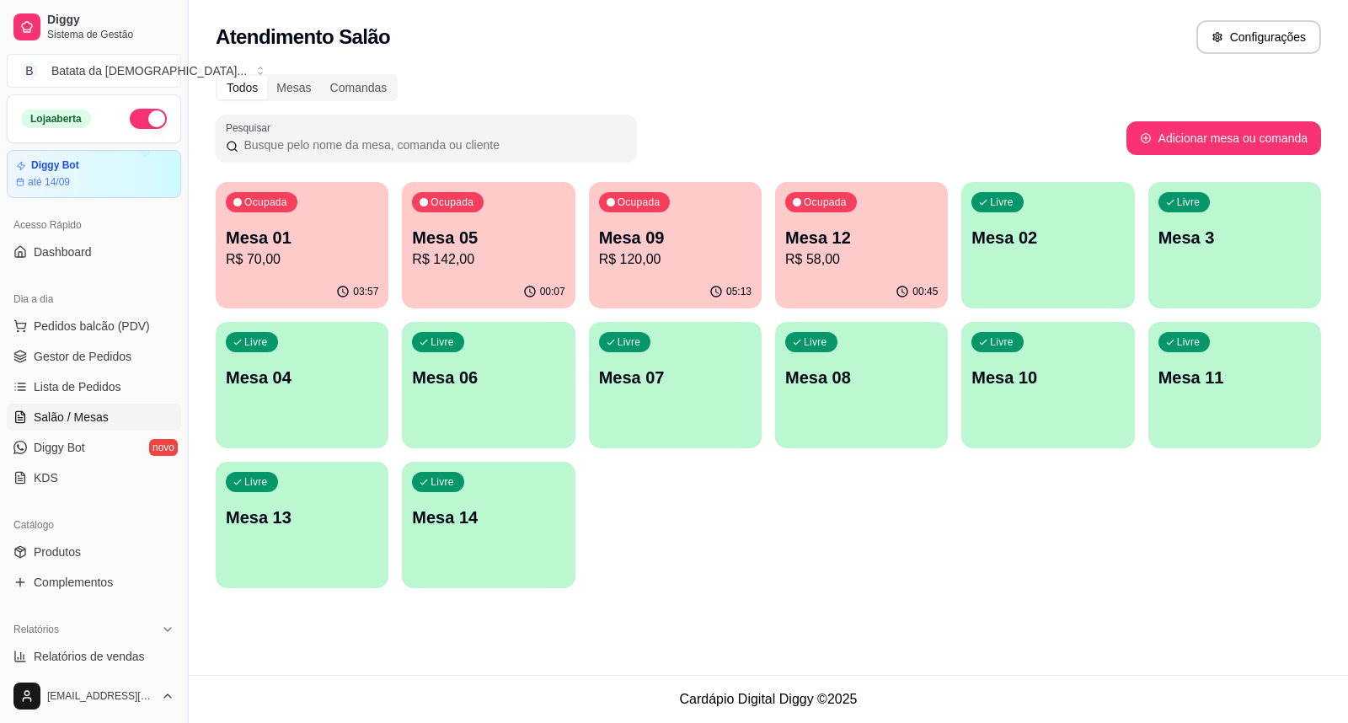
click at [672, 262] on p "R$ 120,00" at bounding box center [675, 259] width 153 height 20
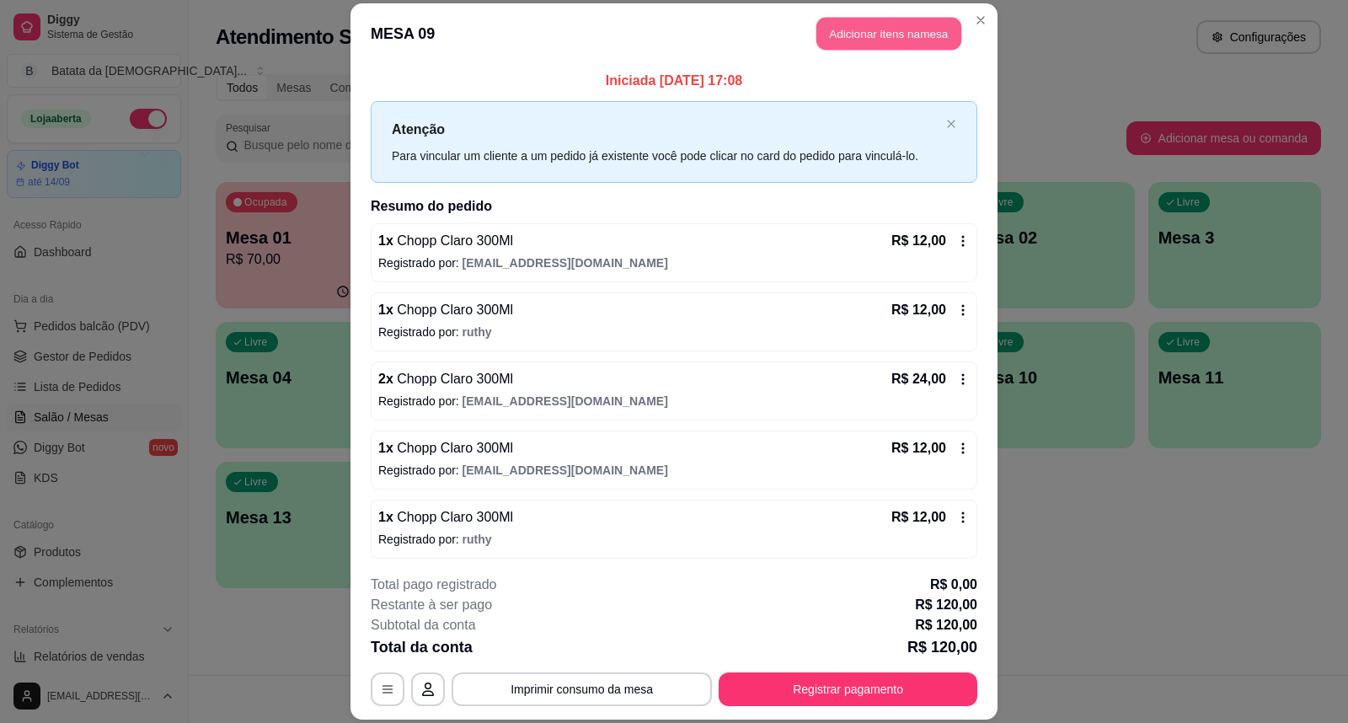
click at [908, 34] on button "Adicionar itens na mesa" at bounding box center [889, 34] width 145 height 33
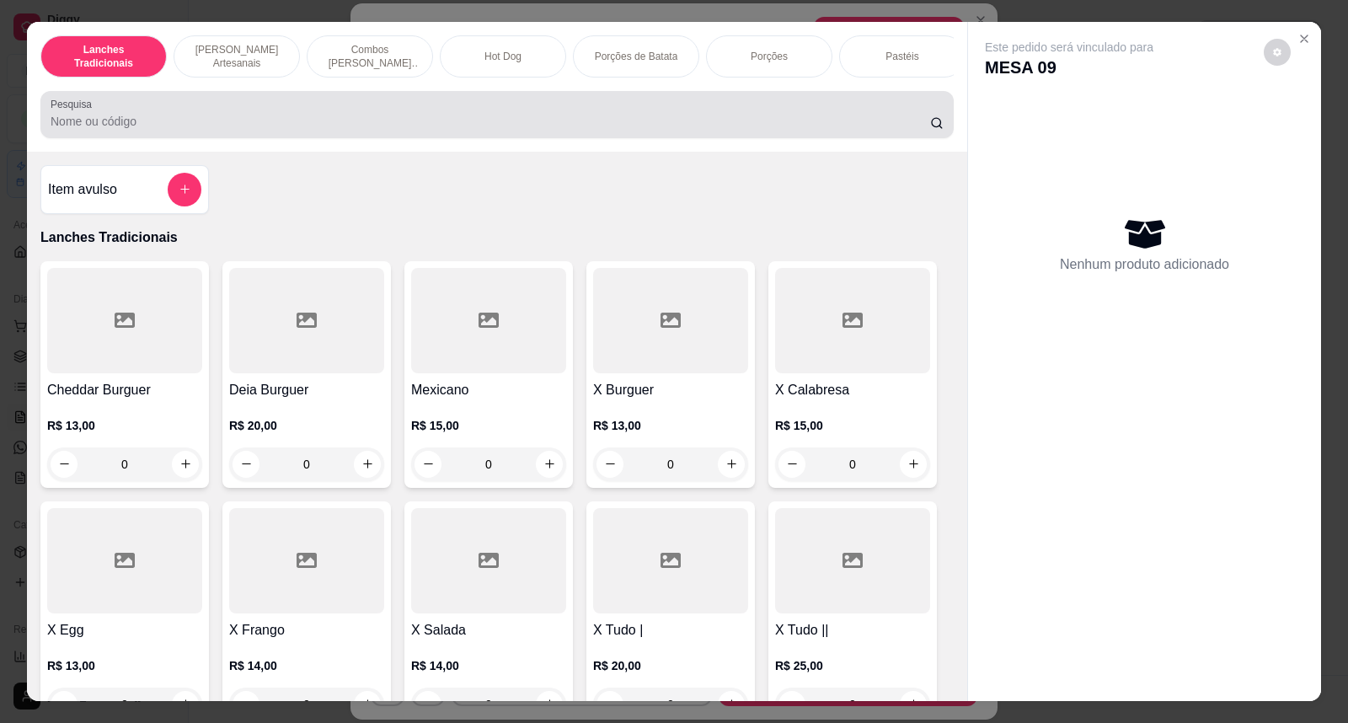
click at [588, 130] on input "Pesquisa" at bounding box center [491, 121] width 880 height 17
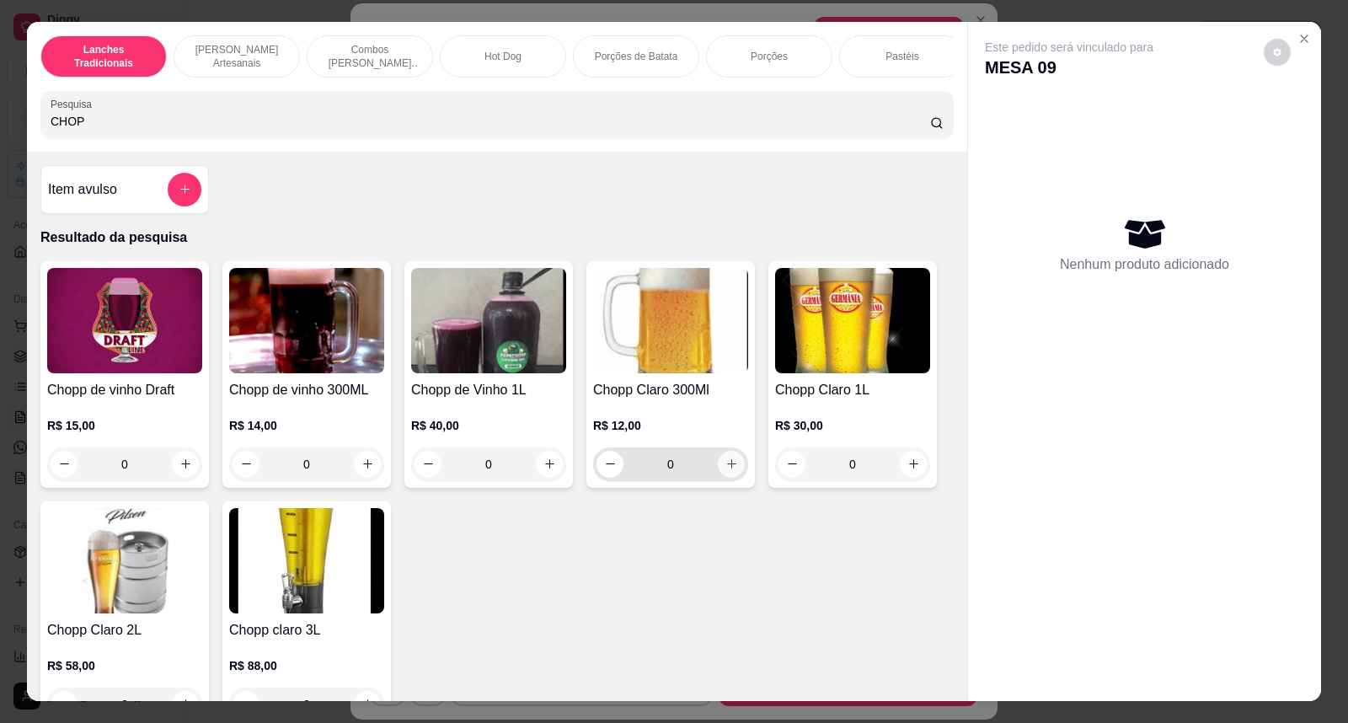
type input "CHOP"
click at [726, 470] on icon "increase-product-quantity" at bounding box center [732, 464] width 13 height 13
type input "1"
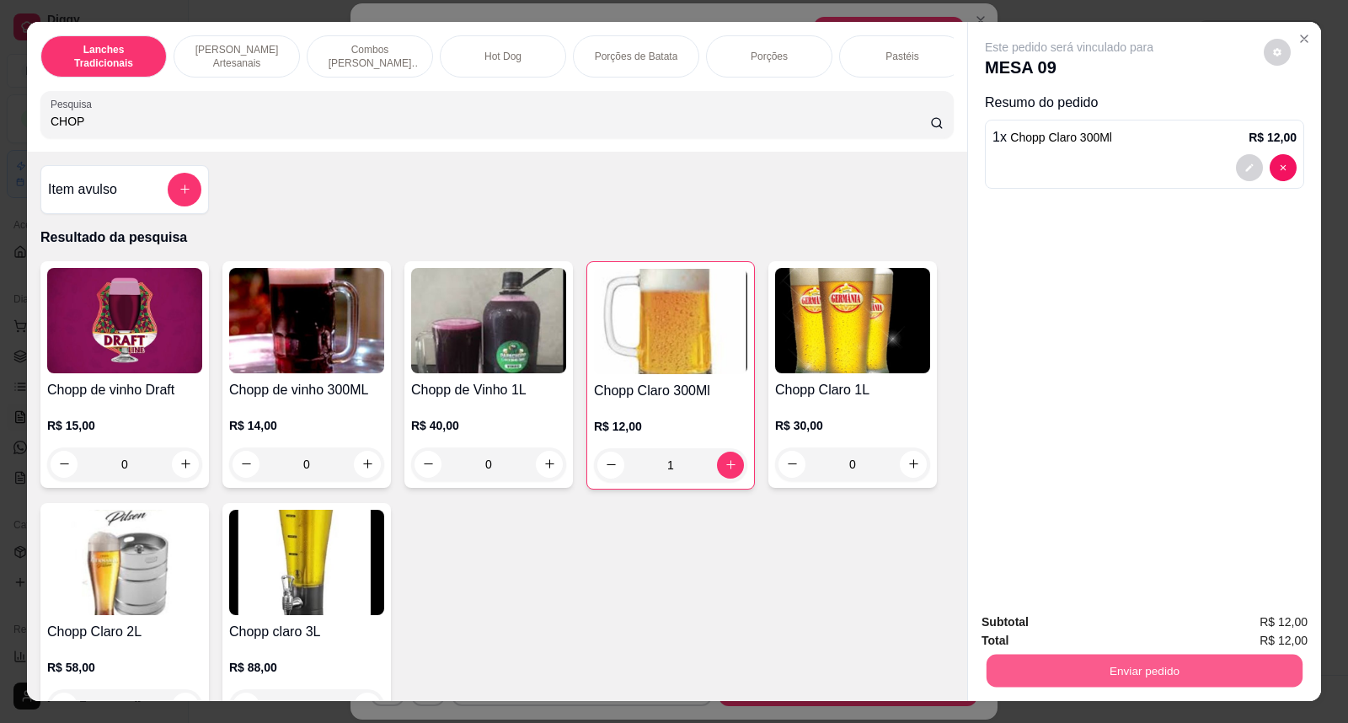
click at [1219, 669] on button "Enviar pedido" at bounding box center [1145, 671] width 316 height 33
click at [1128, 634] on button "Não registrar e enviar pedido" at bounding box center [1089, 629] width 170 height 31
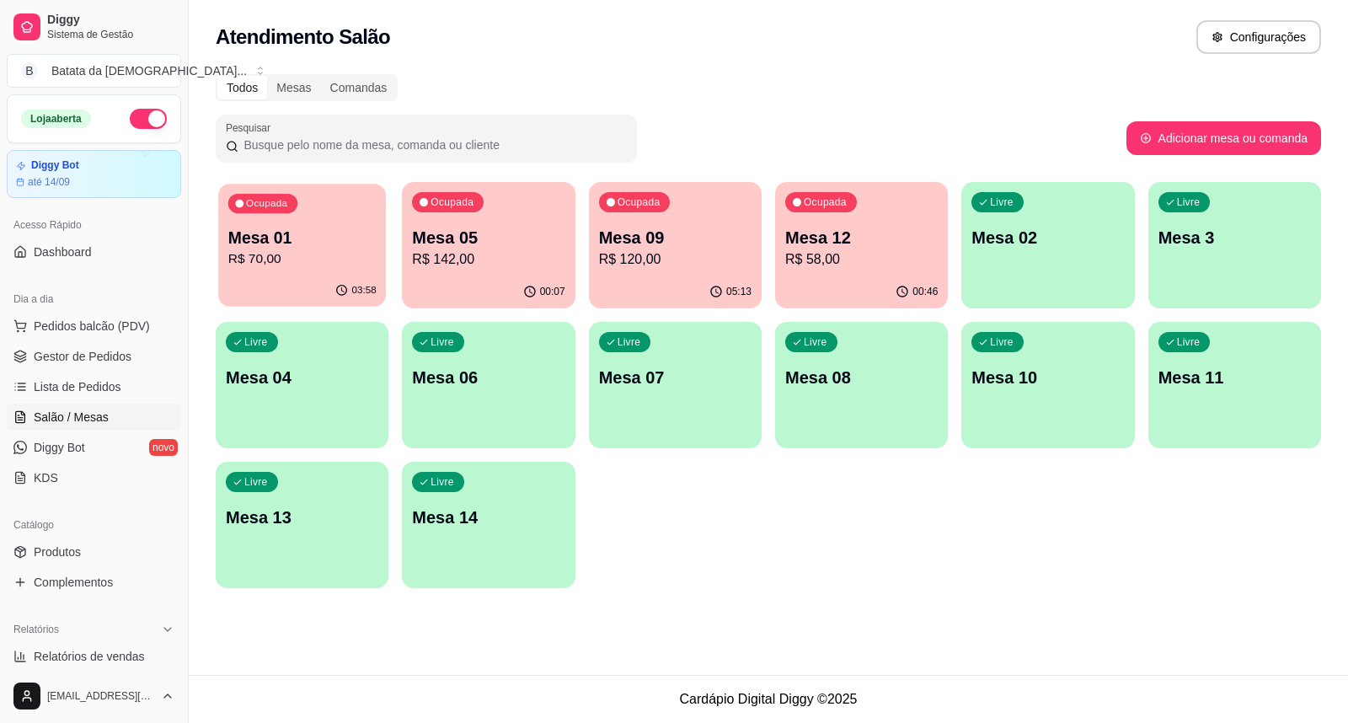
click at [285, 229] on p "Mesa 01" at bounding box center [302, 238] width 148 height 23
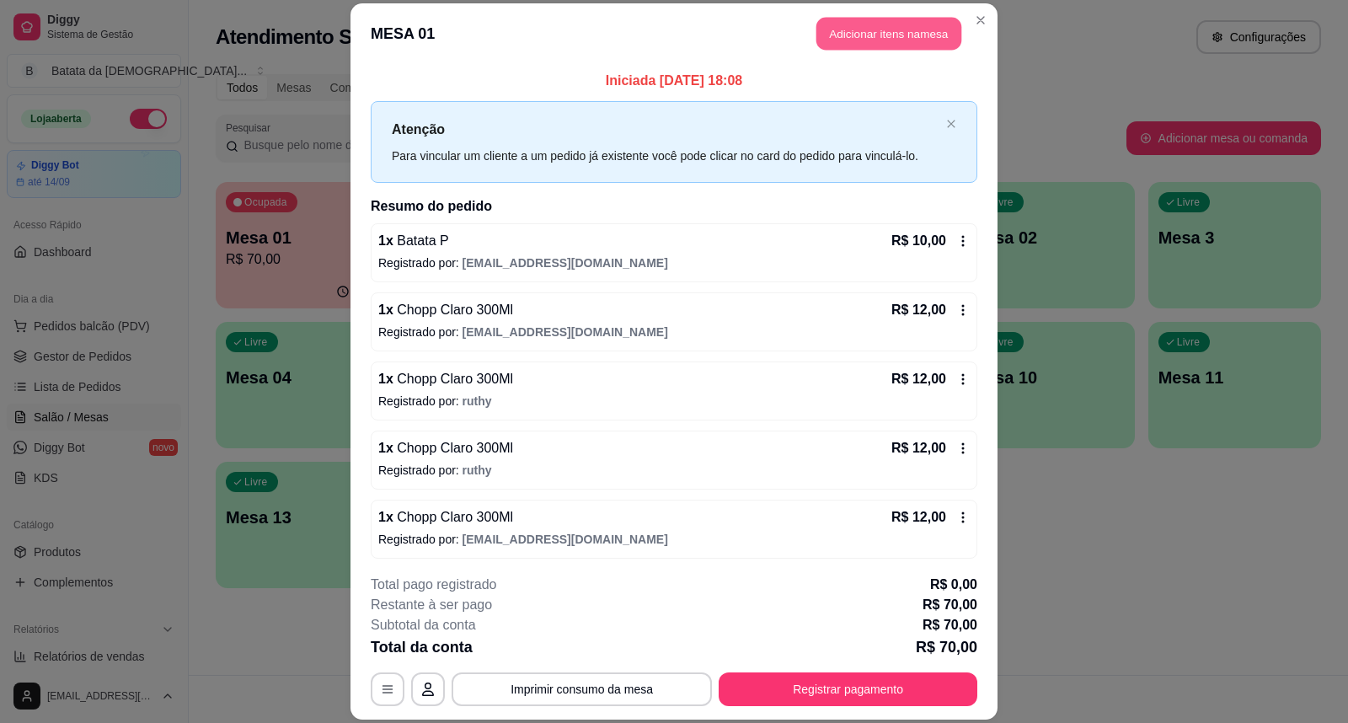
click at [906, 22] on button "Adicionar itens na mesa" at bounding box center [889, 34] width 145 height 33
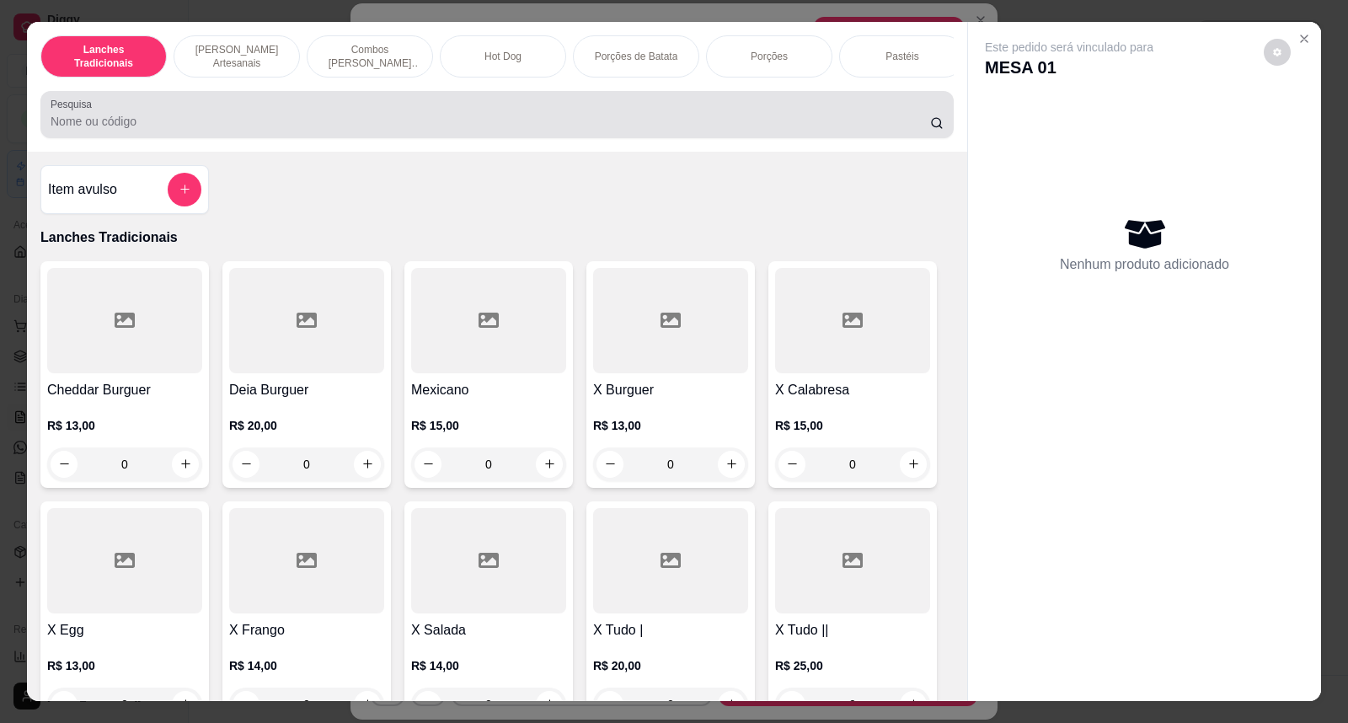
click at [662, 123] on div at bounding box center [497, 115] width 893 height 34
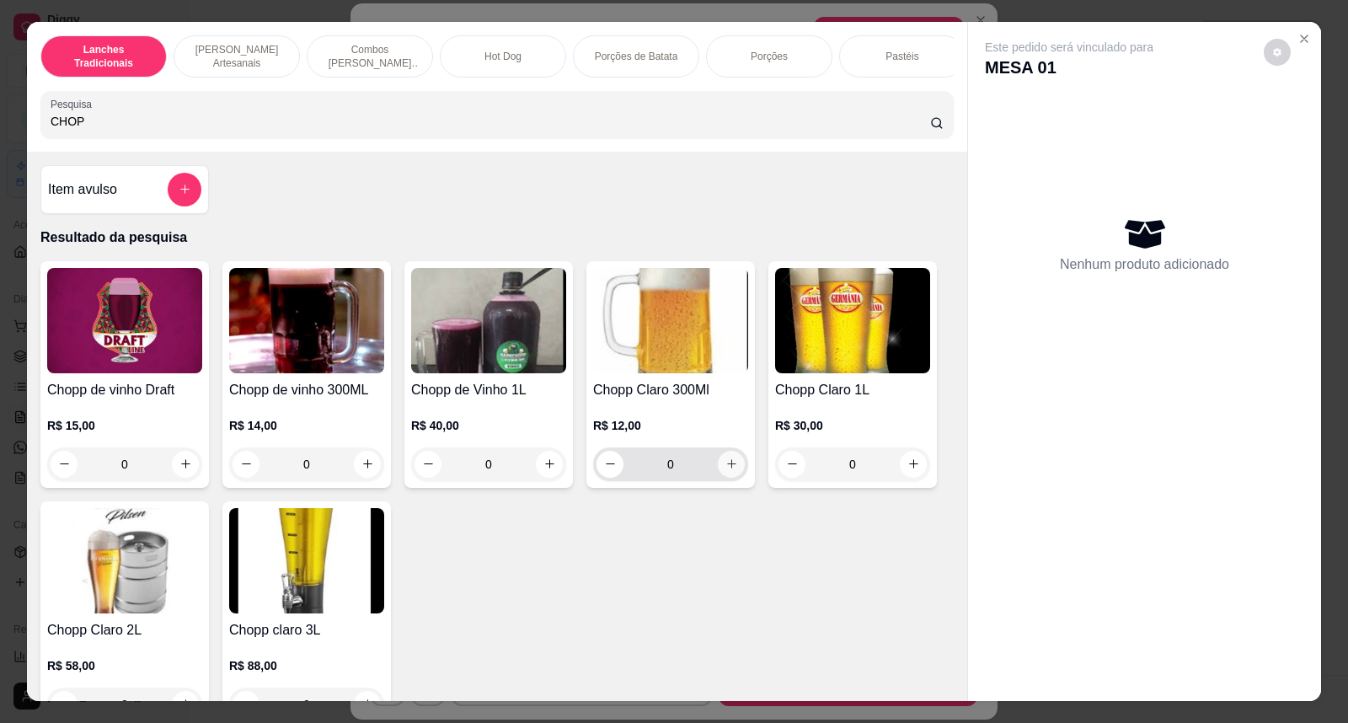
type input "CHOP"
click at [726, 470] on icon "increase-product-quantity" at bounding box center [732, 464] width 13 height 13
type input "1"
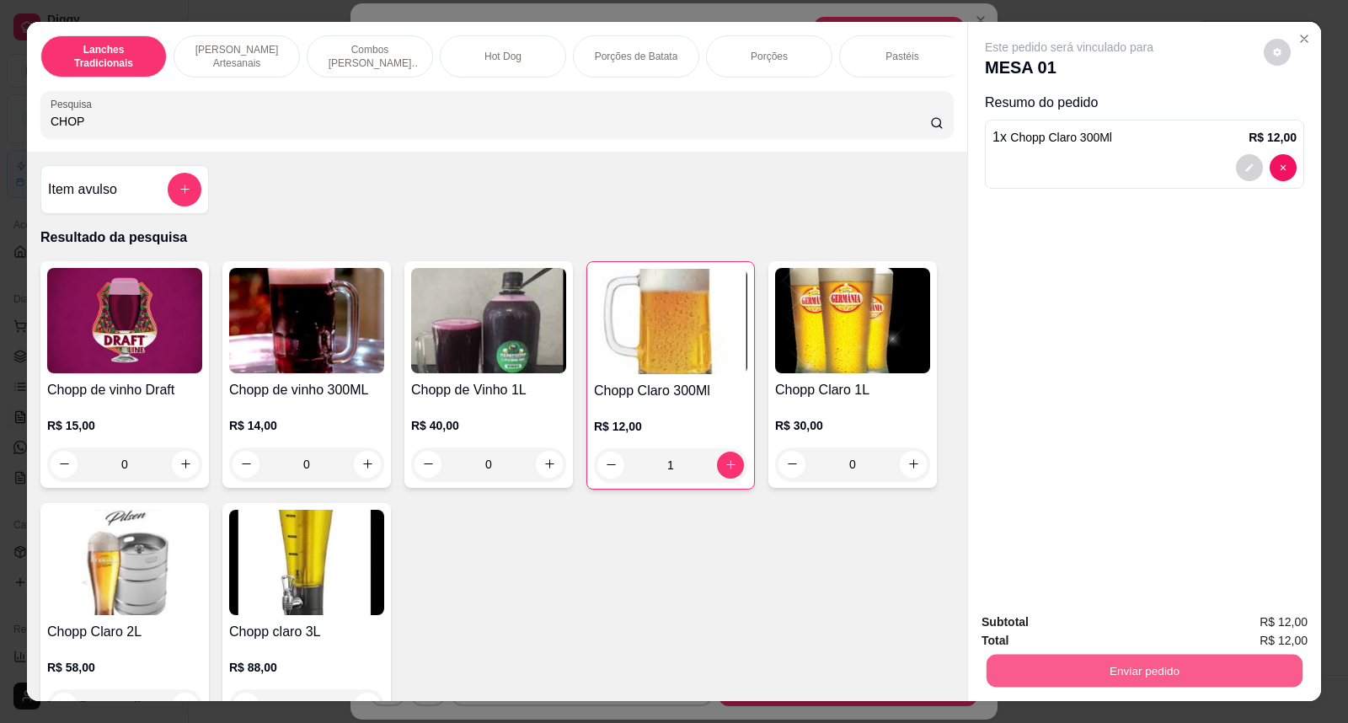
click at [1053, 674] on button "Enviar pedido" at bounding box center [1145, 671] width 316 height 33
click at [1138, 627] on button "Não registrar e enviar pedido" at bounding box center [1089, 629] width 170 height 31
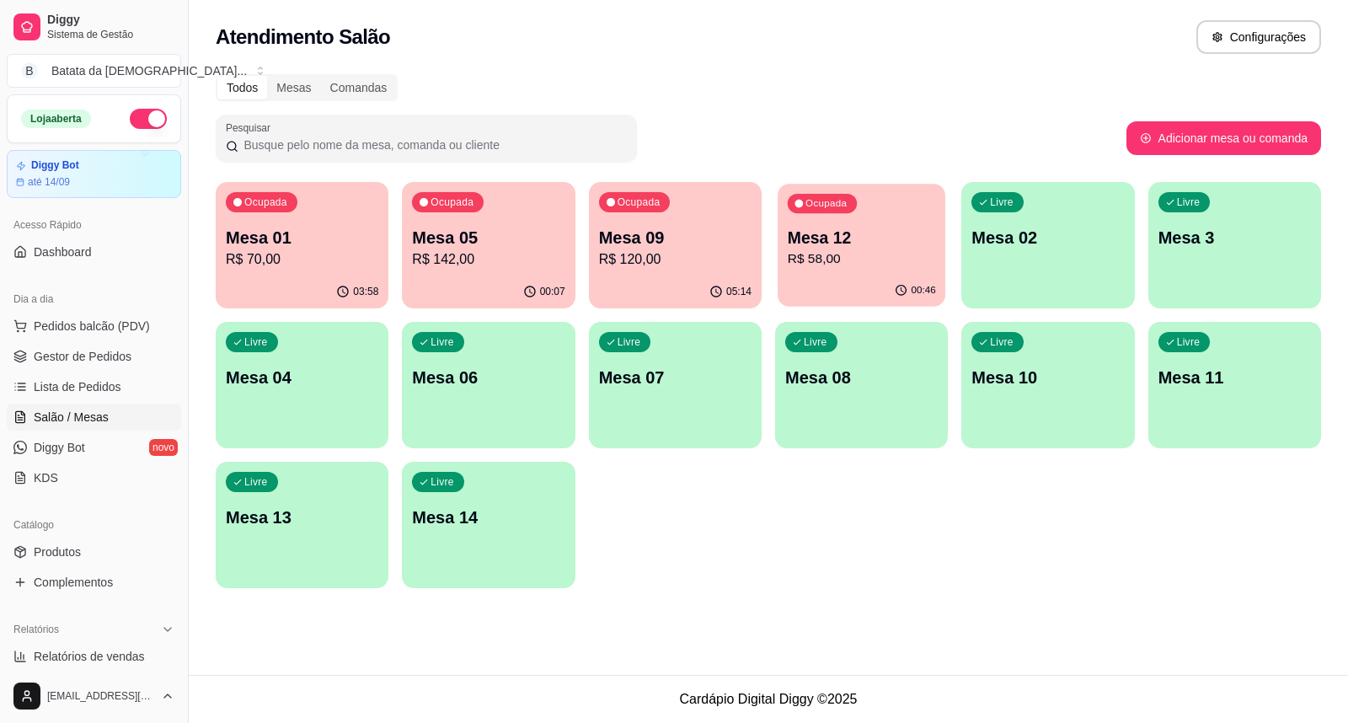
click at [920, 224] on div "Ocupada Mesa 12 R$ 58,00" at bounding box center [862, 229] width 168 height 91
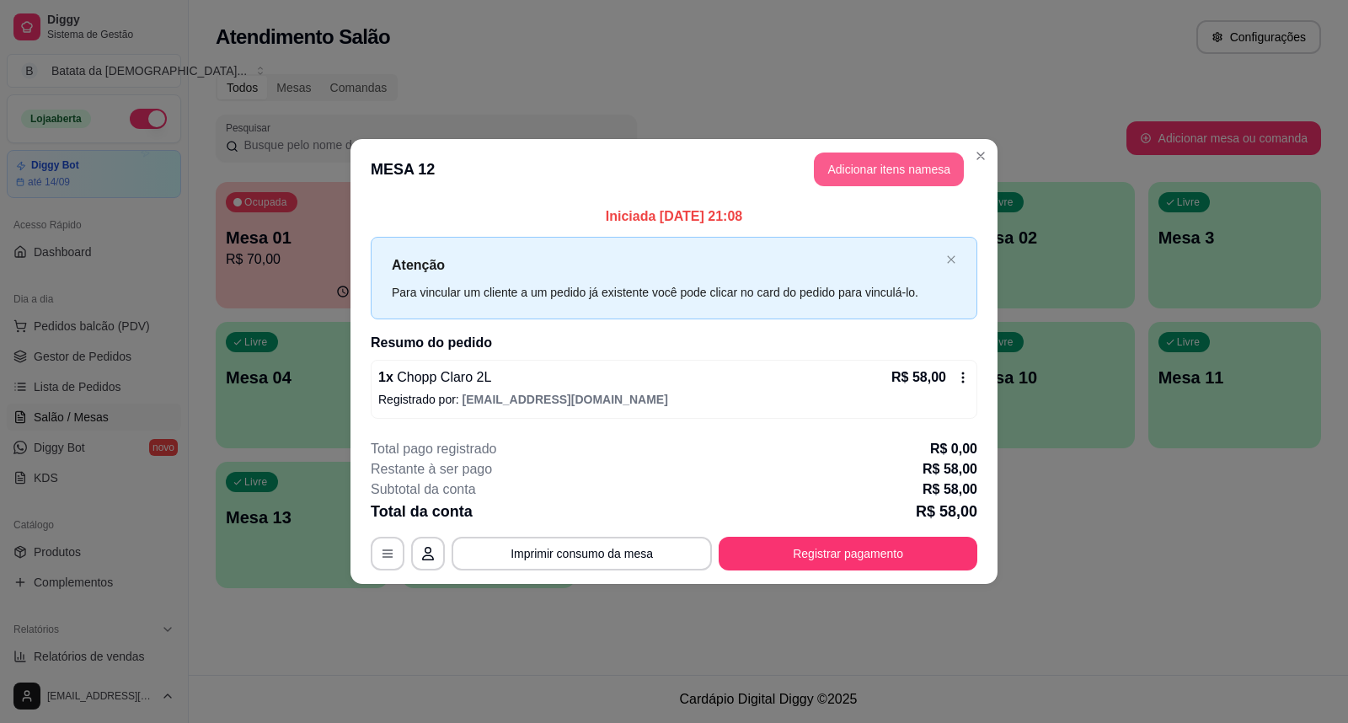
click at [896, 165] on button "Adicionar itens na mesa" at bounding box center [889, 170] width 150 height 34
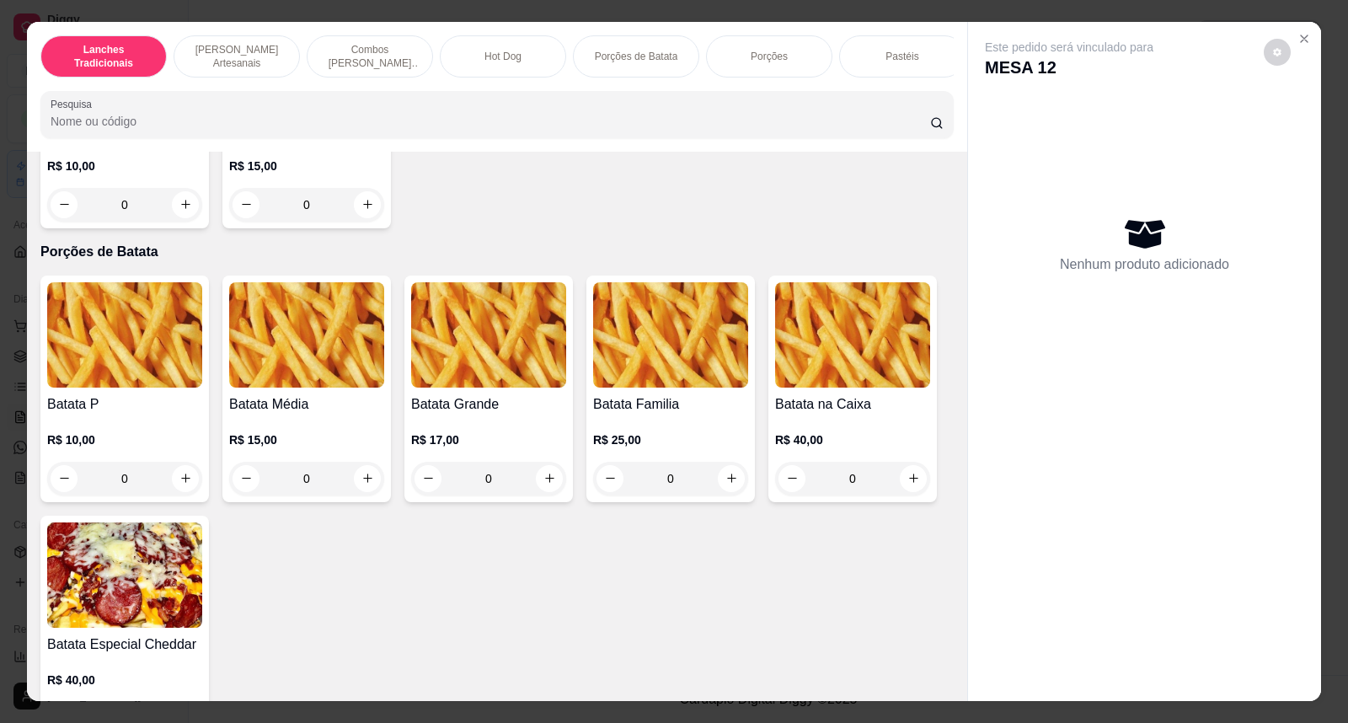
scroll to position [1966, 0]
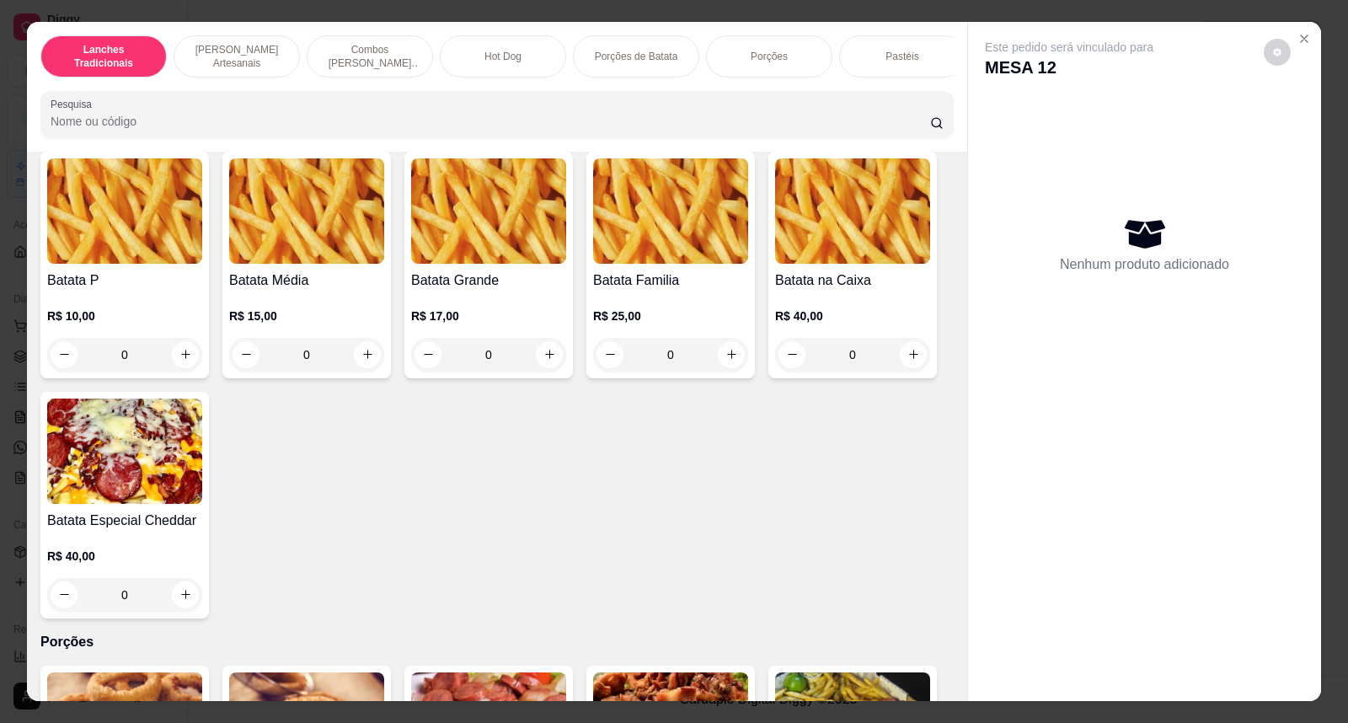
click at [131, 309] on div "R$ 10,00 0" at bounding box center [124, 331] width 155 height 81
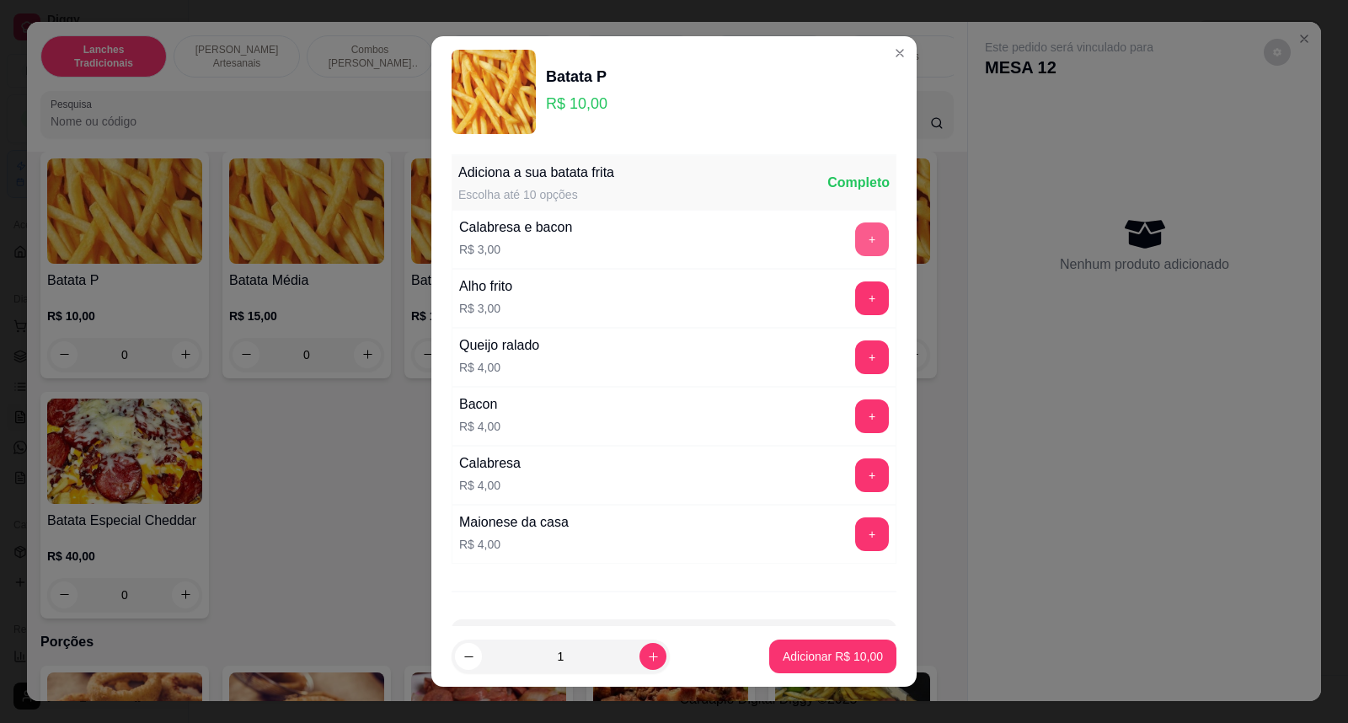
click at [855, 236] on button "+" at bounding box center [872, 239] width 34 height 34
click at [830, 651] on p "Adicionar R$ 13,00" at bounding box center [833, 656] width 100 height 17
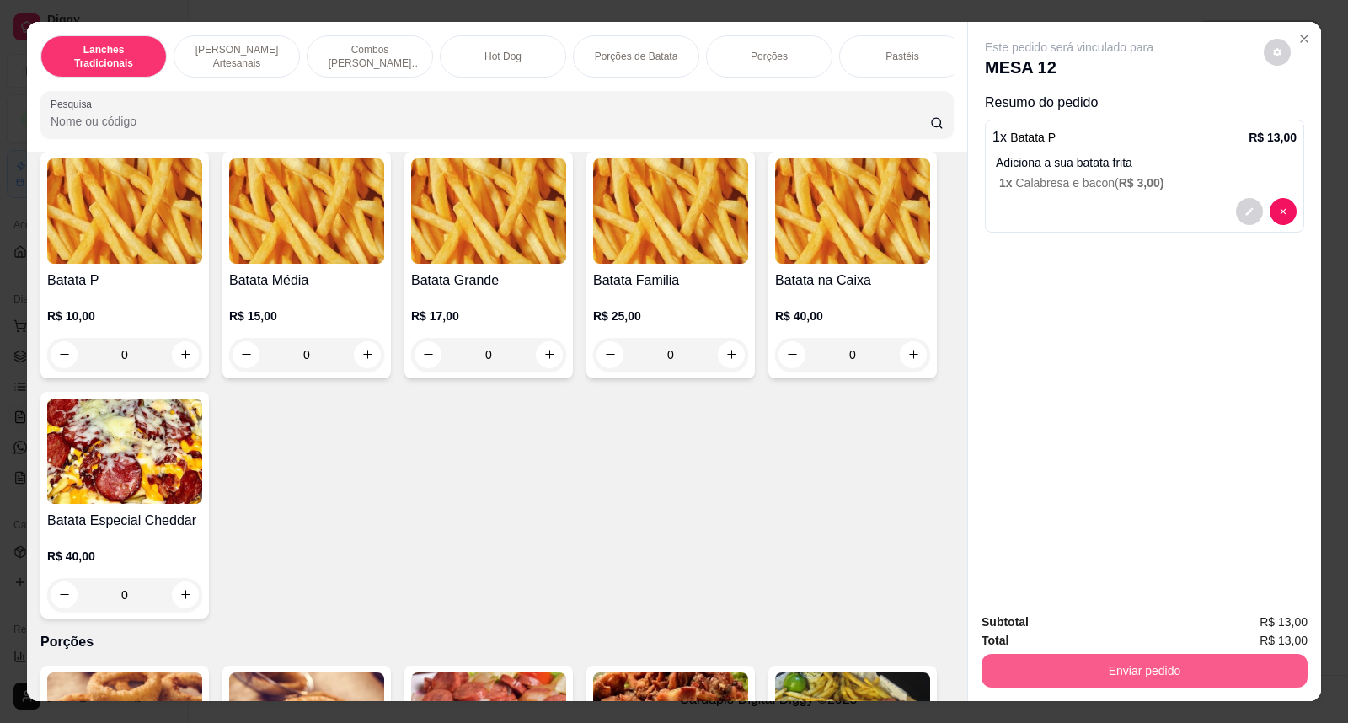
click at [1115, 668] on button "Enviar pedido" at bounding box center [1145, 671] width 326 height 34
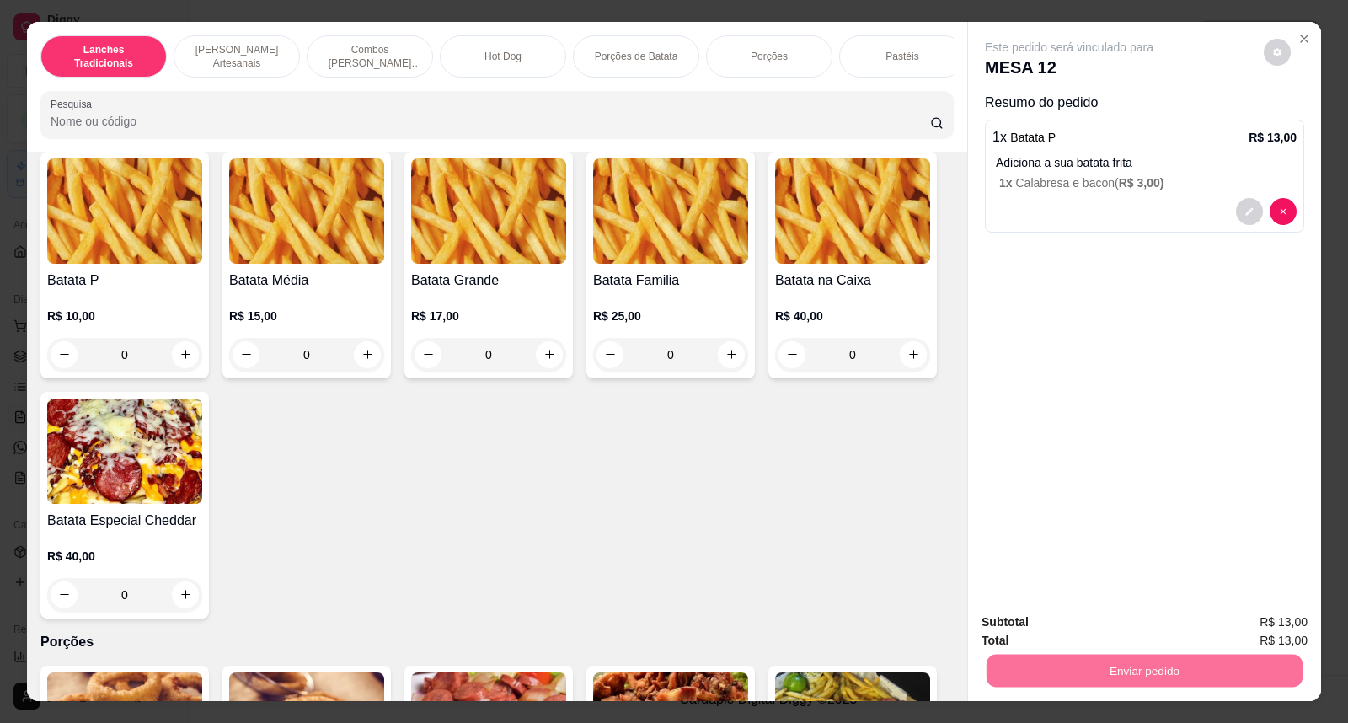
click at [1056, 632] on button "Não registrar e enviar pedido" at bounding box center [1088, 630] width 175 height 32
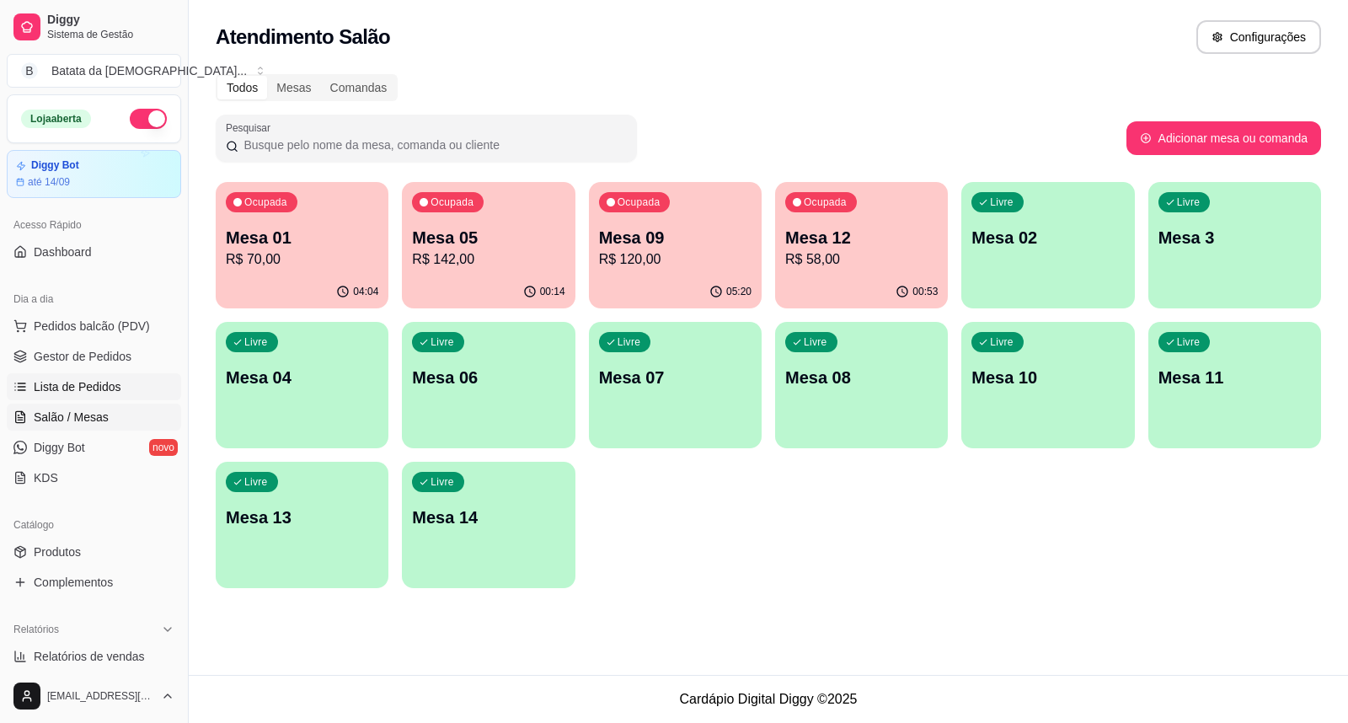
click at [101, 384] on span "Lista de Pedidos" at bounding box center [78, 386] width 88 height 17
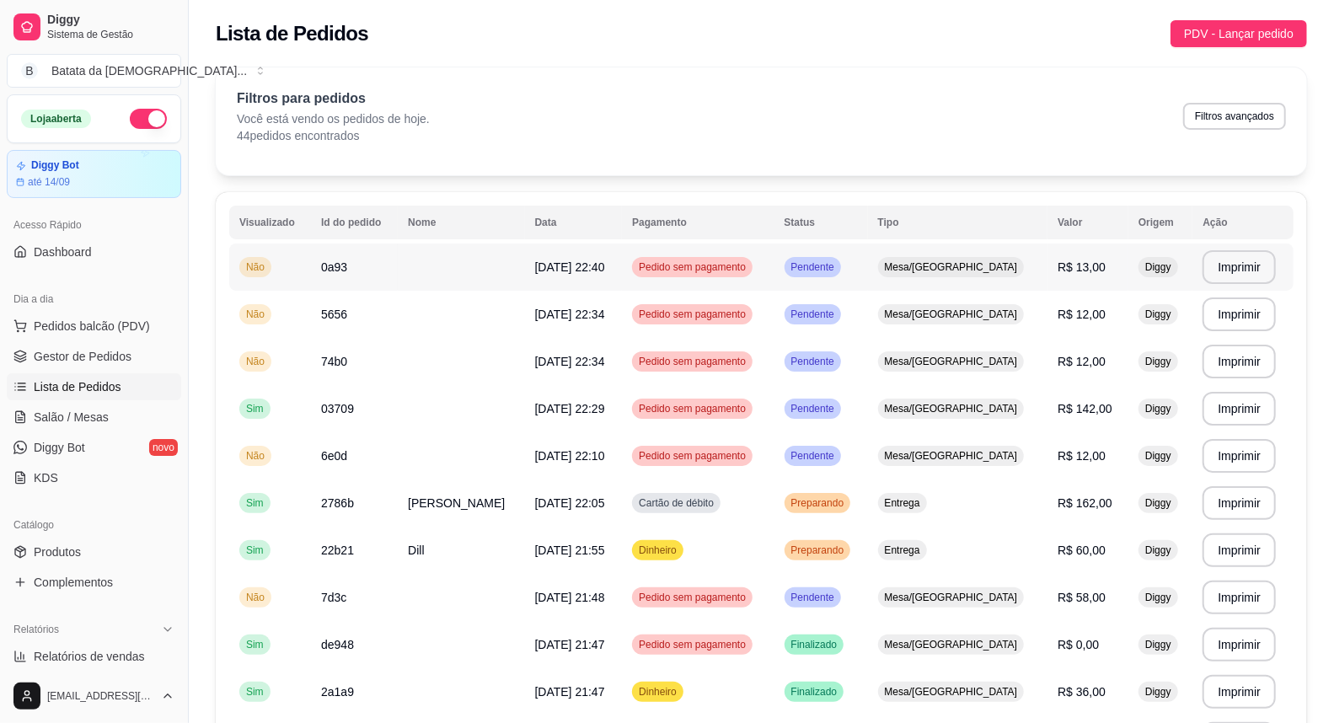
click at [821, 270] on span "Pendente" at bounding box center [813, 266] width 50 height 13
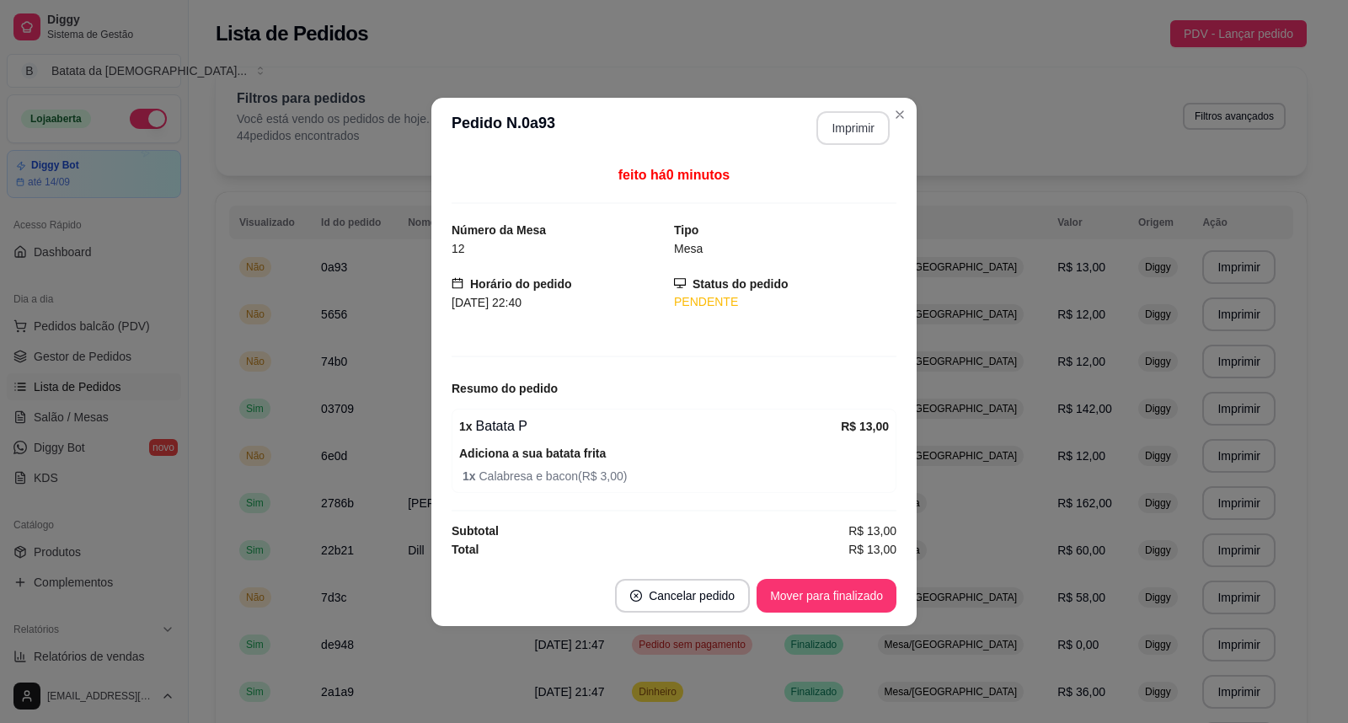
click at [856, 130] on button "Imprimir" at bounding box center [853, 128] width 73 height 34
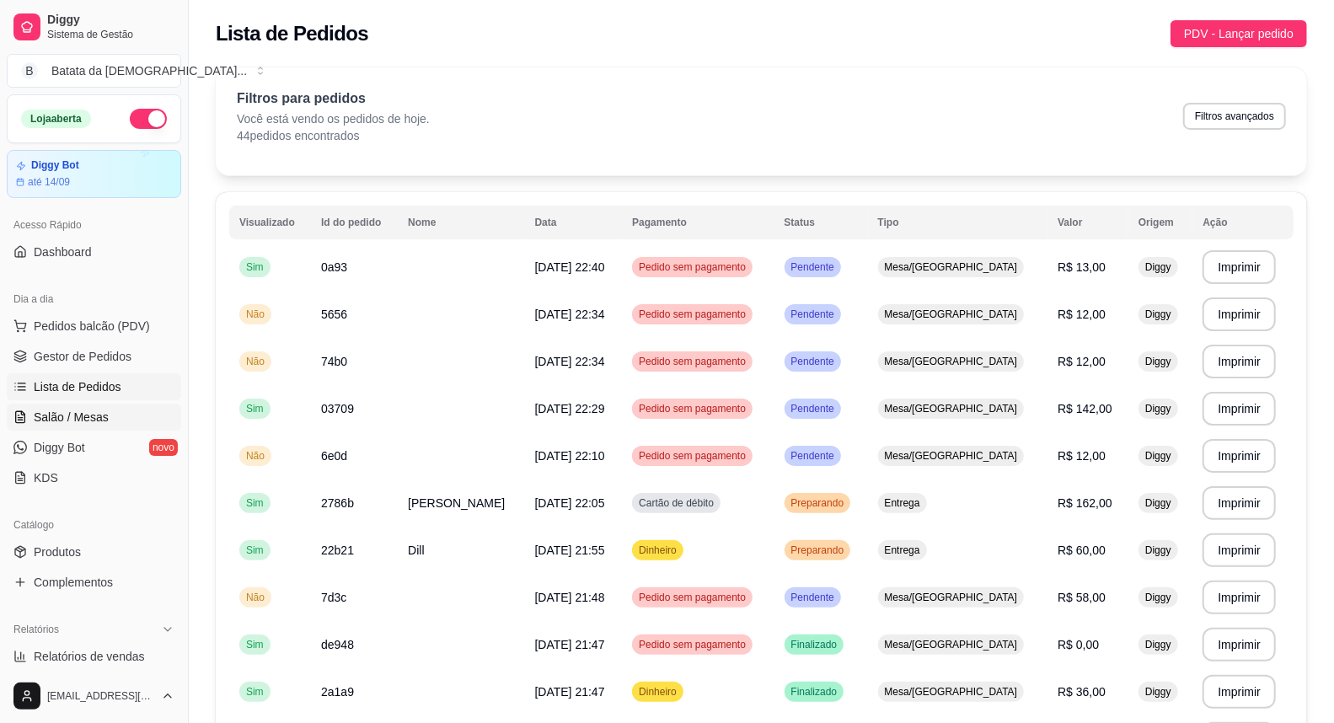
click at [97, 419] on span "Salão / Mesas" at bounding box center [71, 417] width 75 height 17
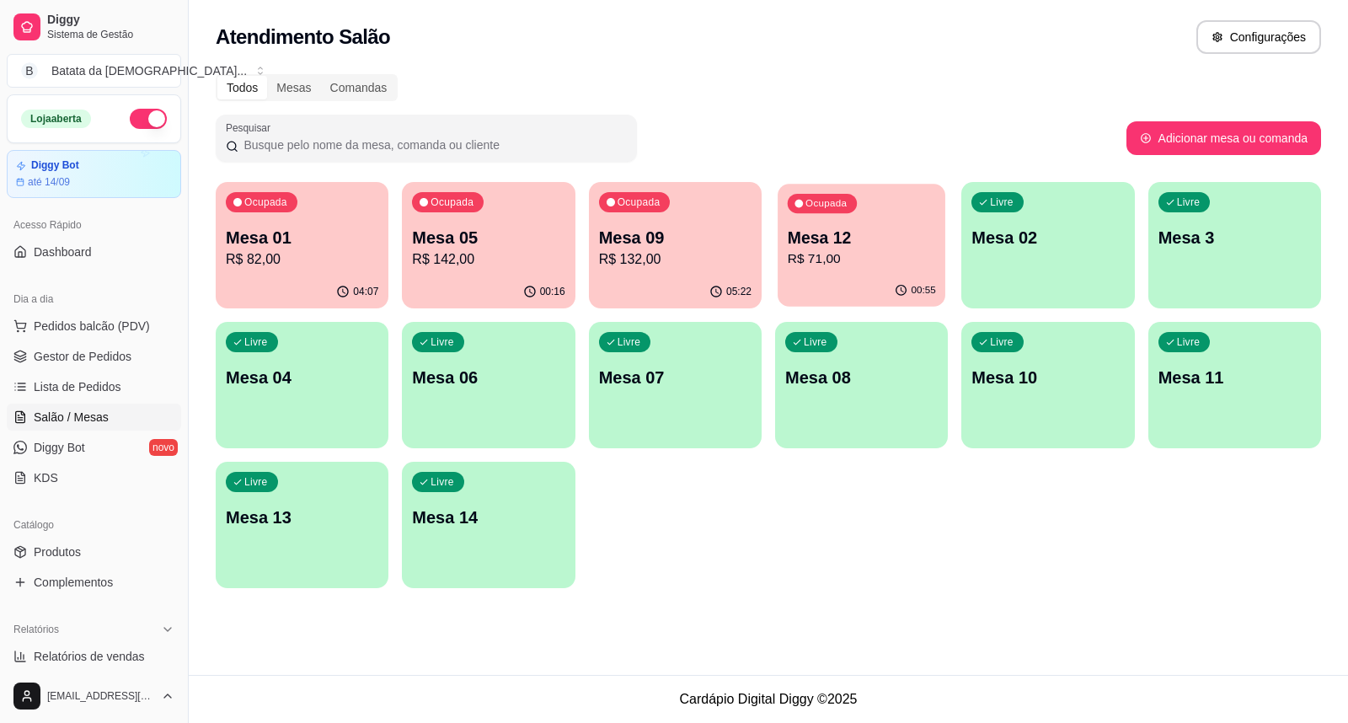
click at [836, 245] on p "Mesa 12" at bounding box center [862, 238] width 148 height 23
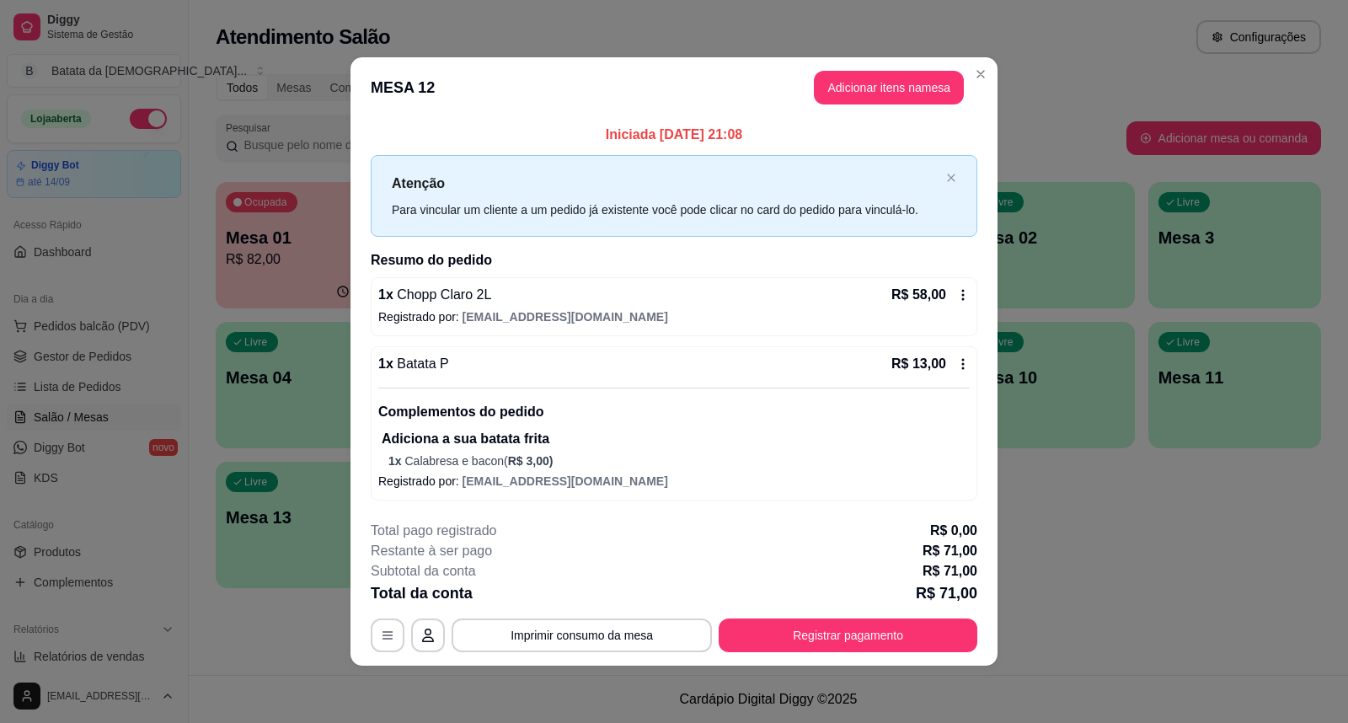
click at [939, 359] on p "R$ 13,00" at bounding box center [919, 364] width 55 height 20
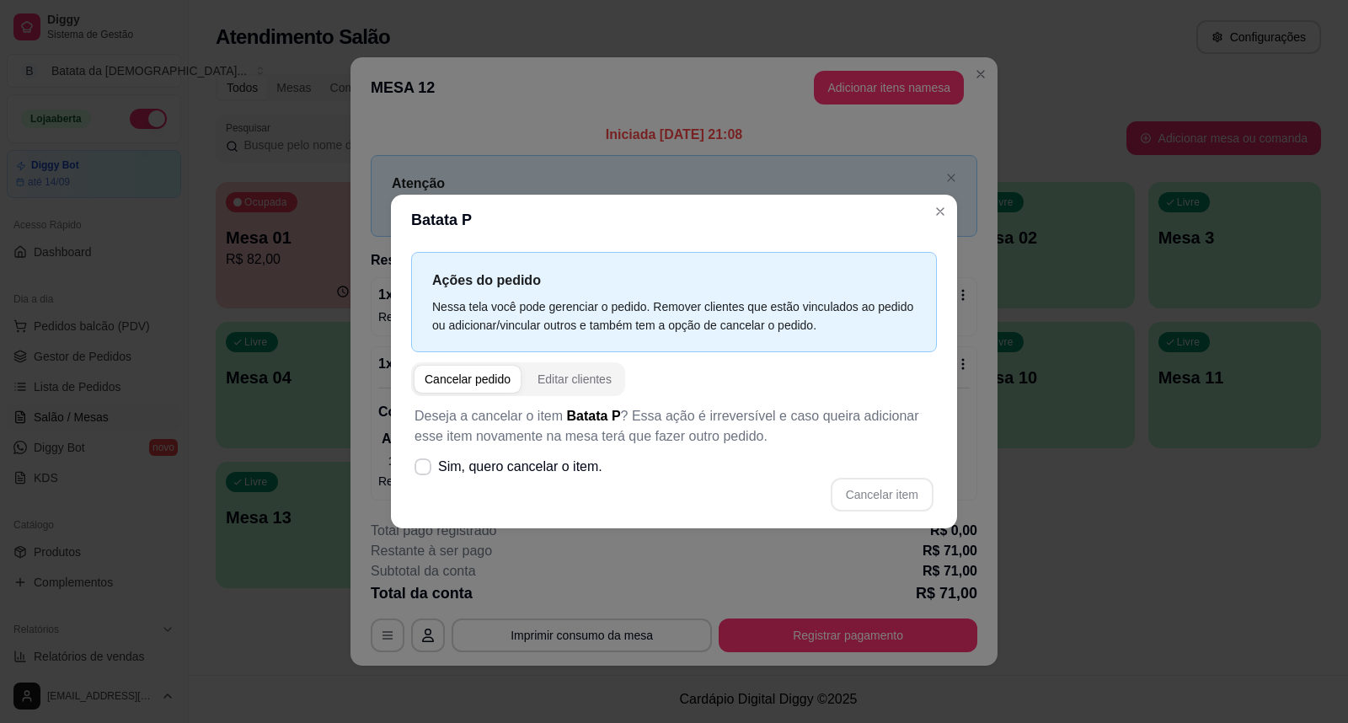
click at [496, 377] on div "Cancelar pedido" at bounding box center [468, 379] width 86 height 17
click at [431, 463] on label "Sim, quero cancelar o item." at bounding box center [508, 467] width 201 height 34
click at [425, 470] on input "Sim, quero cancelar o item." at bounding box center [419, 475] width 11 height 11
checkbox input "true"
click at [890, 490] on button "Cancelar item" at bounding box center [882, 495] width 100 height 33
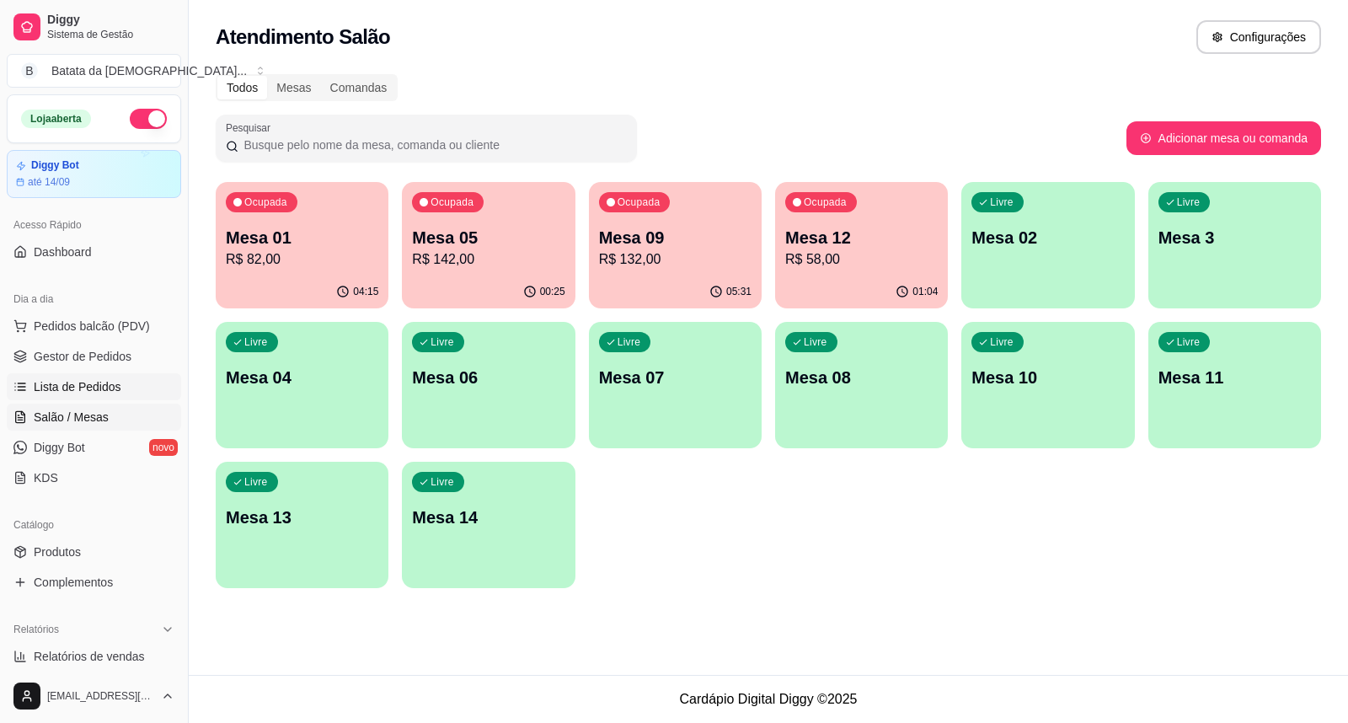
click at [77, 383] on span "Lista de Pedidos" at bounding box center [78, 386] width 88 height 17
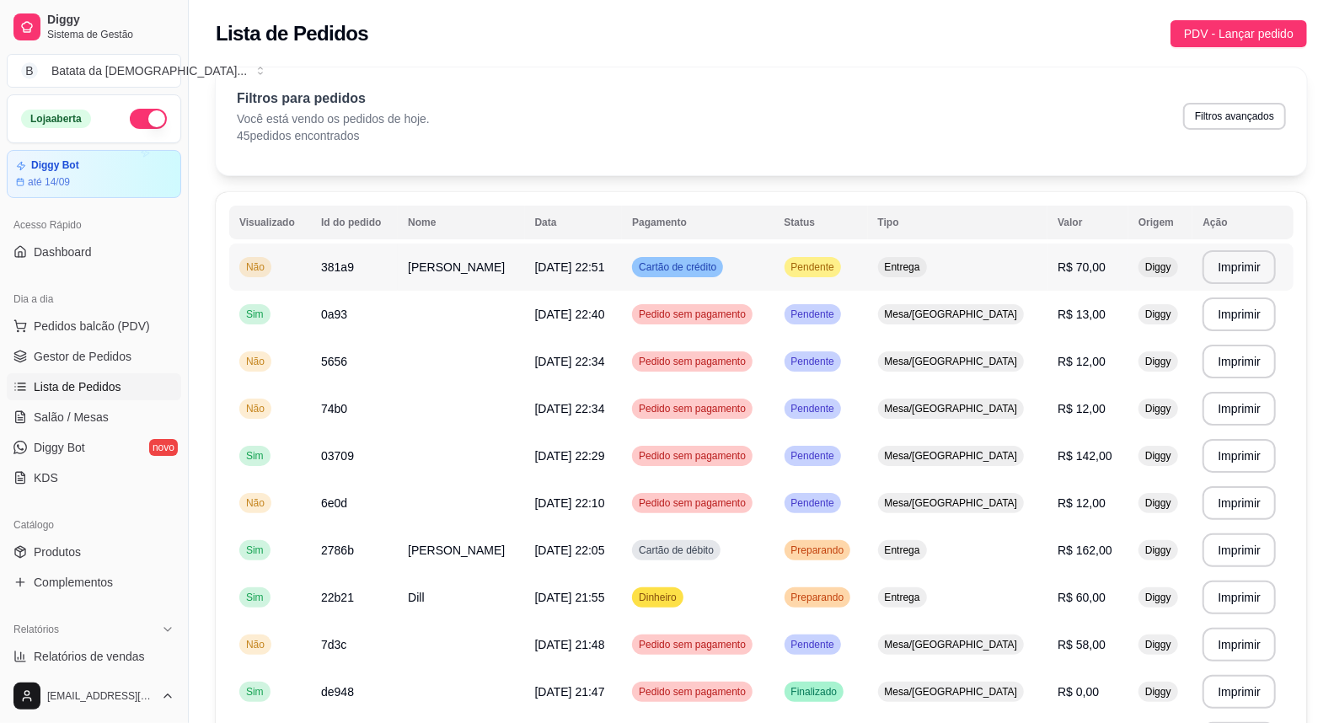
click at [838, 265] on span "Pendente" at bounding box center [813, 266] width 50 height 13
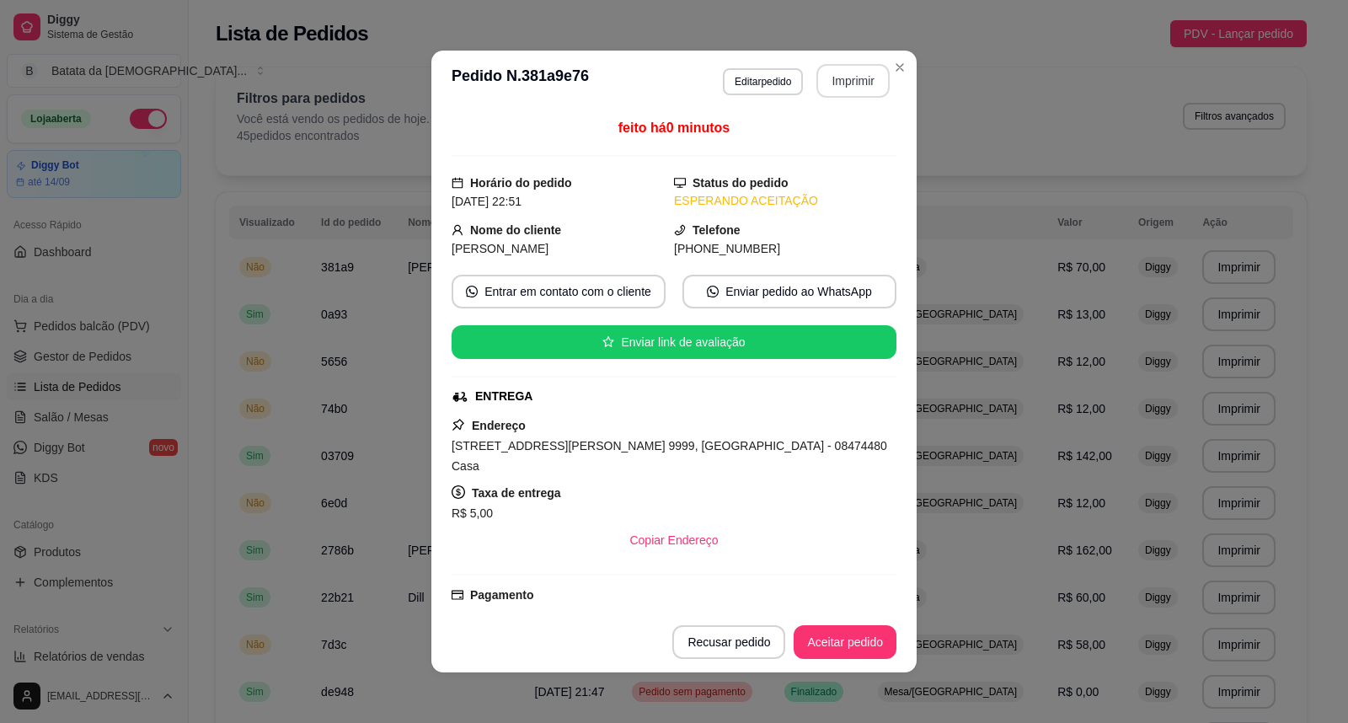
click at [848, 79] on button "Imprimir" at bounding box center [853, 81] width 73 height 34
click at [860, 646] on button "Aceitar pedido" at bounding box center [845, 642] width 103 height 34
click at [838, 643] on button "Aceitar pedido" at bounding box center [845, 642] width 103 height 34
click at [845, 646] on button "Mover para preparo" at bounding box center [831, 642] width 126 height 33
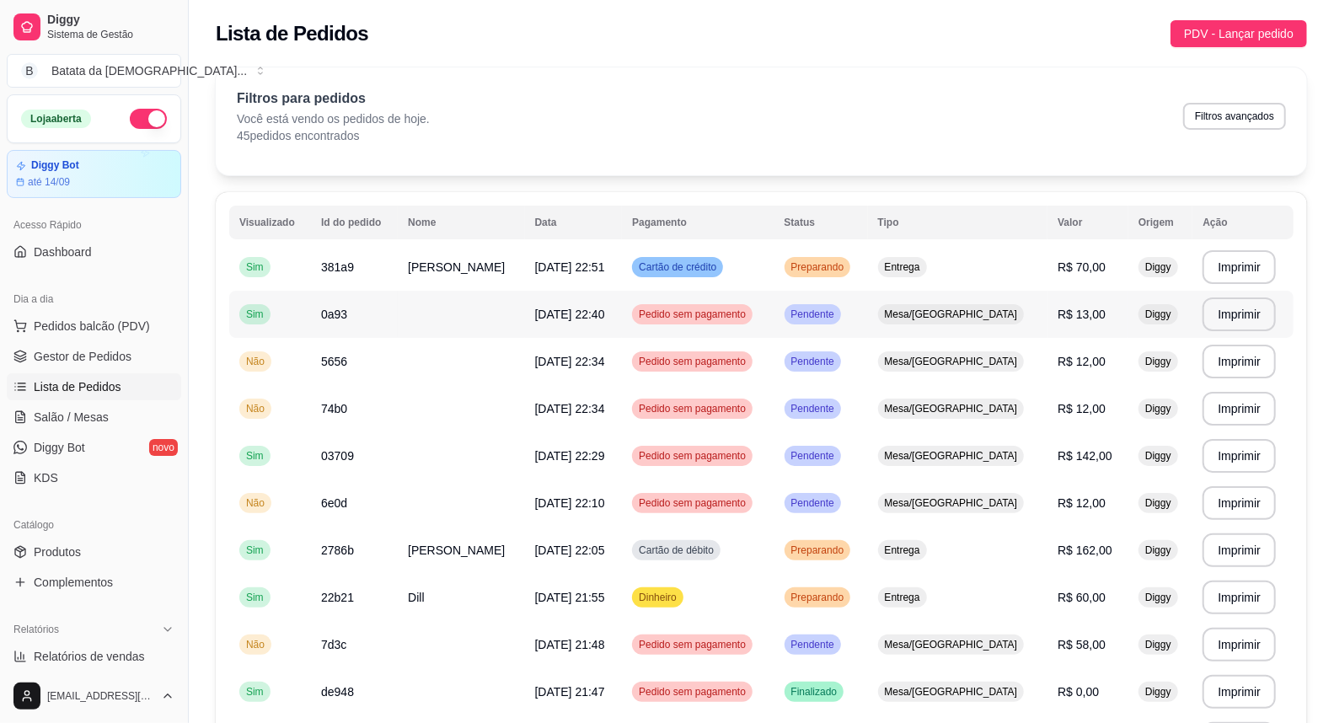
click at [551, 309] on span "[DATE] 22:40" at bounding box center [570, 314] width 70 height 13
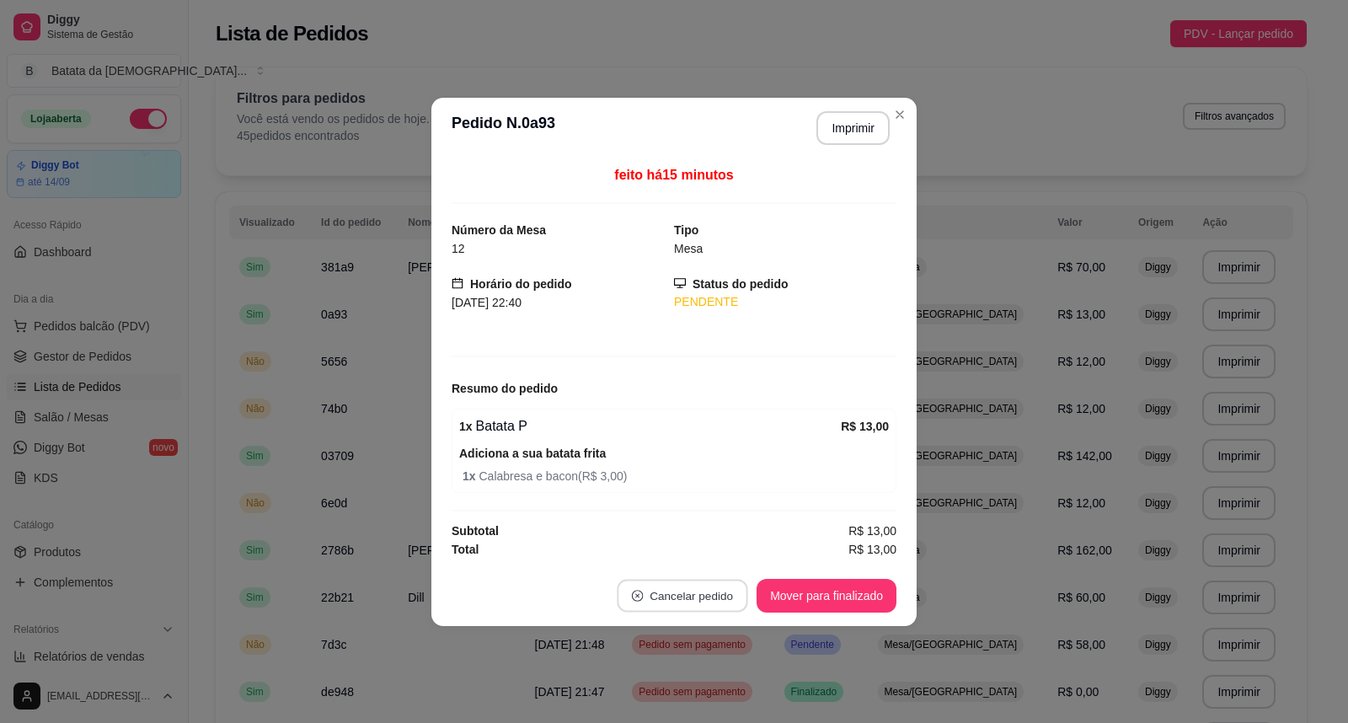
click at [714, 596] on button "Cancelar pedido" at bounding box center [683, 595] width 131 height 33
click at [709, 544] on button "Sim" at bounding box center [731, 554] width 66 height 33
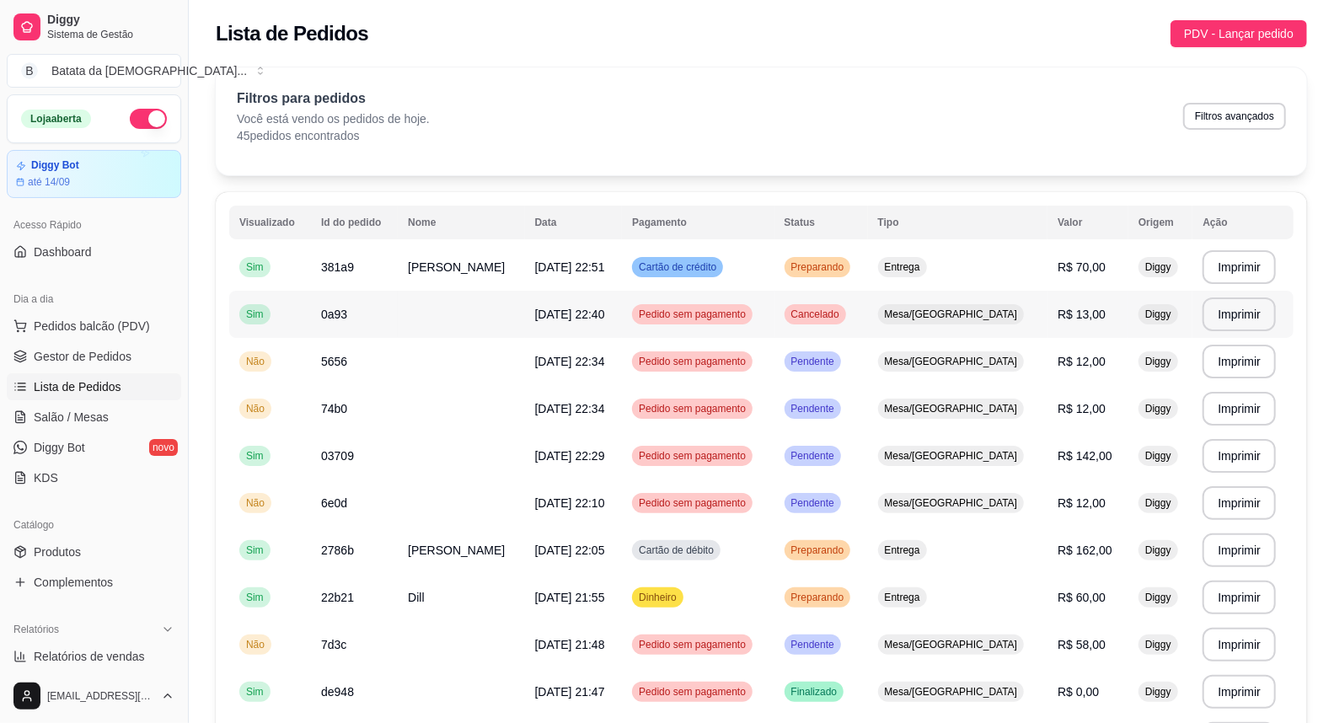
click at [431, 316] on td at bounding box center [461, 314] width 126 height 47
click at [83, 410] on span "Salão / Mesas" at bounding box center [71, 417] width 75 height 17
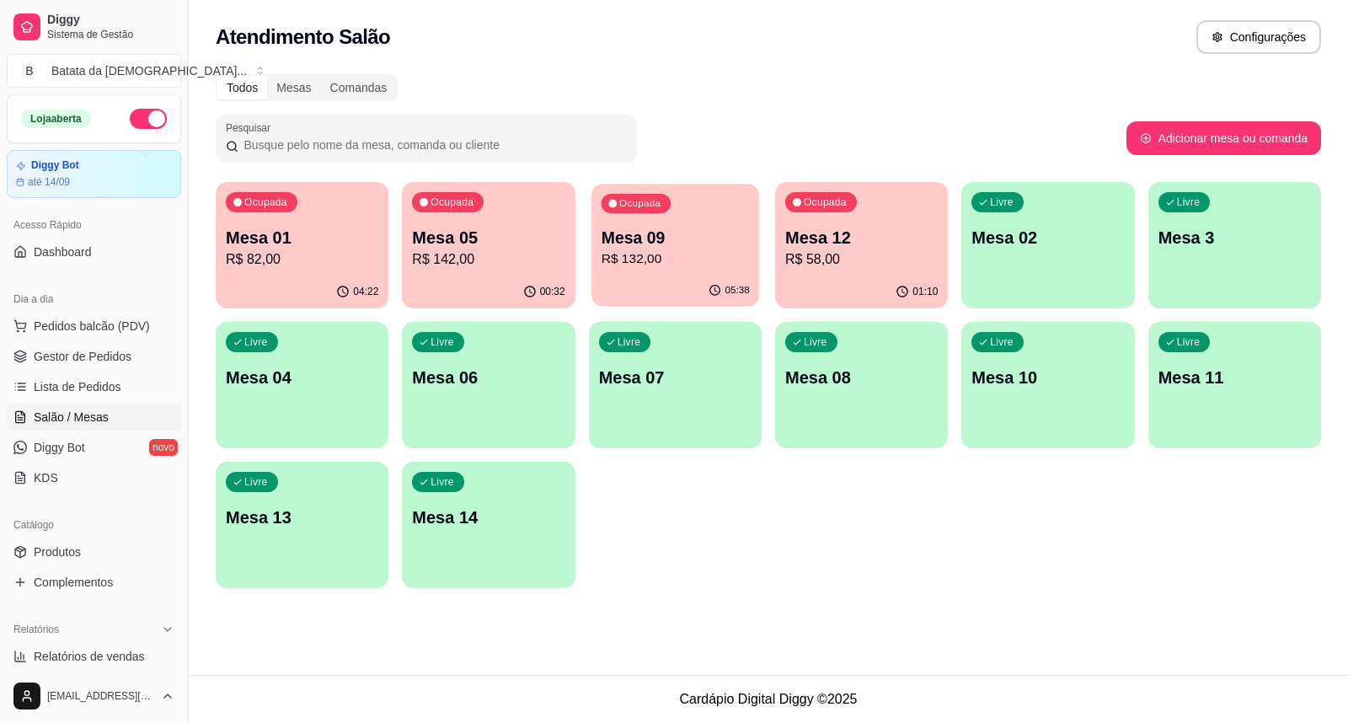
click at [681, 254] on p "R$ 132,00" at bounding box center [675, 258] width 148 height 19
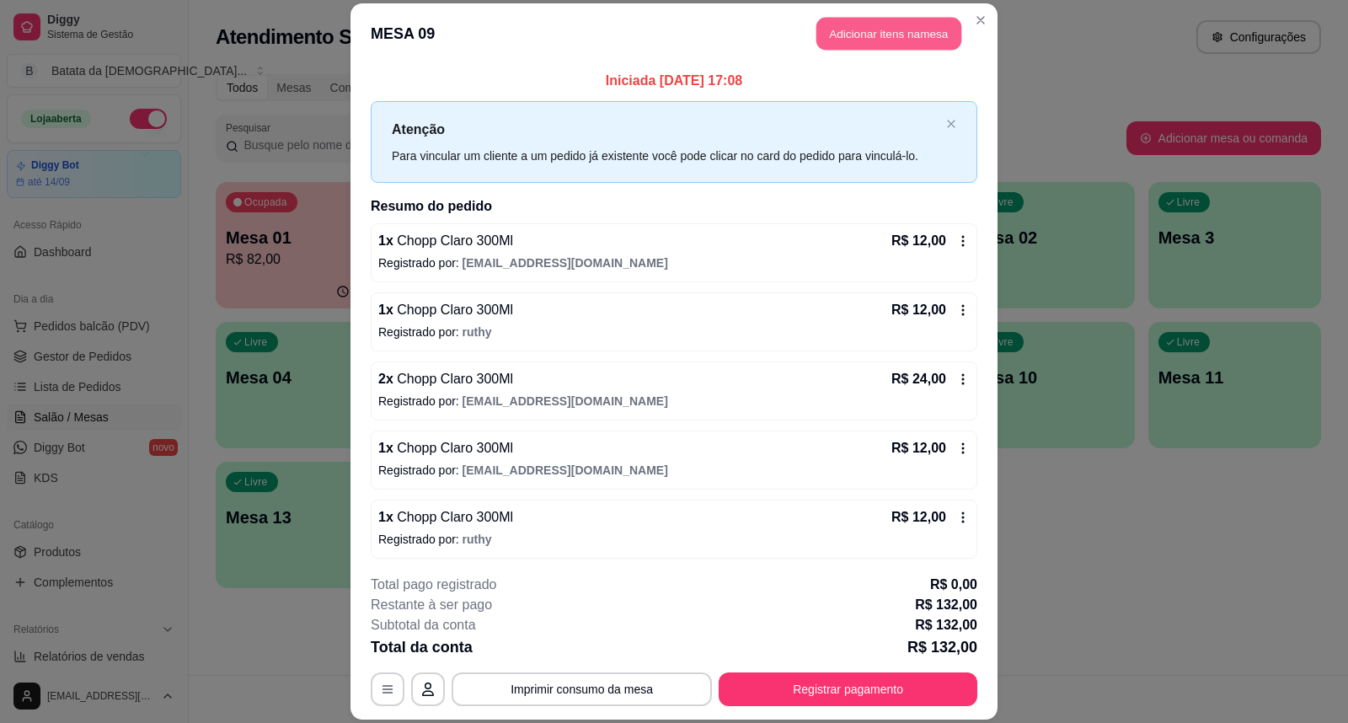
click at [908, 24] on button "Adicionar itens na mesa" at bounding box center [889, 34] width 145 height 33
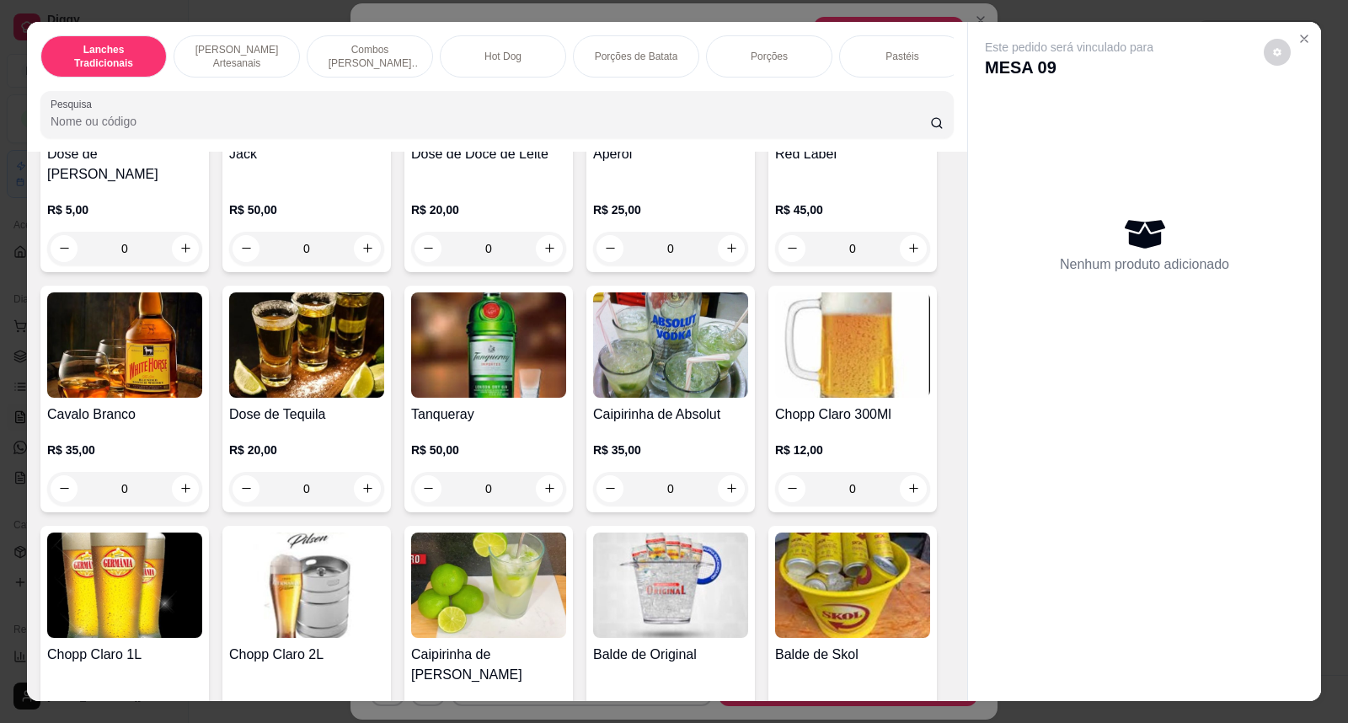
scroll to position [5992, 0]
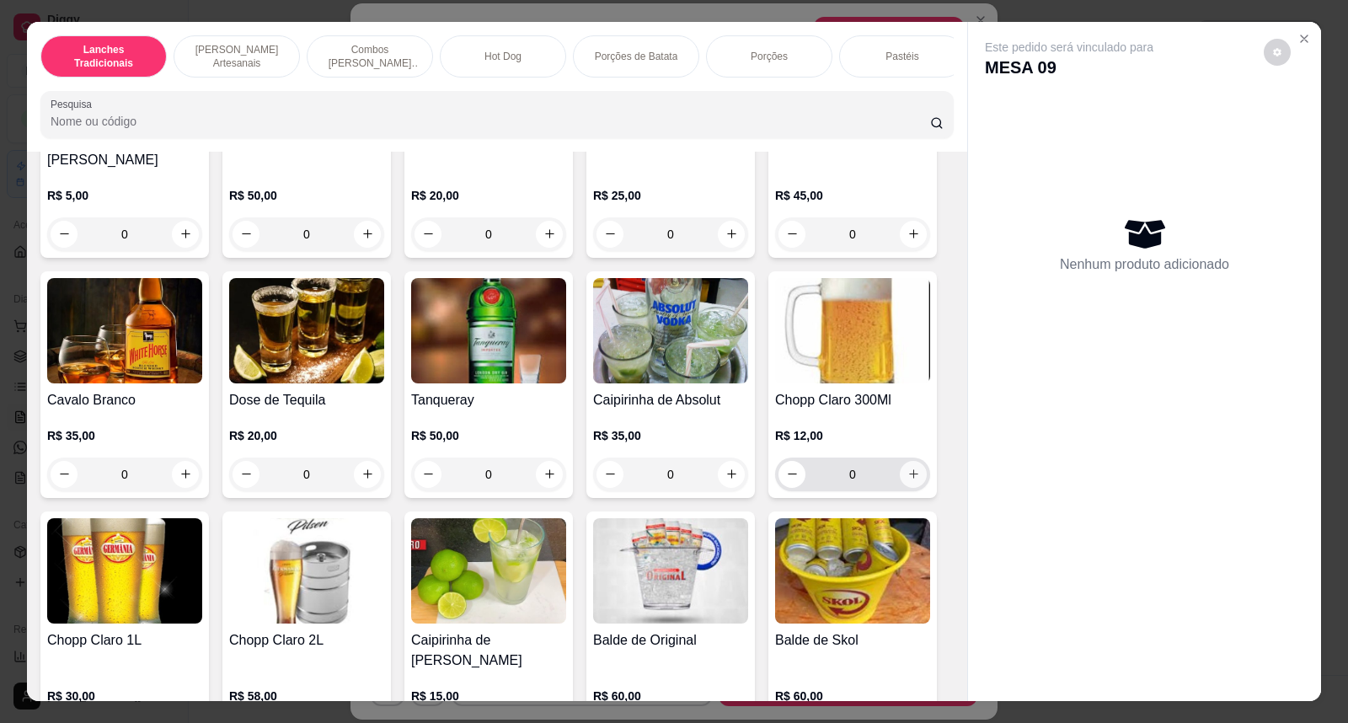
click at [908, 468] on icon "increase-product-quantity" at bounding box center [914, 474] width 13 height 13
type input "1"
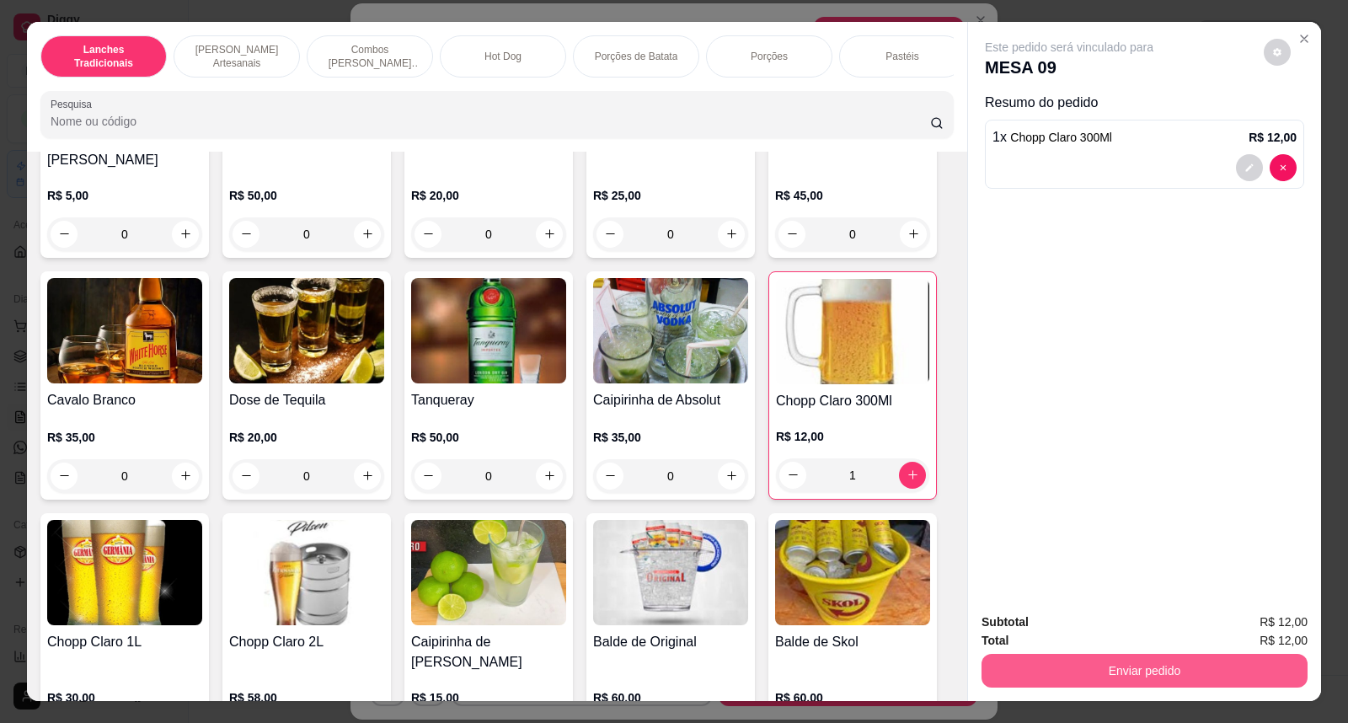
click at [1230, 672] on button "Enviar pedido" at bounding box center [1145, 671] width 326 height 34
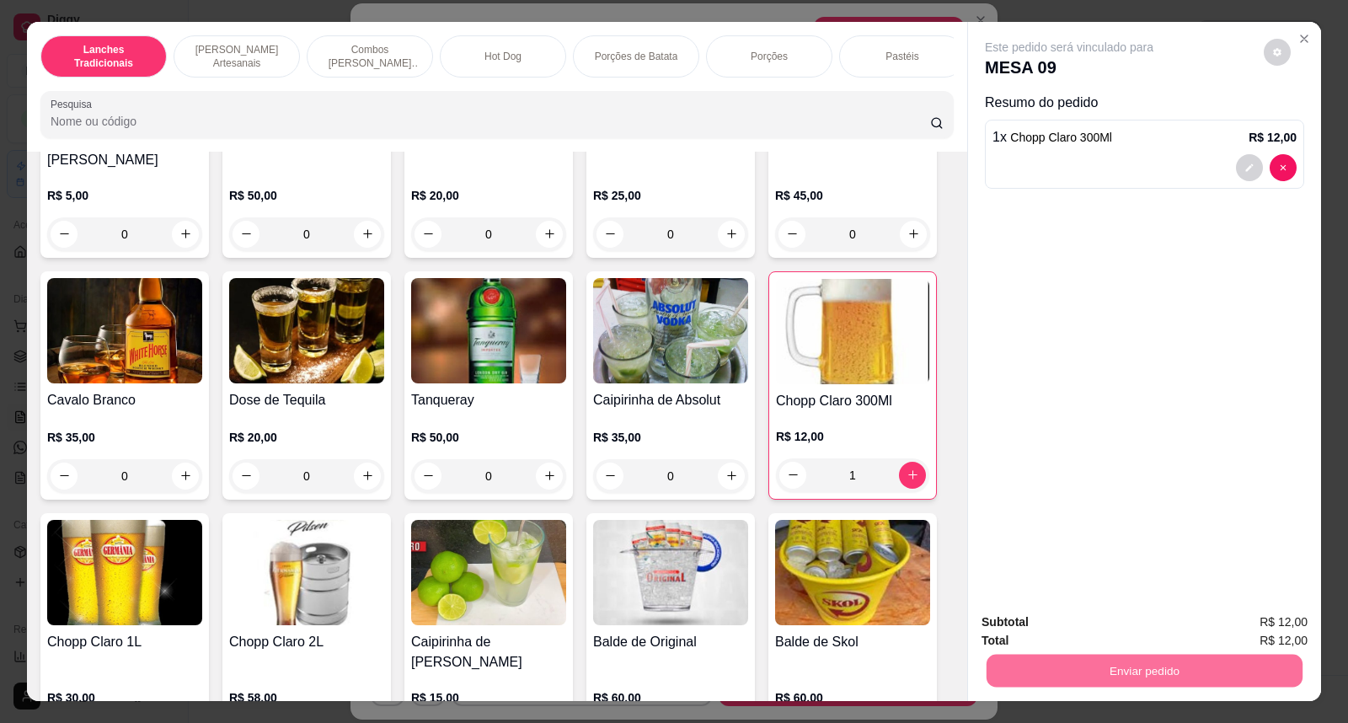
click at [1133, 629] on button "Não registrar e enviar pedido" at bounding box center [1088, 630] width 175 height 32
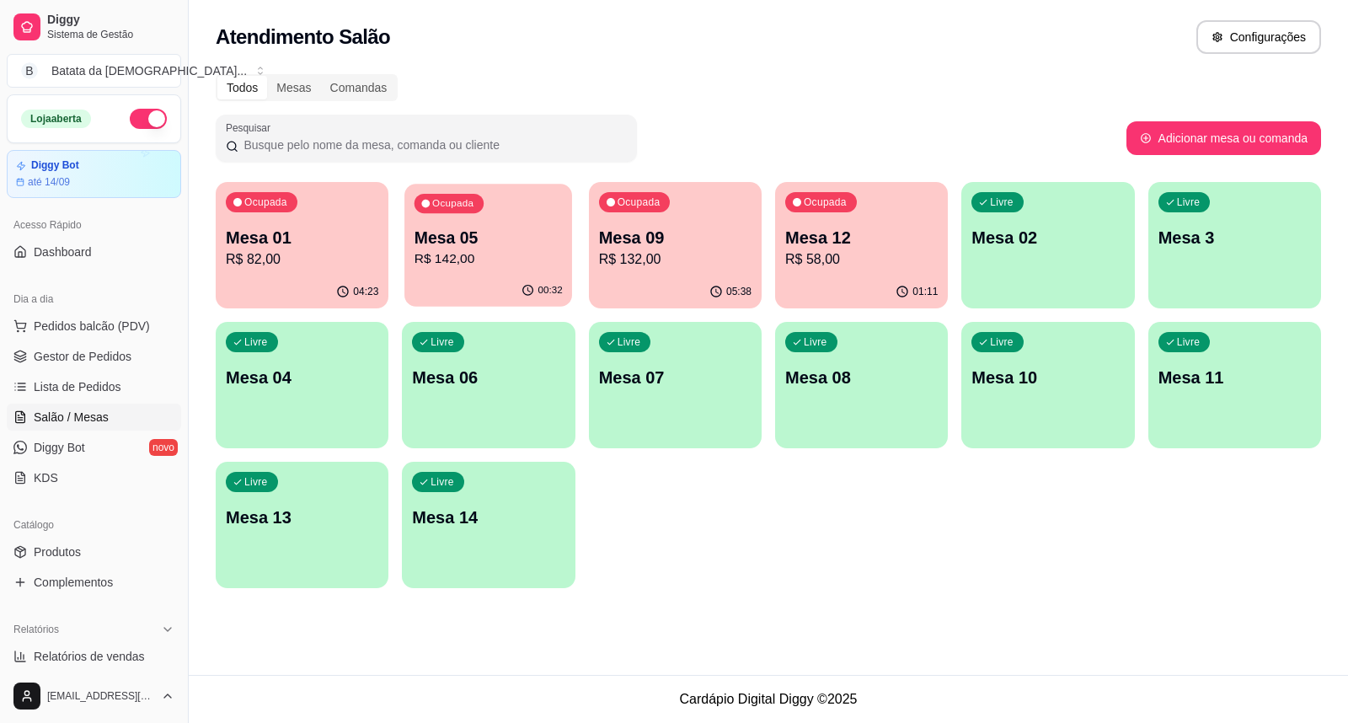
click at [515, 271] on div "Ocupada Mesa 05 R$ 142,00" at bounding box center [488, 229] width 168 height 91
click at [880, 228] on p "Mesa 12" at bounding box center [861, 238] width 153 height 24
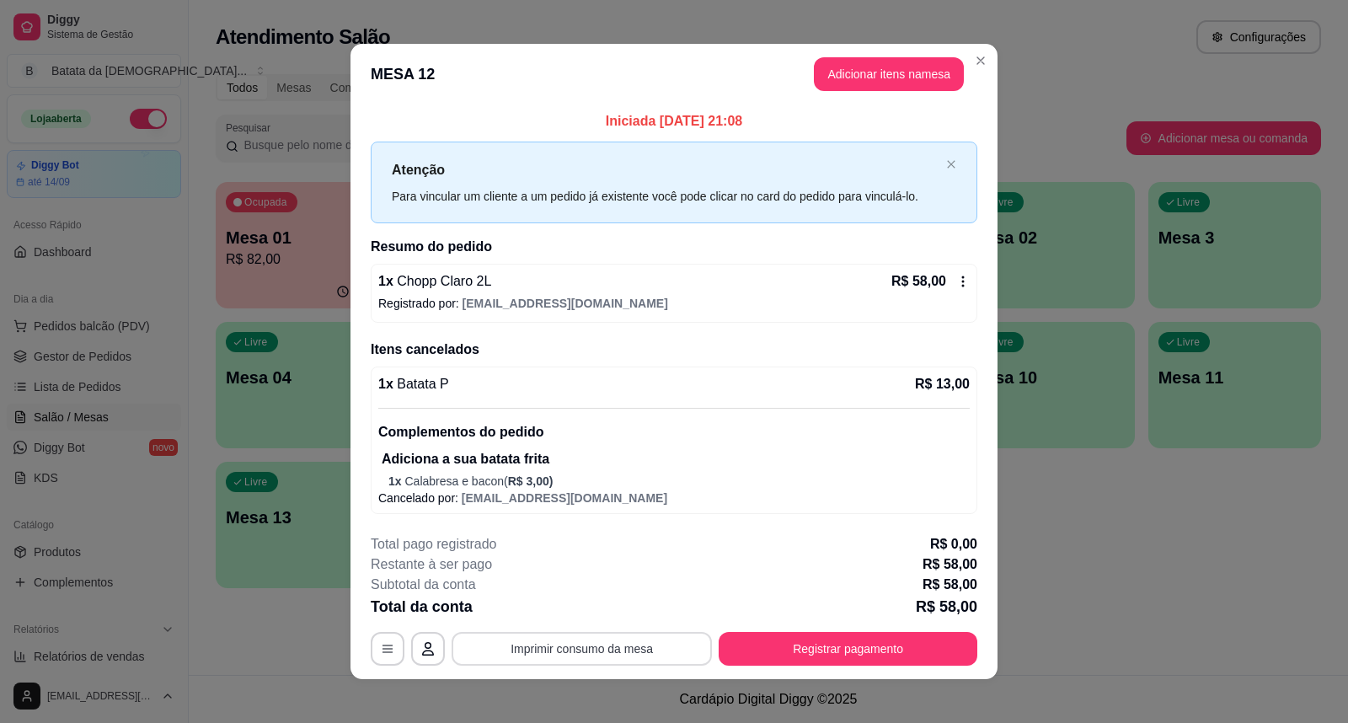
click at [603, 646] on button "Imprimir consumo da mesa" at bounding box center [582, 649] width 260 height 34
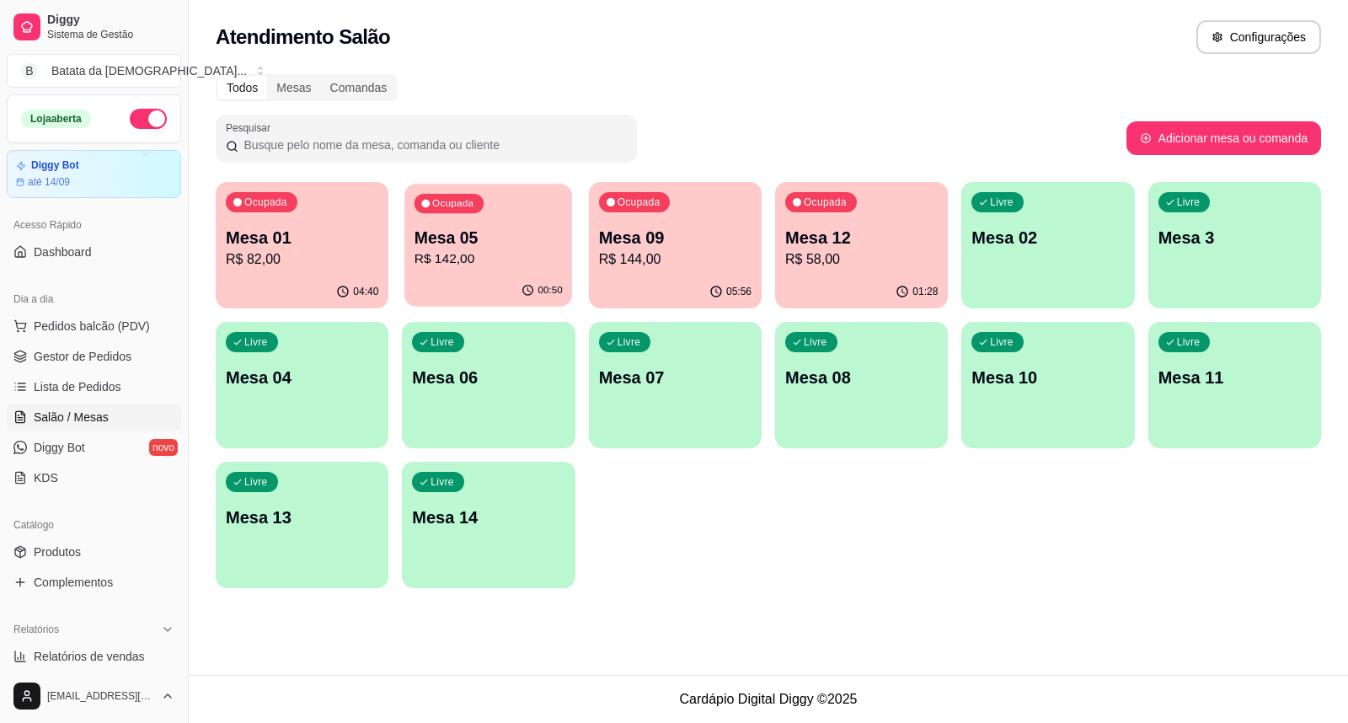
click at [453, 240] on p "Mesa 05" at bounding box center [489, 238] width 148 height 23
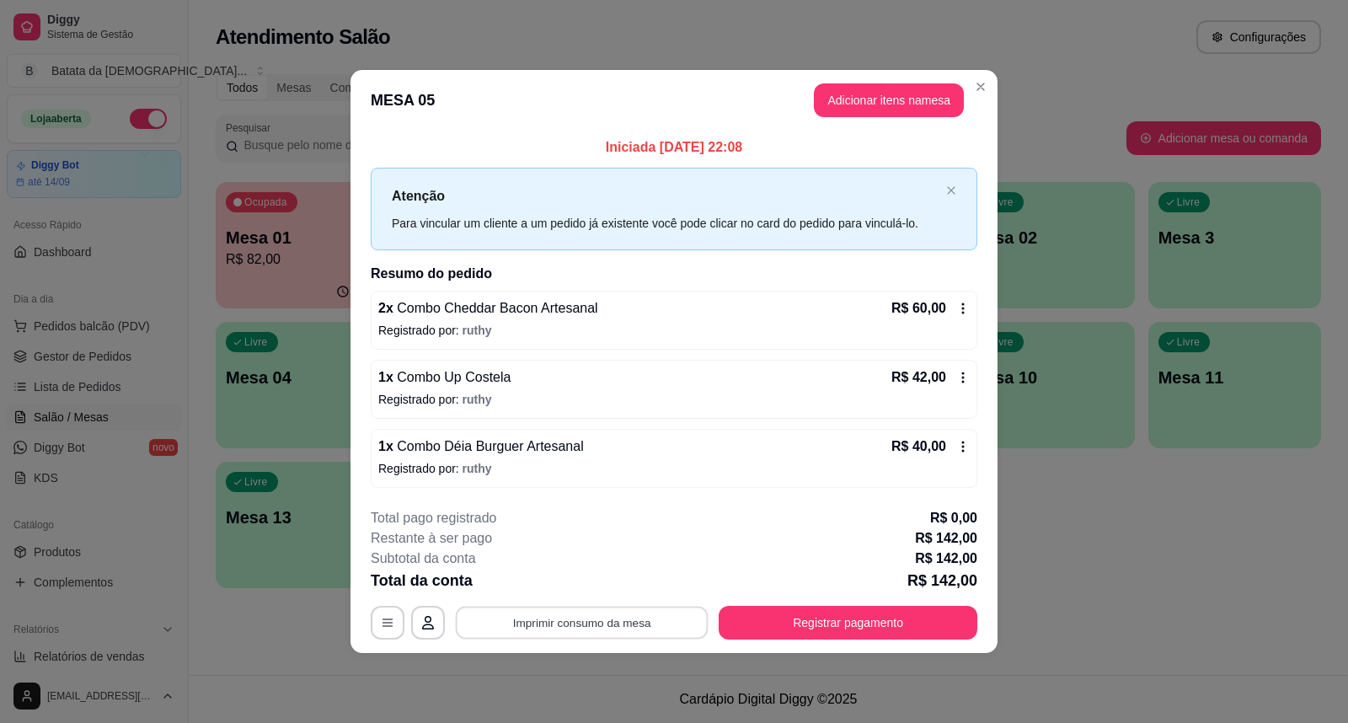
click at [603, 625] on button "Imprimir consumo da mesa" at bounding box center [582, 622] width 253 height 33
click at [865, 616] on button "Registrar pagamento" at bounding box center [848, 623] width 259 height 34
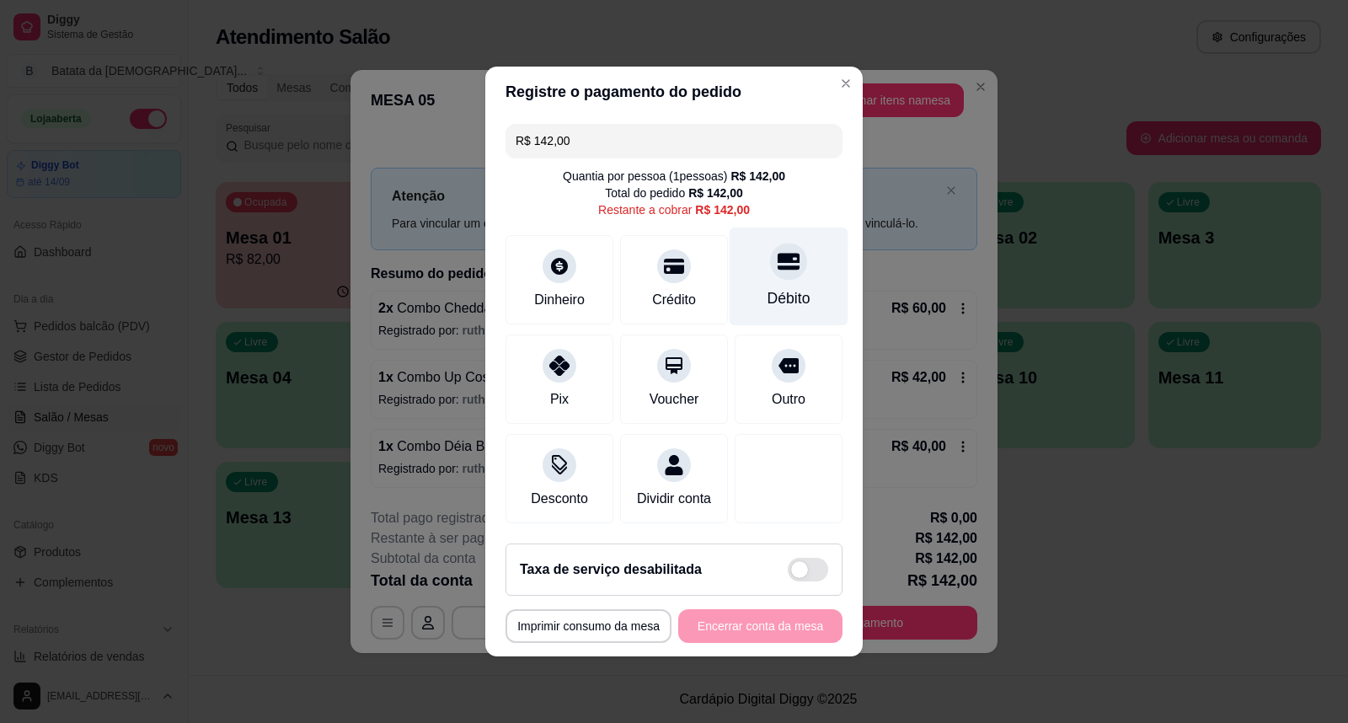
click at [747, 279] on div "Débito" at bounding box center [789, 277] width 119 height 99
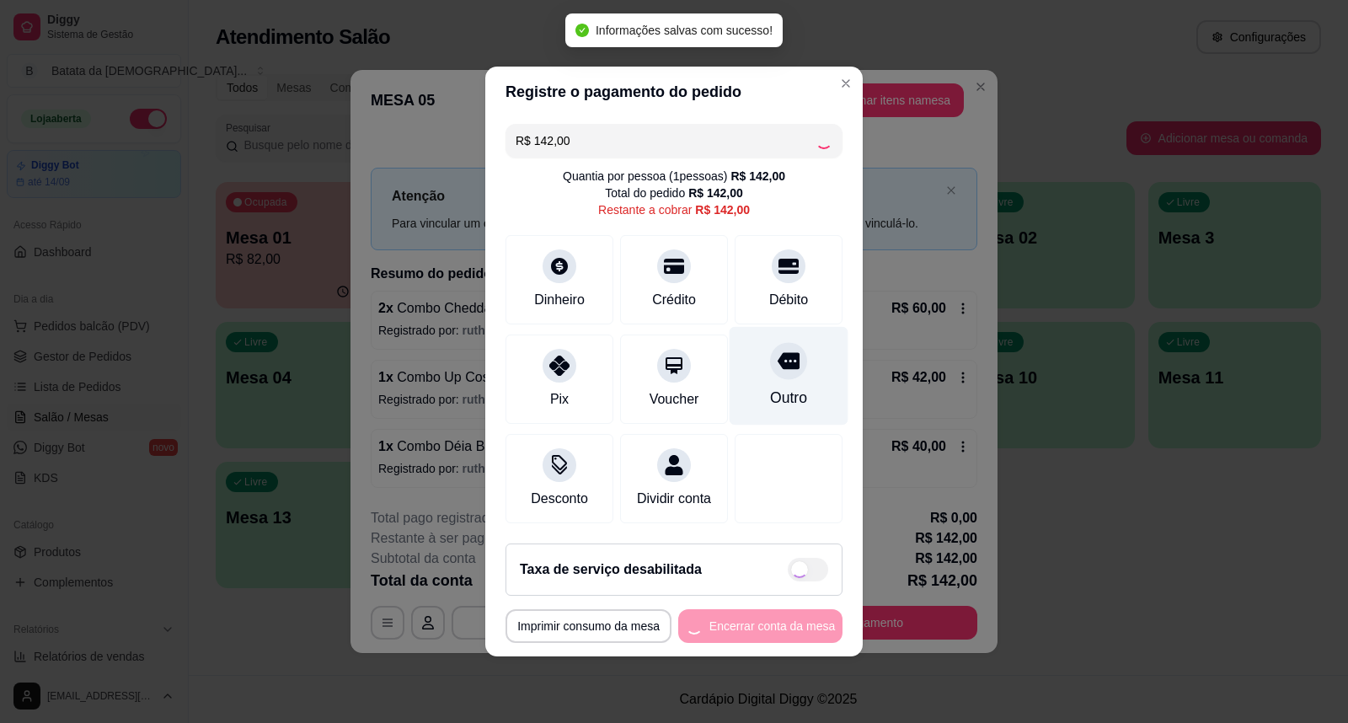
type input "R$ 0,00"
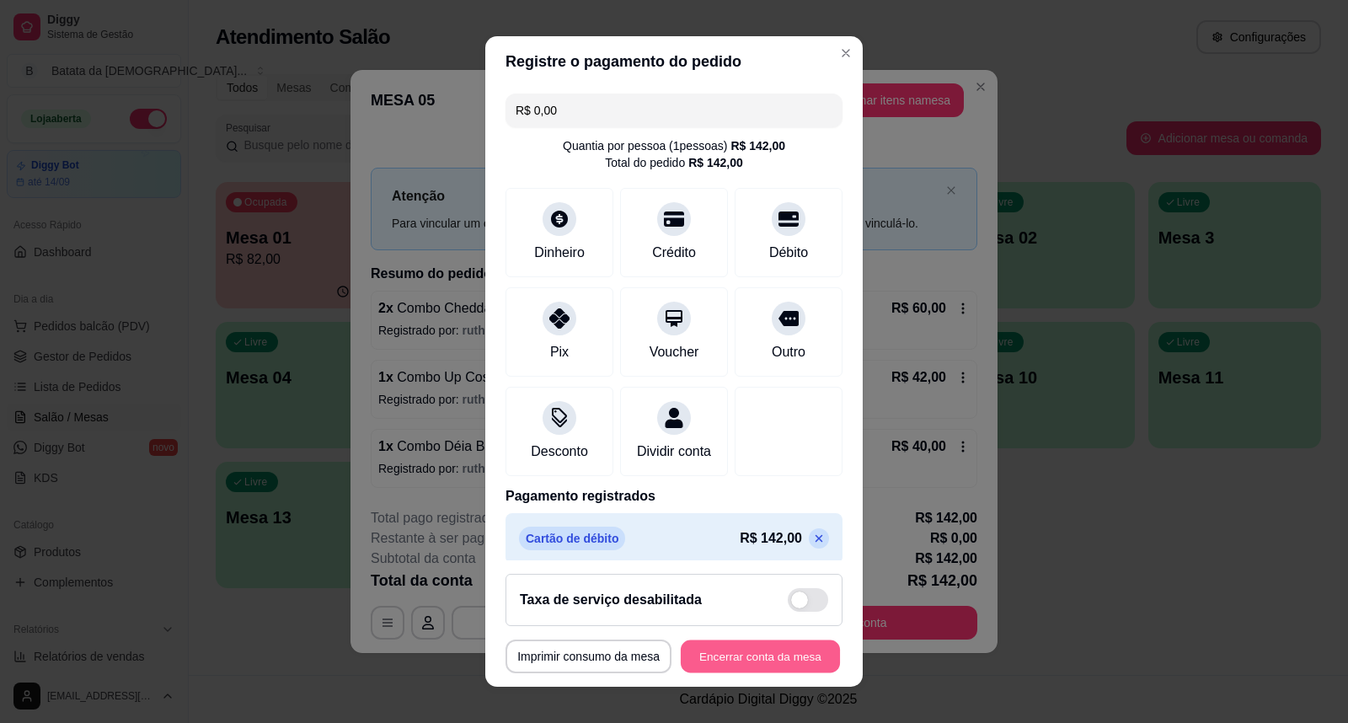
click at [742, 649] on button "Encerrar conta da mesa" at bounding box center [760, 656] width 159 height 33
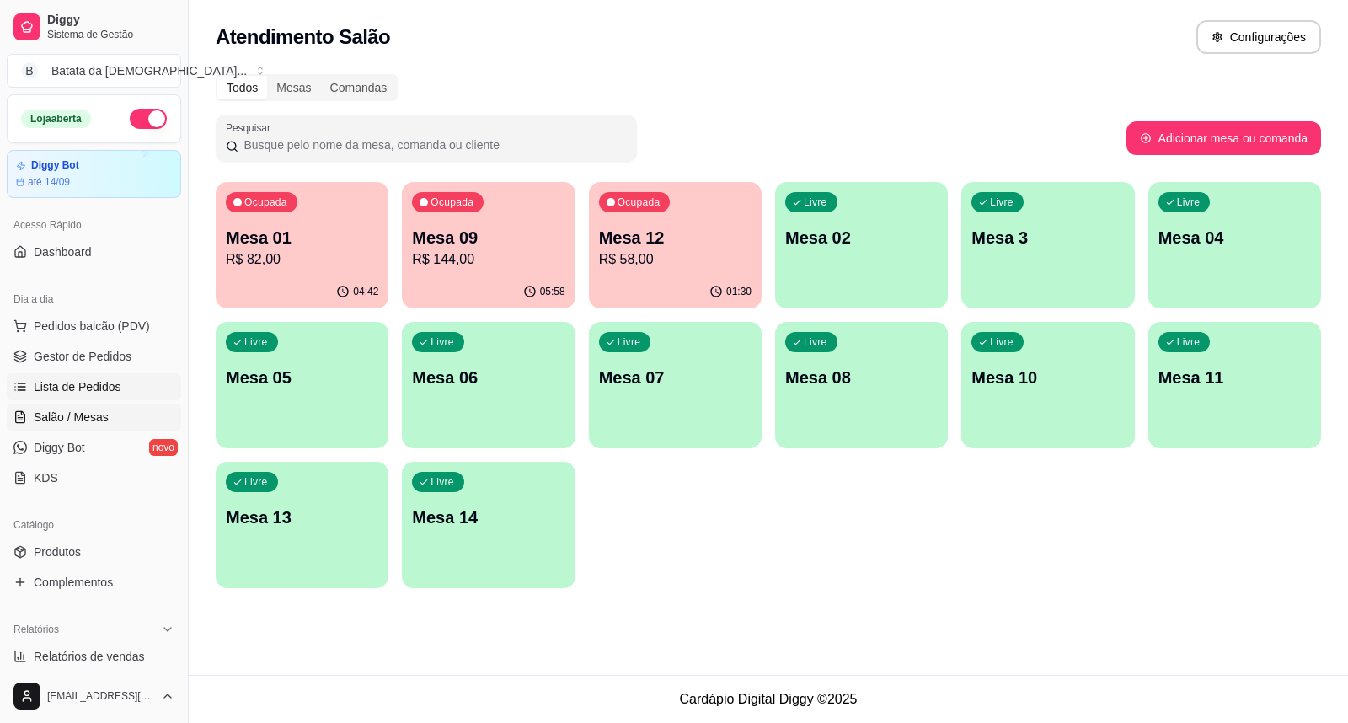
click at [78, 379] on span "Lista de Pedidos" at bounding box center [78, 386] width 88 height 17
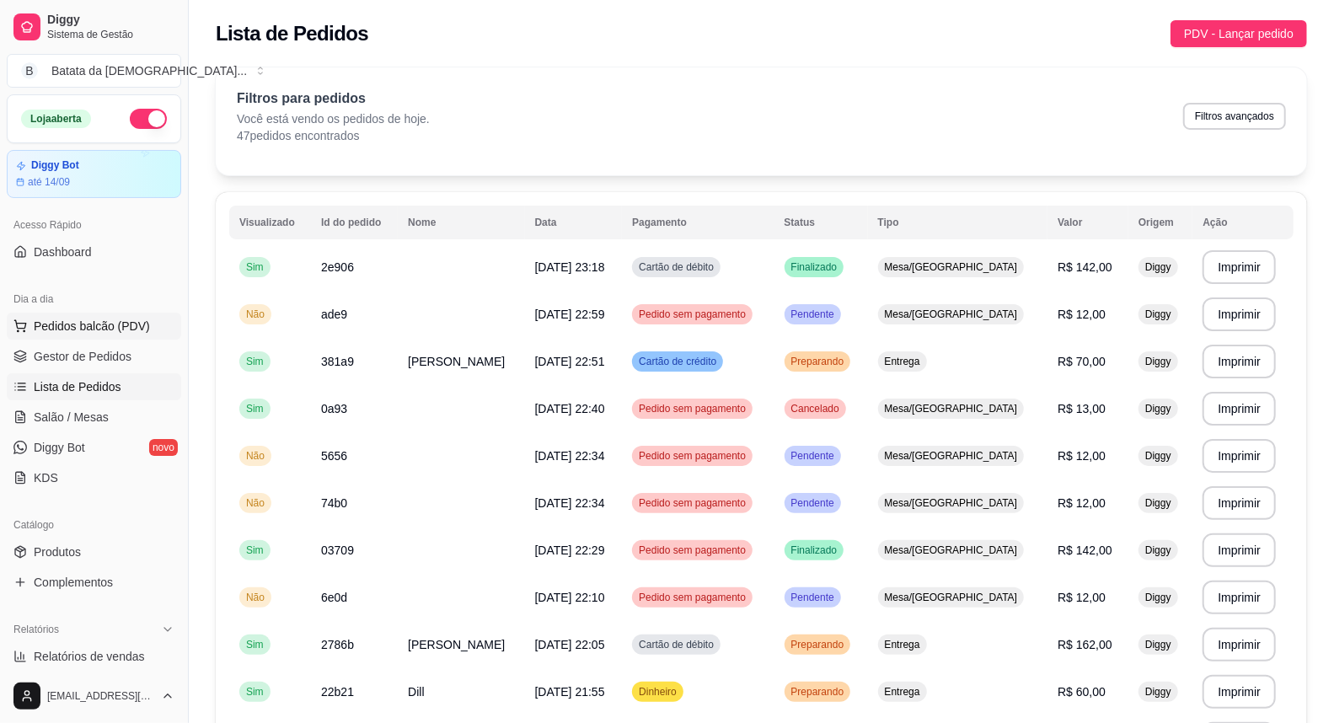
click at [136, 322] on span "Pedidos balcão (PDV)" at bounding box center [92, 326] width 116 height 17
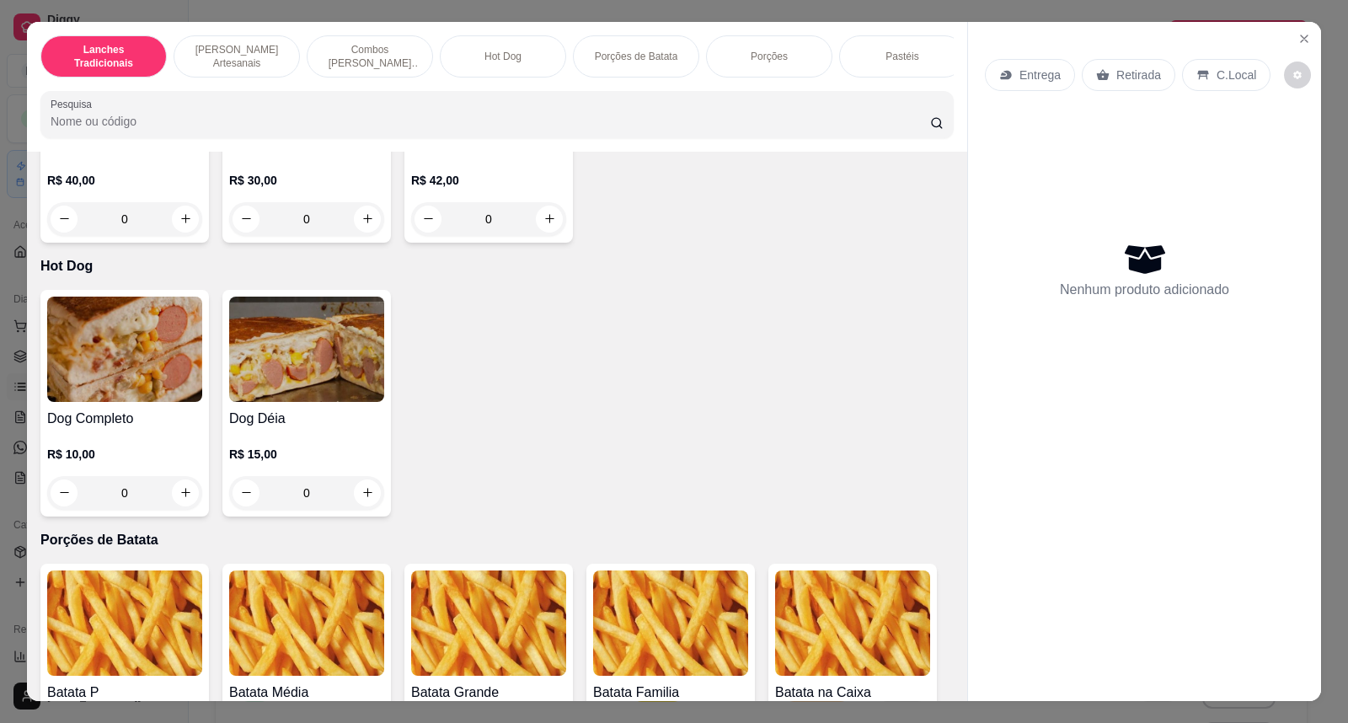
scroll to position [1685, 0]
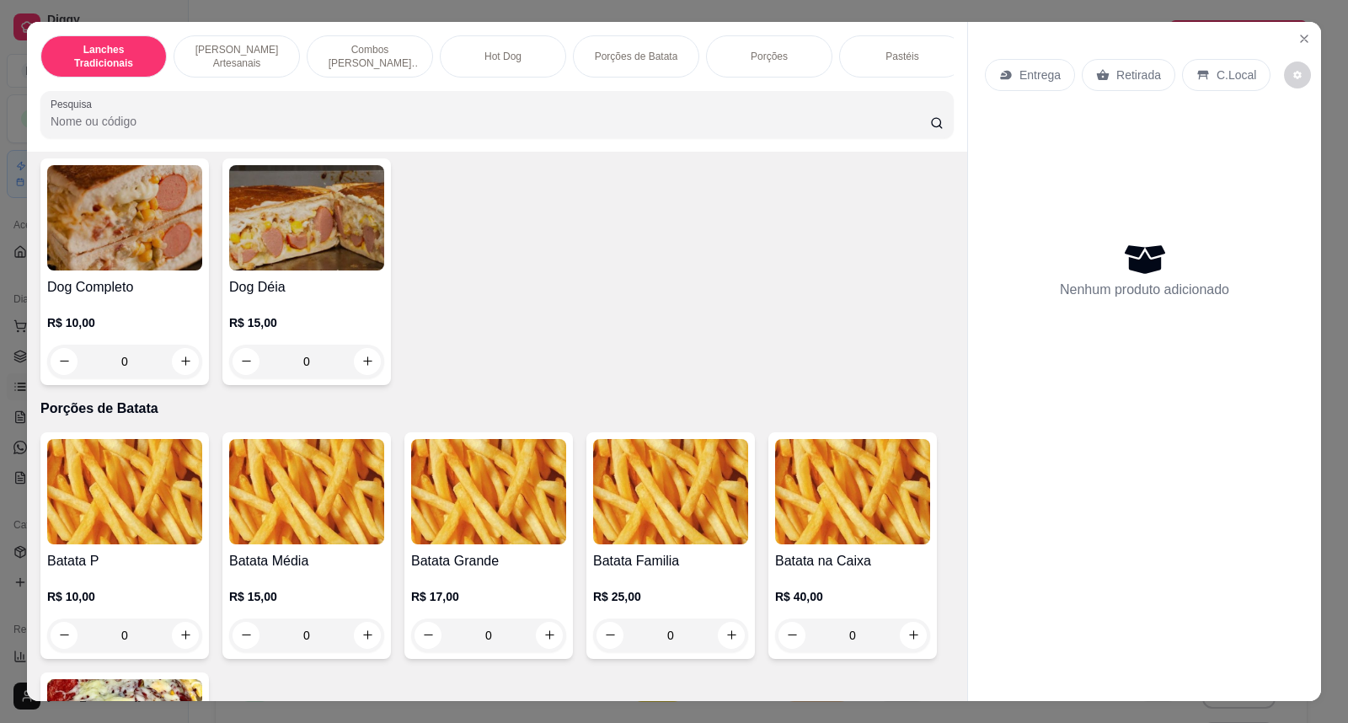
click at [731, 652] on div "0" at bounding box center [670, 636] width 155 height 34
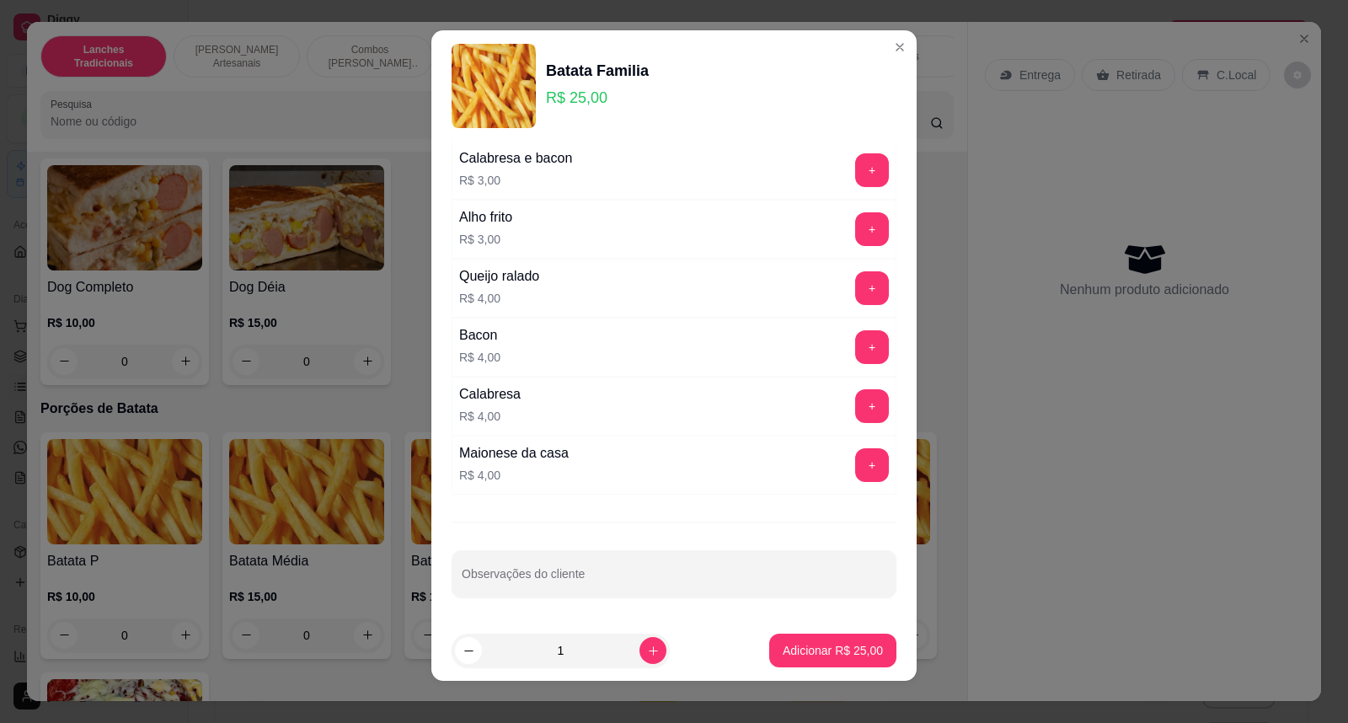
scroll to position [18, 0]
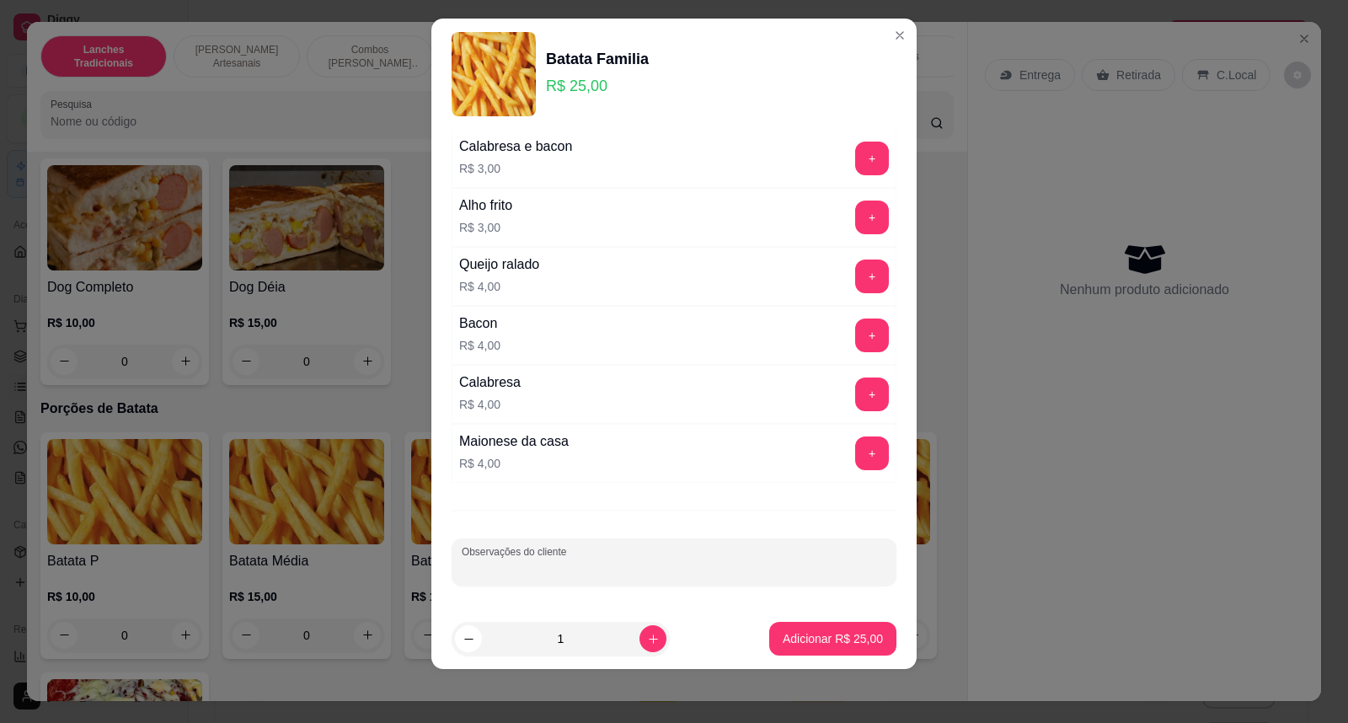
click at [649, 567] on input "Observações do cliente" at bounding box center [674, 568] width 425 height 17
type input "SEM MOSTARDA"
click at [785, 626] on button "Adicionar R$ 25,00" at bounding box center [832, 639] width 127 height 34
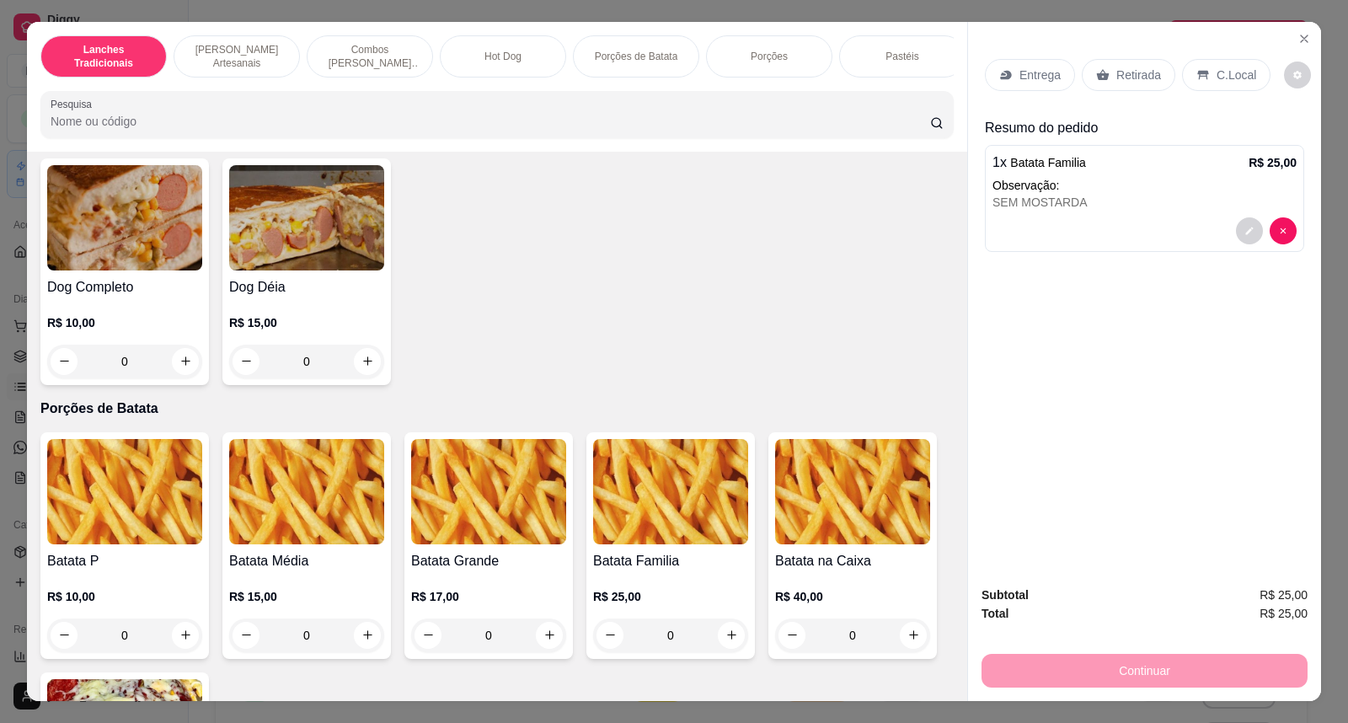
click at [1142, 72] on p "Retirada" at bounding box center [1139, 75] width 45 height 17
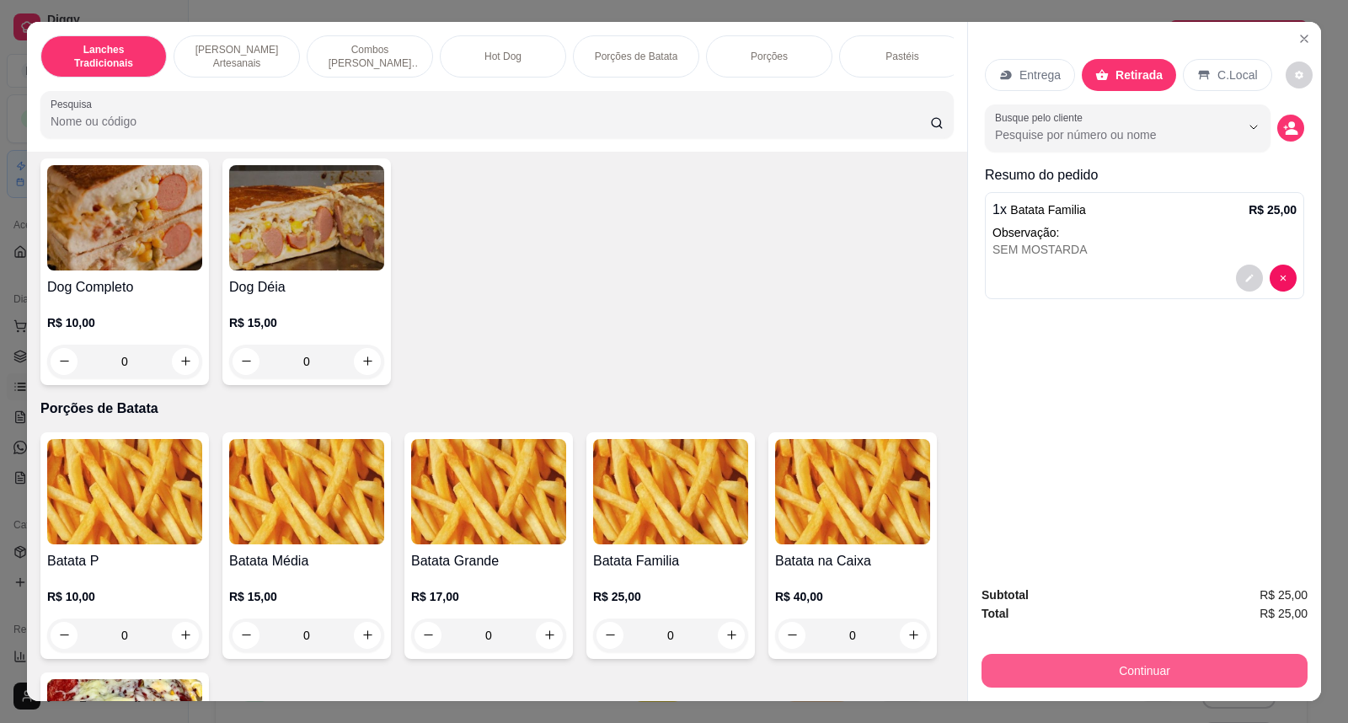
click at [1203, 670] on button "Continuar" at bounding box center [1145, 671] width 326 height 34
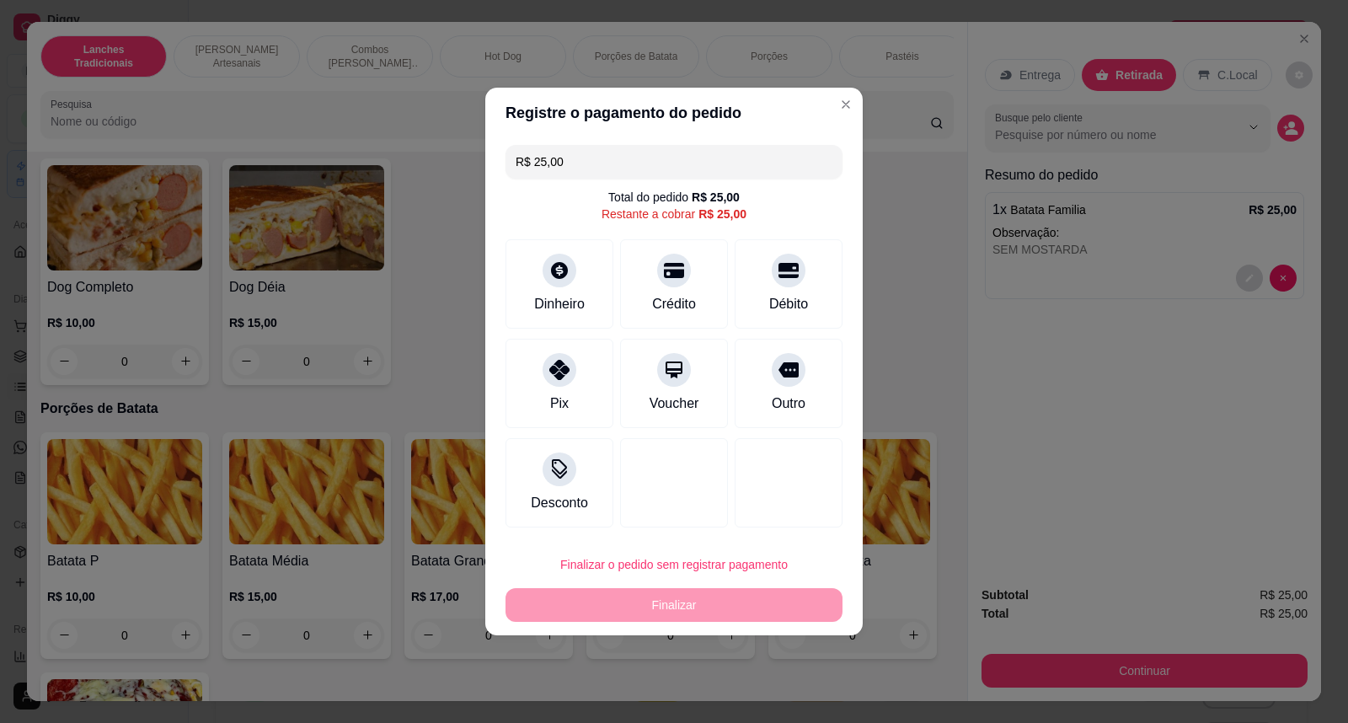
drag, startPoint x: 742, startPoint y: 299, endPoint x: 806, endPoint y: 177, distance: 138.0
click at [804, 195] on div "R$ 25,00 Total do pedido R$ 25,00 Restante a cobrar R$ 25,00 Dinheiro Crédito D…" at bounding box center [674, 336] width 378 height 396
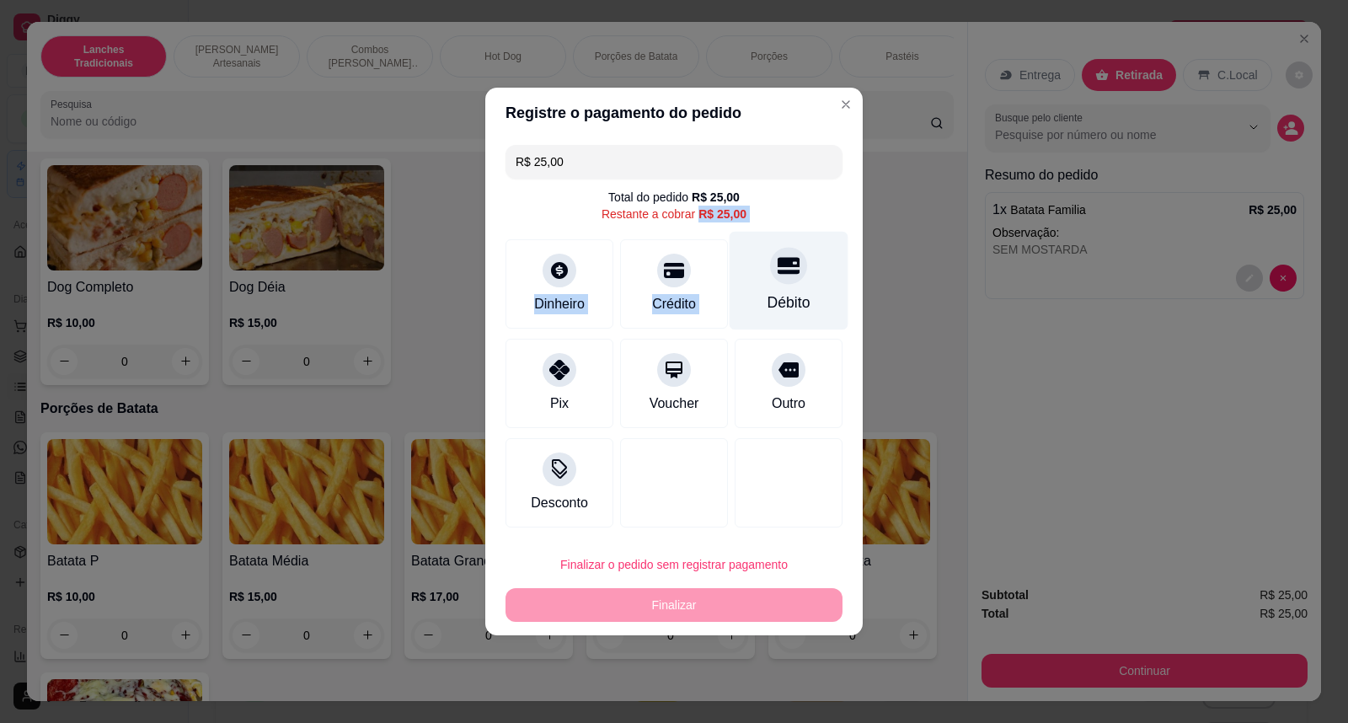
click at [790, 271] on div at bounding box center [788, 265] width 37 height 37
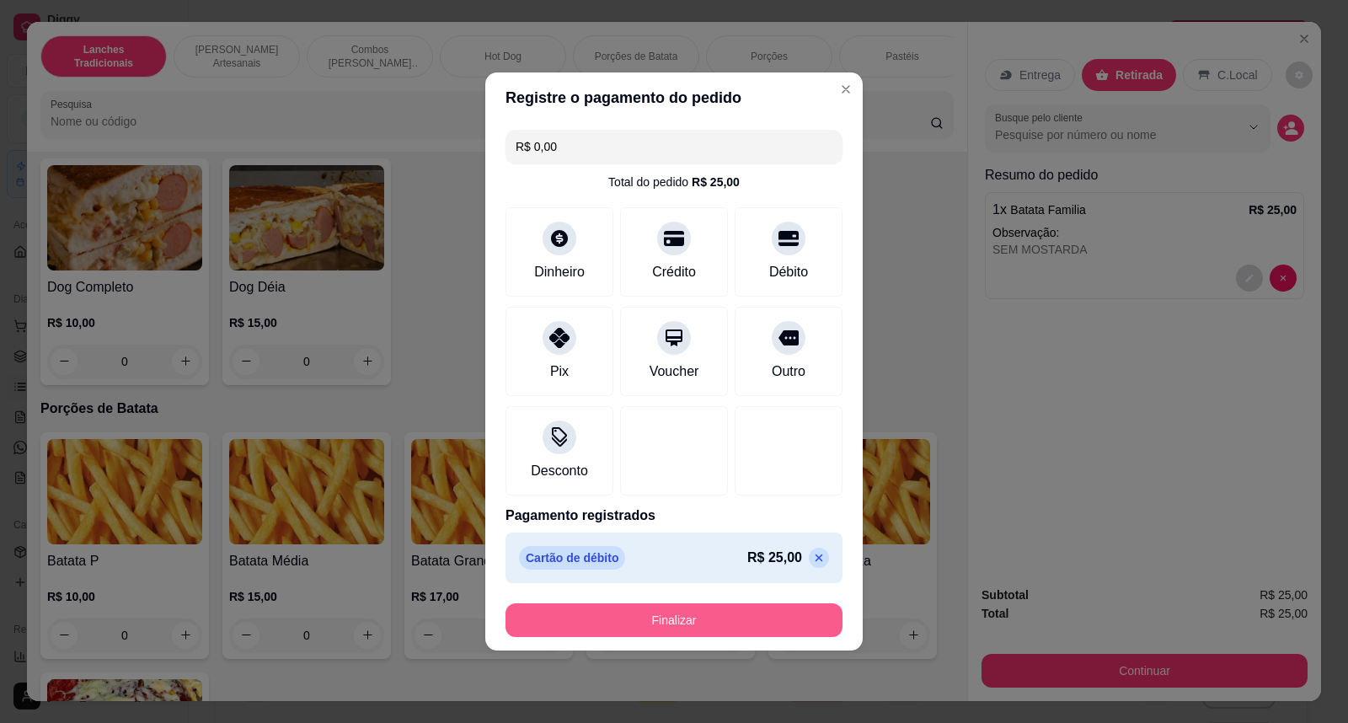
click at [692, 613] on button "Finalizar" at bounding box center [674, 620] width 337 height 34
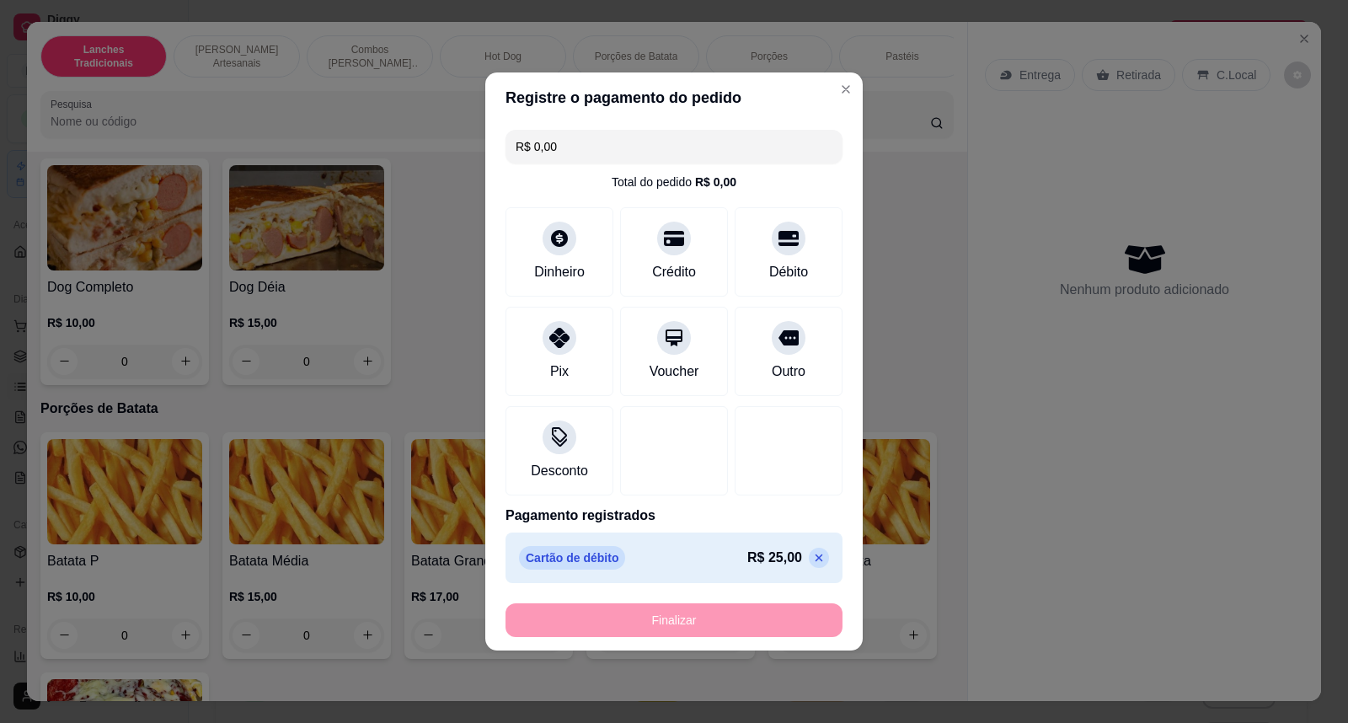
type input "-R$ 25,00"
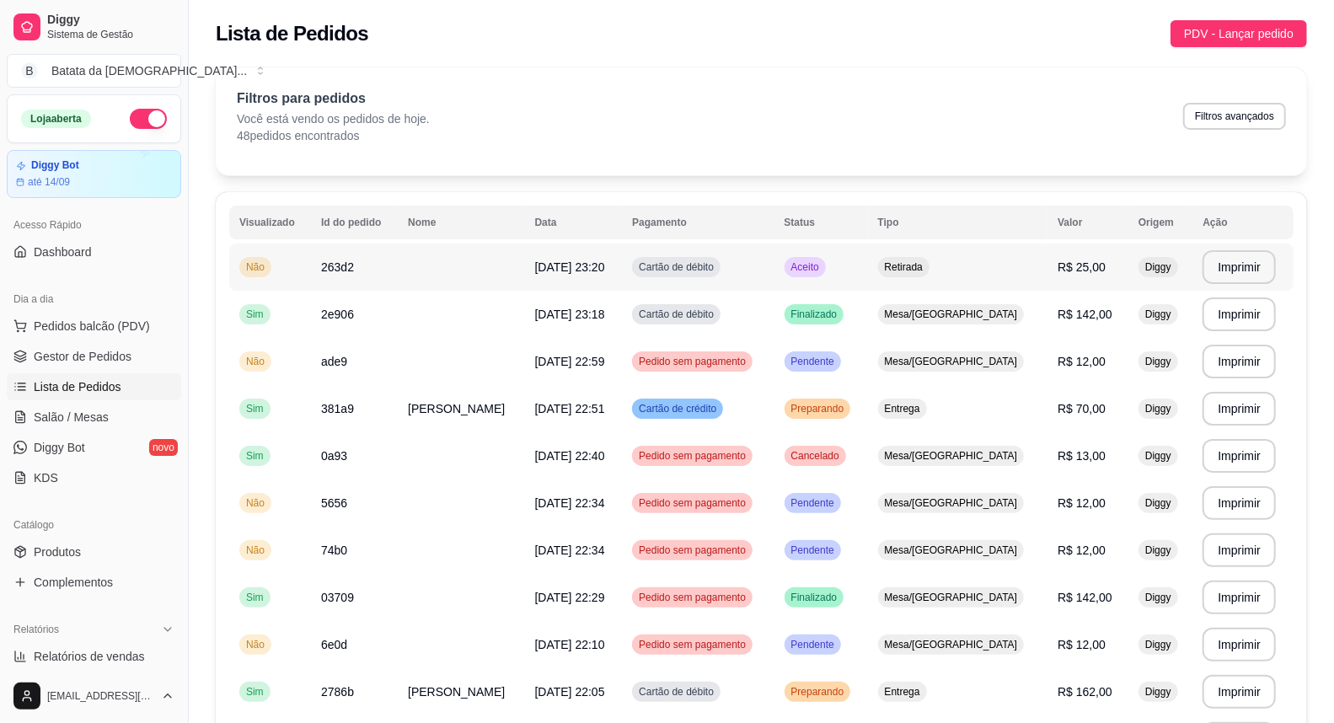
click at [822, 265] on span "Aceito" at bounding box center [805, 266] width 35 height 13
click at [73, 413] on span "Salão / Mesas" at bounding box center [71, 417] width 75 height 17
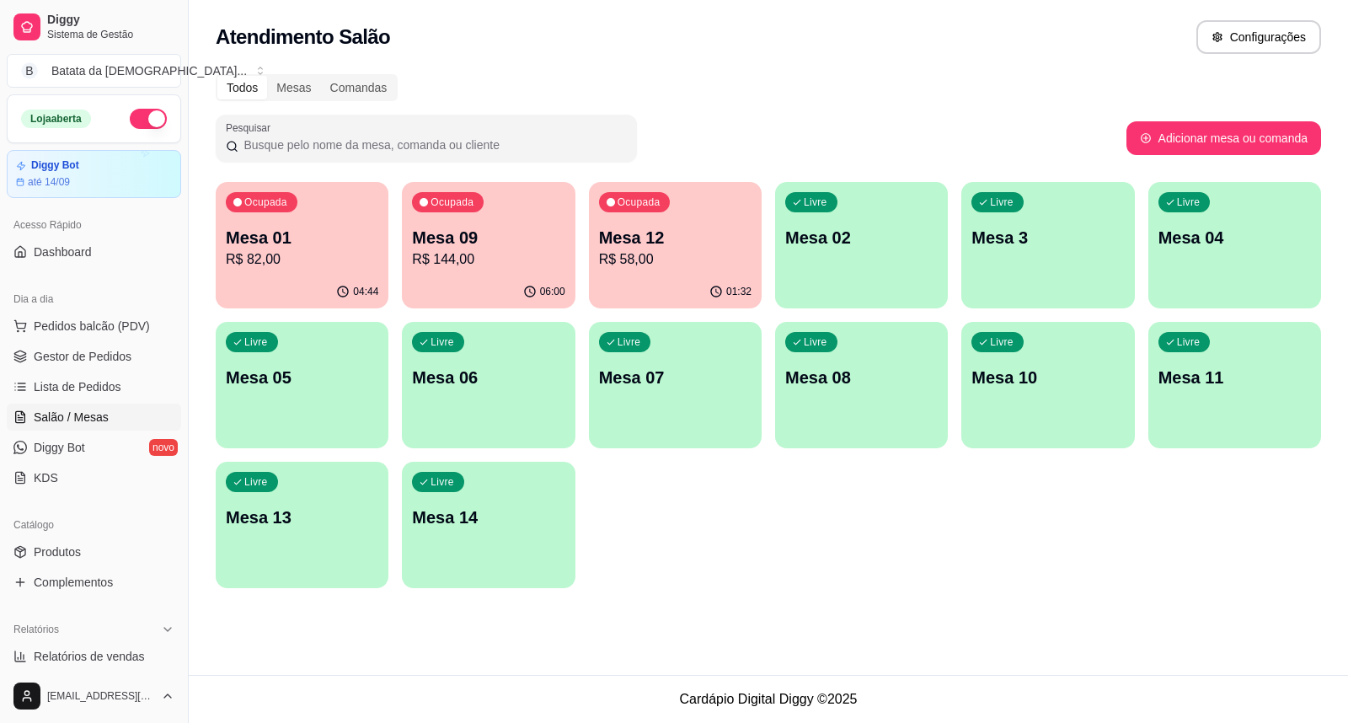
click at [712, 266] on p "R$ 58,00" at bounding box center [675, 259] width 153 height 20
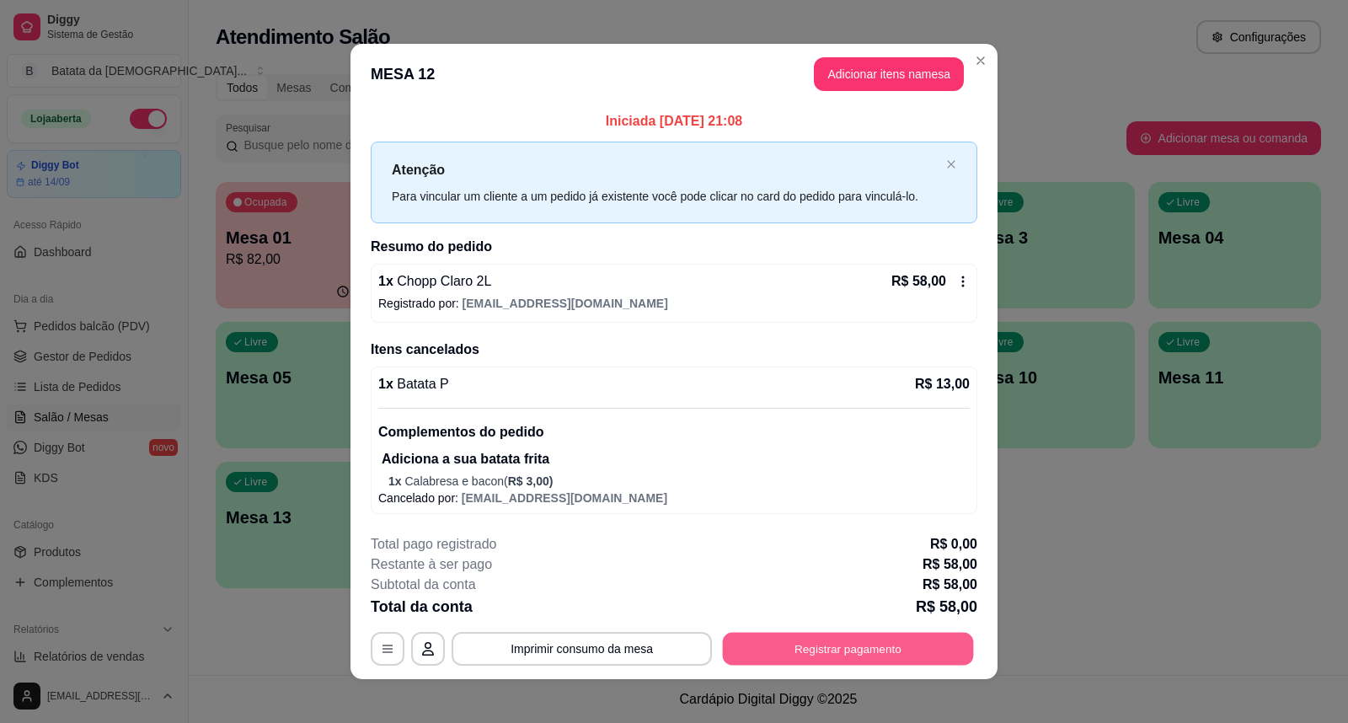
click at [806, 645] on button "Registrar pagamento" at bounding box center [848, 649] width 251 height 33
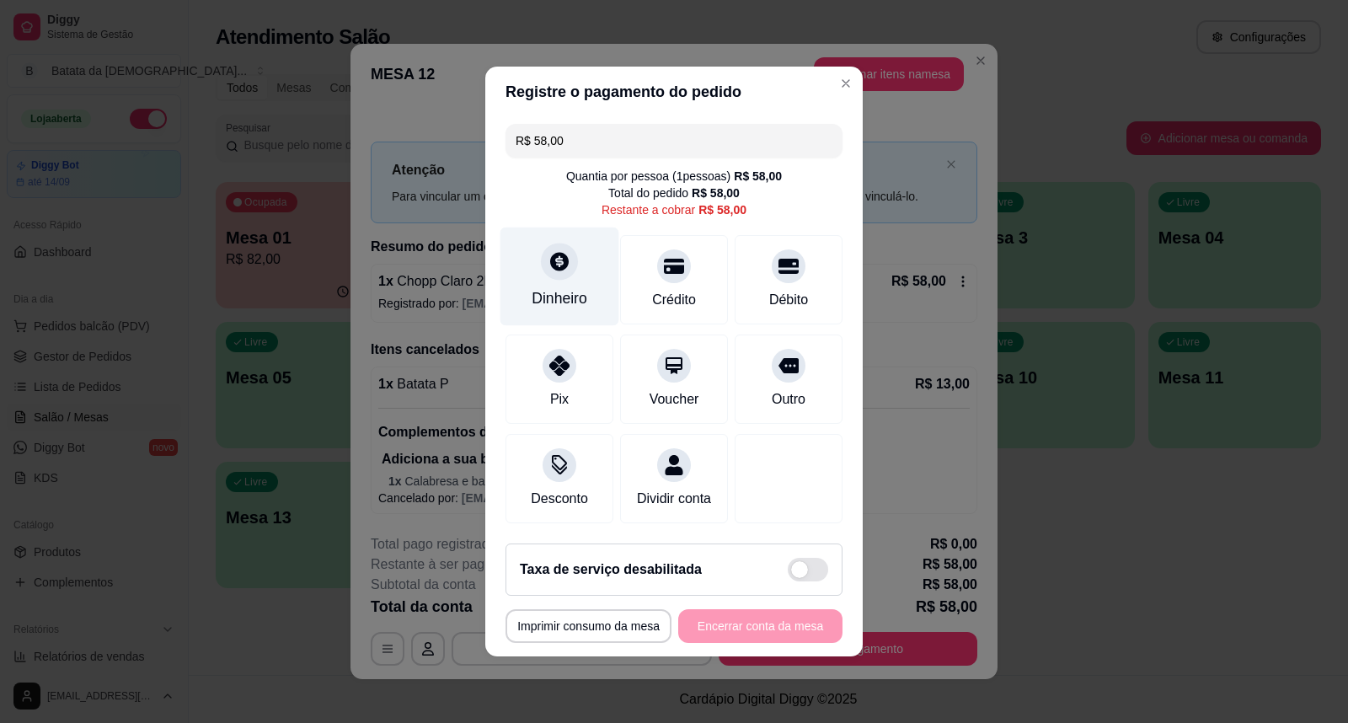
click at [534, 287] on div "Dinheiro" at bounding box center [560, 298] width 56 height 22
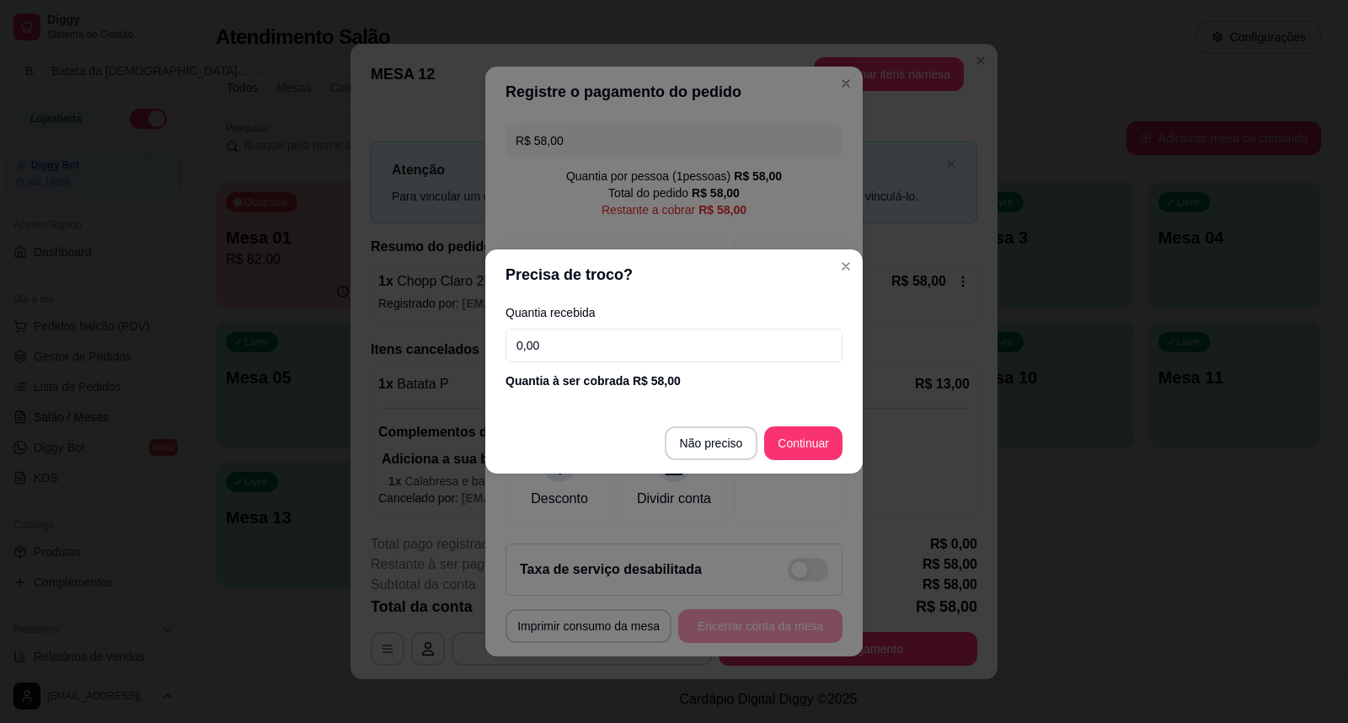
click at [695, 343] on input "0,00" at bounding box center [674, 346] width 337 height 34
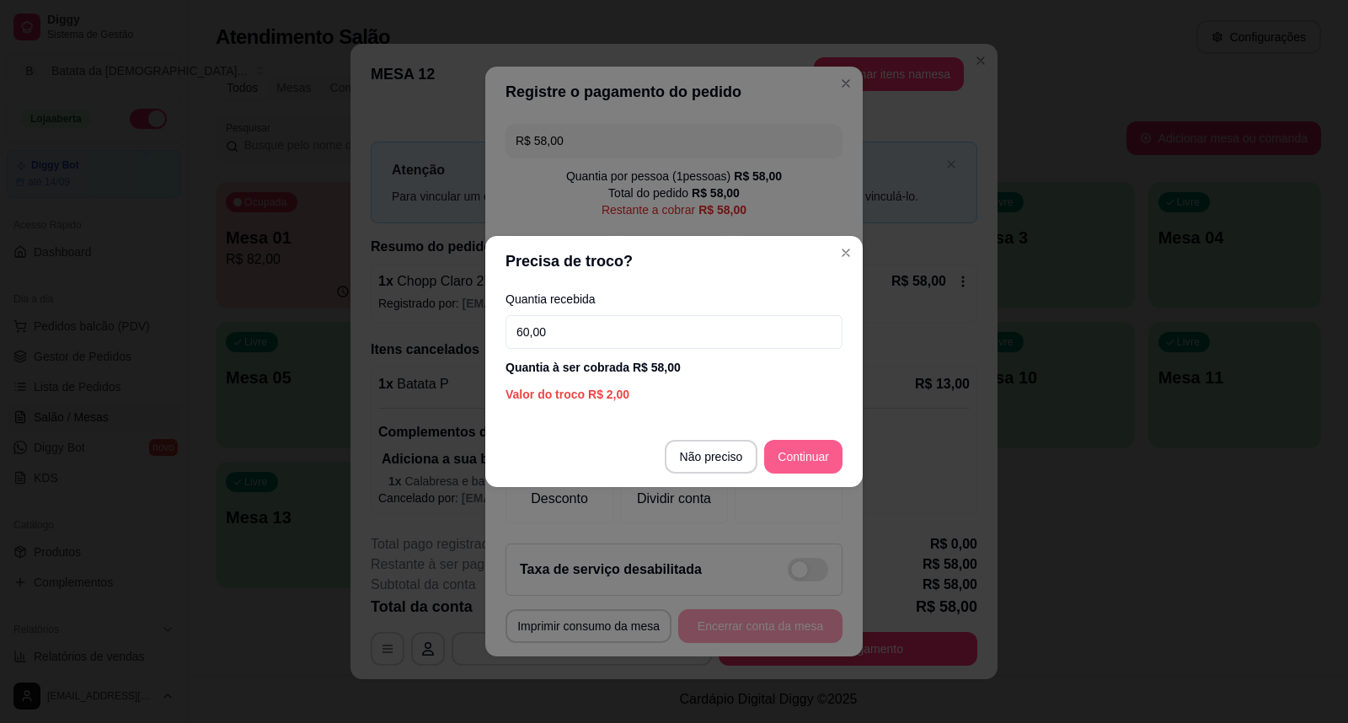
type input "60,00"
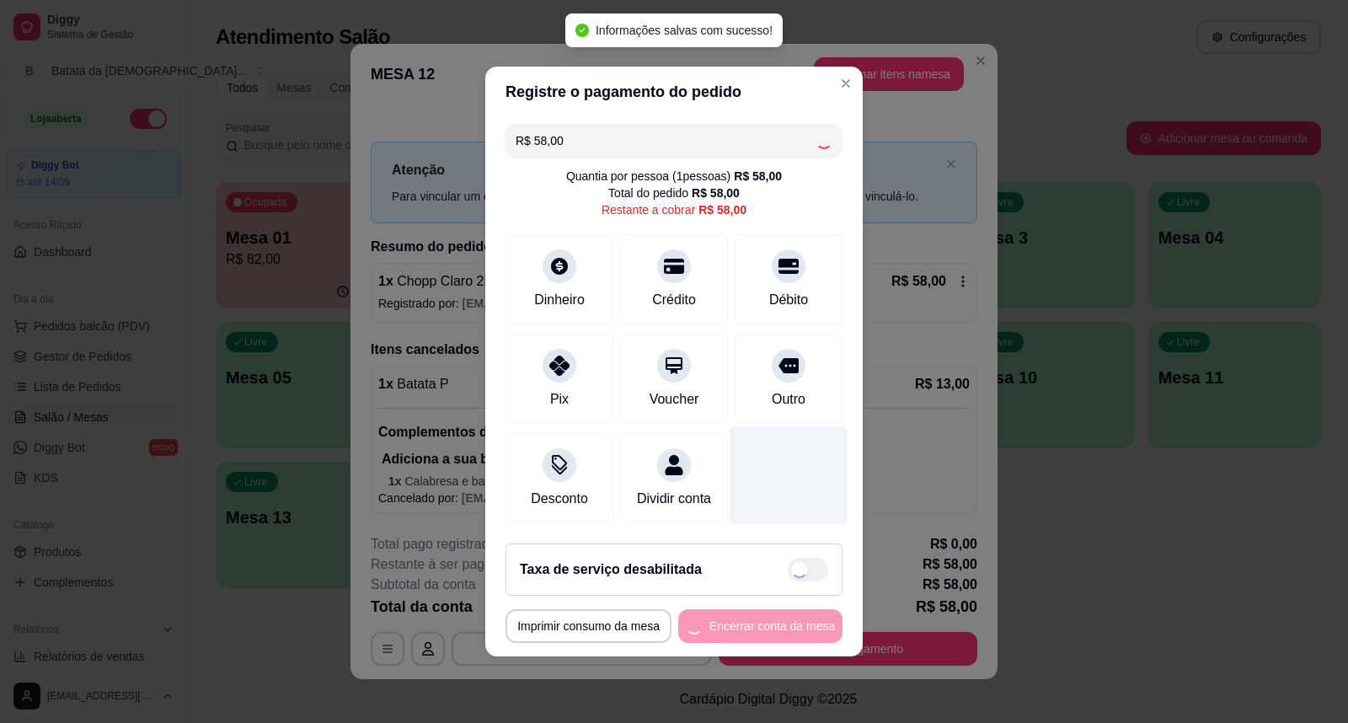
type input "R$ 0,00"
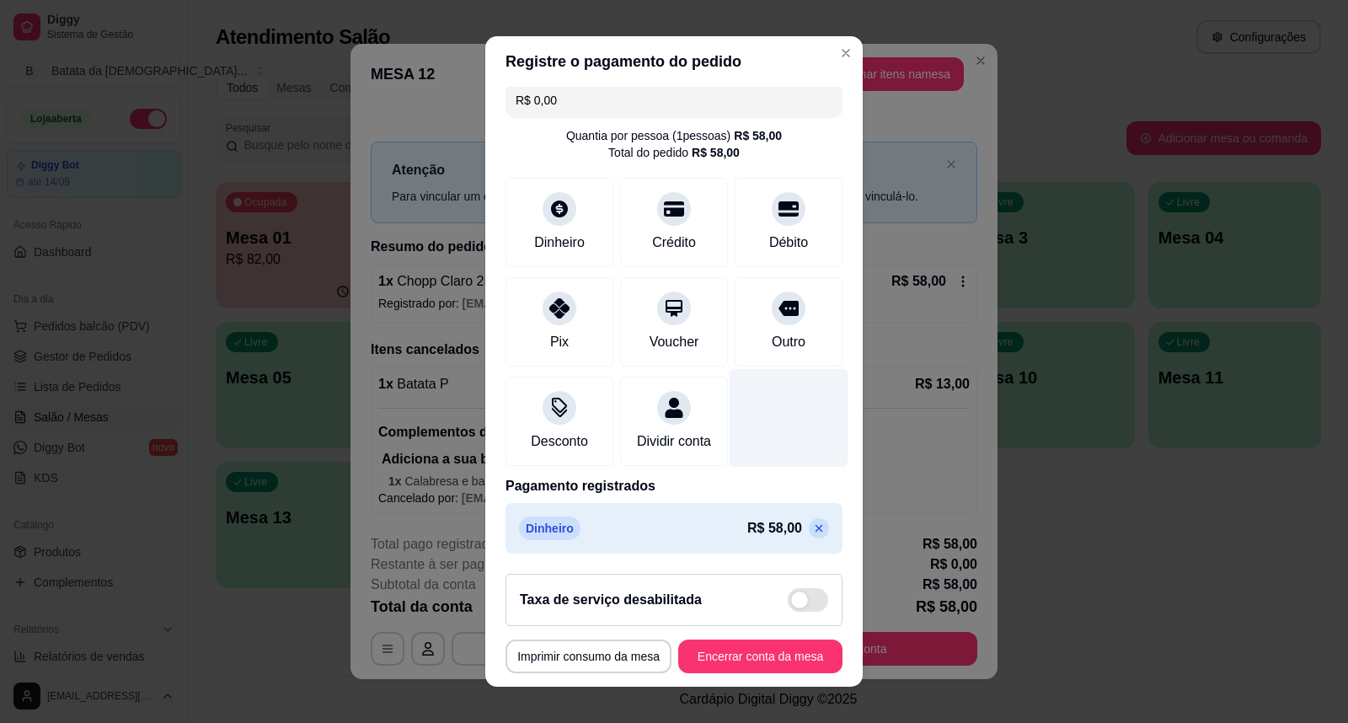
scroll to position [18, 0]
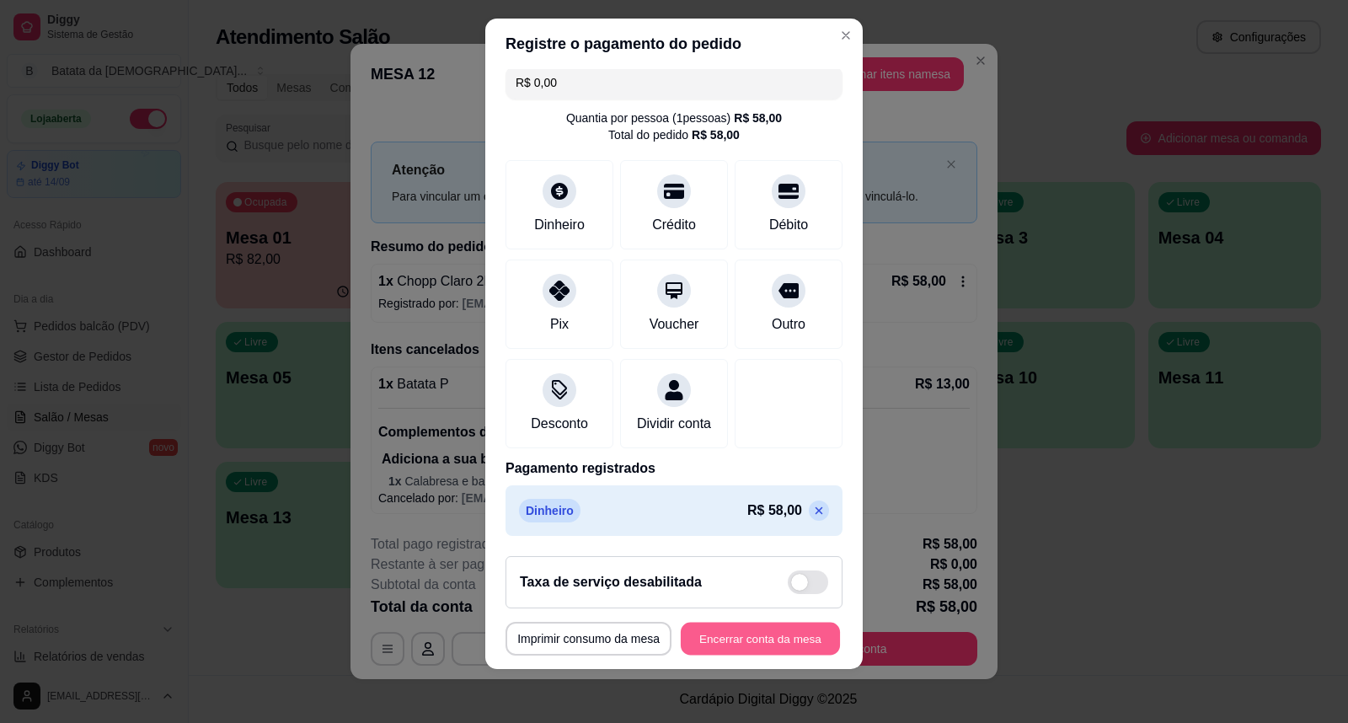
click at [780, 635] on button "Encerrar conta da mesa" at bounding box center [760, 639] width 159 height 33
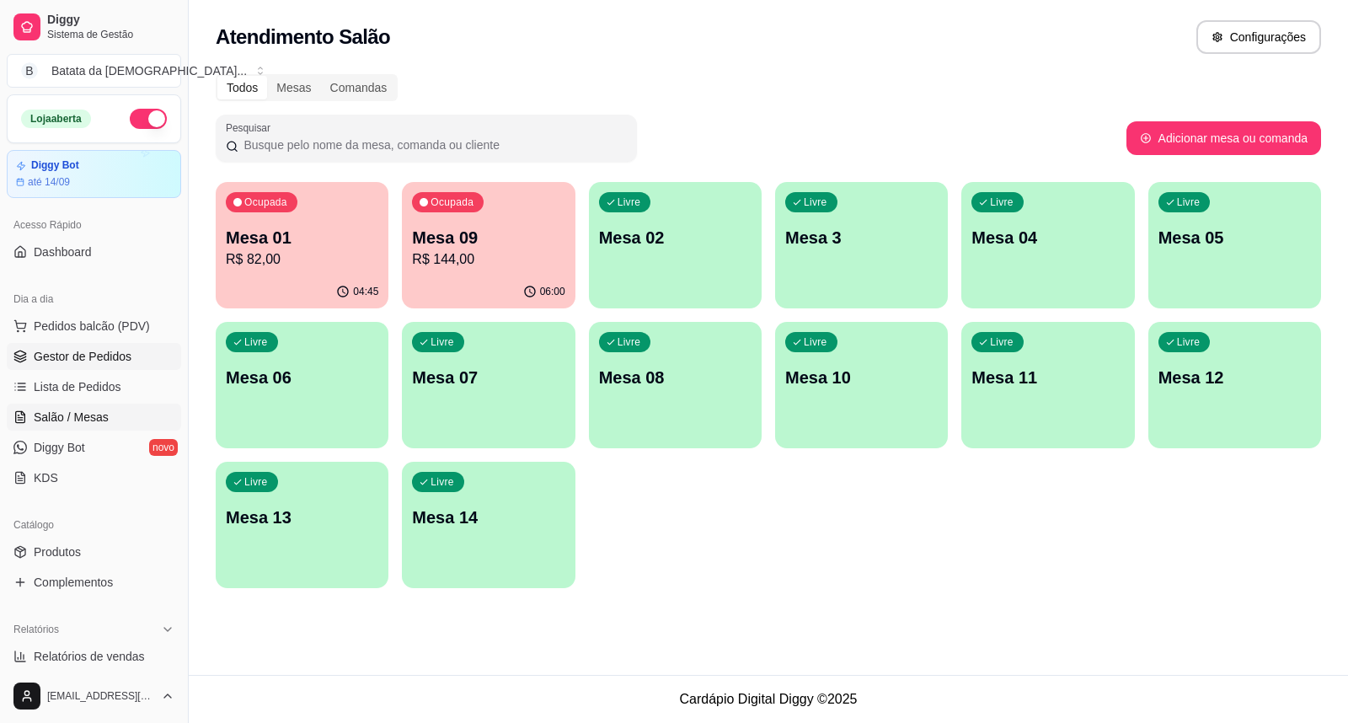
click at [70, 356] on span "Gestor de Pedidos" at bounding box center [83, 356] width 98 height 17
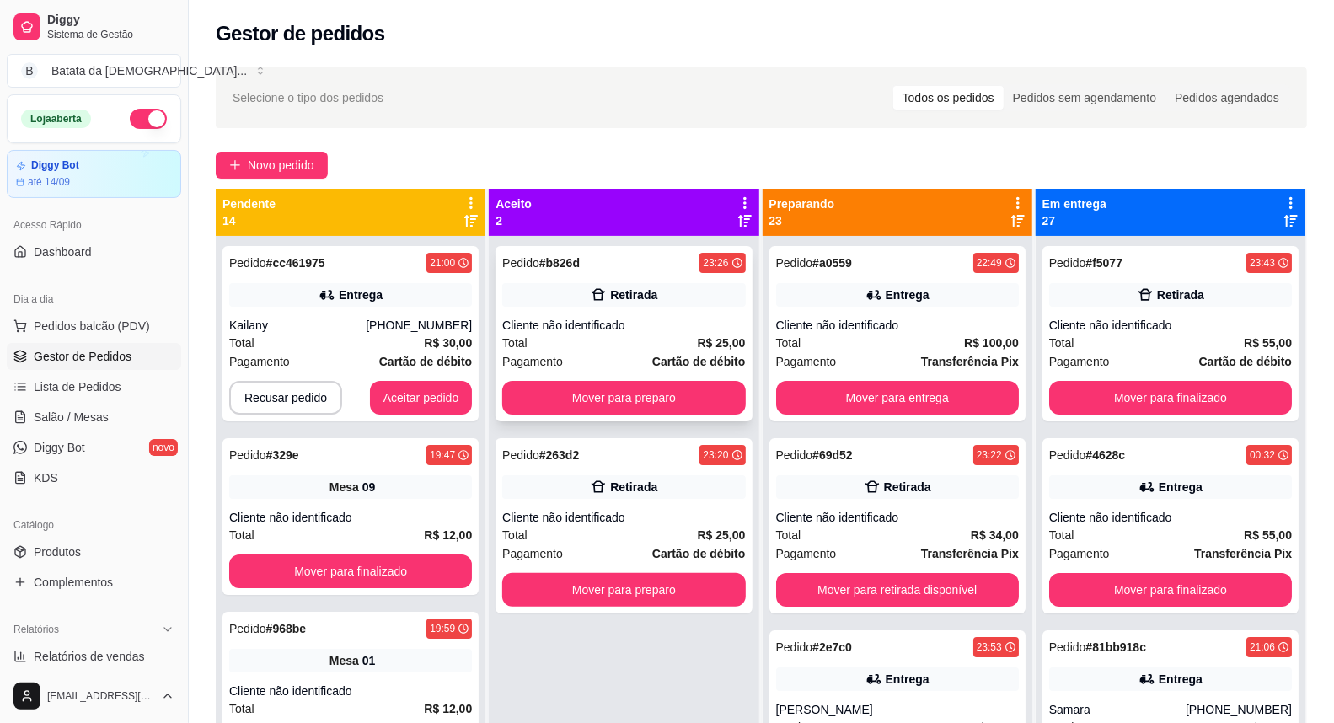
click at [571, 309] on div "Pedido # b826d 23:26 Retirada Cliente não identificado Total R$ 25,00 Pagamento…" at bounding box center [624, 333] width 256 height 175
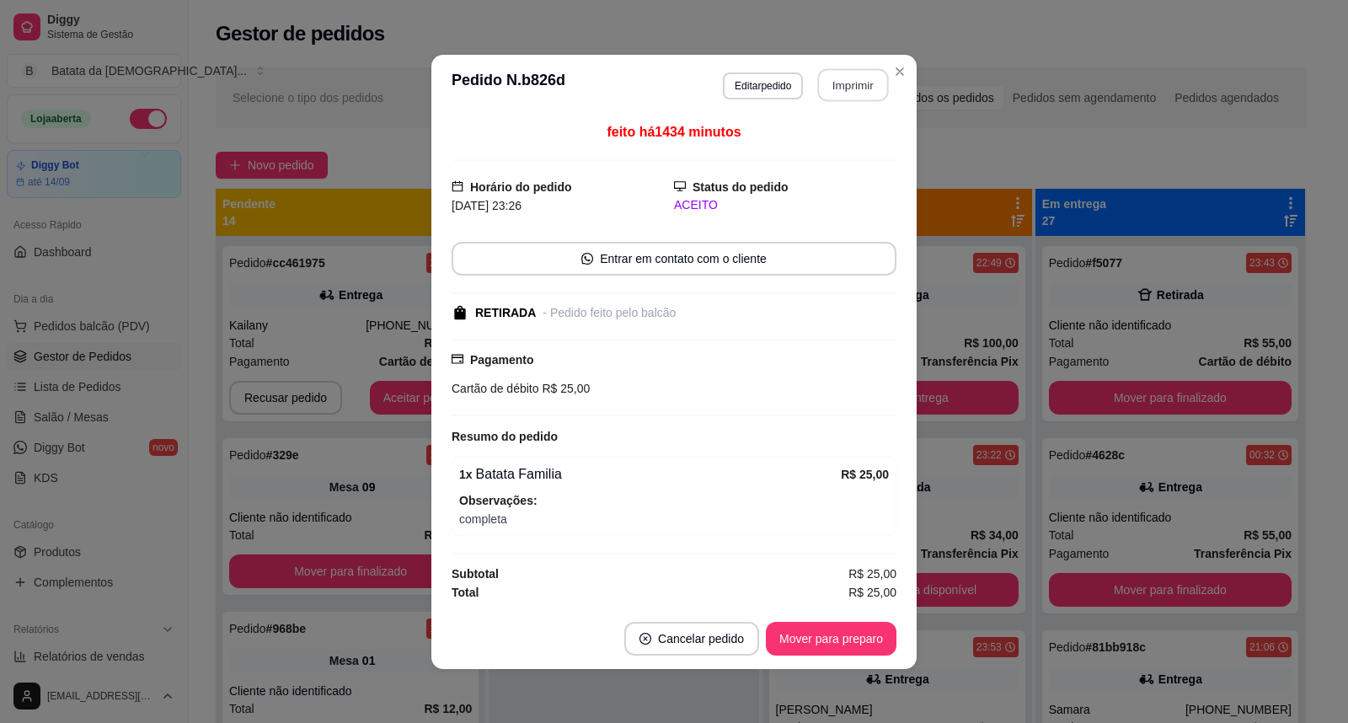
click at [856, 78] on button "Imprimir" at bounding box center [853, 84] width 71 height 33
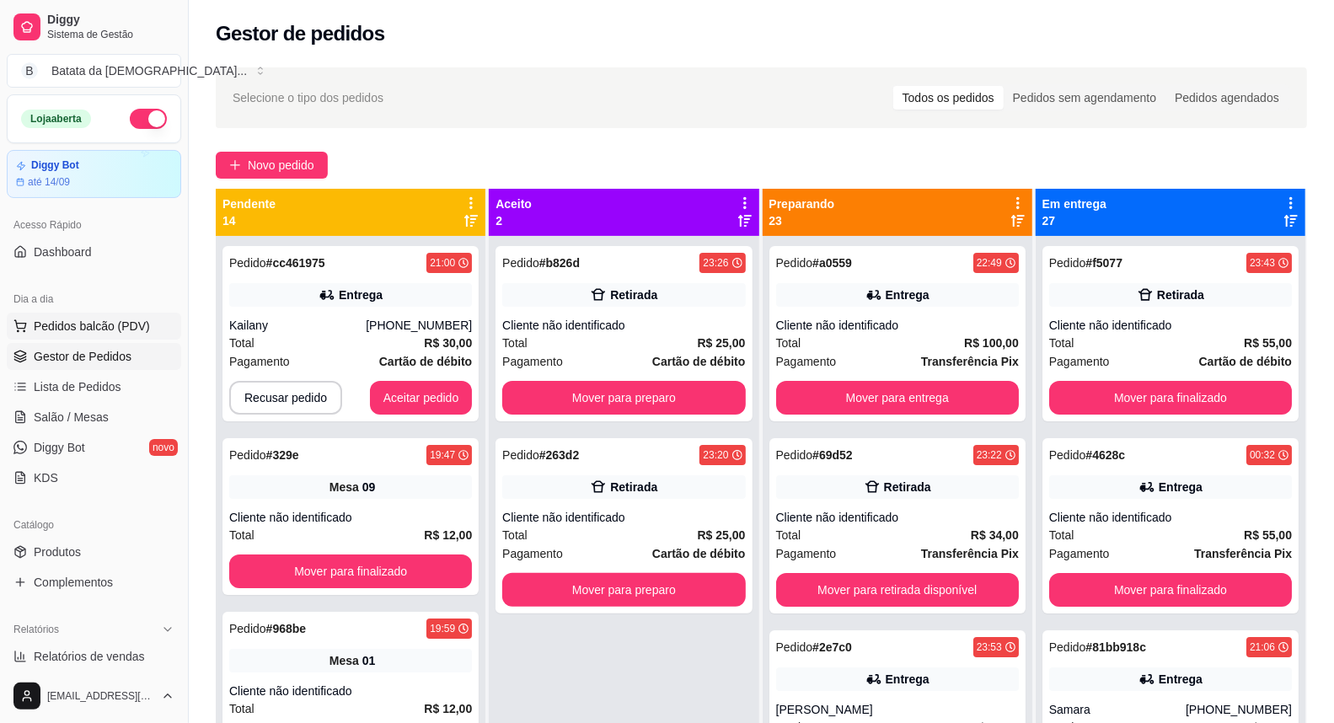
click at [96, 326] on span "Pedidos balcão (PDV)" at bounding box center [92, 326] width 116 height 17
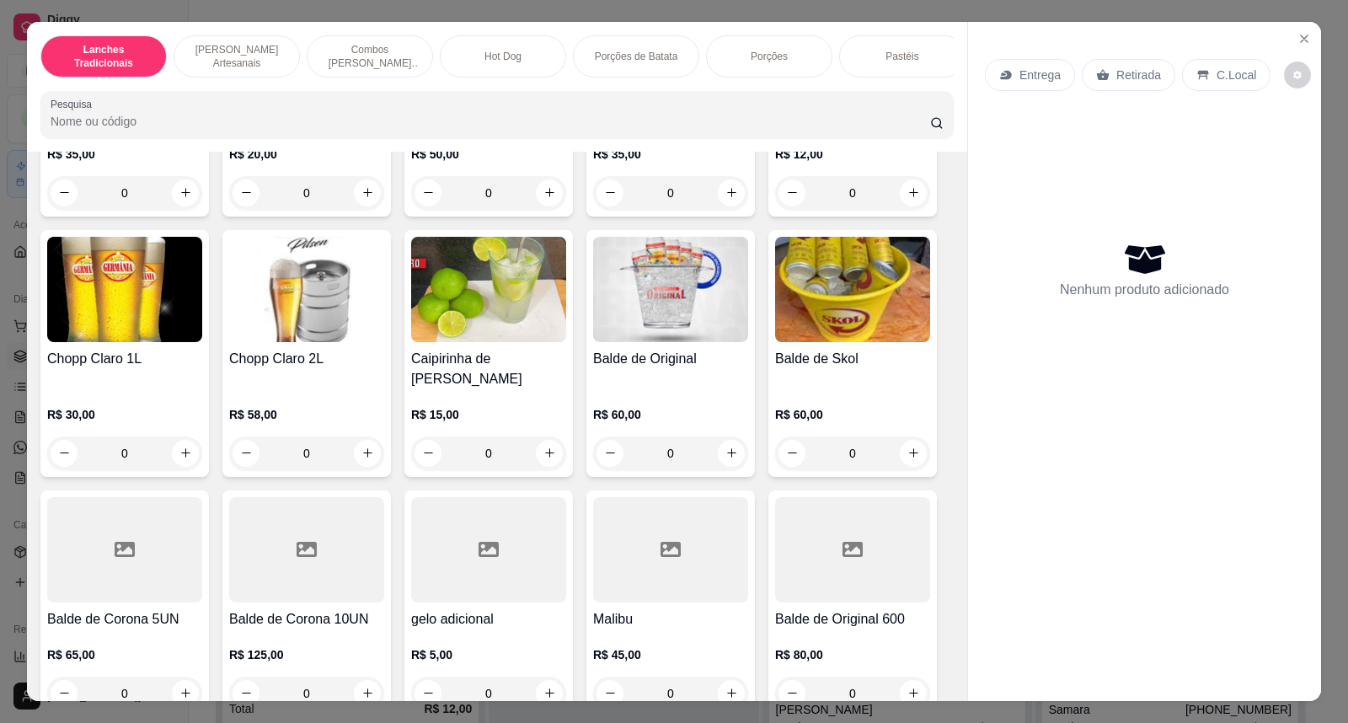
scroll to position [6367, 0]
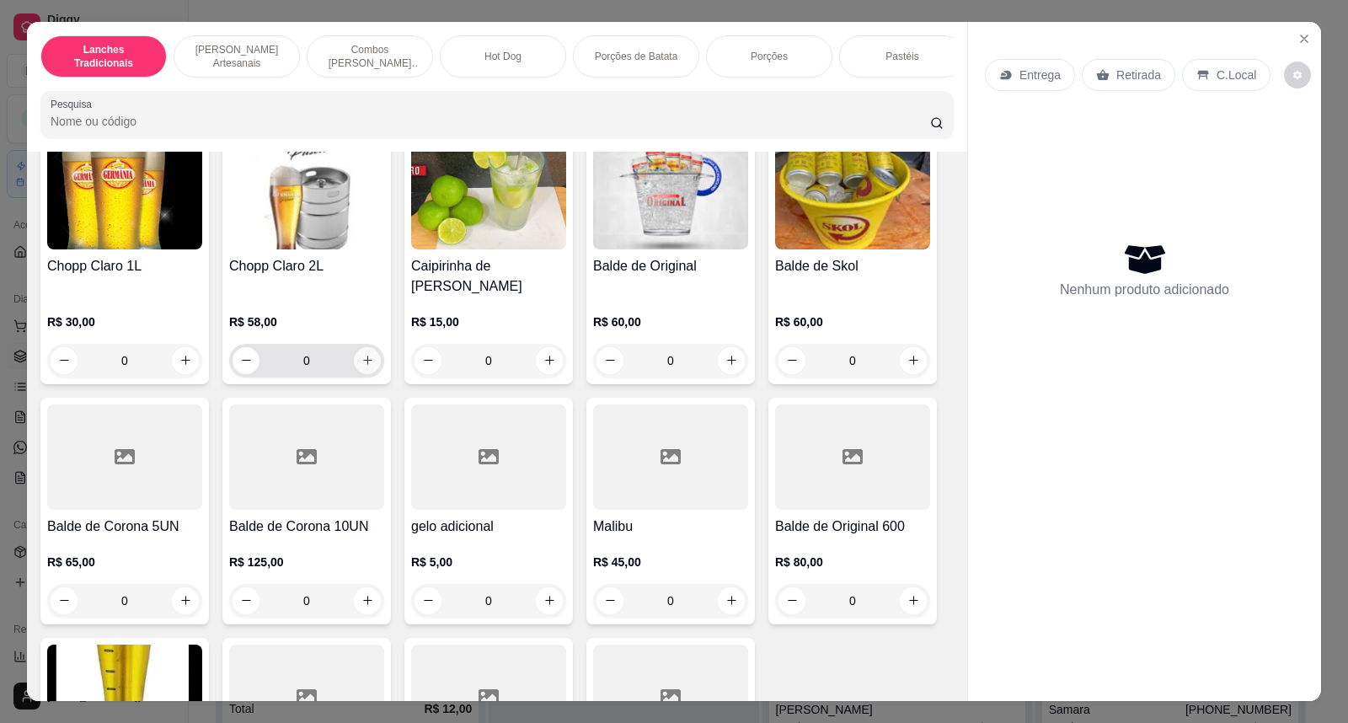
click at [362, 355] on icon "increase-product-quantity" at bounding box center [368, 360] width 13 height 13
type input "1"
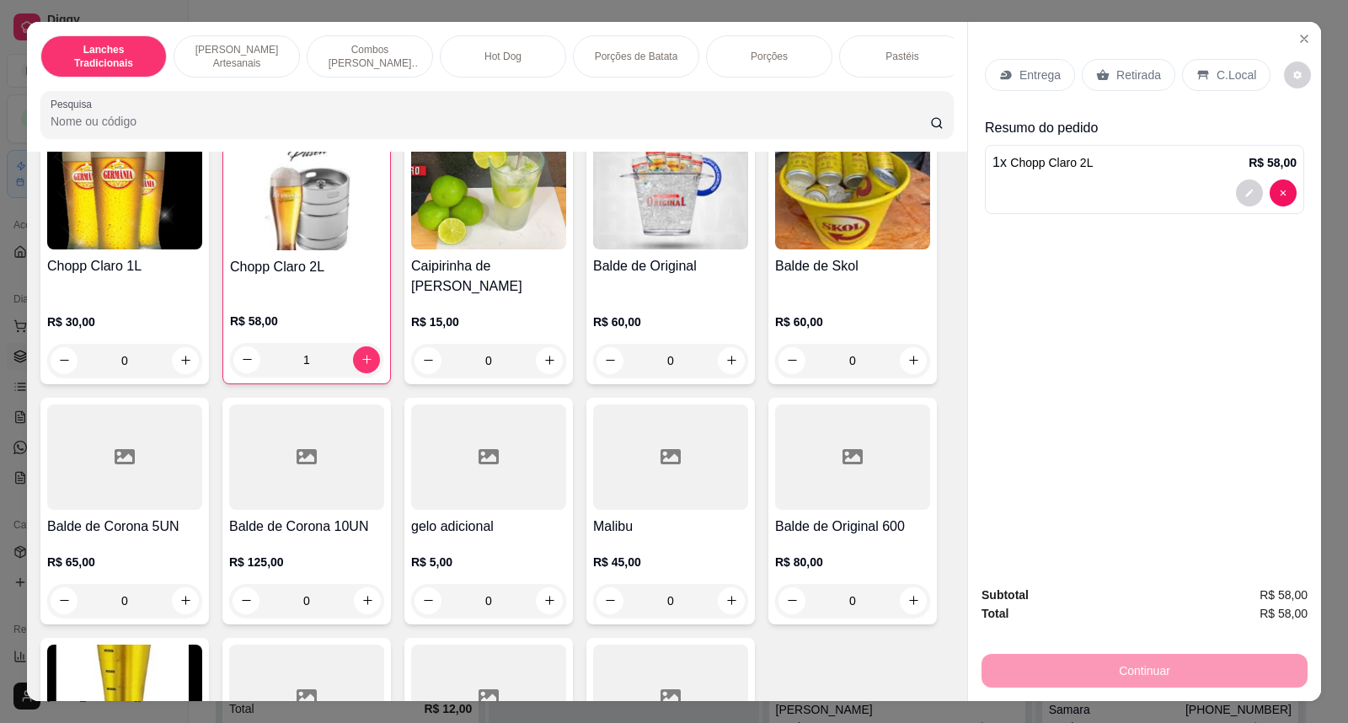
click at [1200, 667] on div "Continuar" at bounding box center [1145, 669] width 326 height 38
click at [1217, 72] on p "C.Local" at bounding box center [1237, 75] width 40 height 17
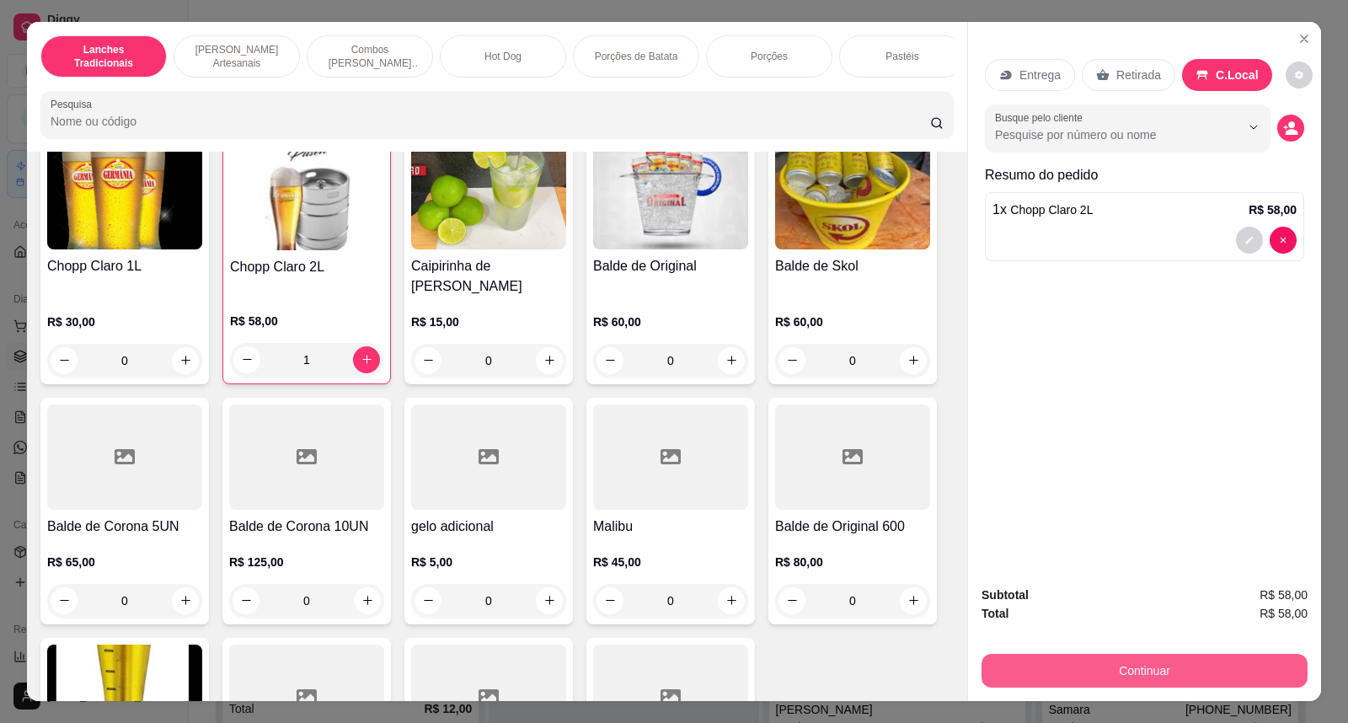
click at [1138, 661] on button "Continuar" at bounding box center [1145, 671] width 326 height 34
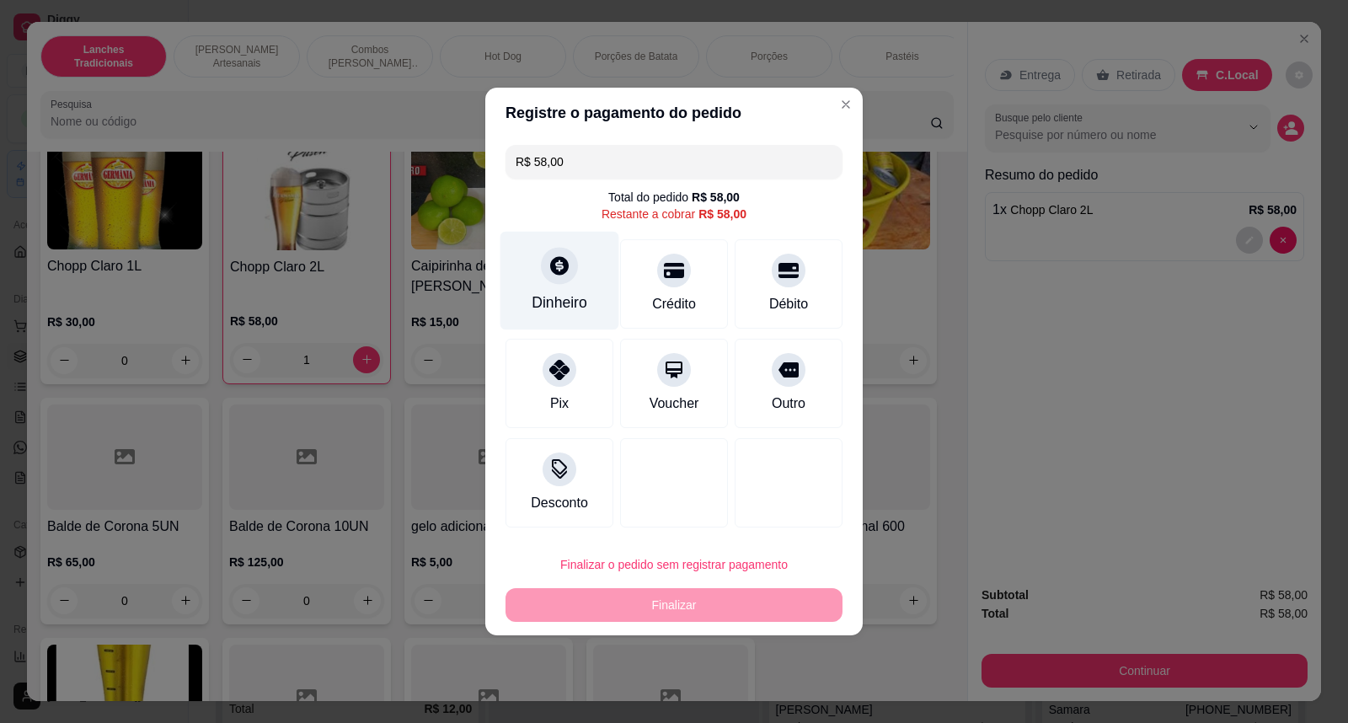
click at [556, 289] on div "Dinheiro" at bounding box center [560, 281] width 119 height 99
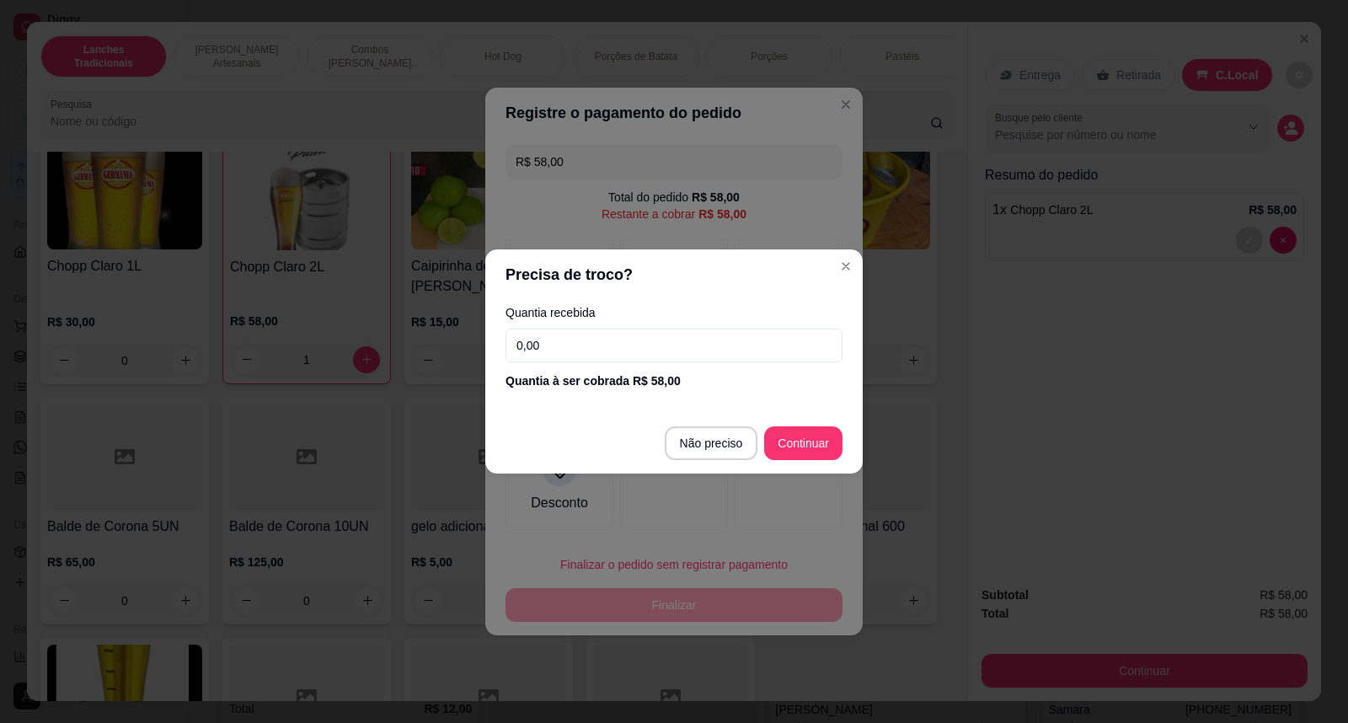
click at [613, 344] on input "0,00" at bounding box center [674, 346] width 337 height 34
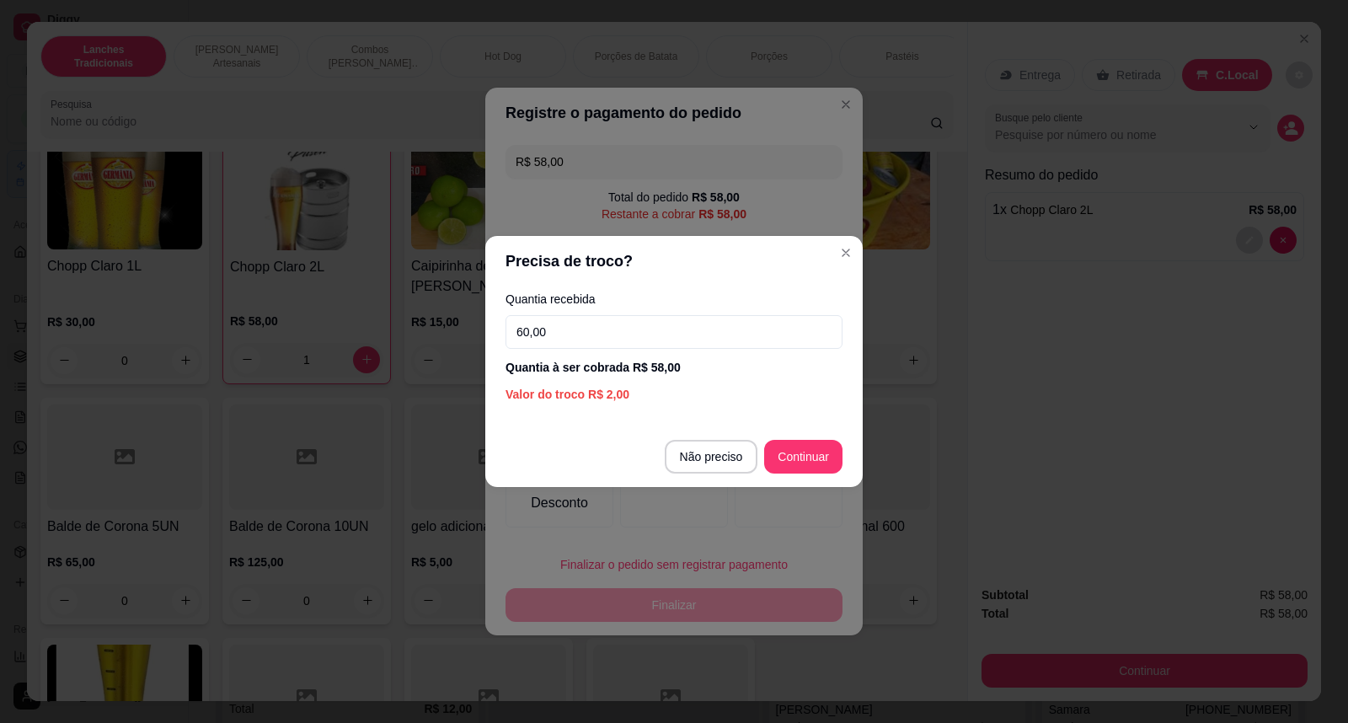
type input "60,00"
type input "R$ 0,00"
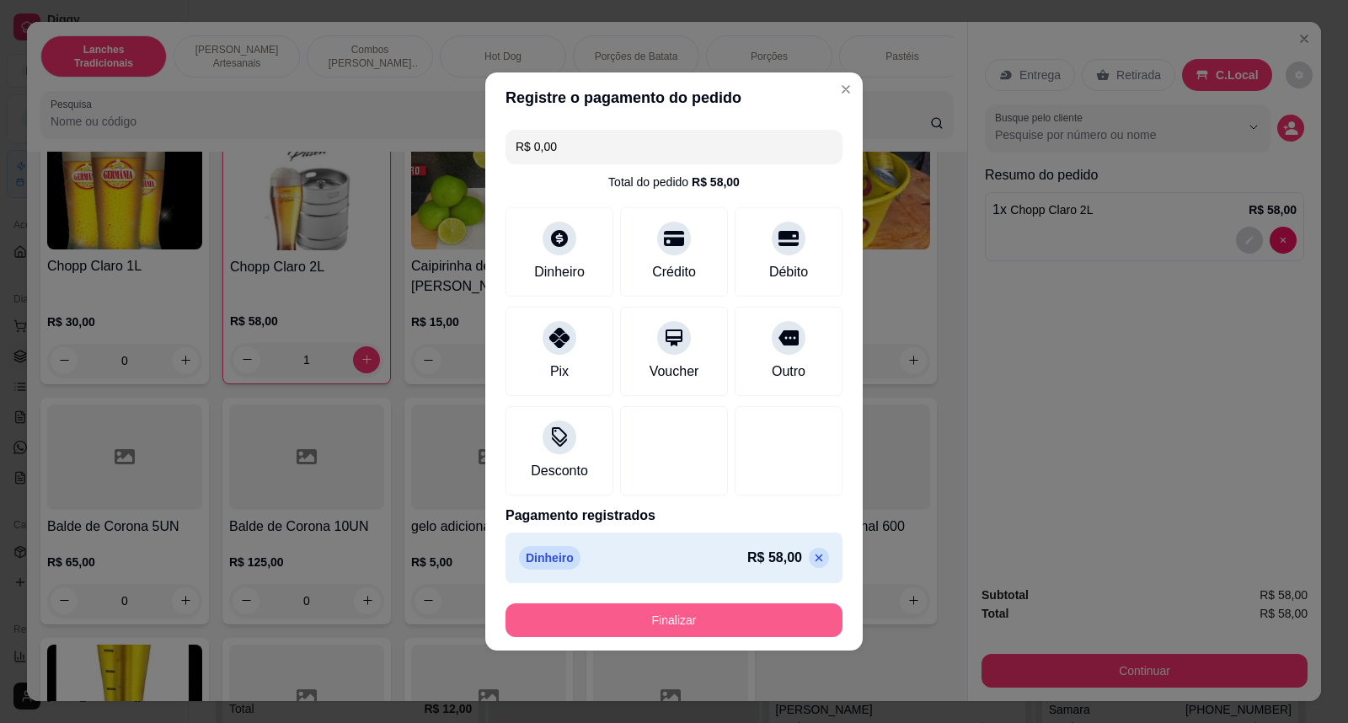
click at [769, 604] on button "Finalizar" at bounding box center [674, 620] width 337 height 34
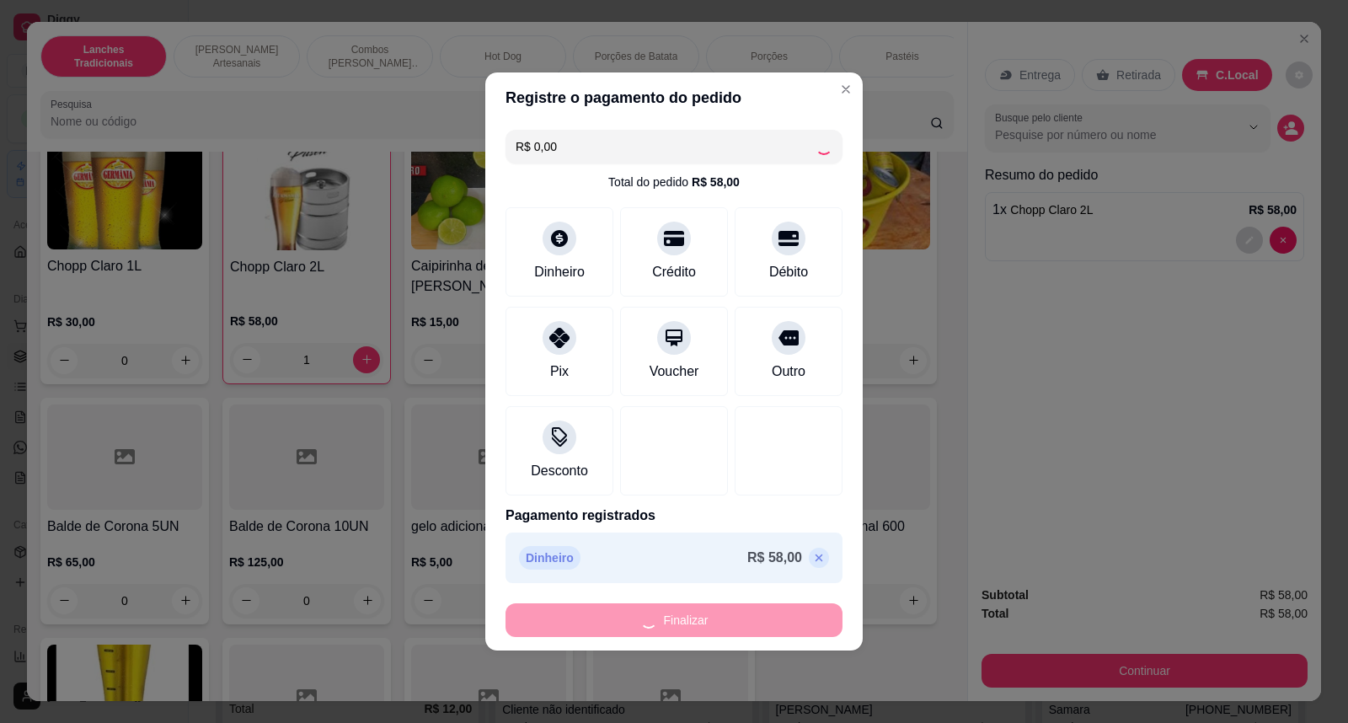
type input "0"
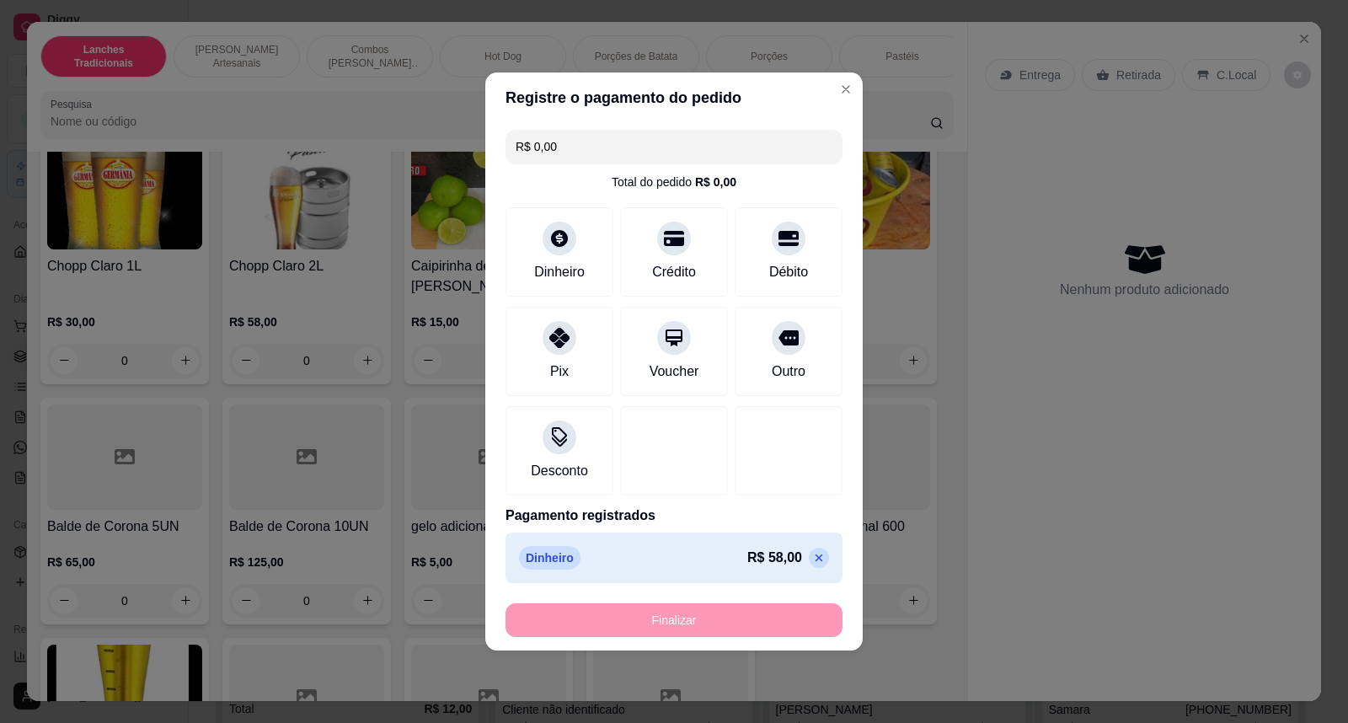
type input "-R$ 58,00"
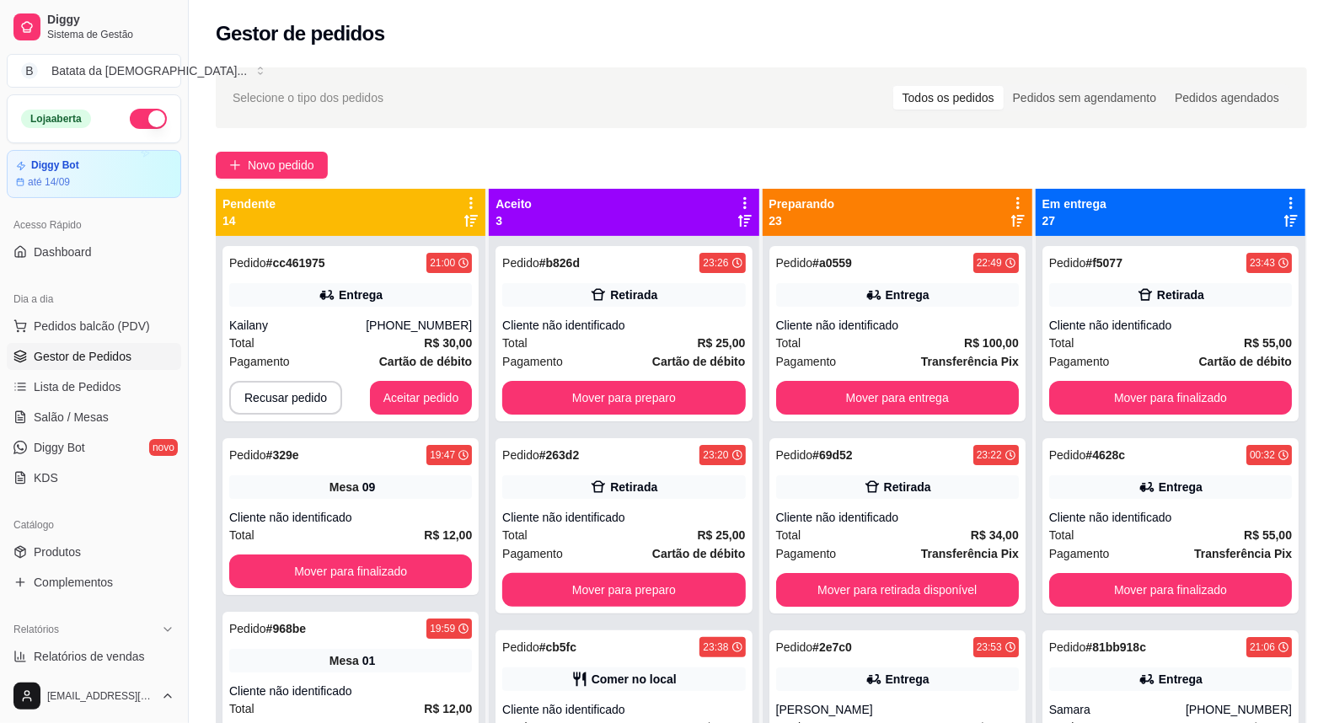
click at [136, 116] on button "button" at bounding box center [148, 119] width 37 height 20
click at [126, 414] on link "Salão / Mesas" at bounding box center [94, 417] width 174 height 27
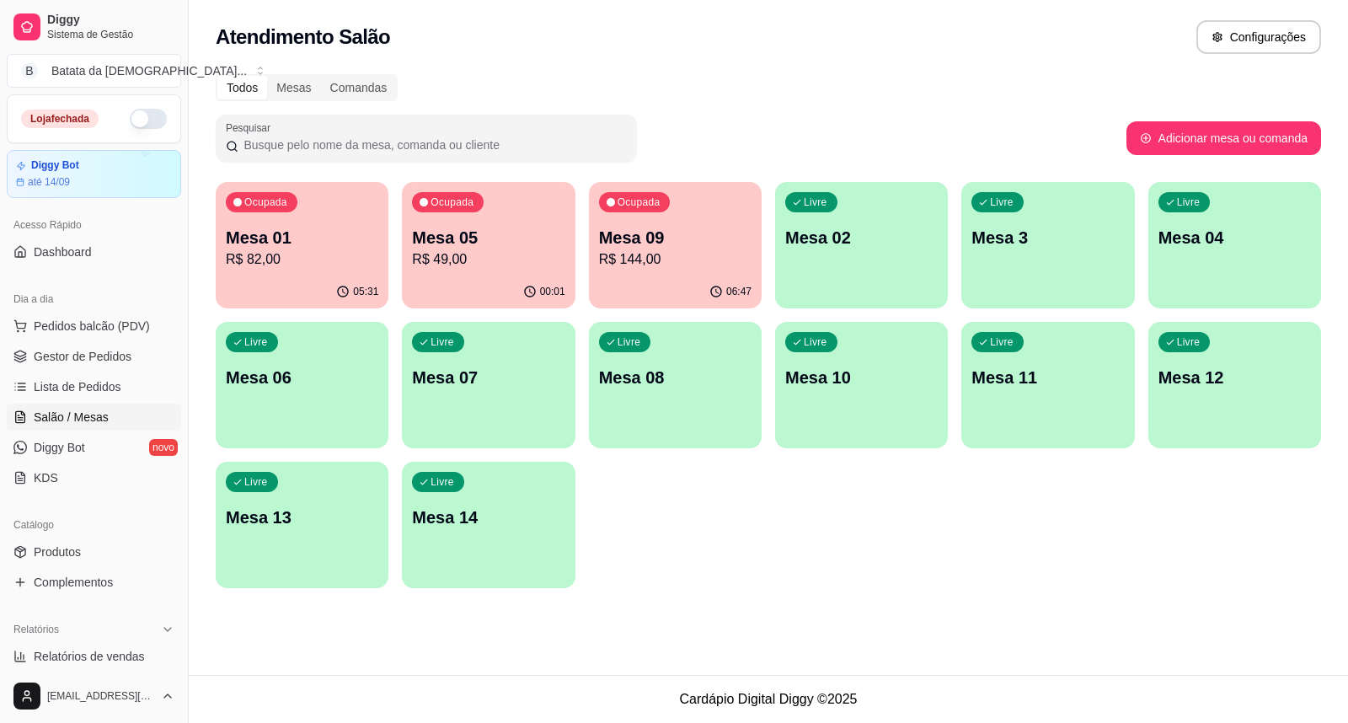
click at [466, 255] on p "R$ 49,00" at bounding box center [488, 259] width 153 height 20
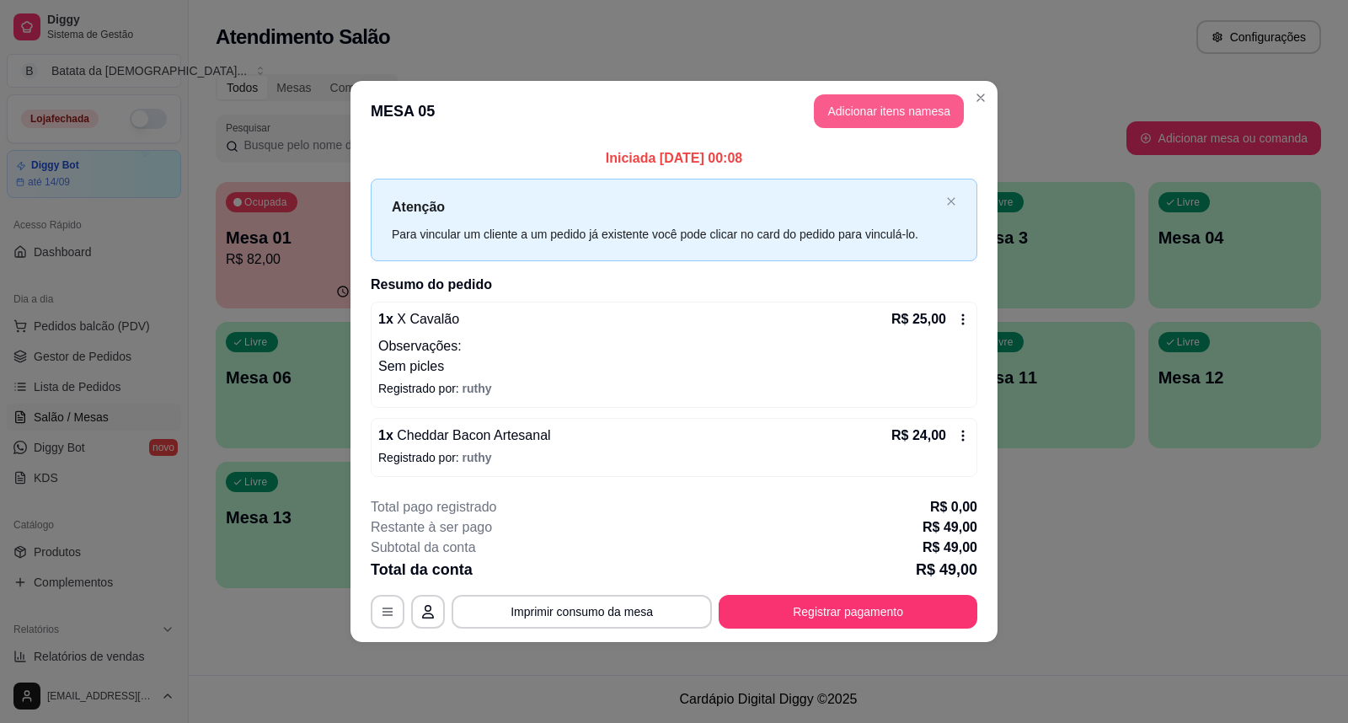
click at [887, 108] on button "Adicionar itens na mesa" at bounding box center [889, 111] width 150 height 34
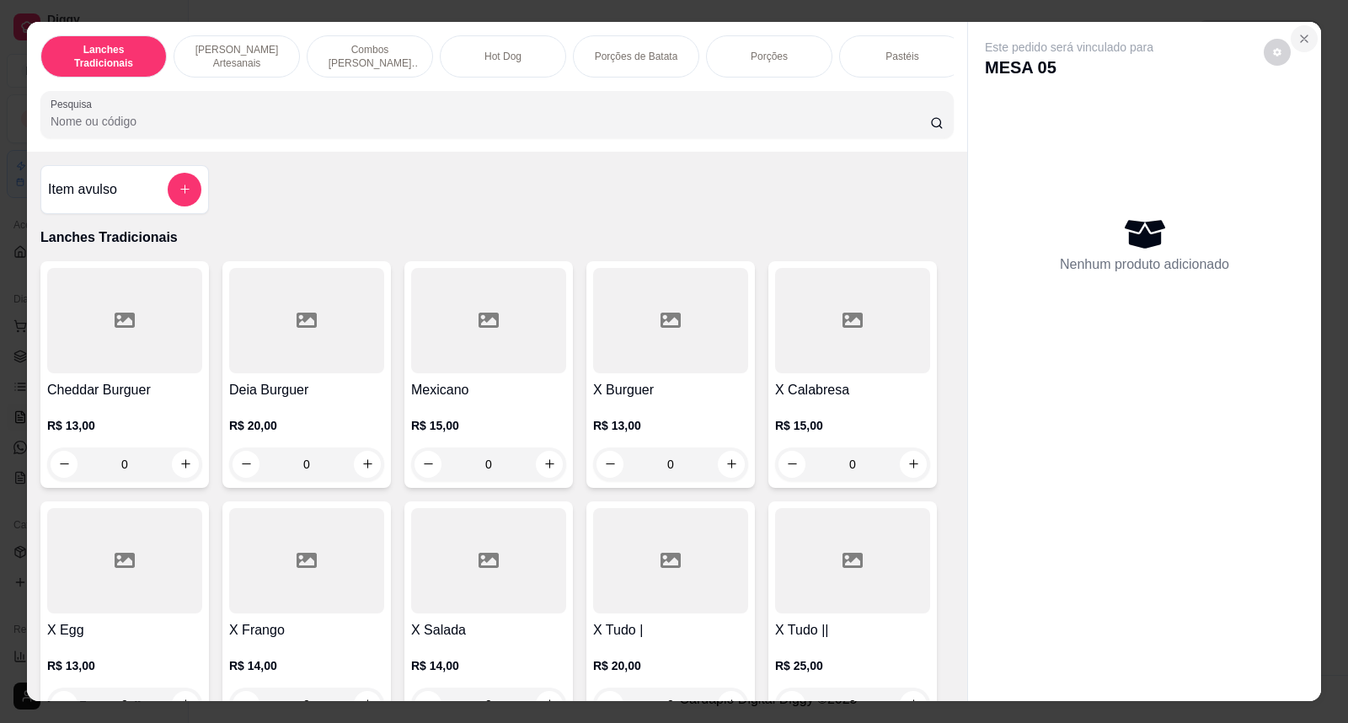
click at [1303, 37] on icon "Close" at bounding box center [1304, 38] width 13 height 13
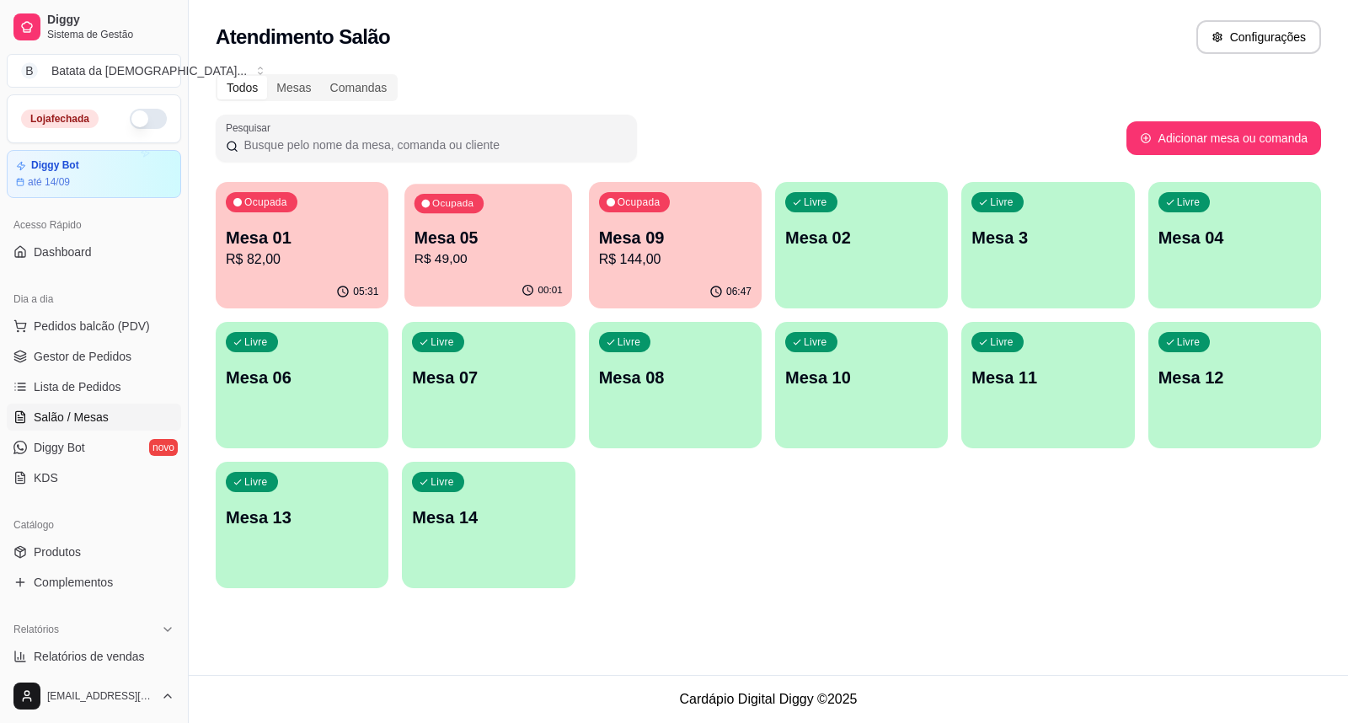
click at [490, 260] on p "R$ 49,00" at bounding box center [489, 258] width 148 height 19
click at [80, 374] on link "Lista de Pedidos" at bounding box center [94, 386] width 174 height 27
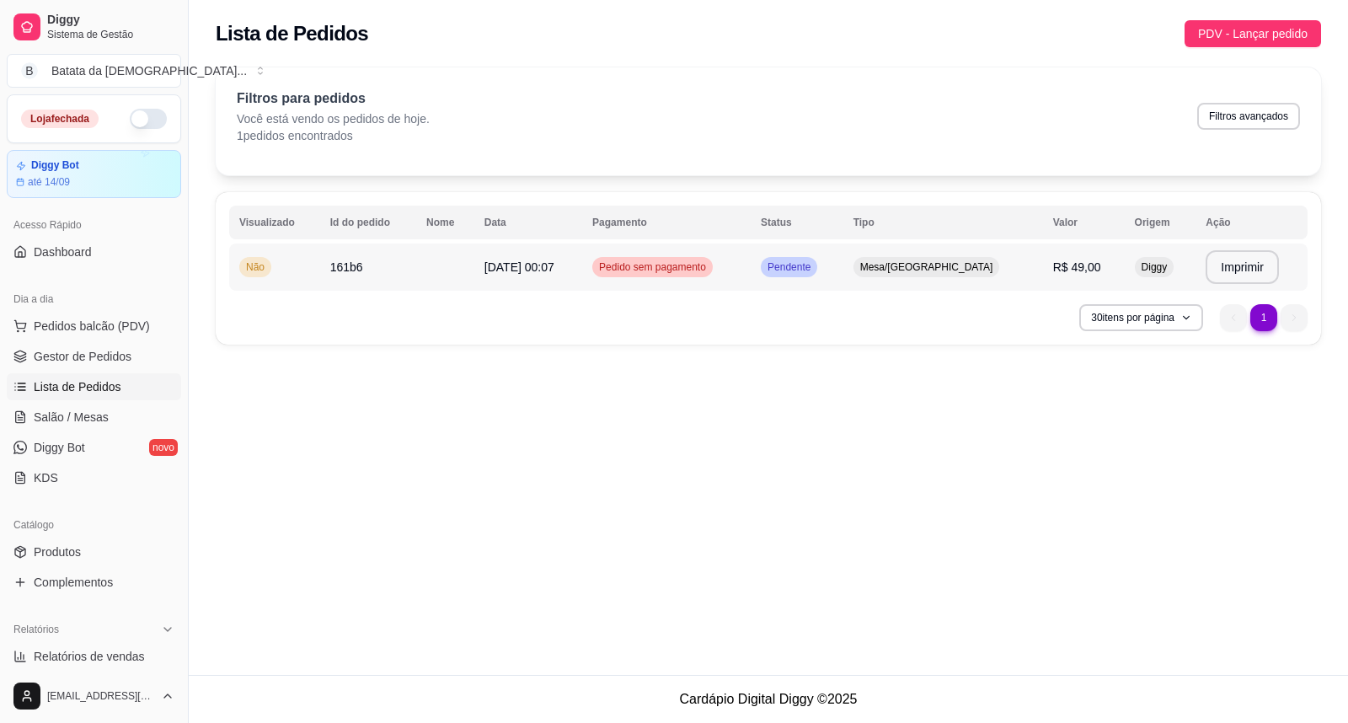
click at [814, 264] on span "Pendente" at bounding box center [789, 266] width 50 height 13
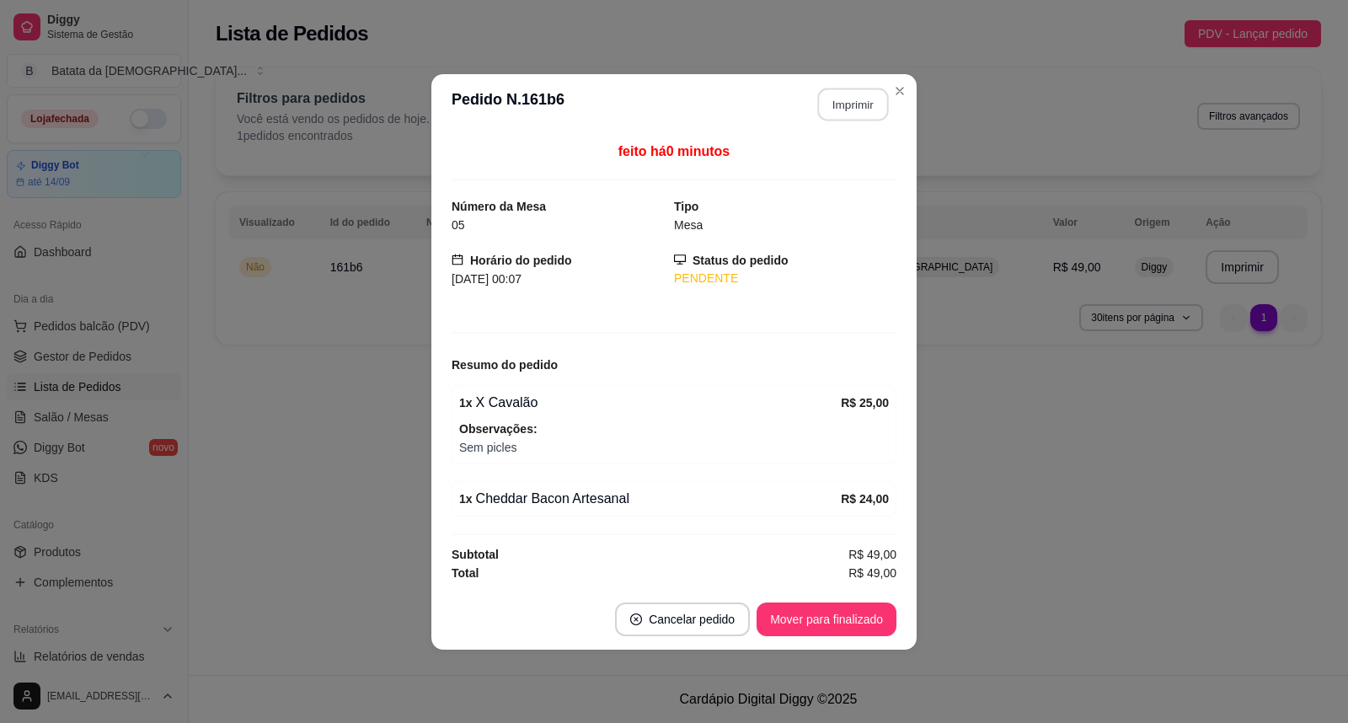
click at [847, 103] on button "Imprimir" at bounding box center [853, 104] width 71 height 33
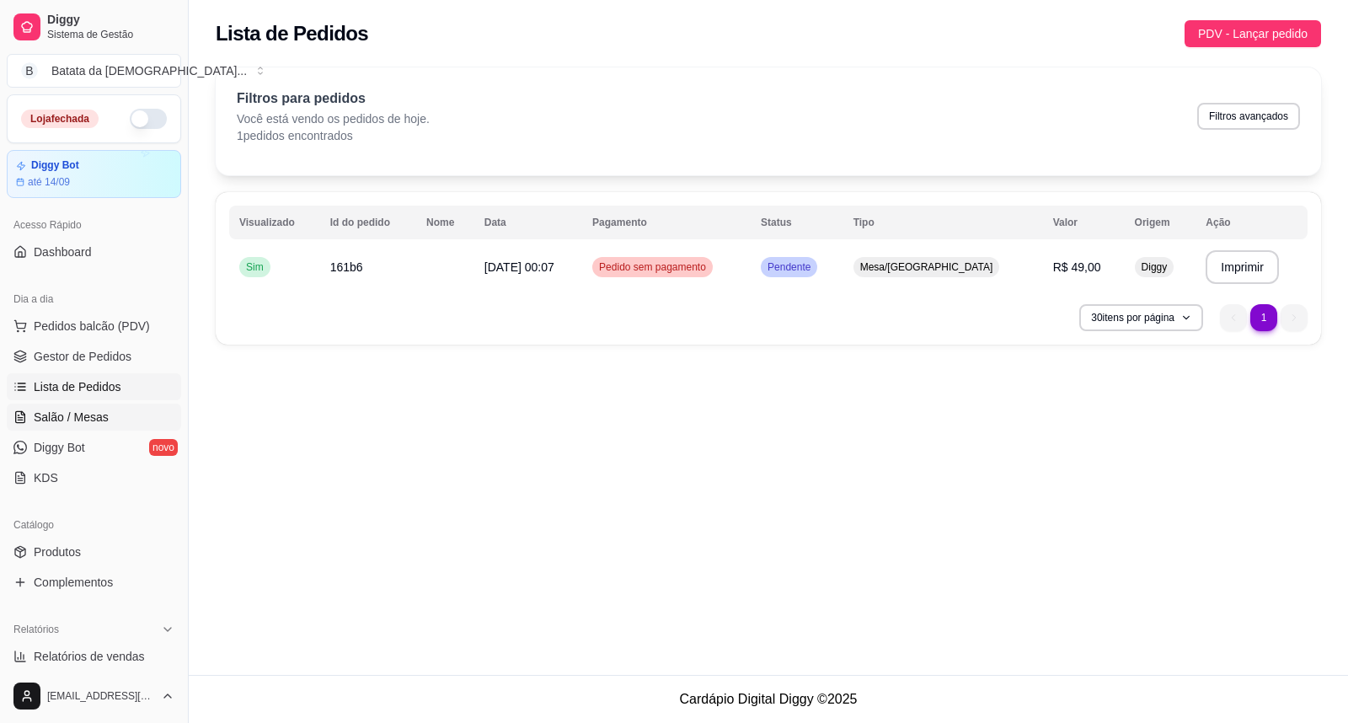
click at [88, 422] on span "Salão / Mesas" at bounding box center [71, 417] width 75 height 17
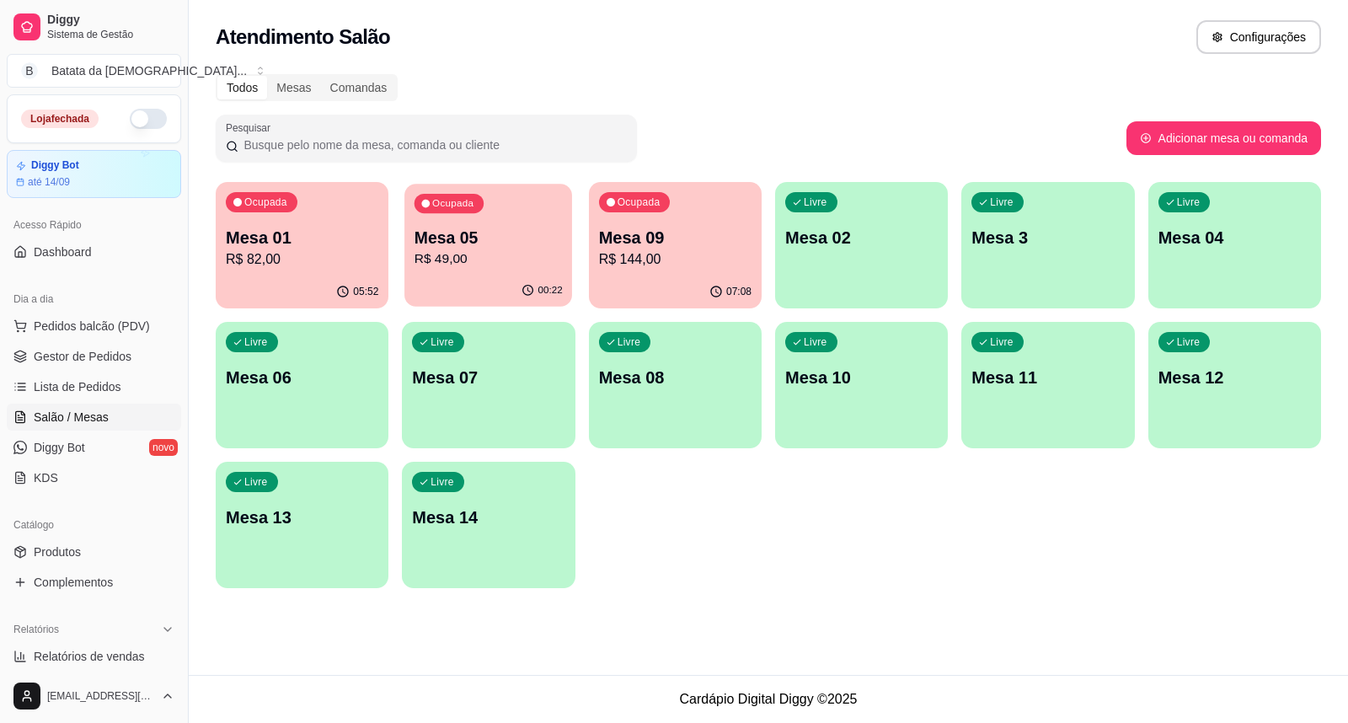
click at [492, 282] on div "00:22" at bounding box center [488, 291] width 168 height 32
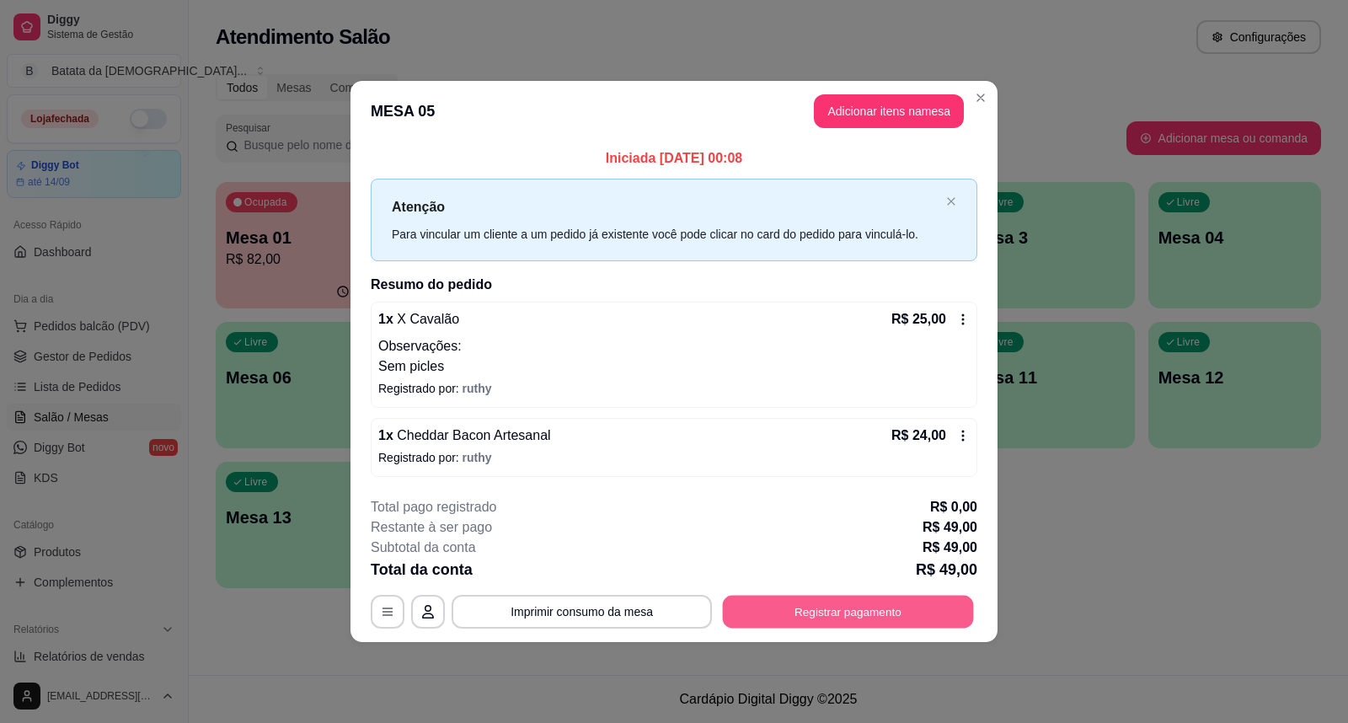
click at [833, 620] on button "Registrar pagamento" at bounding box center [848, 611] width 251 height 33
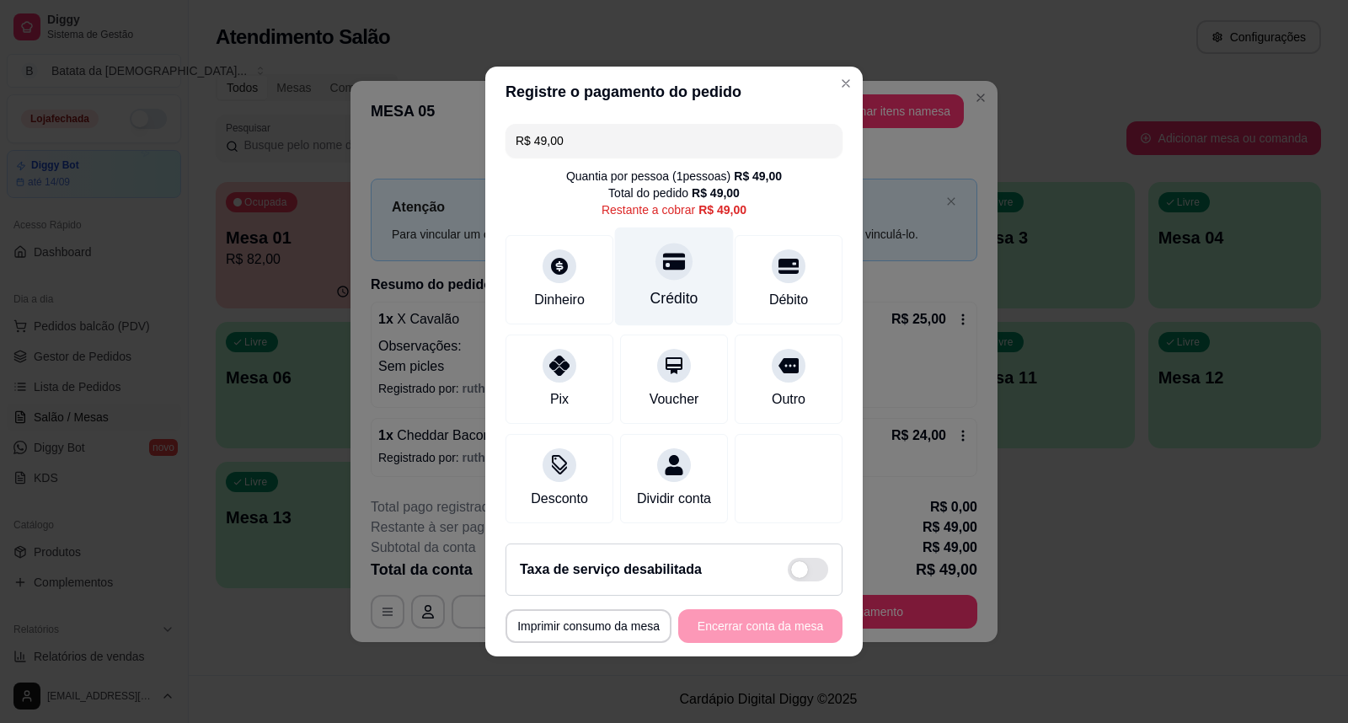
click at [674, 276] on div "Crédito" at bounding box center [674, 277] width 119 height 99
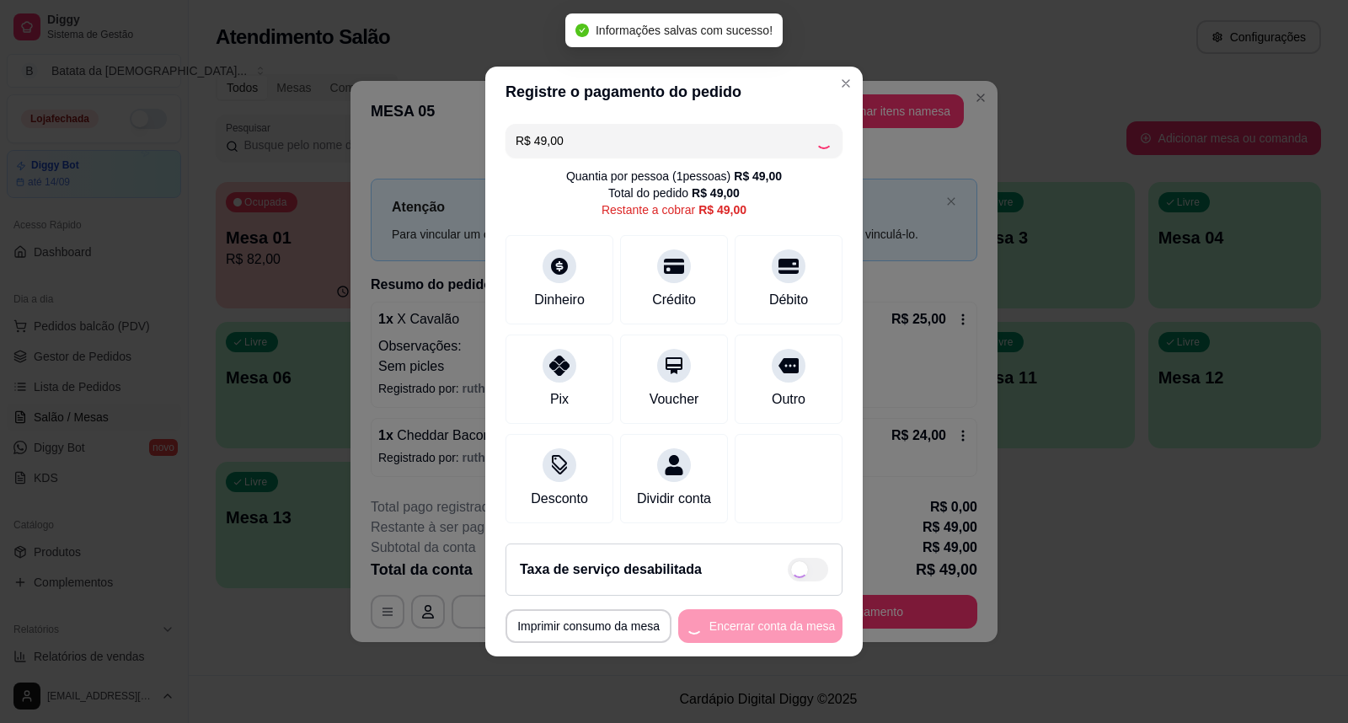
type input "R$ 0,00"
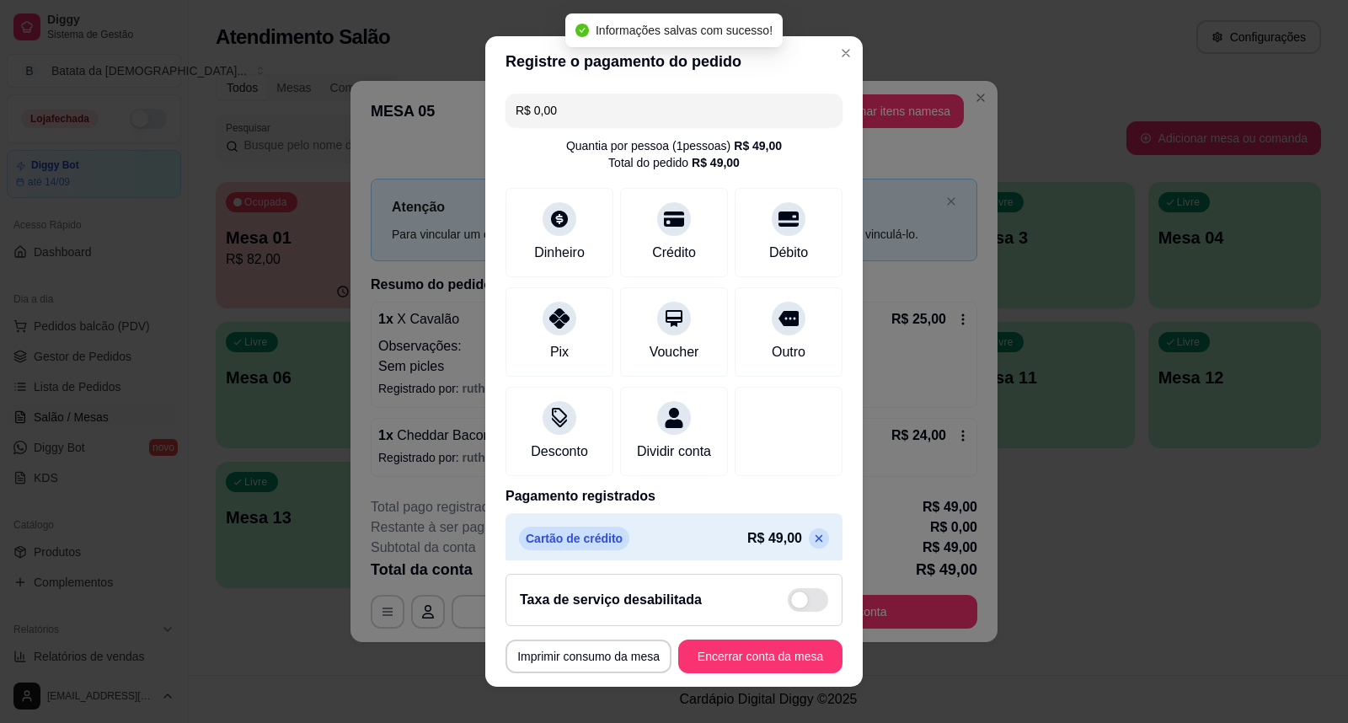
scroll to position [18, 0]
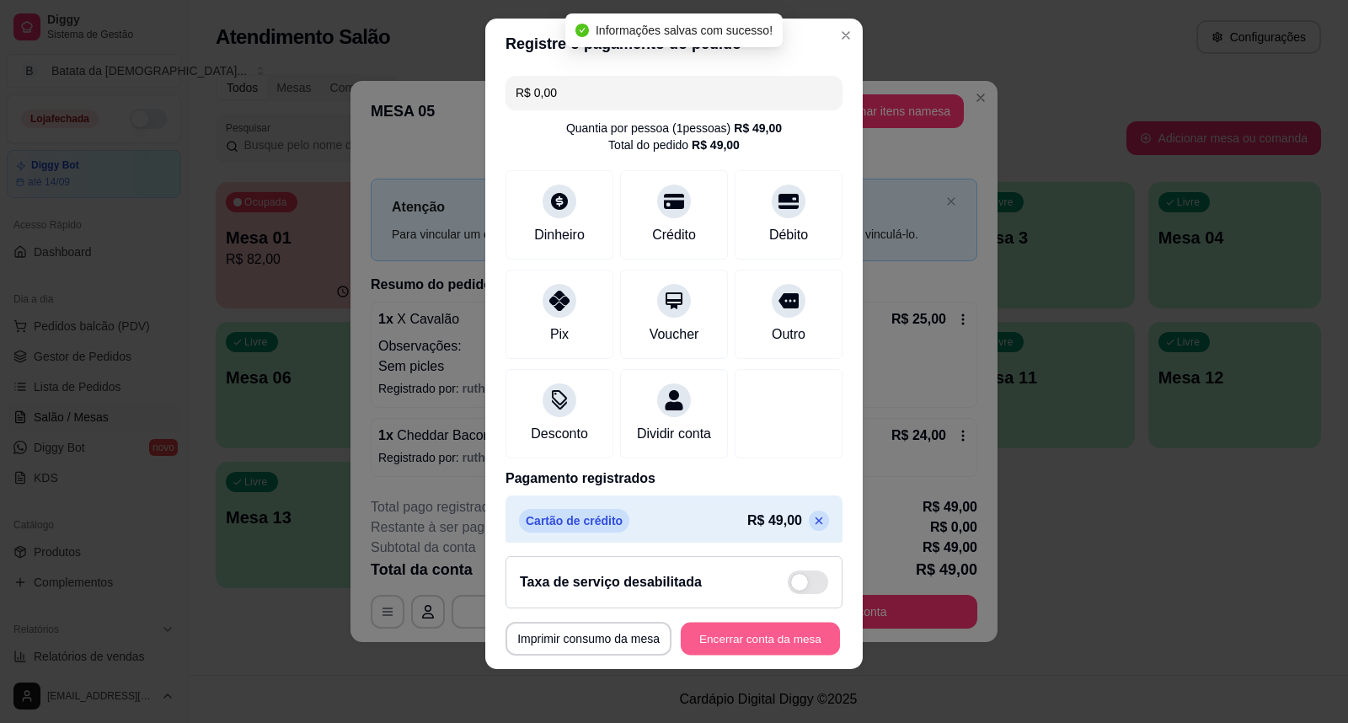
click at [737, 633] on button "Encerrar conta da mesa" at bounding box center [760, 639] width 159 height 33
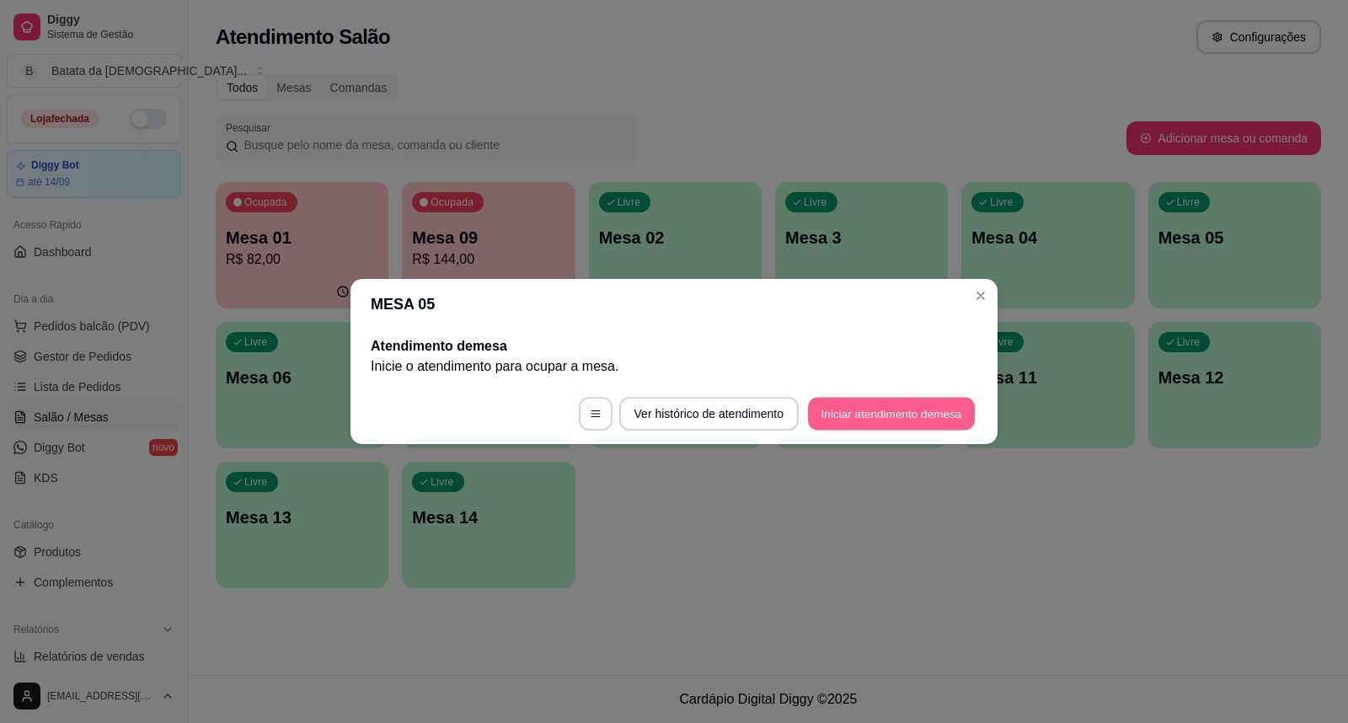
click at [856, 425] on button "Iniciar atendimento de mesa" at bounding box center [891, 414] width 167 height 33
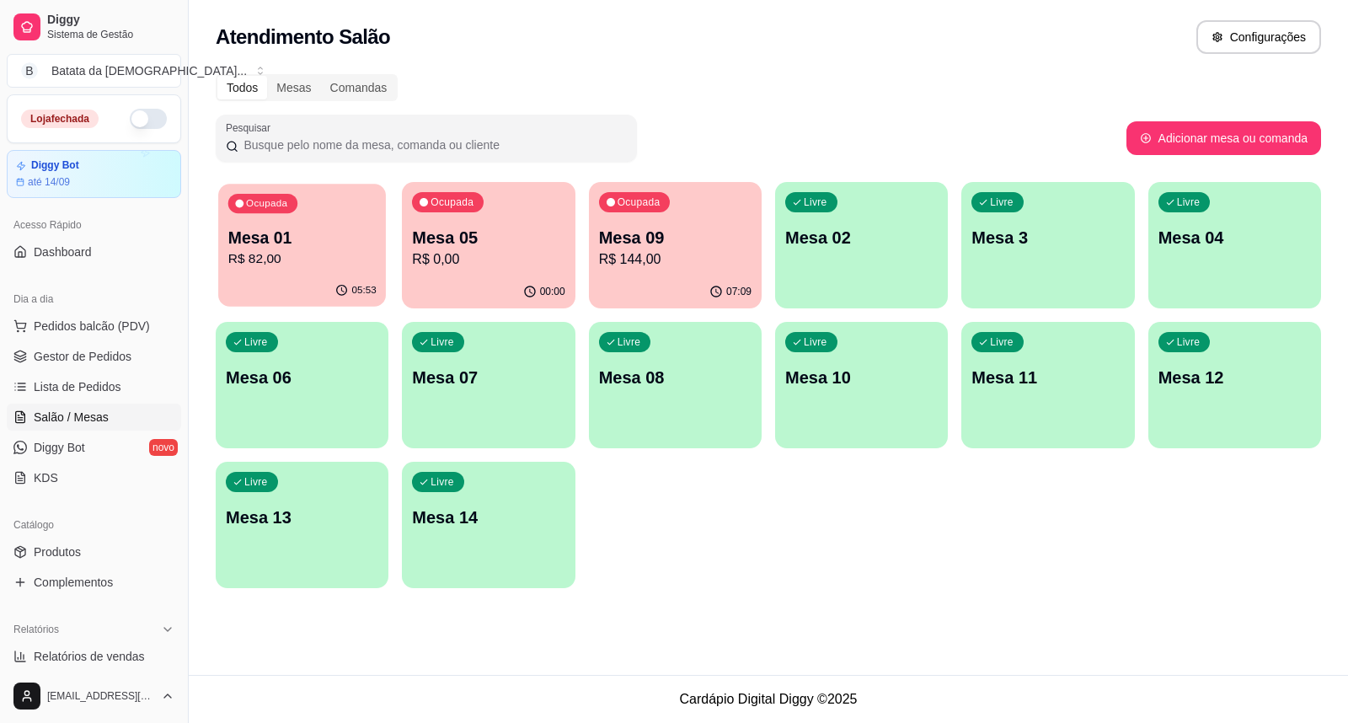
click at [291, 265] on p "R$ 82,00" at bounding box center [302, 258] width 148 height 19
click at [762, 236] on div "Ocupada Mesa 01 R$ 82,00 05:54 Ocupada Mesa 05 R$ 0,00 00:00 Ocupada Mesa 09 R$…" at bounding box center [769, 385] width 1106 height 406
click at [706, 261] on p "R$ 144,00" at bounding box center [675, 258] width 148 height 19
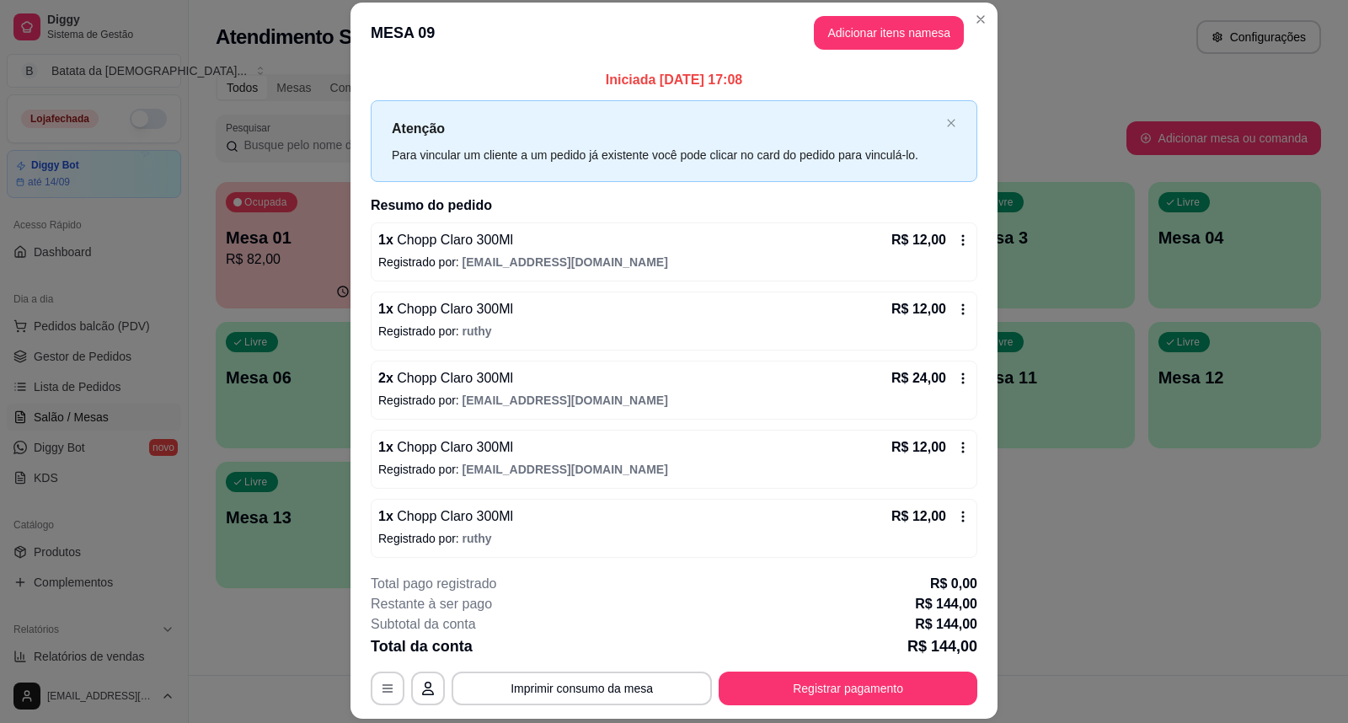
scroll to position [0, 0]
